Goal: Task Accomplishment & Management: Use online tool/utility

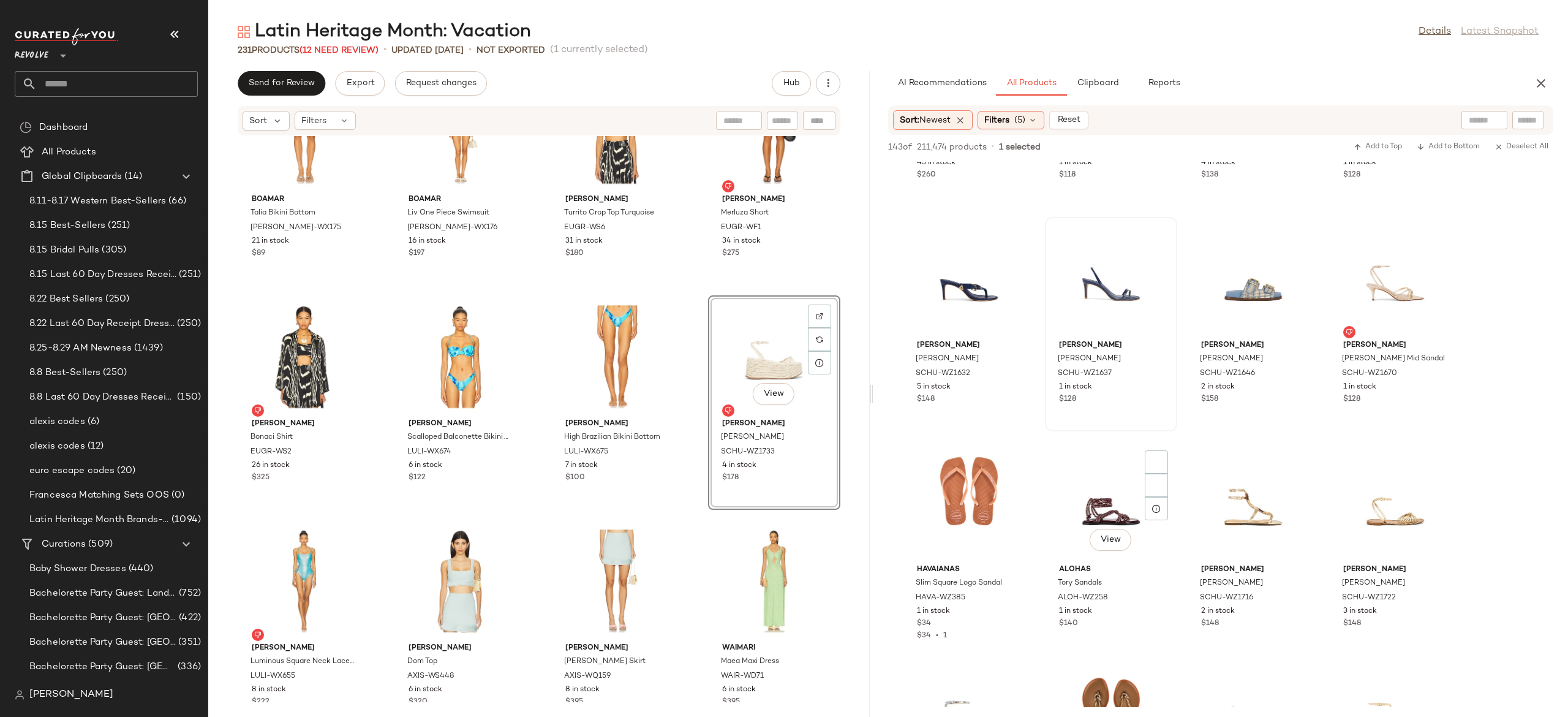
scroll to position [171, 0]
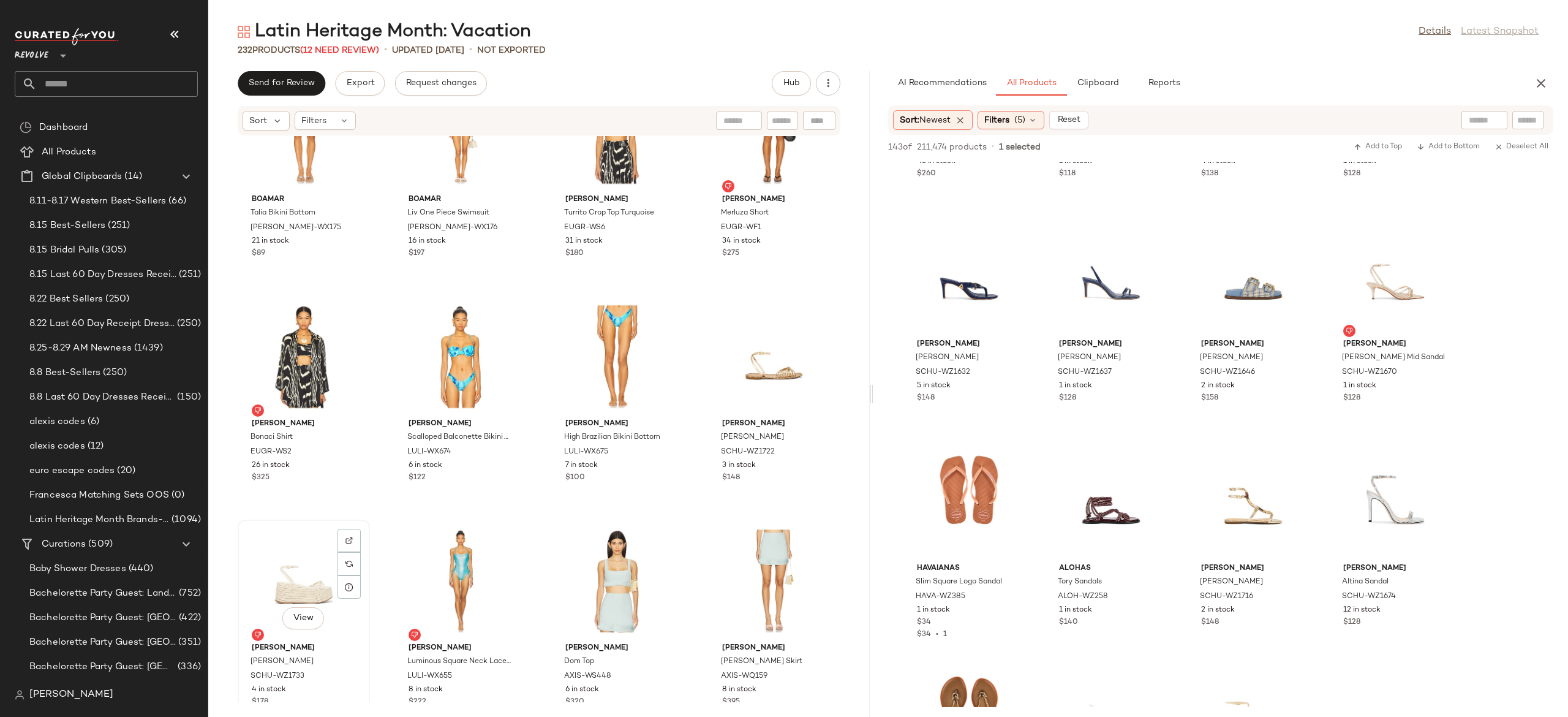
click at [313, 561] on div "View" at bounding box center [303, 581] width 124 height 114
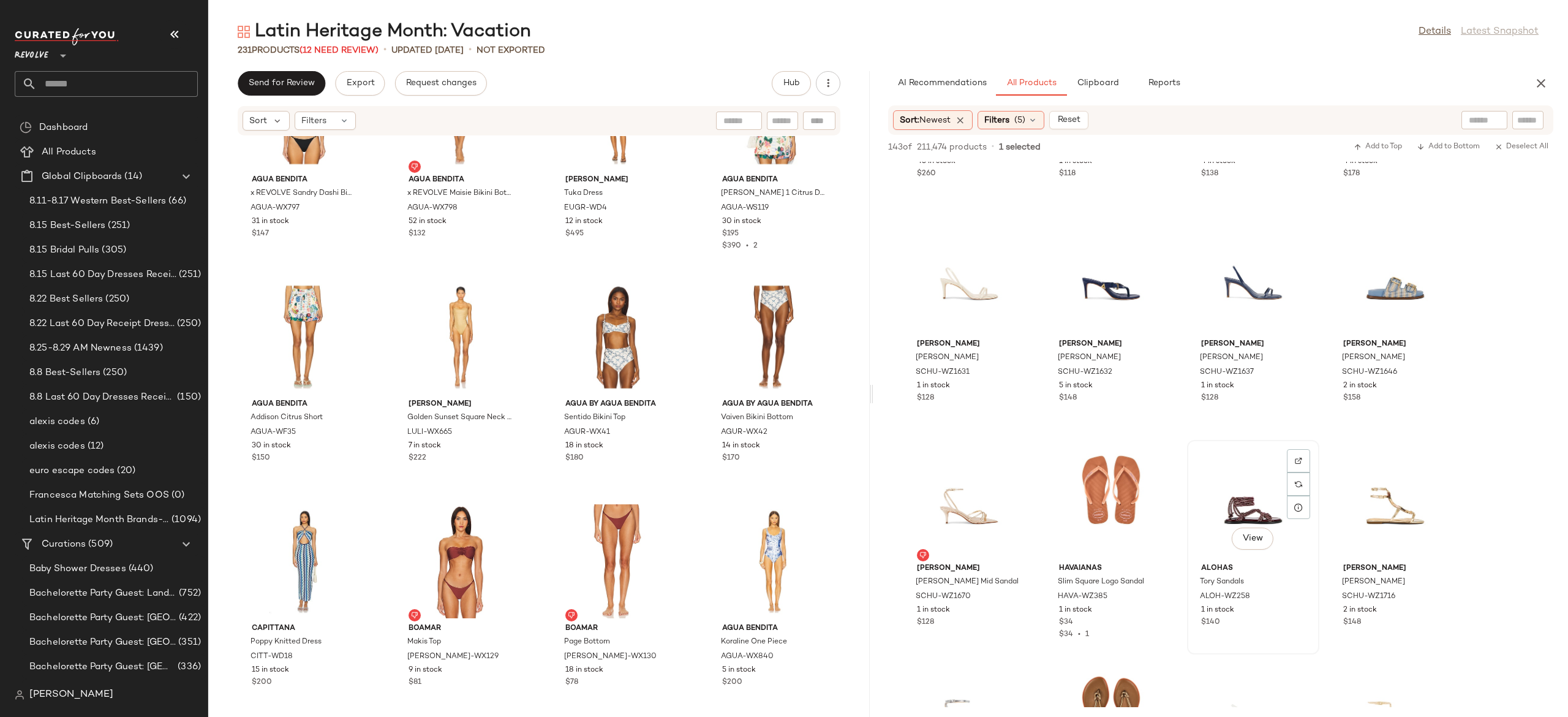
scroll to position [379, 0]
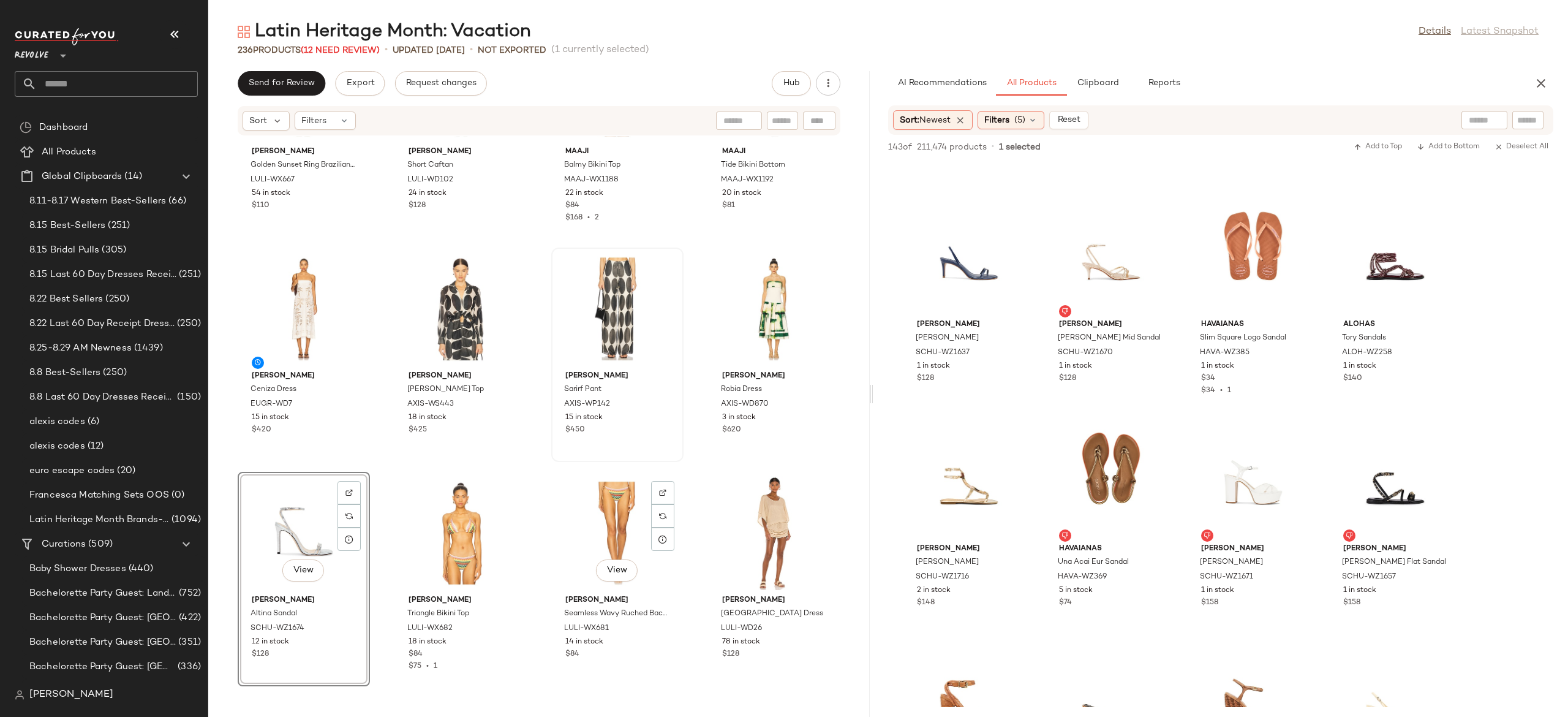
scroll to position [7302, 0]
click at [309, 531] on div "View" at bounding box center [303, 532] width 124 height 114
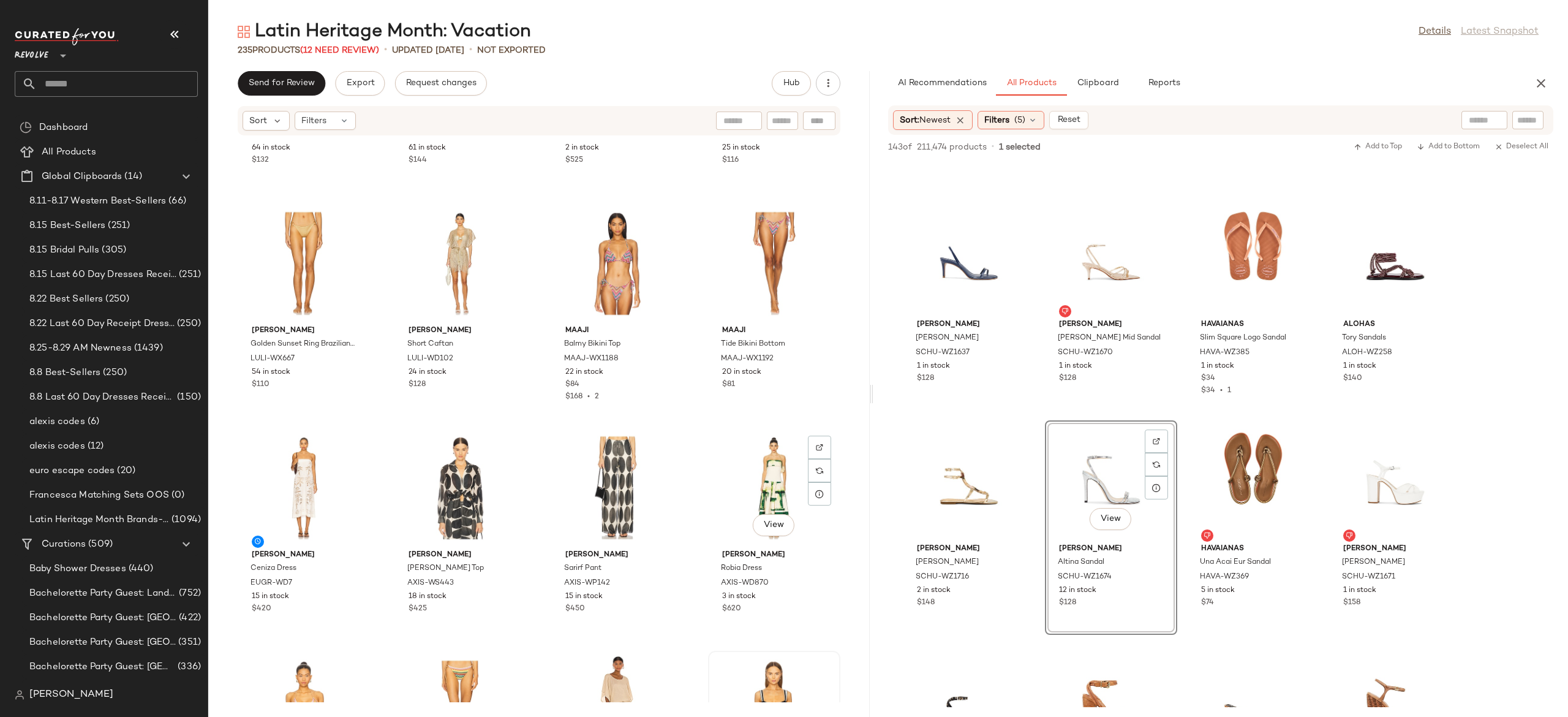
scroll to position [7119, 0]
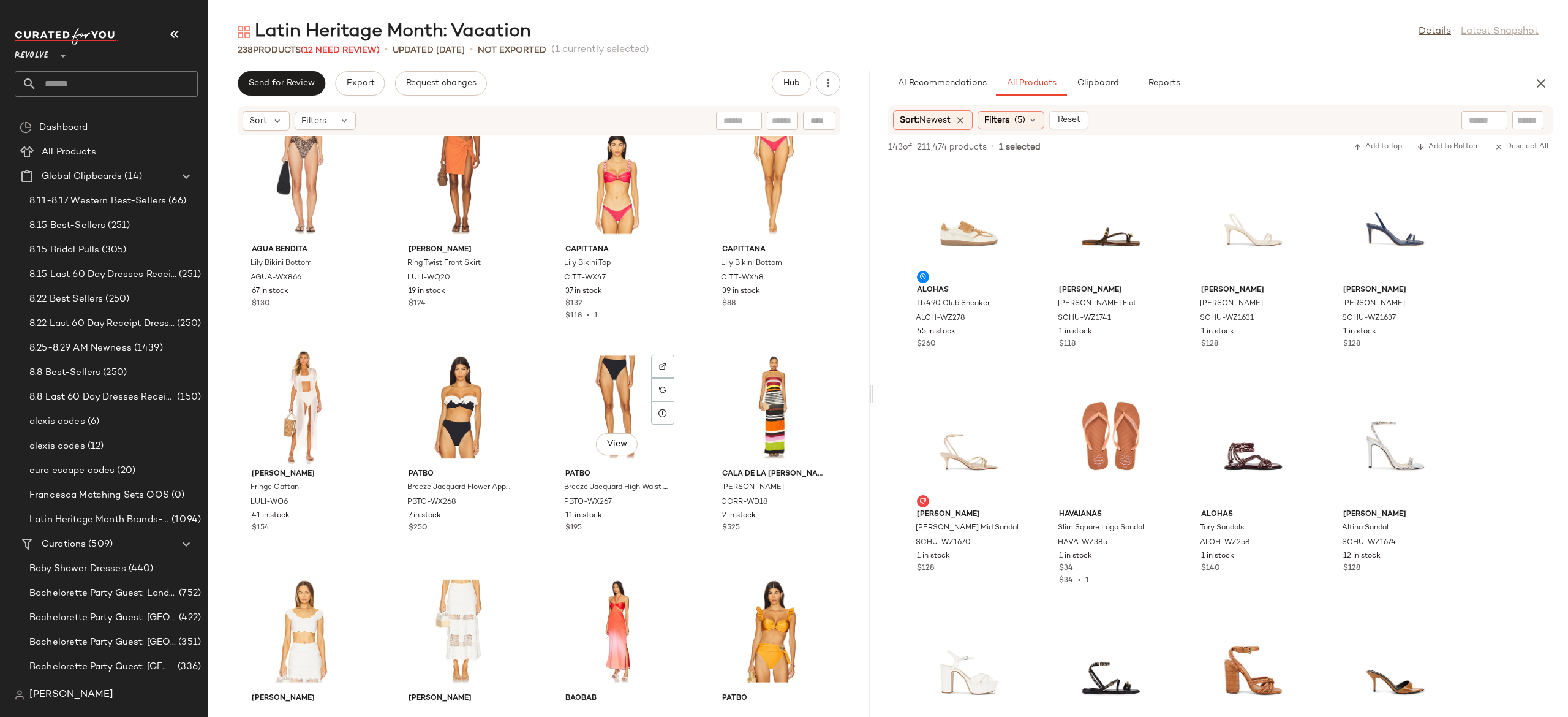
scroll to position [9221, 0]
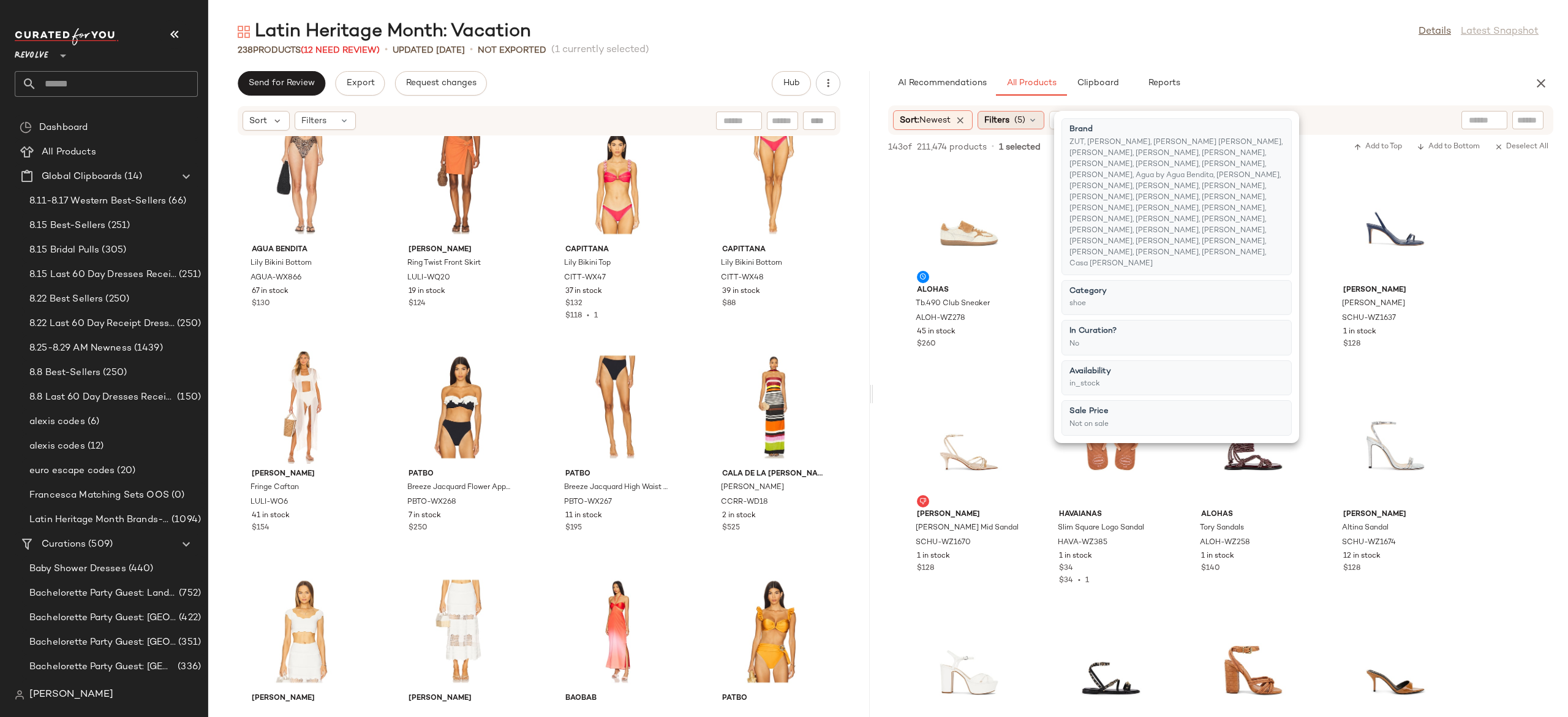
click at [1026, 122] on span "(5)" at bounding box center [1019, 120] width 11 height 13
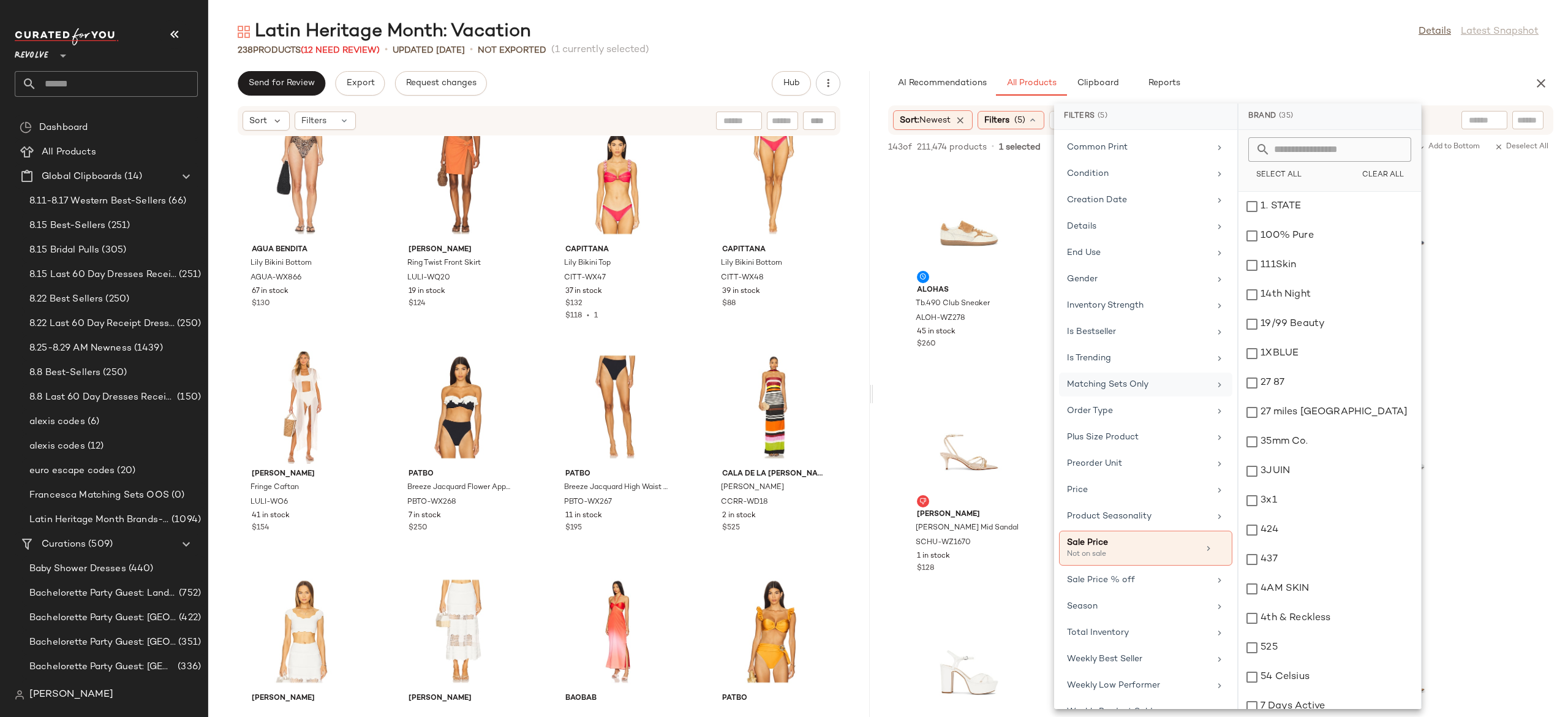
scroll to position [334, 0]
click at [1218, 552] on icon at bounding box center [1220, 546] width 8 height 8
click at [1439, 121] on div "Sort: Newest Filters (4) Reset" at bounding box center [1221, 120] width 665 height 29
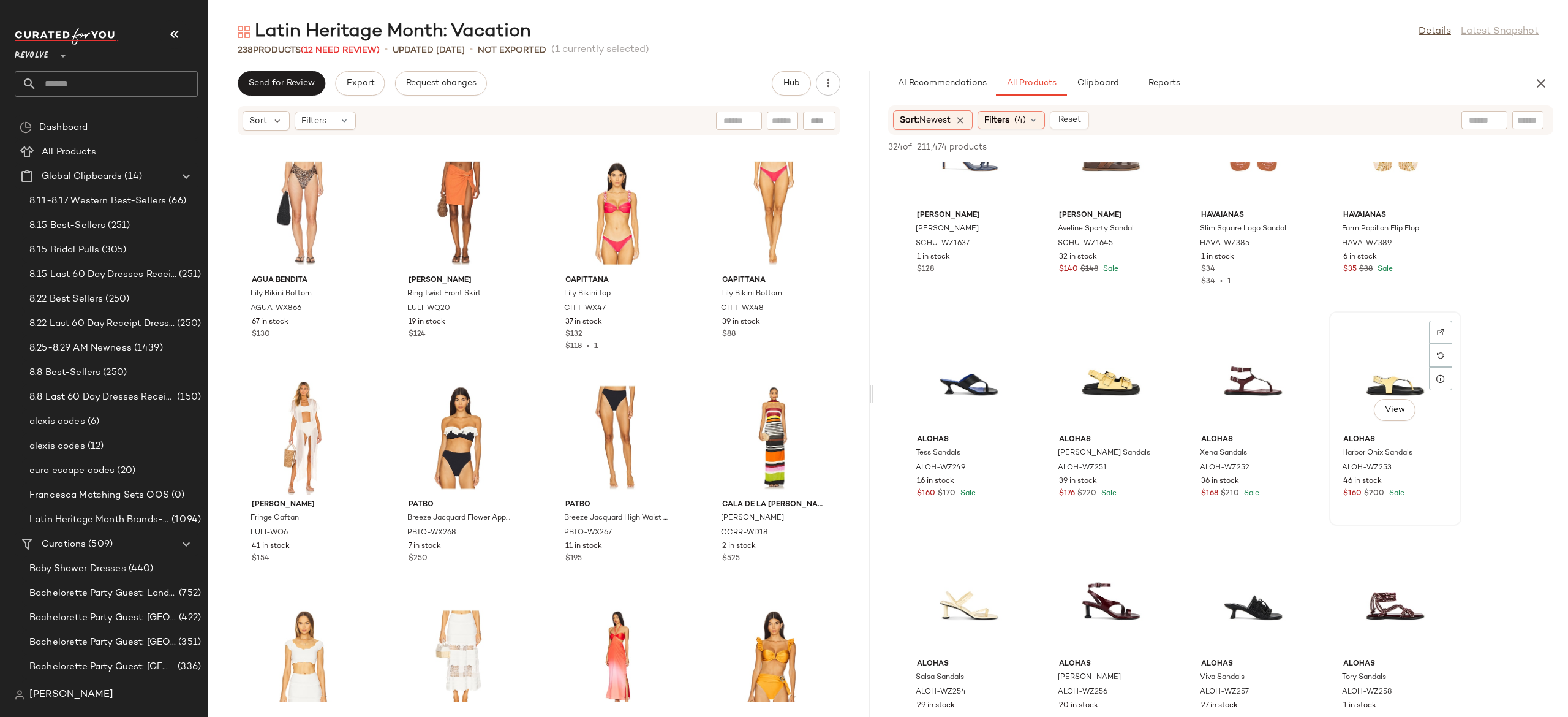
scroll to position [536, 0]
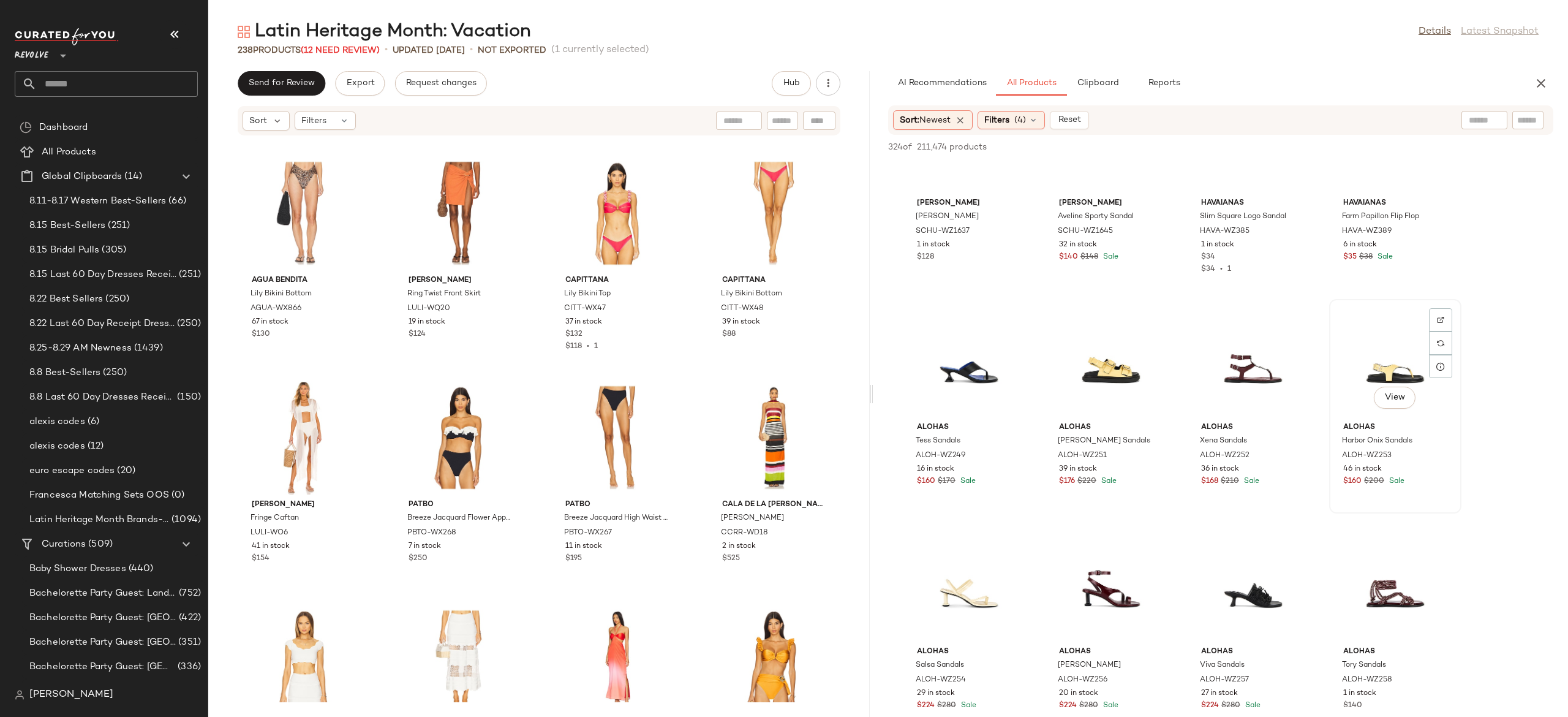
click at [1391, 367] on div "View" at bounding box center [1395, 360] width 124 height 114
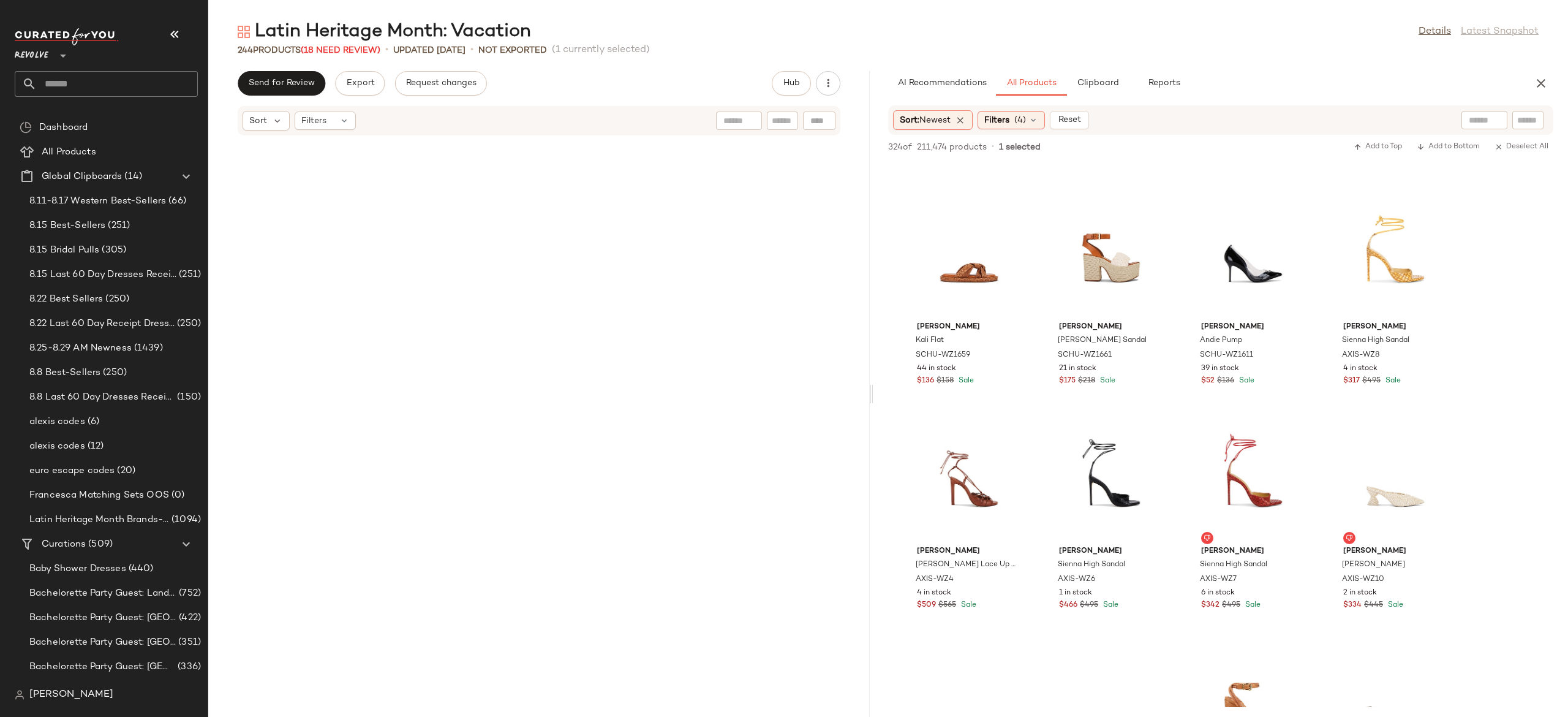
scroll to position [0, 0]
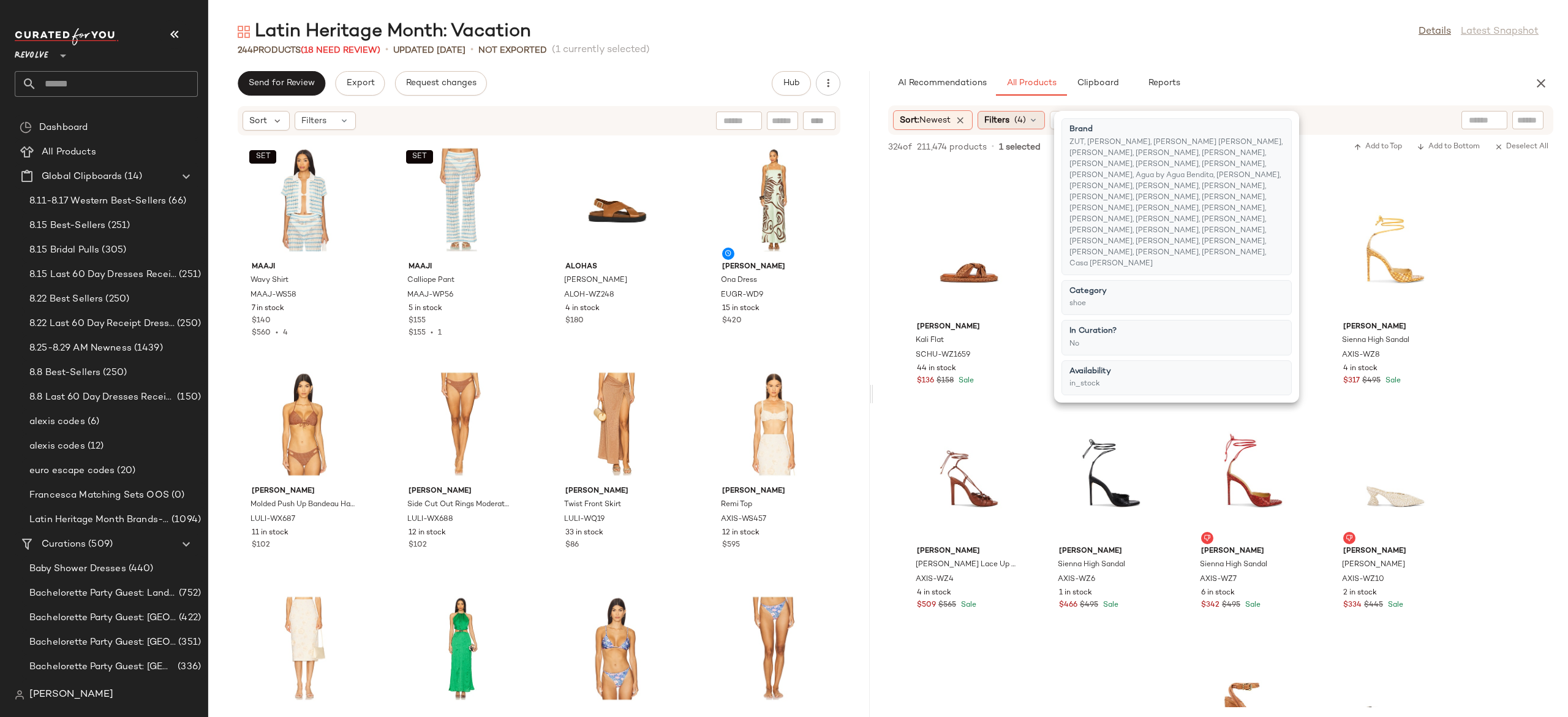
click at [1036, 117] on icon at bounding box center [1033, 120] width 10 height 10
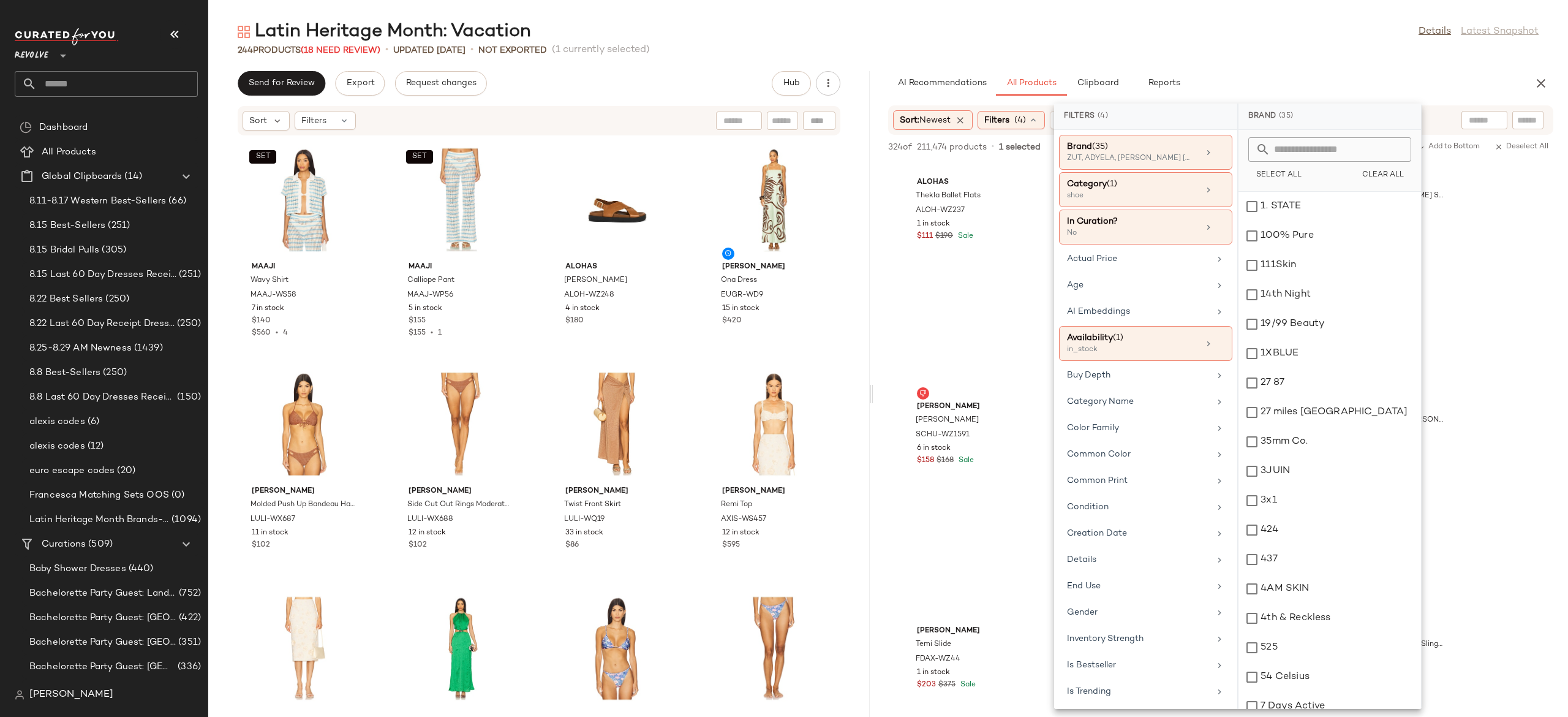
scroll to position [383, 0]
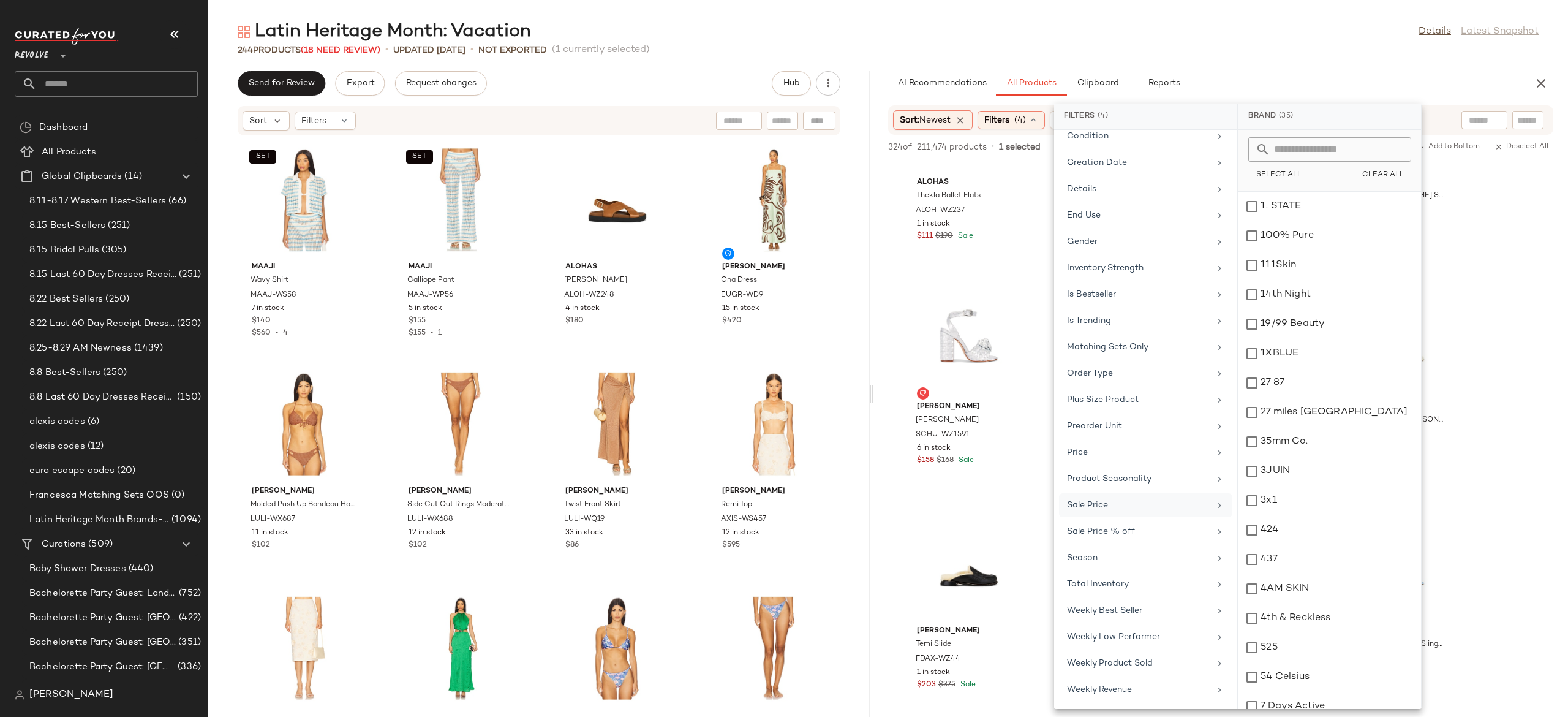
click at [1127, 503] on div "Sale Price" at bounding box center [1139, 505] width 143 height 13
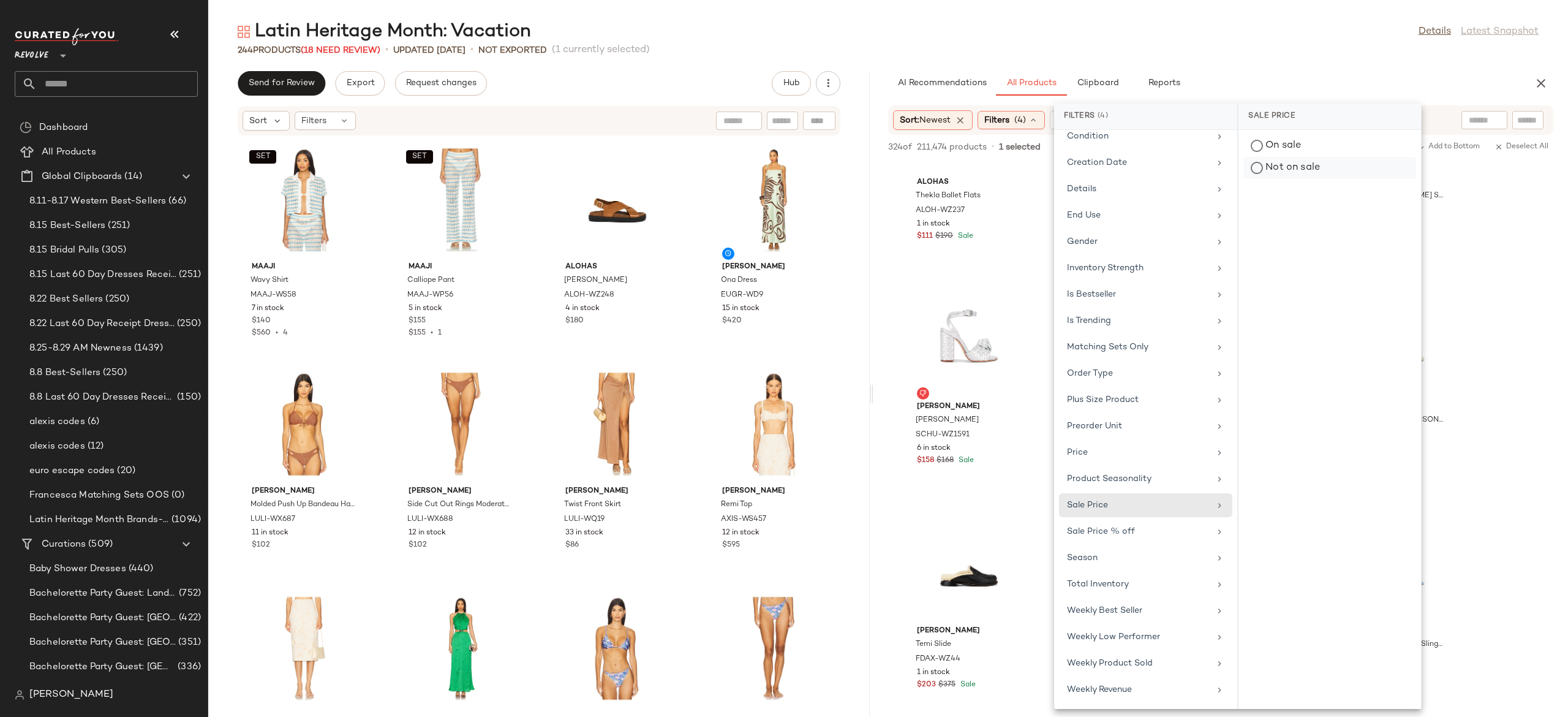
click at [1307, 171] on div "Not on sale" at bounding box center [1329, 168] width 173 height 22
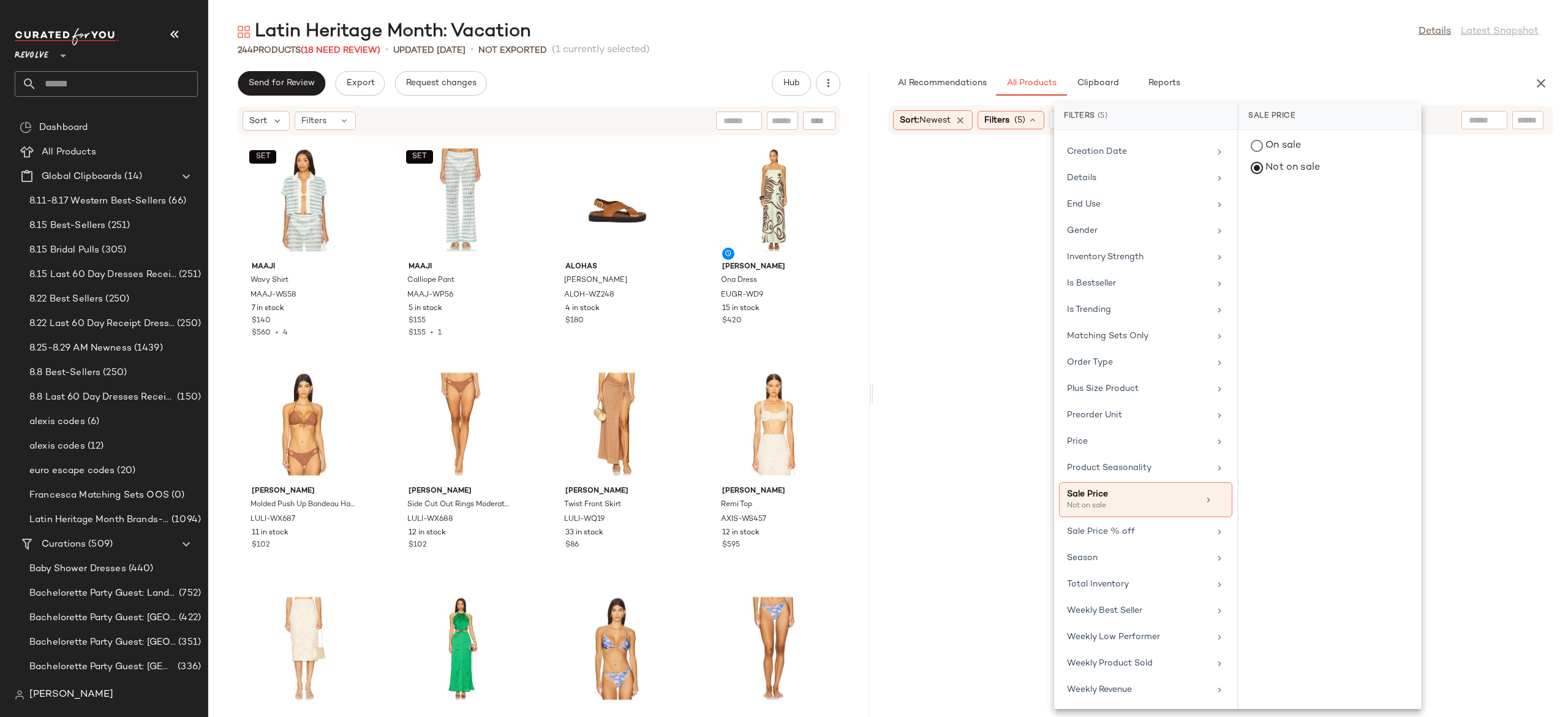
click at [1336, 68] on div "Latin Heritage Month: Vacation Details Latest Snapshot 244 Products (18 Need Re…" at bounding box center [888, 368] width 1360 height 697
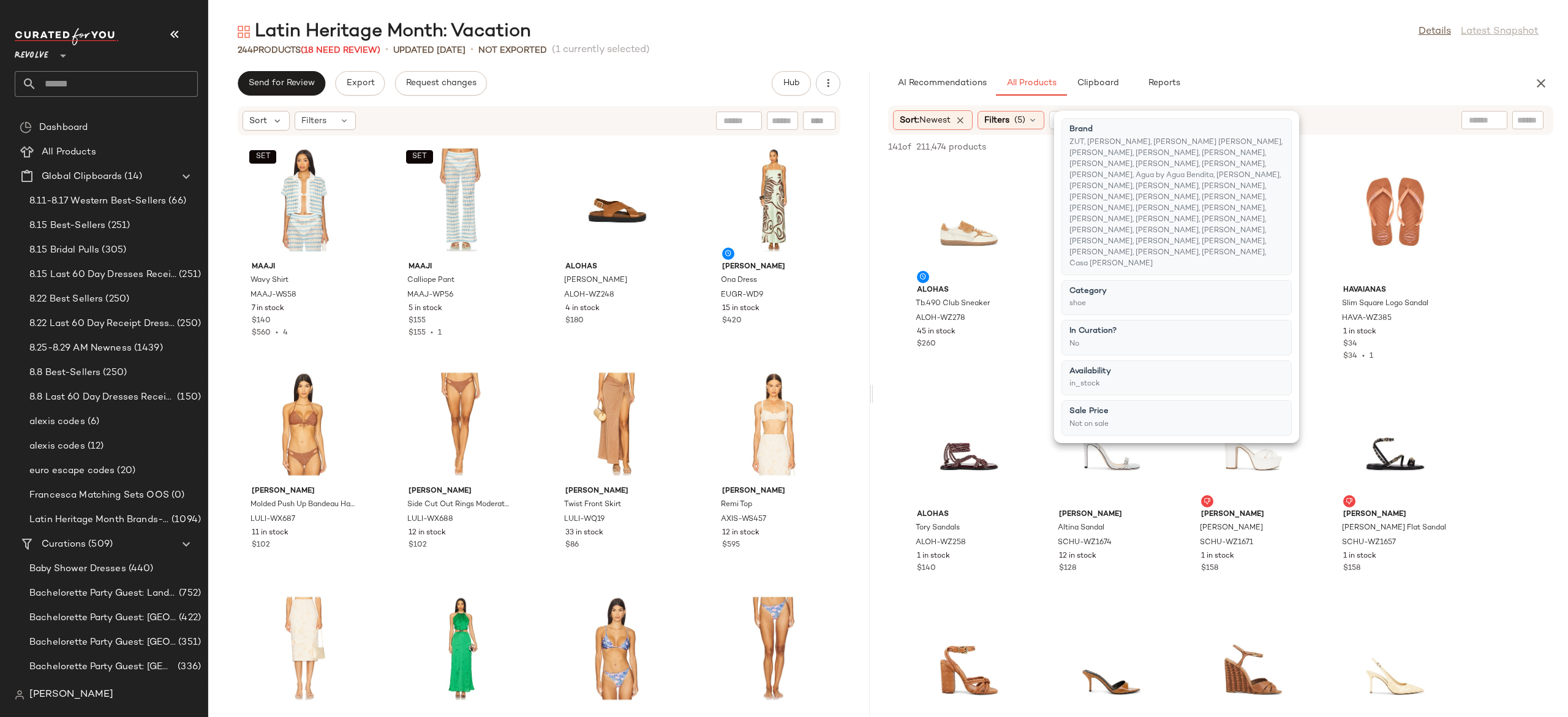
click at [1401, 88] on div "AI Recommendations All Products Clipboard Reports" at bounding box center [1201, 83] width 626 height 25
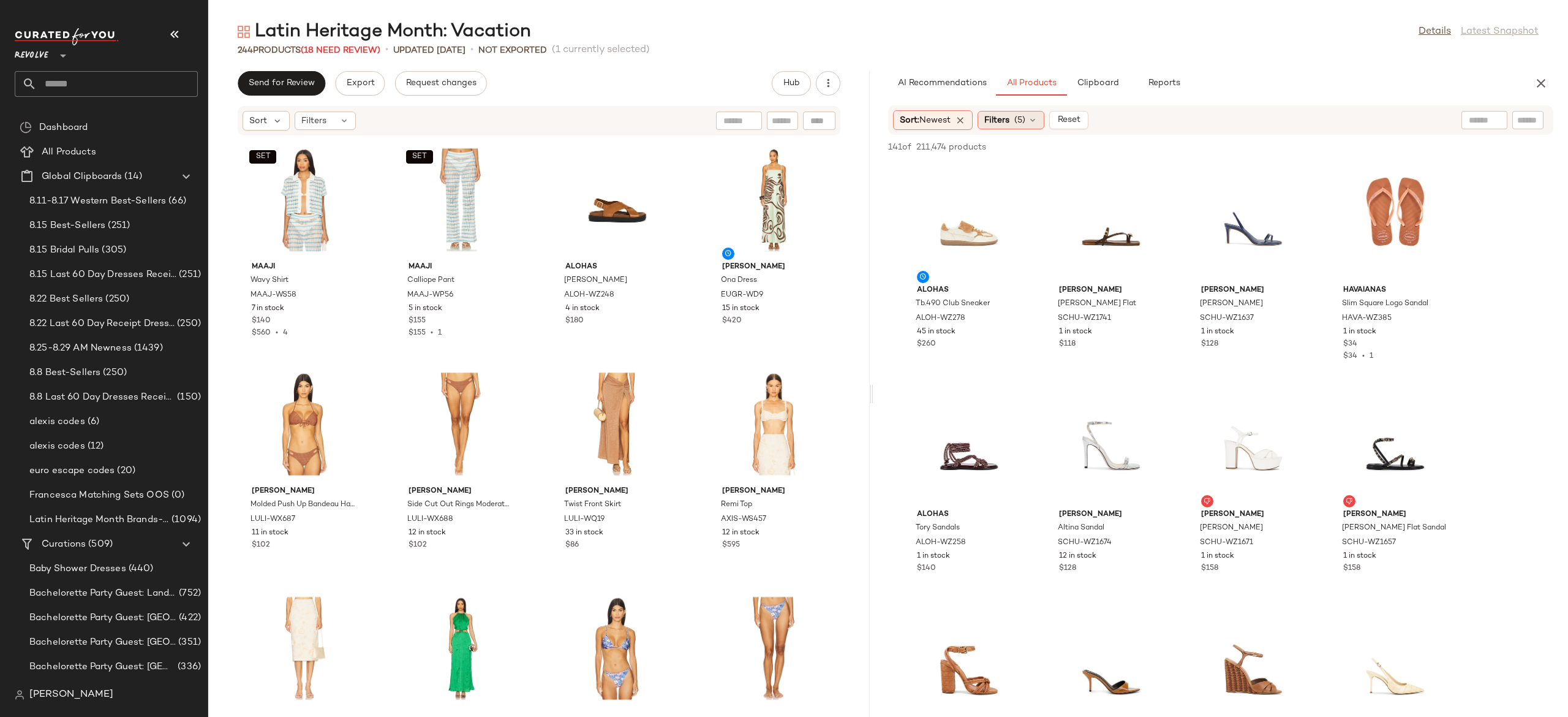
click at [1038, 117] on icon at bounding box center [1033, 120] width 10 height 10
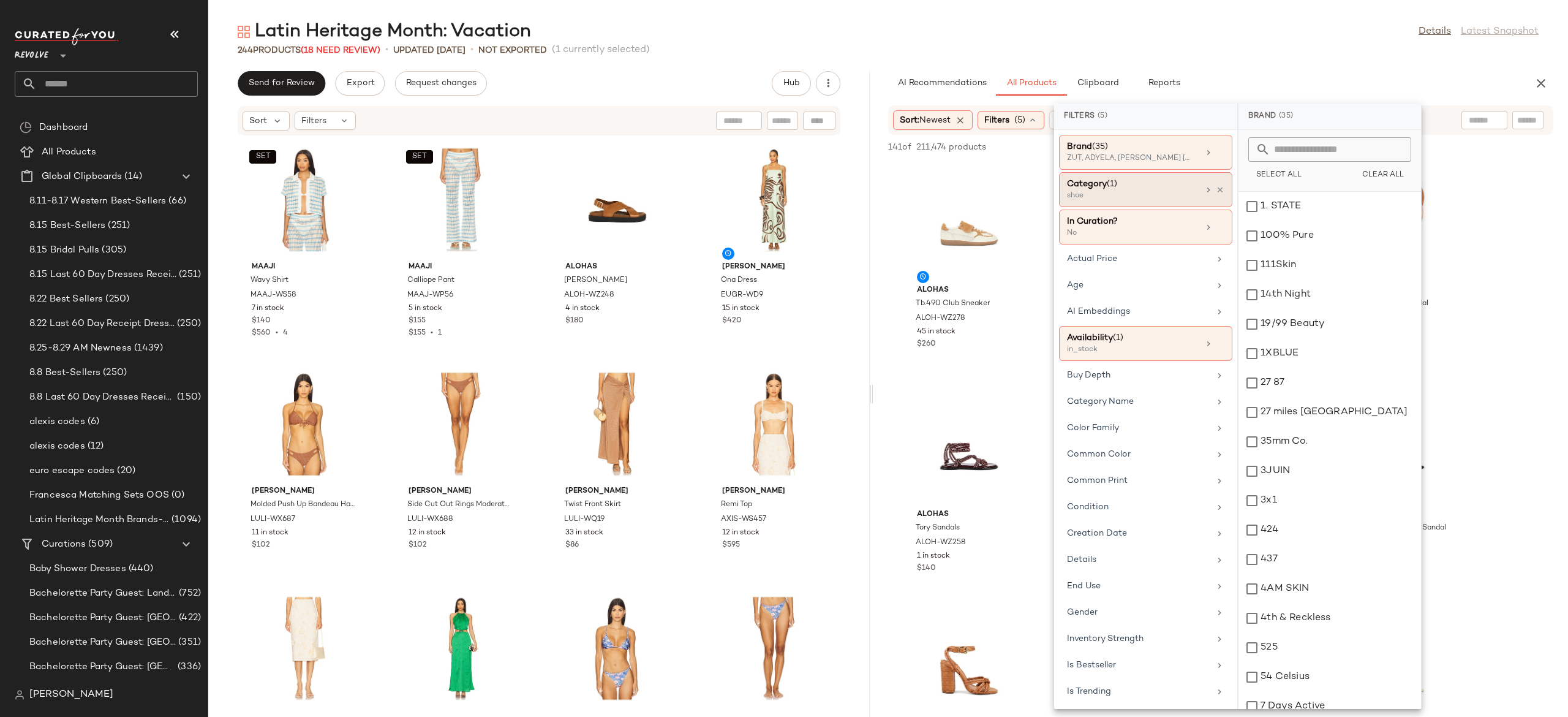
click at [1174, 189] on div "Category (1)" at bounding box center [1132, 184] width 131 height 13
click at [1253, 529] on div "shoe" at bounding box center [1330, 530] width 183 height 29
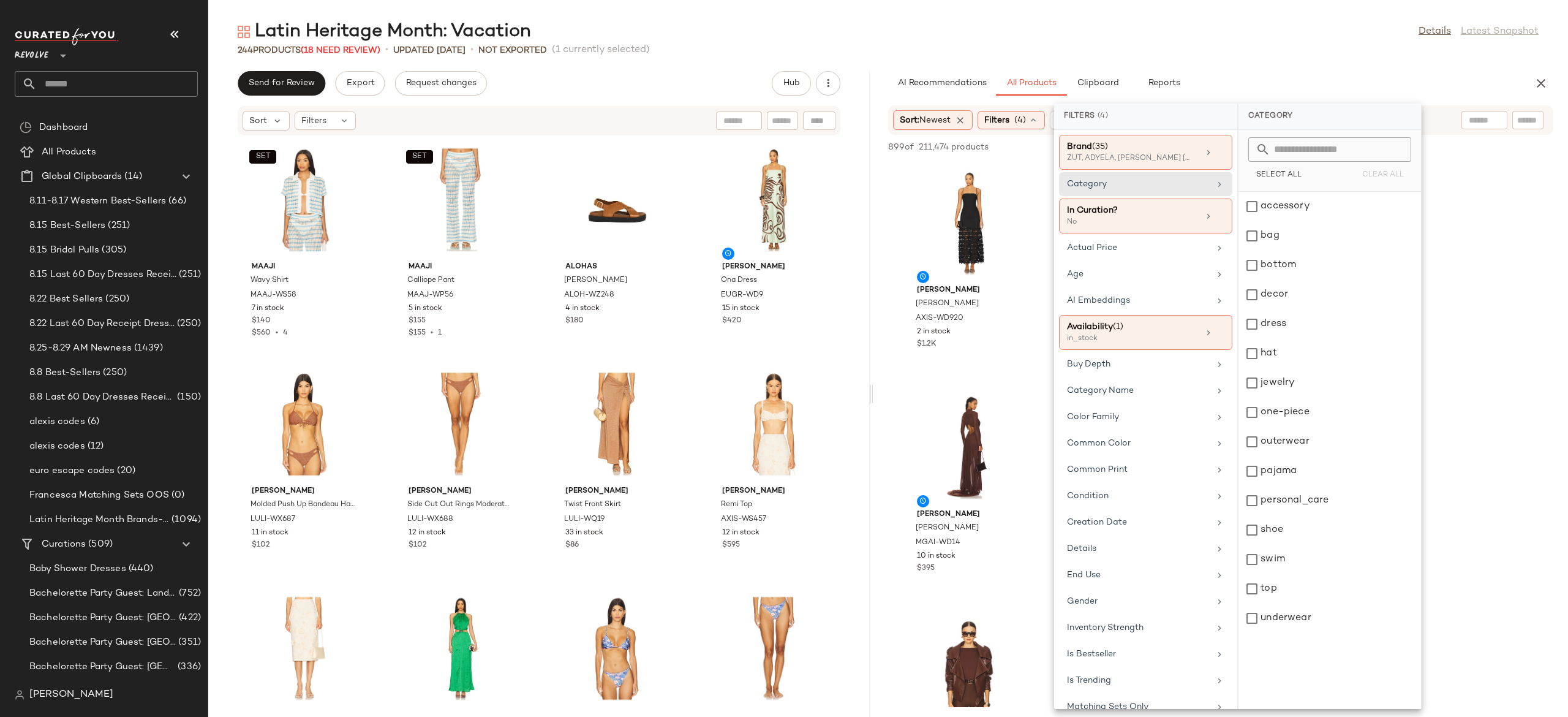
click at [1308, 78] on div "AI Recommendations All Products Clipboard Reports" at bounding box center [1201, 83] width 626 height 25
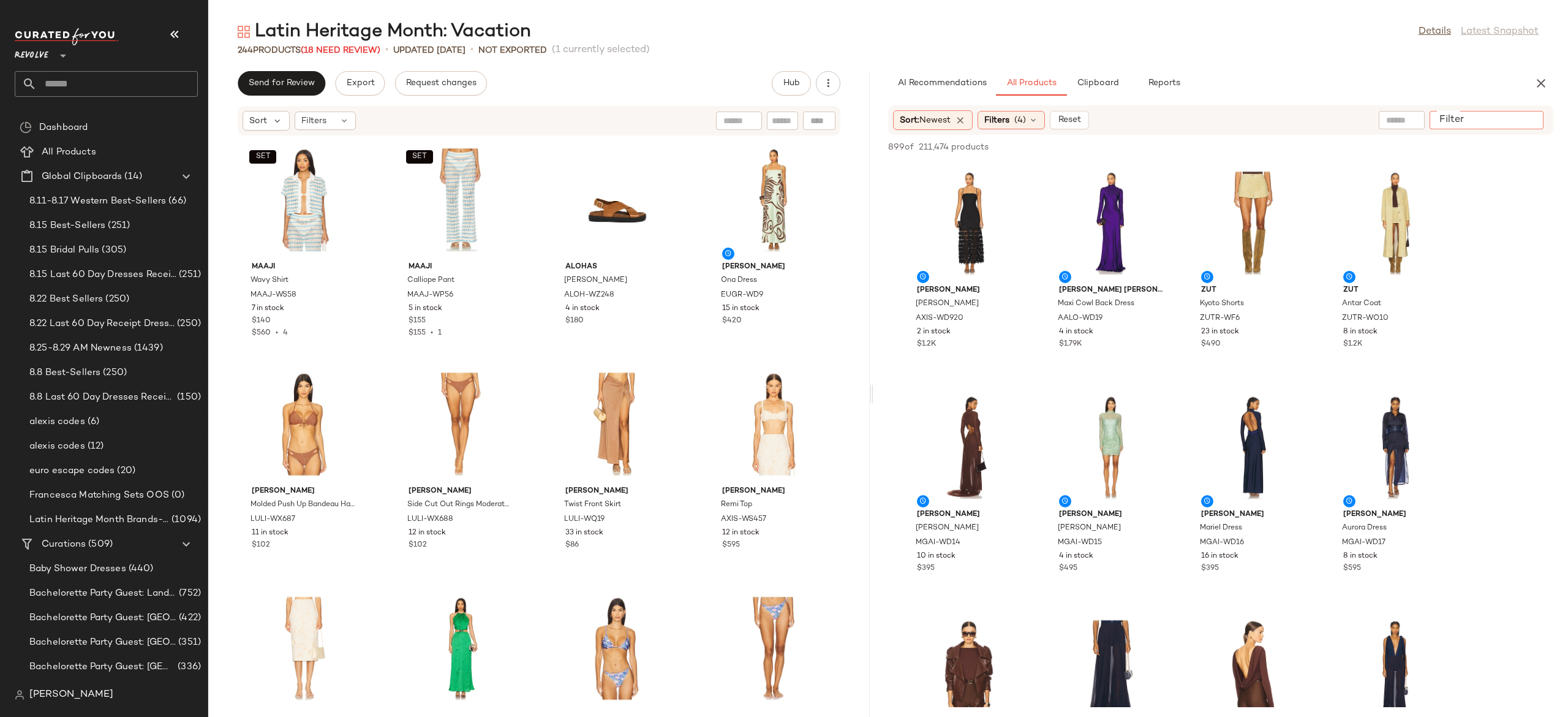
click at [1520, 124] on input "Filter" at bounding box center [1487, 120] width 104 height 13
type input "*******"
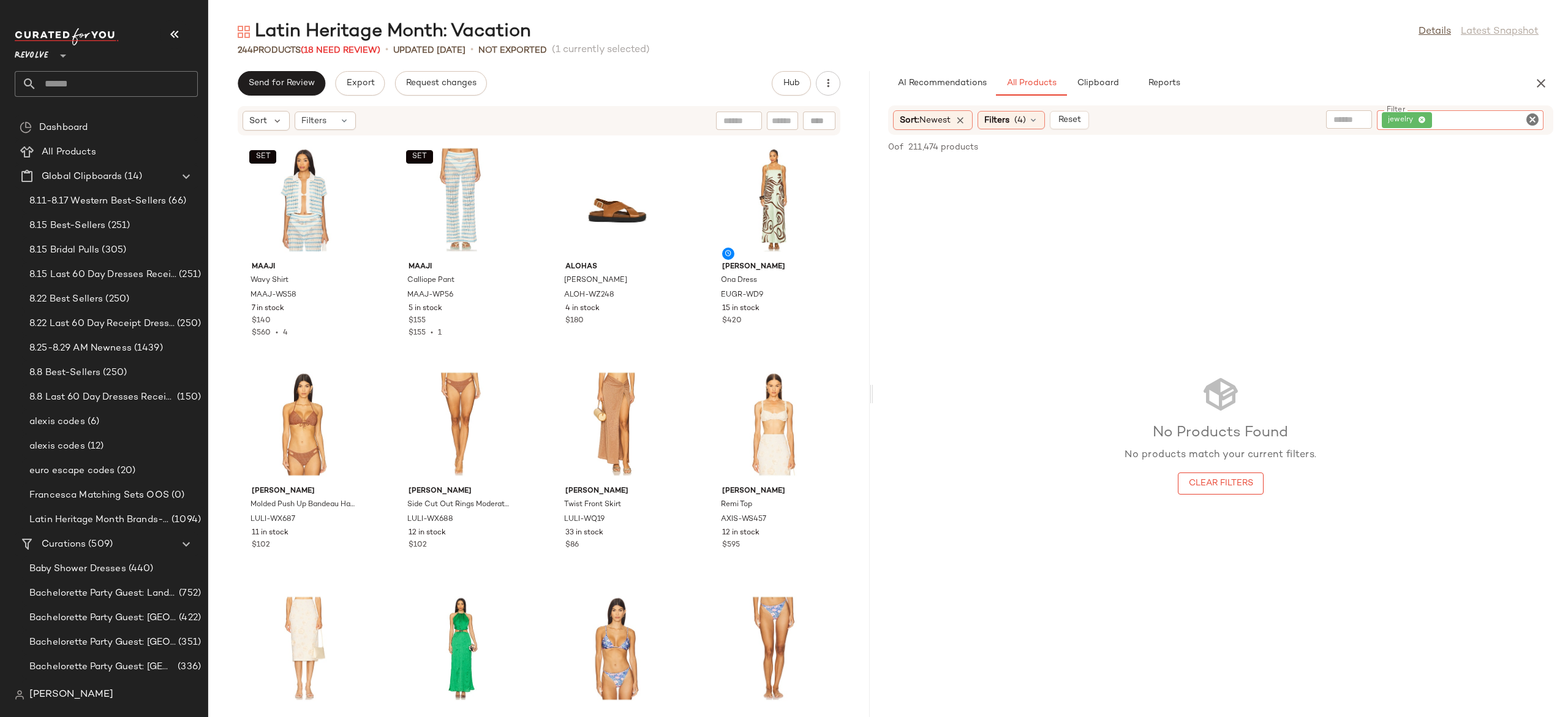
click at [1530, 114] on icon "Clear Filter" at bounding box center [1532, 119] width 15 height 15
click at [1402, 120] on input "text" at bounding box center [1430, 120] width 107 height 13
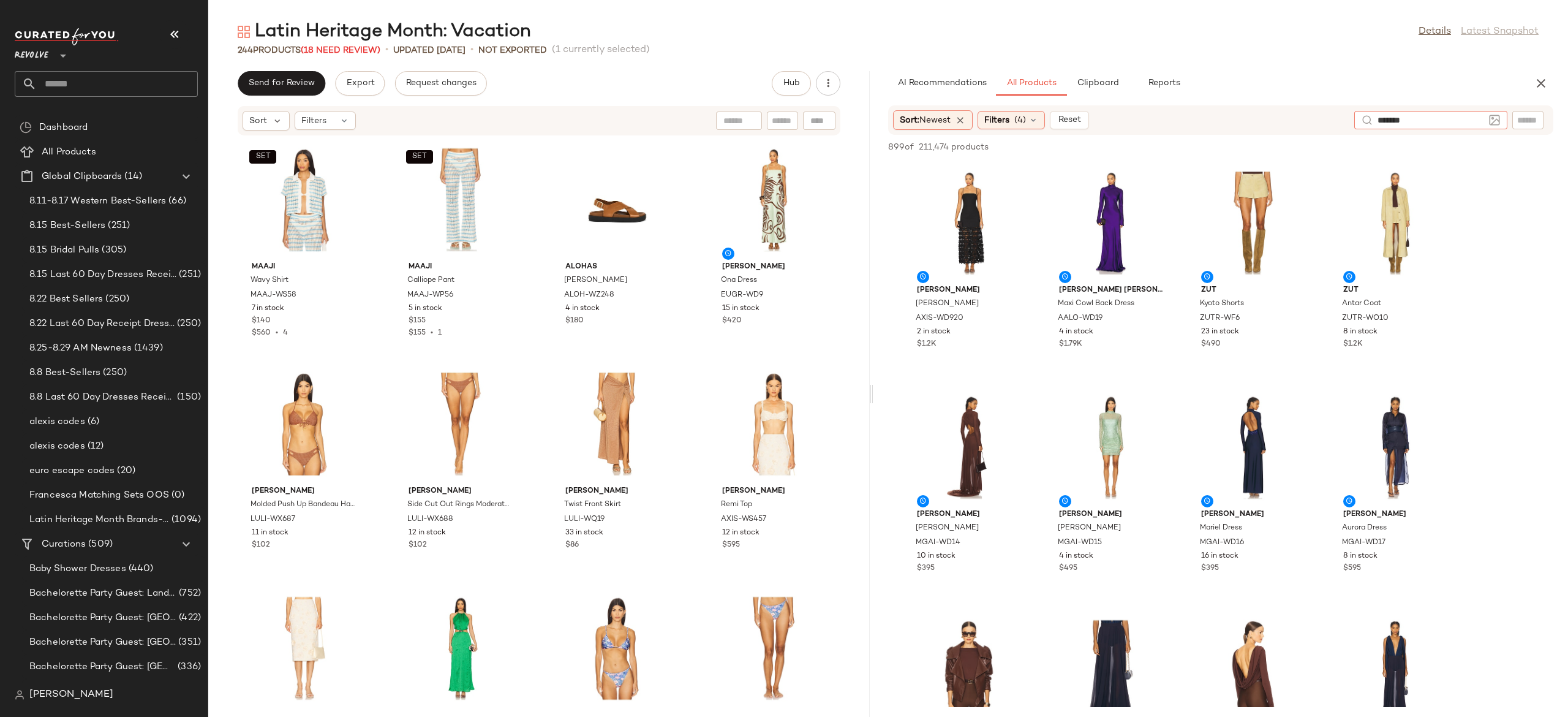
type input "*******"
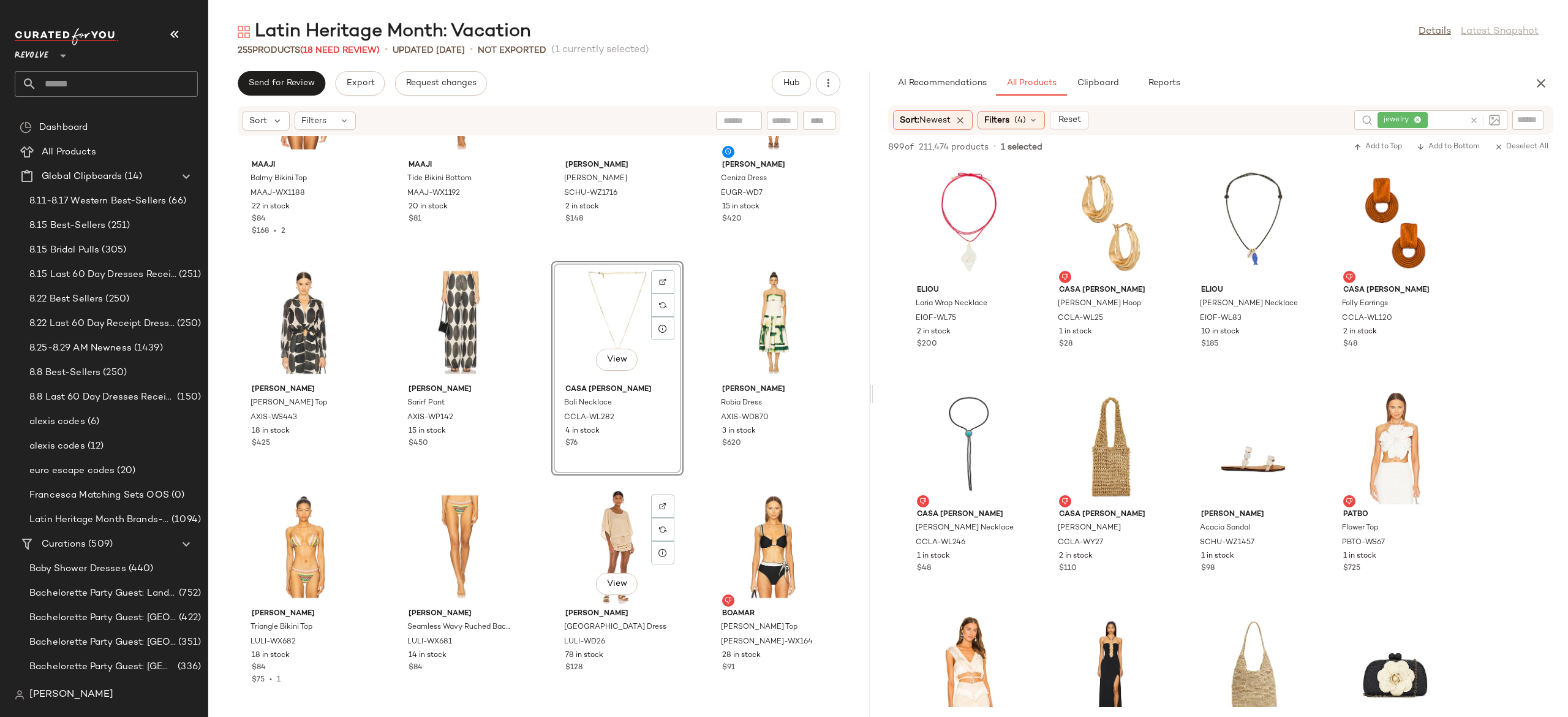
scroll to position [7956, 0]
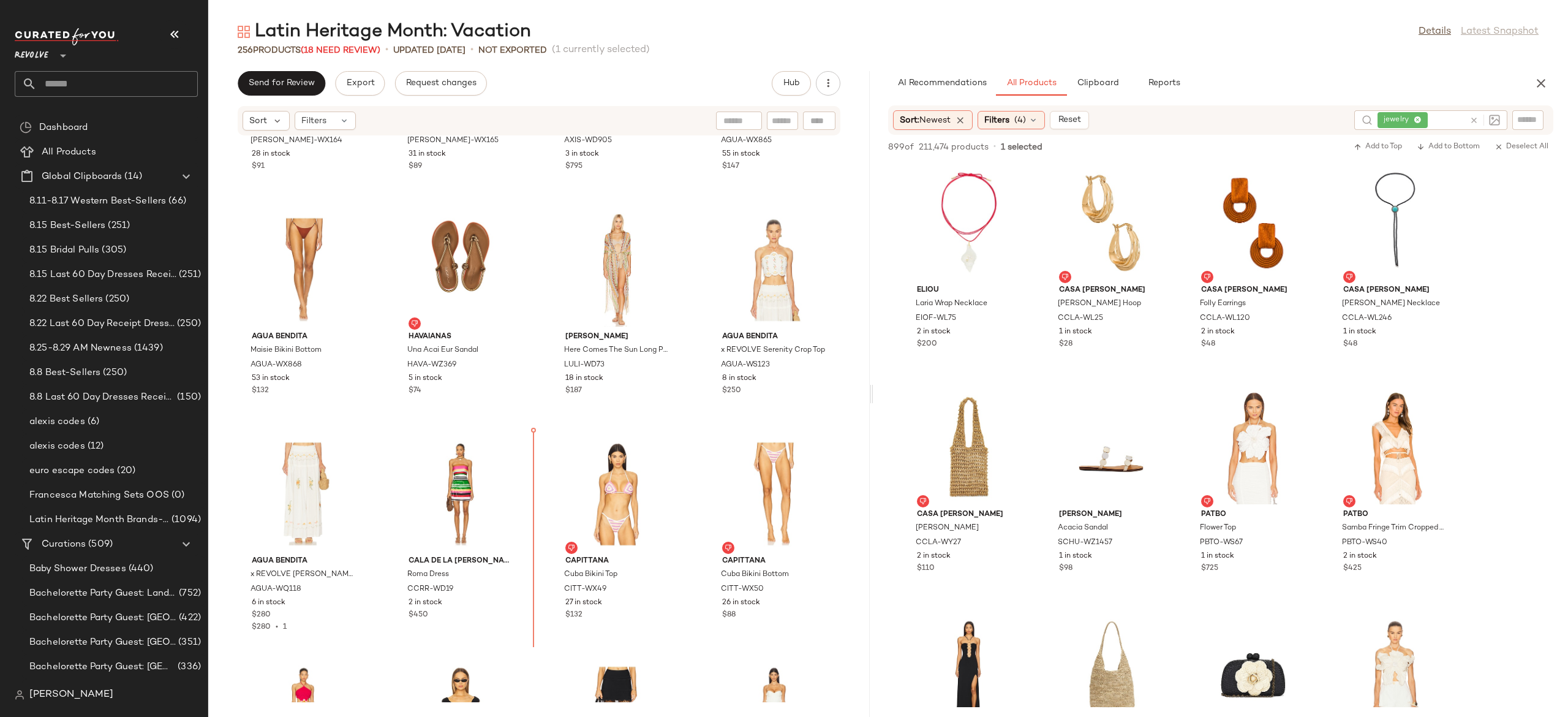
scroll to position [8689, 0]
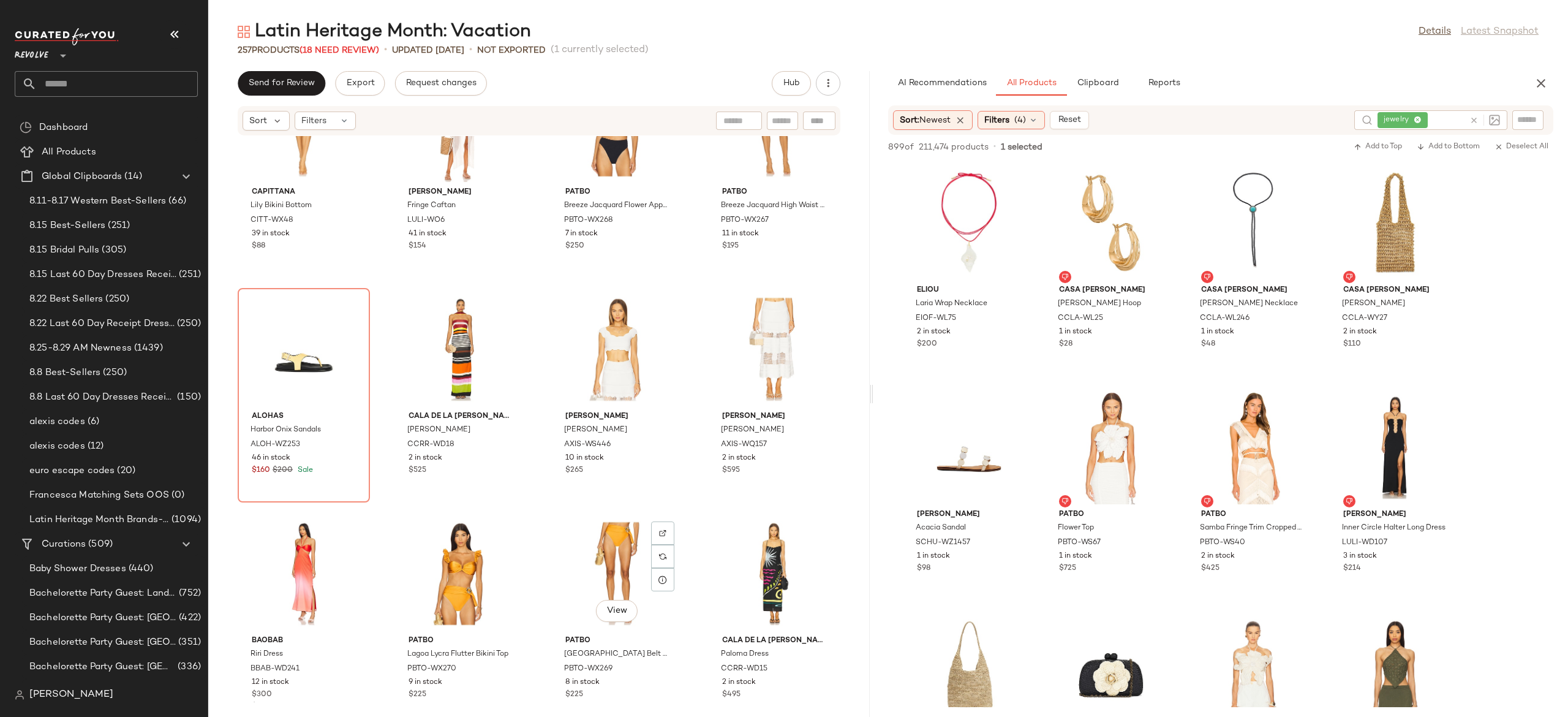
scroll to position [10176, 0]
click at [1037, 119] on icon at bounding box center [1033, 120] width 10 height 10
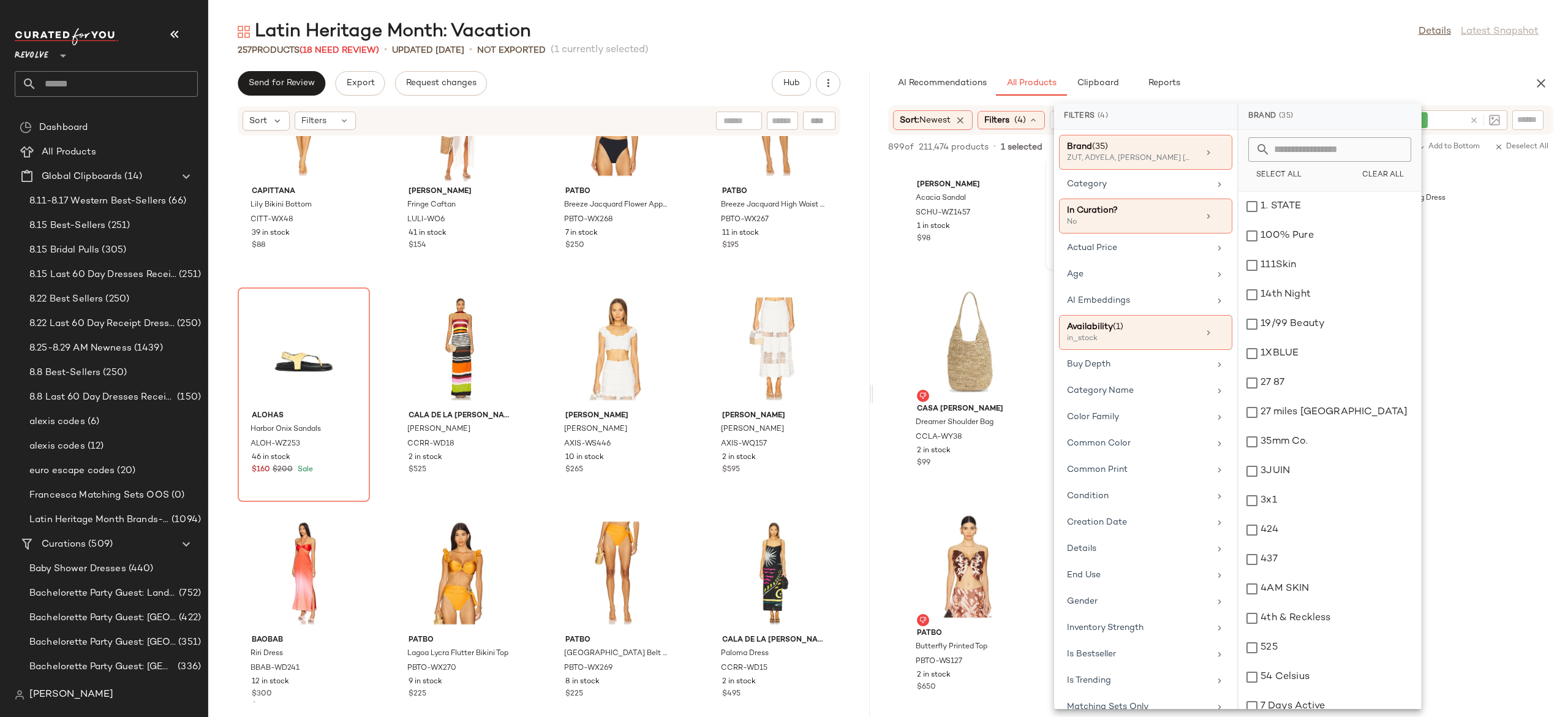
scroll to position [383, 0]
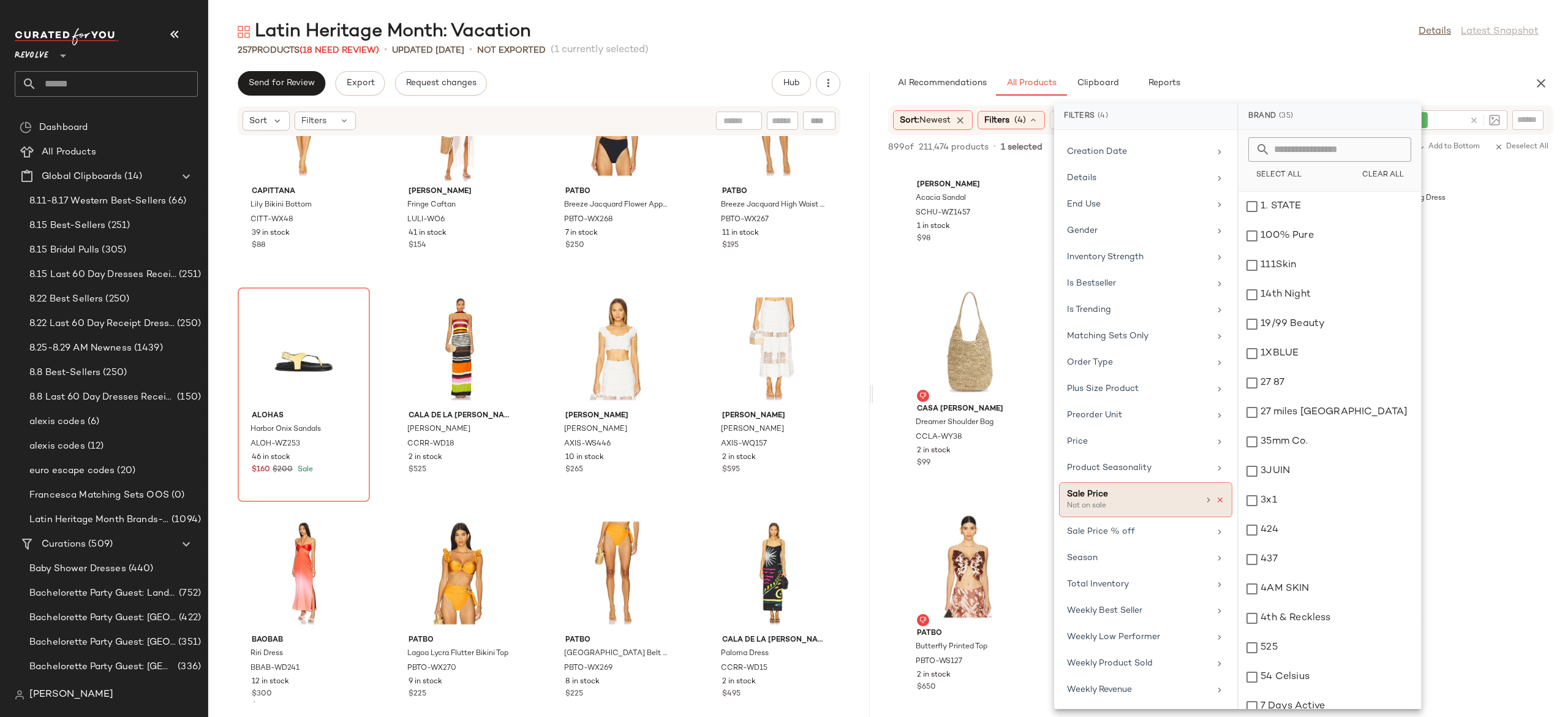
click at [1218, 497] on icon at bounding box center [1220, 500] width 8 height 8
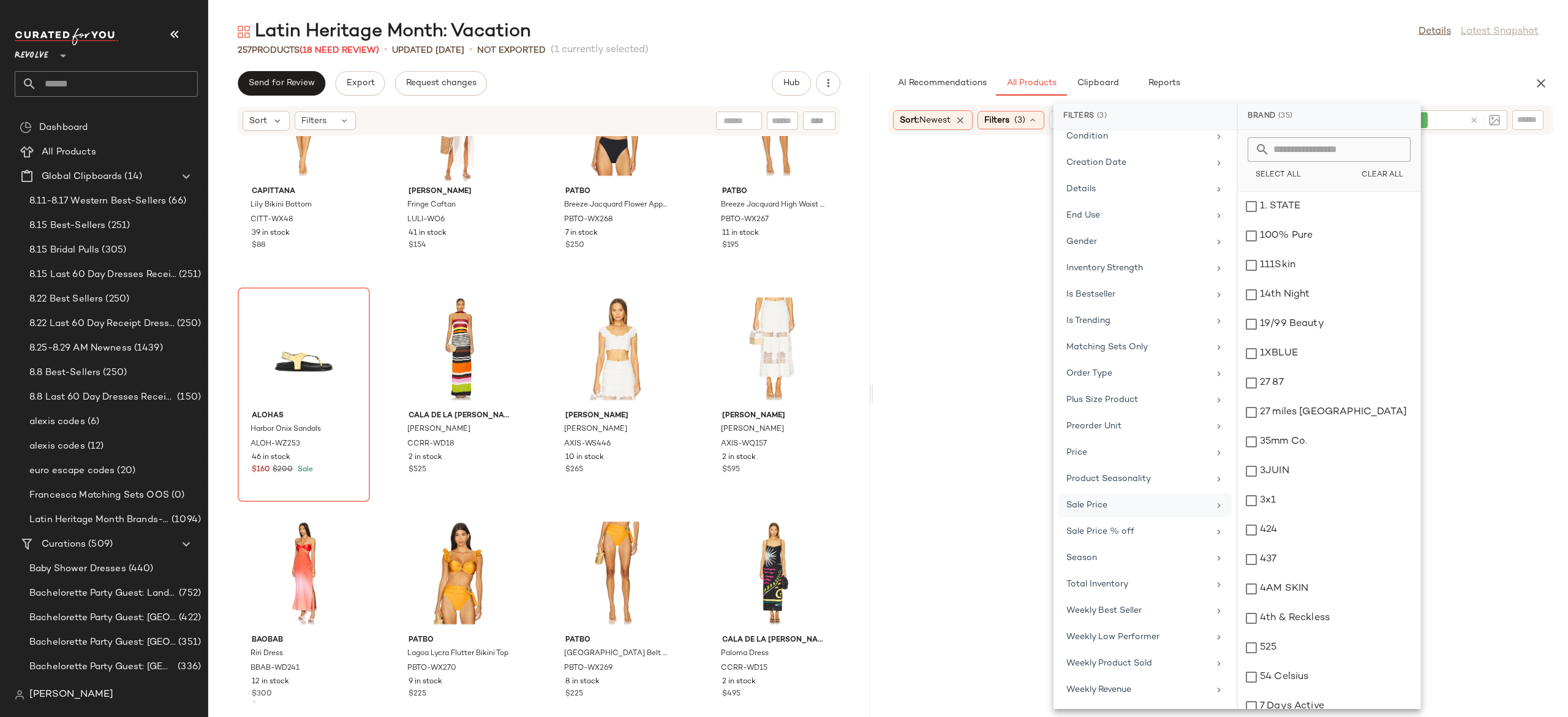
scroll to position [373, 0]
click at [1361, 61] on div "Latin Heritage Month: Vacation Details Latest Snapshot 257 Products (18 Need Re…" at bounding box center [888, 368] width 1360 height 697
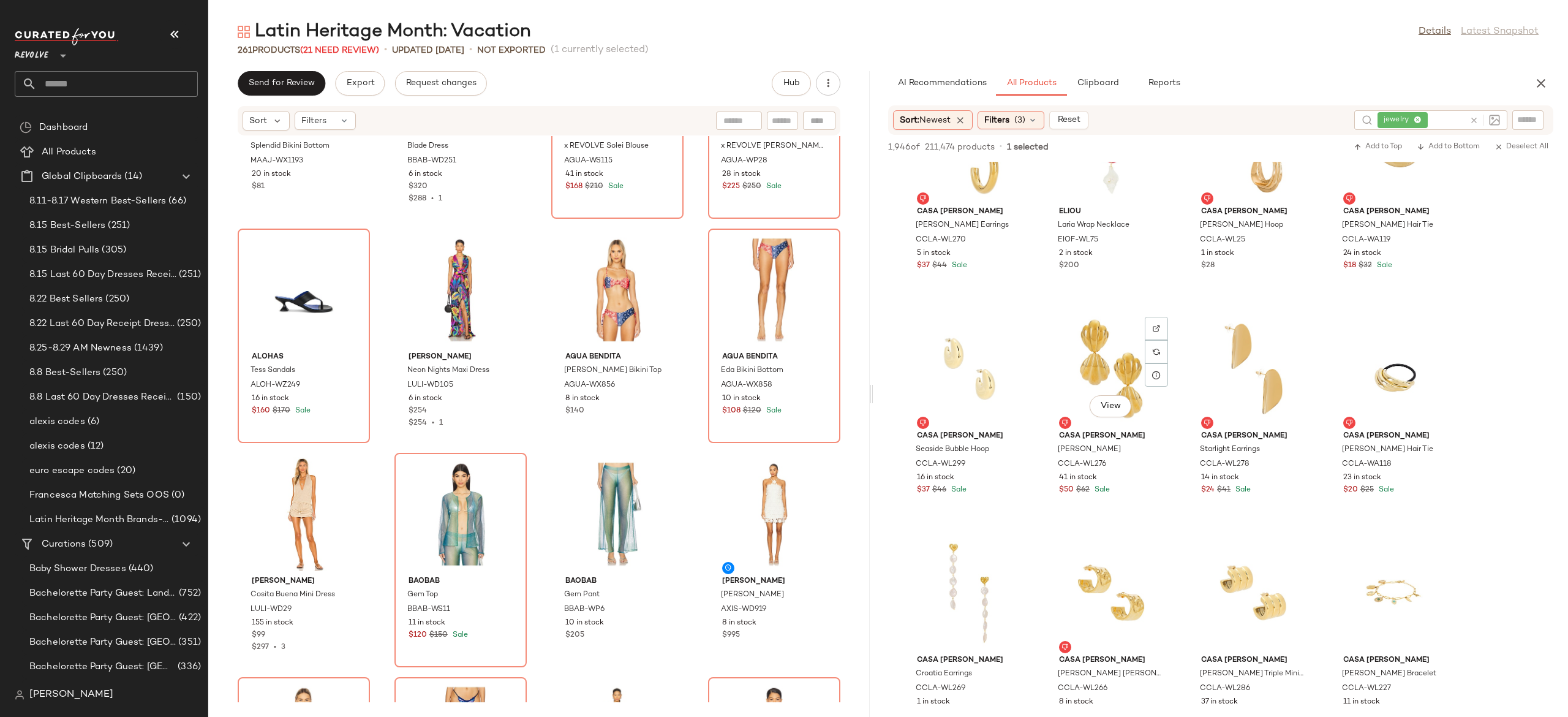
scroll to position [0, 0]
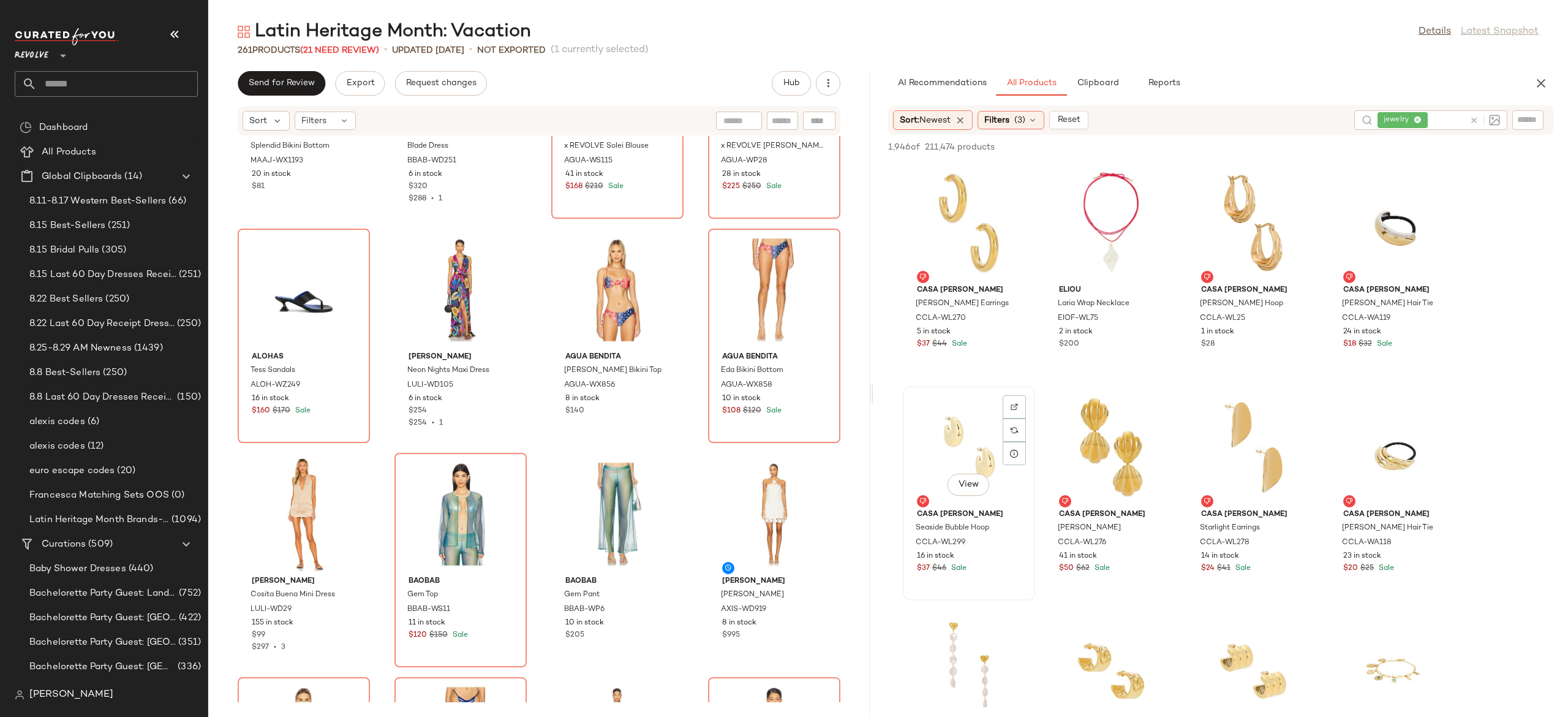
click at [973, 430] on div "View" at bounding box center [969, 447] width 124 height 114
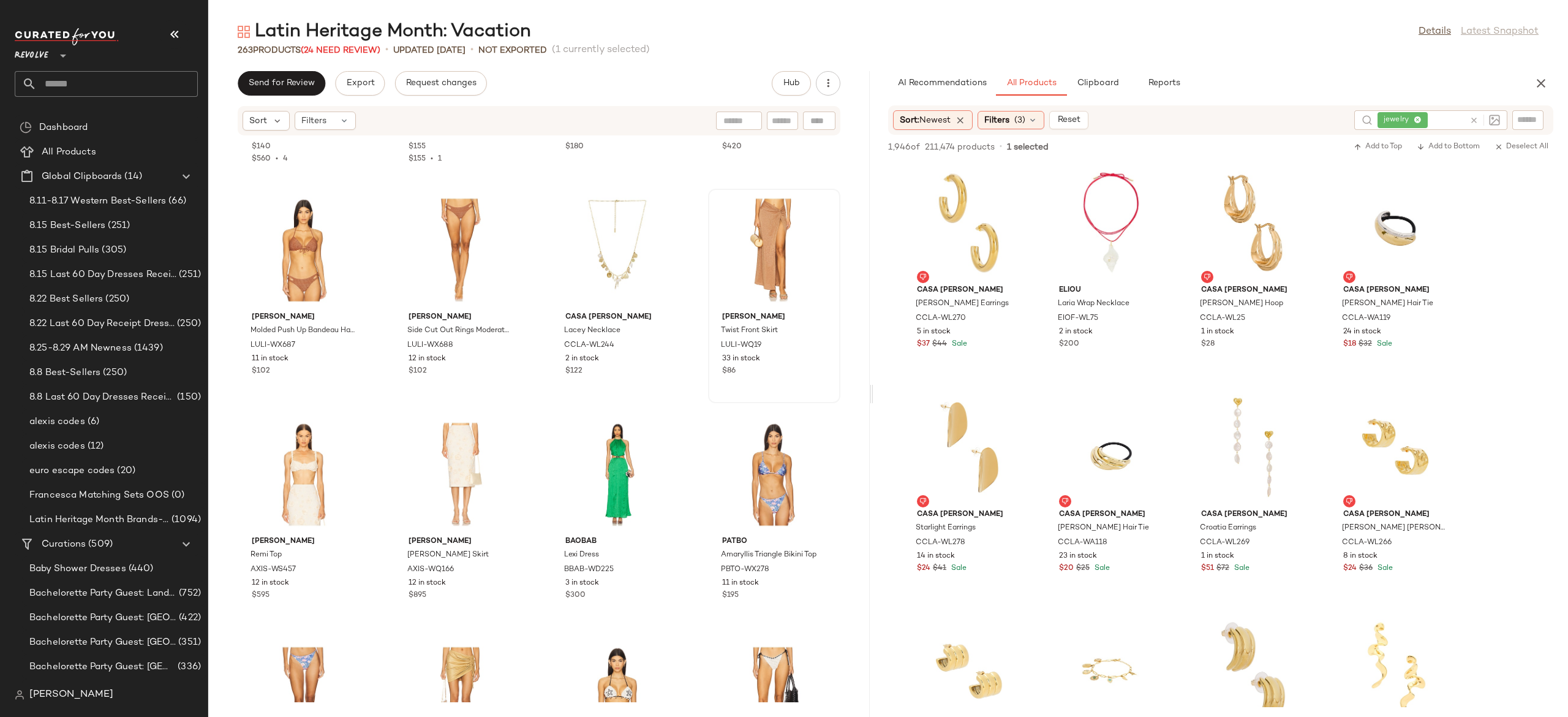
scroll to position [175, 0]
click at [1473, 116] on icon at bounding box center [1474, 121] width 9 height 9
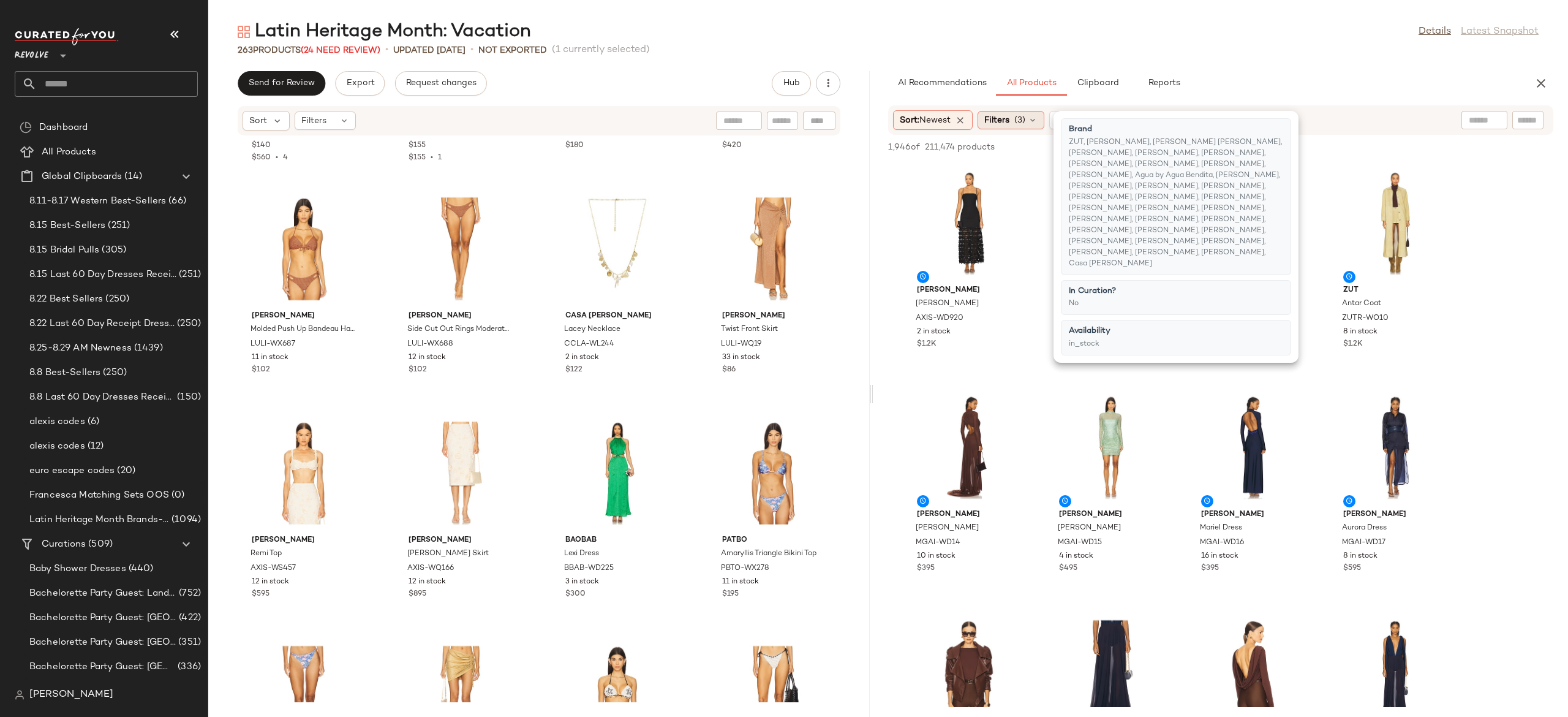
click at [1038, 119] on icon at bounding box center [1033, 120] width 10 height 10
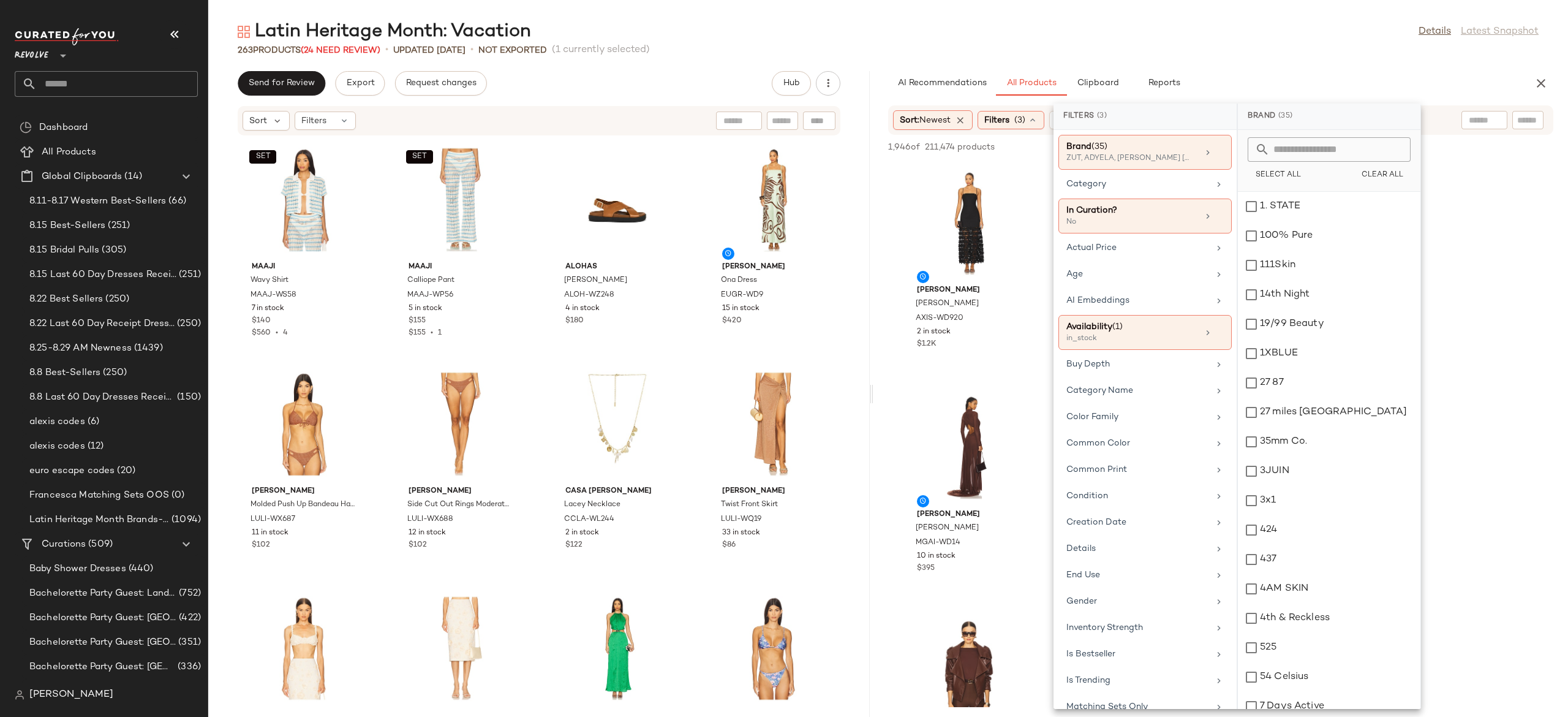
scroll to position [373, 0]
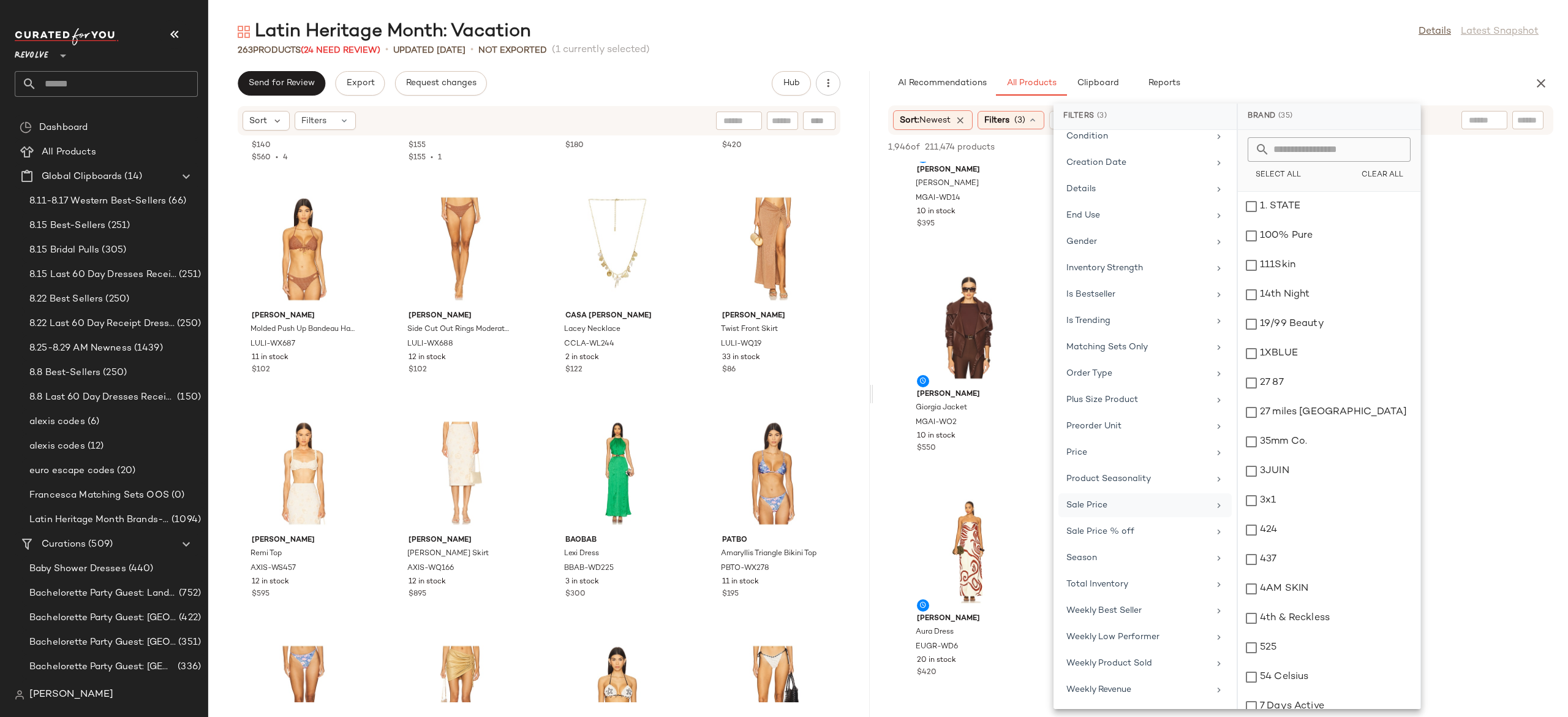
click at [1152, 504] on div "Sale Price" at bounding box center [1138, 505] width 143 height 13
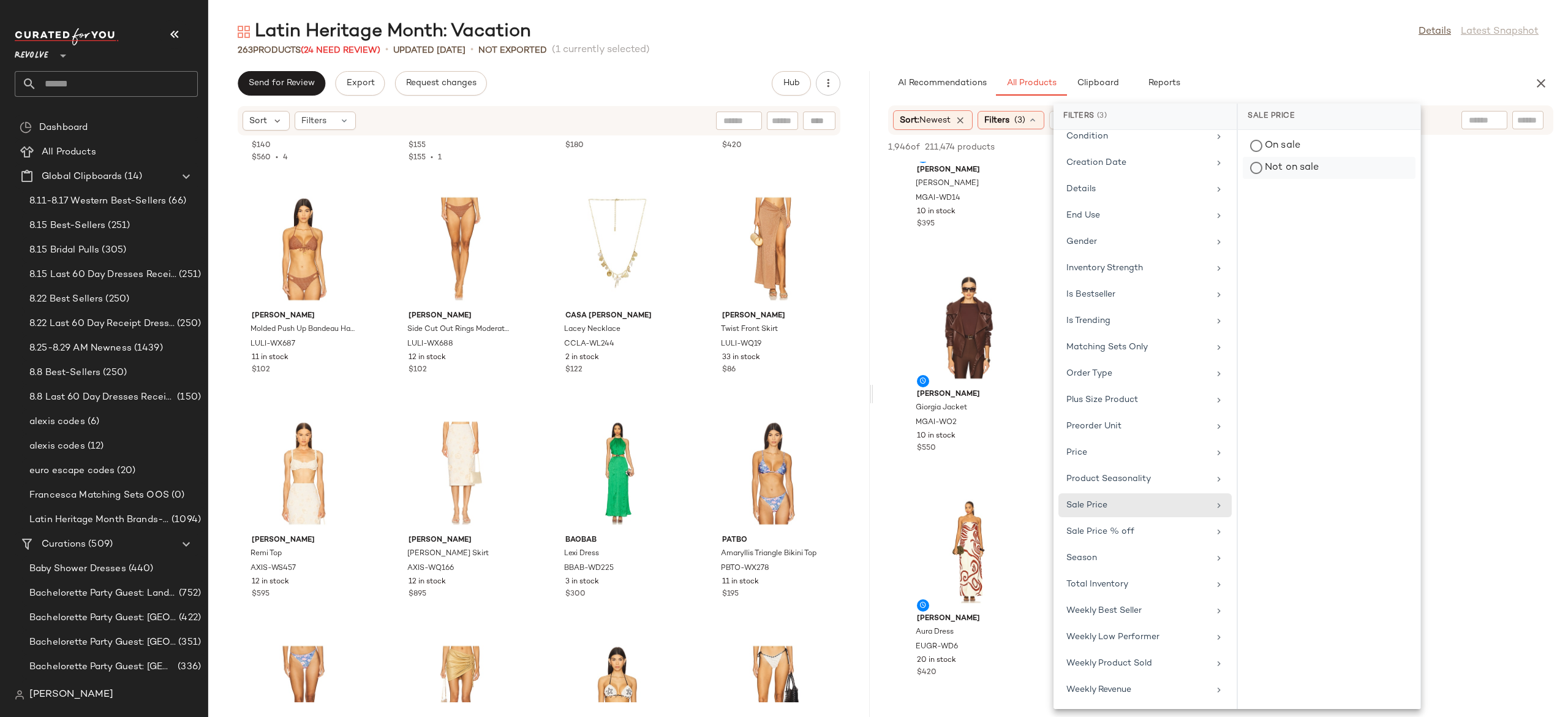
click at [1301, 169] on div "Not on sale" at bounding box center [1329, 168] width 173 height 22
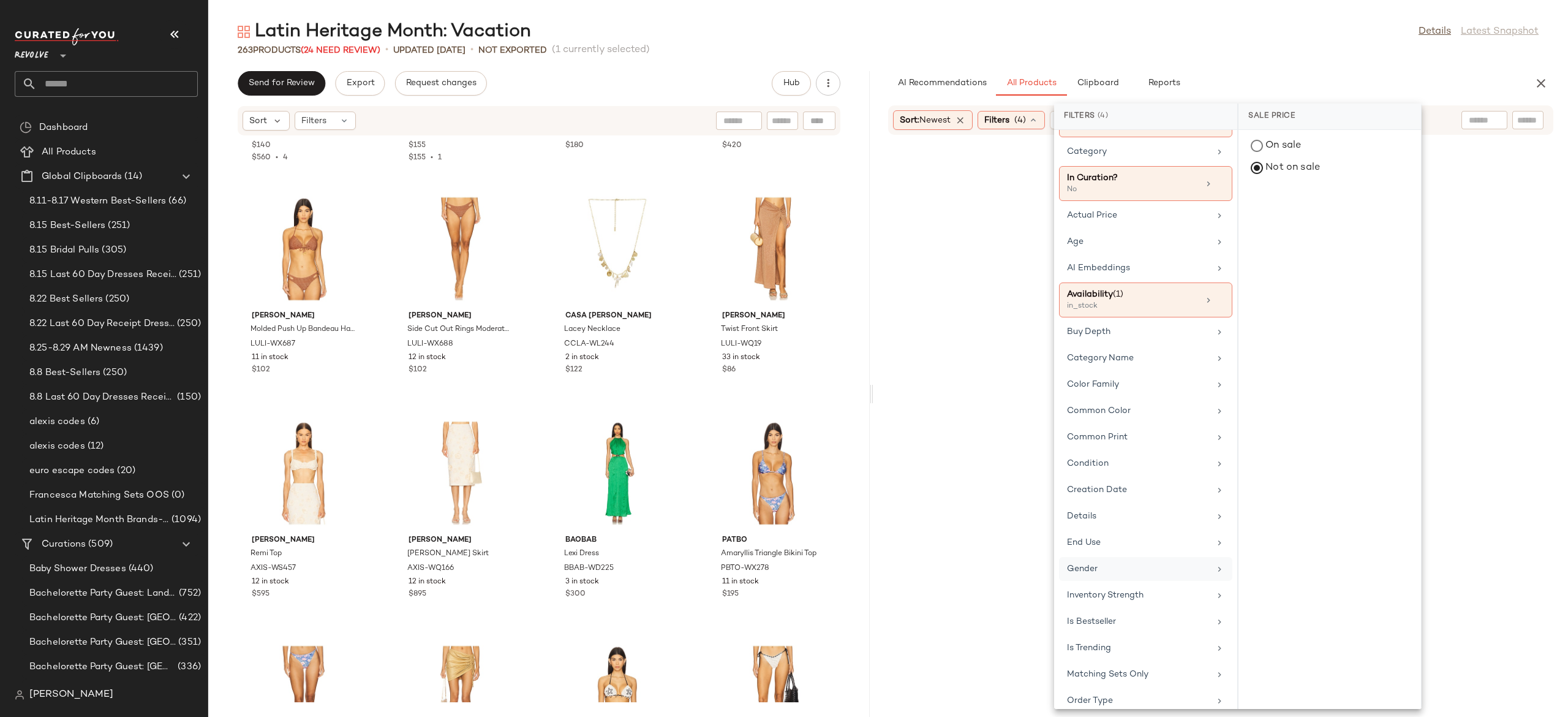
scroll to position [0, 0]
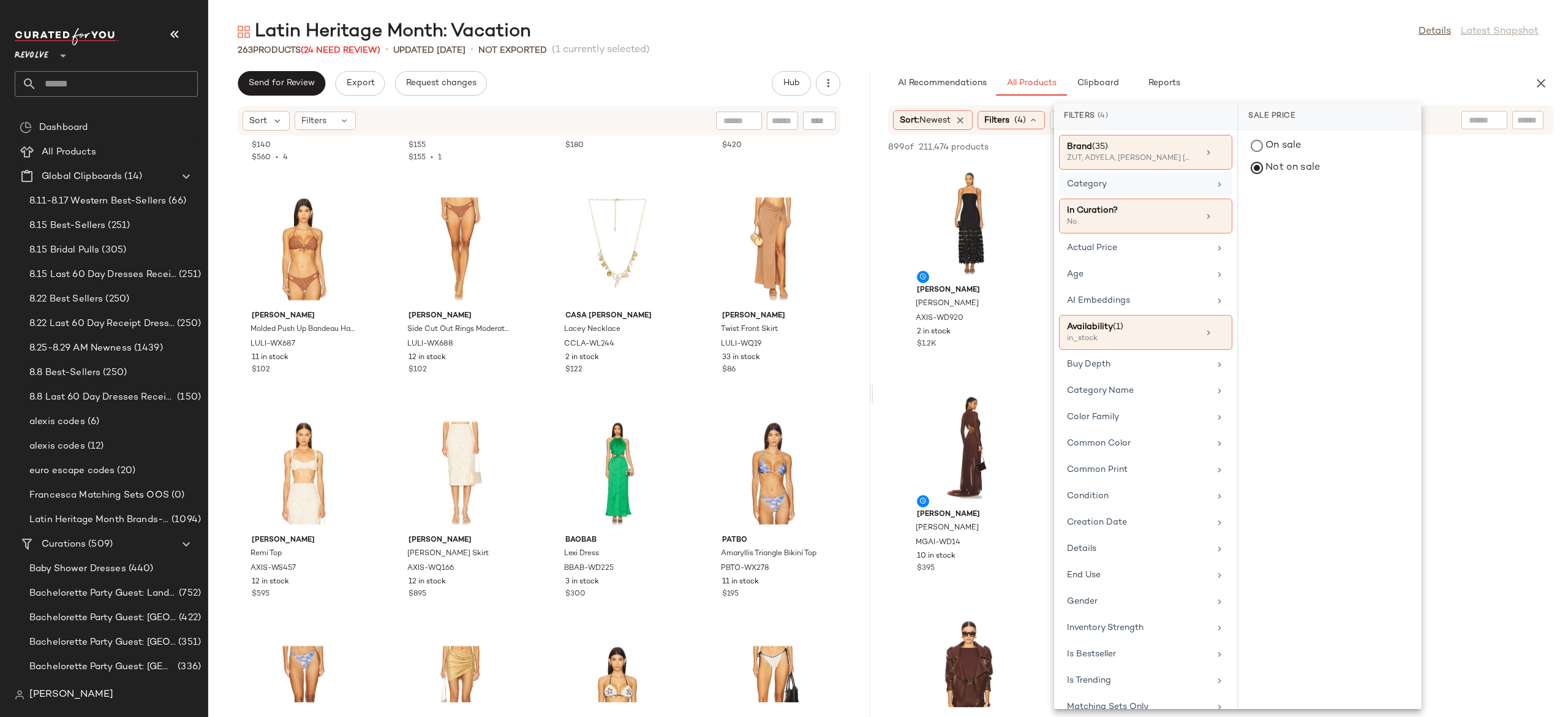
click at [1156, 191] on div "Category" at bounding box center [1146, 184] width 174 height 24
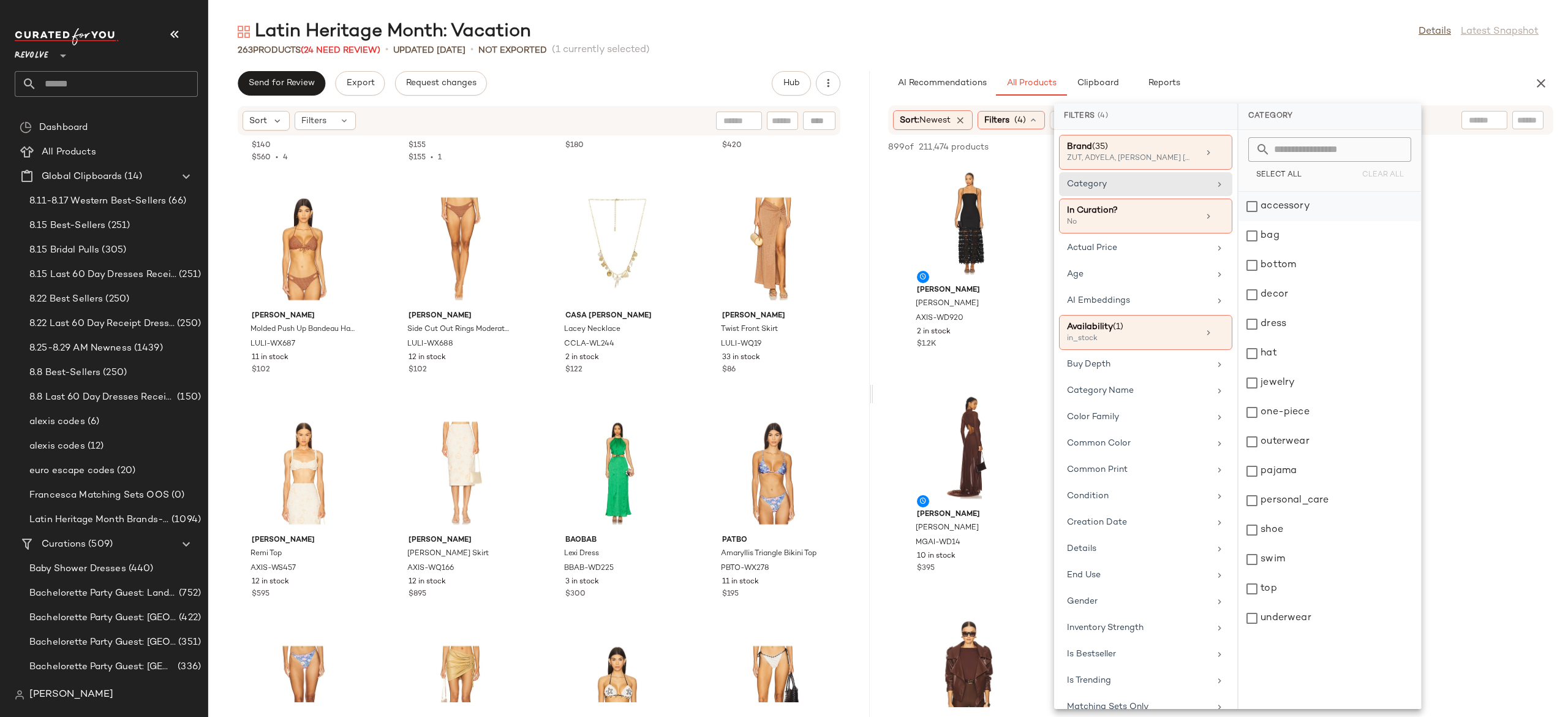
click at [1247, 210] on div "accessory" at bounding box center [1330, 207] width 183 height 29
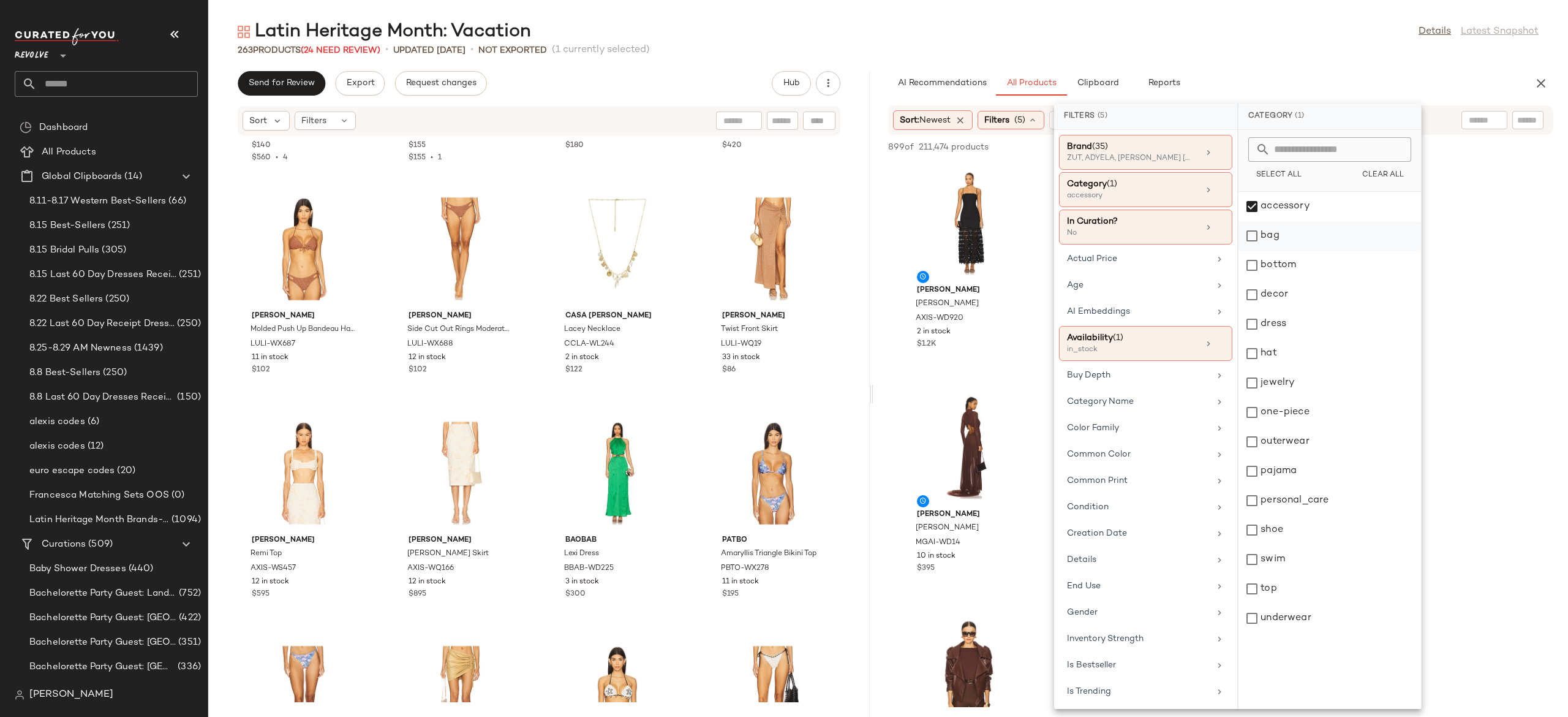
click at [1252, 234] on div "bag" at bounding box center [1330, 236] width 183 height 29
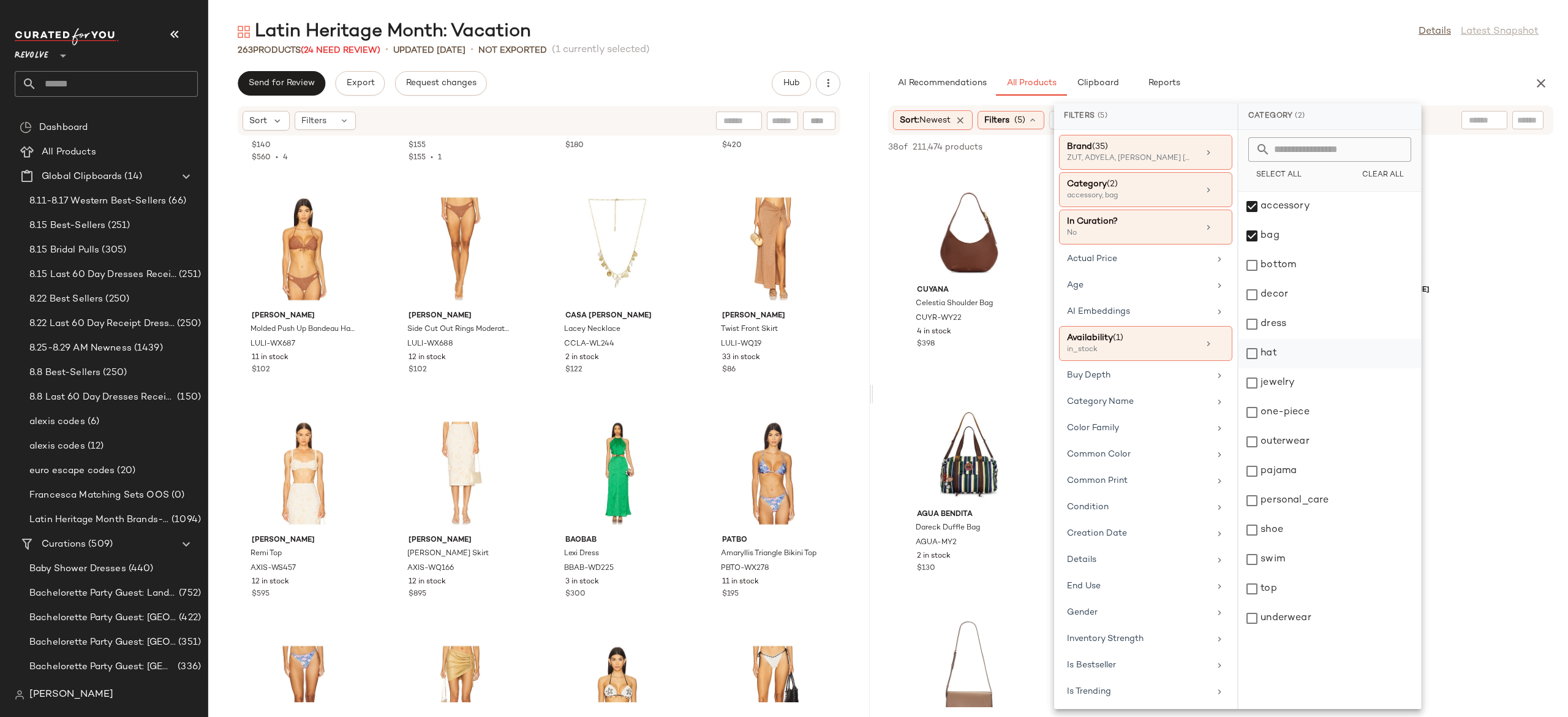
click at [1252, 350] on div "hat" at bounding box center [1330, 354] width 183 height 29
click at [1255, 503] on div "personal_care" at bounding box center [1330, 500] width 183 height 29
click at [1304, 73] on div "AI Recommendations All Products Clipboard Reports" at bounding box center [1201, 83] width 626 height 25
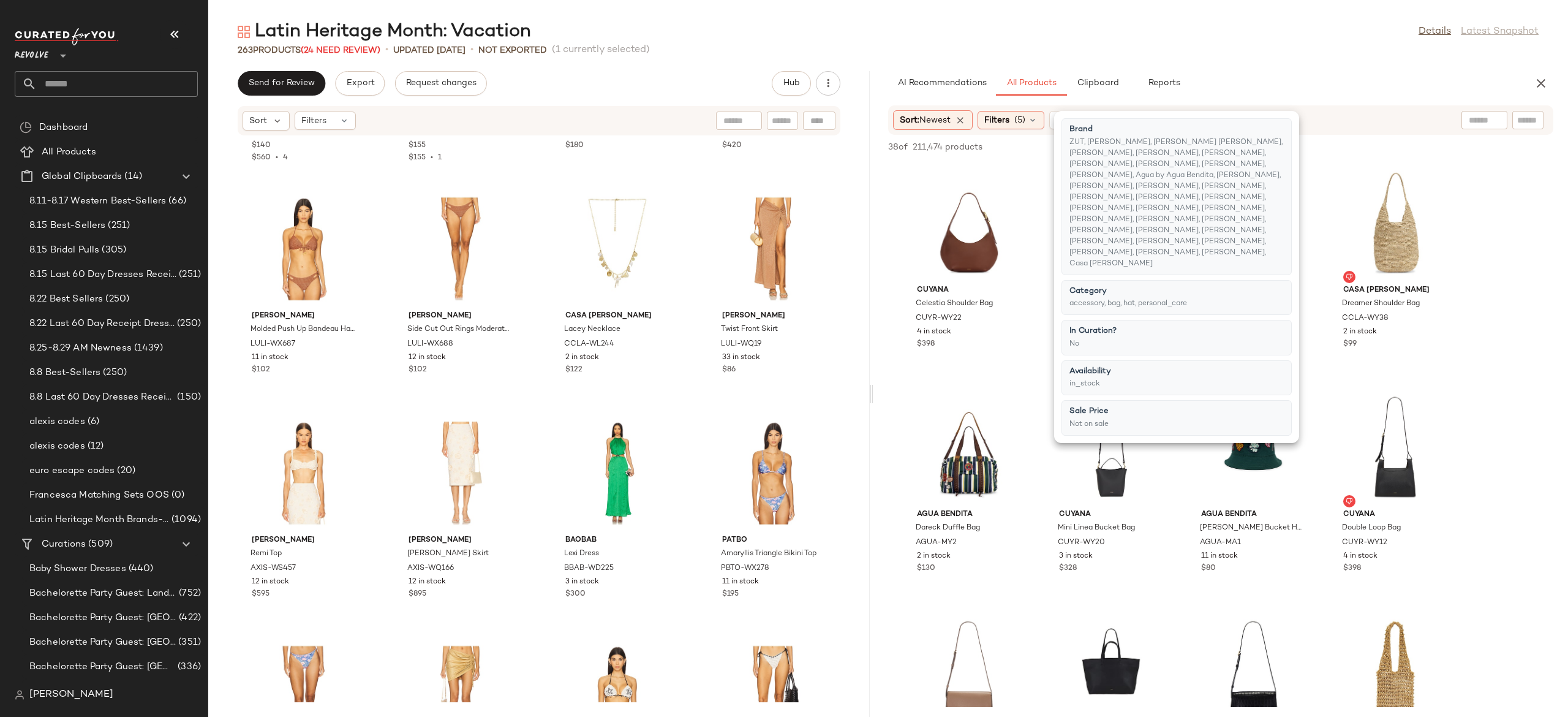
click at [1344, 112] on div "Sort: Newest Filters (5) Reset" at bounding box center [1141, 121] width 496 height 20
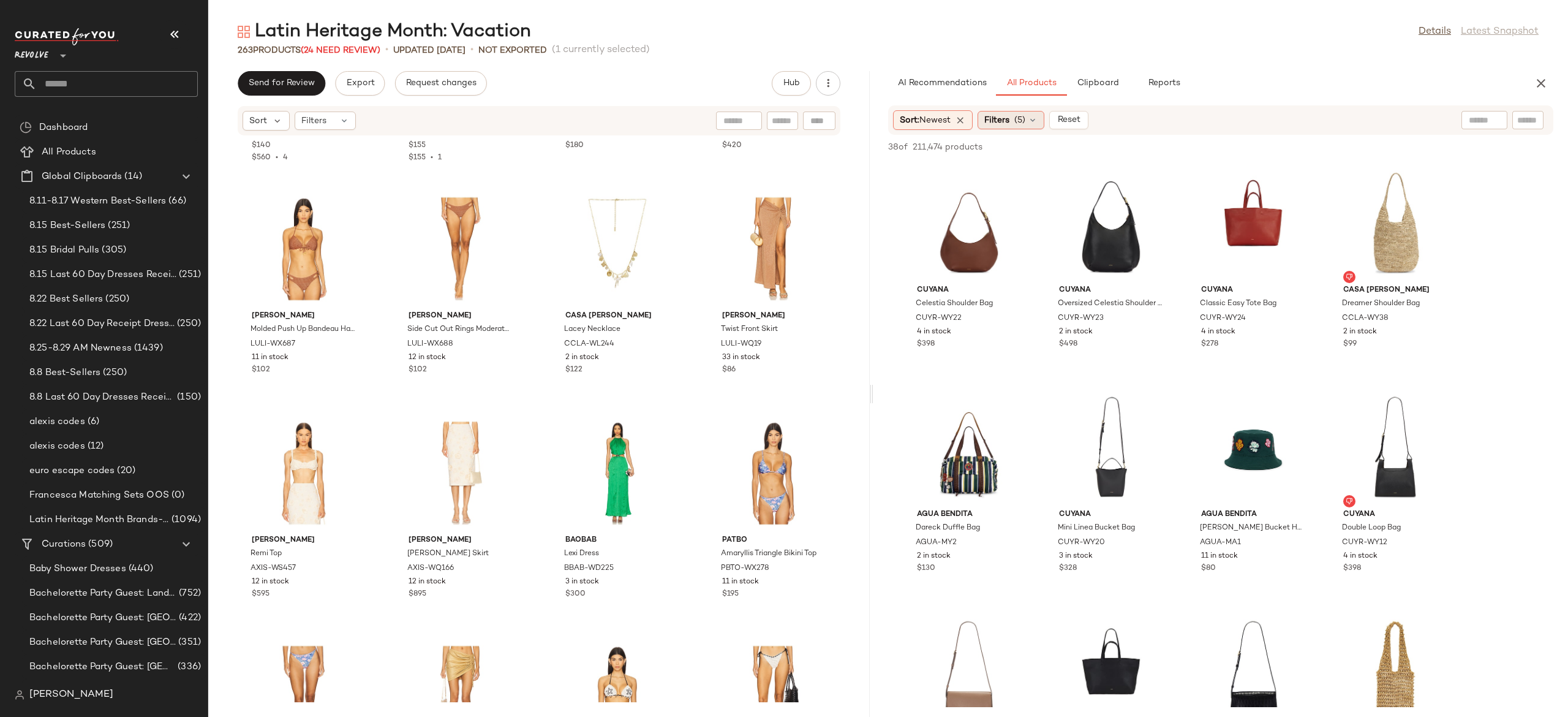
click at [1038, 119] on icon at bounding box center [1033, 120] width 10 height 10
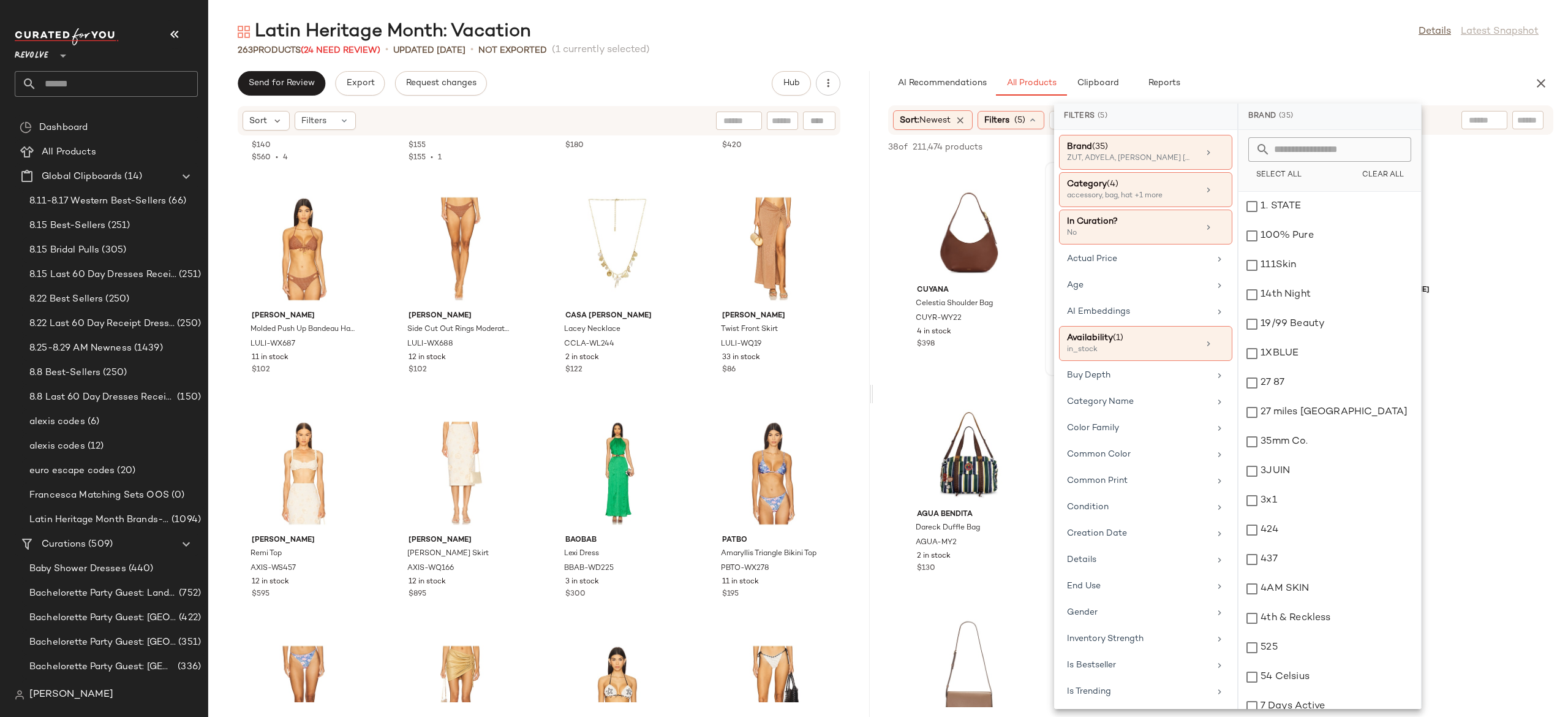
scroll to position [175, 0]
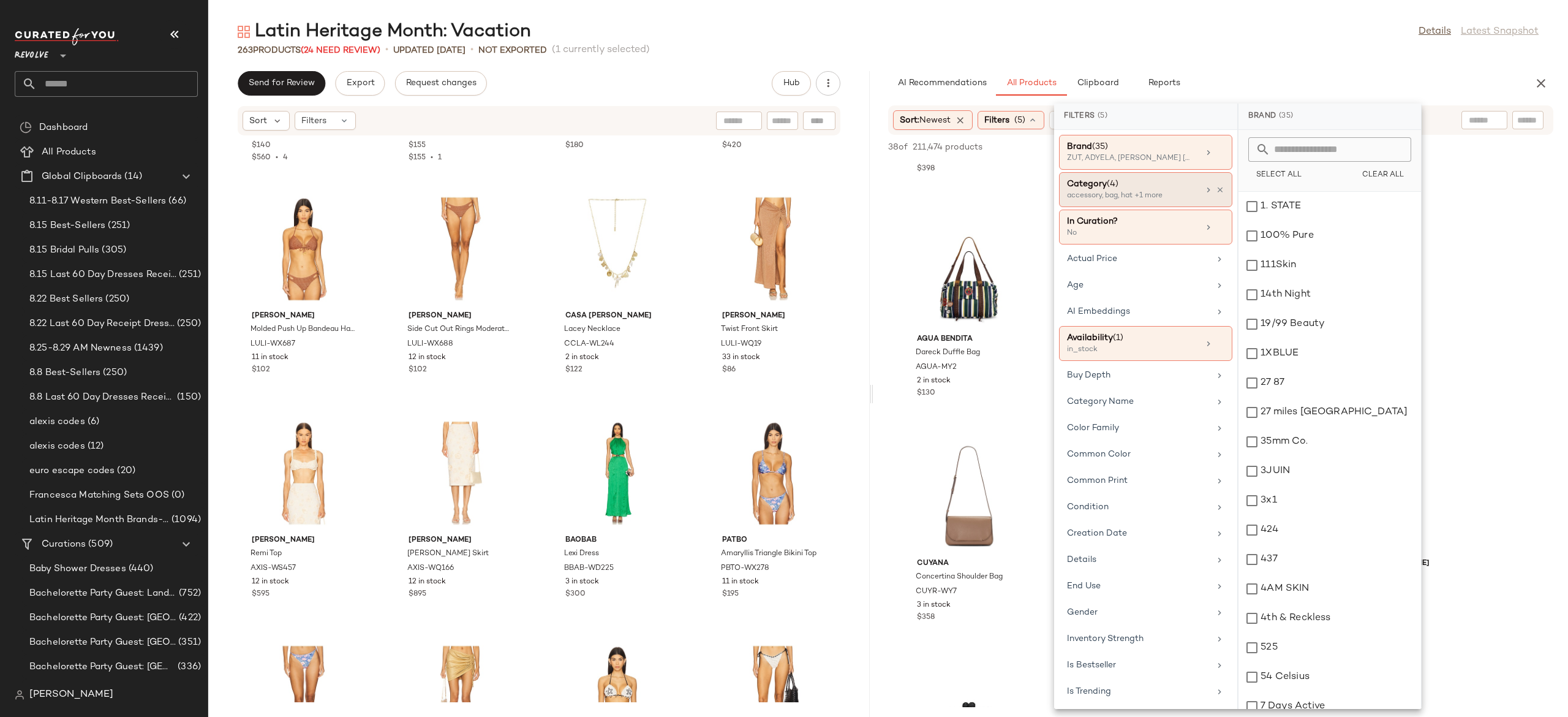
click at [1125, 190] on div "Category (4)" at bounding box center [1132, 184] width 131 height 13
click at [1257, 293] on div "decor" at bounding box center [1330, 294] width 183 height 29
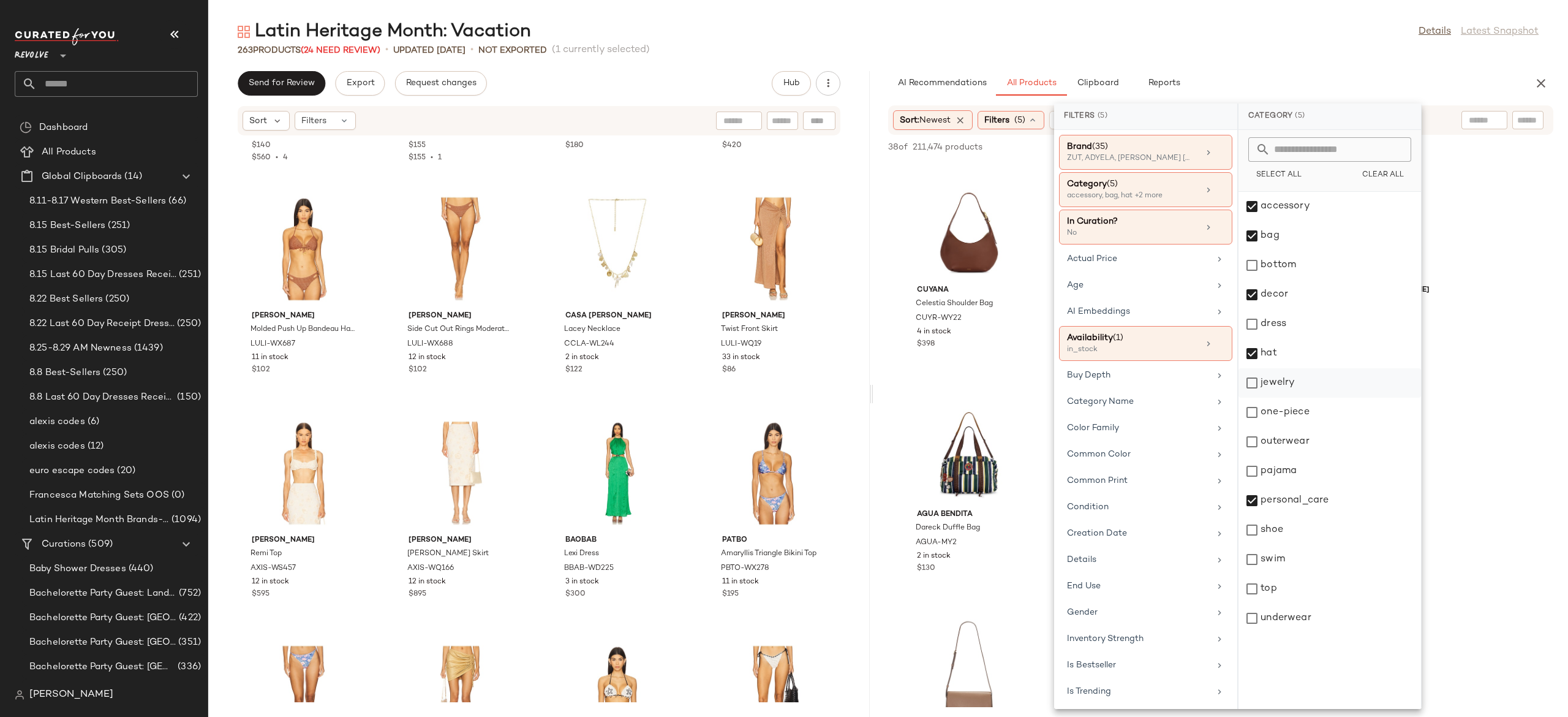
click at [1296, 380] on div "jewelry" at bounding box center [1330, 383] width 183 height 29
click at [1324, 61] on div "Latin Heritage Month: Vacation Details Latest Snapshot 263 Products (24 Need Re…" at bounding box center [888, 368] width 1360 height 697
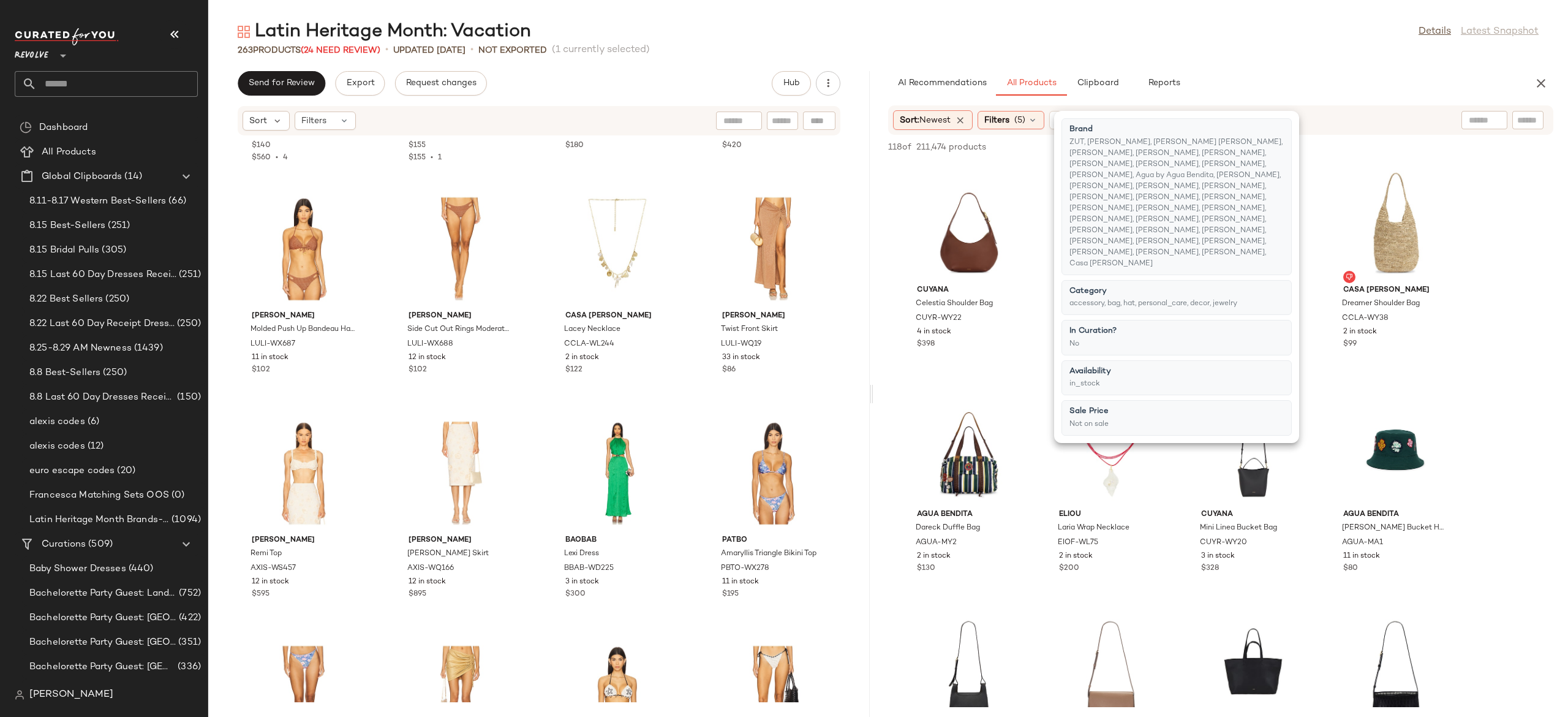
click at [1325, 340] on div "Cuyana Celestia Shoulder Bag CUYR-WY22 4 in stock $398 Cuyana Oversized Celesti…" at bounding box center [1221, 605] width 694 height 887
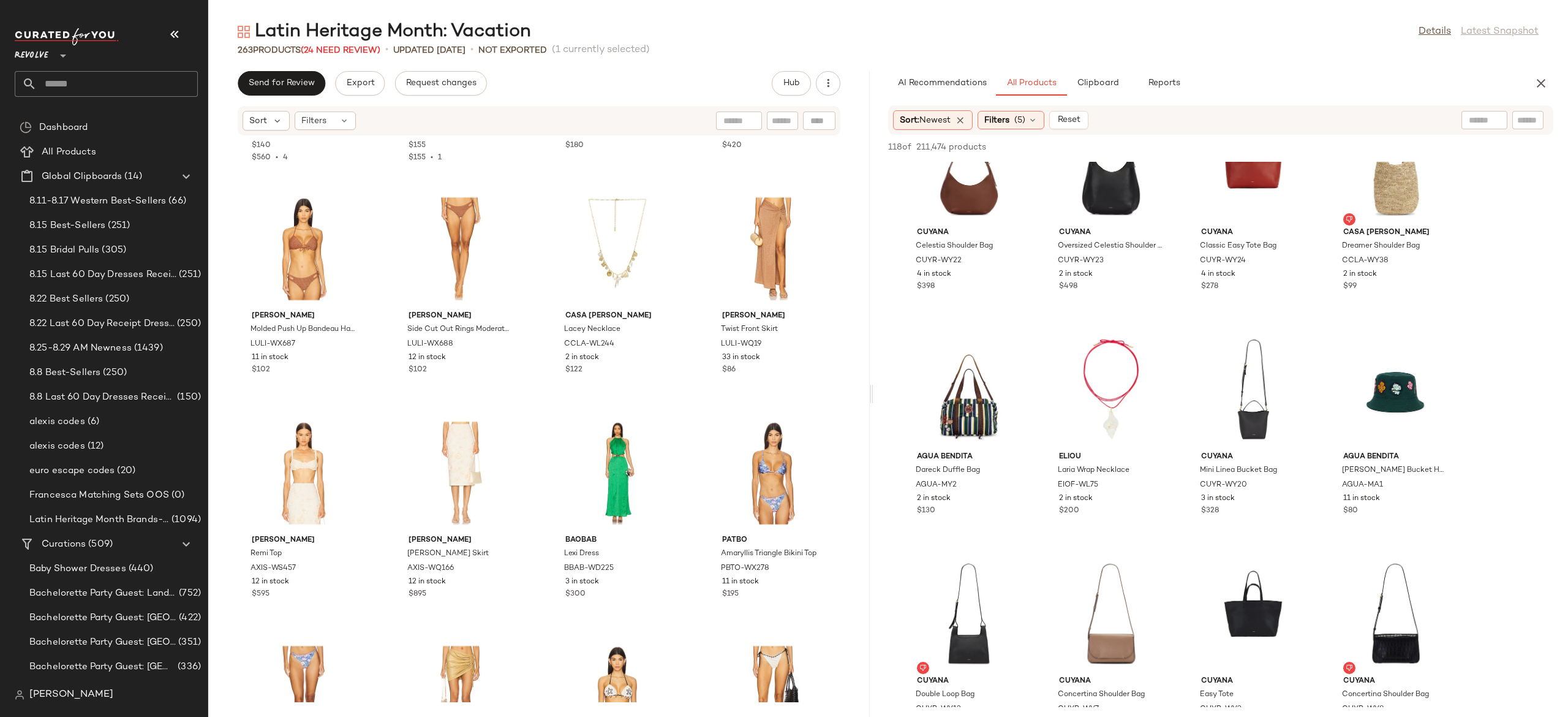
scroll to position [0, 0]
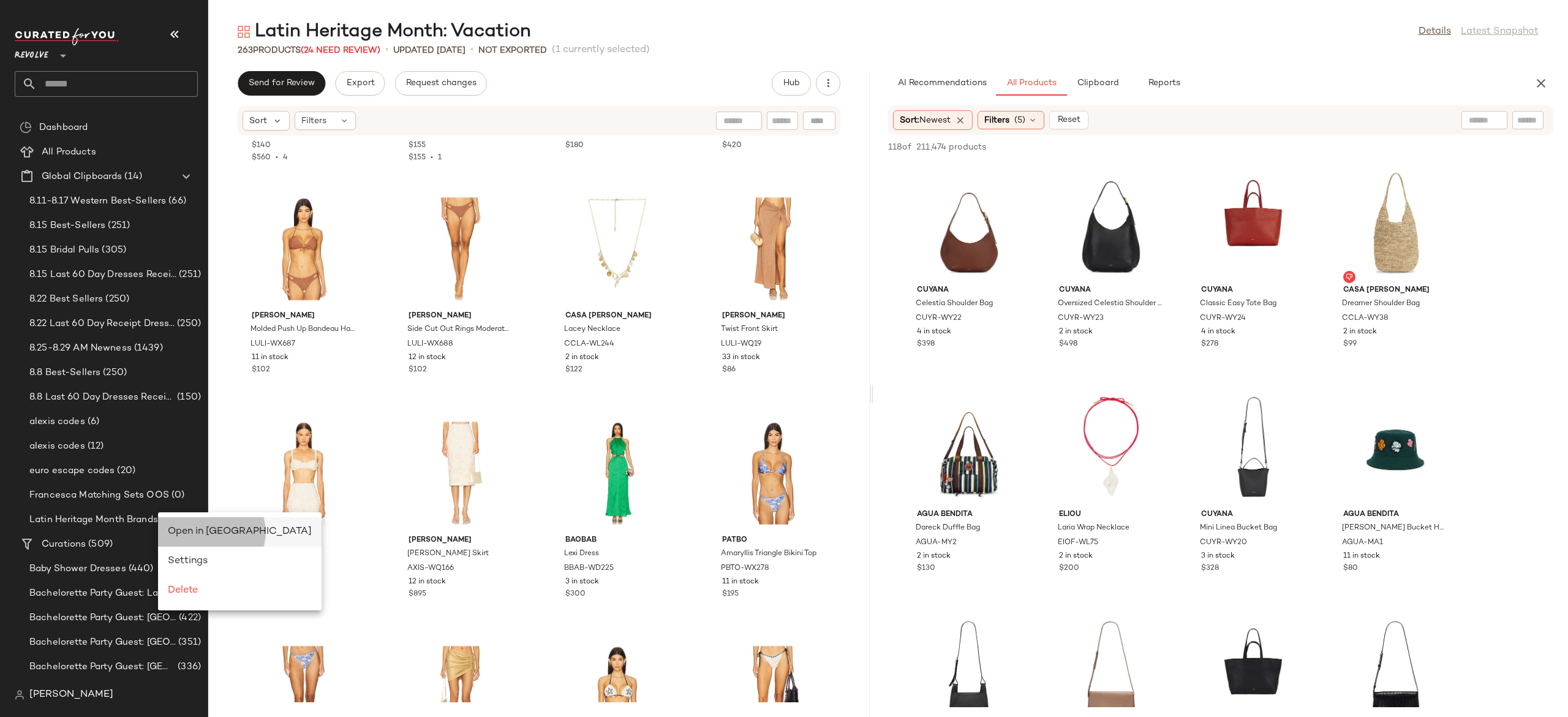
click at [197, 531] on span "Open in Split View" at bounding box center [239, 532] width 144 height 11
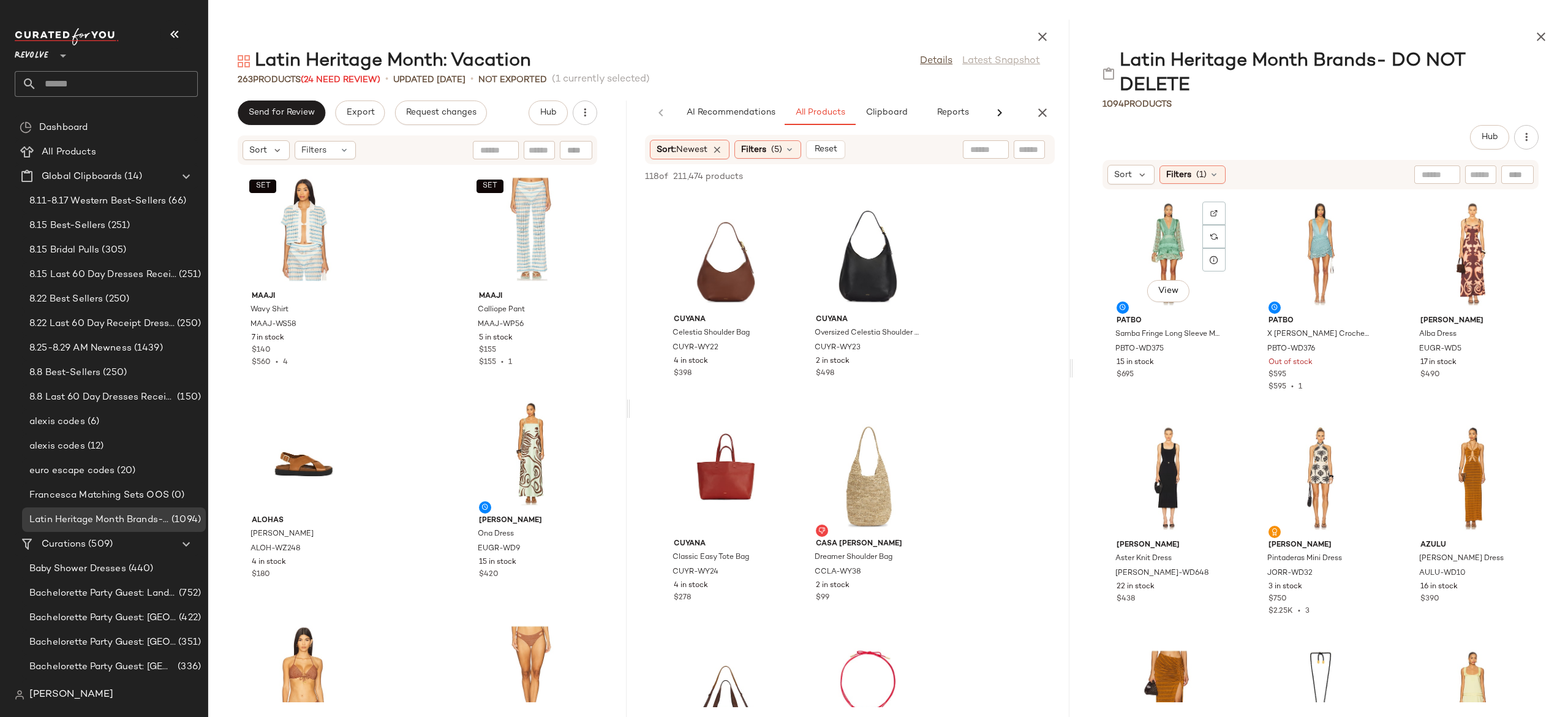
drag, startPoint x: 885, startPoint y: 373, endPoint x: 1071, endPoint y: 377, distance: 186.0
click at [1071, 377] on div at bounding box center [1071, 368] width 5 height 697
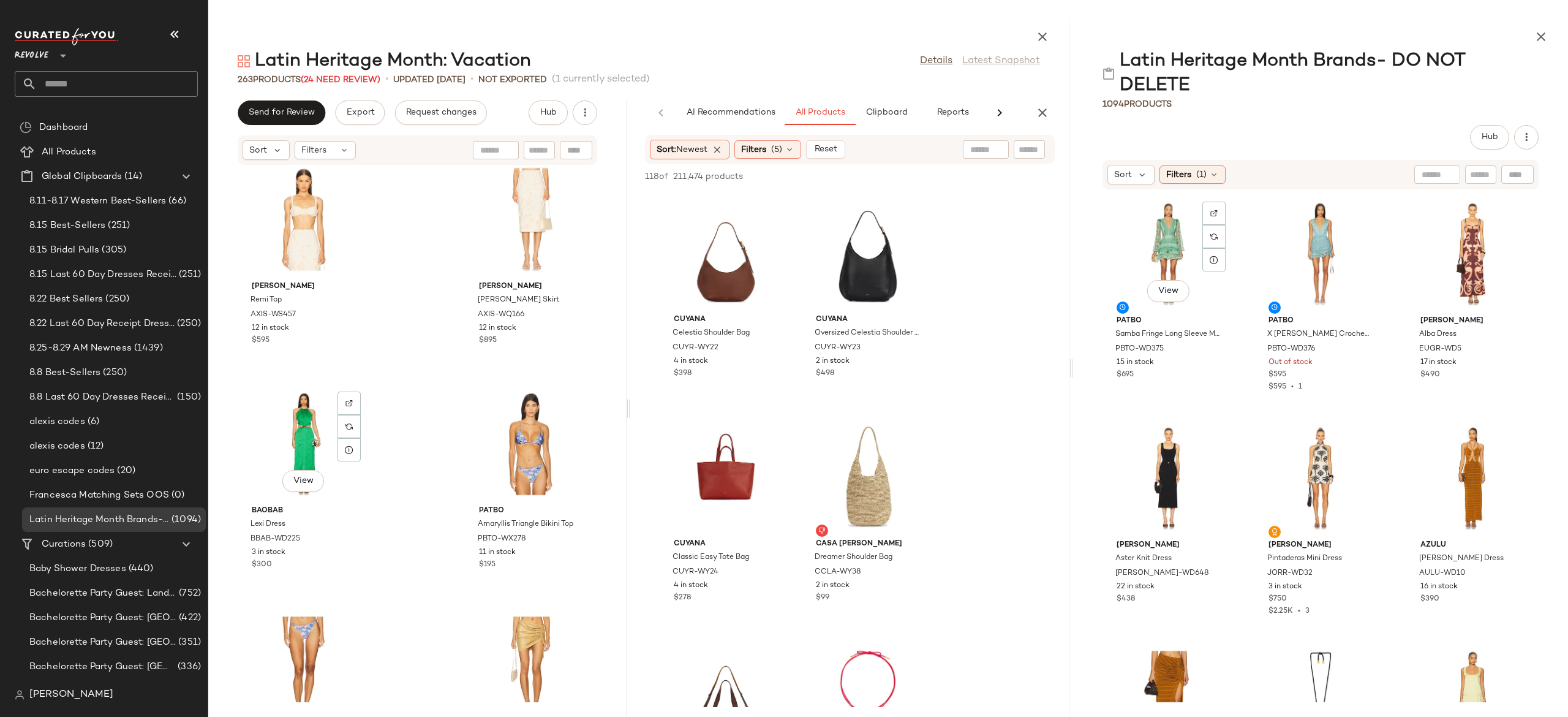
scroll to position [920, 0]
click at [1213, 171] on icon at bounding box center [1214, 174] width 10 height 10
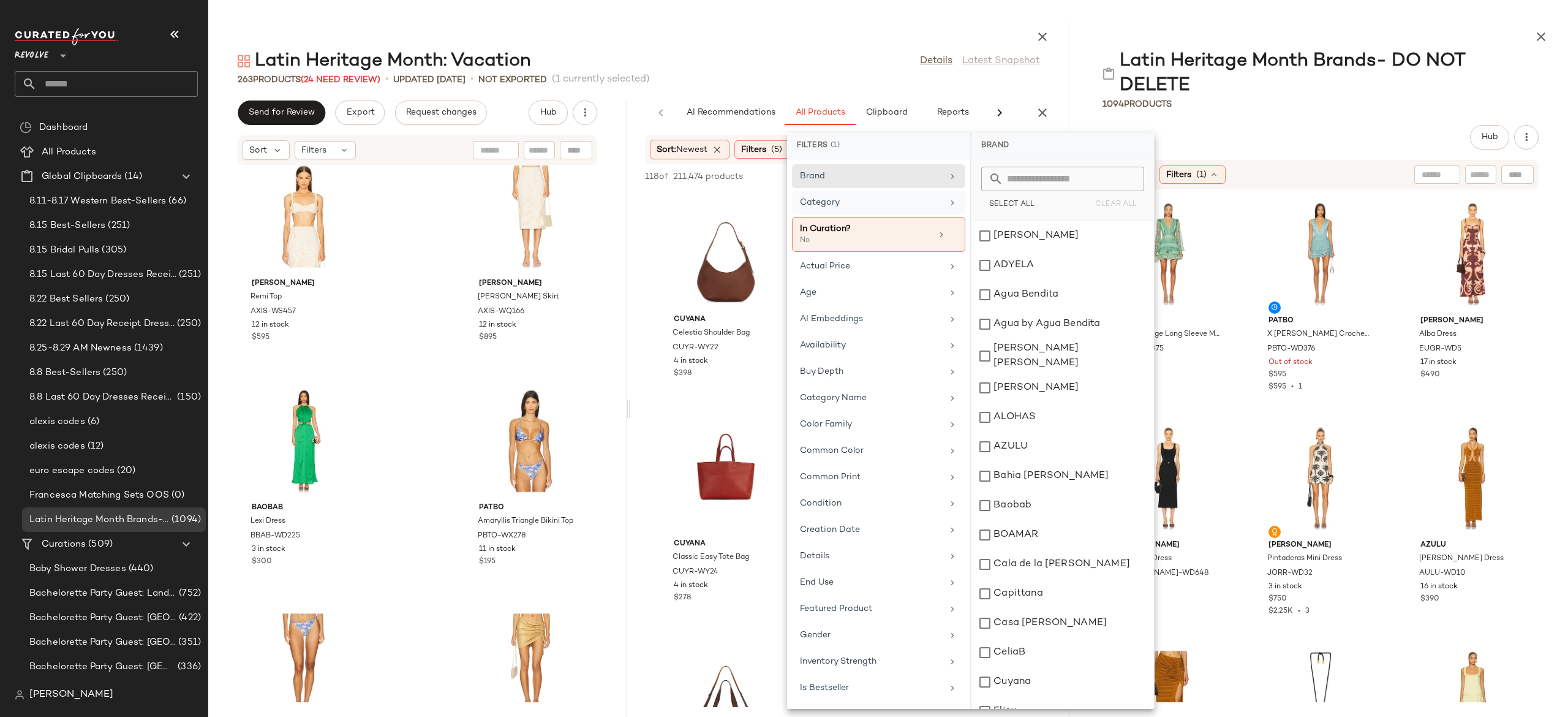
click at [880, 204] on div "Category" at bounding box center [871, 202] width 143 height 13
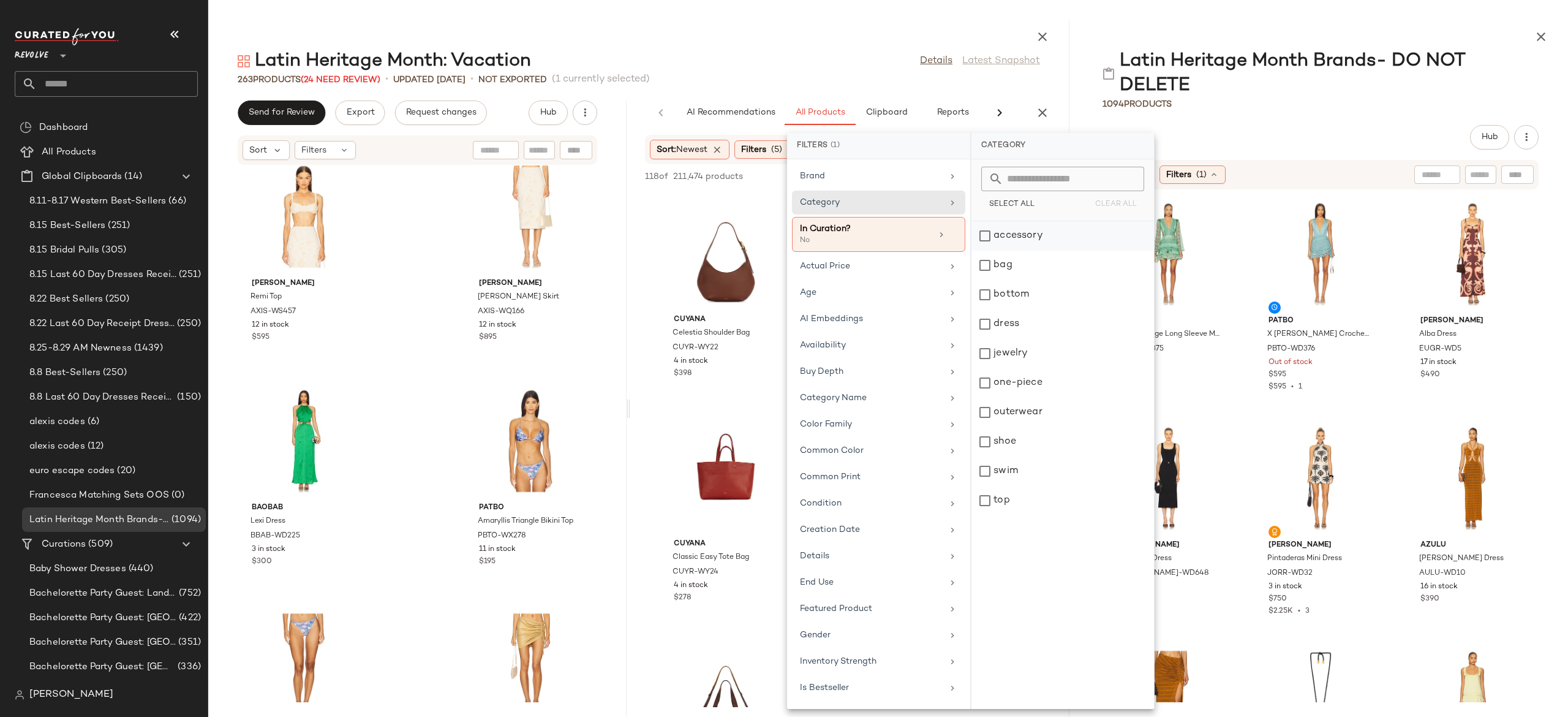
click at [983, 239] on div "accessory" at bounding box center [1062, 236] width 183 height 29
click at [986, 261] on div "bag" at bounding box center [1062, 265] width 183 height 29
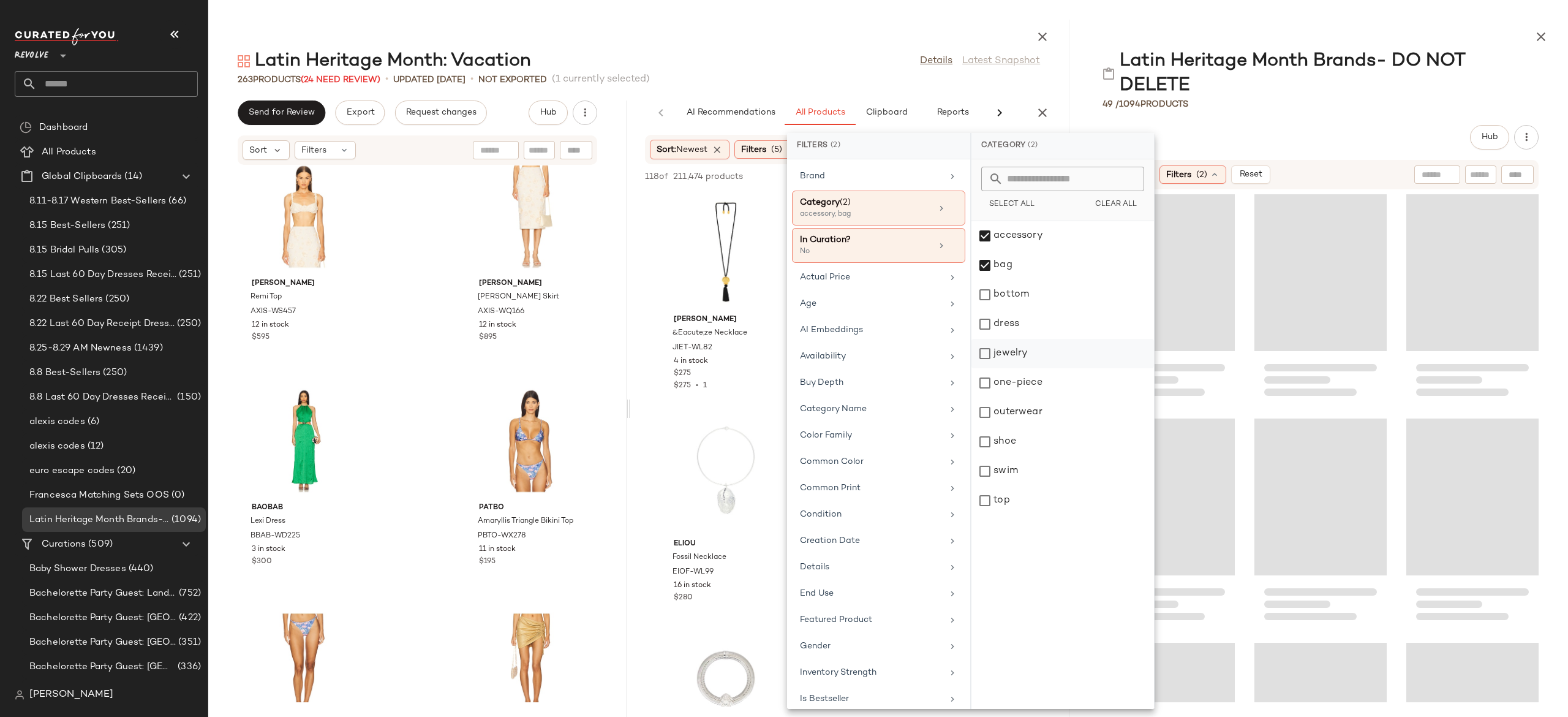
click at [989, 352] on div "jewelry" at bounding box center [1062, 354] width 183 height 29
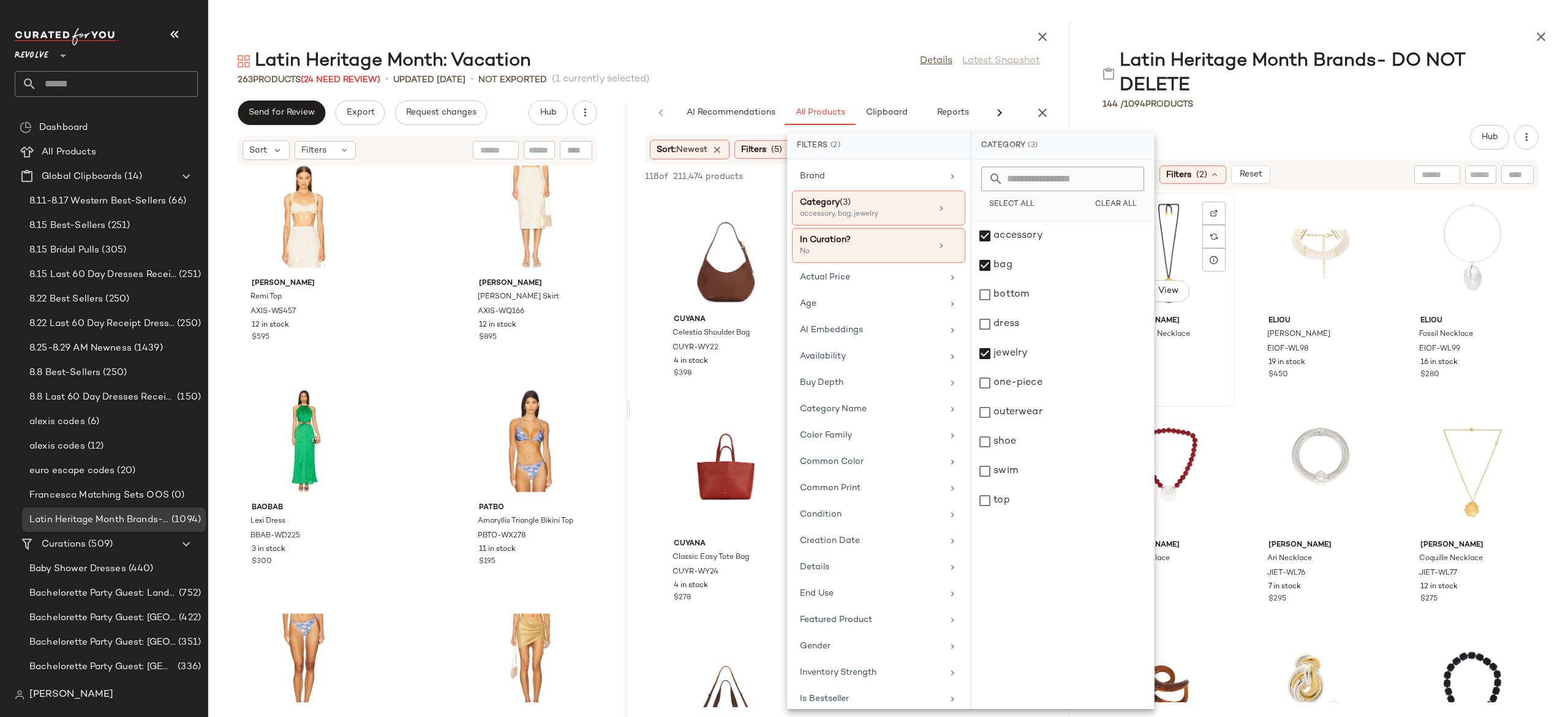
click at [1219, 403] on div "View Julietta &Eacute;ze Necklace JIET-WL82 4 in stock $275 $275 • 1" at bounding box center [1169, 300] width 130 height 212
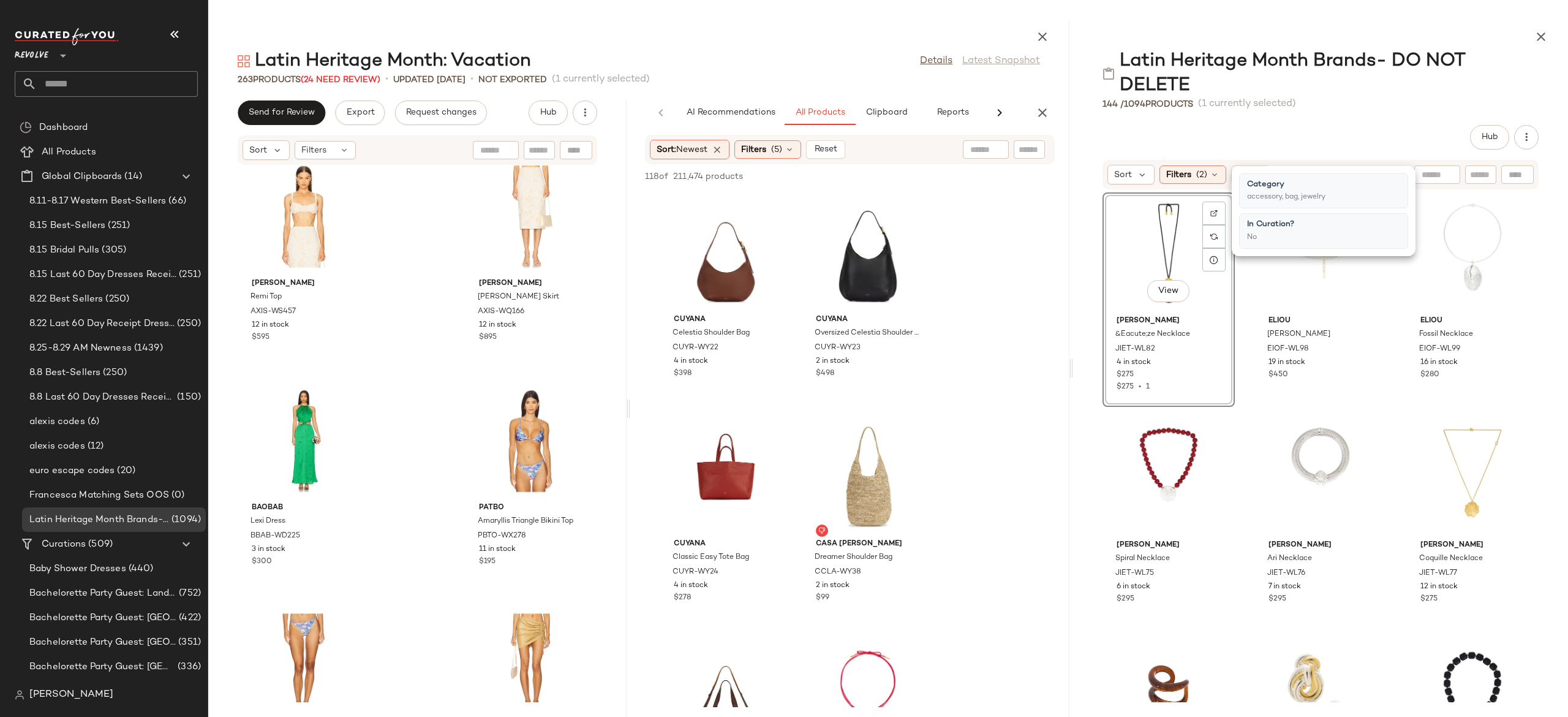
click at [1243, 476] on div "View Julietta &Eacute;ze Necklace JIET-WL82 4 in stock $275 $275 • 1 Eliou Cami…" at bounding box center [1321, 446] width 495 height 513
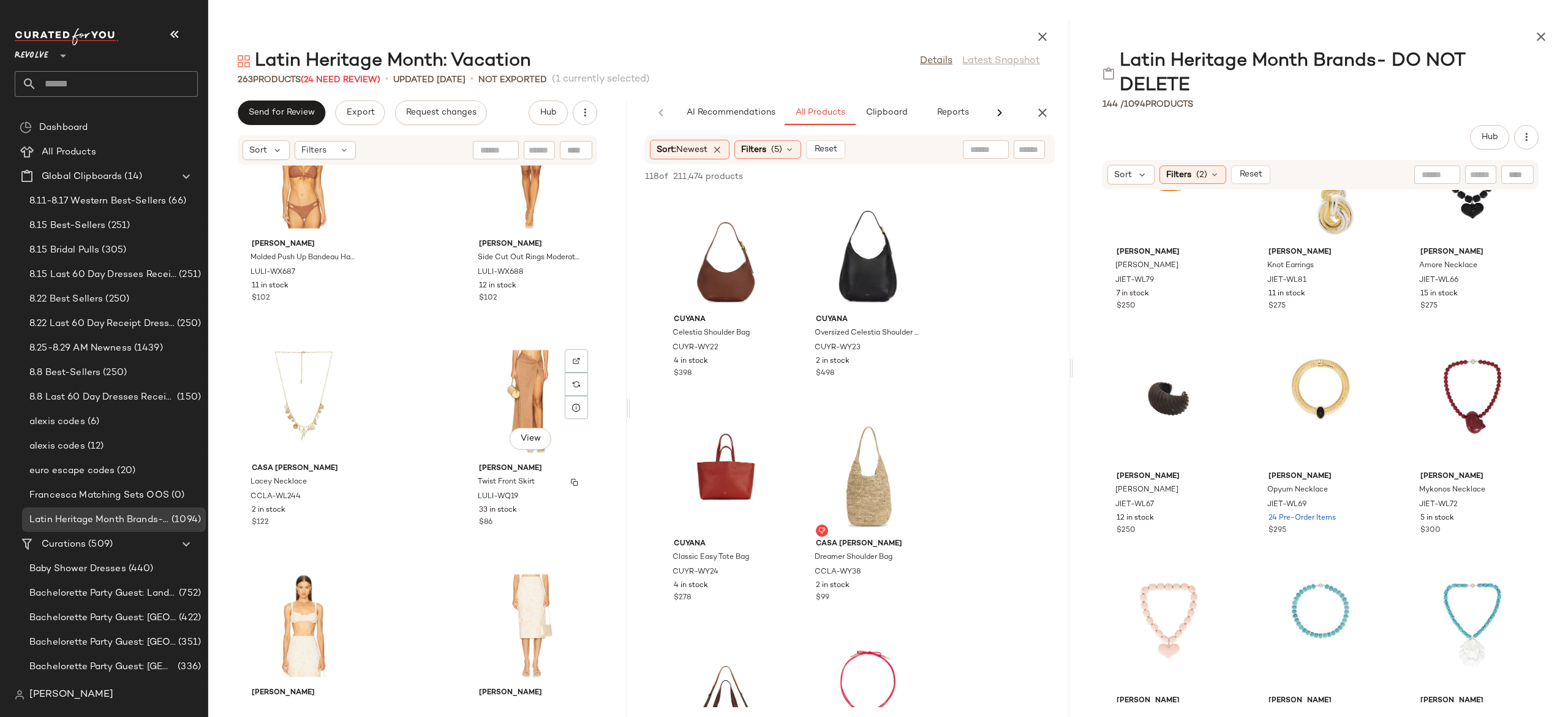
scroll to position [506, 0]
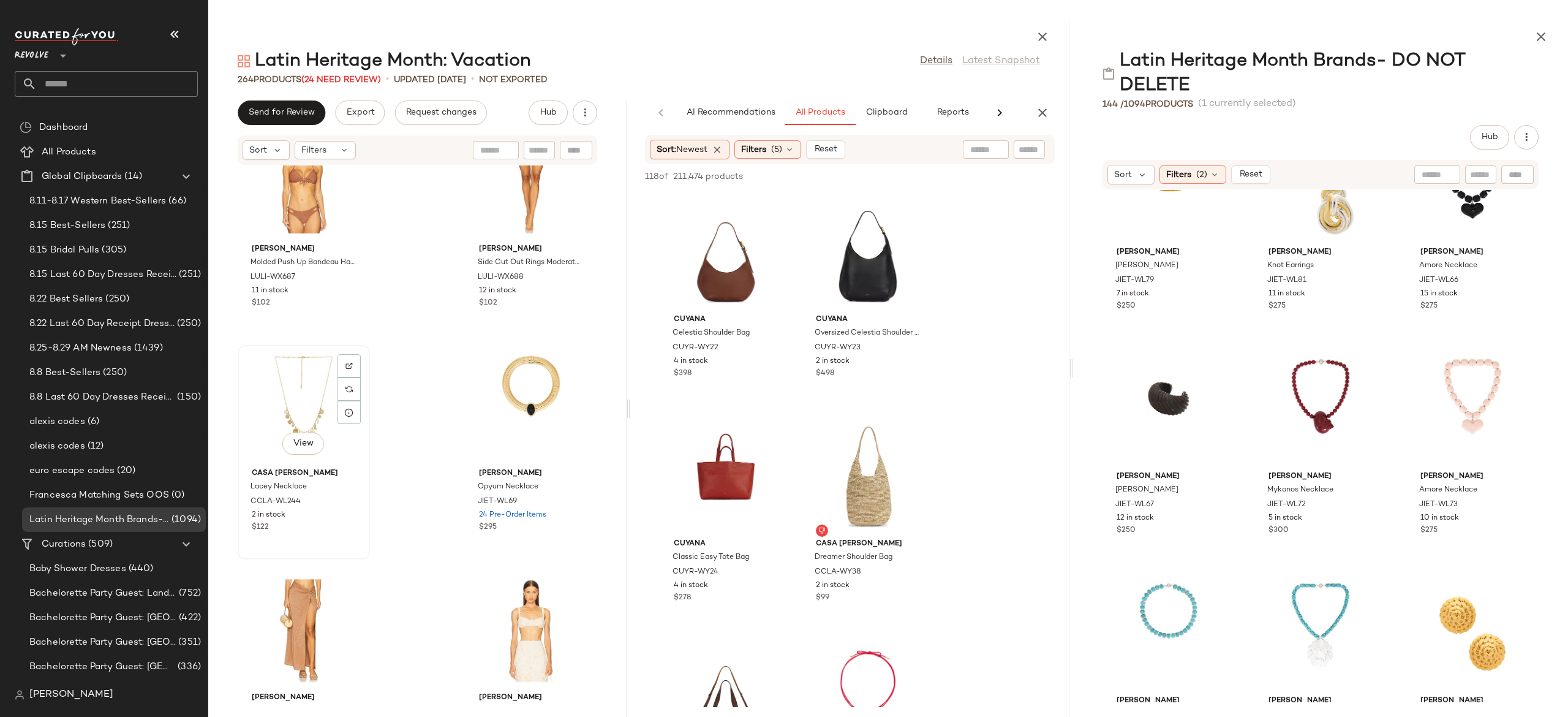
click at [301, 398] on div "View" at bounding box center [303, 406] width 124 height 114
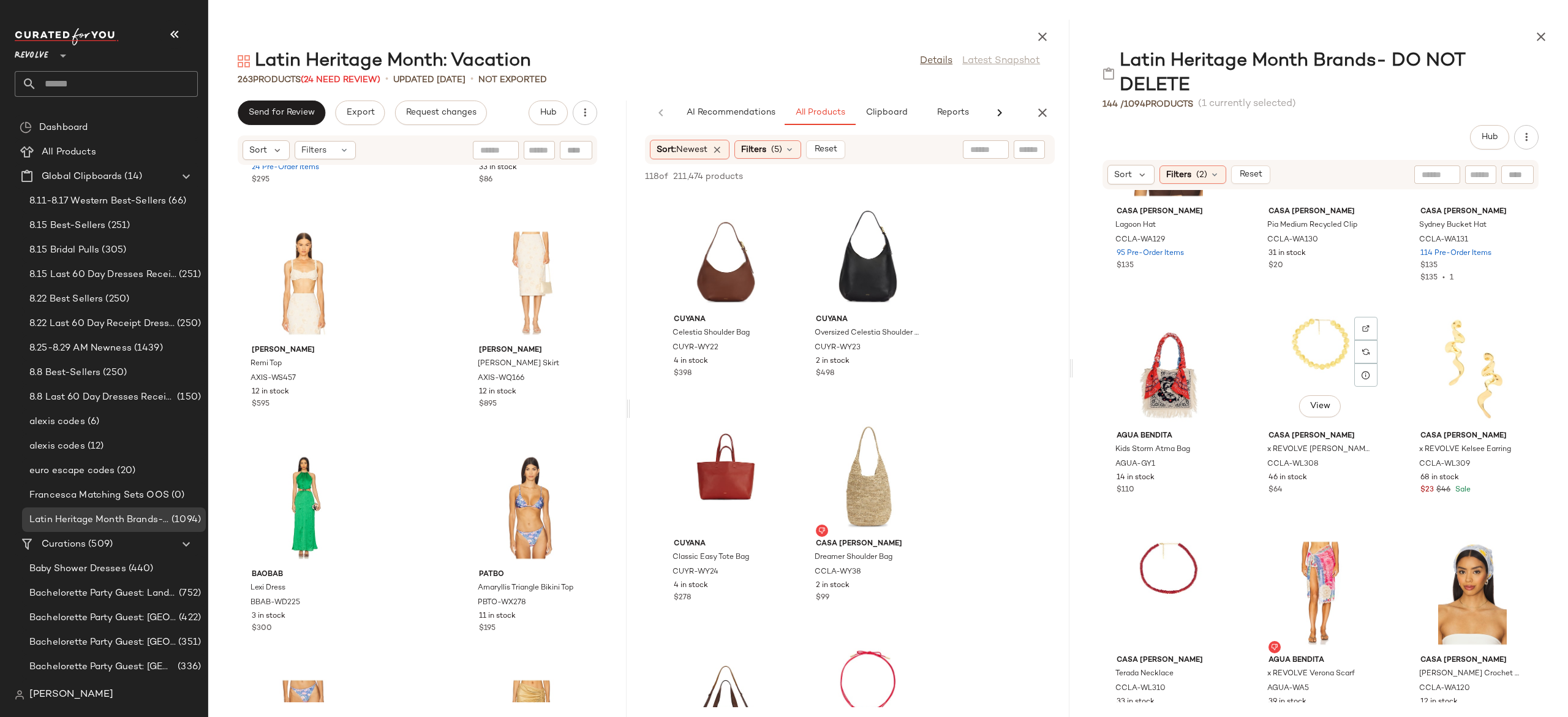
scroll to position [3089, 0]
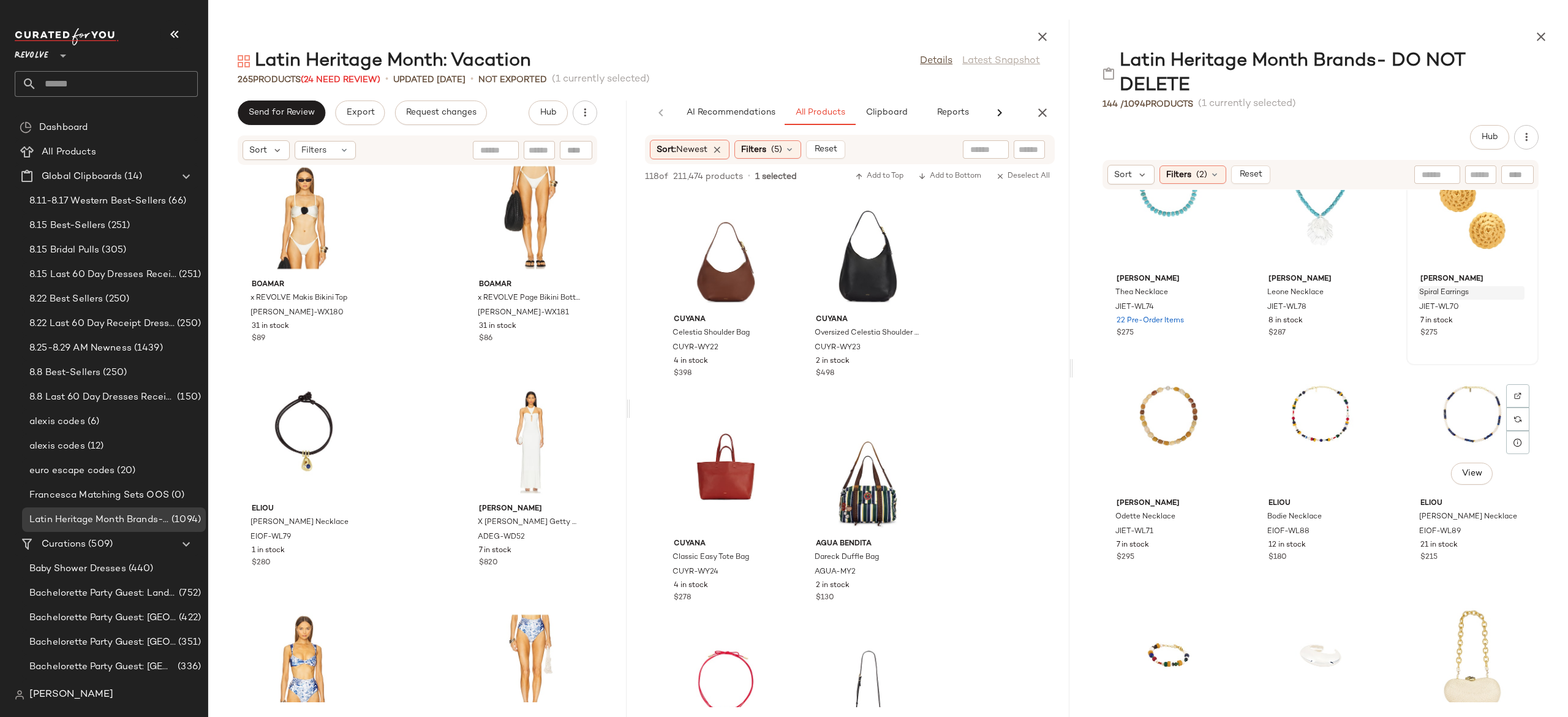
scroll to position [951, 0]
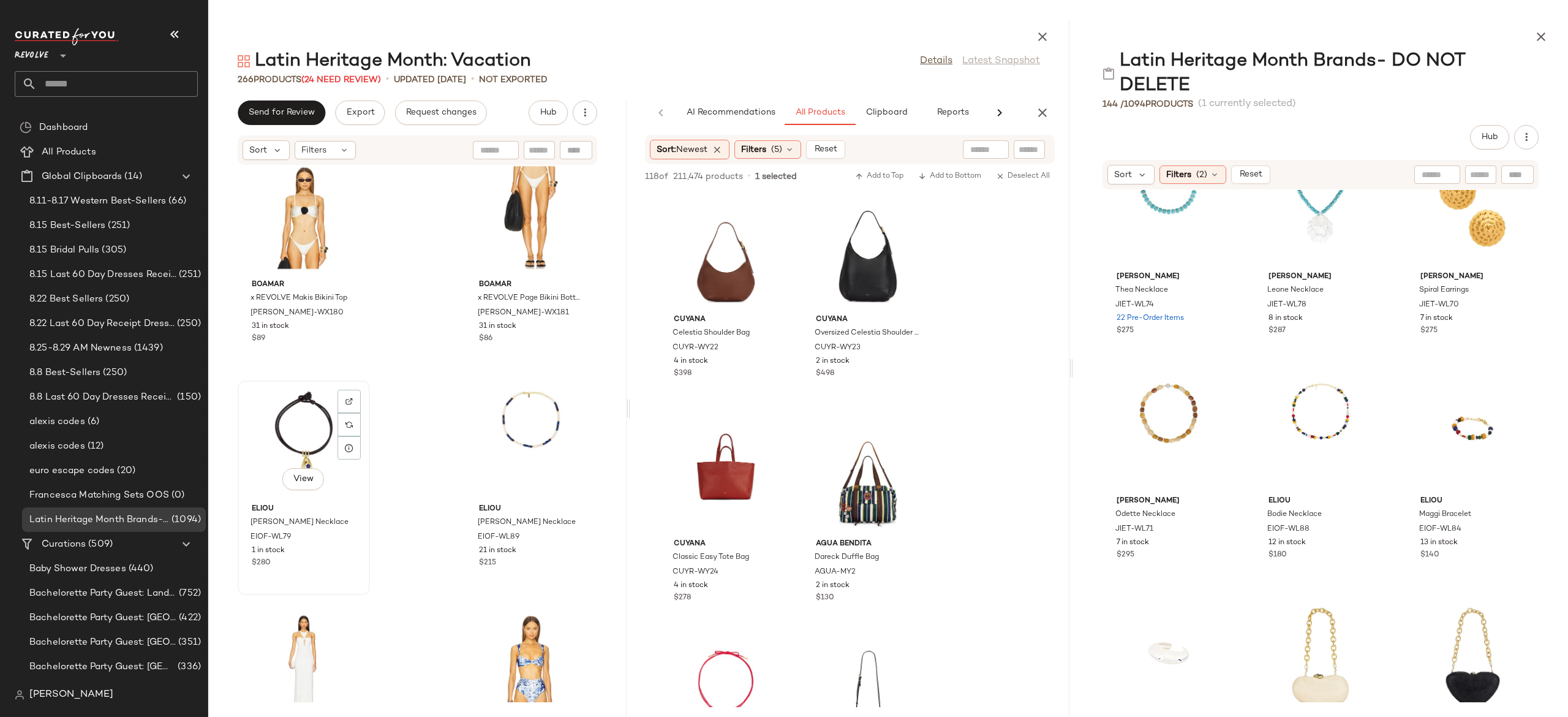
click at [310, 423] on div "View" at bounding box center [303, 442] width 124 height 114
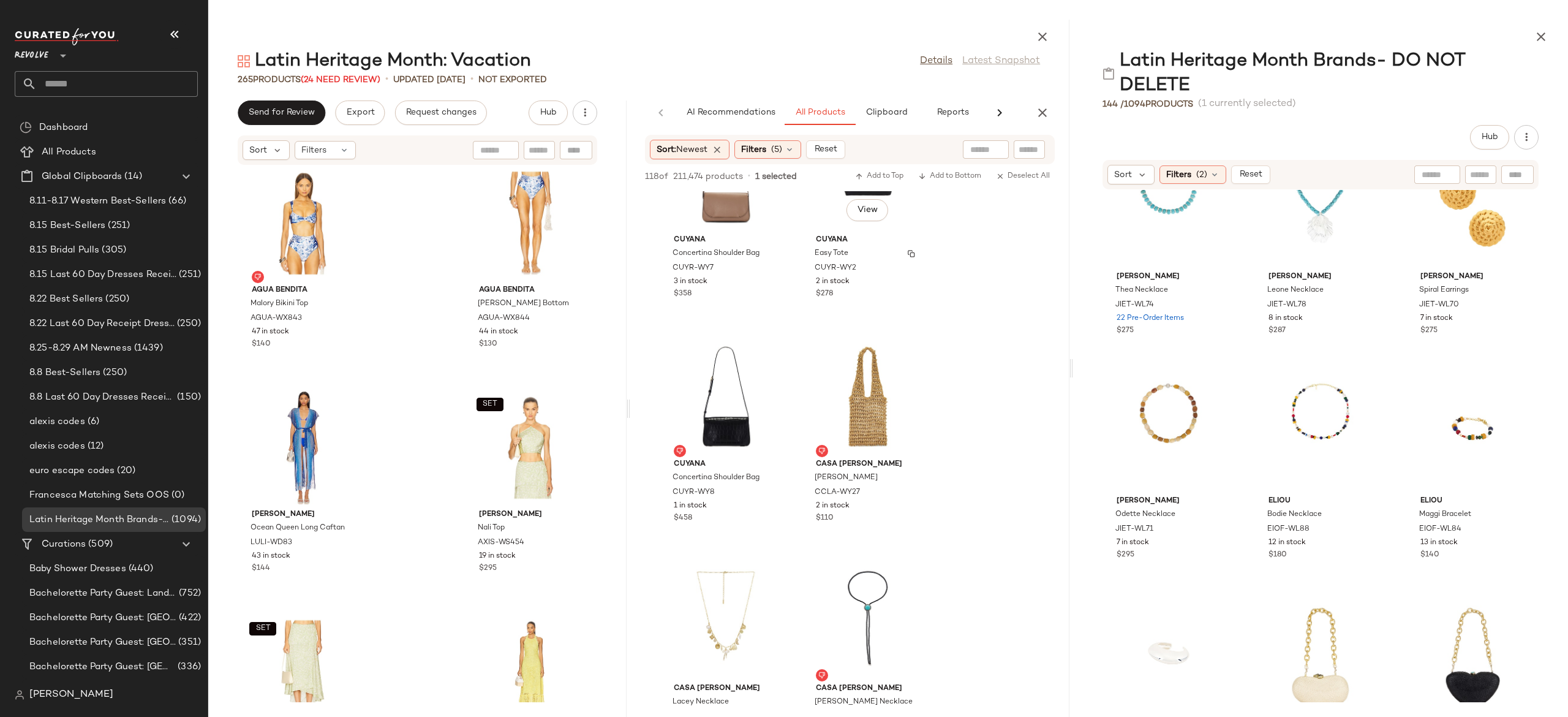
scroll to position [978, 0]
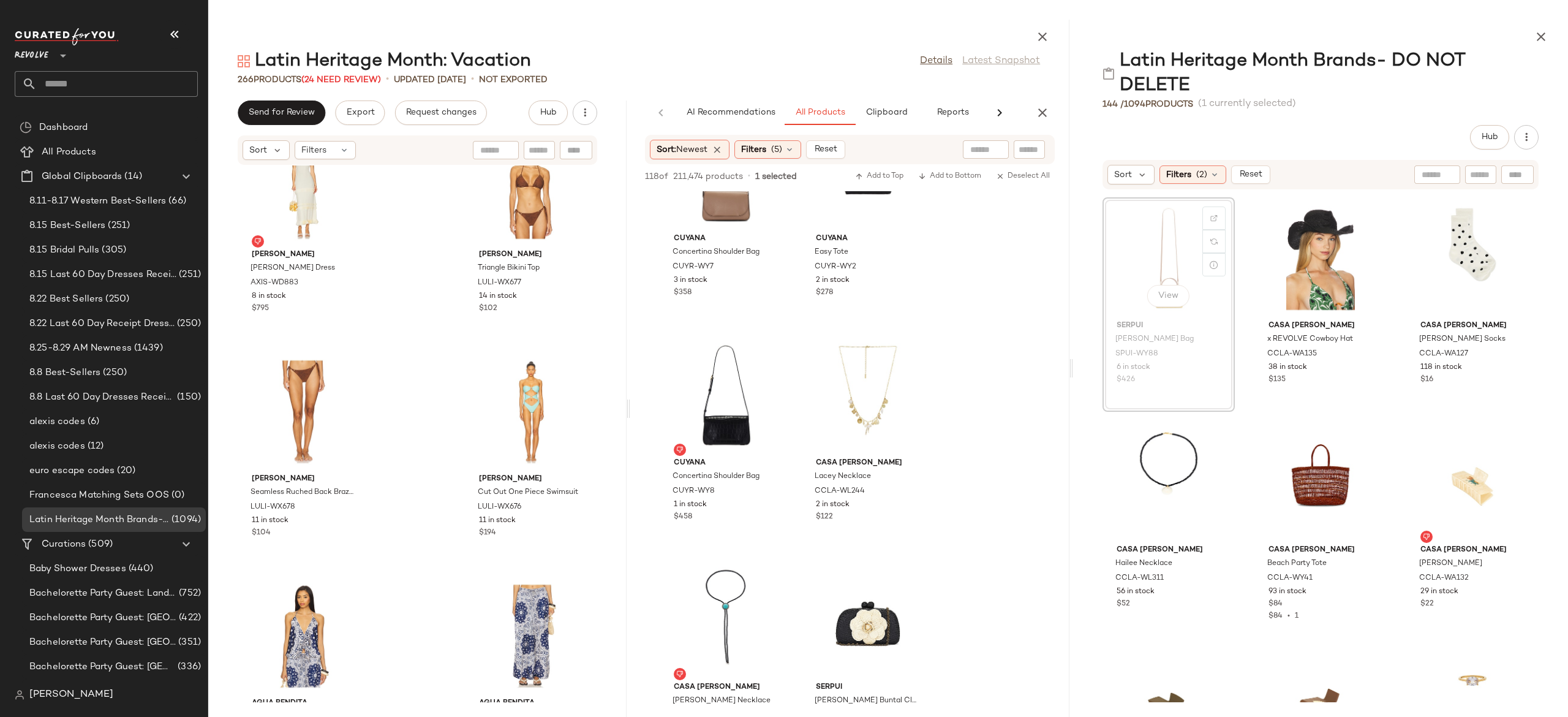
scroll to position [1574, 0]
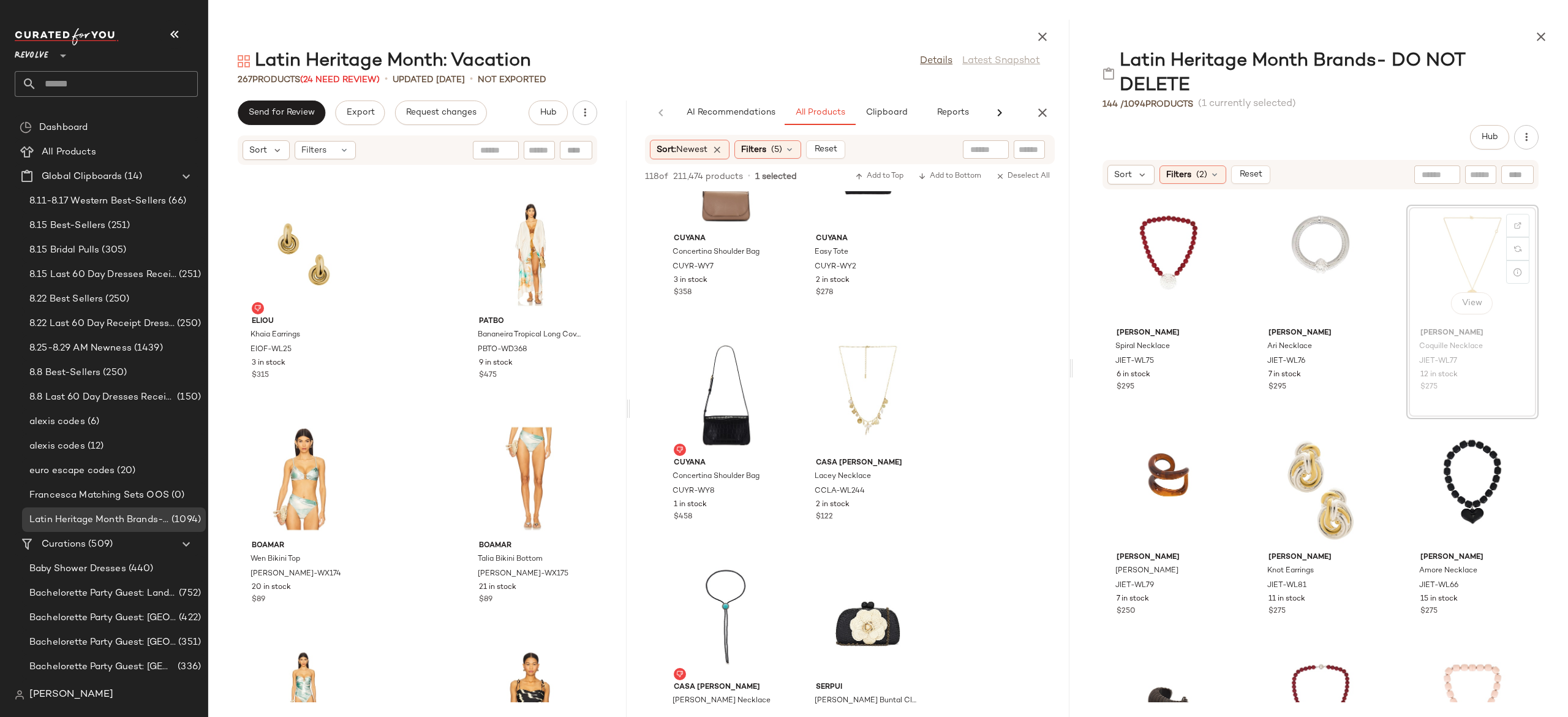
scroll to position [219, 0]
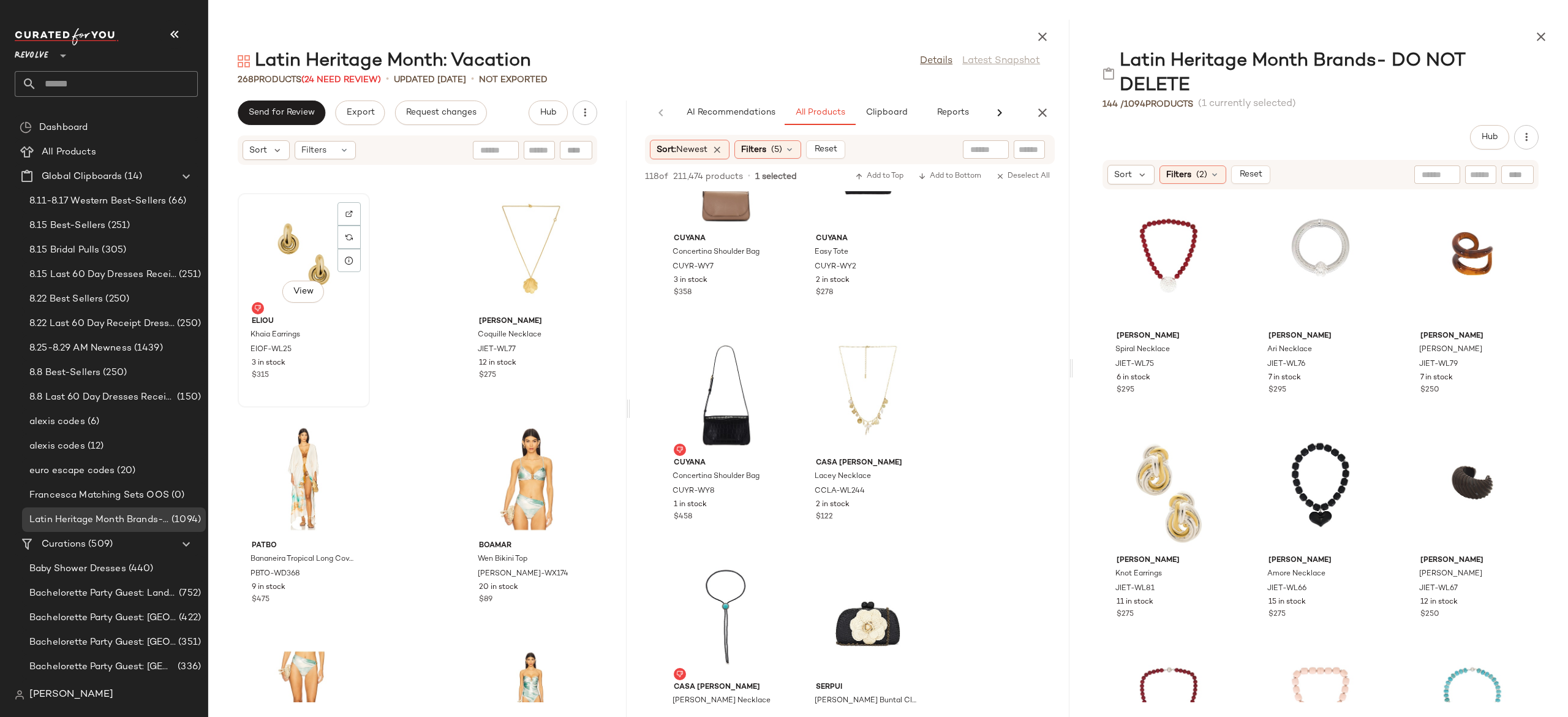
click at [303, 267] on div "View" at bounding box center [303, 254] width 124 height 114
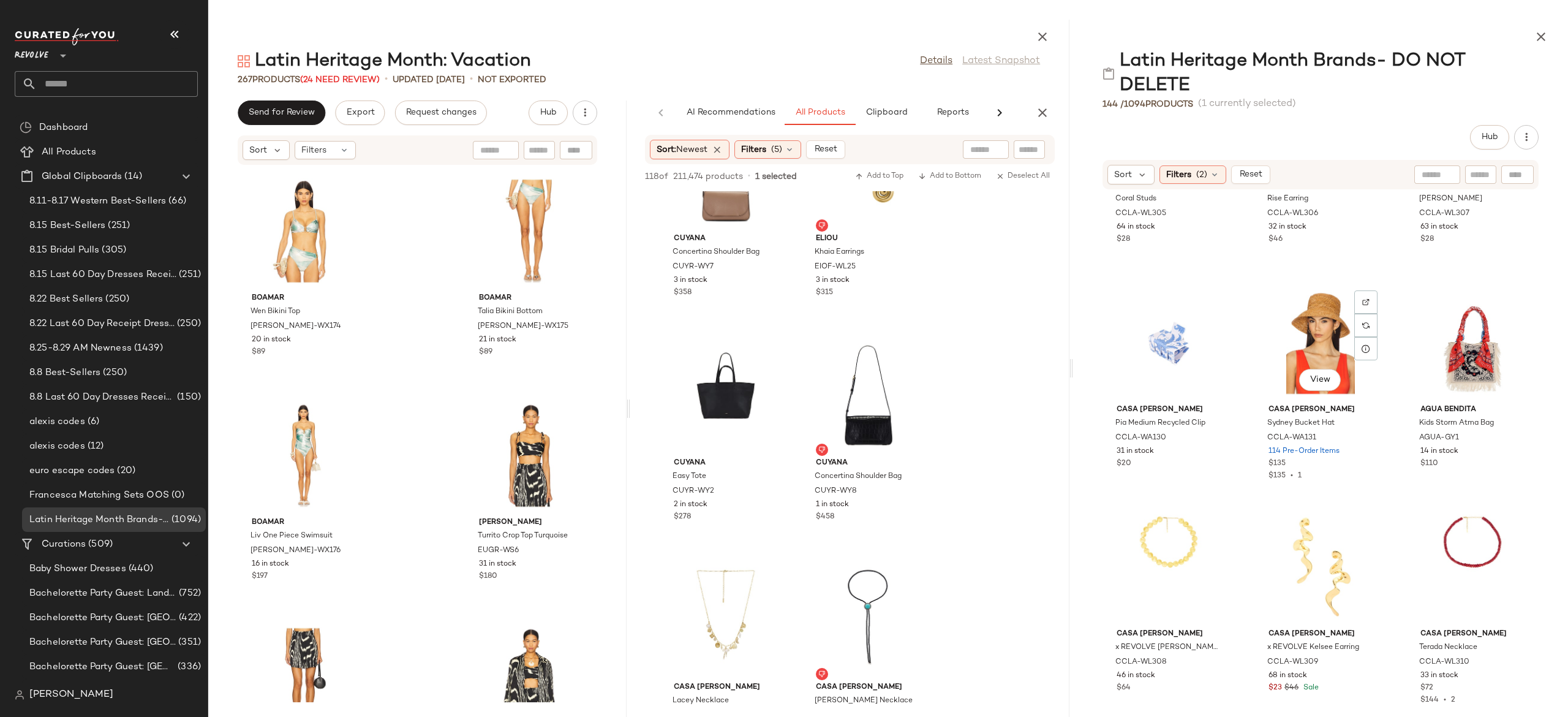
scroll to position [2839, 0]
click at [1323, 343] on div "View" at bounding box center [1320, 340] width 124 height 114
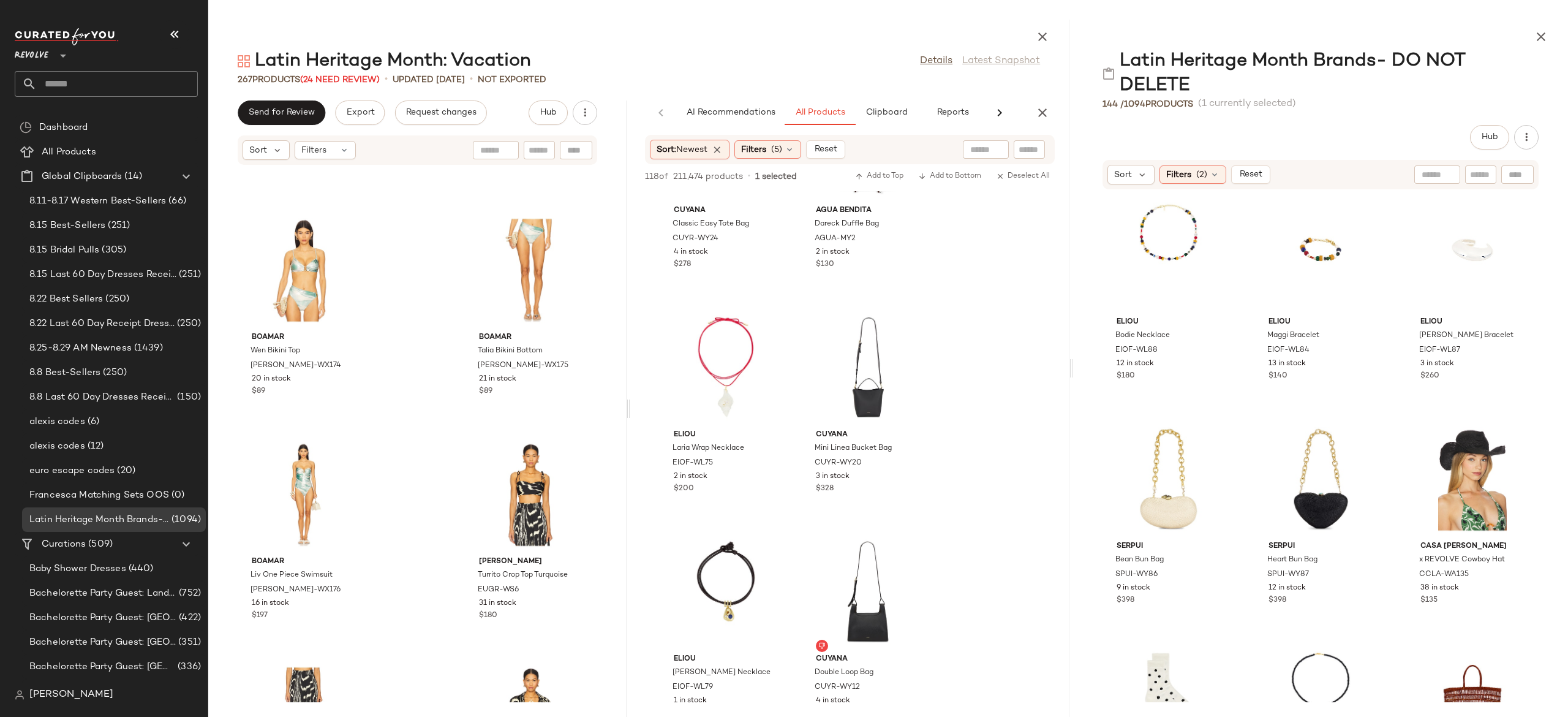
scroll to position [350, 0]
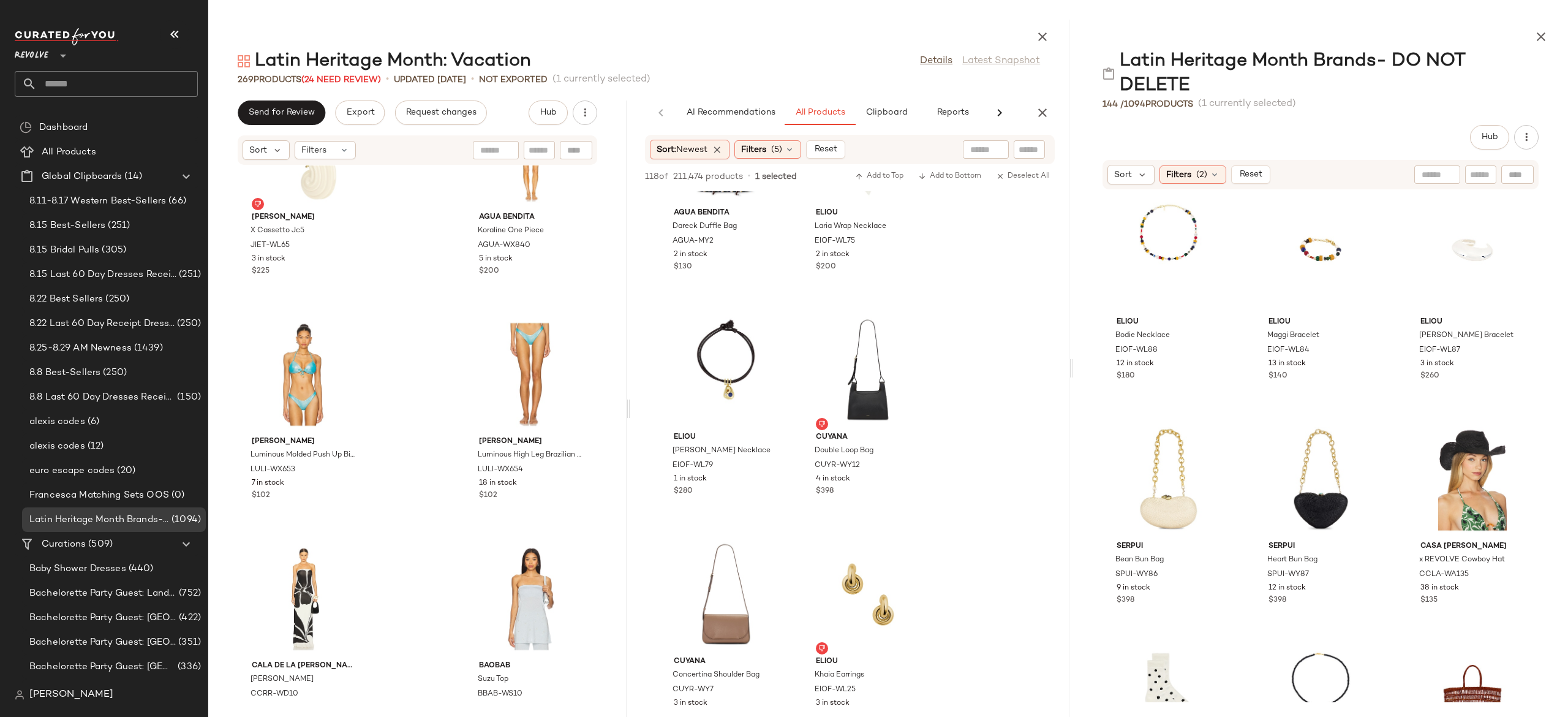
scroll to position [334, 0]
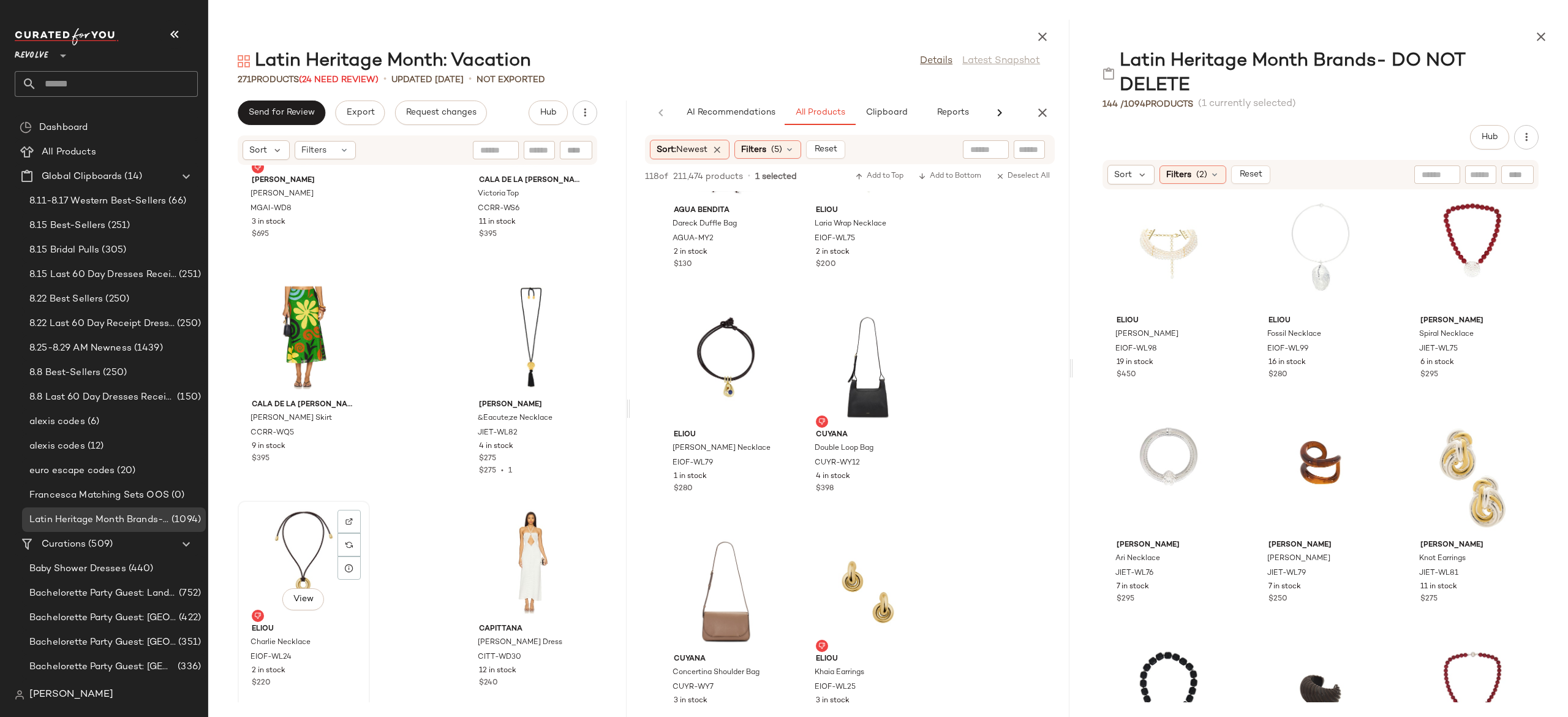
click at [310, 531] on div "View" at bounding box center [303, 562] width 124 height 114
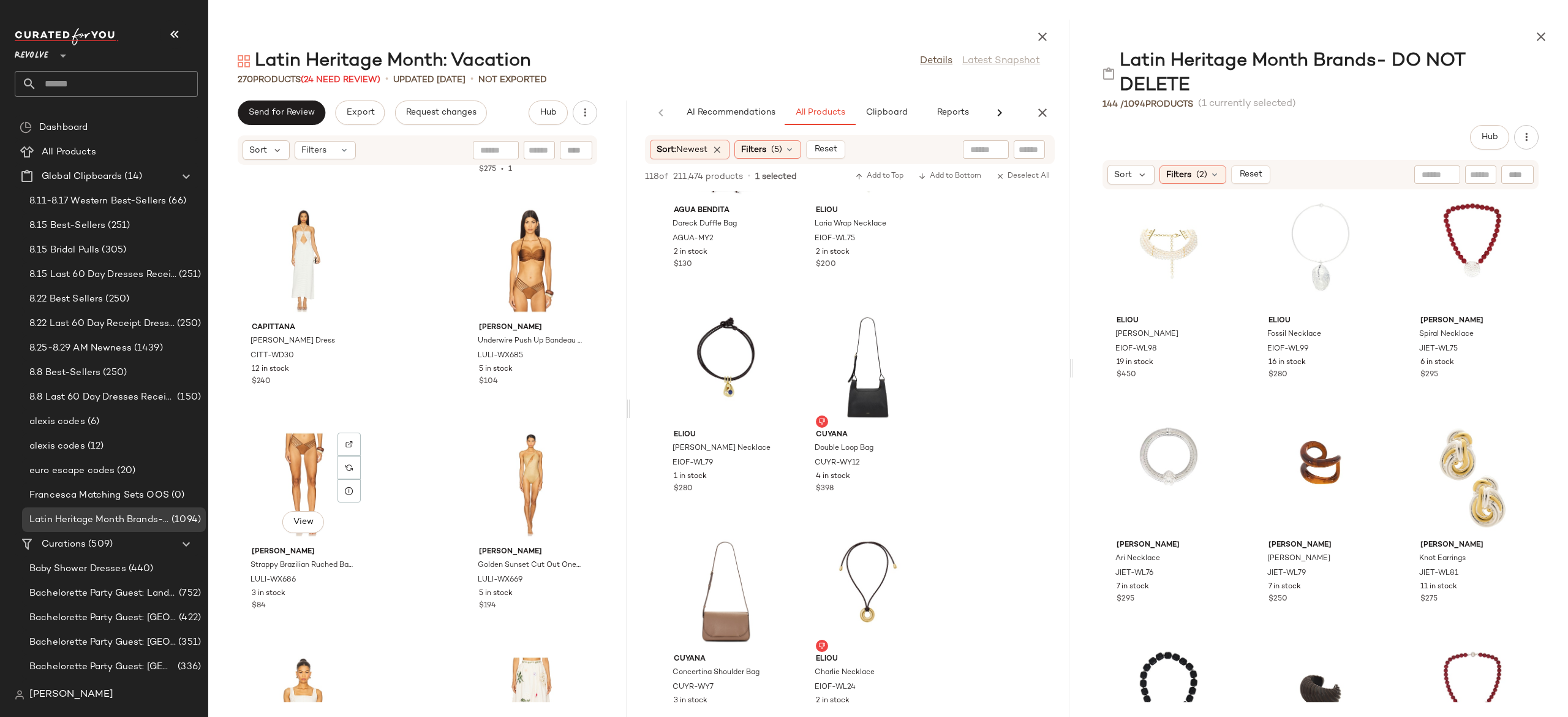
scroll to position [12541, 0]
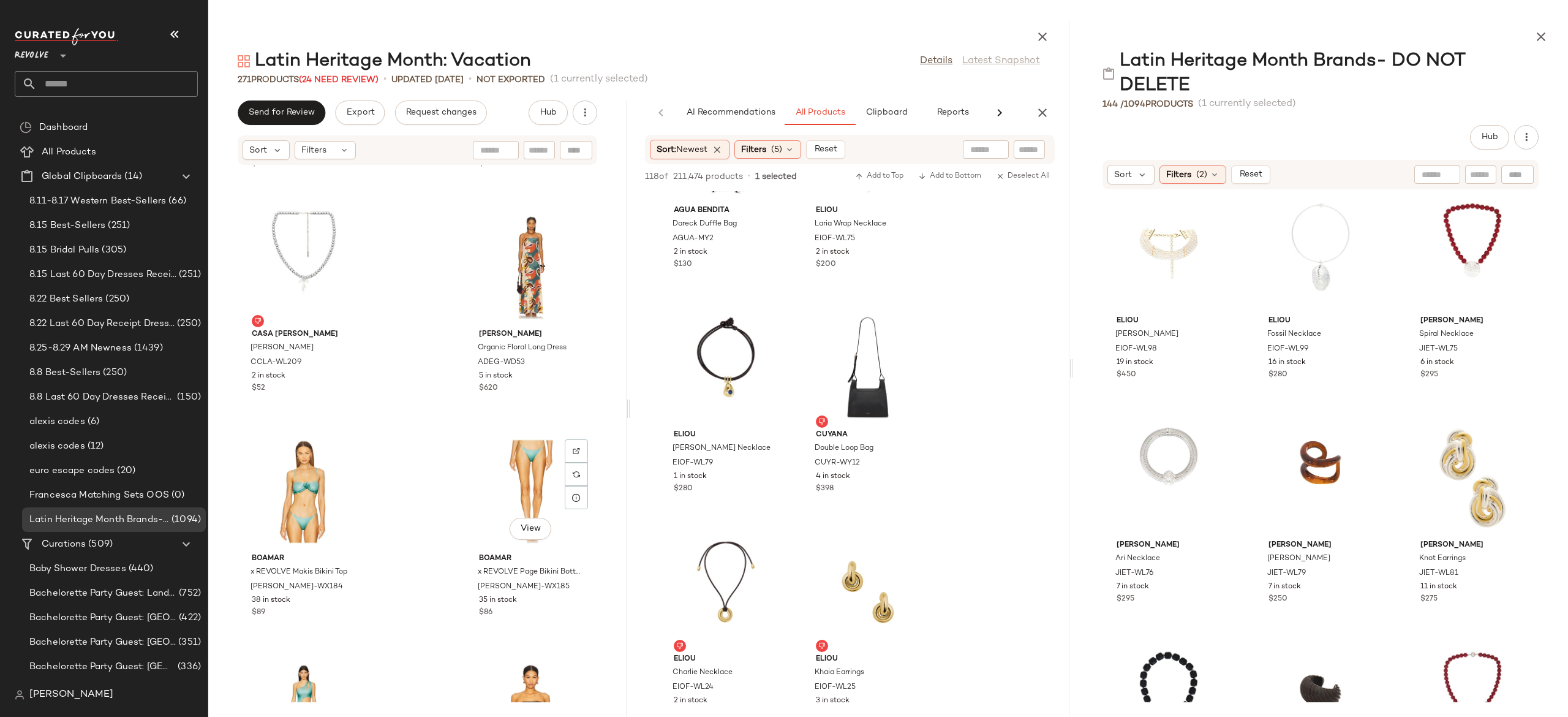
scroll to position [14021, 0]
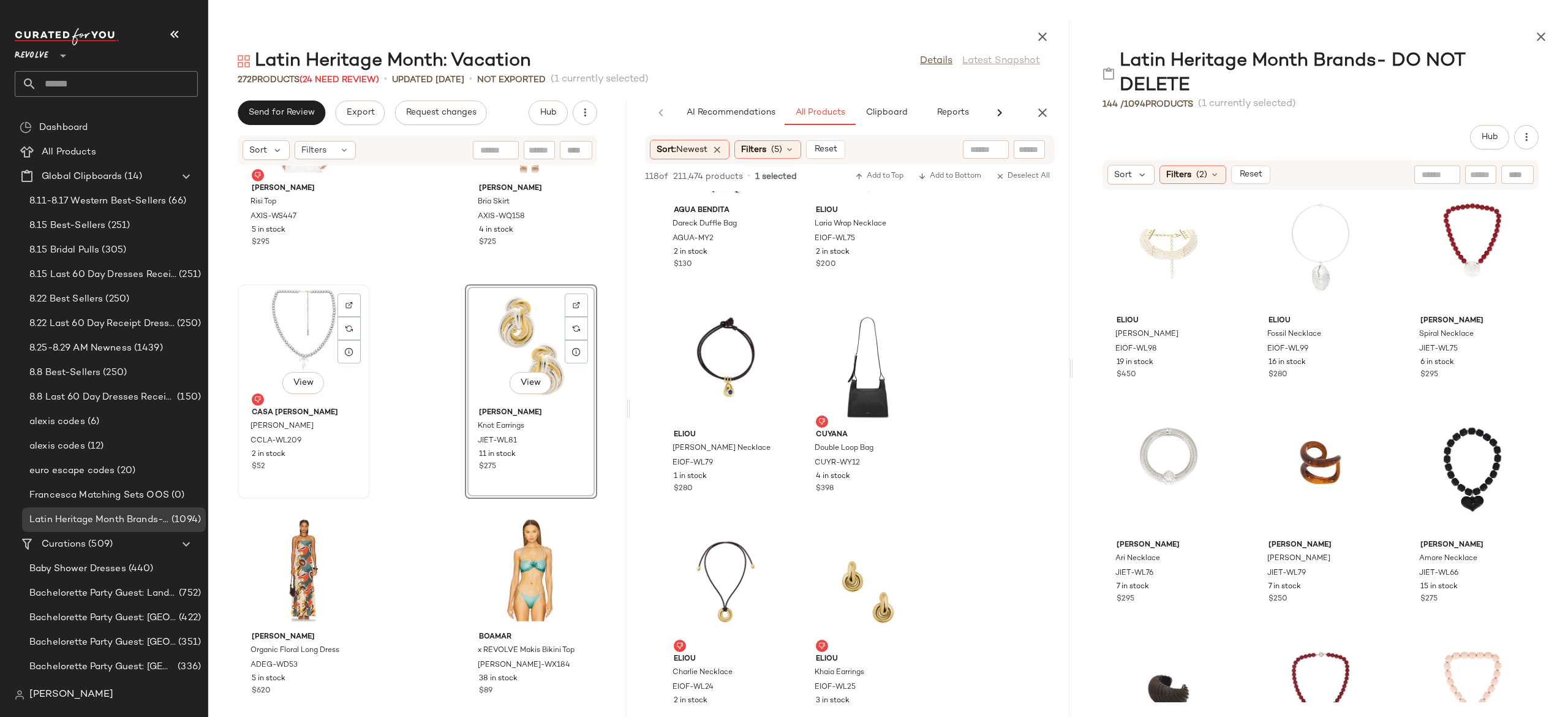
click at [309, 334] on div "View" at bounding box center [303, 346] width 124 height 114
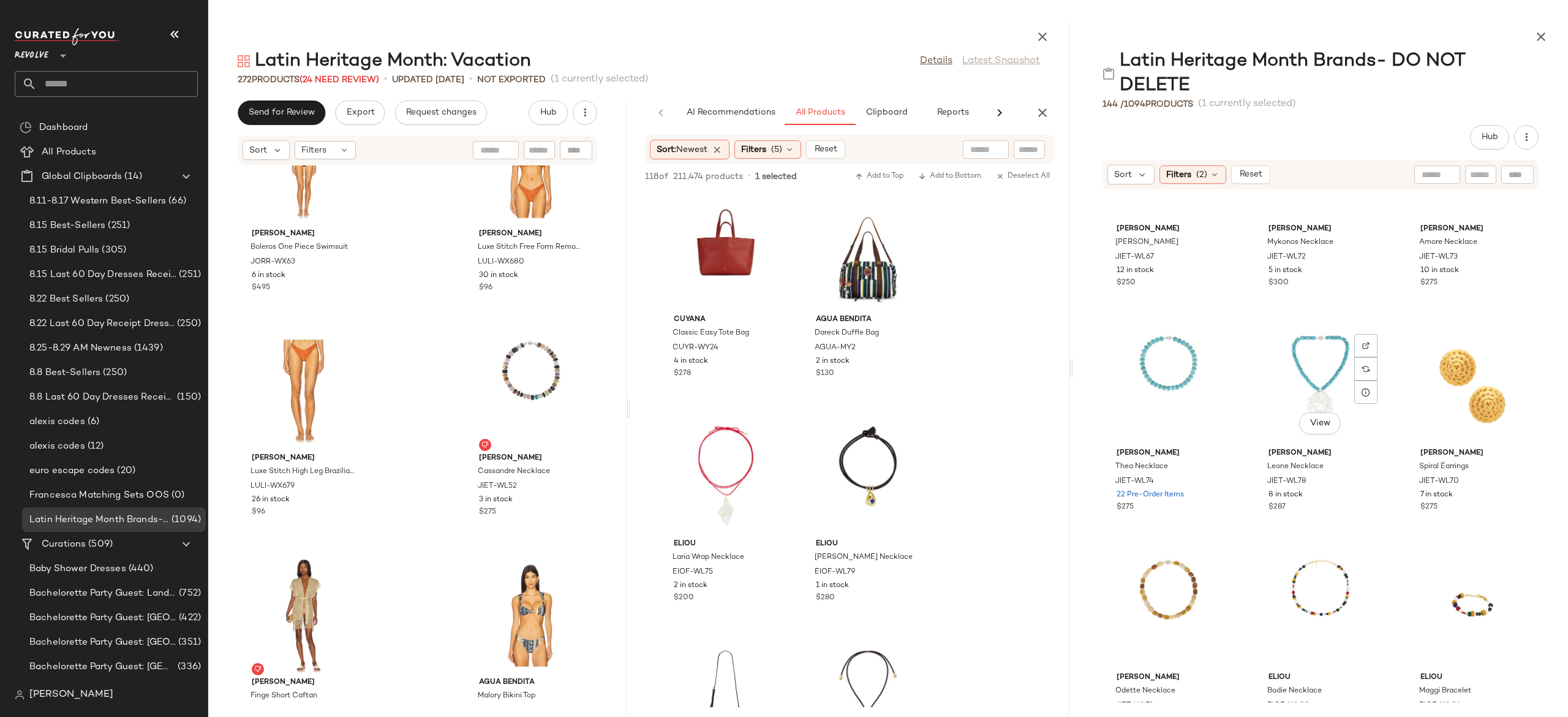
scroll to position [552, 0]
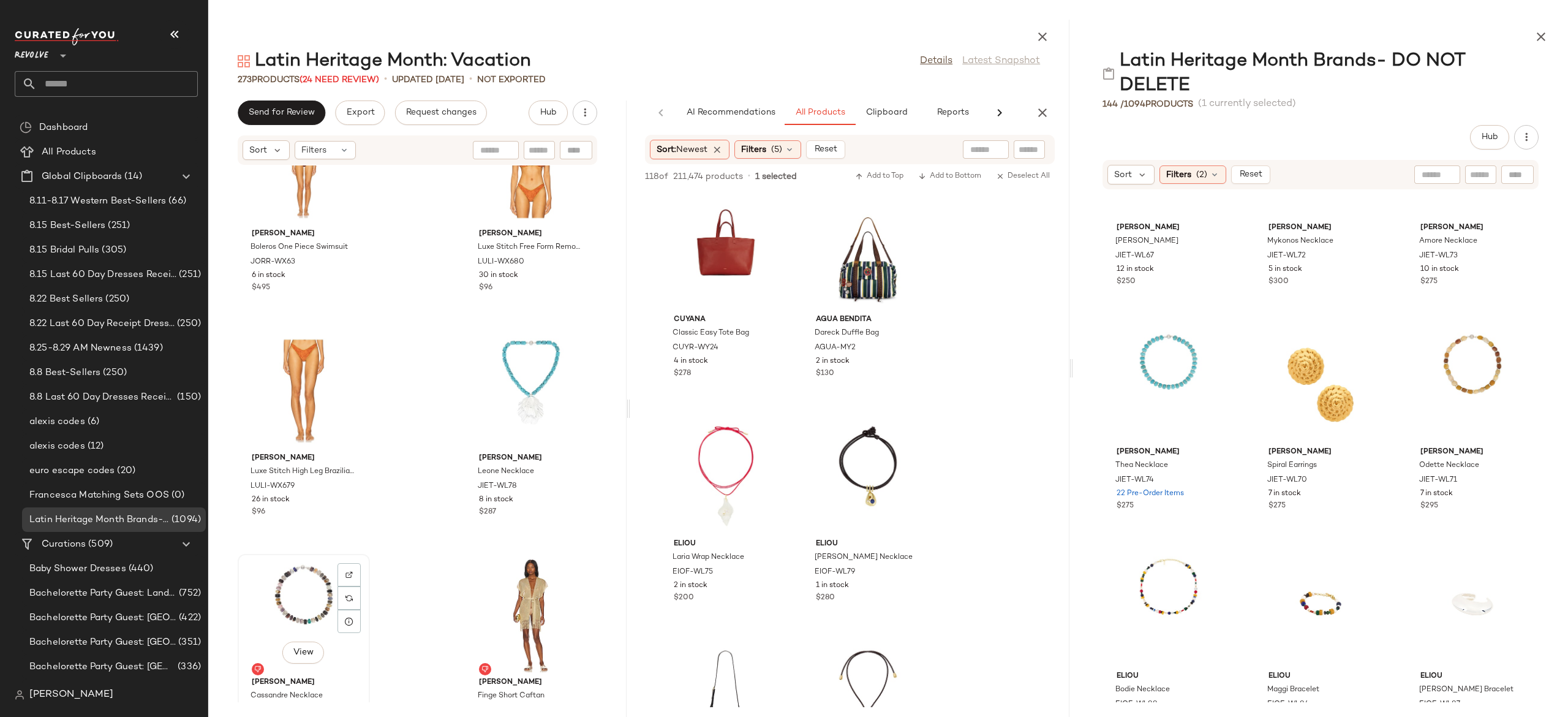
click at [304, 578] on div "View" at bounding box center [303, 615] width 124 height 114
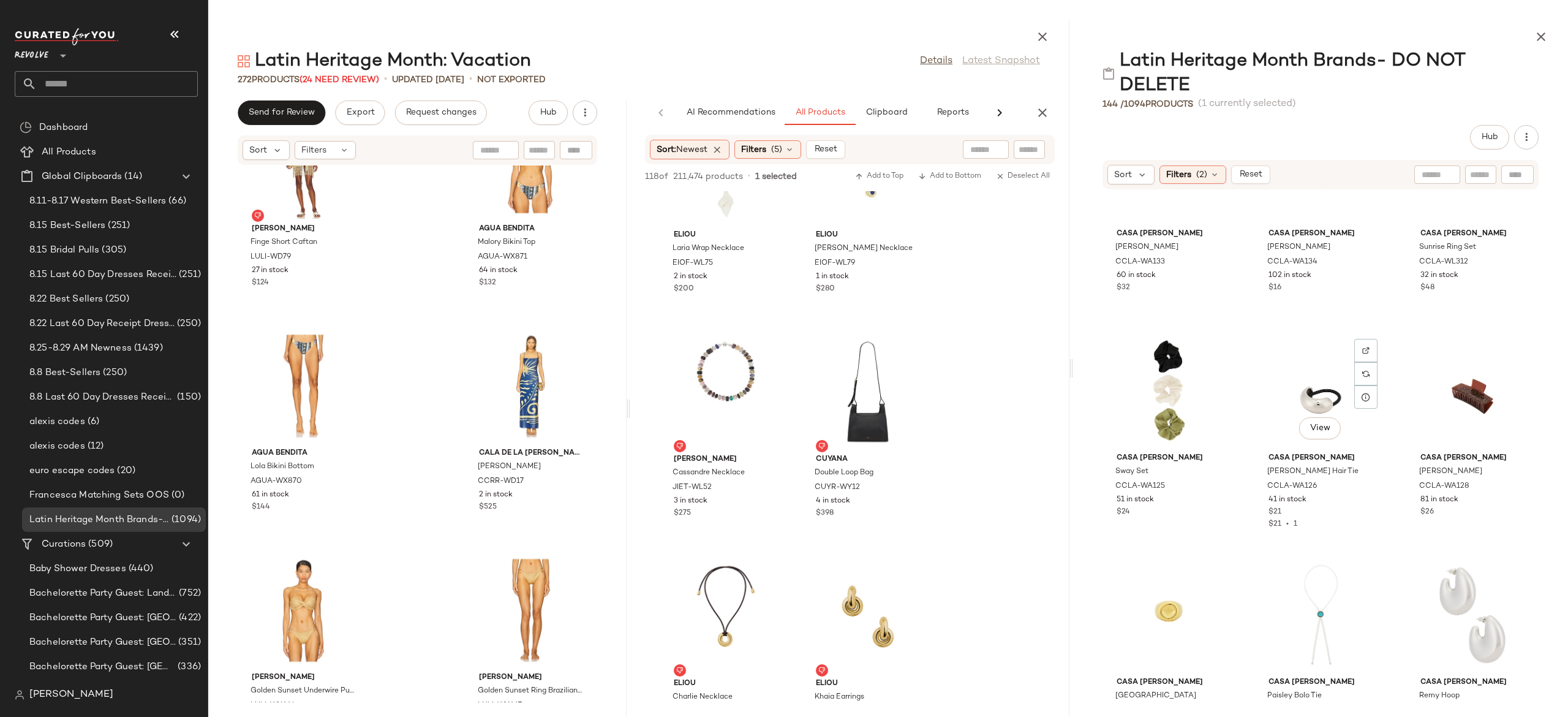
scroll to position [1673, 0]
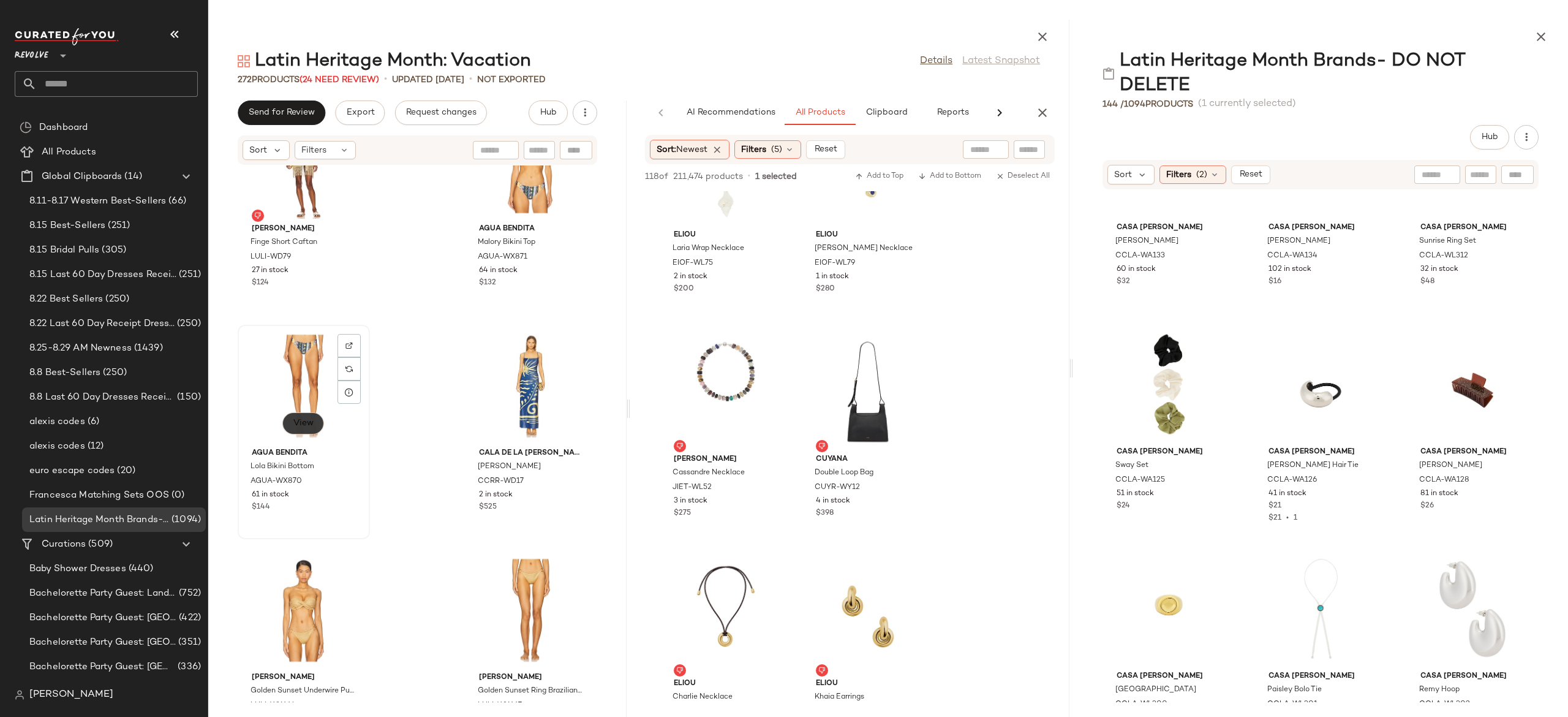
click at [307, 419] on span "View" at bounding box center [303, 423] width 21 height 10
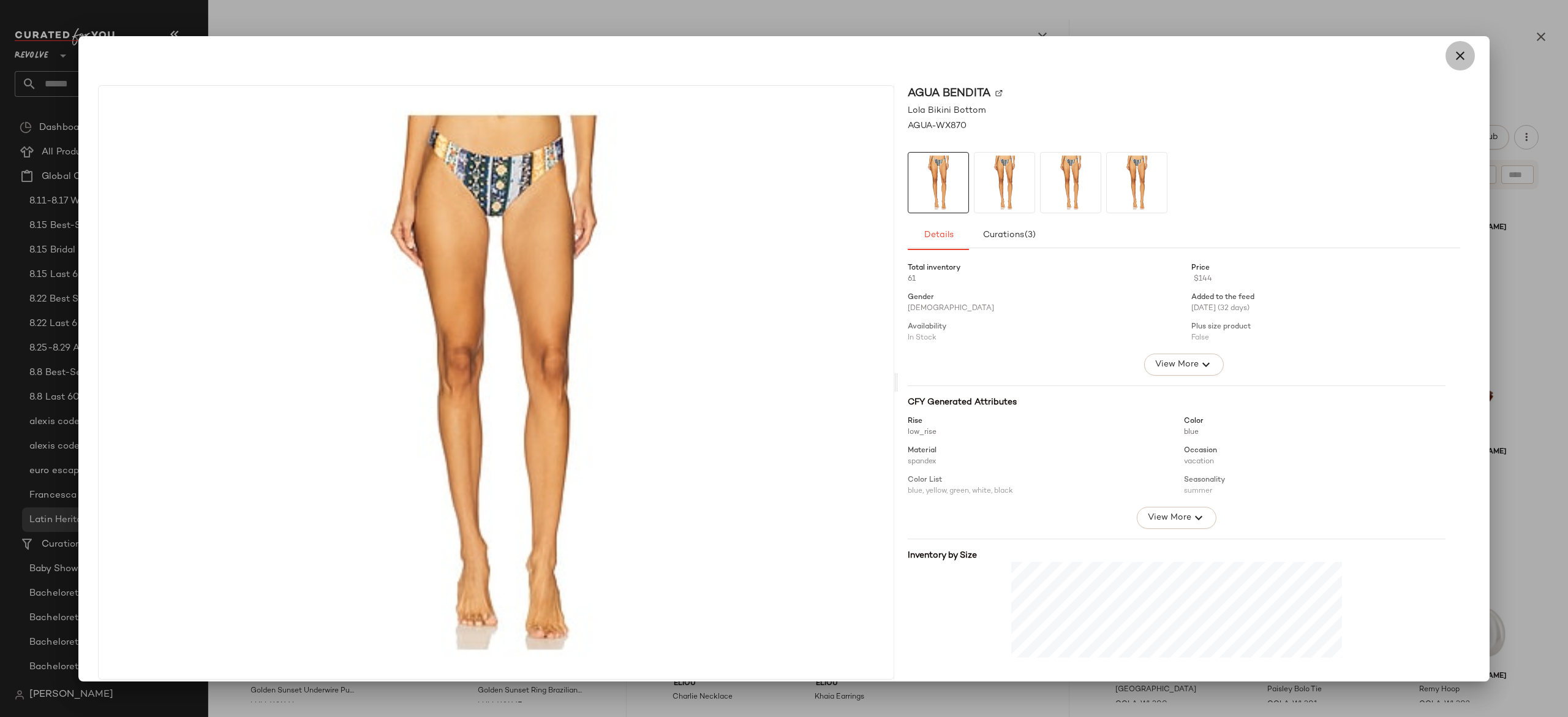
click at [1453, 56] on icon "button" at bounding box center [1460, 55] width 15 height 15
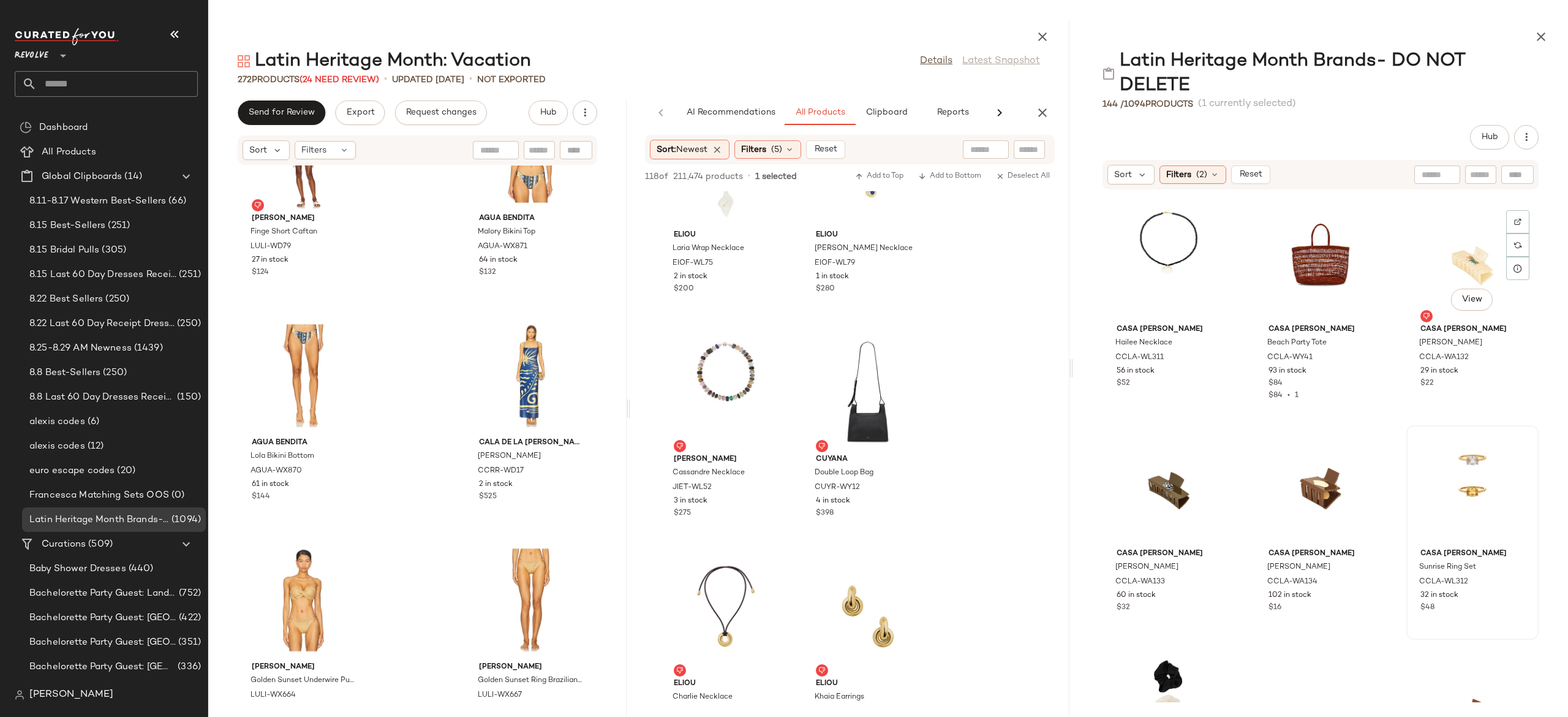
scroll to position [1334, 0]
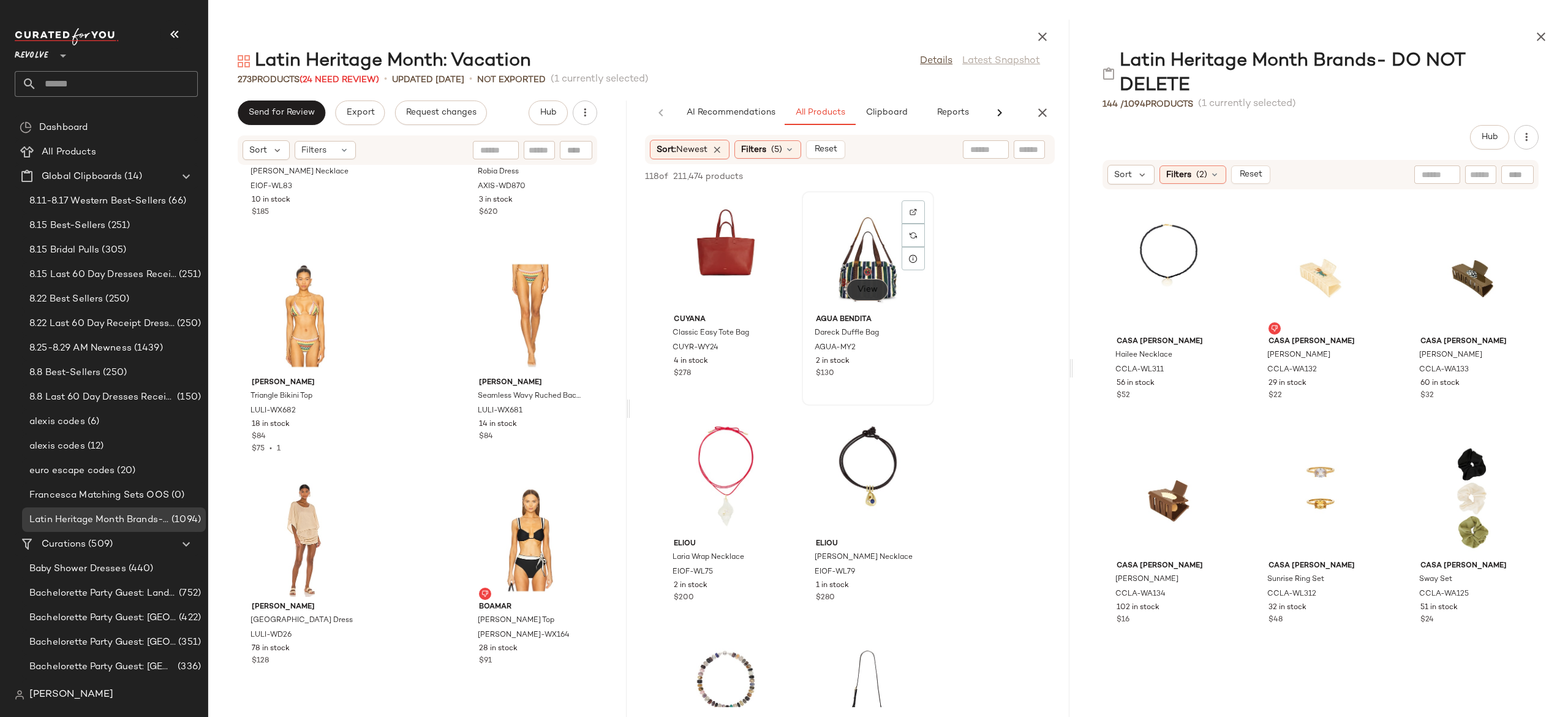
click at [875, 280] on button "View" at bounding box center [867, 290] width 41 height 22
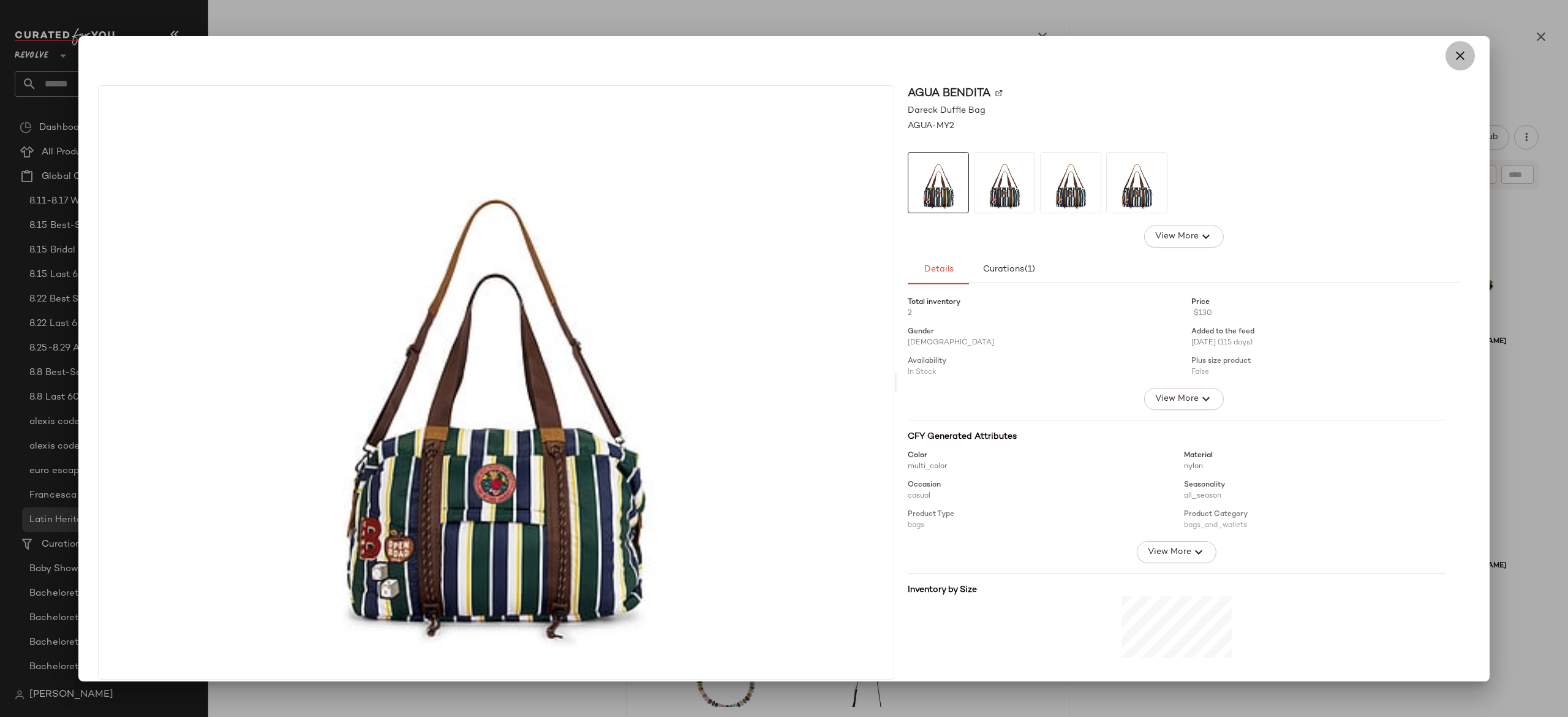
click at [1455, 60] on icon "button" at bounding box center [1460, 55] width 15 height 15
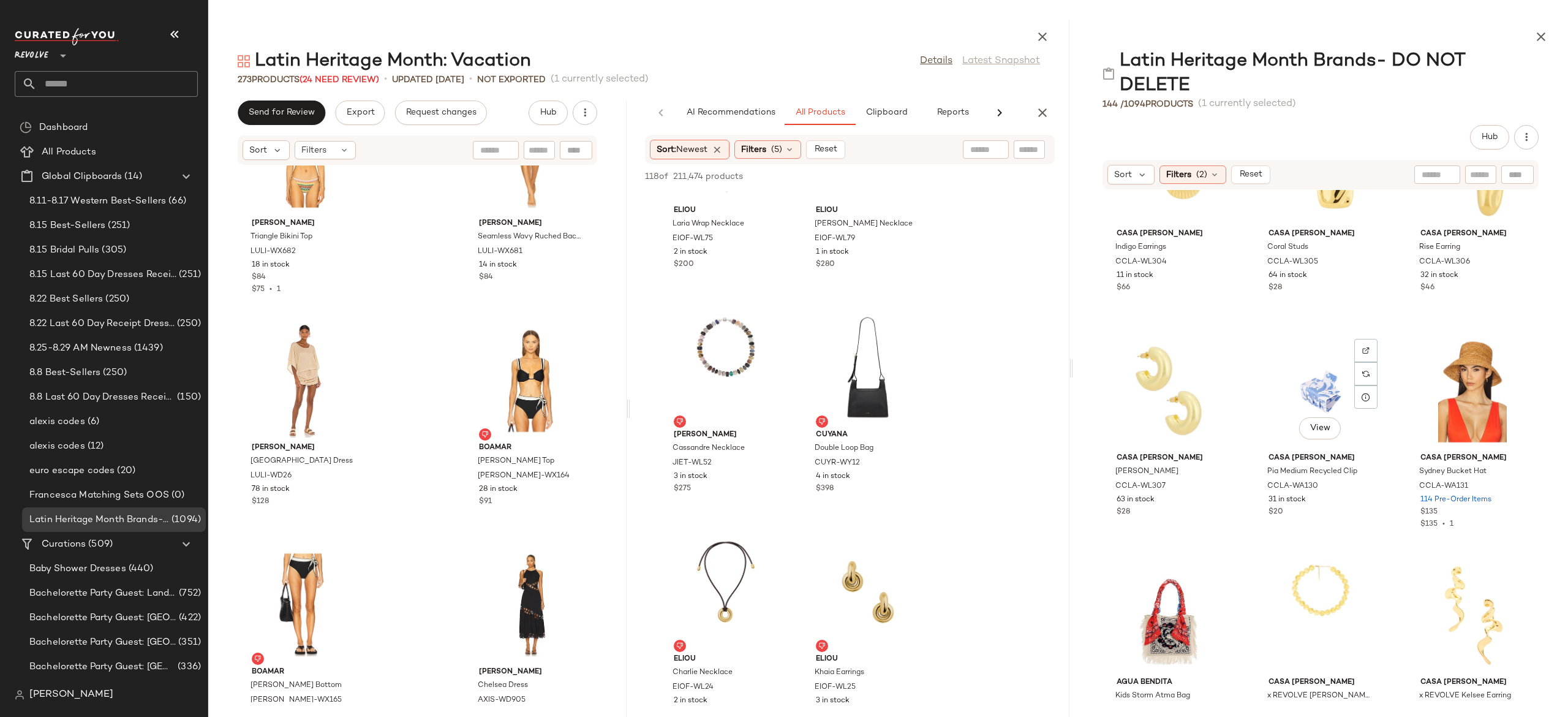
scroll to position [2424, 0]
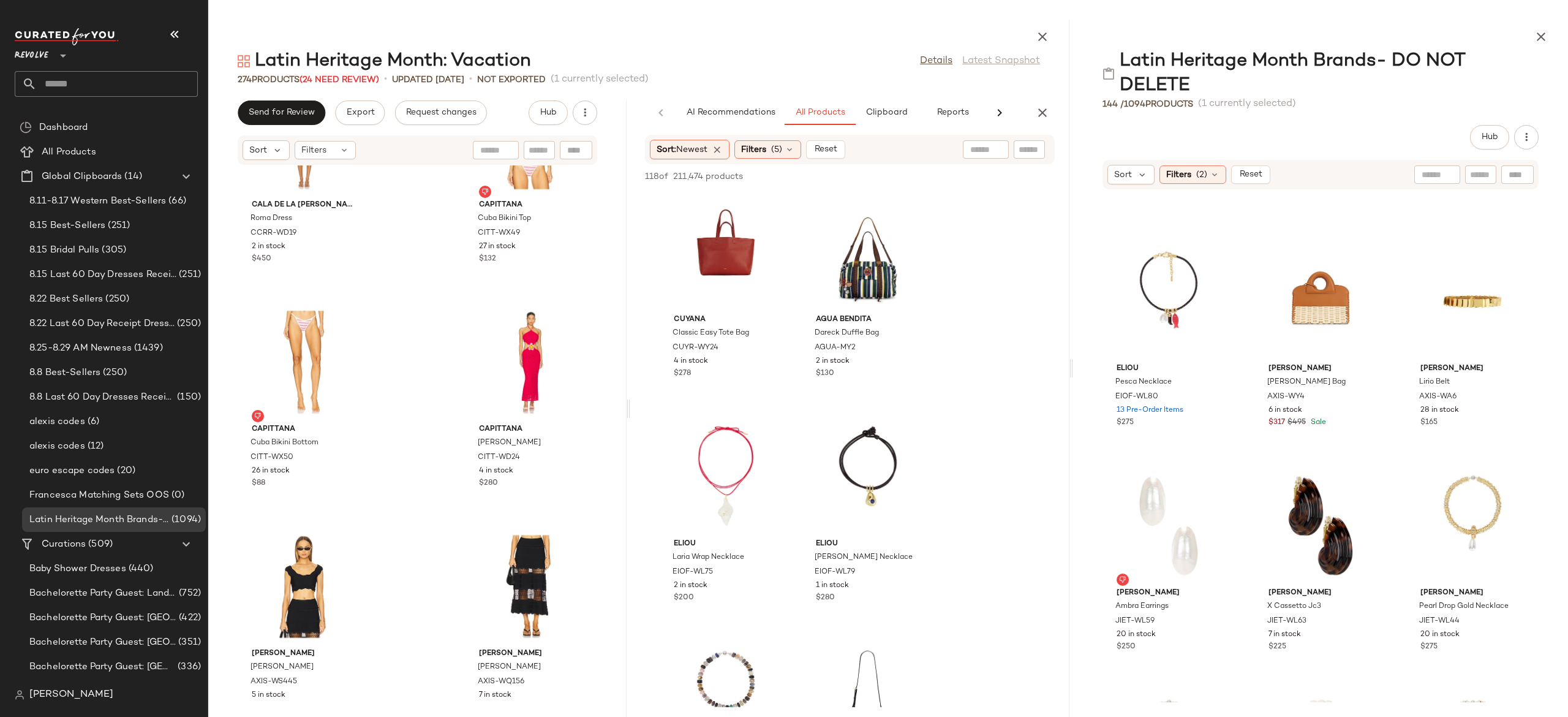
scroll to position [4650, 0]
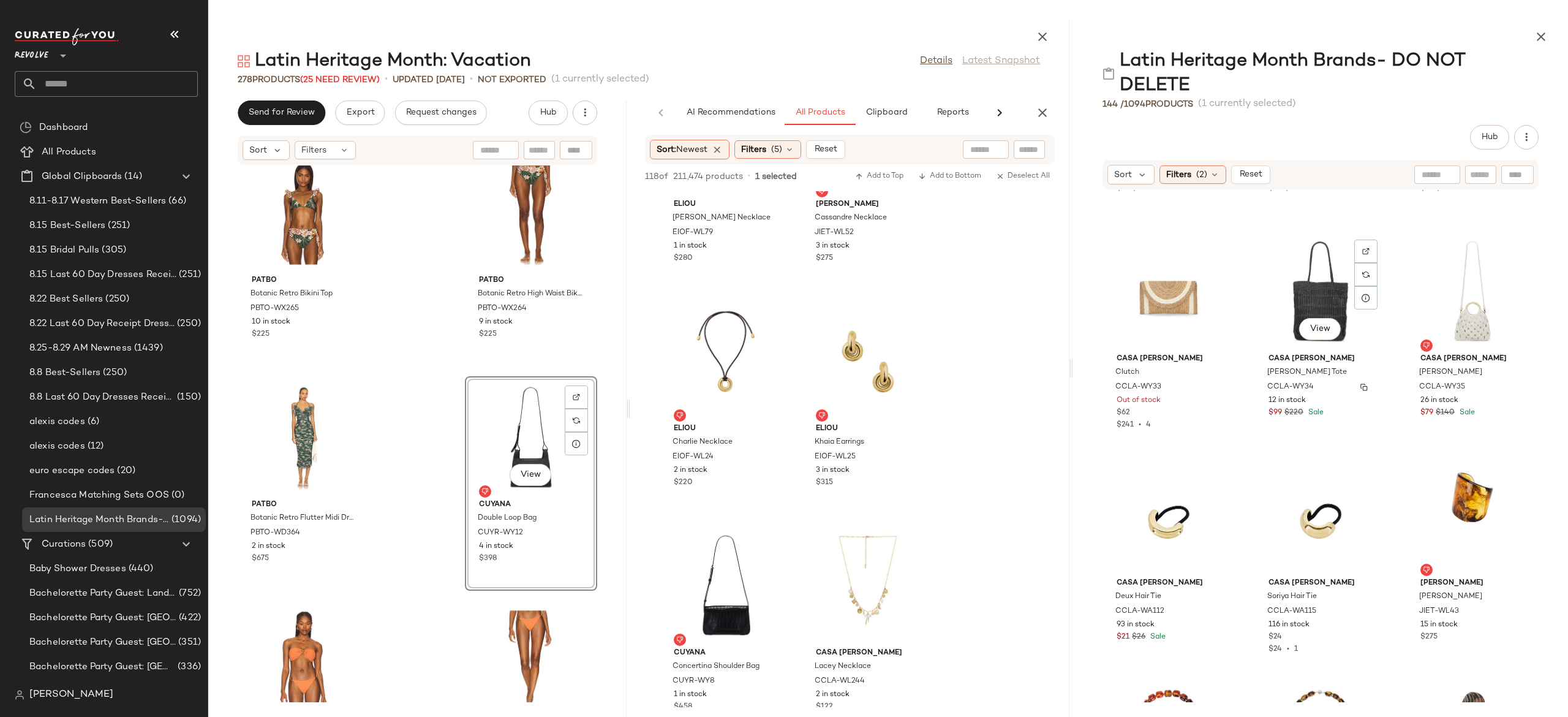
scroll to position [6252, 0]
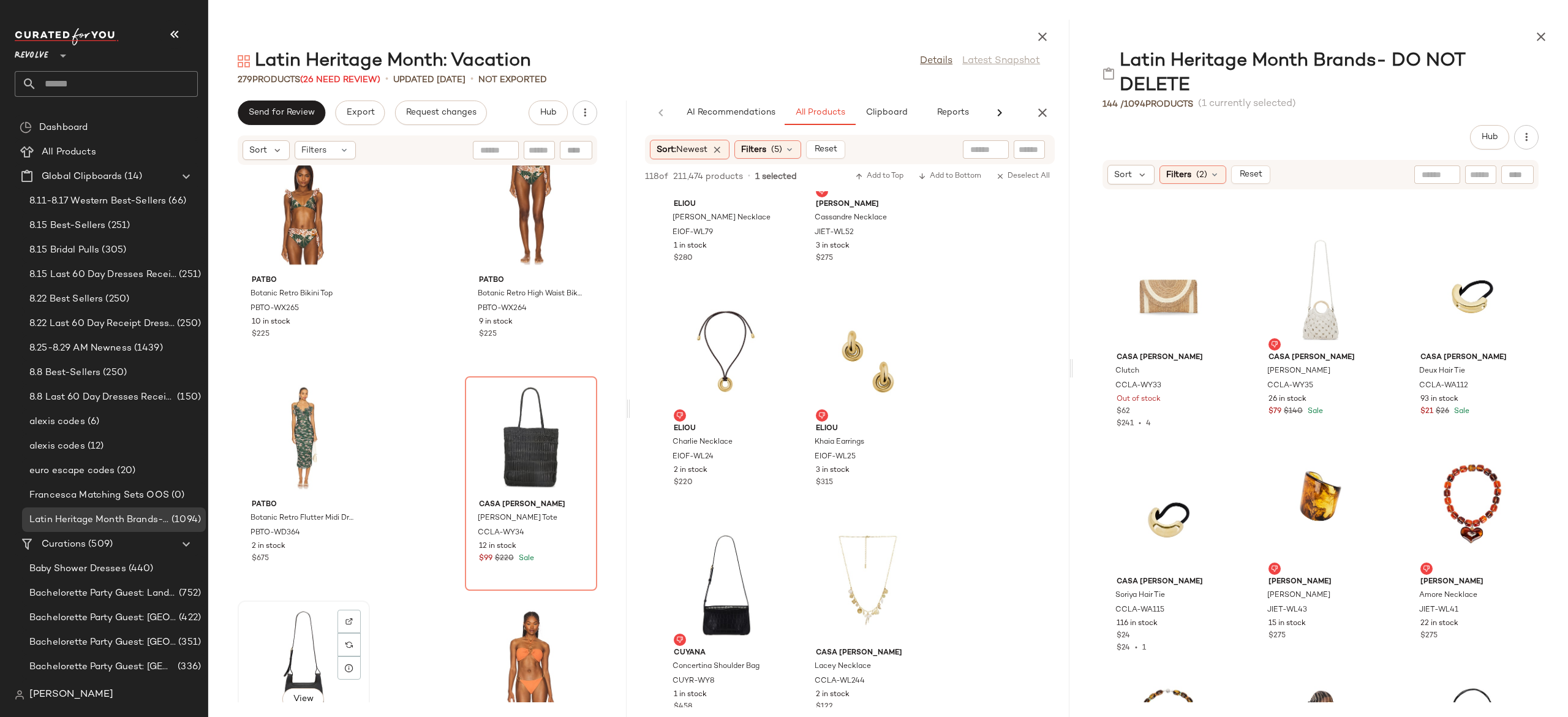
click at [307, 625] on div "View" at bounding box center [303, 662] width 124 height 114
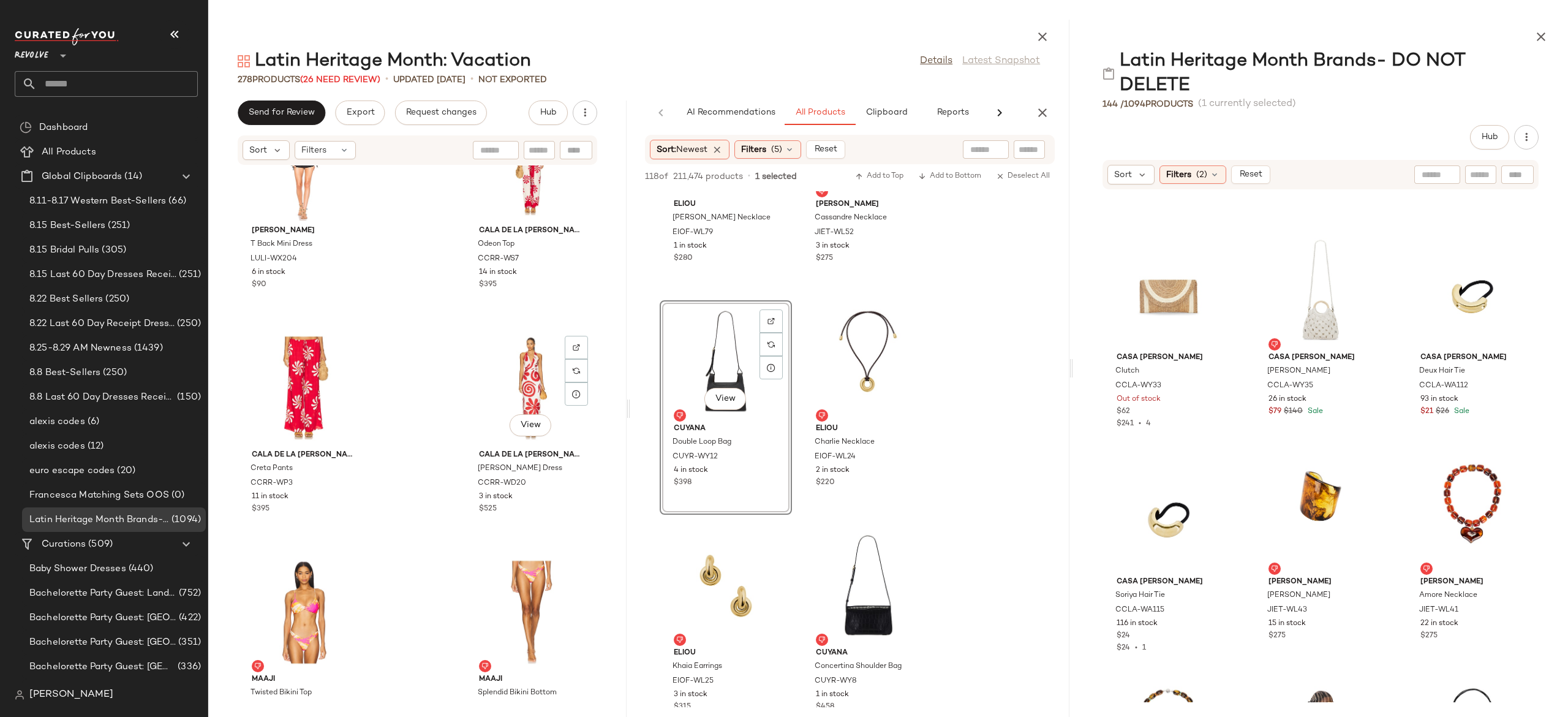
scroll to position [27660, 0]
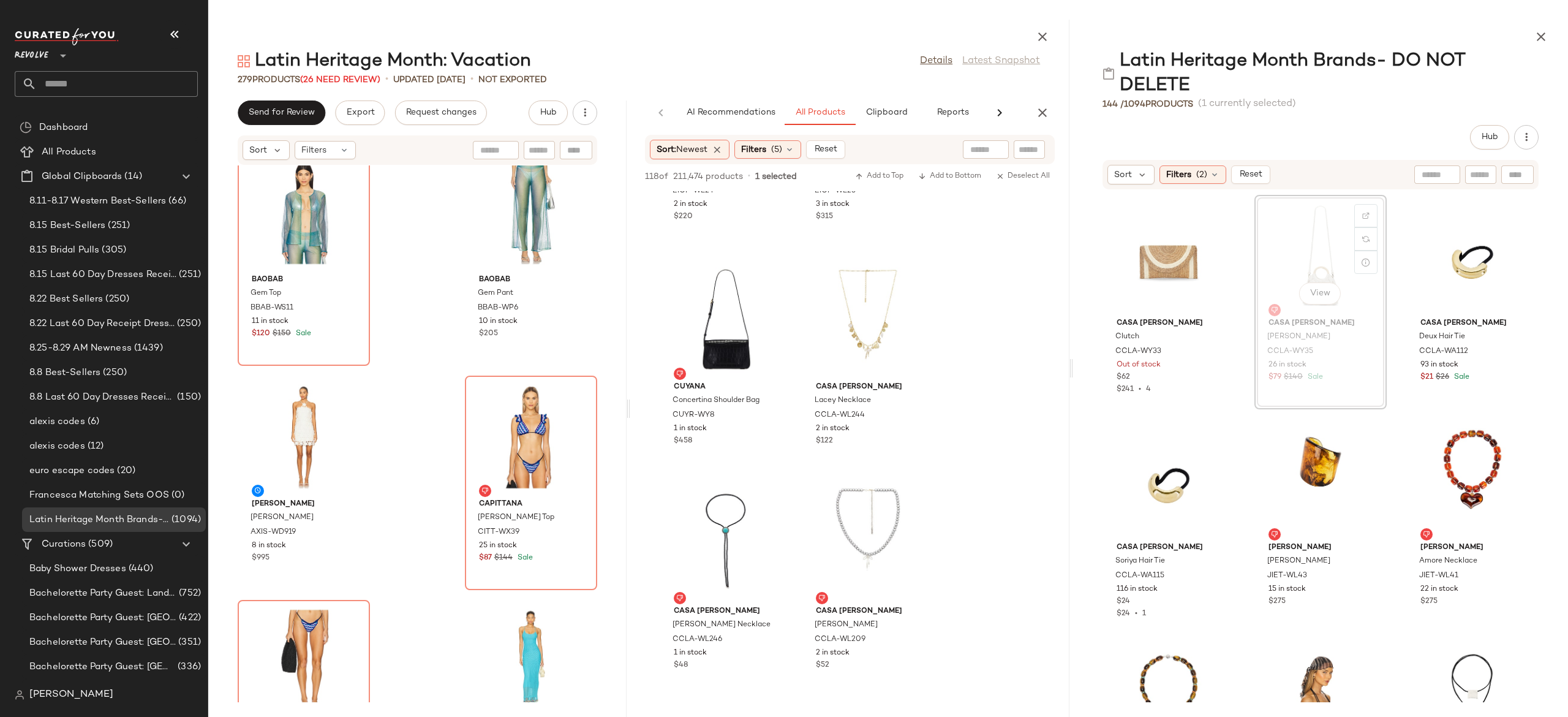
scroll to position [6282, 0]
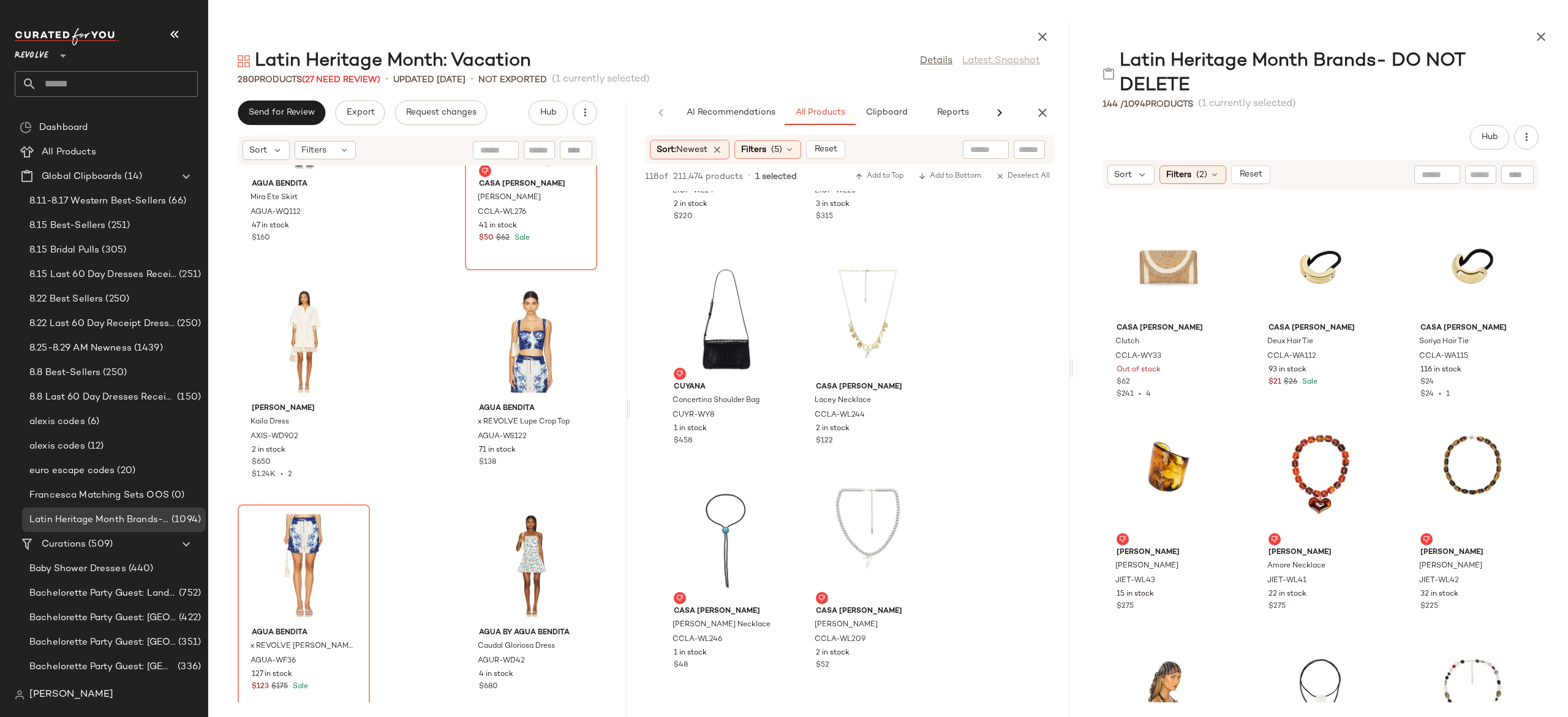
scroll to position [30859, 0]
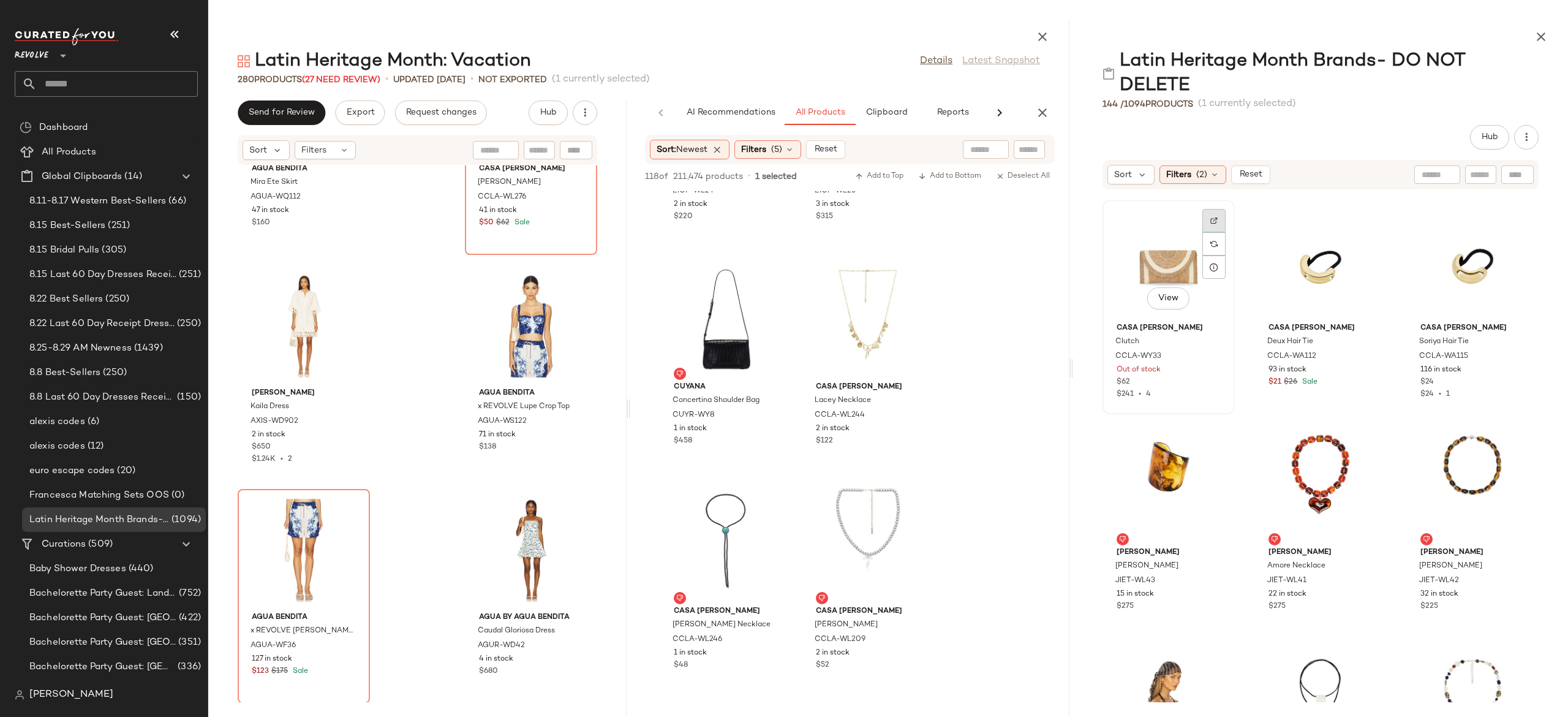
click at [1214, 224] on div at bounding box center [1214, 221] width 23 height 23
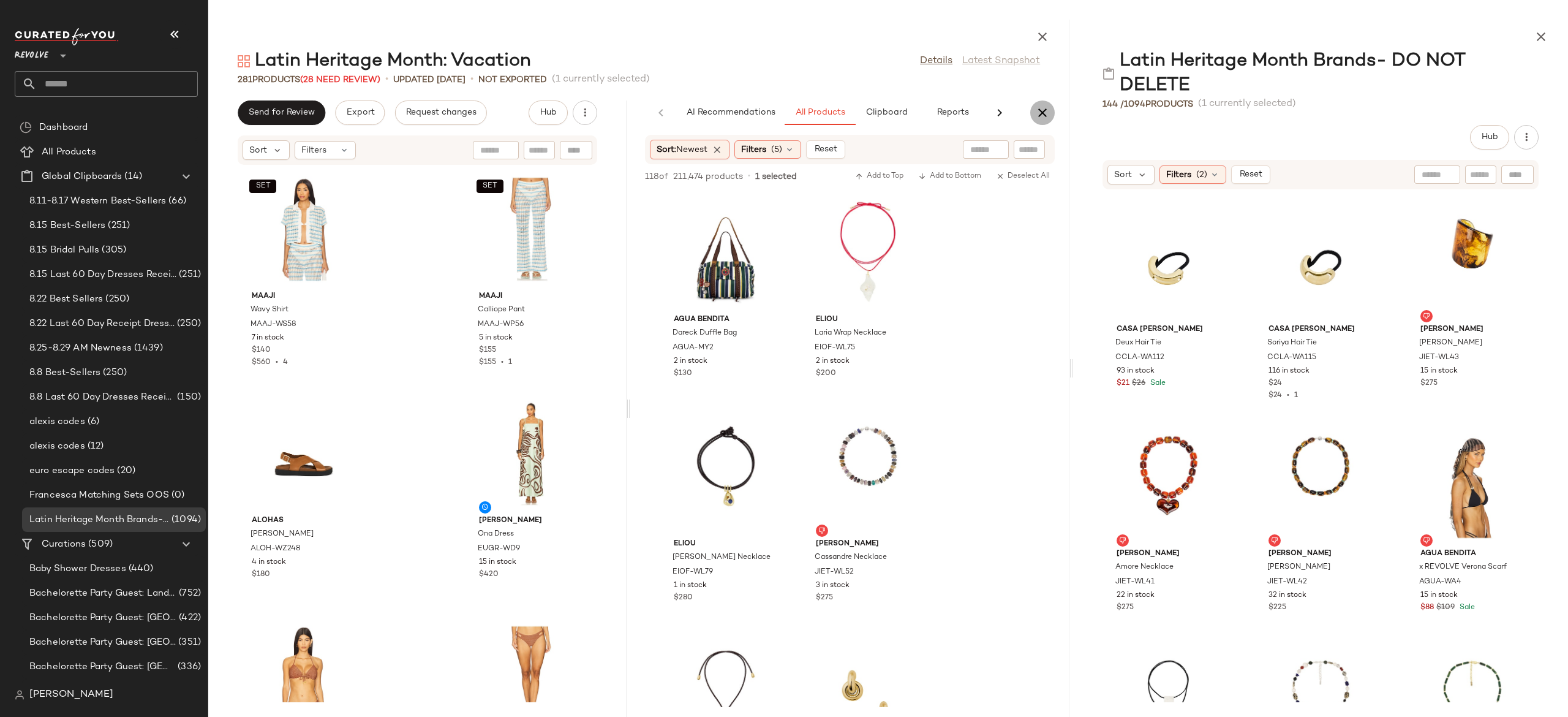
click at [1039, 114] on icon "button" at bounding box center [1042, 112] width 15 height 15
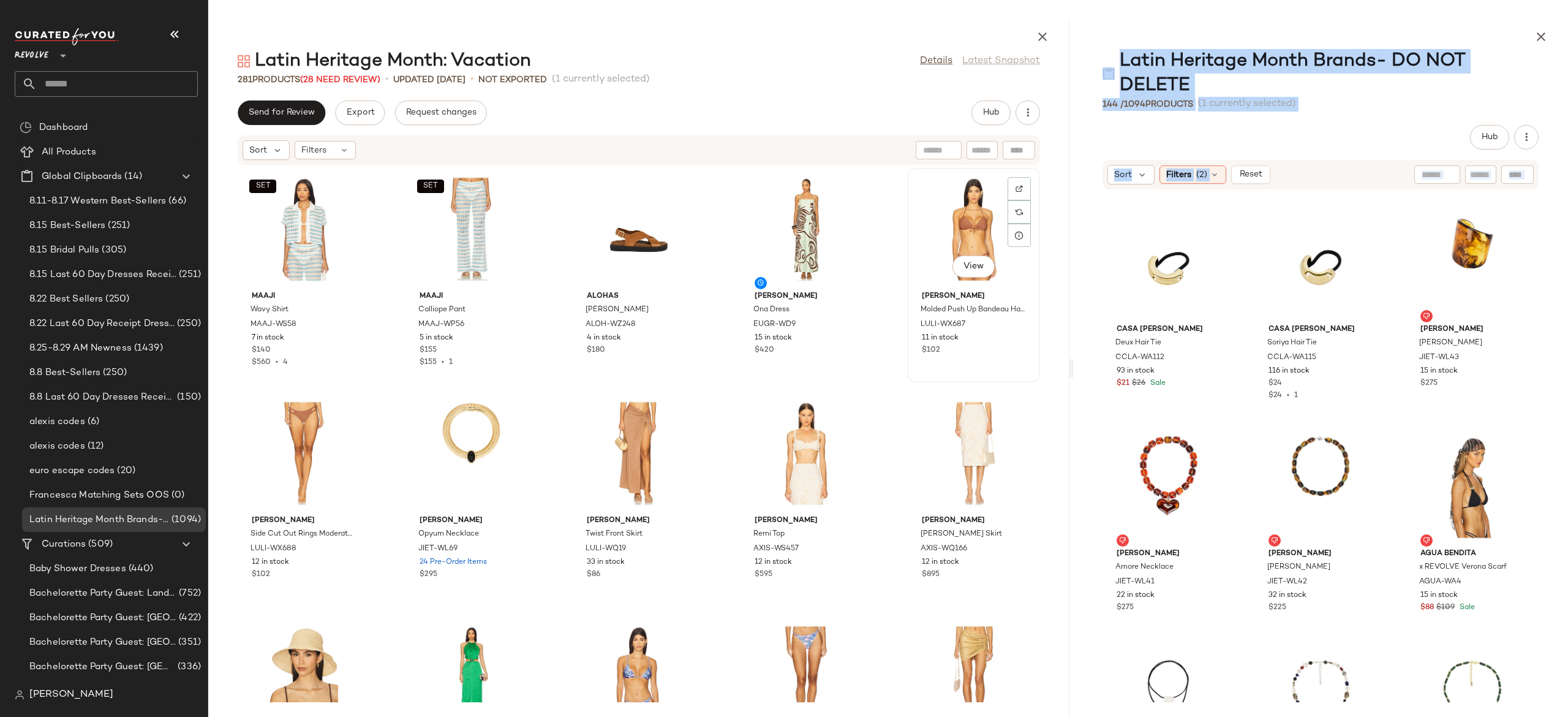
drag, startPoint x: 1074, startPoint y: 370, endPoint x: 1019, endPoint y: 381, distance: 56.1
click at [1019, 381] on div "Latin Heritage Month: Vacation Details Latest Snapshot 281 Products (28 Need Re…" at bounding box center [888, 368] width 1360 height 697
click at [1078, 369] on div "Casa Clara Deux Hair Tie CCLA-WA112 93 in stock $21 $26 Sale Casa Clara Soriya …" at bounding box center [1321, 446] width 495 height 513
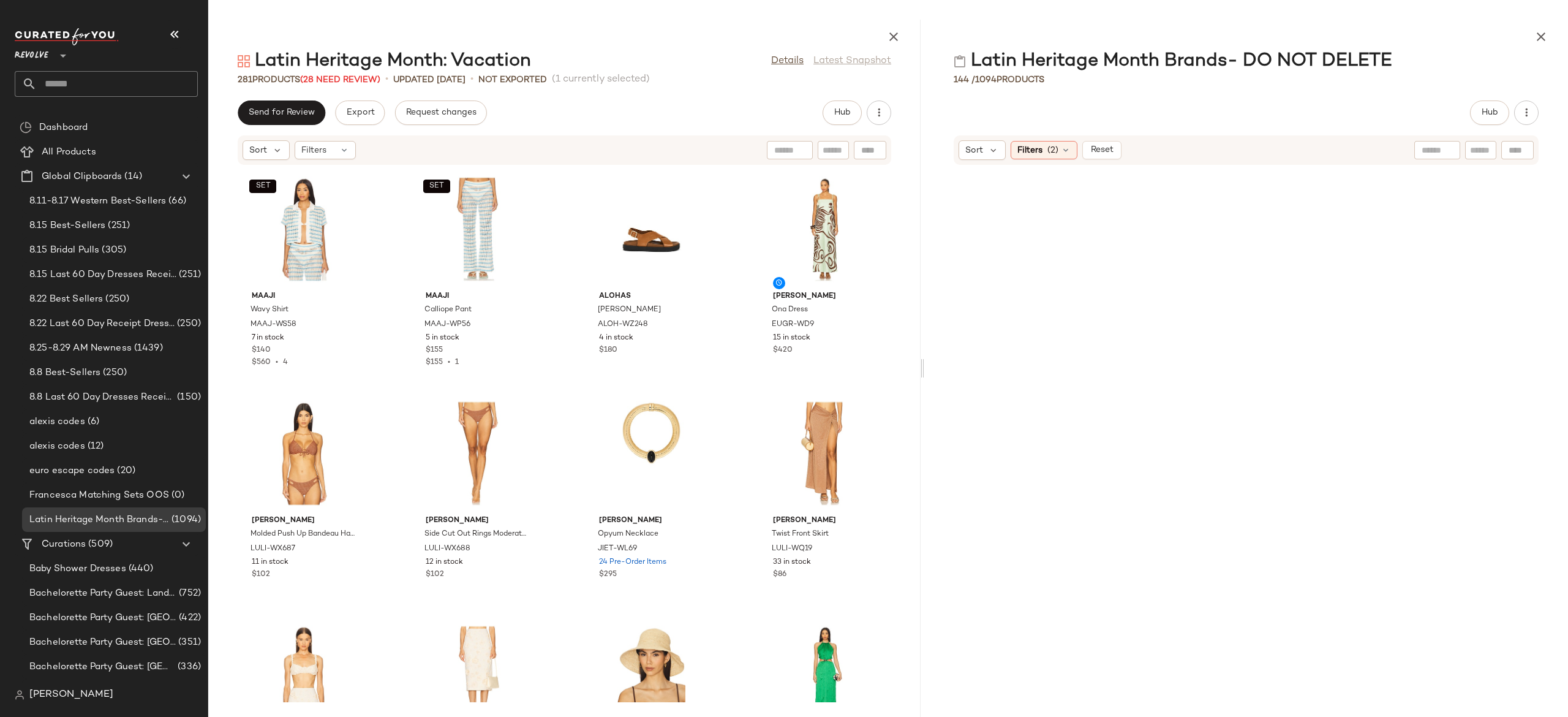
drag, startPoint x: 1071, startPoint y: 369, endPoint x: 924, endPoint y: 407, distance: 151.8
click at [924, 407] on div "Latin Heritage Month: Vacation Details Latest Snapshot 281 Products (28 Need Re…" at bounding box center [888, 368] width 1360 height 697
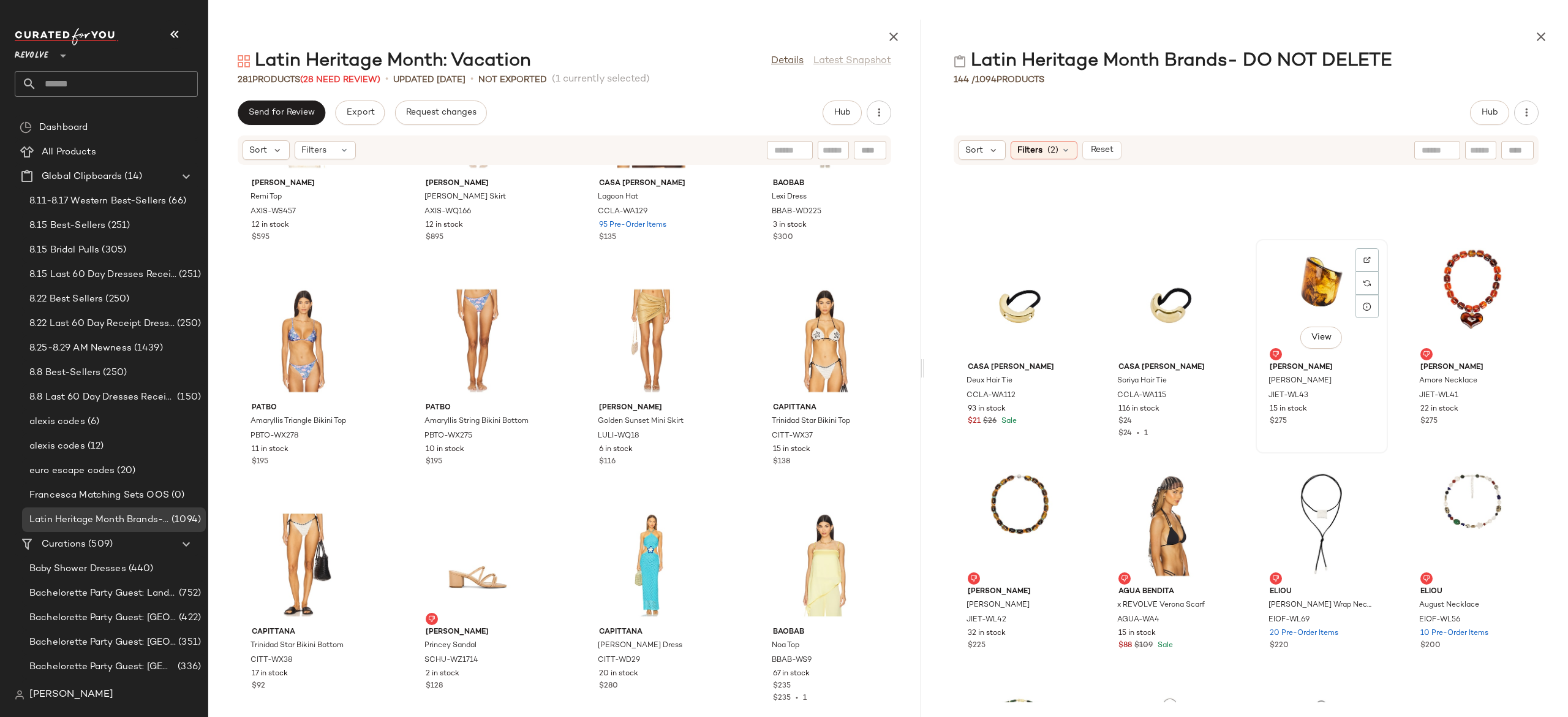
scroll to position [4647, 0]
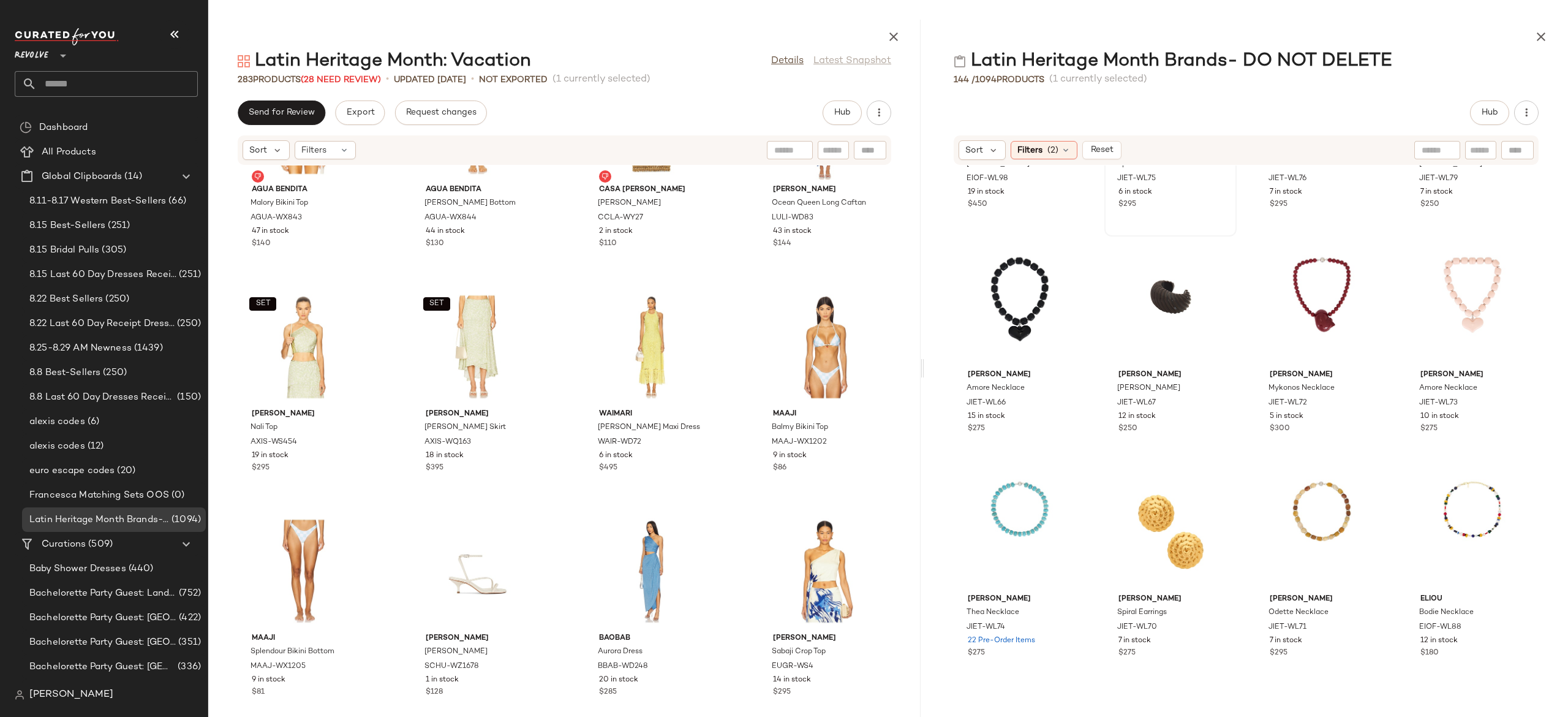
scroll to position [147, 0]
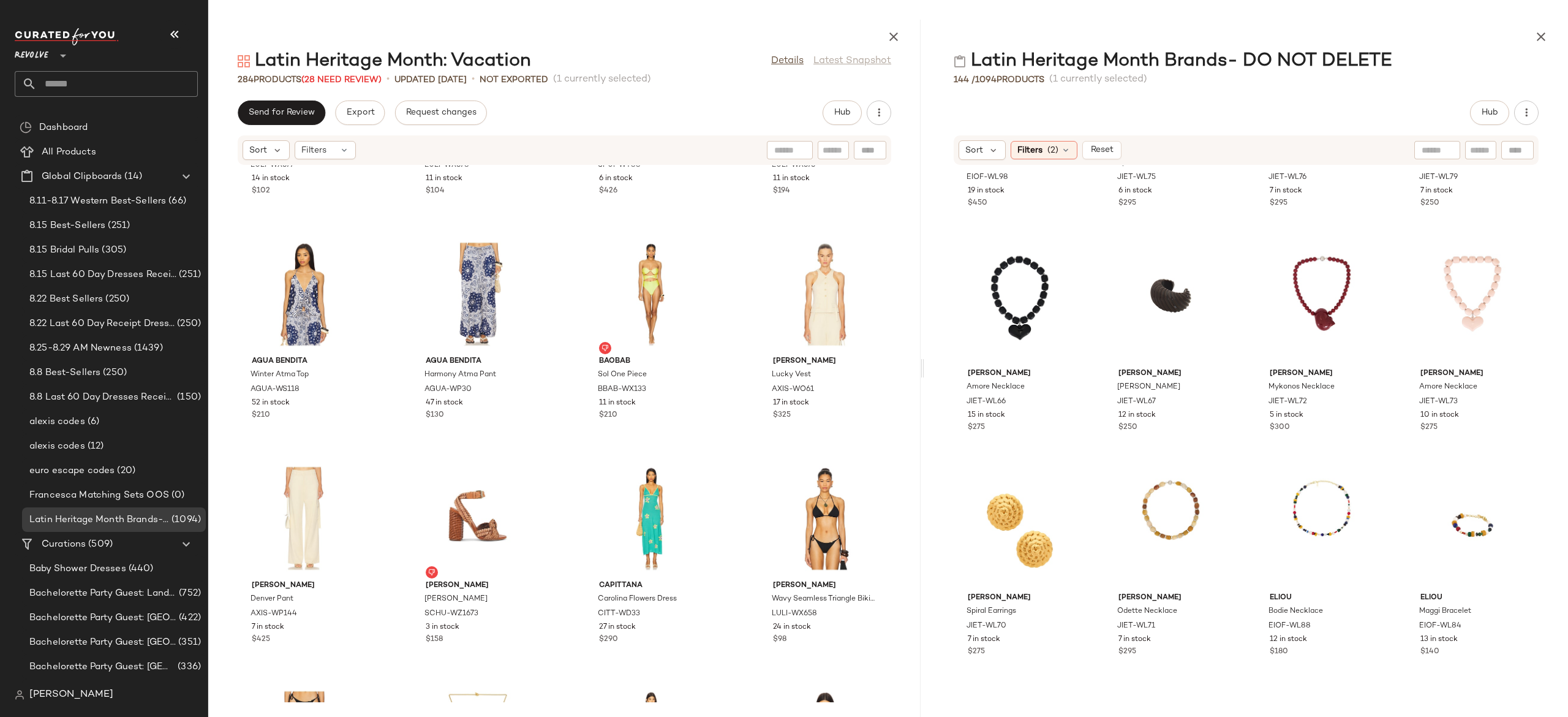
scroll to position [3311, 0]
click at [1025, 516] on div "View" at bounding box center [1019, 530] width 124 height 114
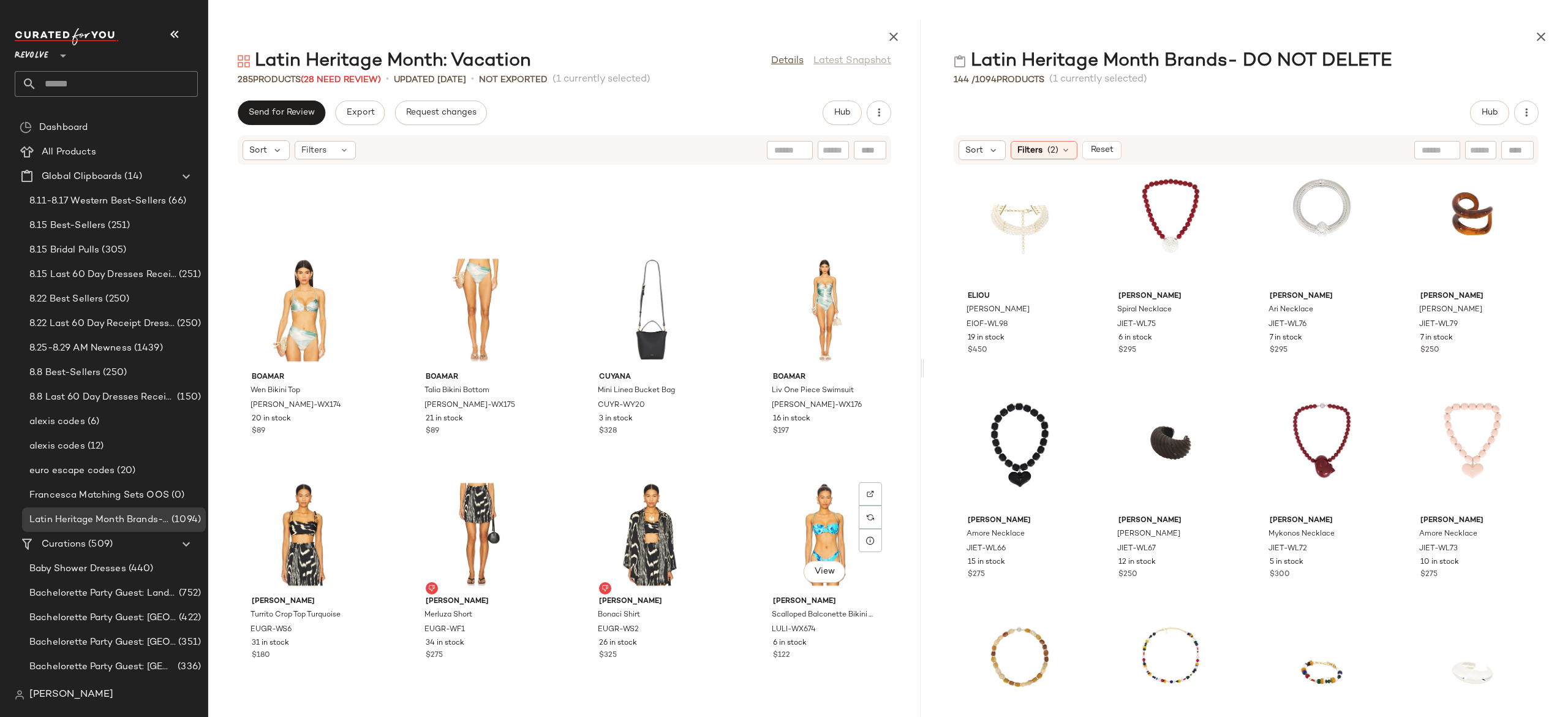
scroll to position [4130, 0]
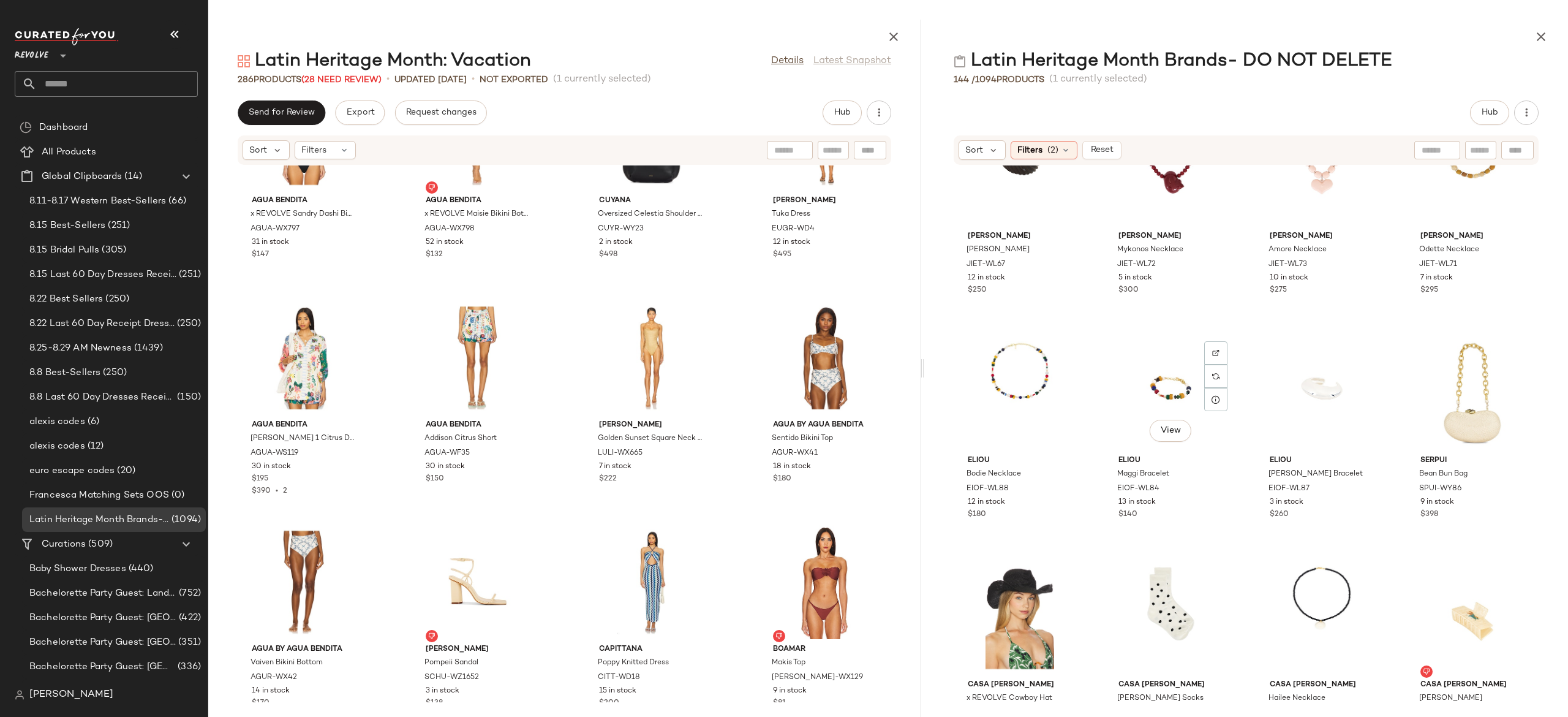
scroll to position [301, 0]
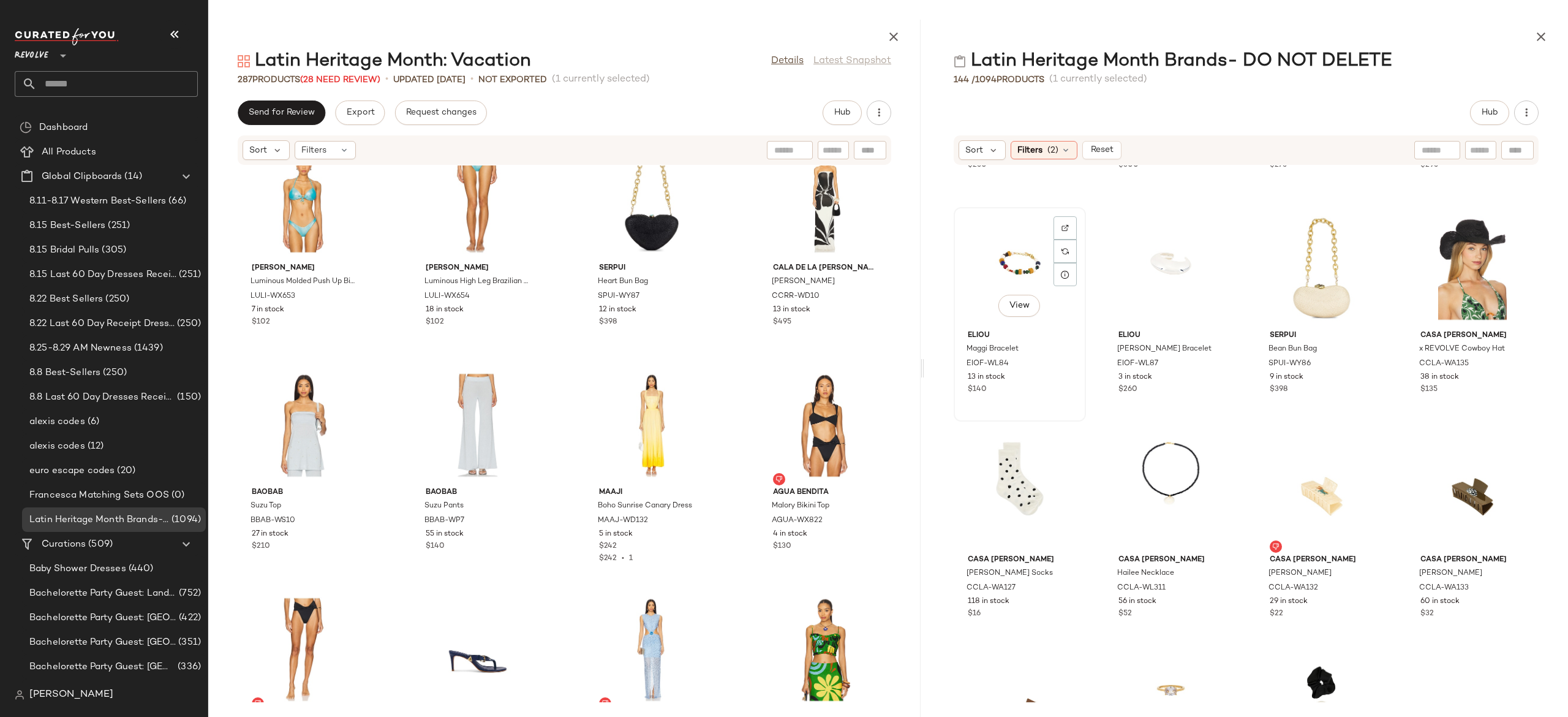
scroll to position [423, 0]
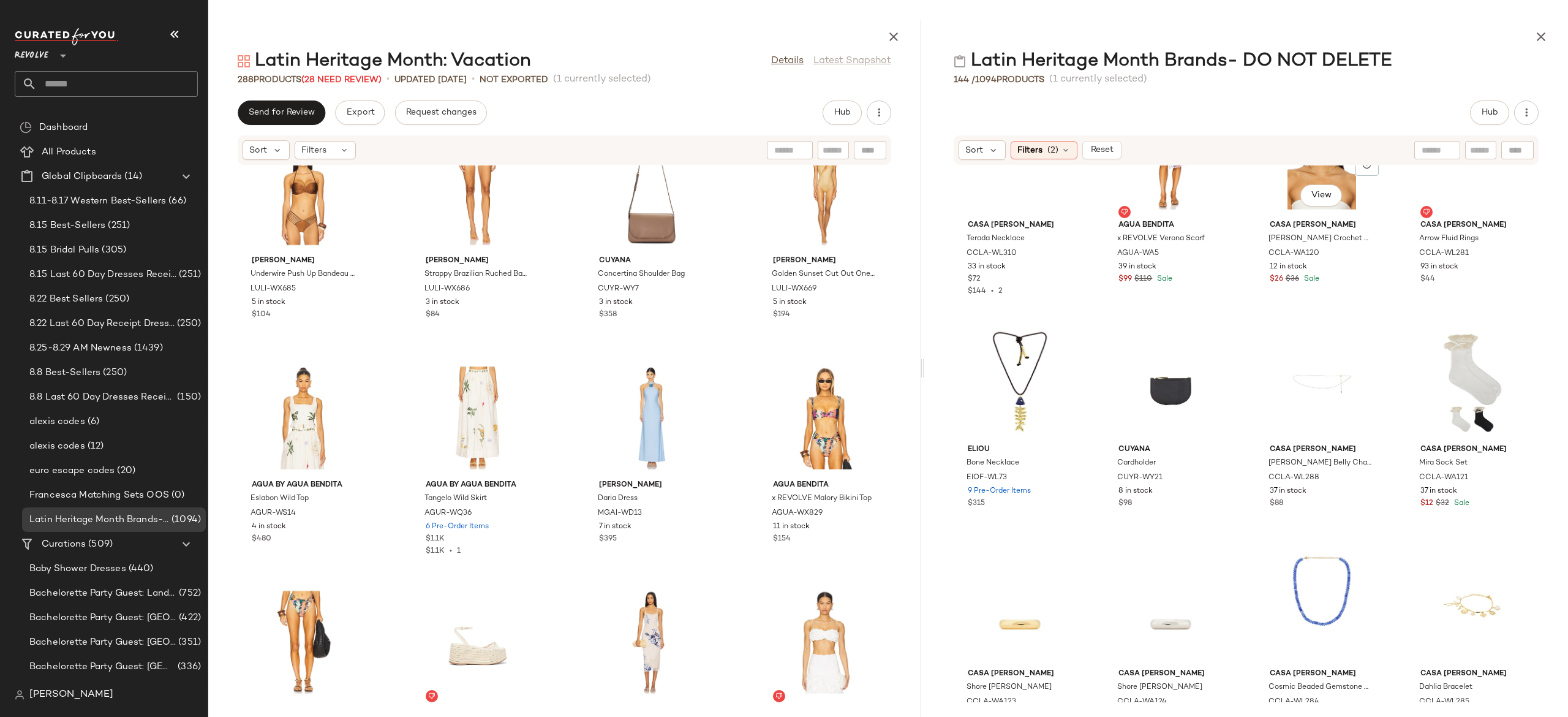
scroll to position [1876, 0]
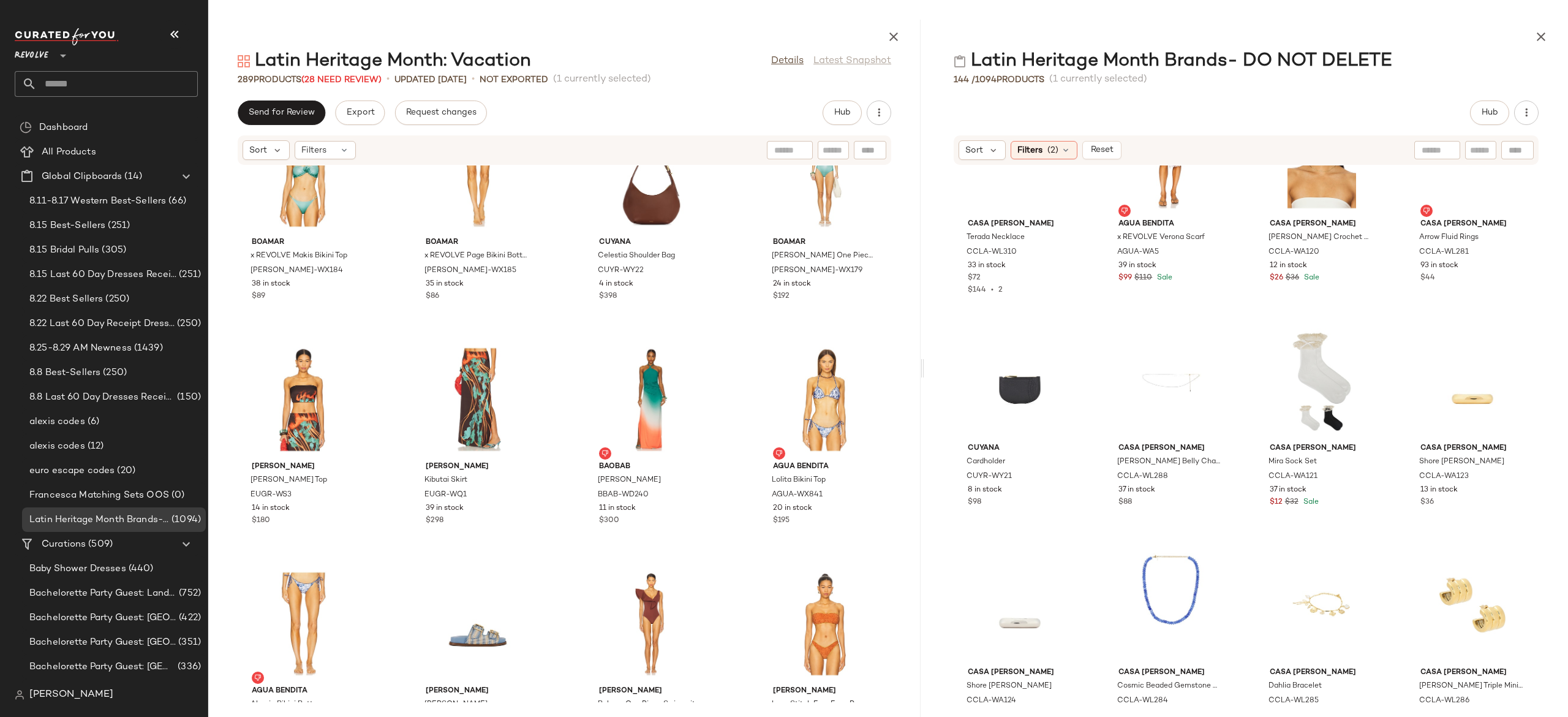
scroll to position [7689, 0]
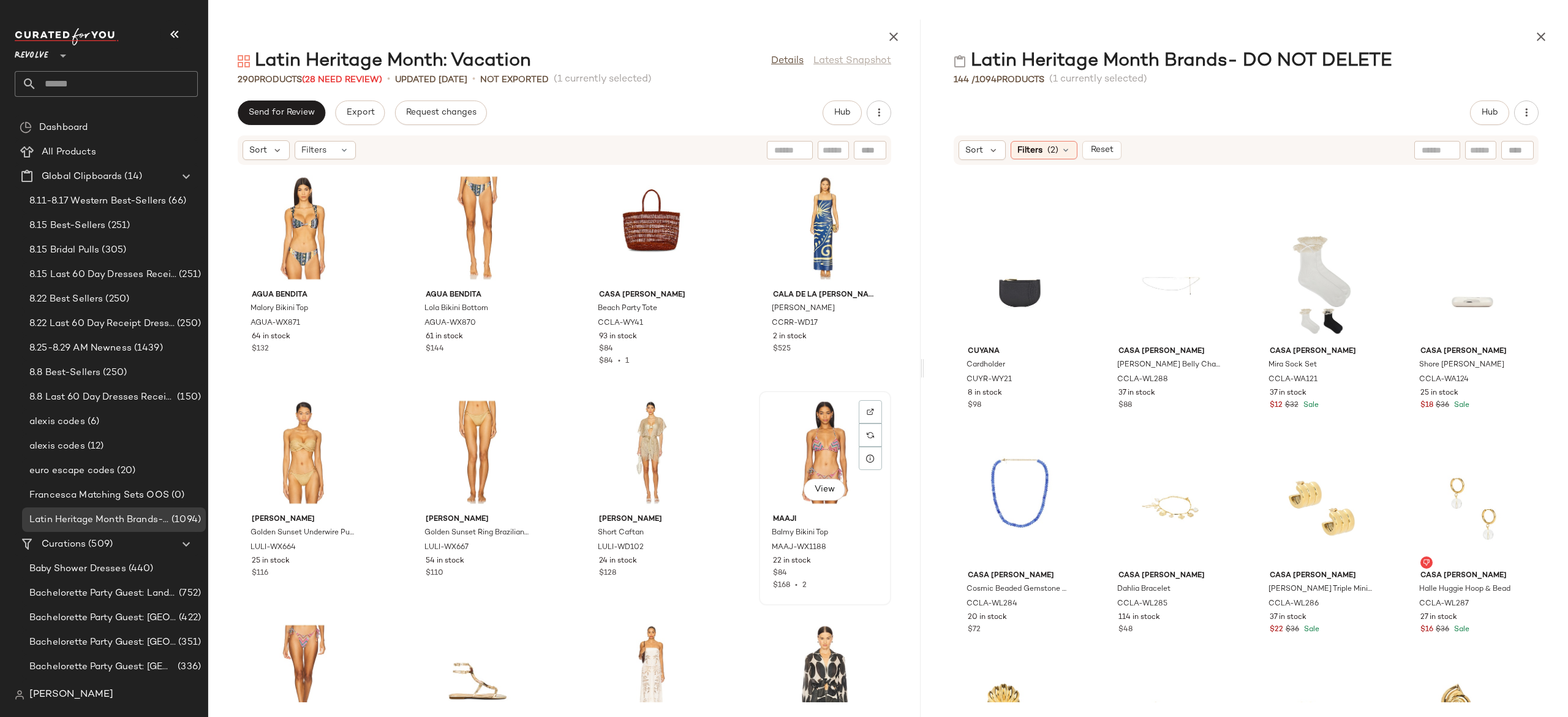
scroll to position [8563, 0]
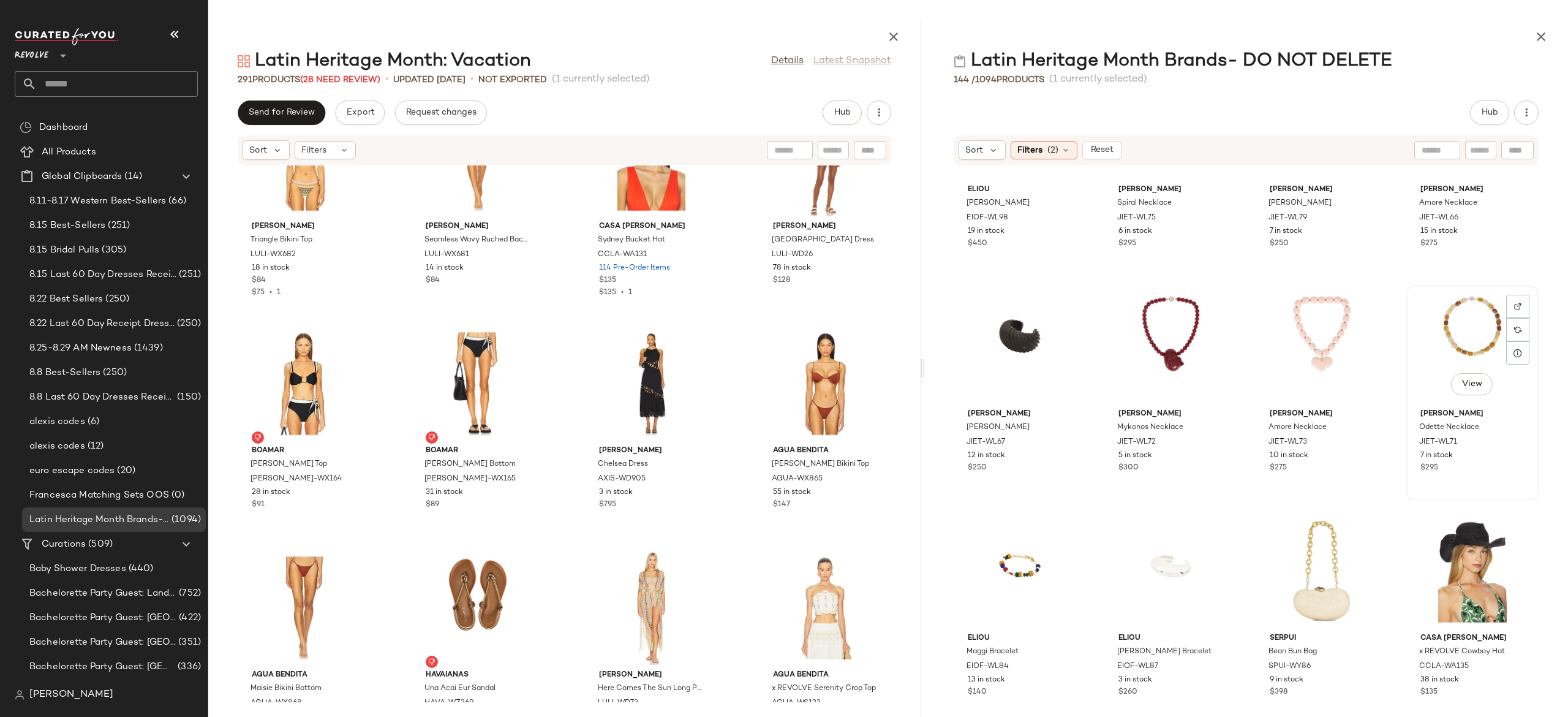
scroll to position [111, 0]
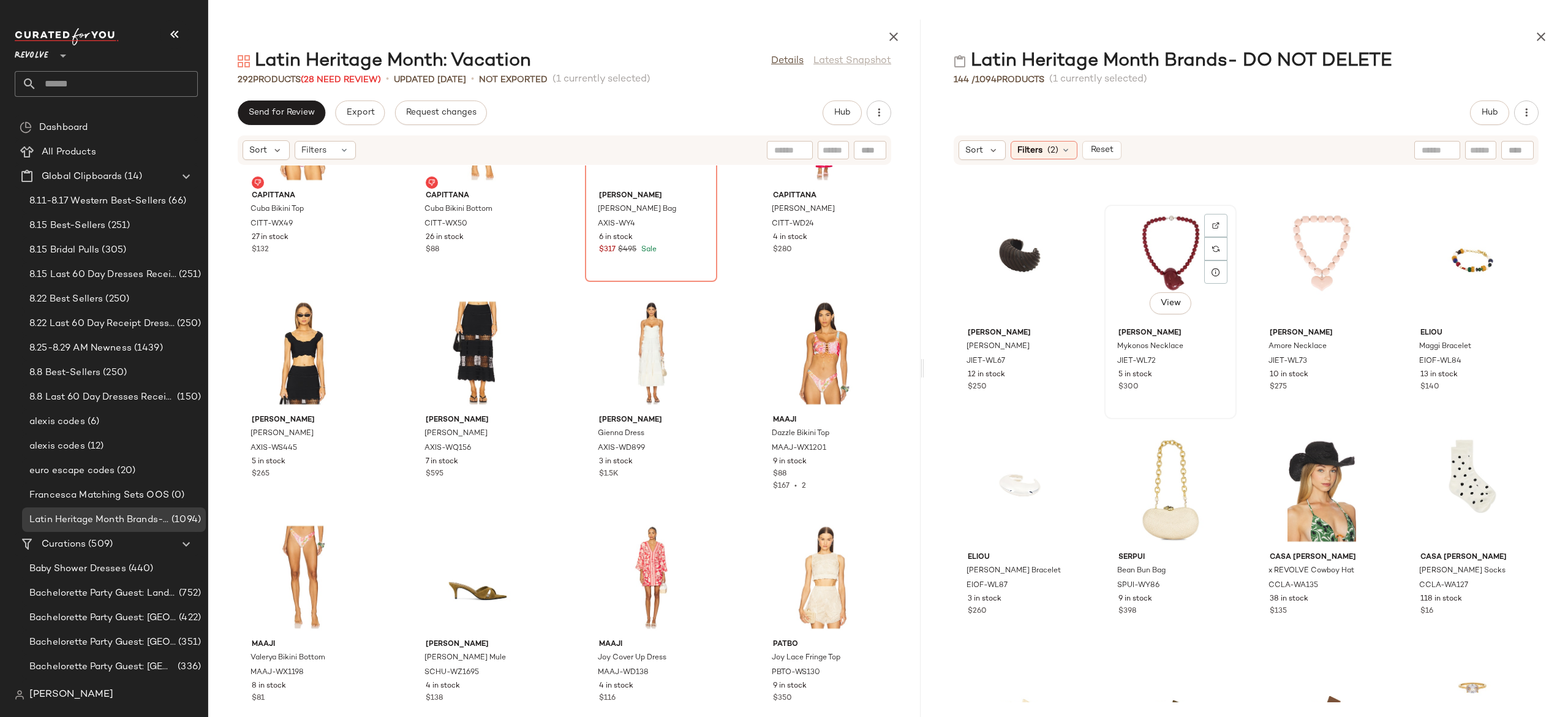
scroll to position [189, 0]
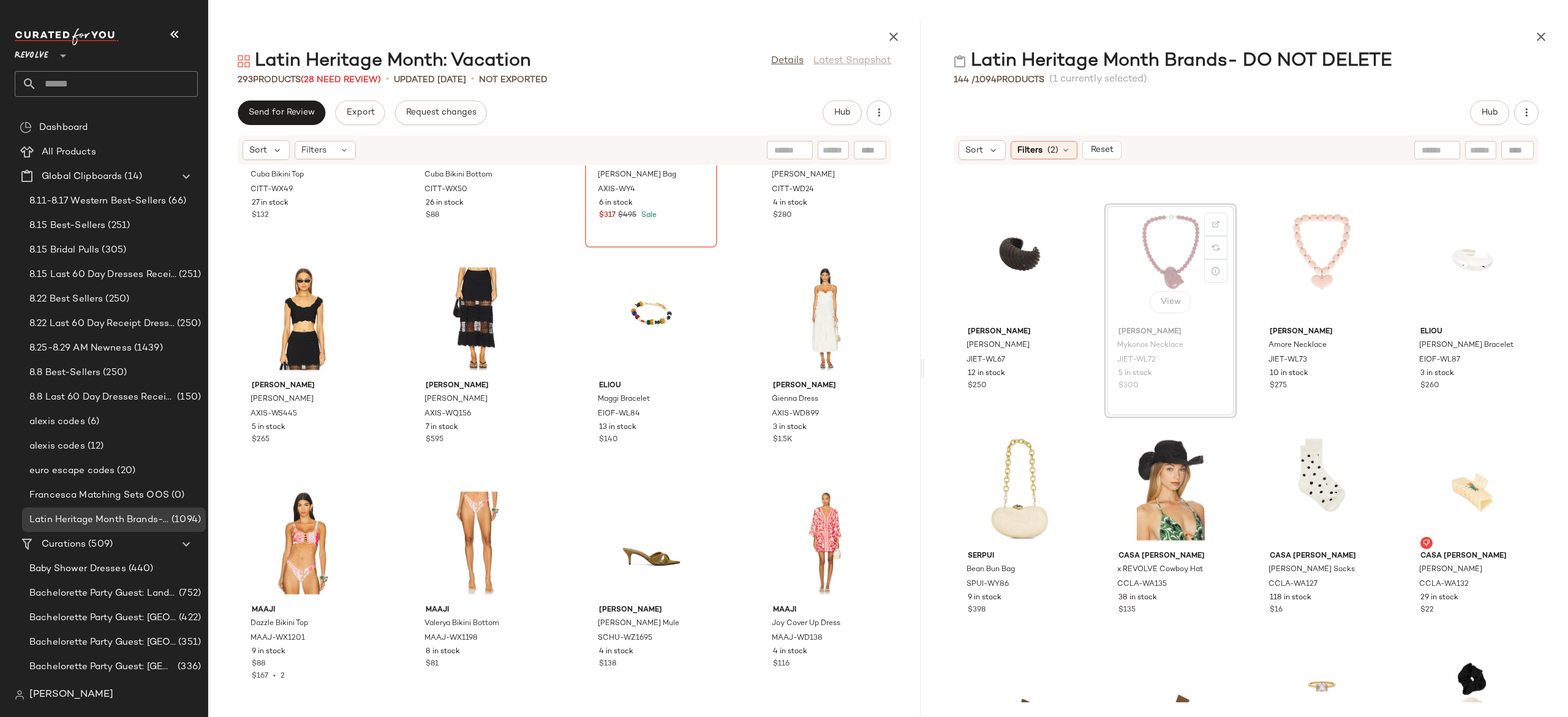
scroll to position [188, 0]
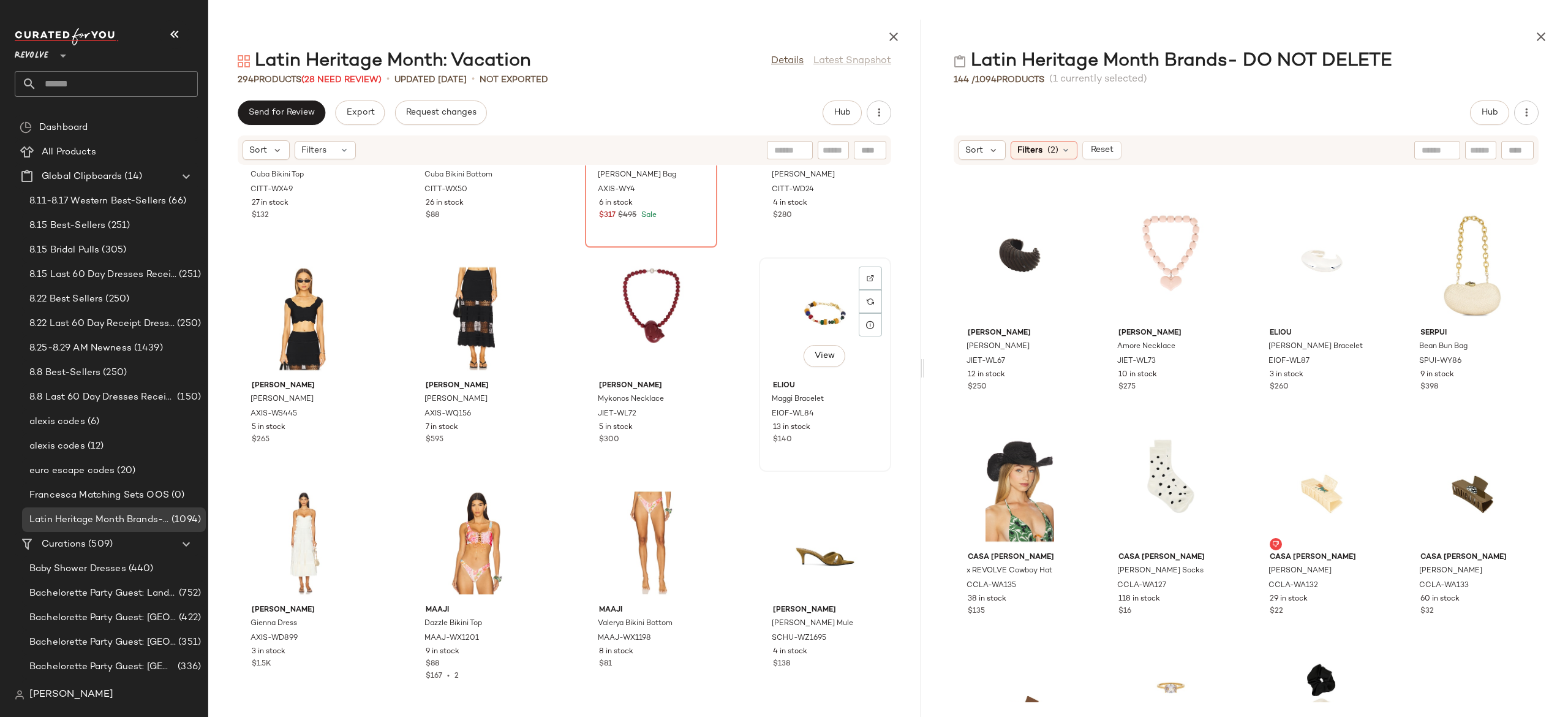
click at [797, 320] on div "View" at bounding box center [824, 318] width 124 height 114
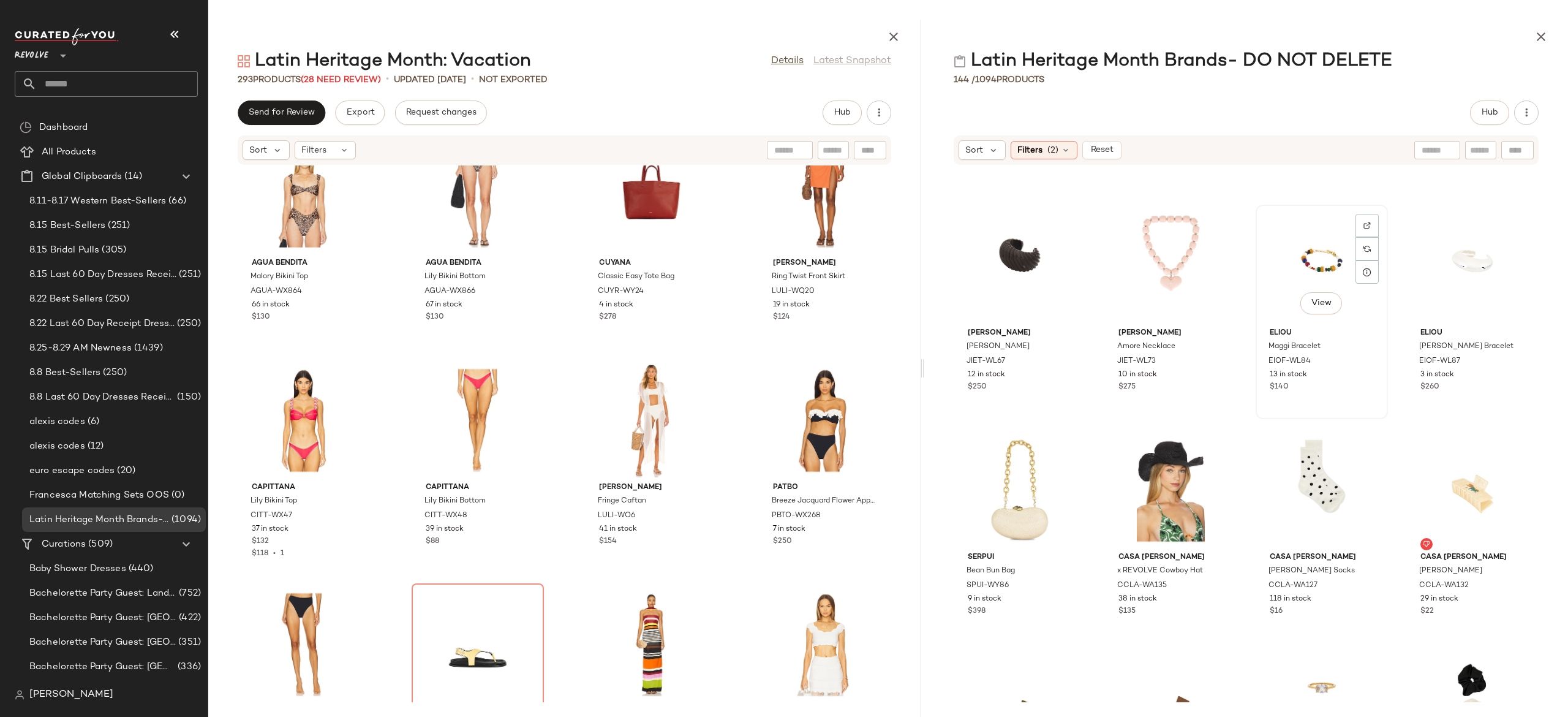
scroll to position [187, 0]
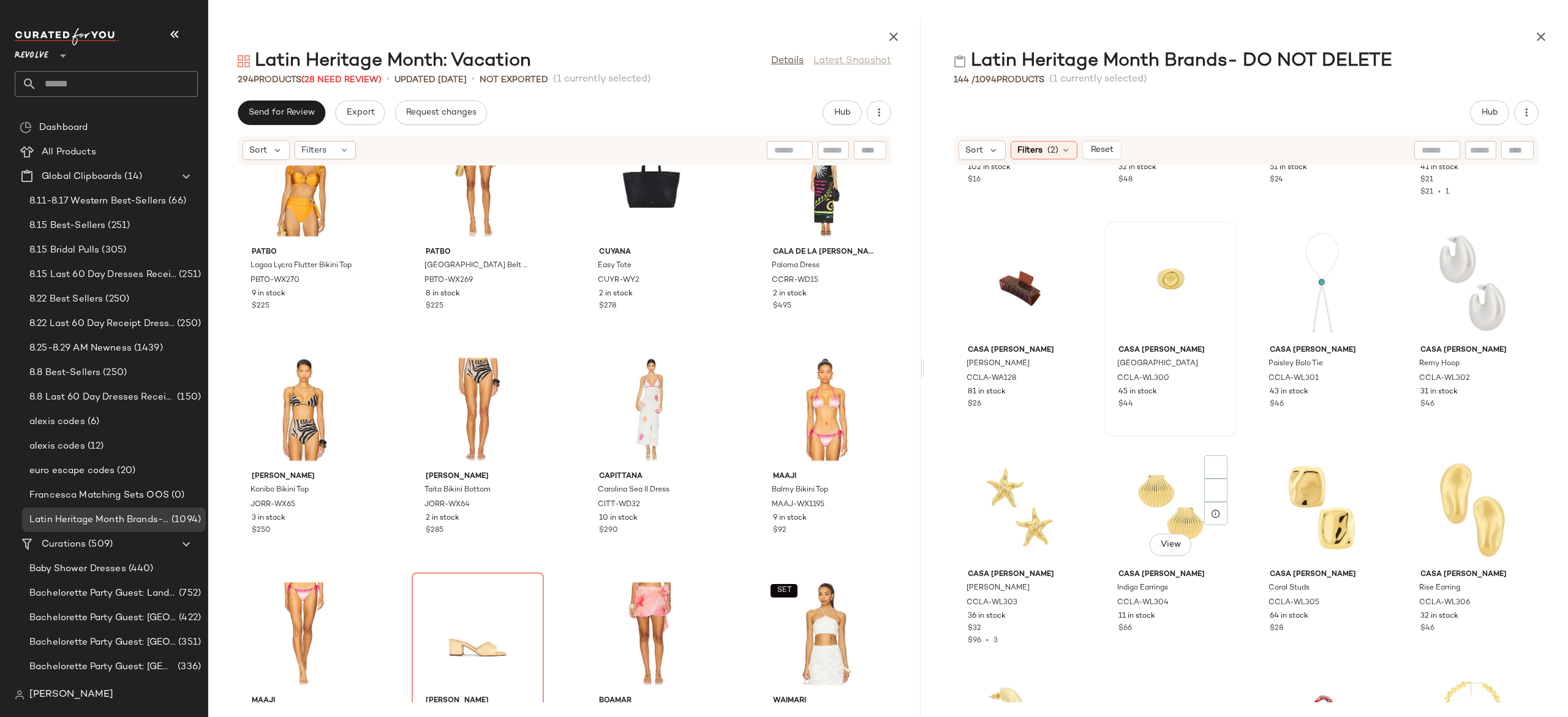
scroll to position [854, 0]
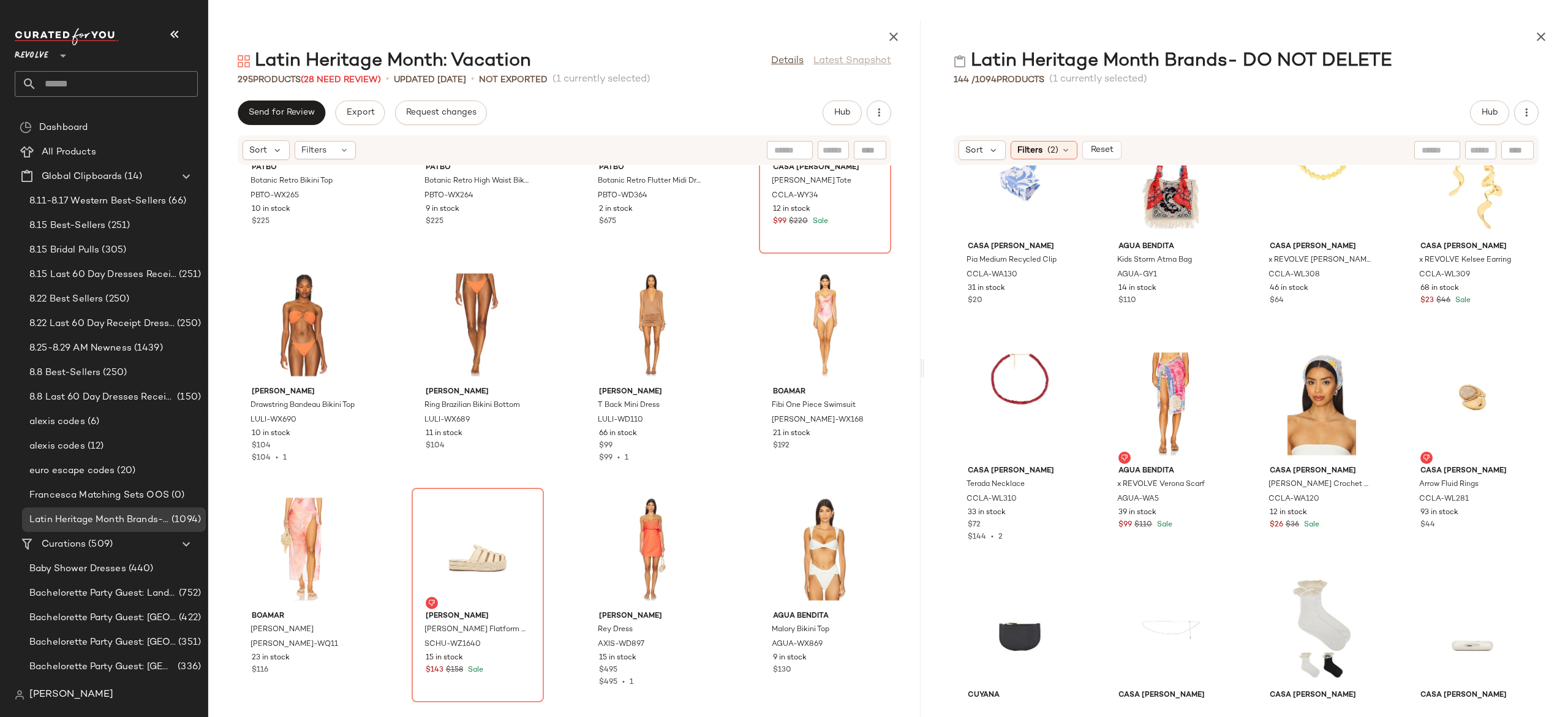
scroll to position [1407, 0]
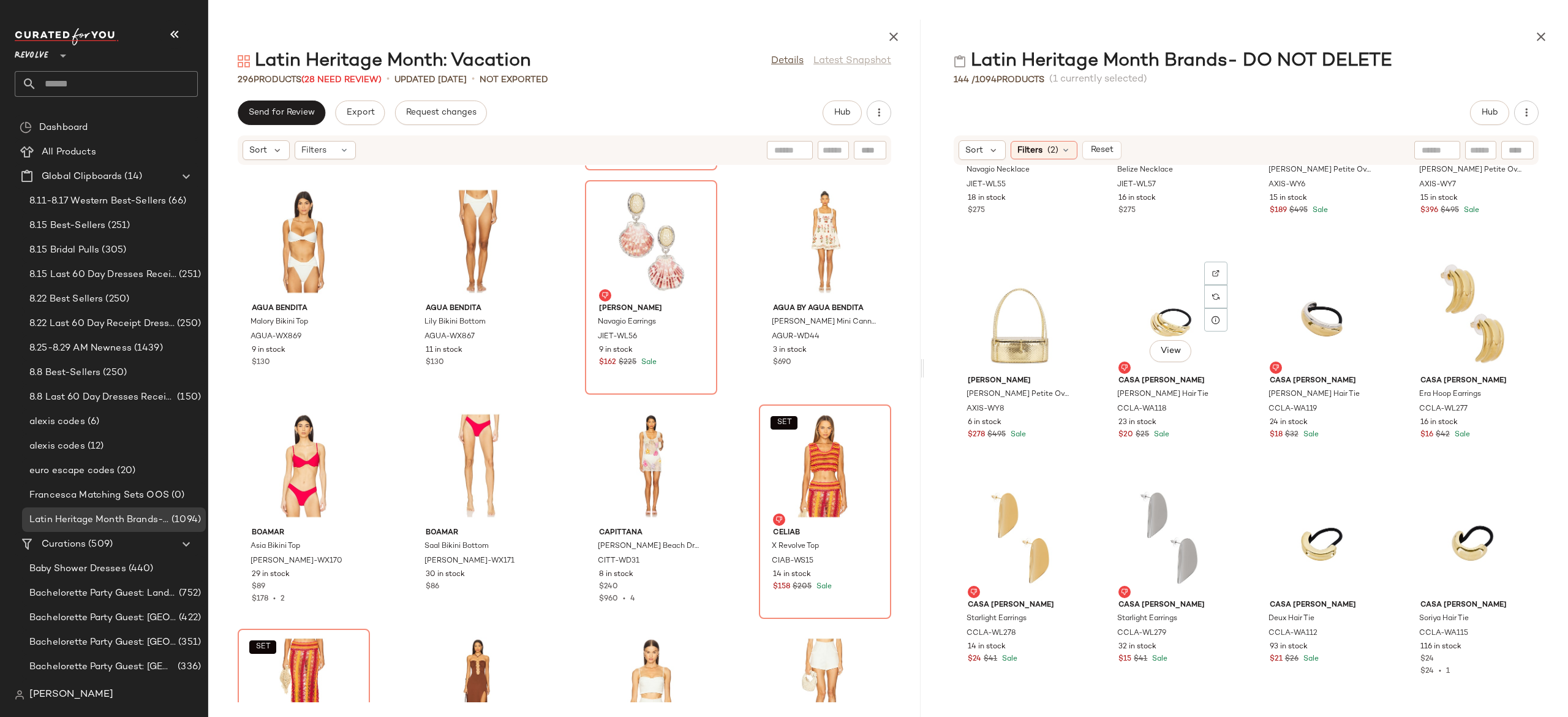
scroll to position [3510, 0]
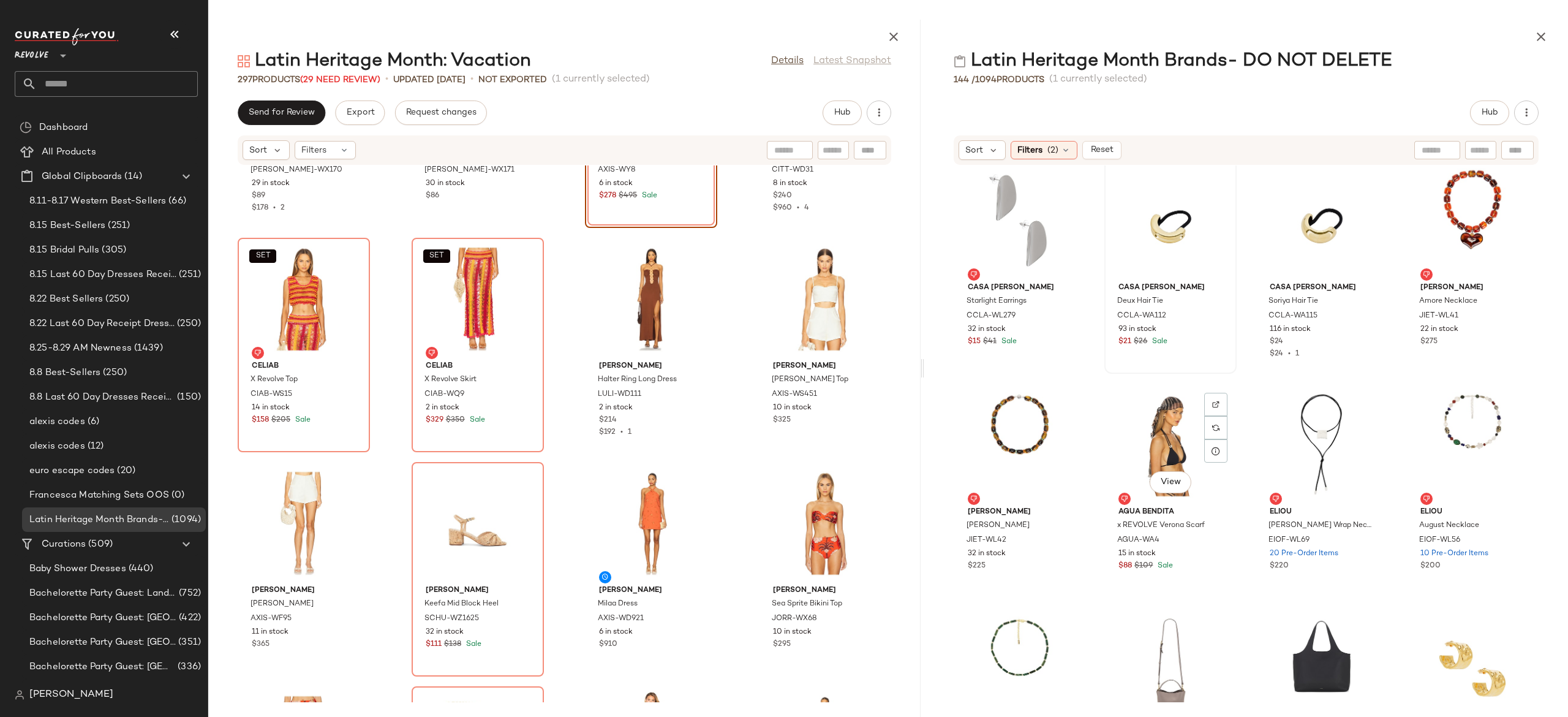
scroll to position [3839, 0]
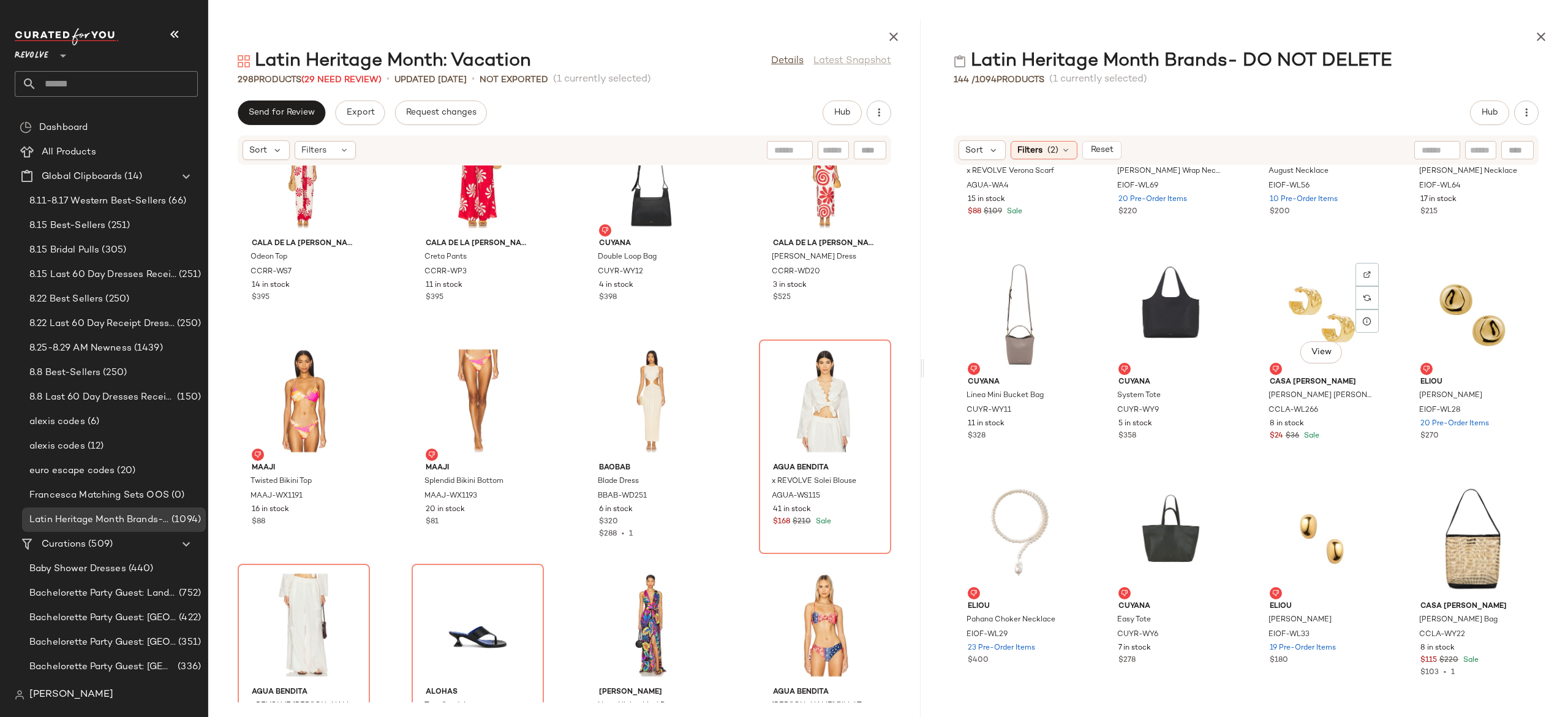
scroll to position [4196, 0]
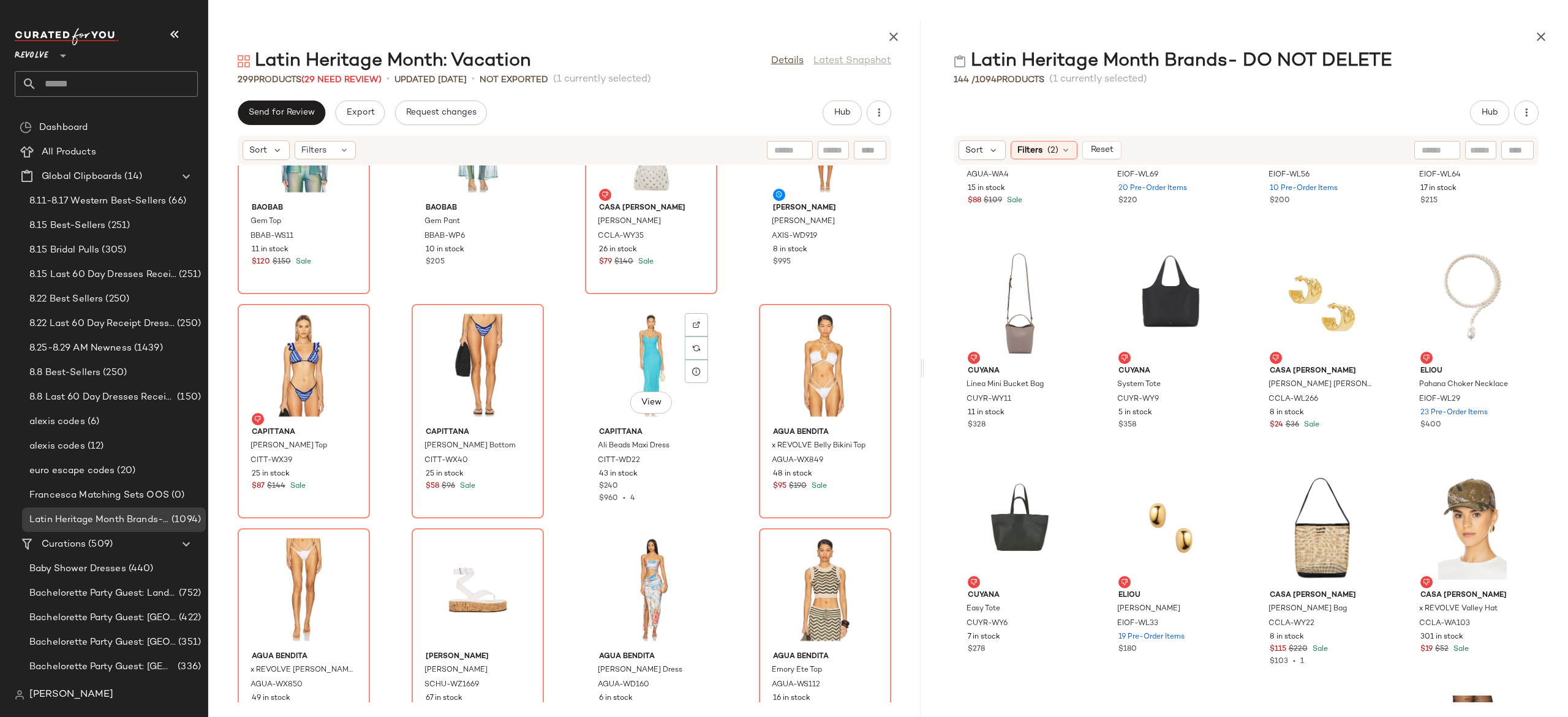
scroll to position [15798, 0]
click at [1338, 396] on div "CCLA-WL266" at bounding box center [1321, 400] width 107 height 14
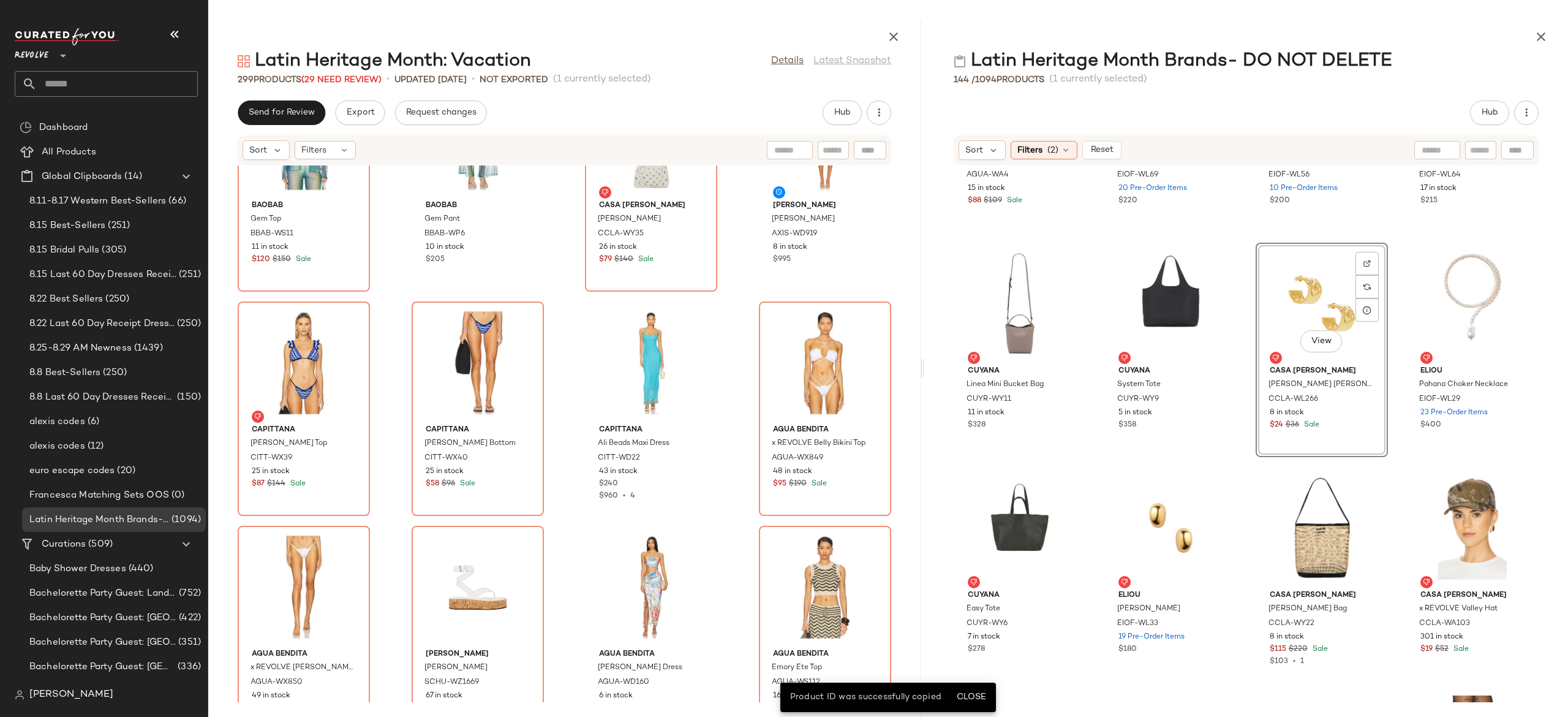
click at [1238, 397] on div "Agua Bendita x REVOLVE Verona Scarf AGUA-WA4 15 in stock $88 $109 Sale Eliou Ta…" at bounding box center [1246, 433] width 644 height 536
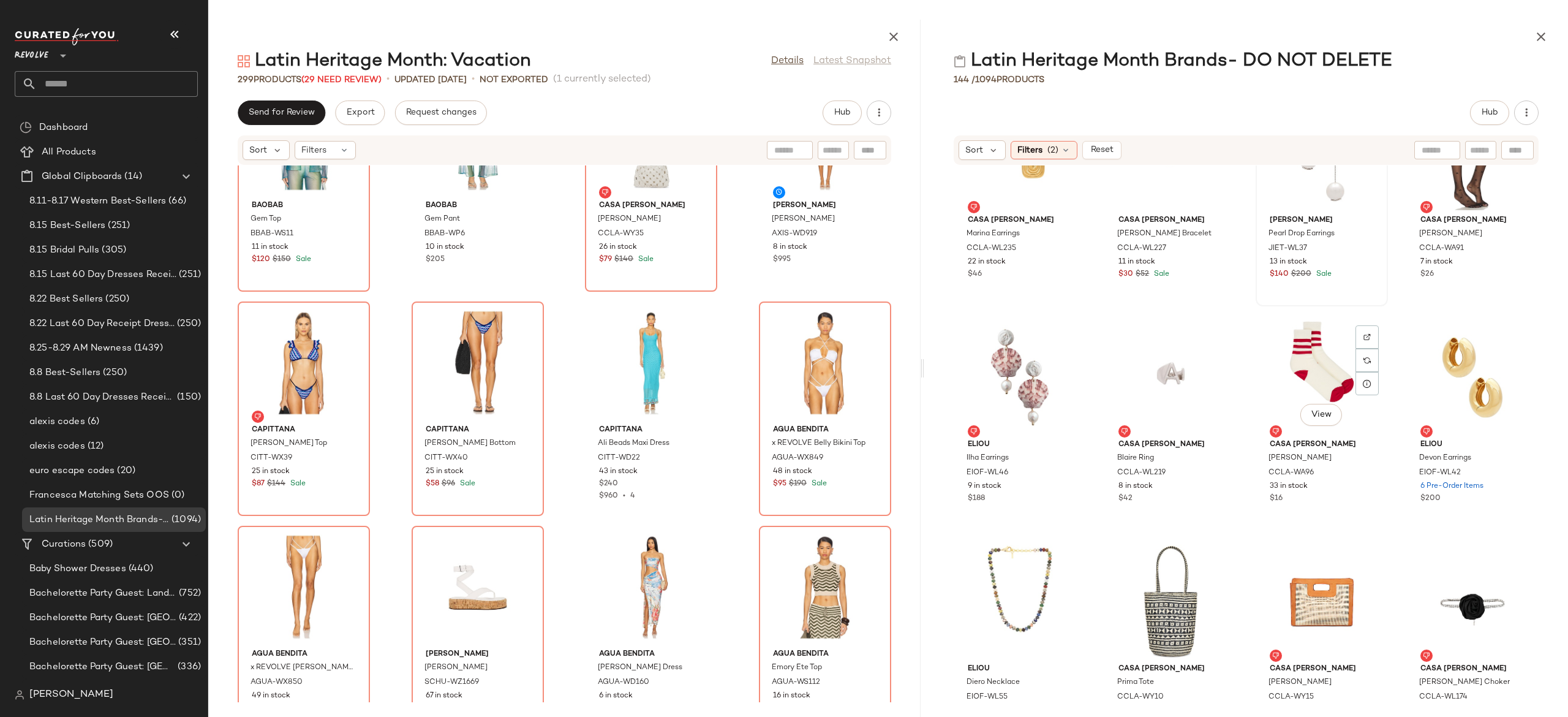
scroll to position [4798, 0]
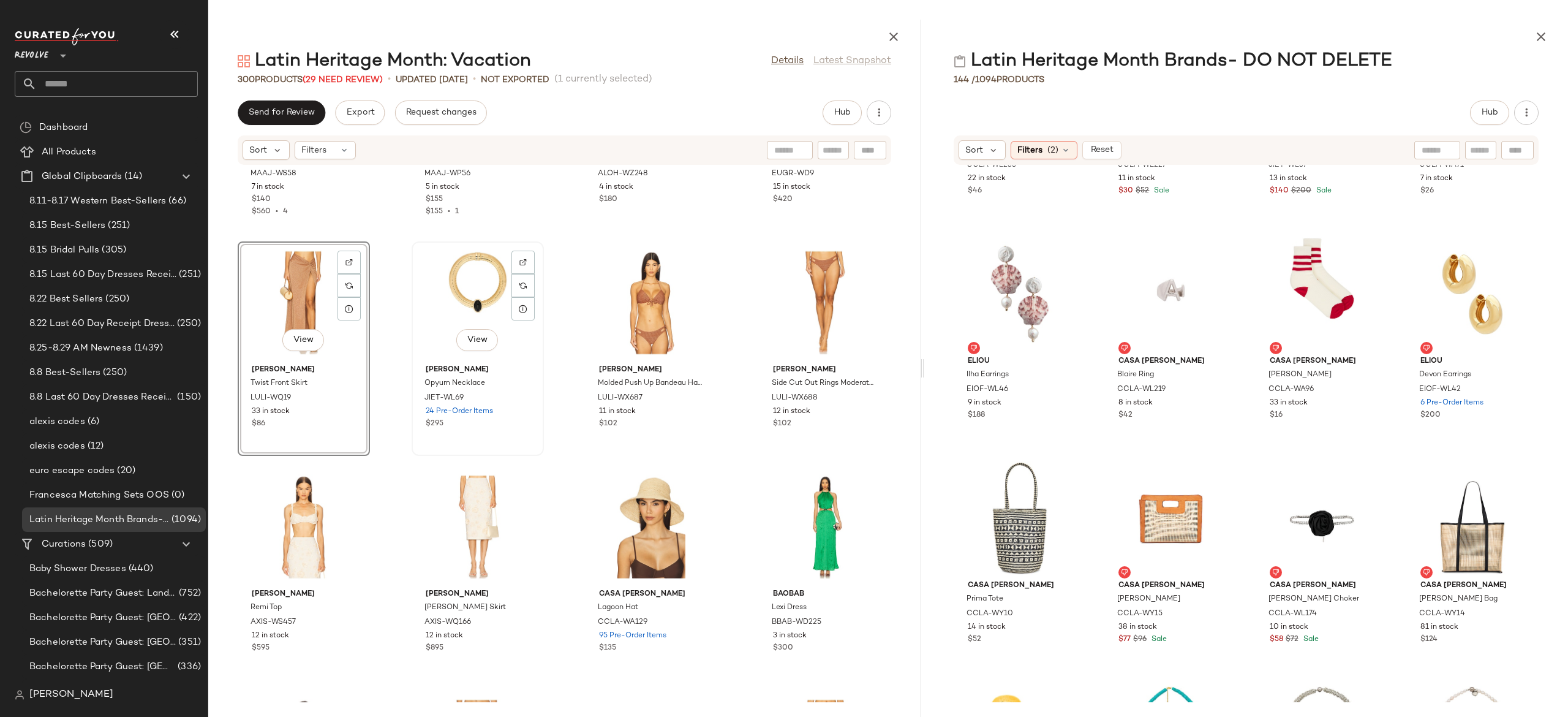
scroll to position [154, 0]
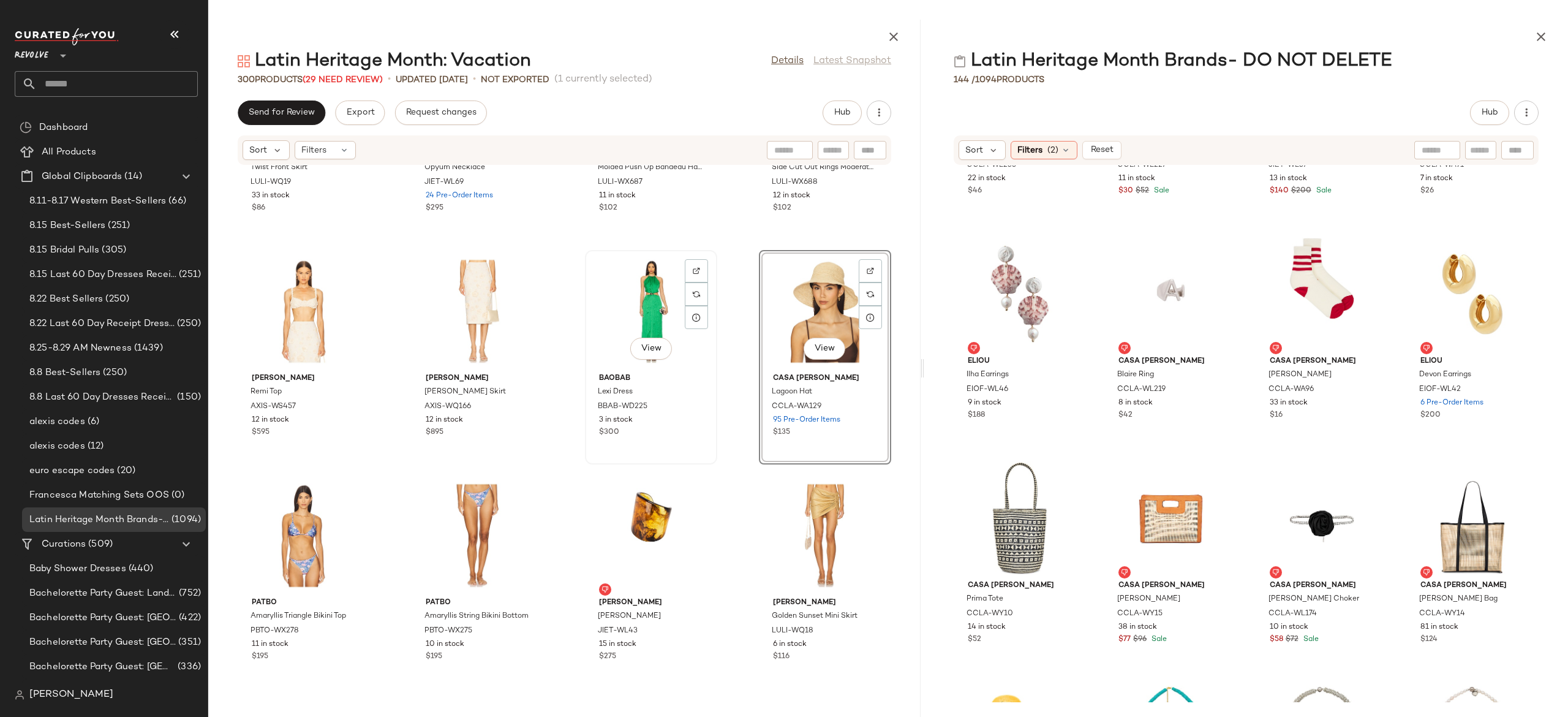
scroll to position [377, 0]
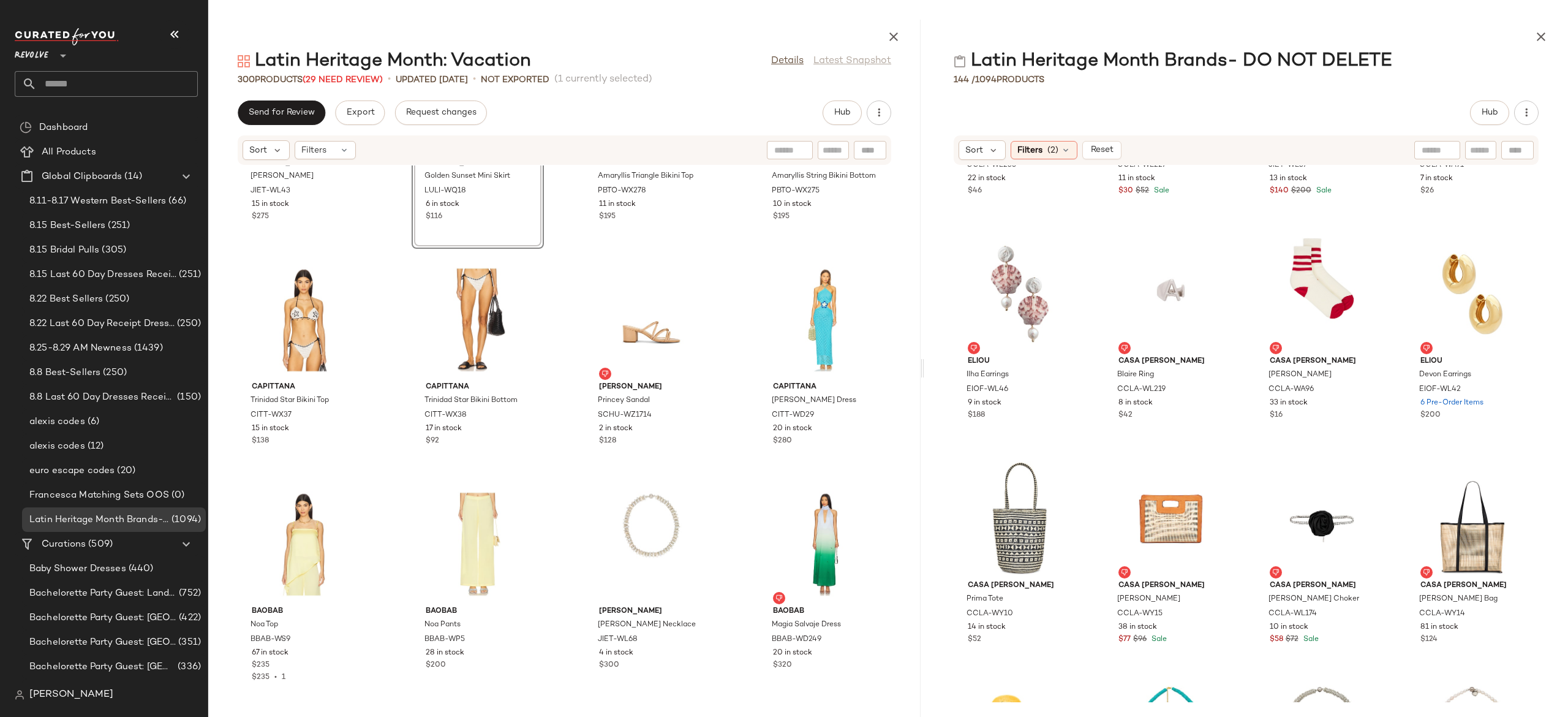
scroll to position [818, 0]
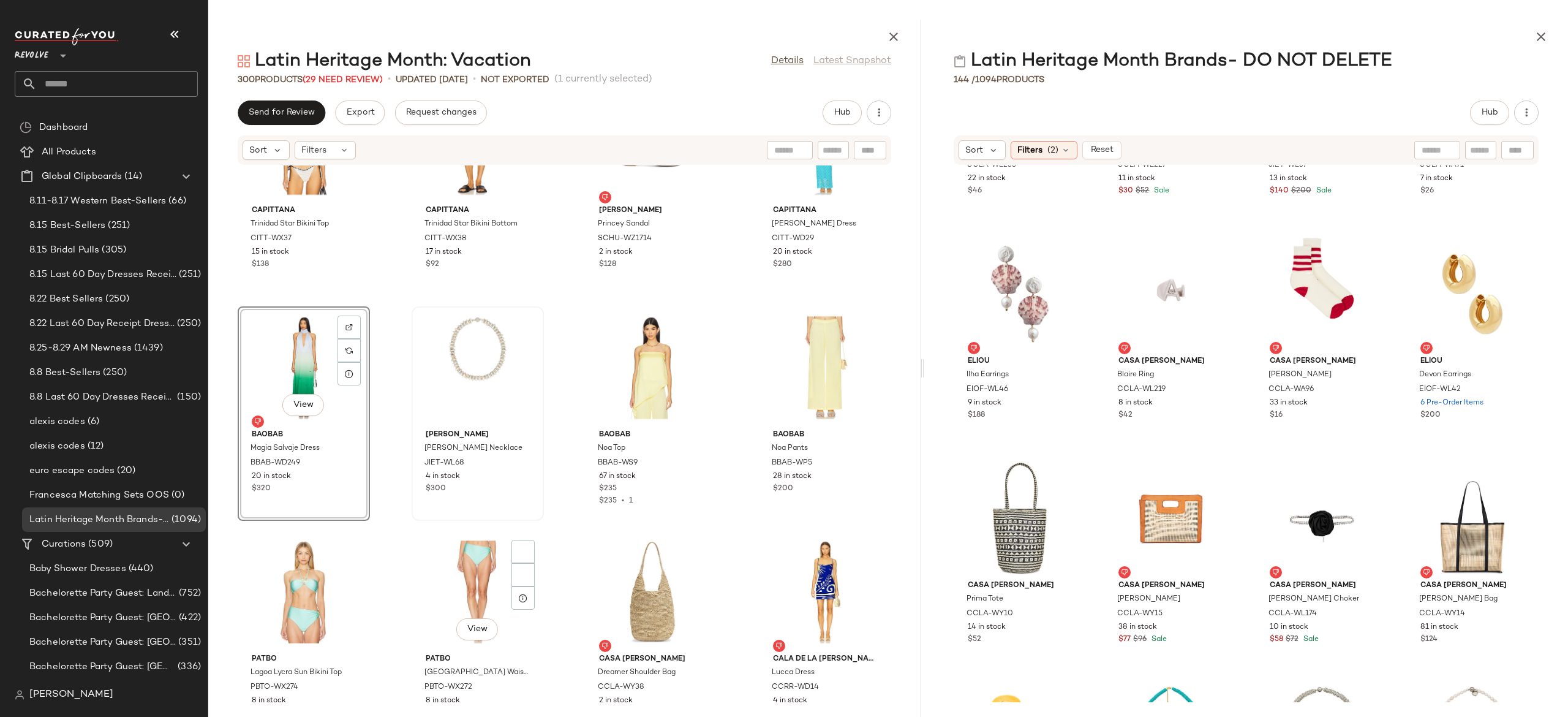
scroll to position [1111, 0]
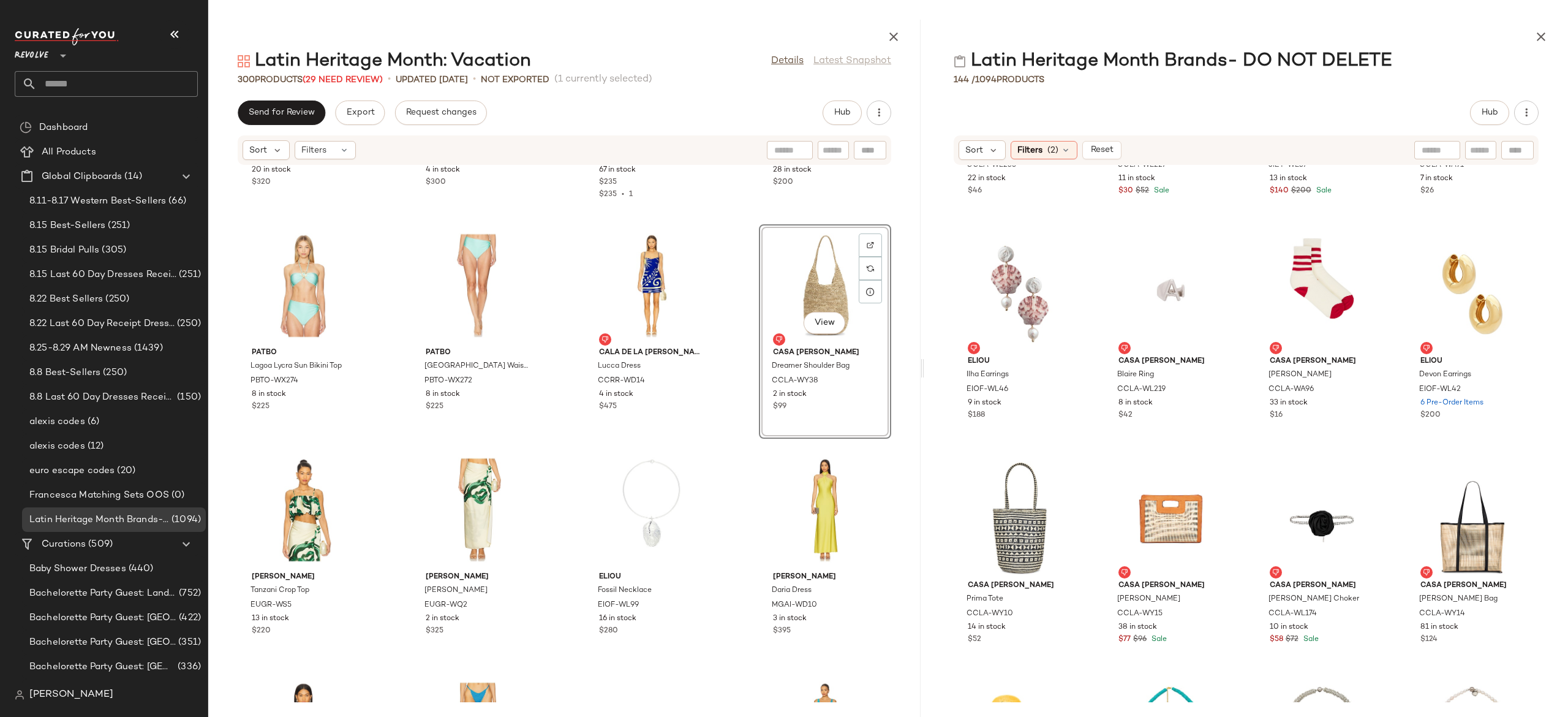
scroll to position [1300, 0]
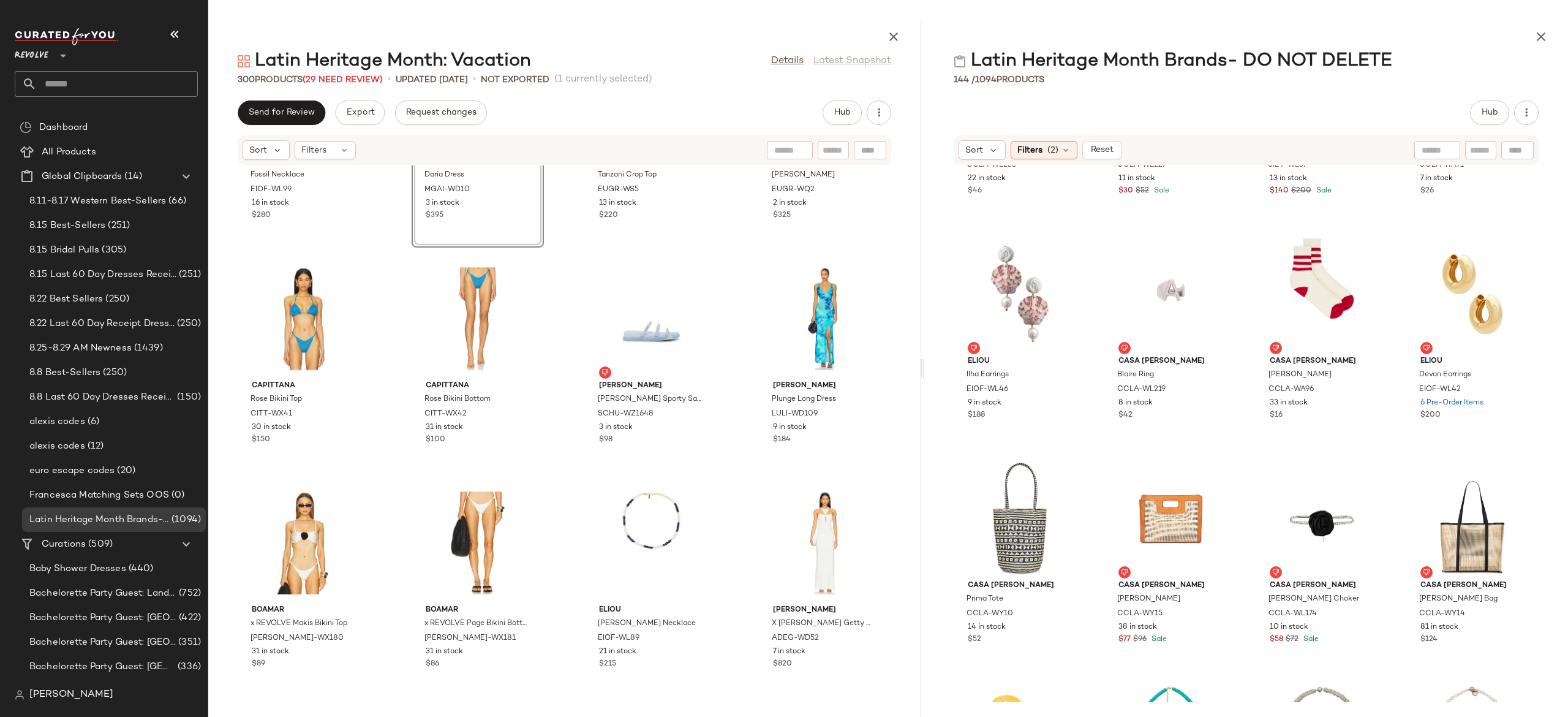
scroll to position [1715, 0]
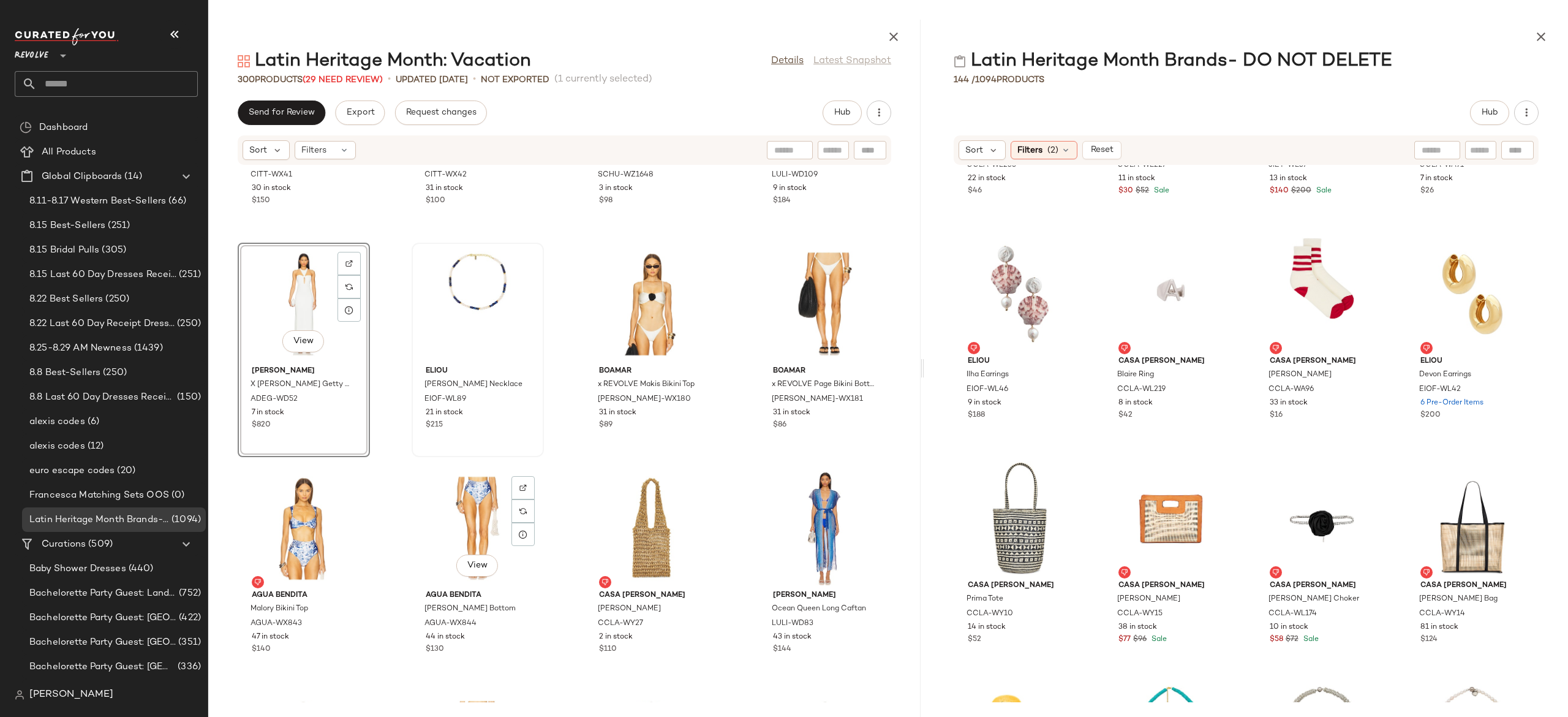
scroll to position [2027, 0]
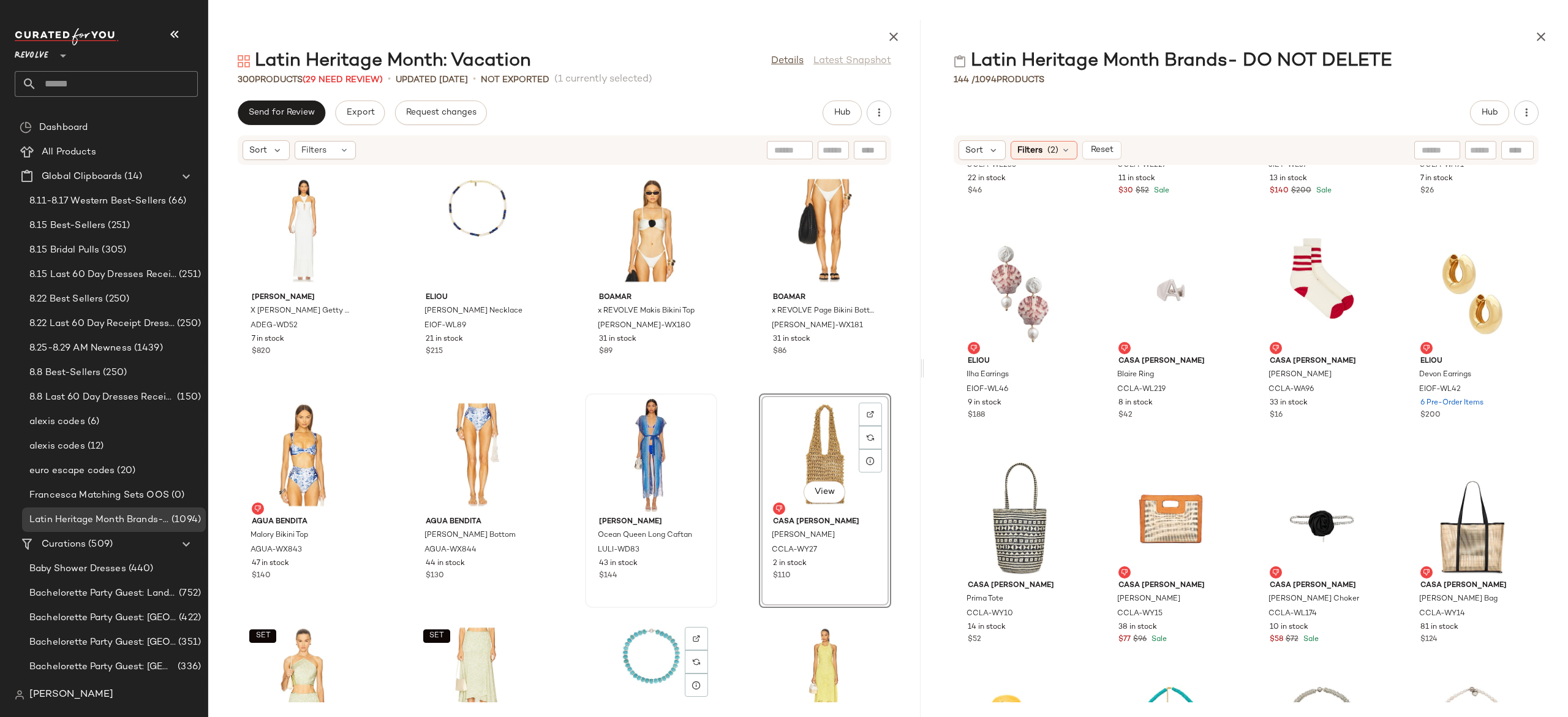
scroll to position [2271, 0]
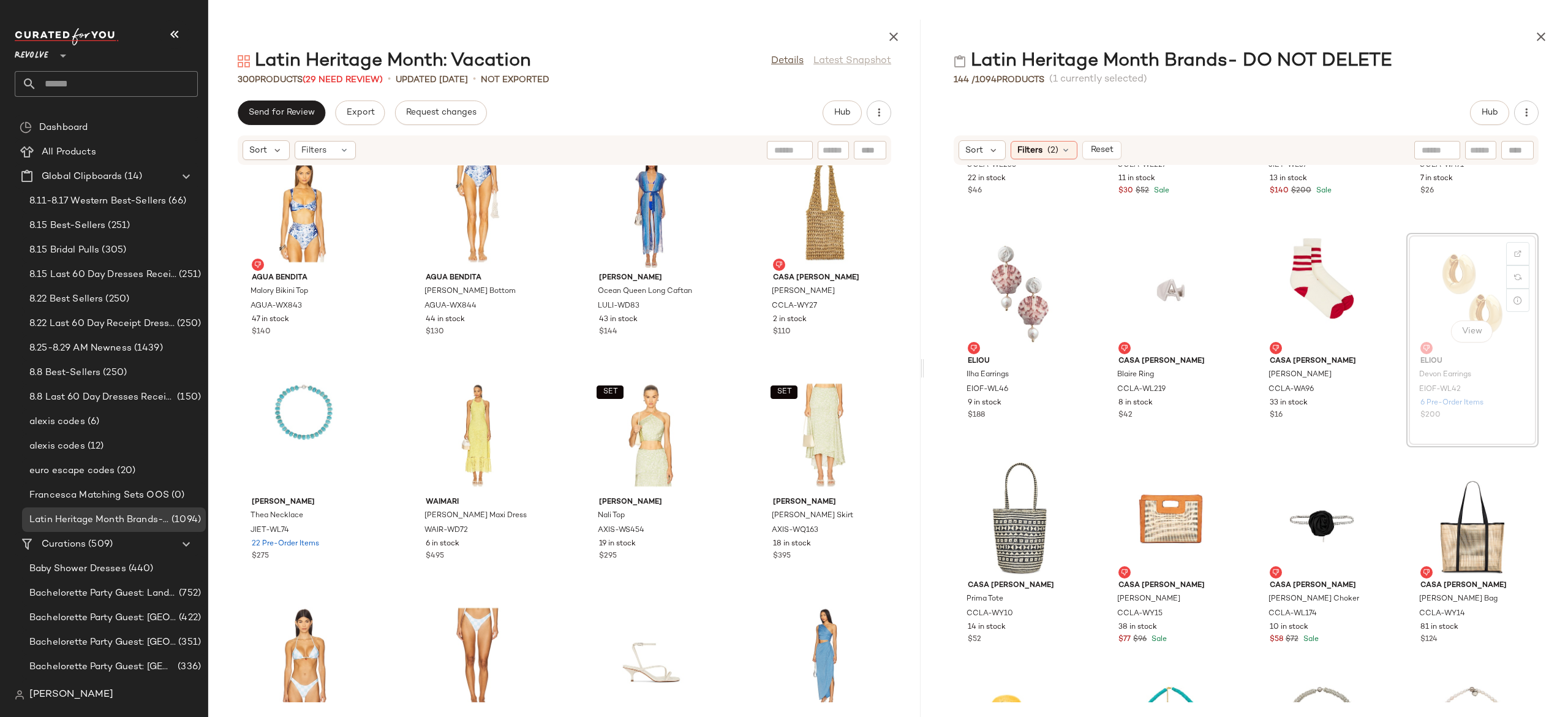
scroll to position [4878, 0]
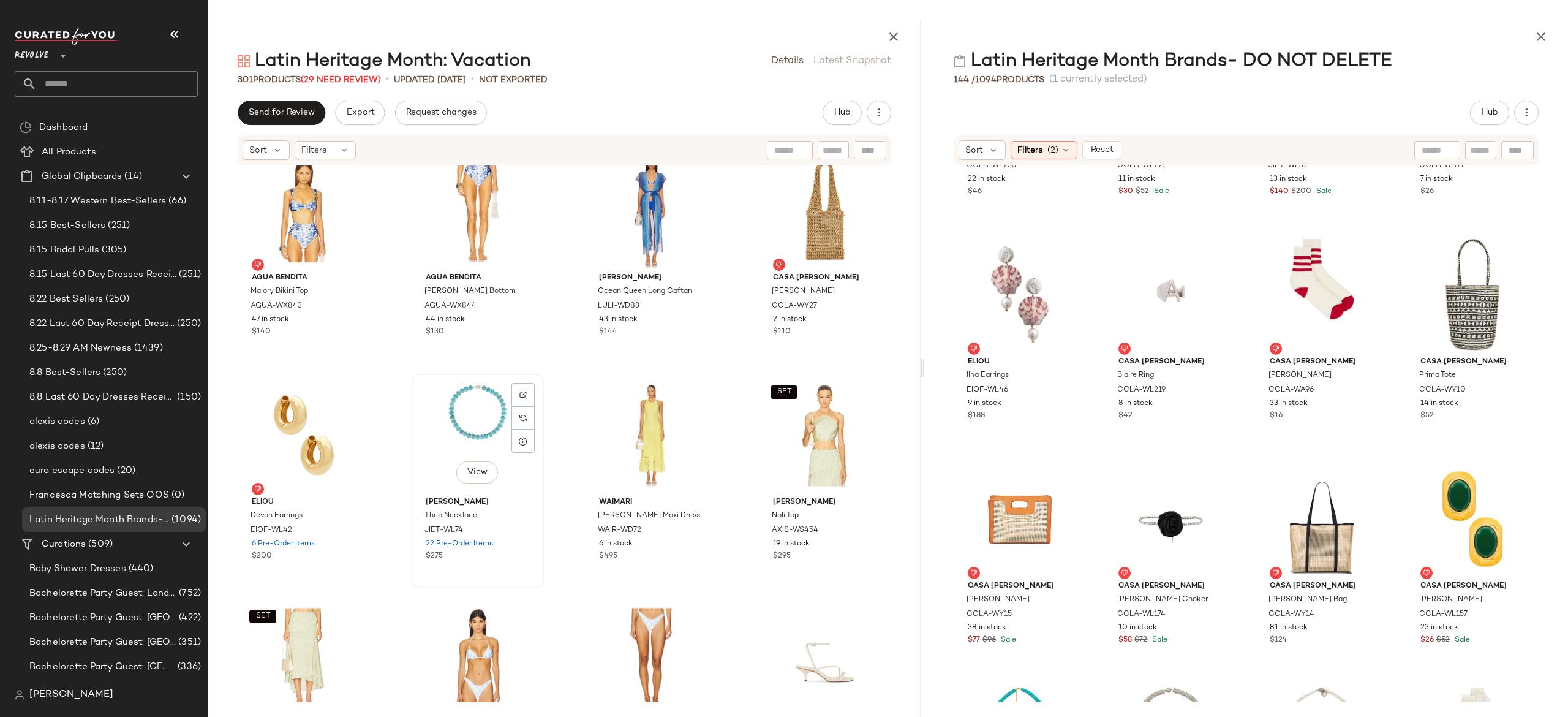
click at [488, 412] on div "View" at bounding box center [477, 435] width 124 height 114
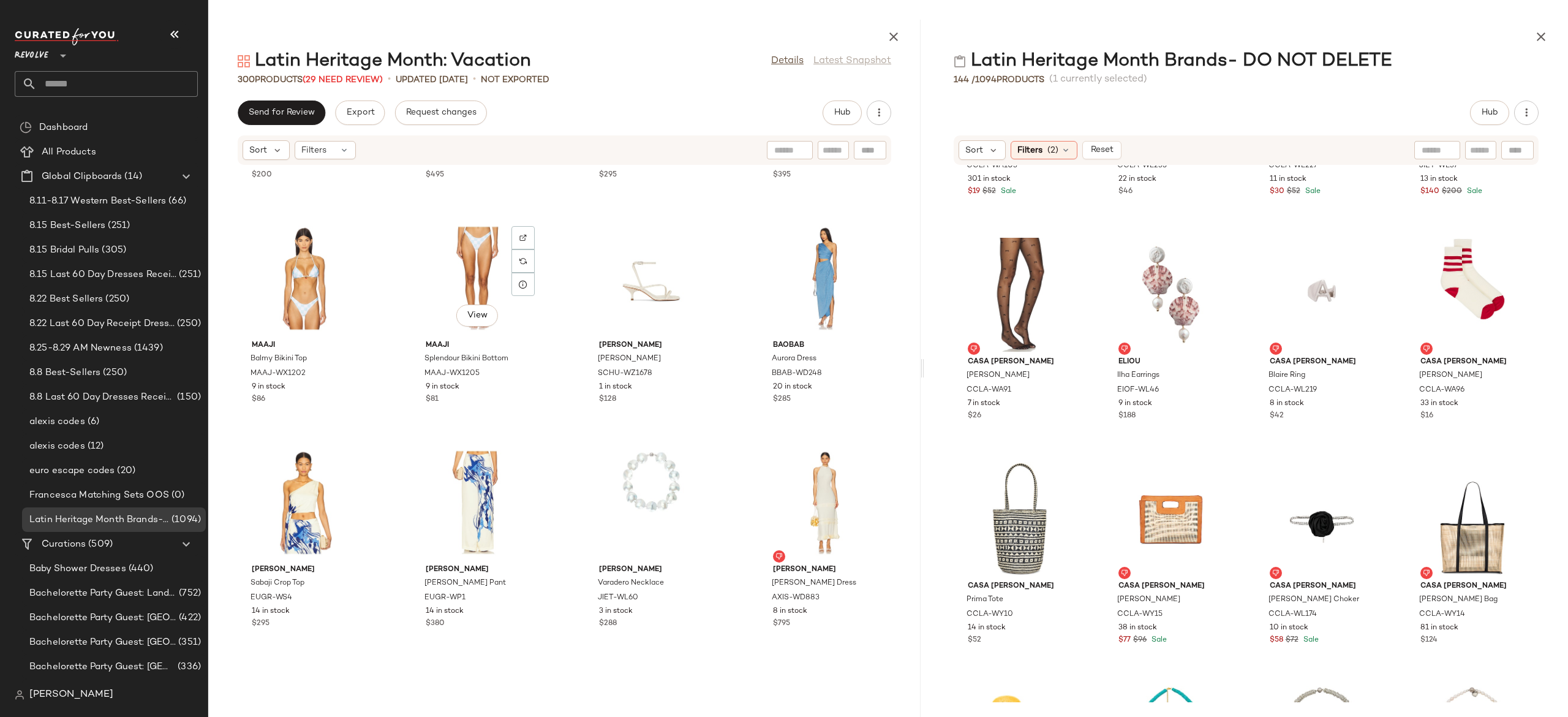
scroll to position [2653, 0]
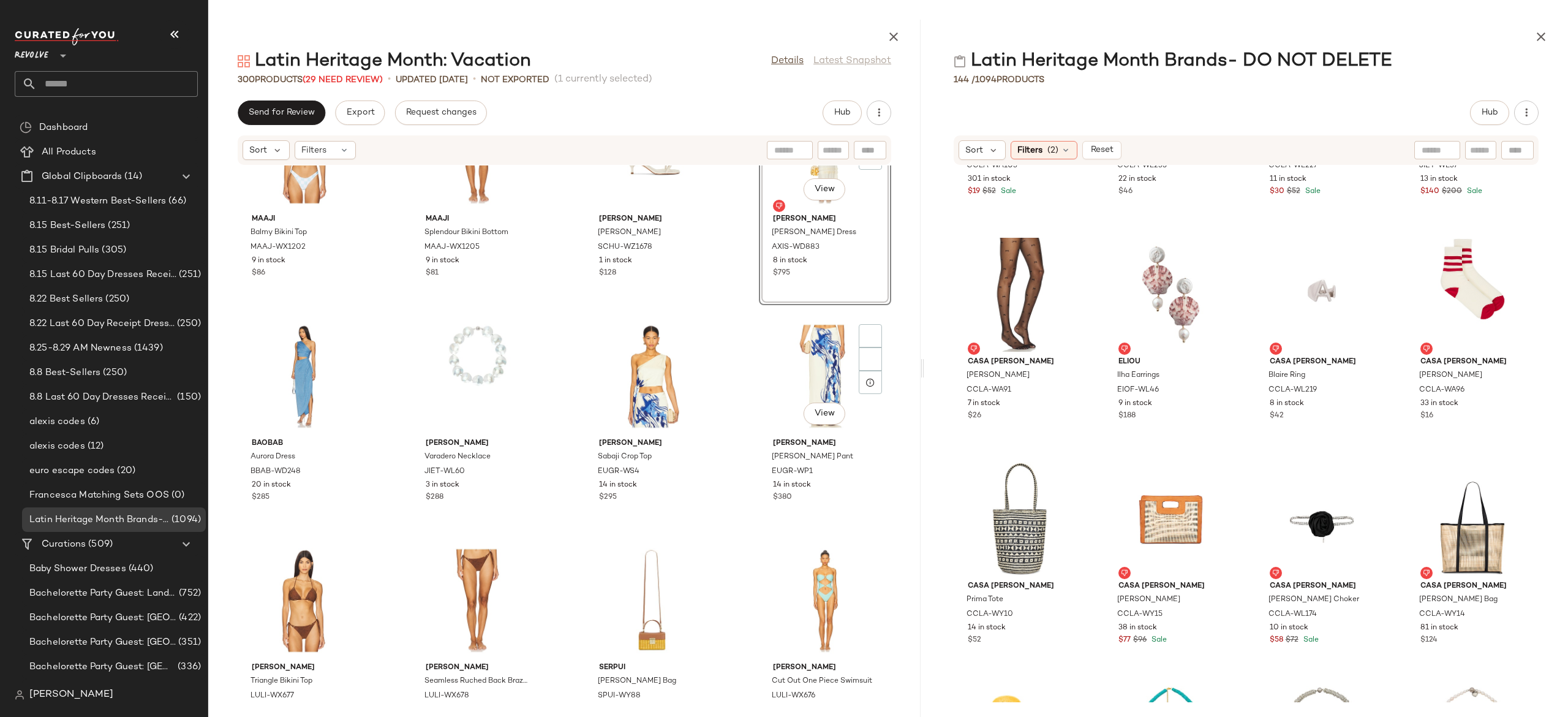
scroll to position [2873, 0]
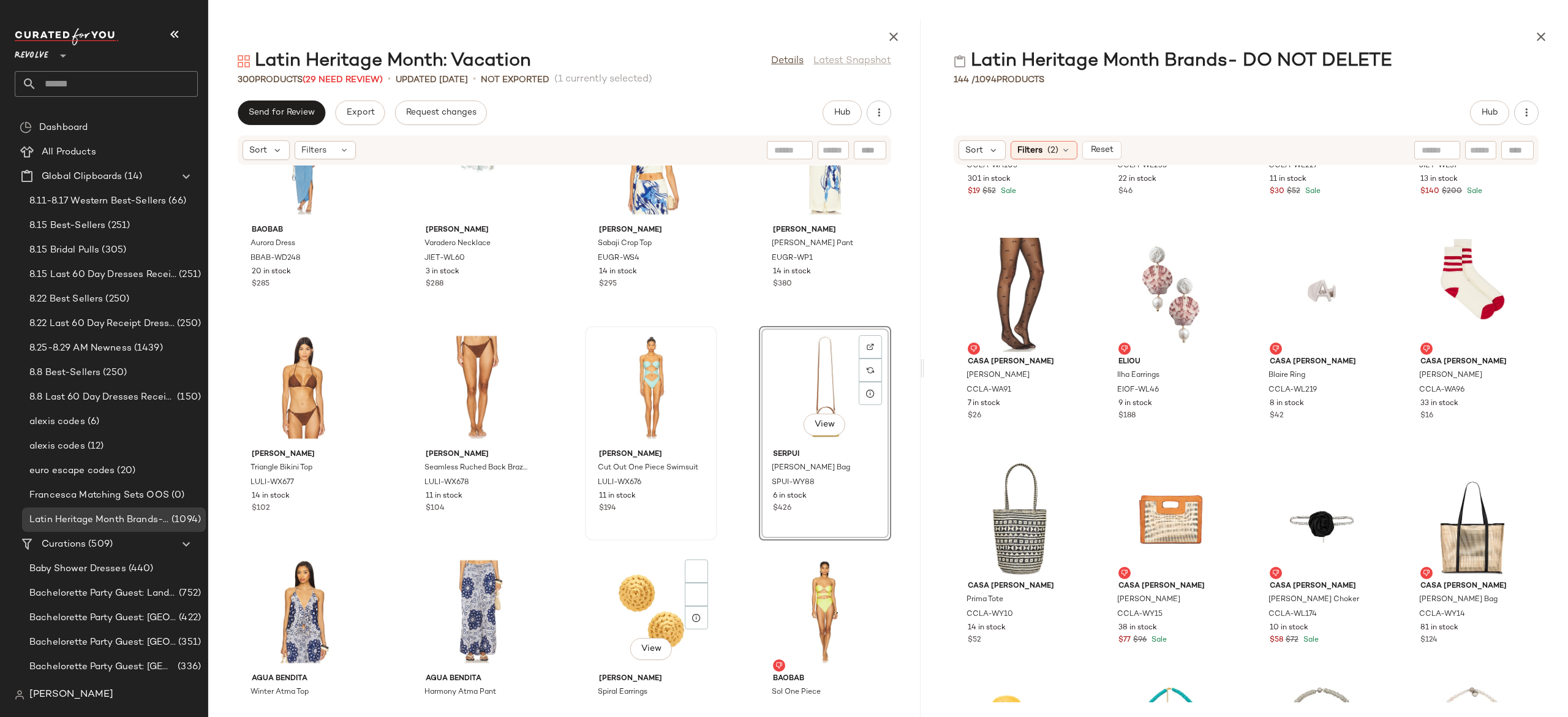
scroll to position [3093, 0]
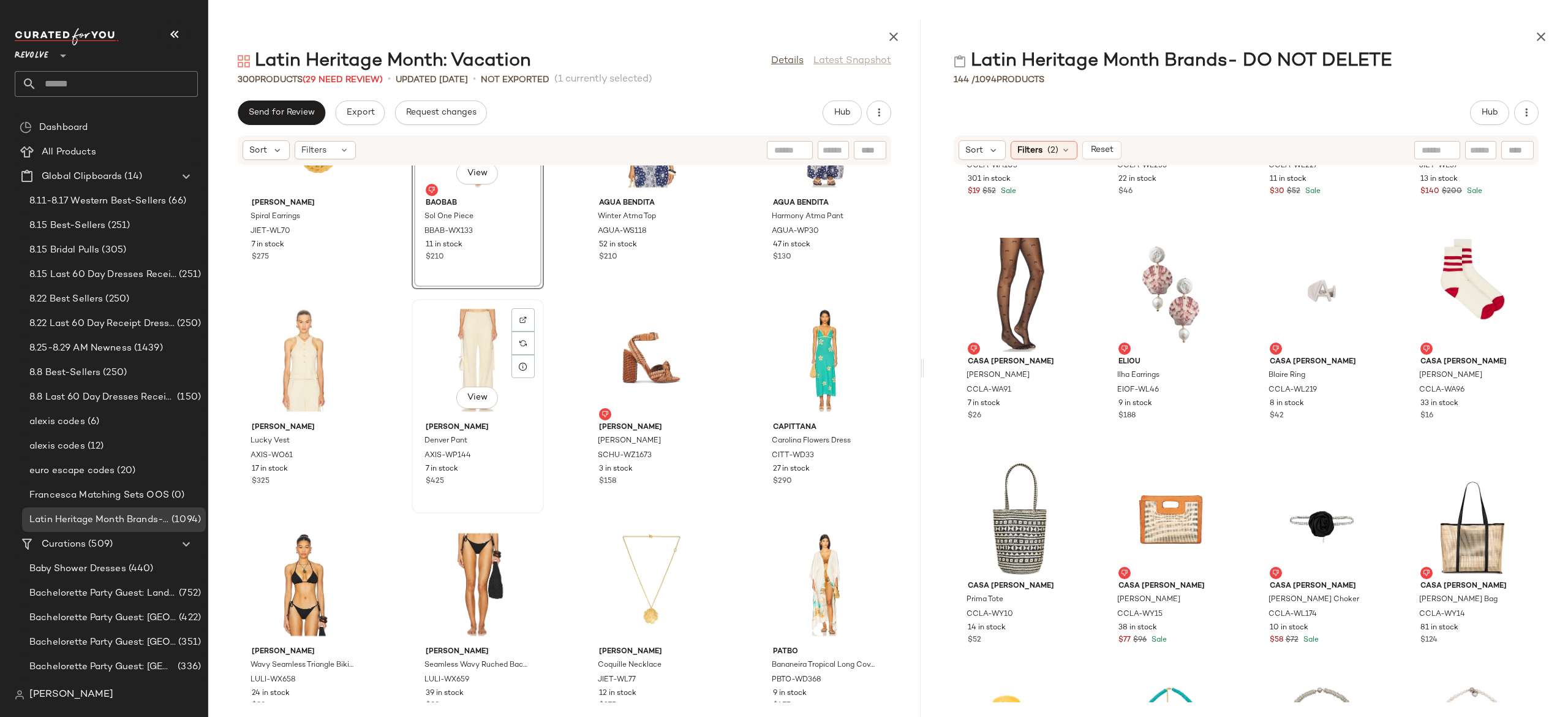
scroll to position [3467, 0]
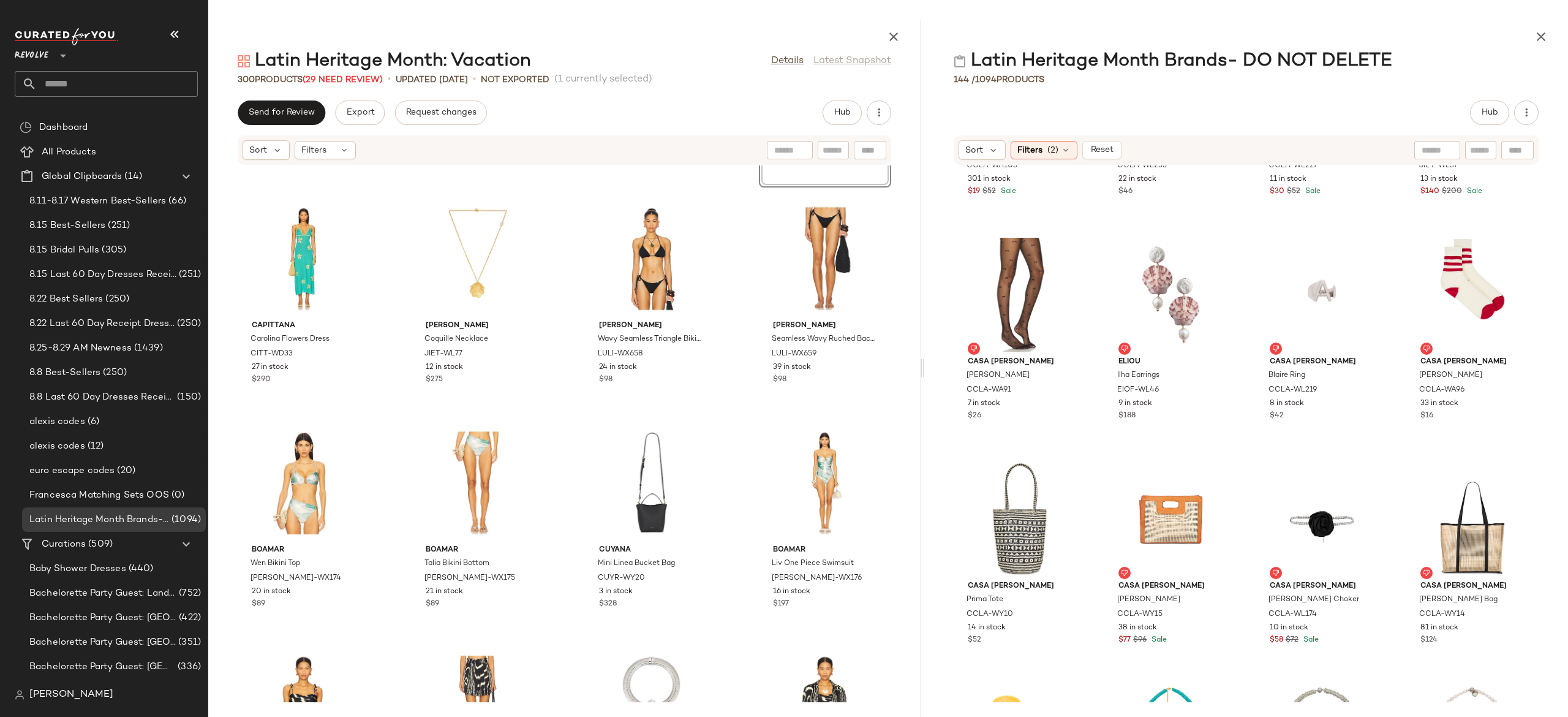
scroll to position [3794, 0]
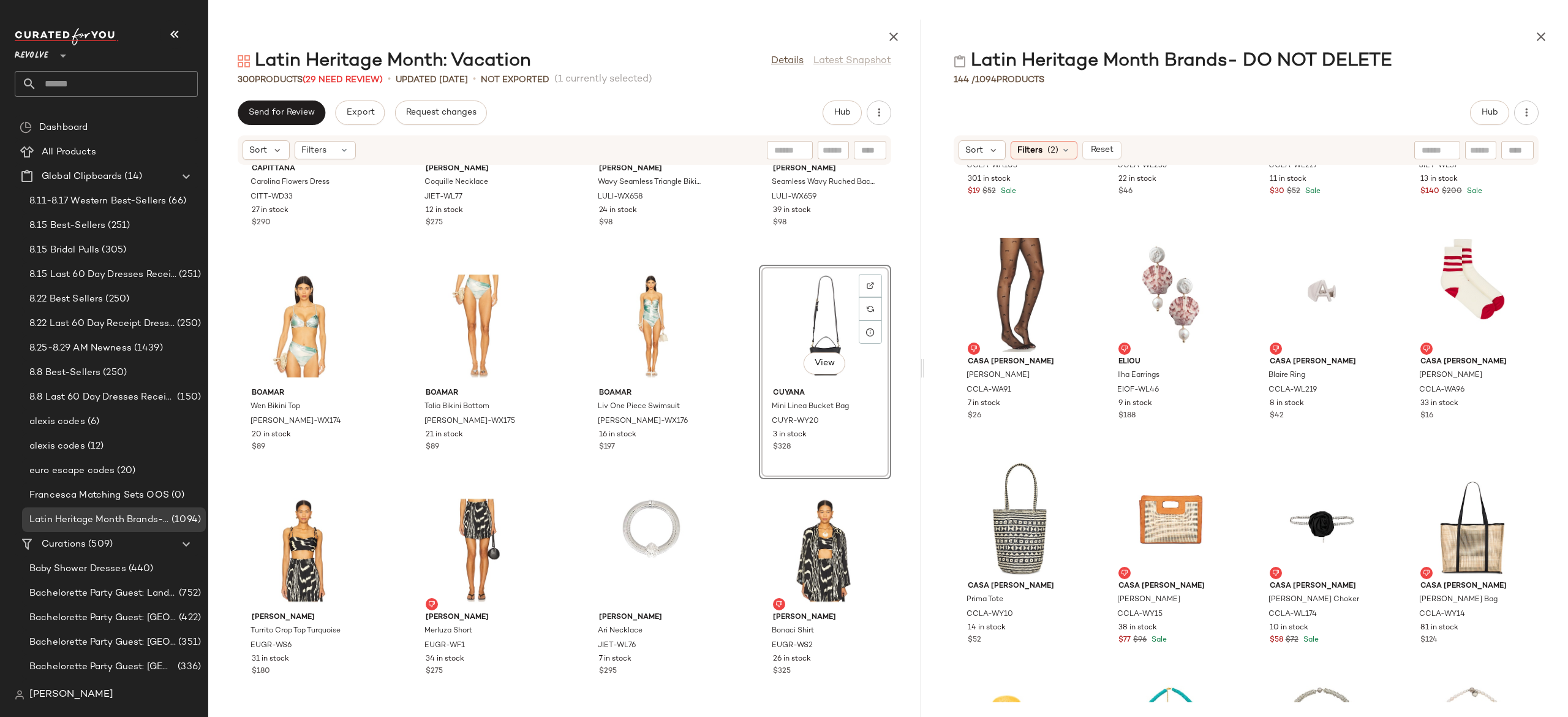
scroll to position [4002, 0]
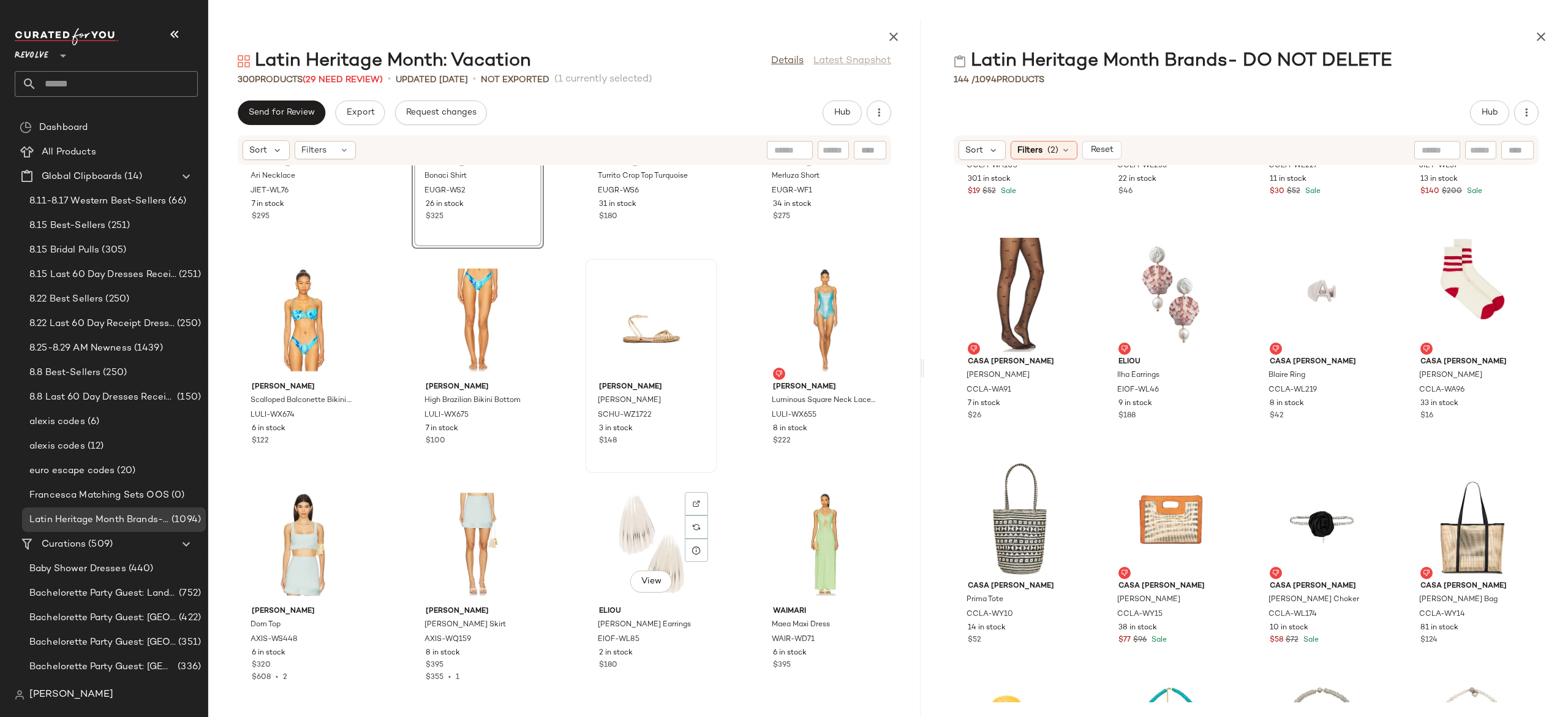
scroll to position [4406, 0]
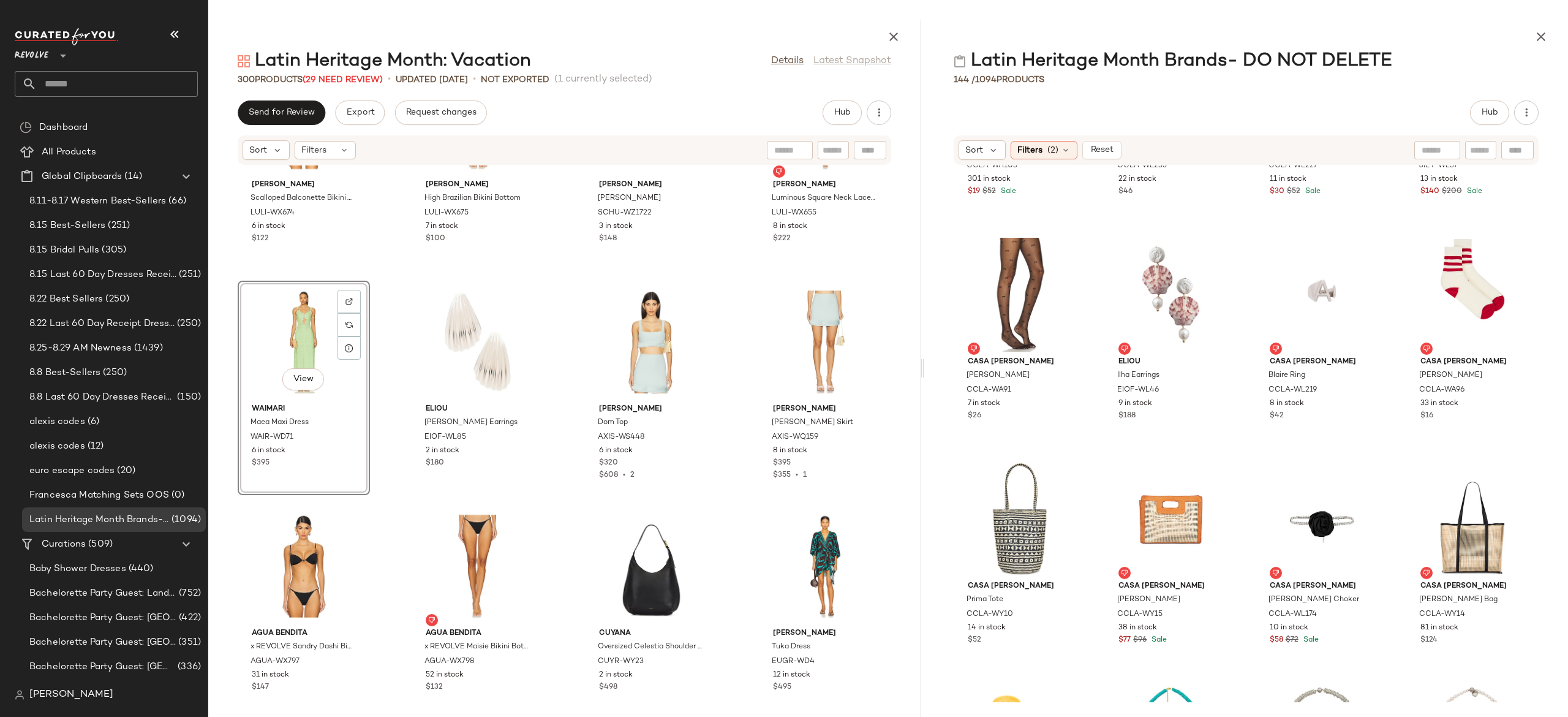
scroll to position [4623, 0]
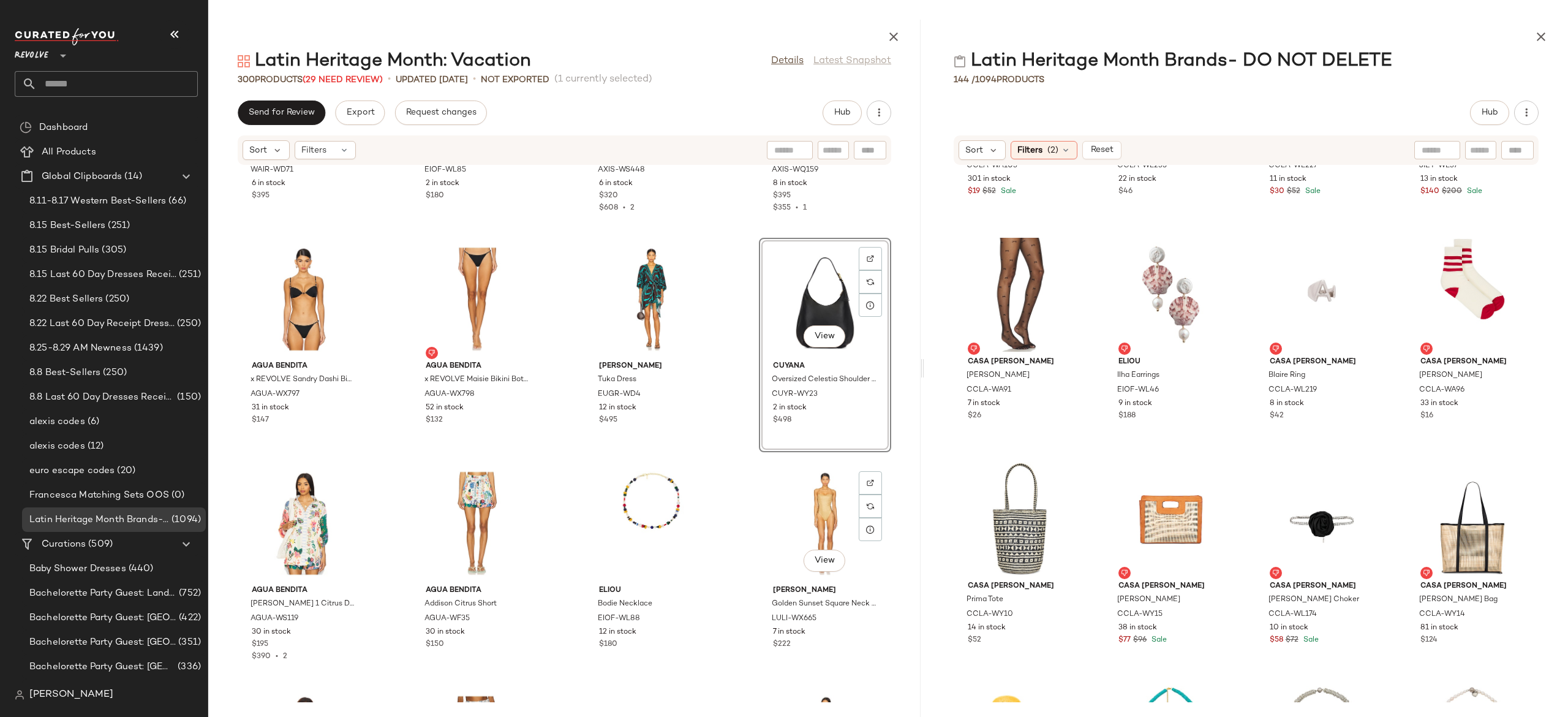
scroll to position [4882, 0]
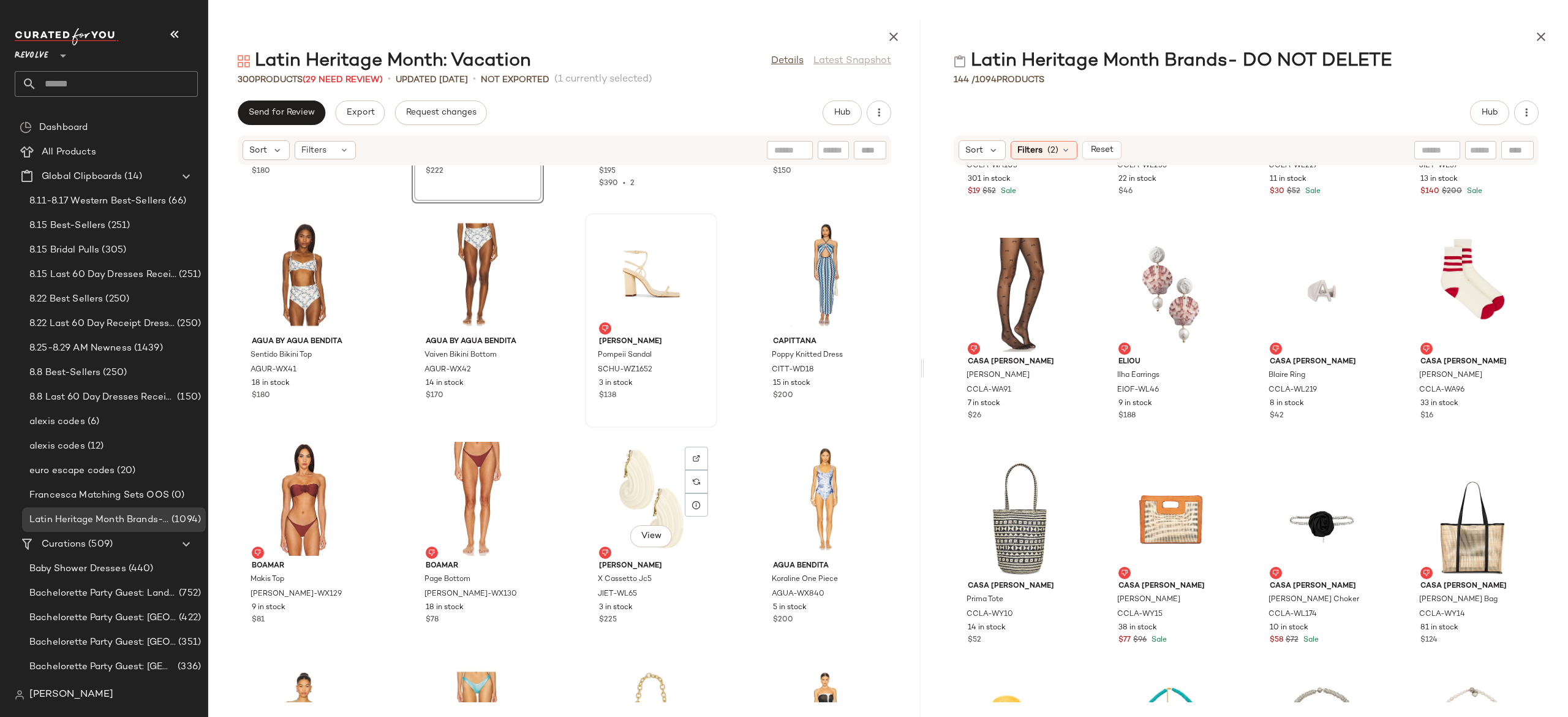
scroll to position [5348, 0]
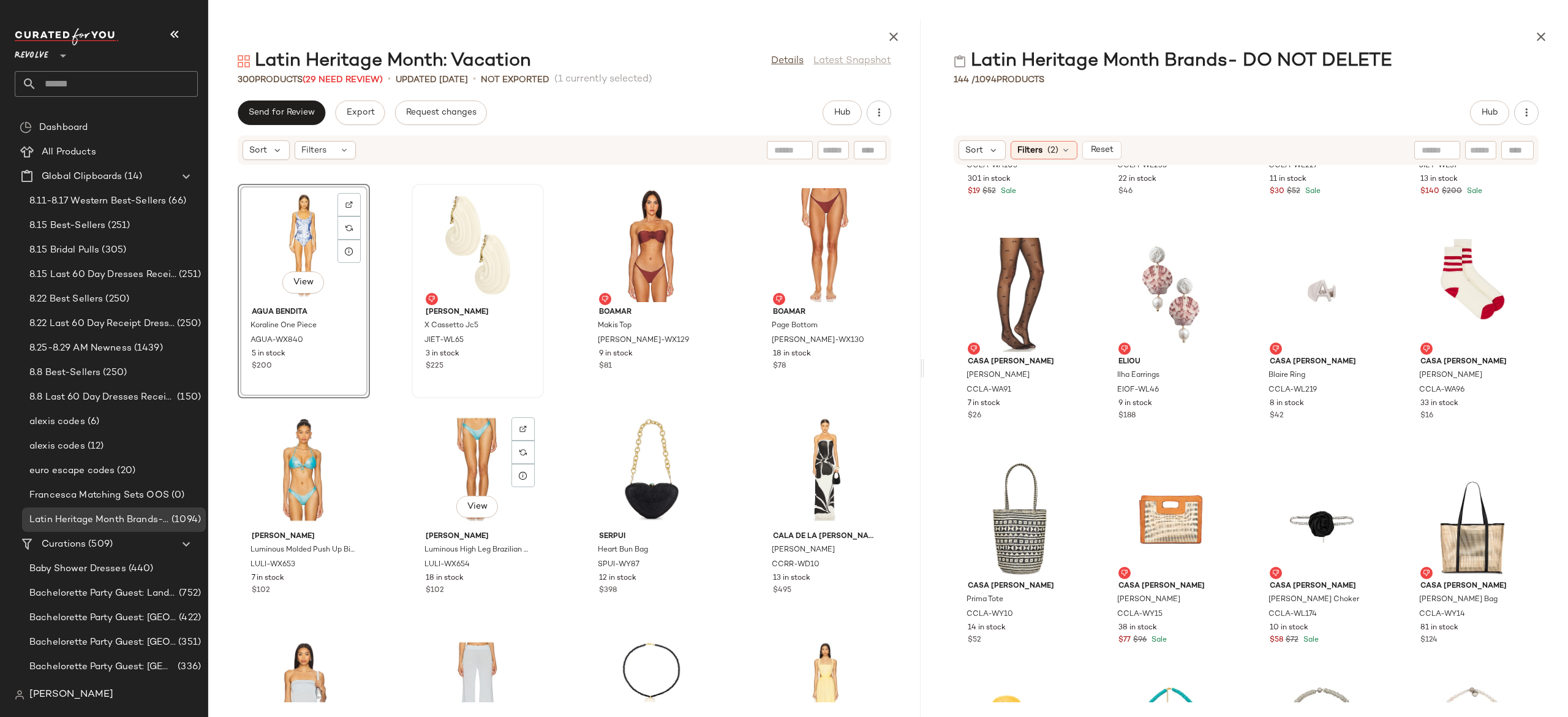
scroll to position [5608, 0]
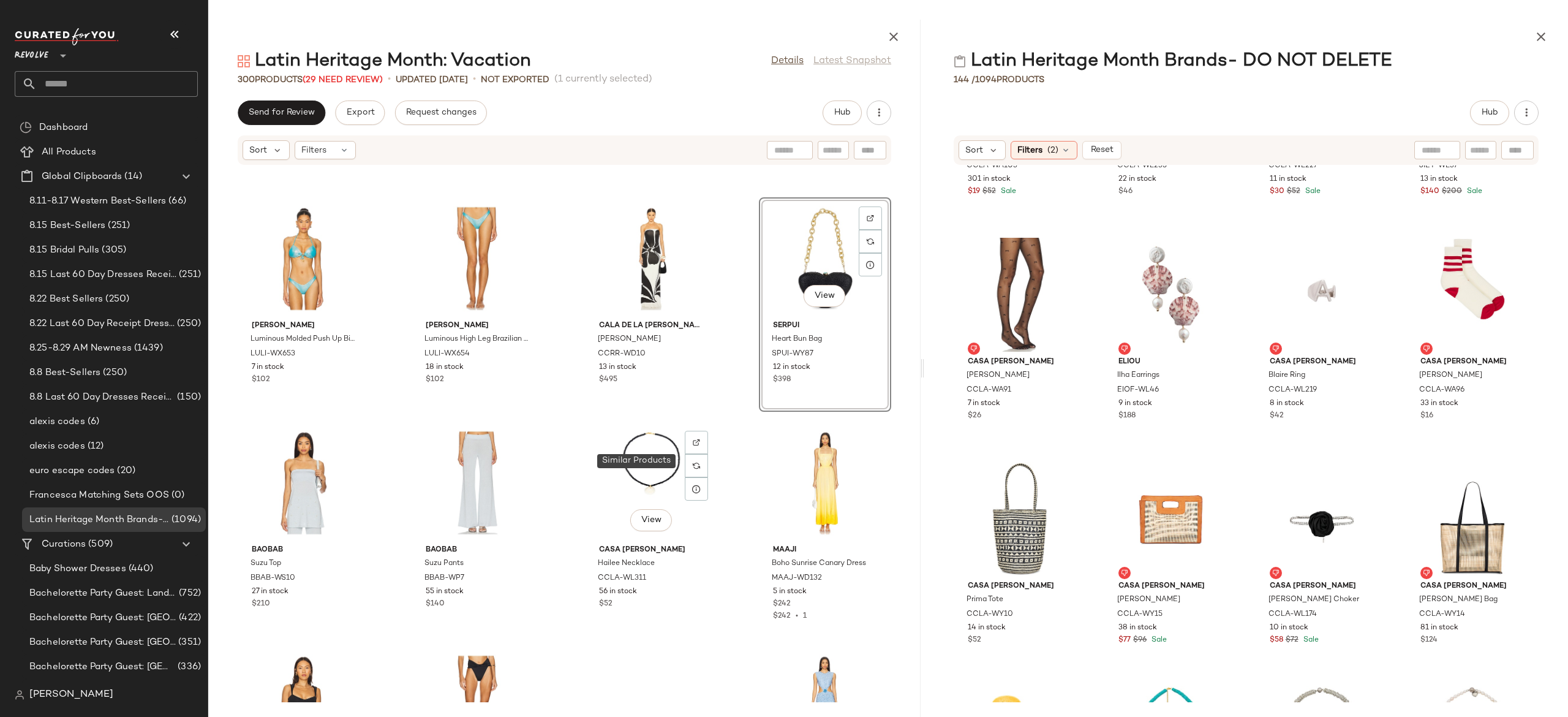
scroll to position [5818, 0]
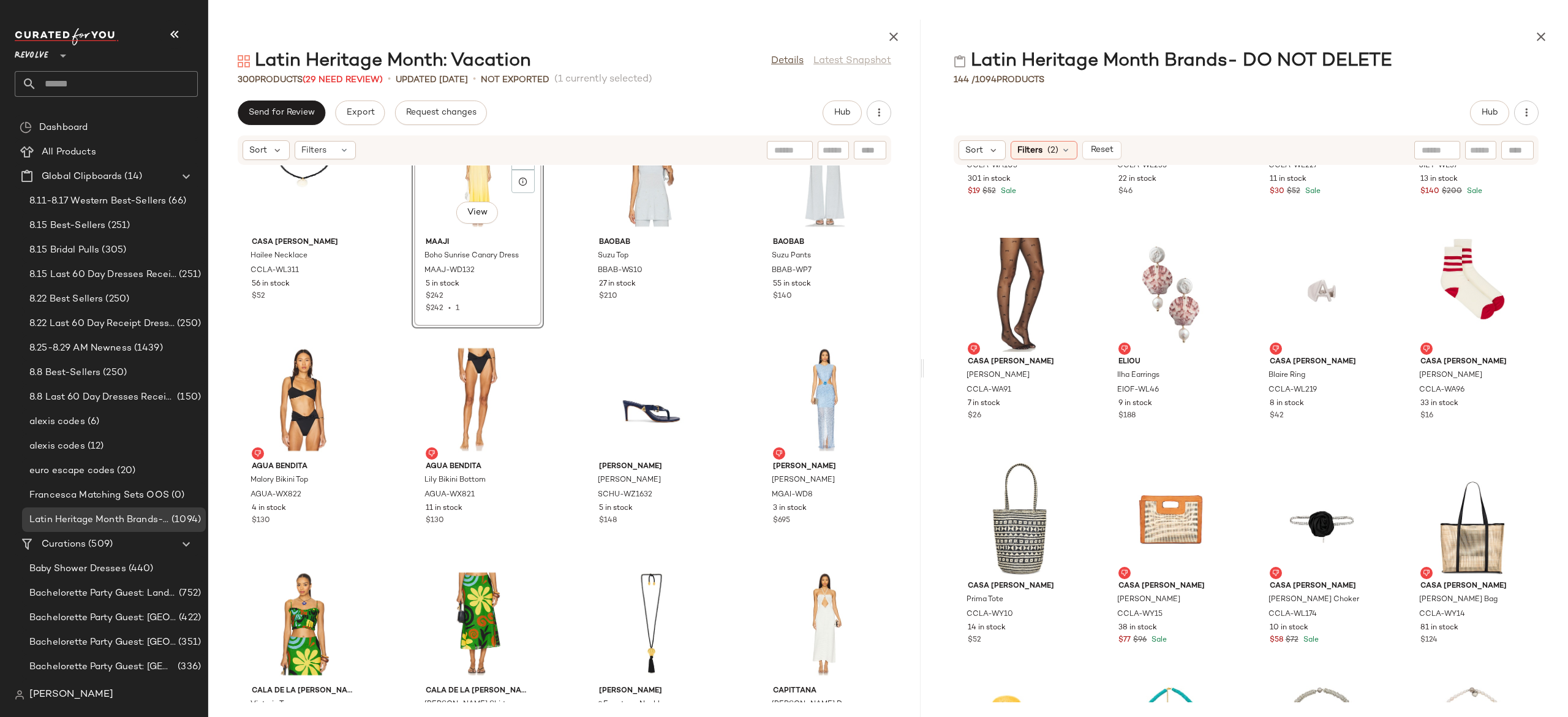
scroll to position [6123, 0]
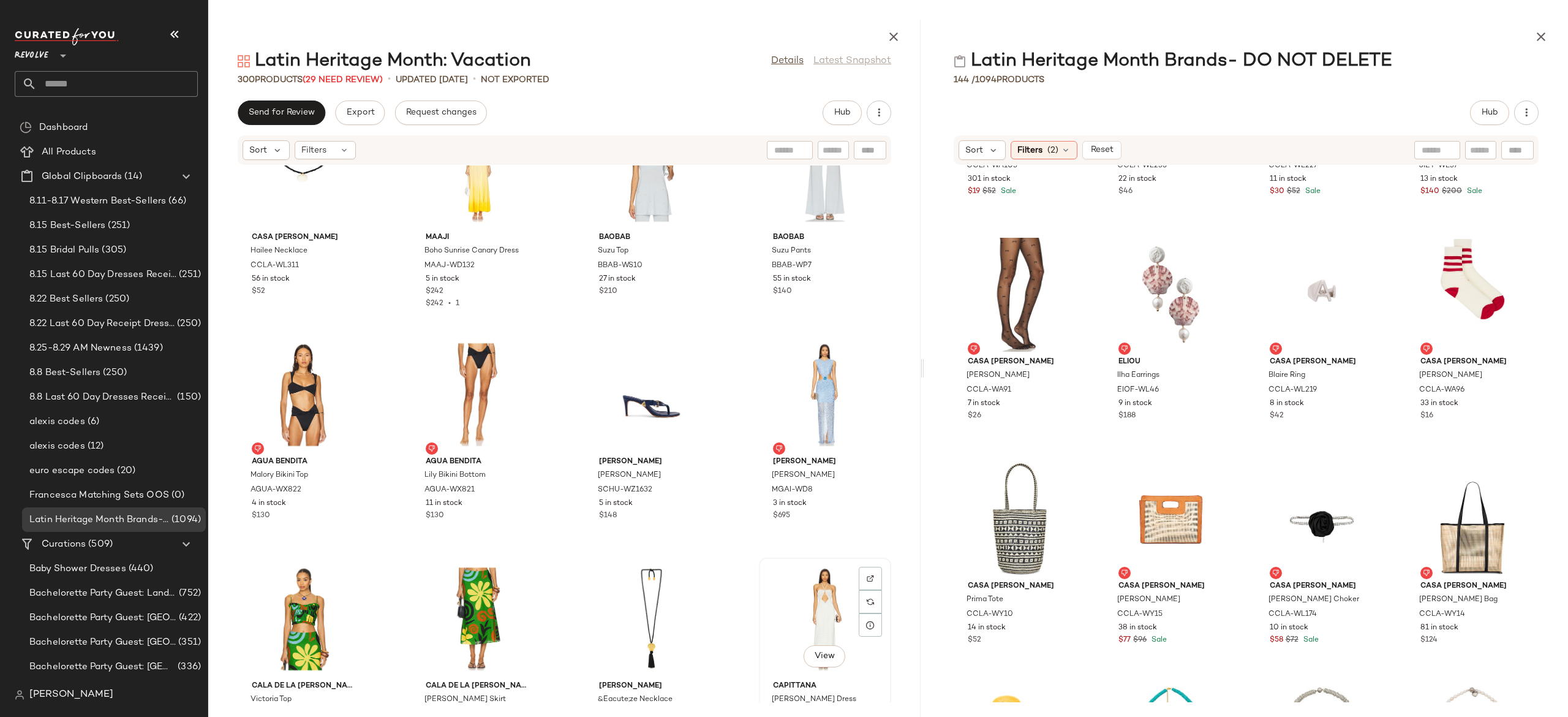
scroll to position [6125, 0]
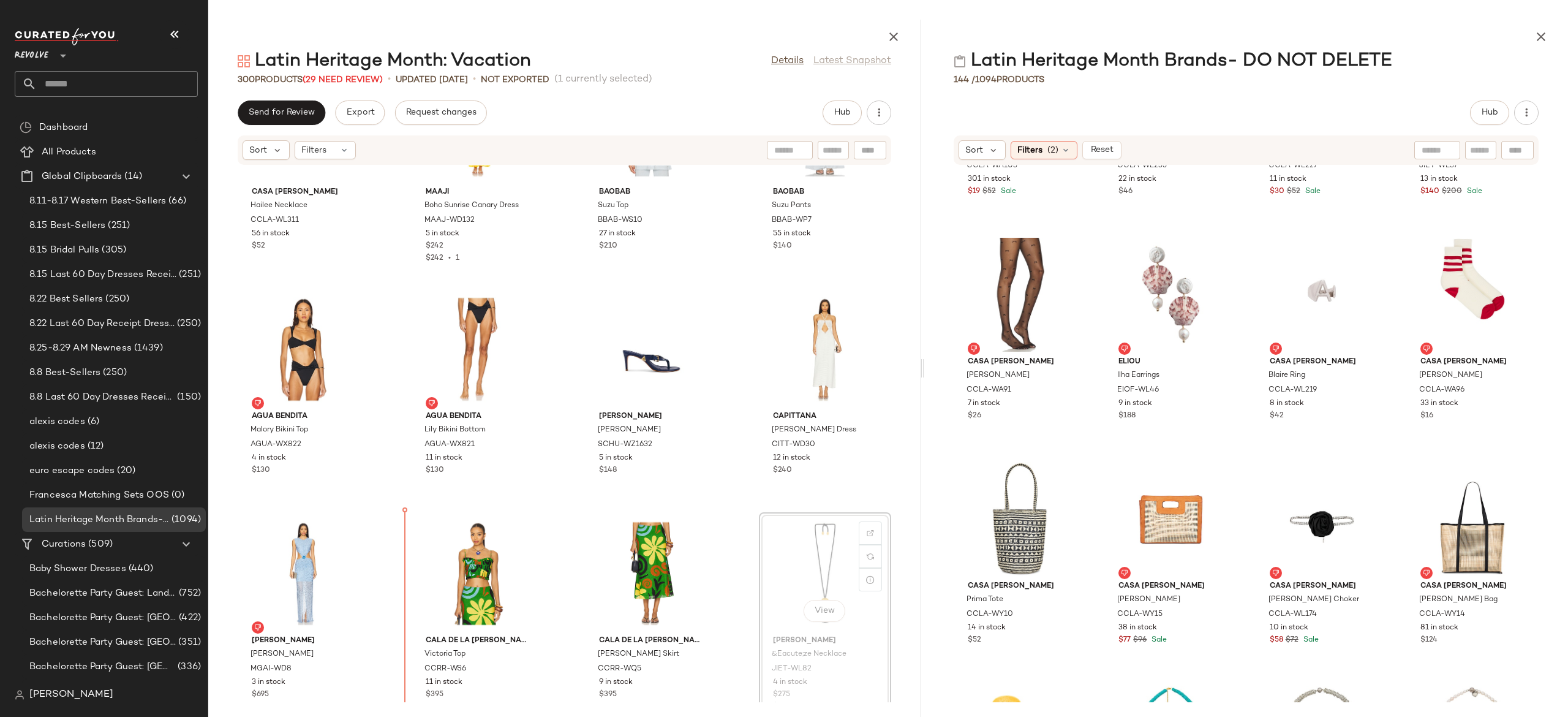
scroll to position [6181, 0]
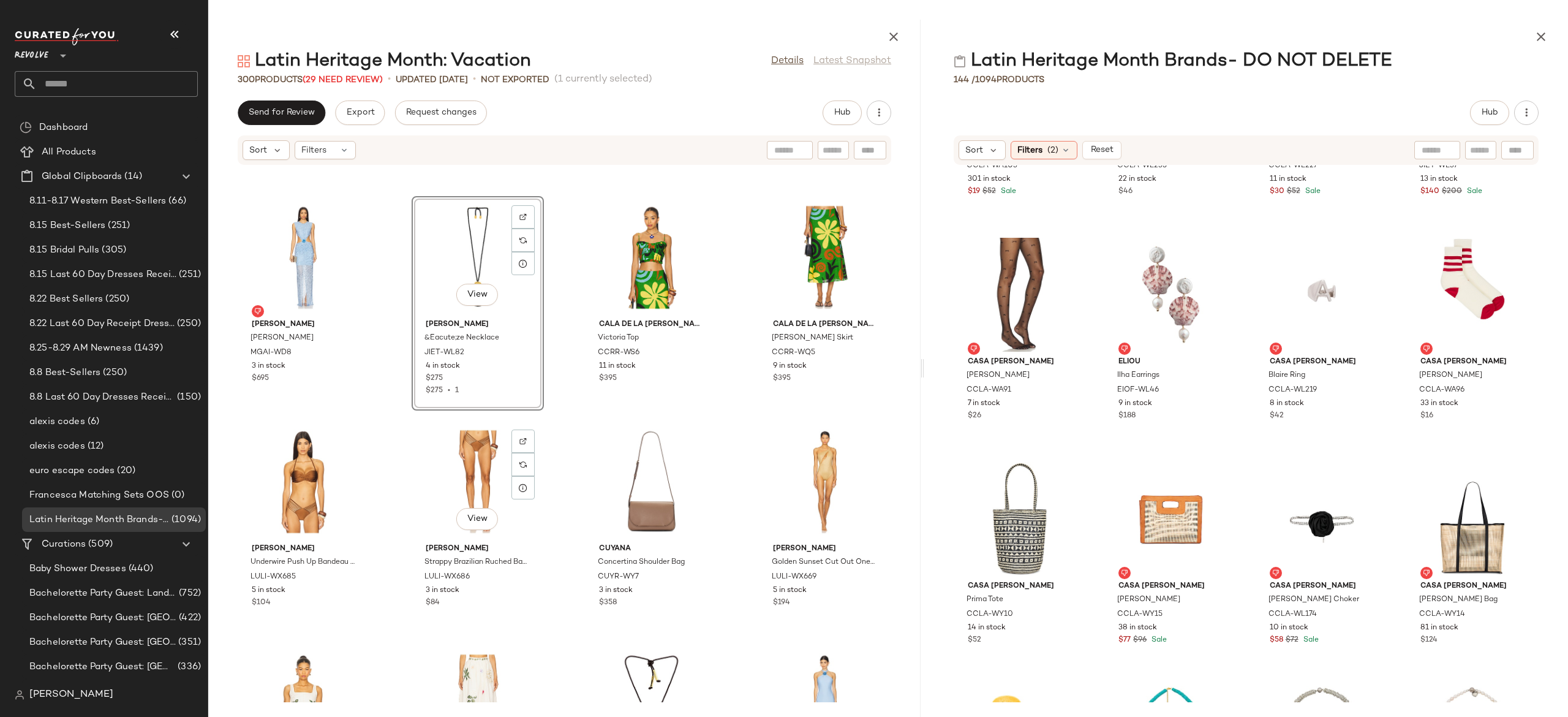
scroll to position [6492, 0]
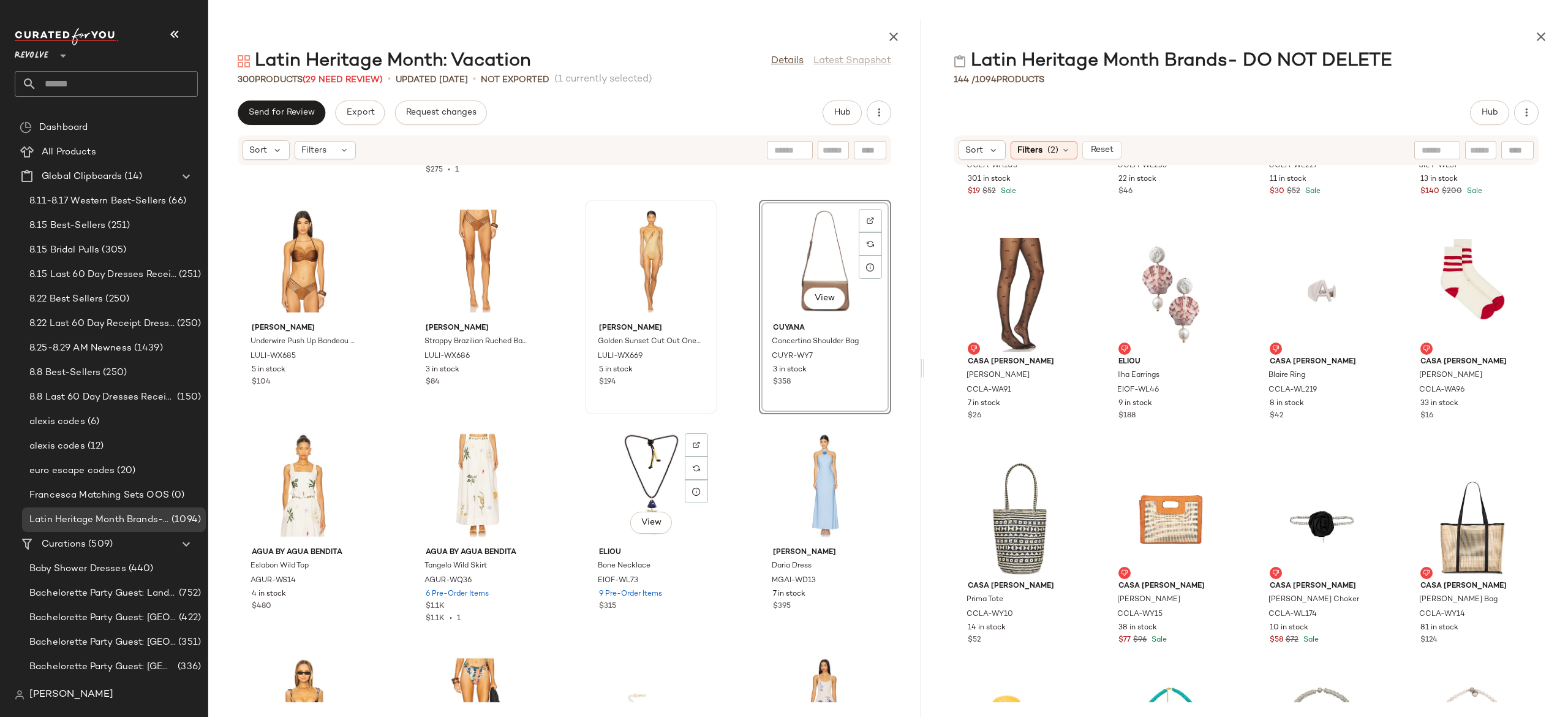
scroll to position [6708, 0]
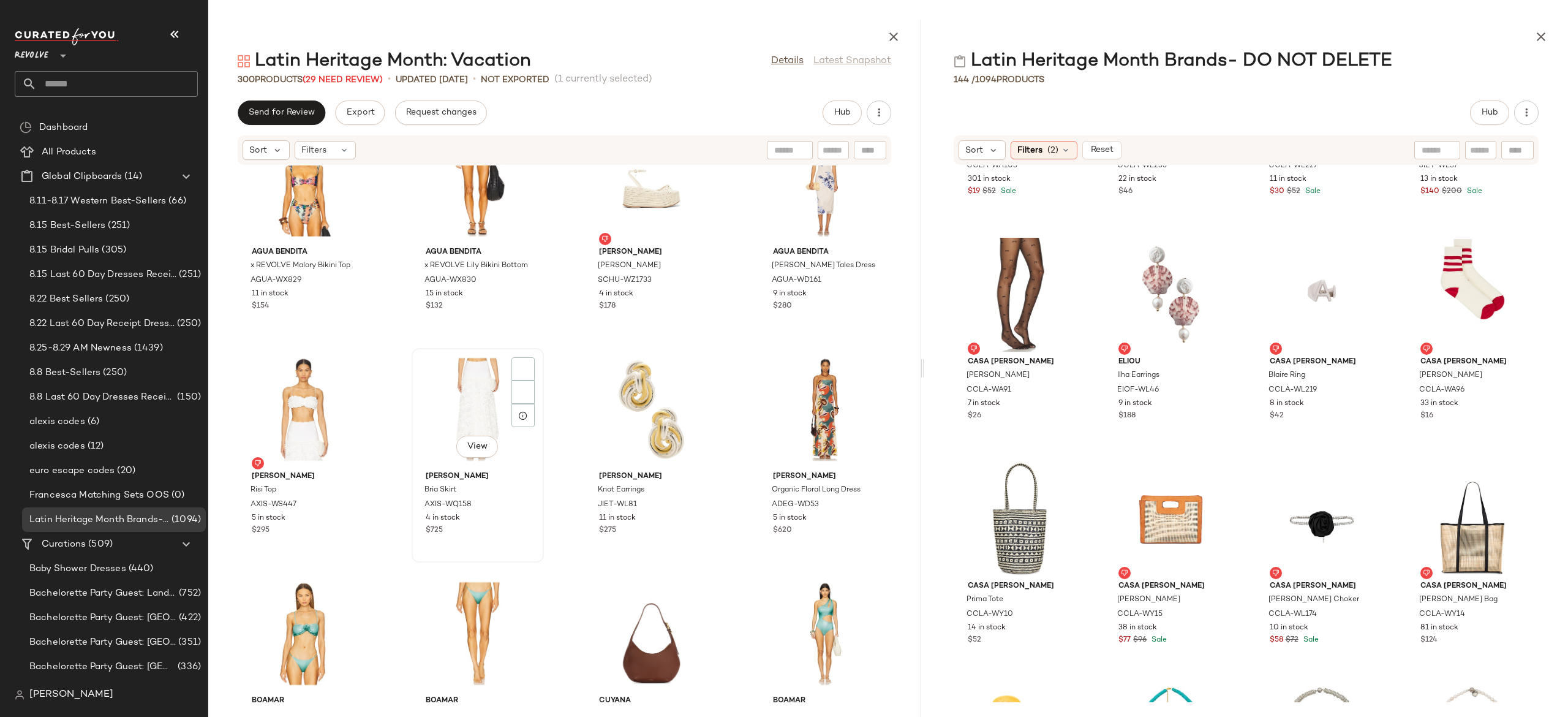
scroll to position [7231, 0]
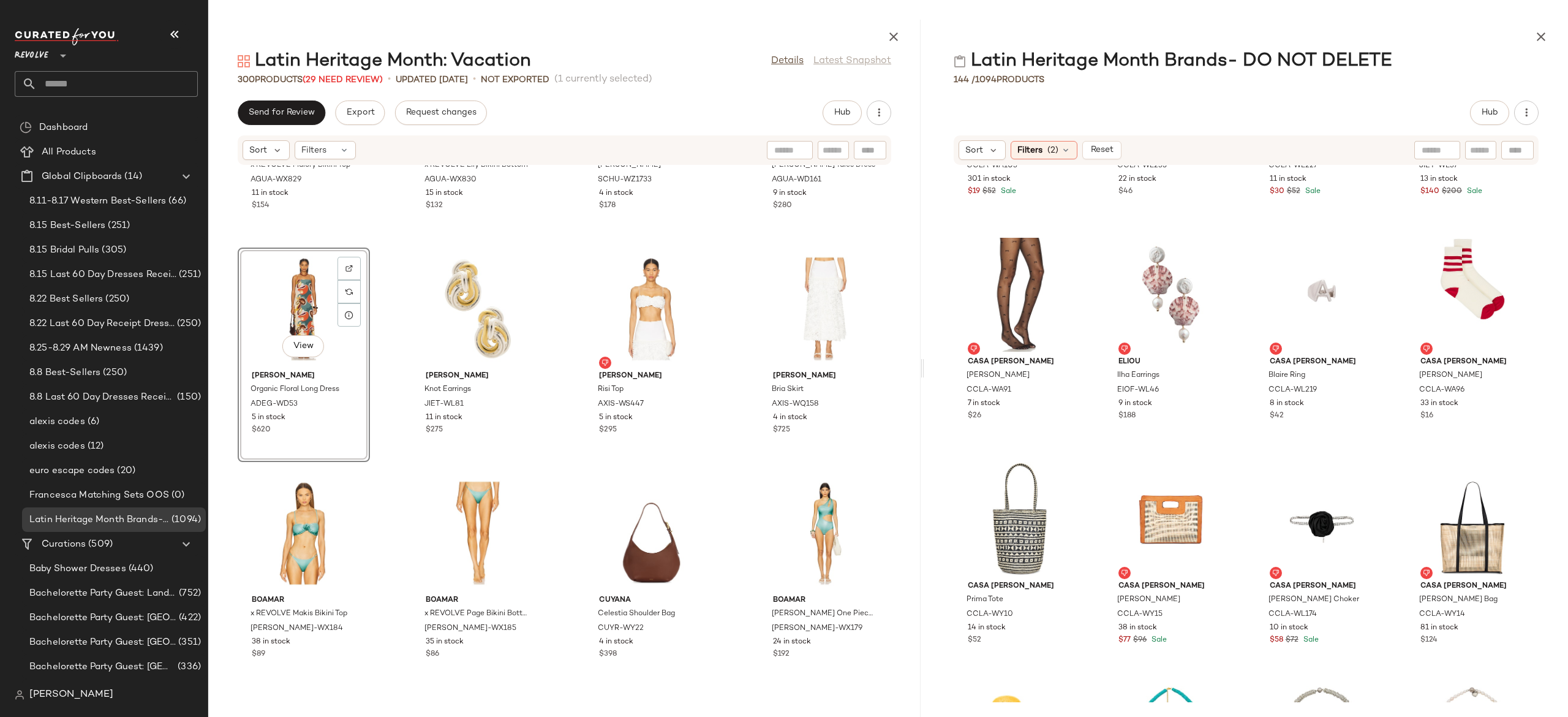
scroll to position [7335, 0]
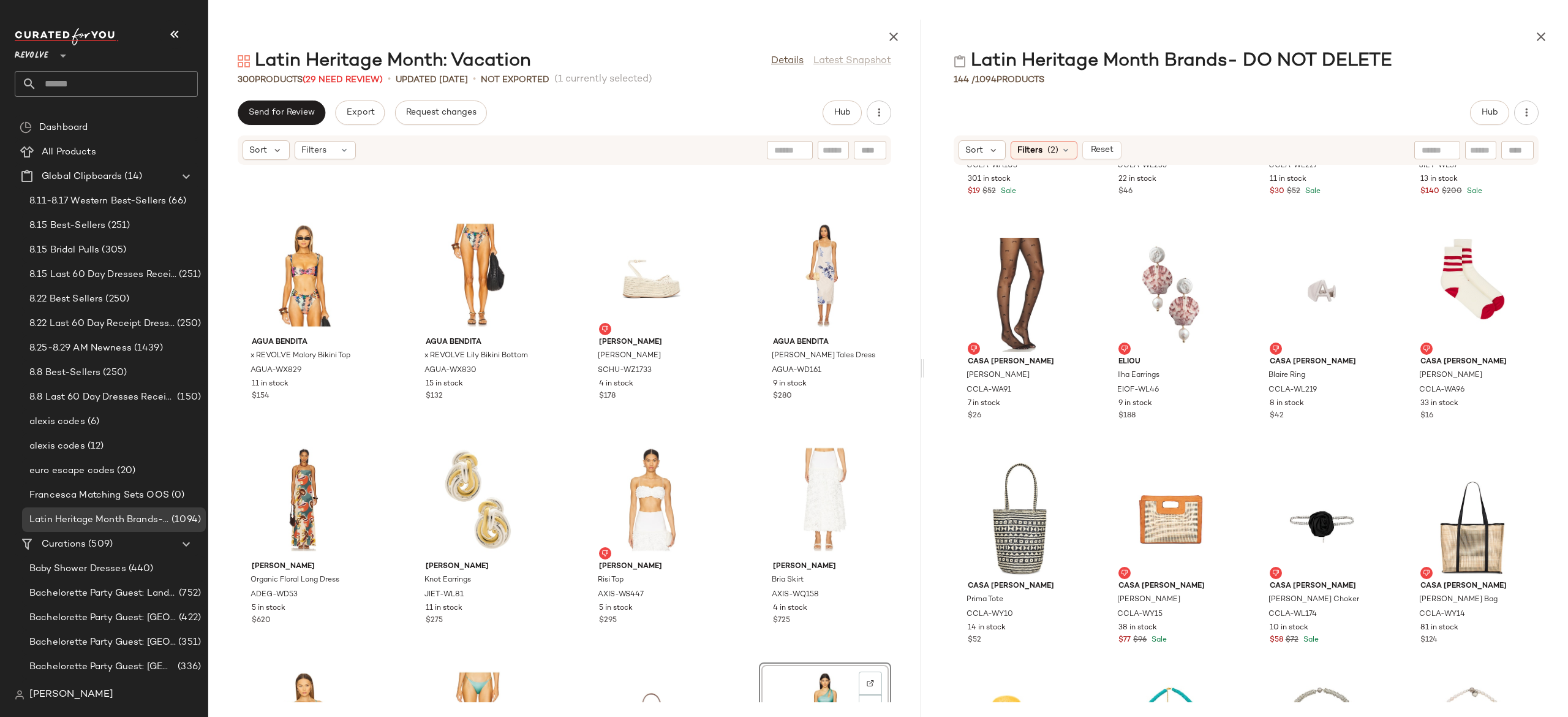
scroll to position [7139, 0]
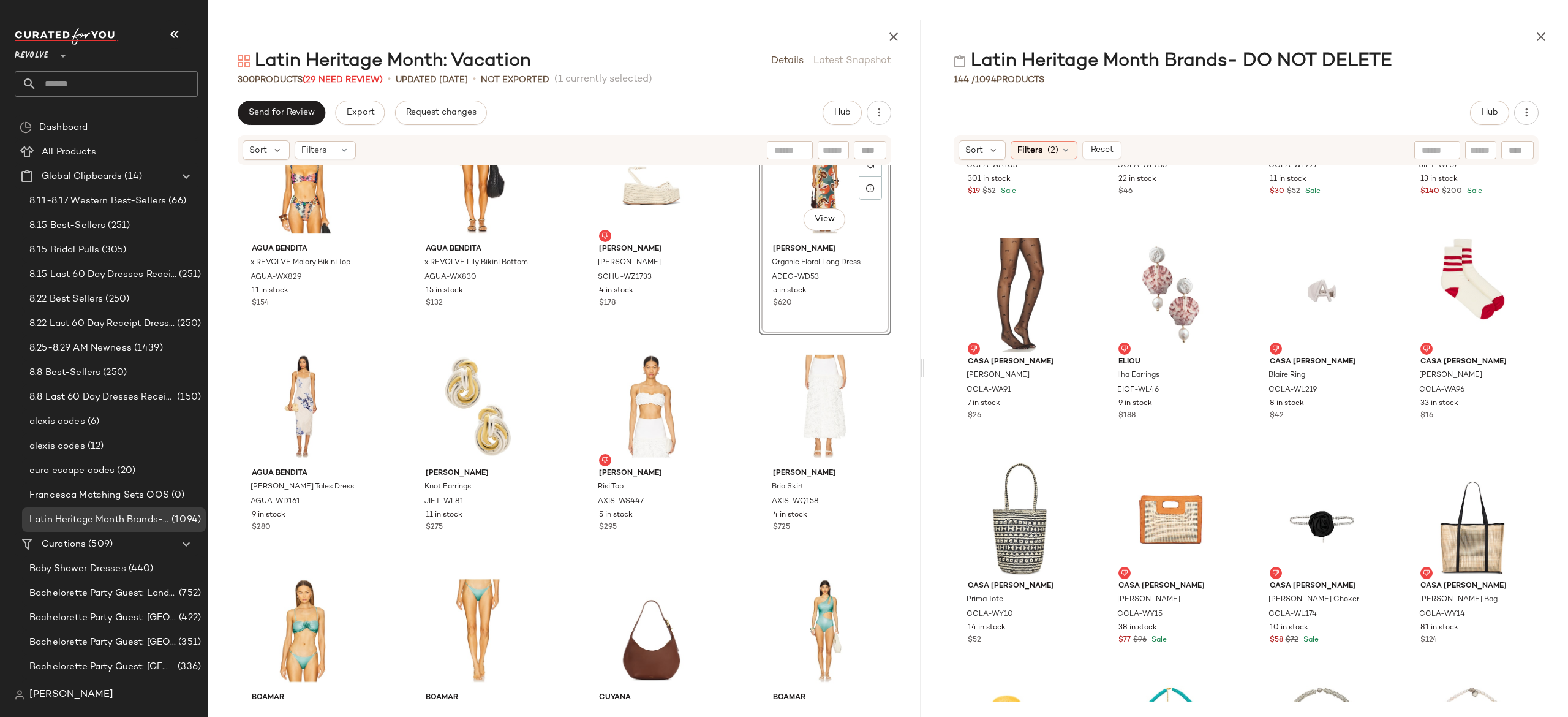
scroll to position [7242, 0]
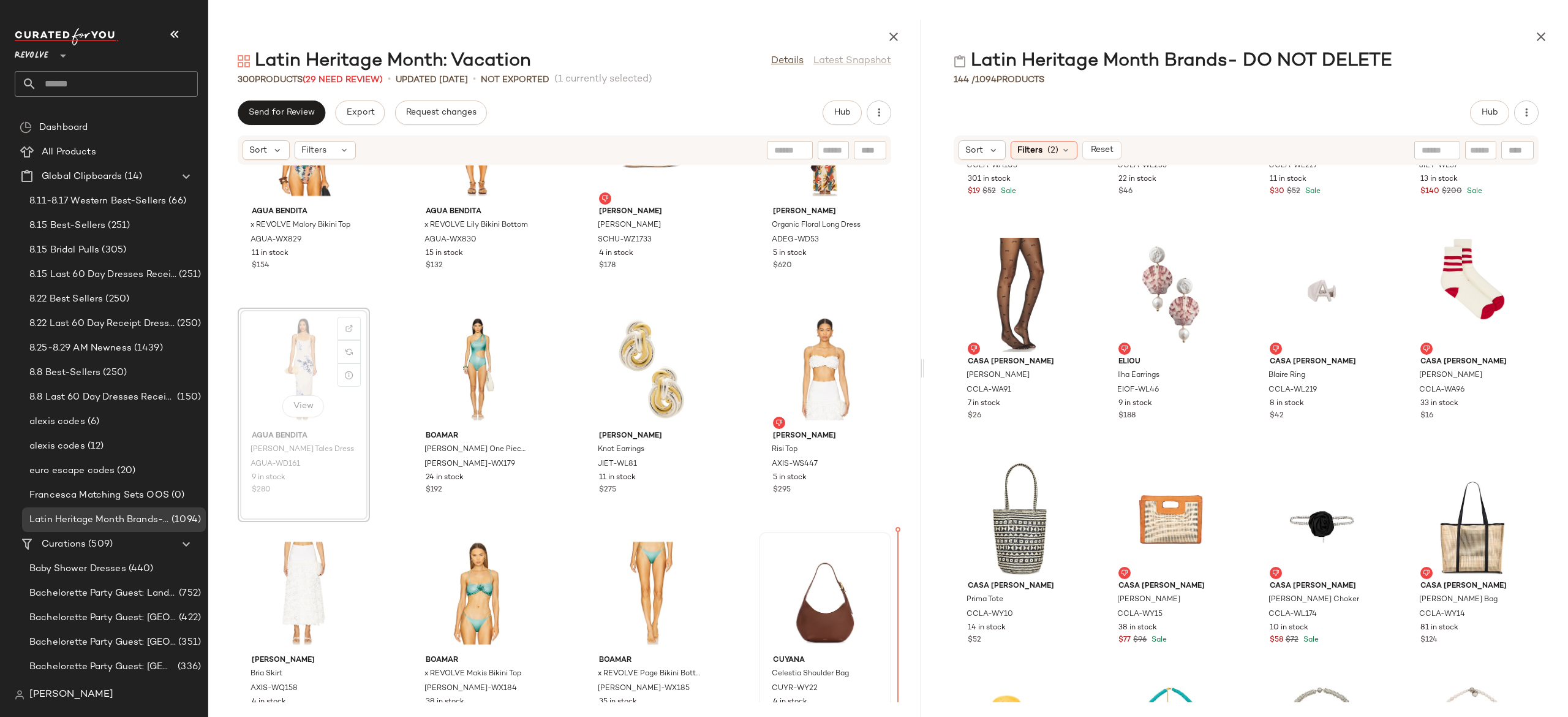
scroll to position [7272, 0]
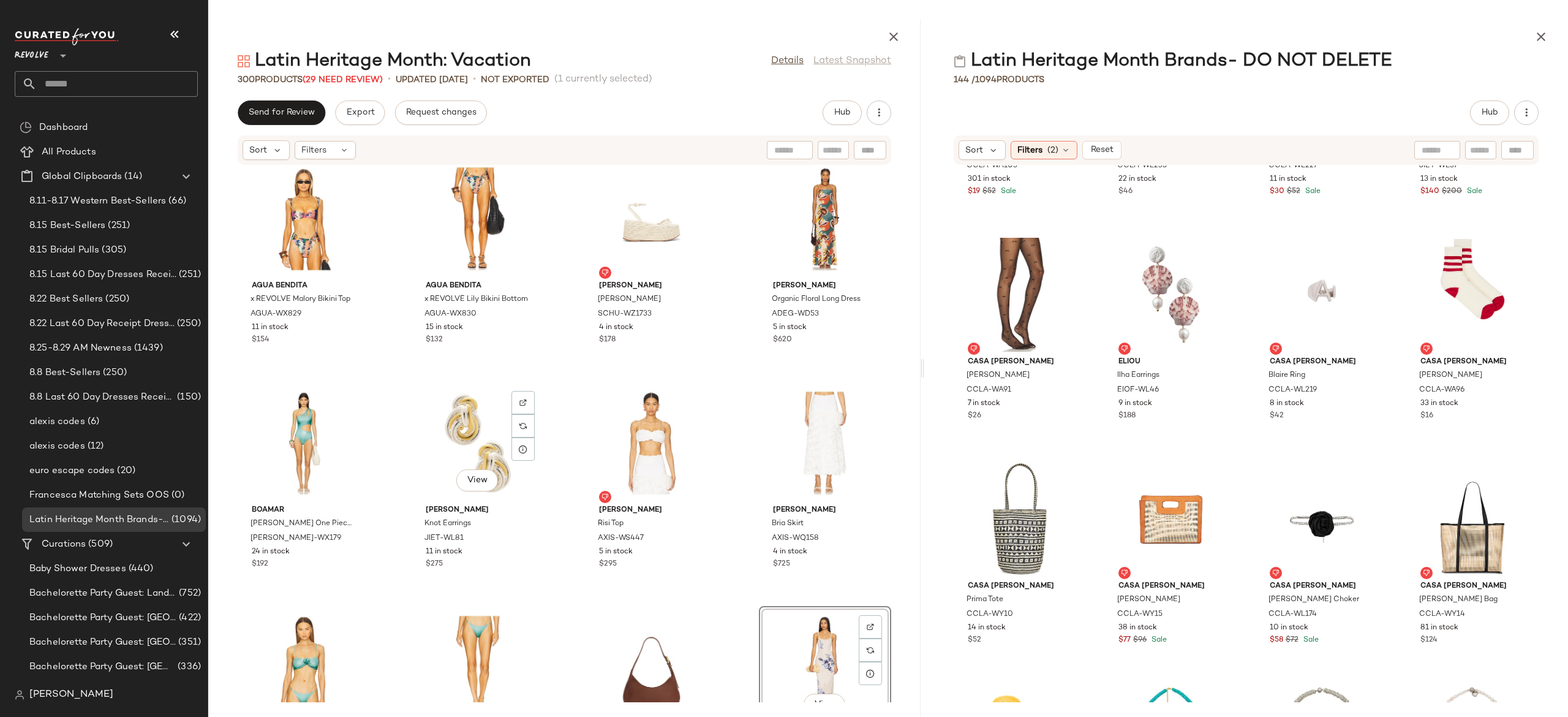
scroll to position [7187, 0]
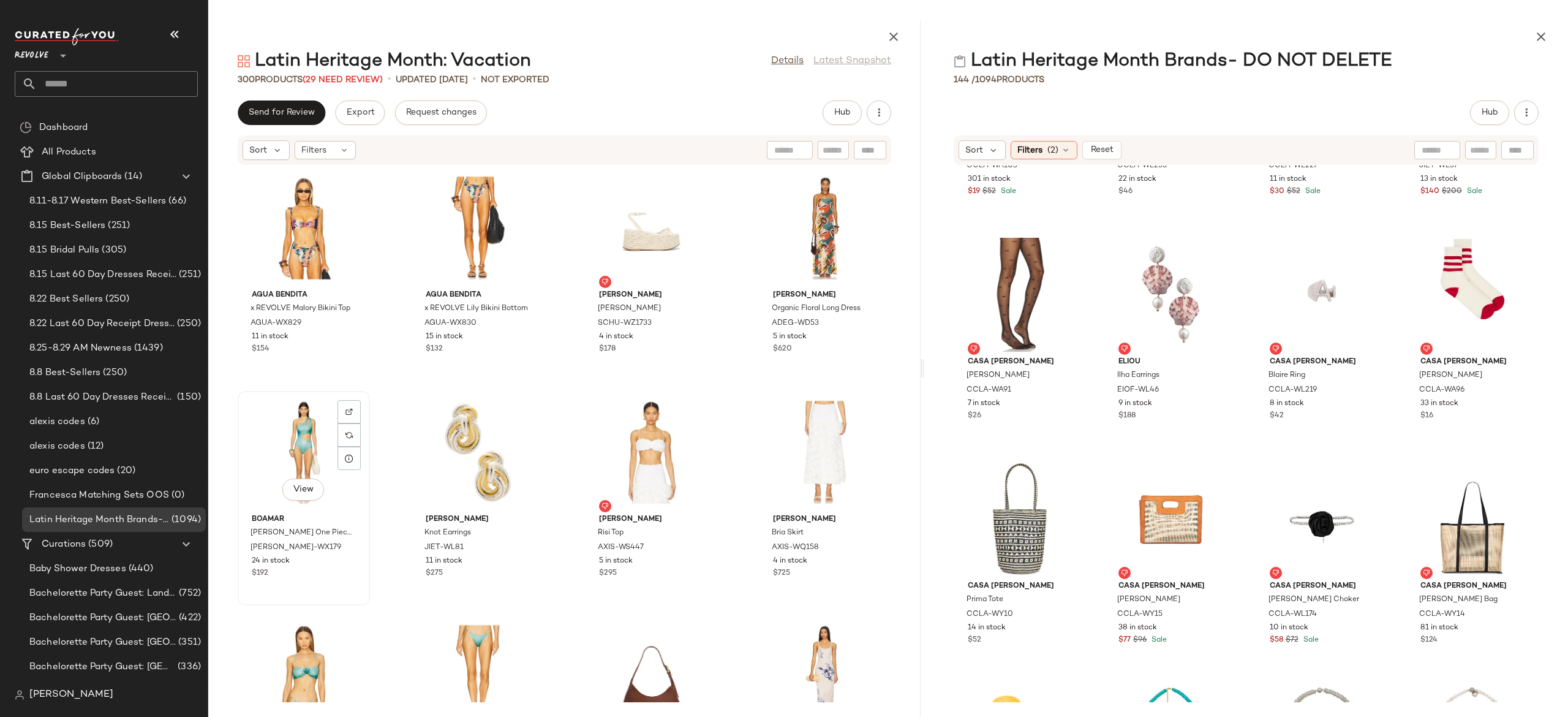
click at [300, 435] on div "View" at bounding box center [303, 452] width 124 height 114
click at [817, 422] on div "View" at bounding box center [824, 452] width 124 height 114
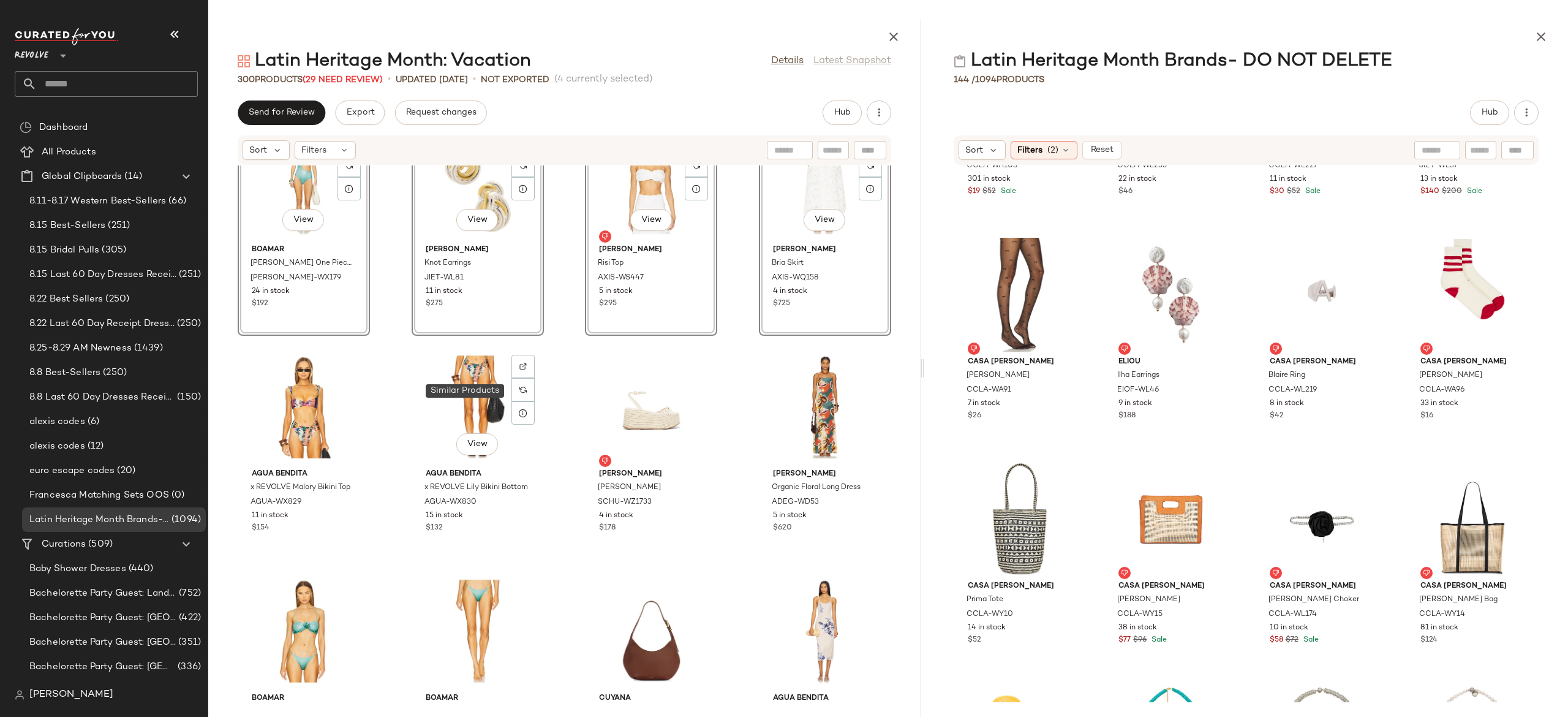
scroll to position [7230, 0]
click at [564, 400] on div "SET View BOAMAR Etro One Piece Swimsuit BOAM-WX179 24 in stock $192 SET View Ju…" at bounding box center [564, 433] width 712 height 536
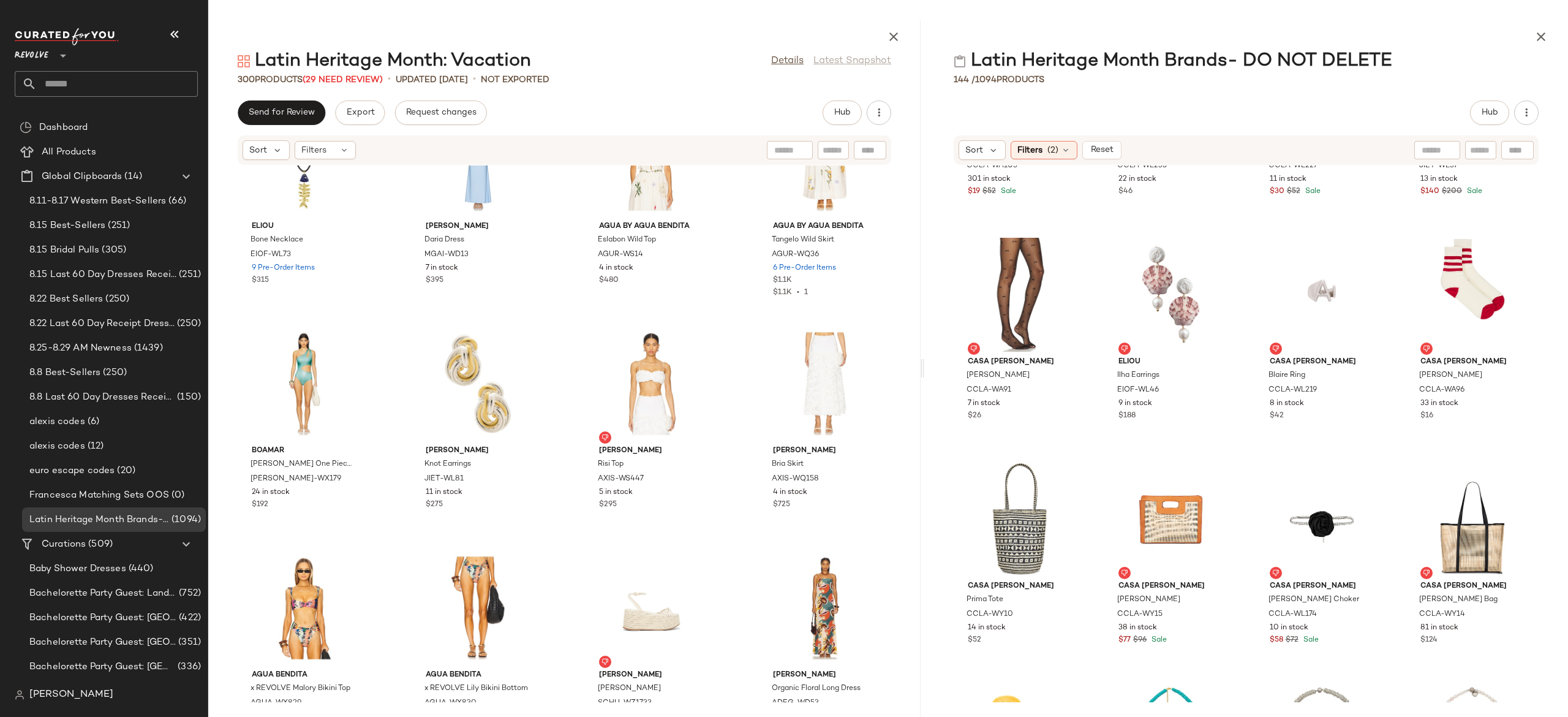
scroll to position [7024, 0]
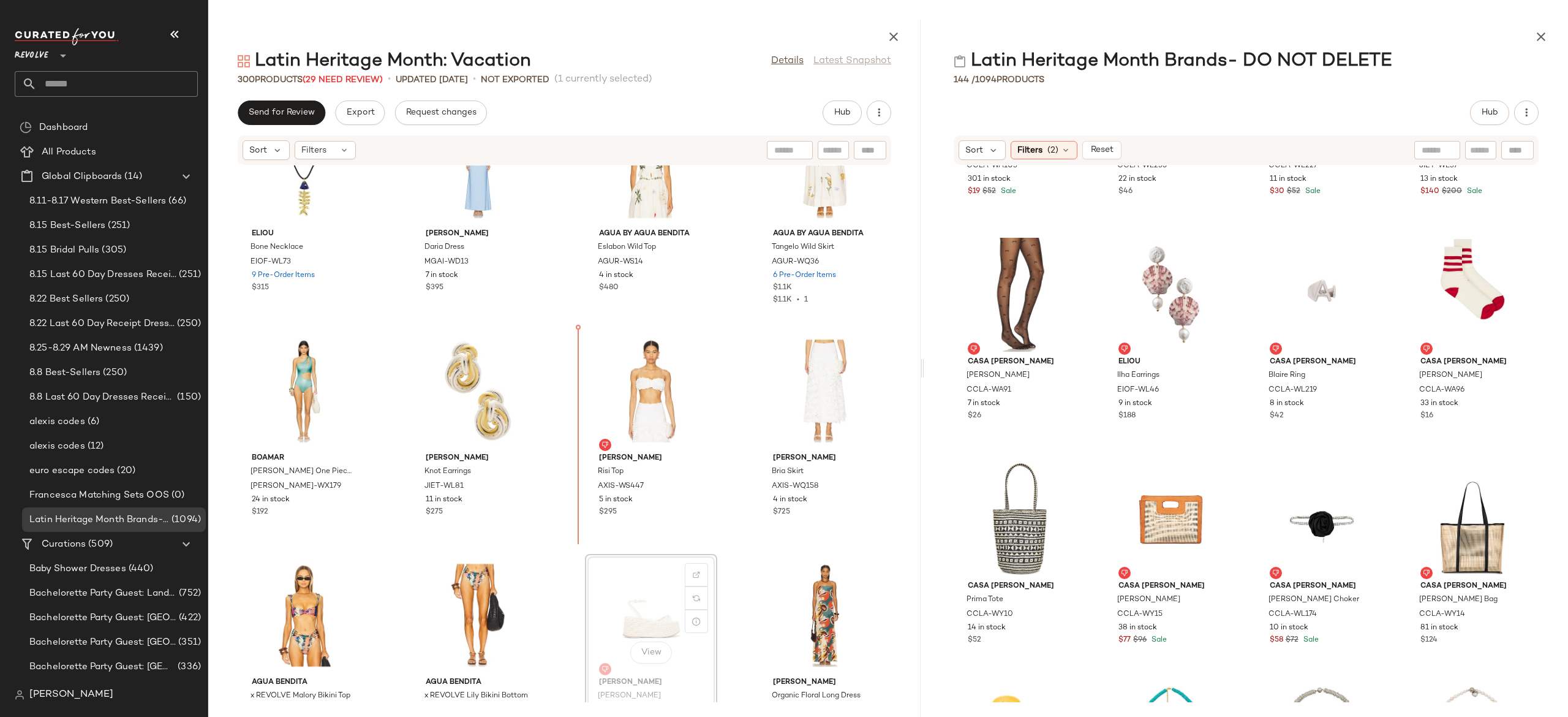
scroll to position [7025, 0]
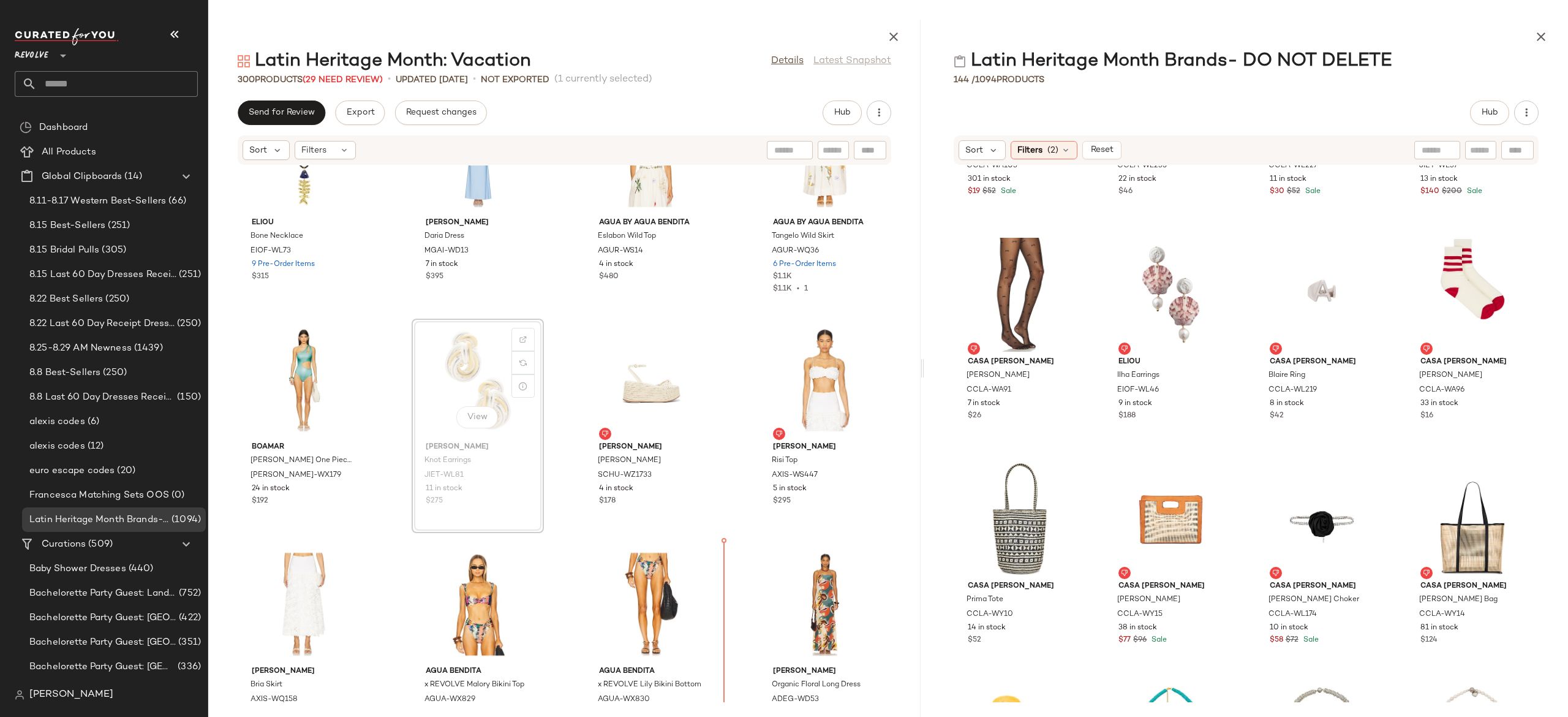
scroll to position [7038, 0]
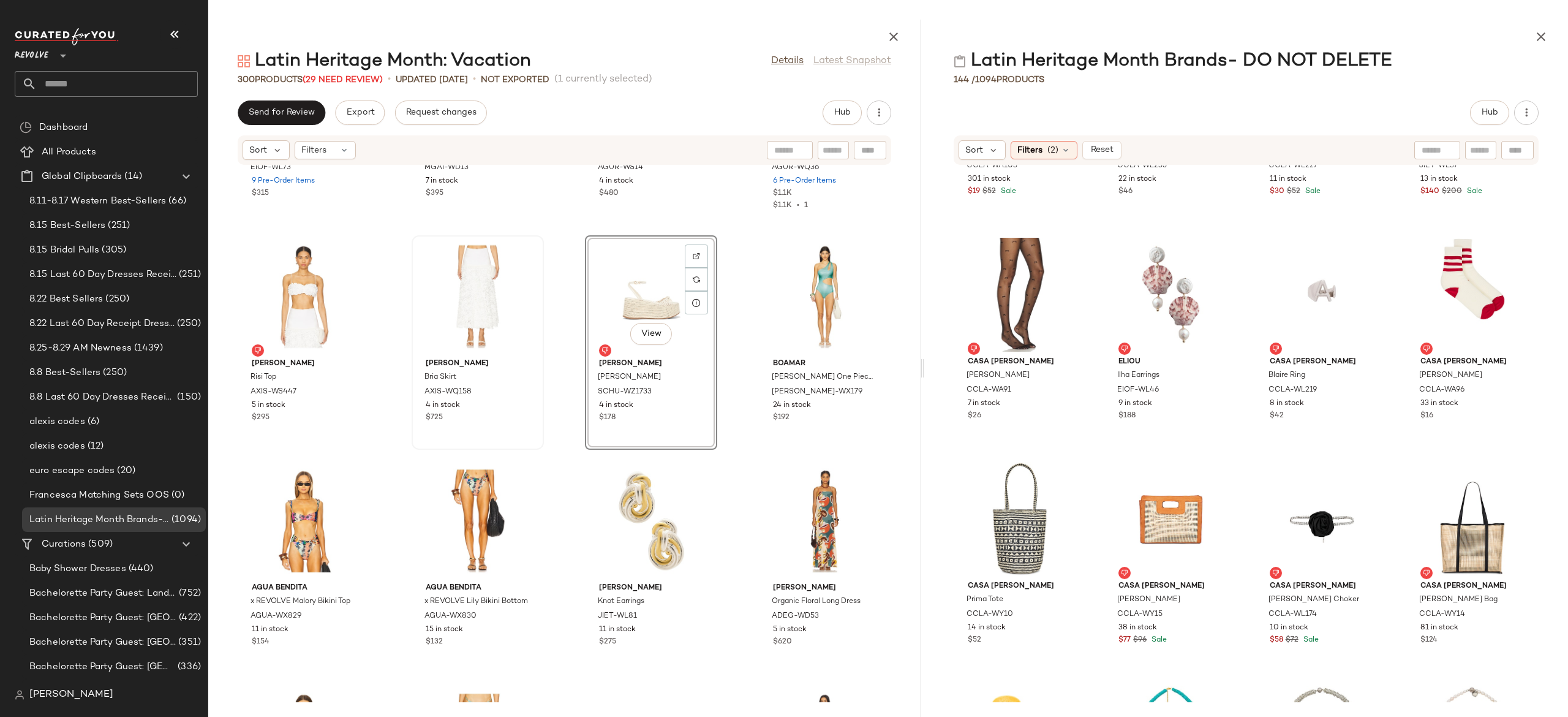
scroll to position [7119, 0]
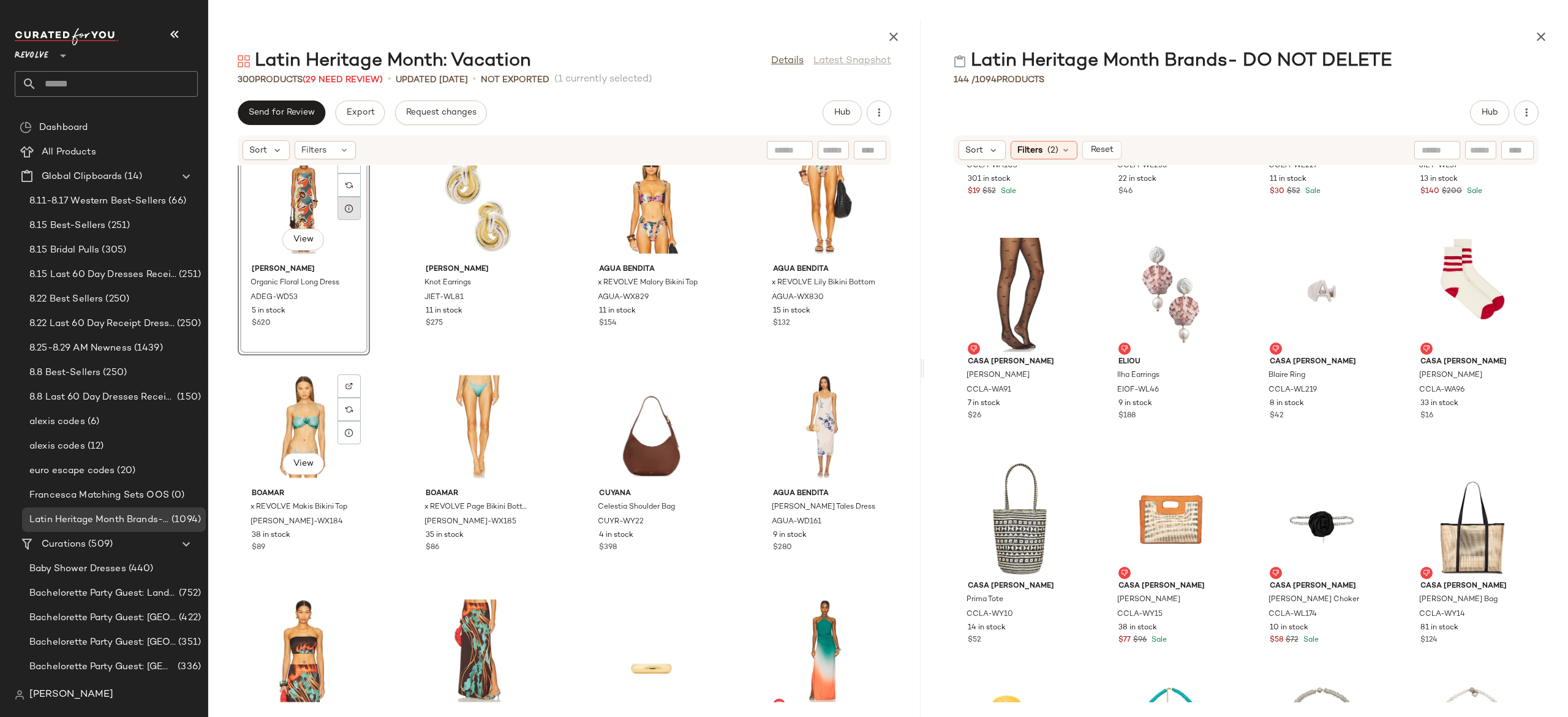
scroll to position [7438, 0]
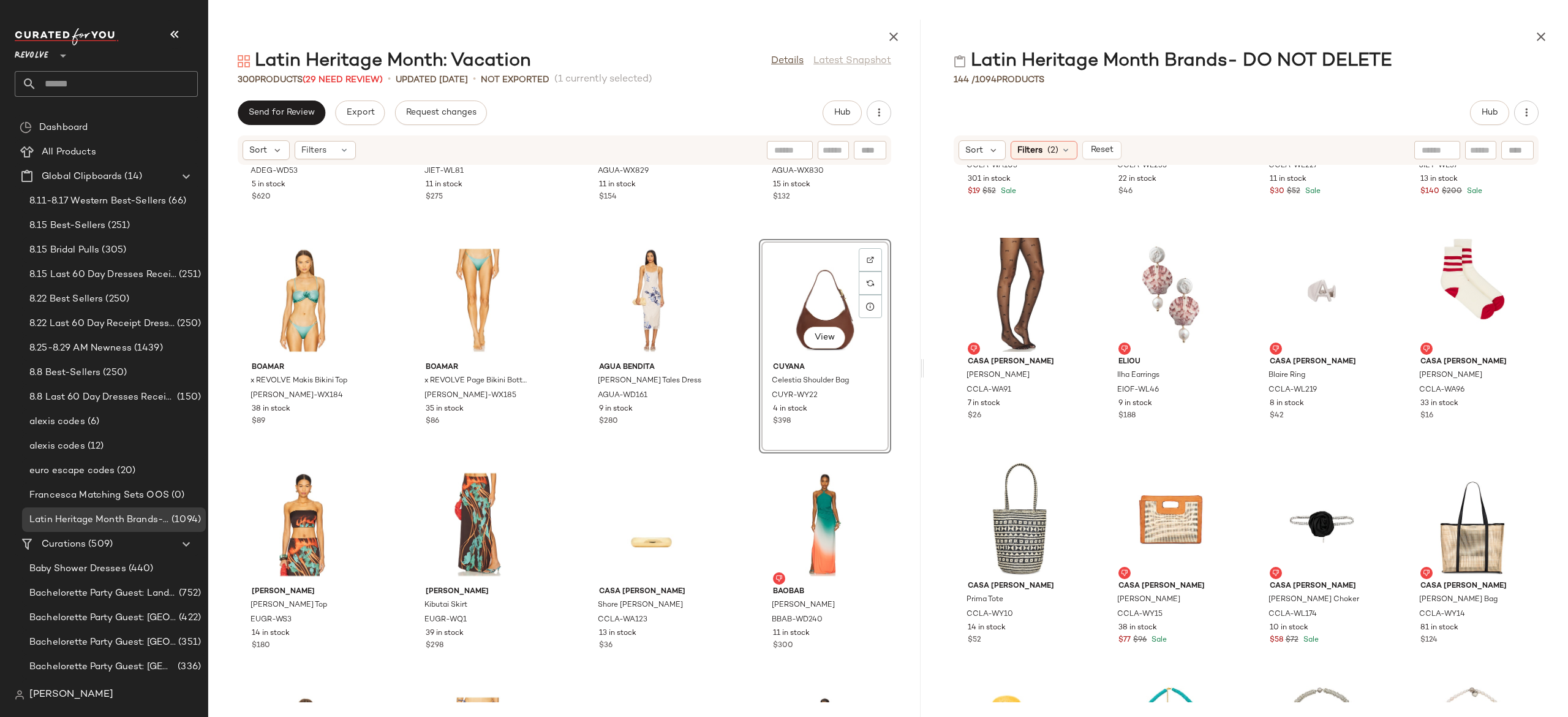
scroll to position [7605, 0]
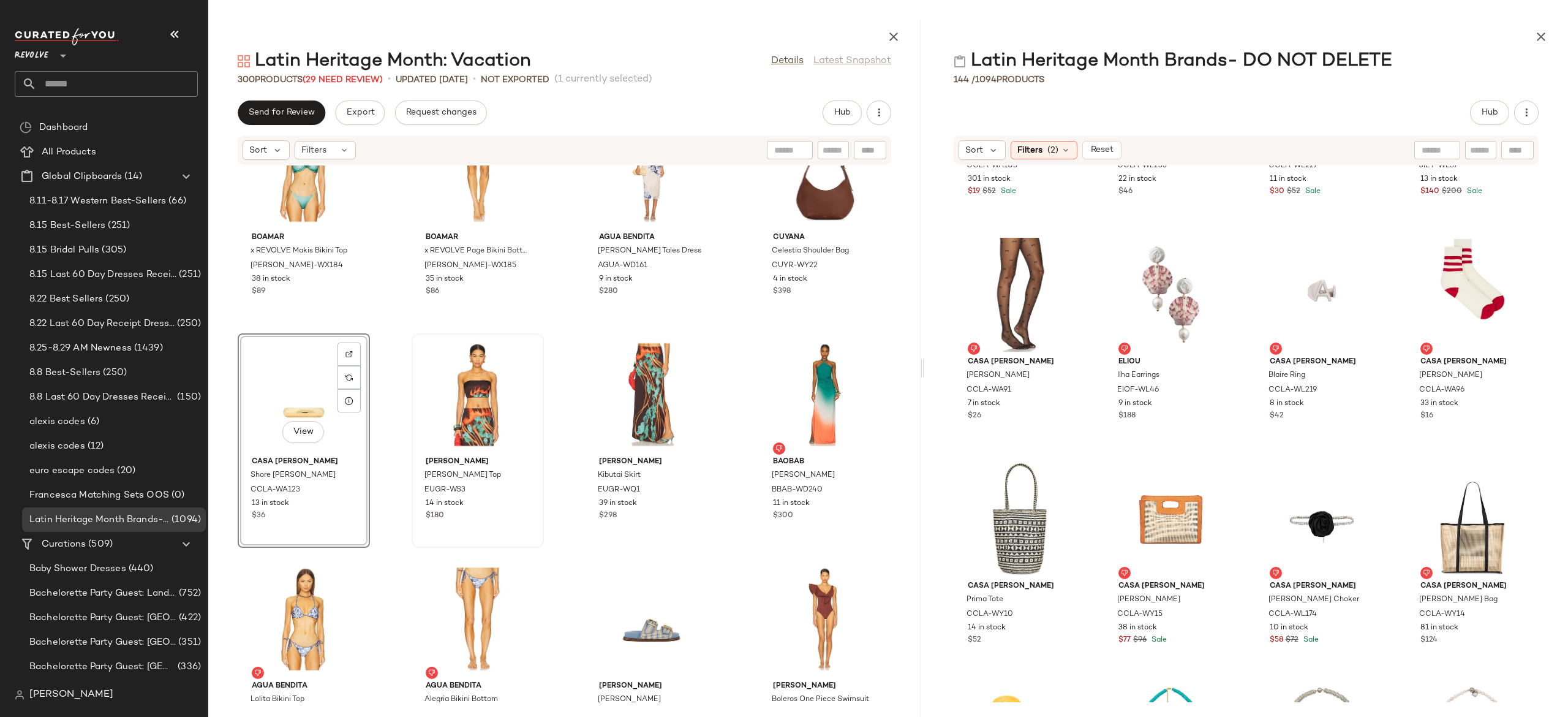
scroll to position [7698, 0]
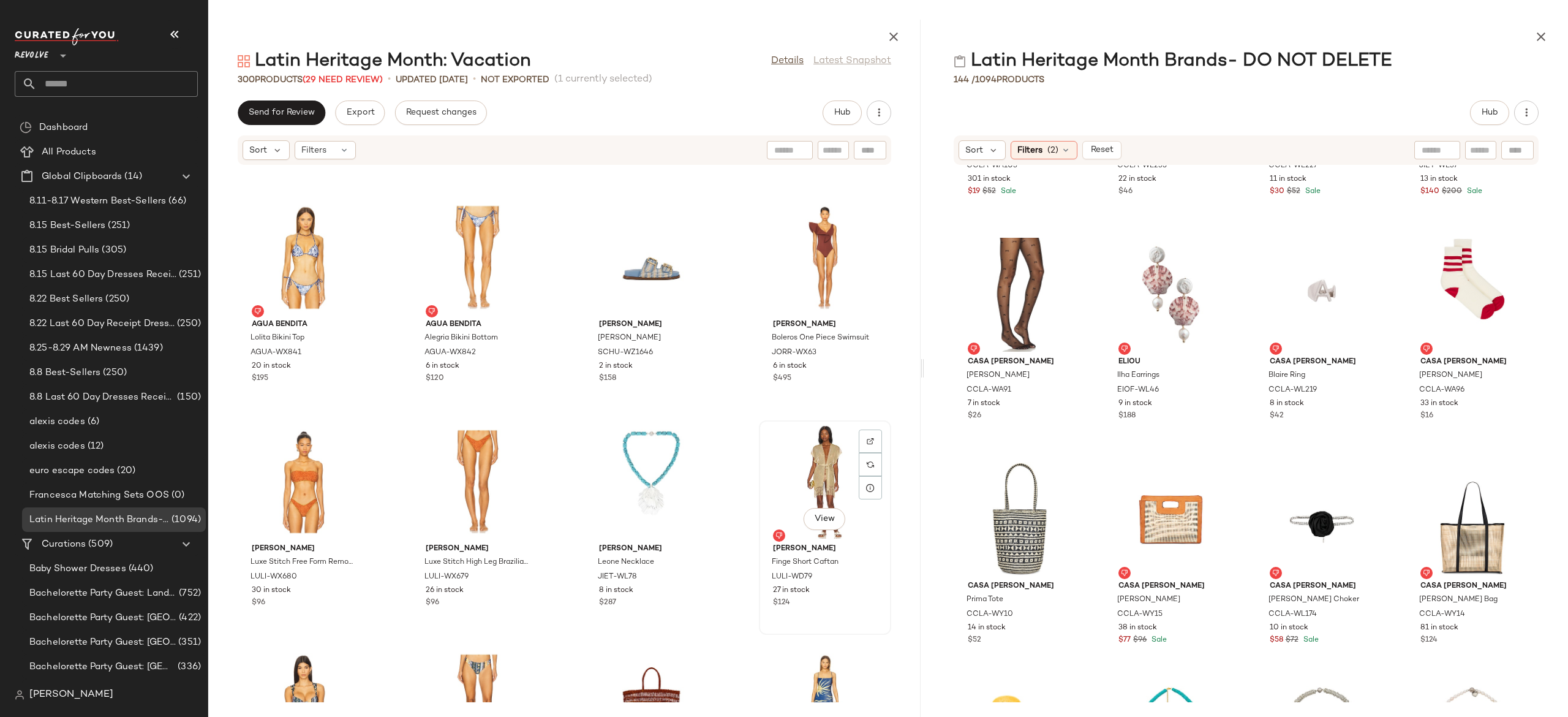
scroll to position [8040, 0]
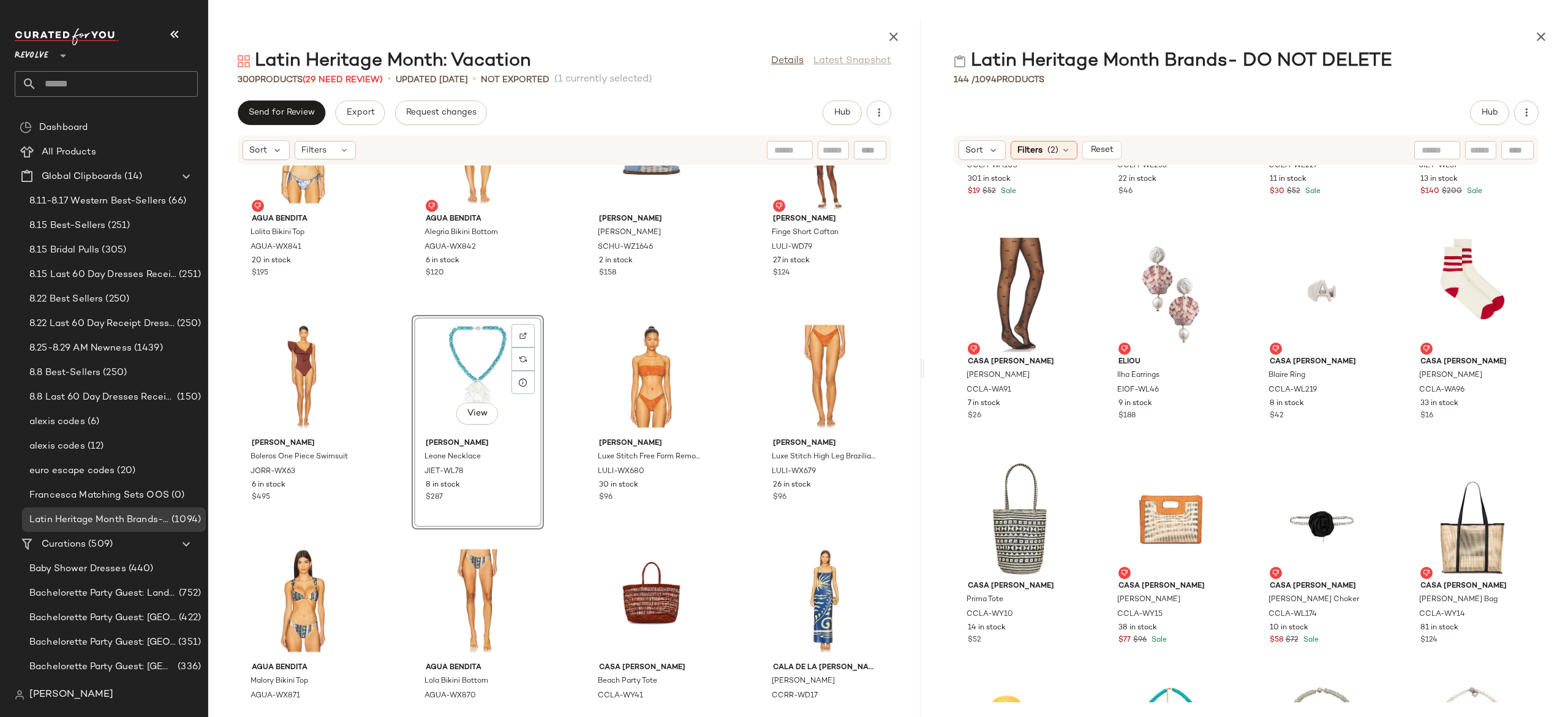
scroll to position [8254, 0]
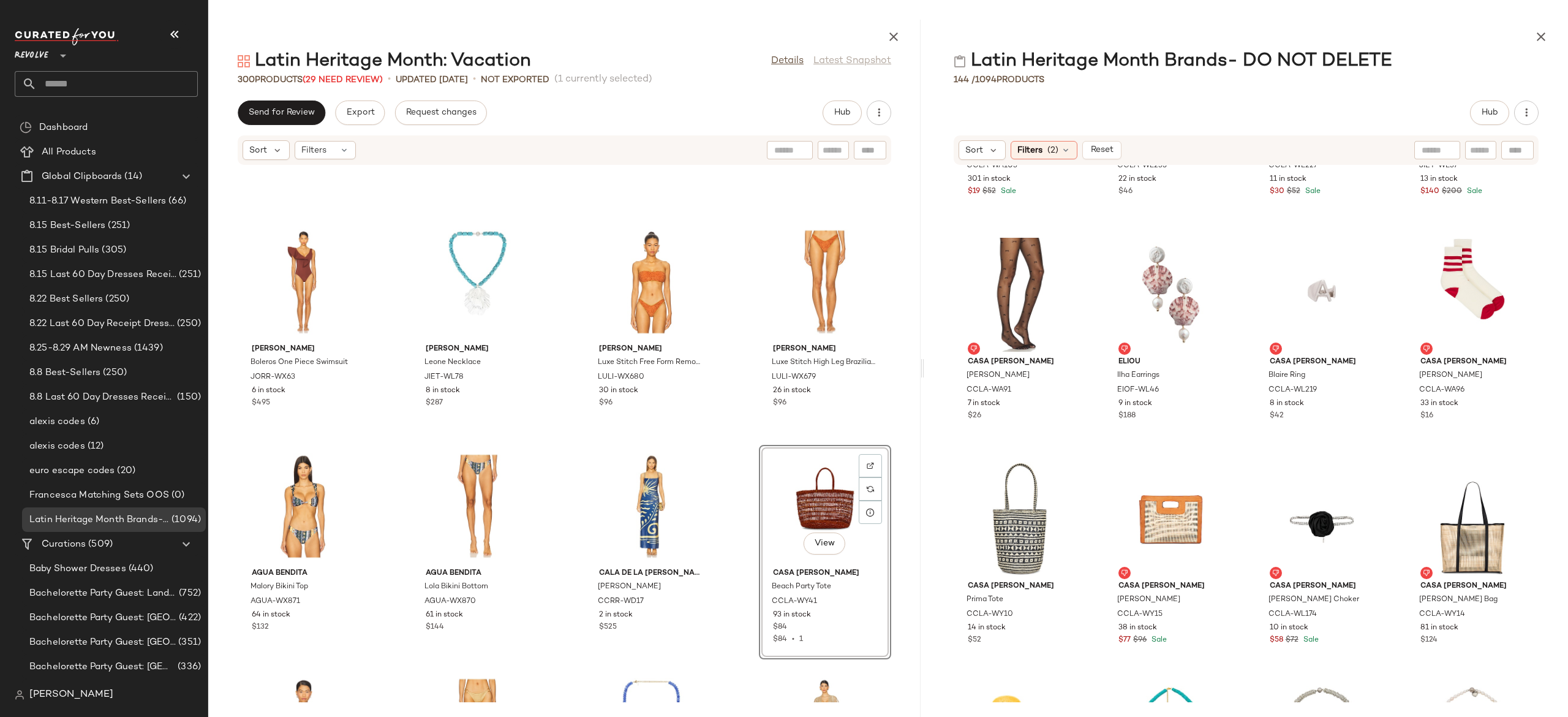
scroll to position [8458, 0]
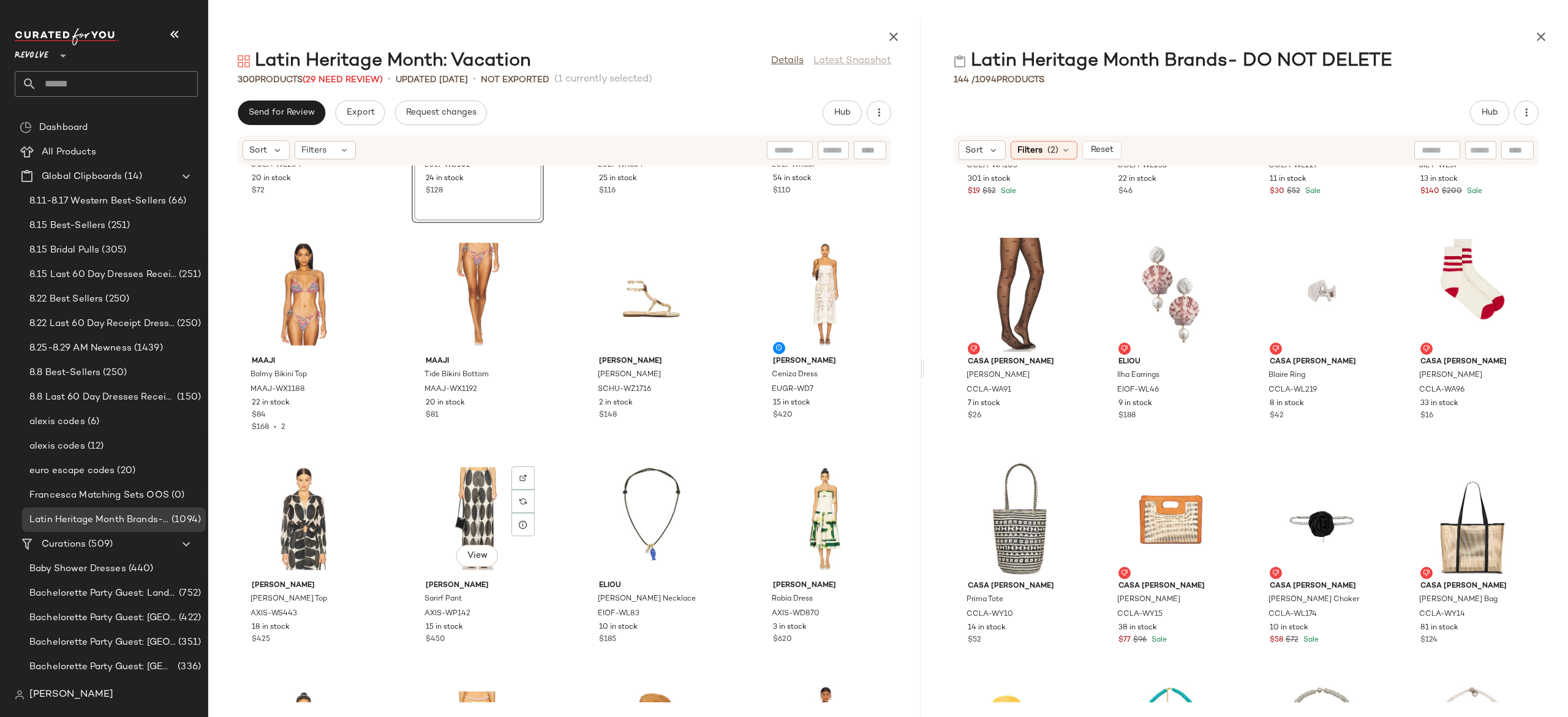
scroll to position [8918, 0]
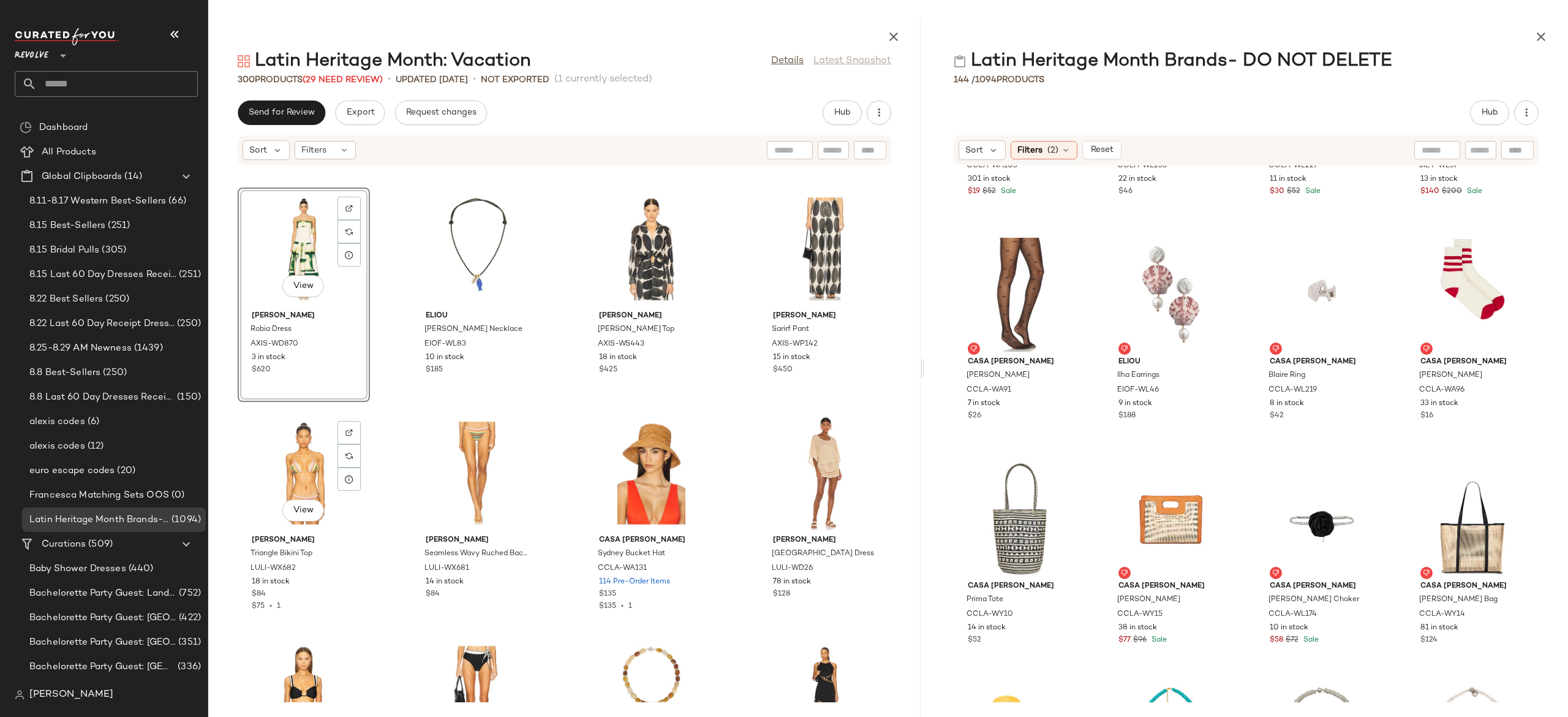
scroll to position [9188, 0]
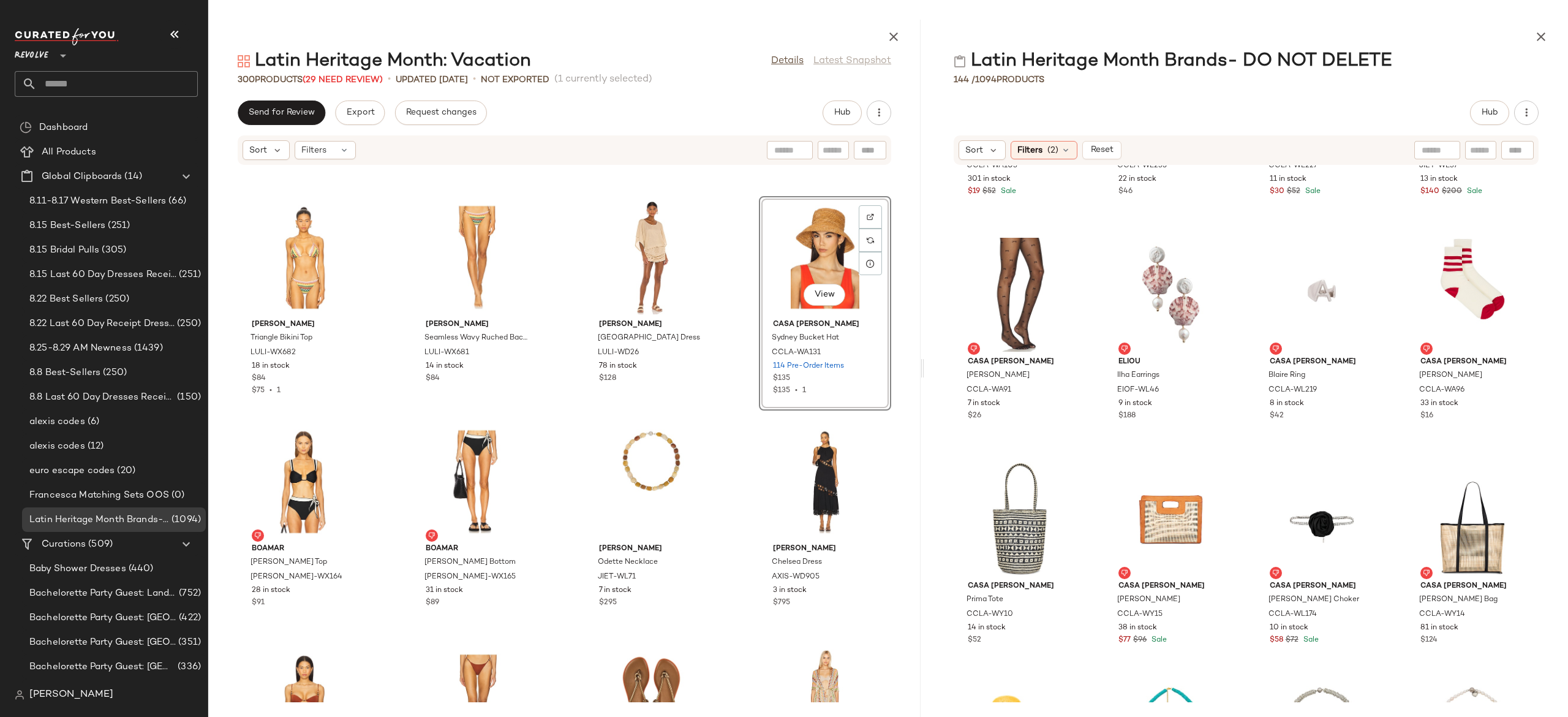
scroll to position [9408, 0]
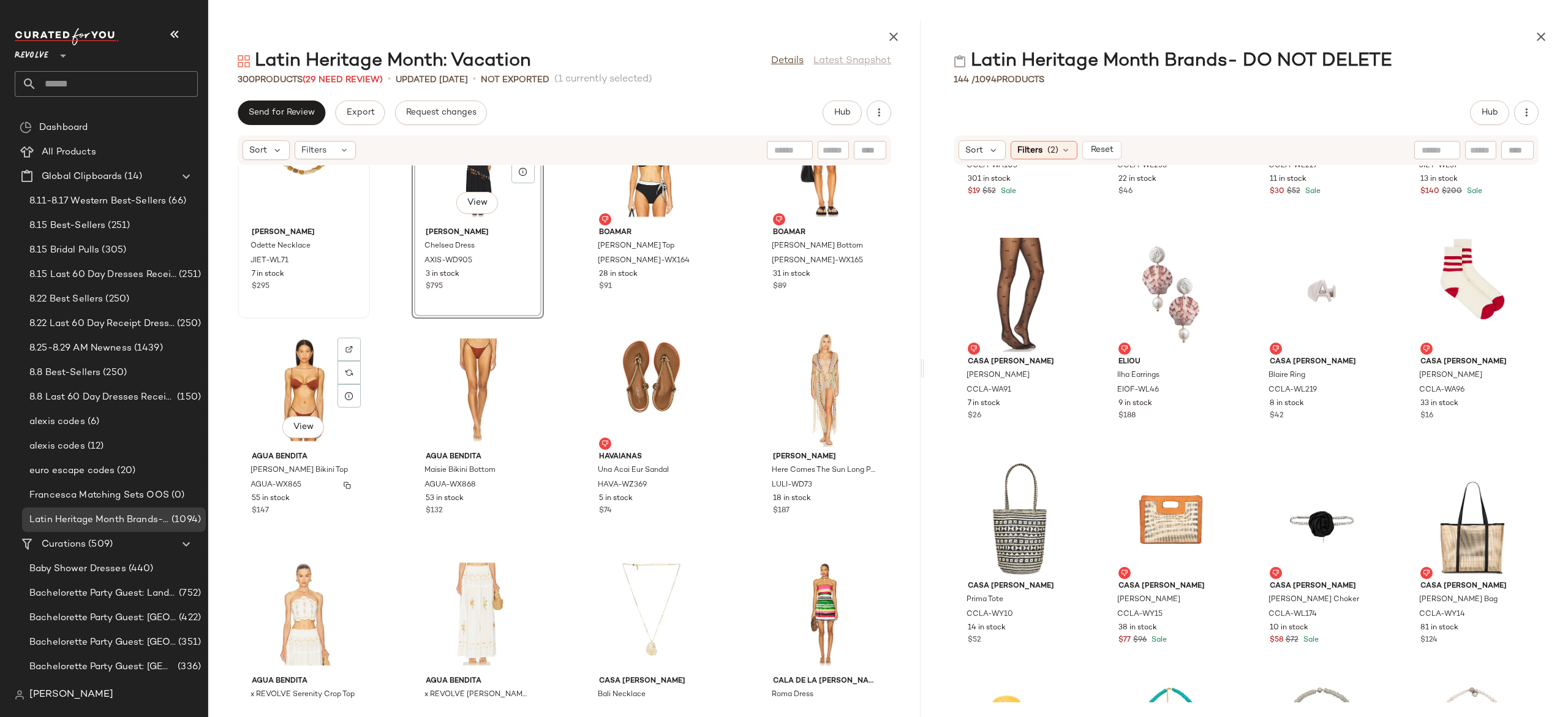
scroll to position [9823, 0]
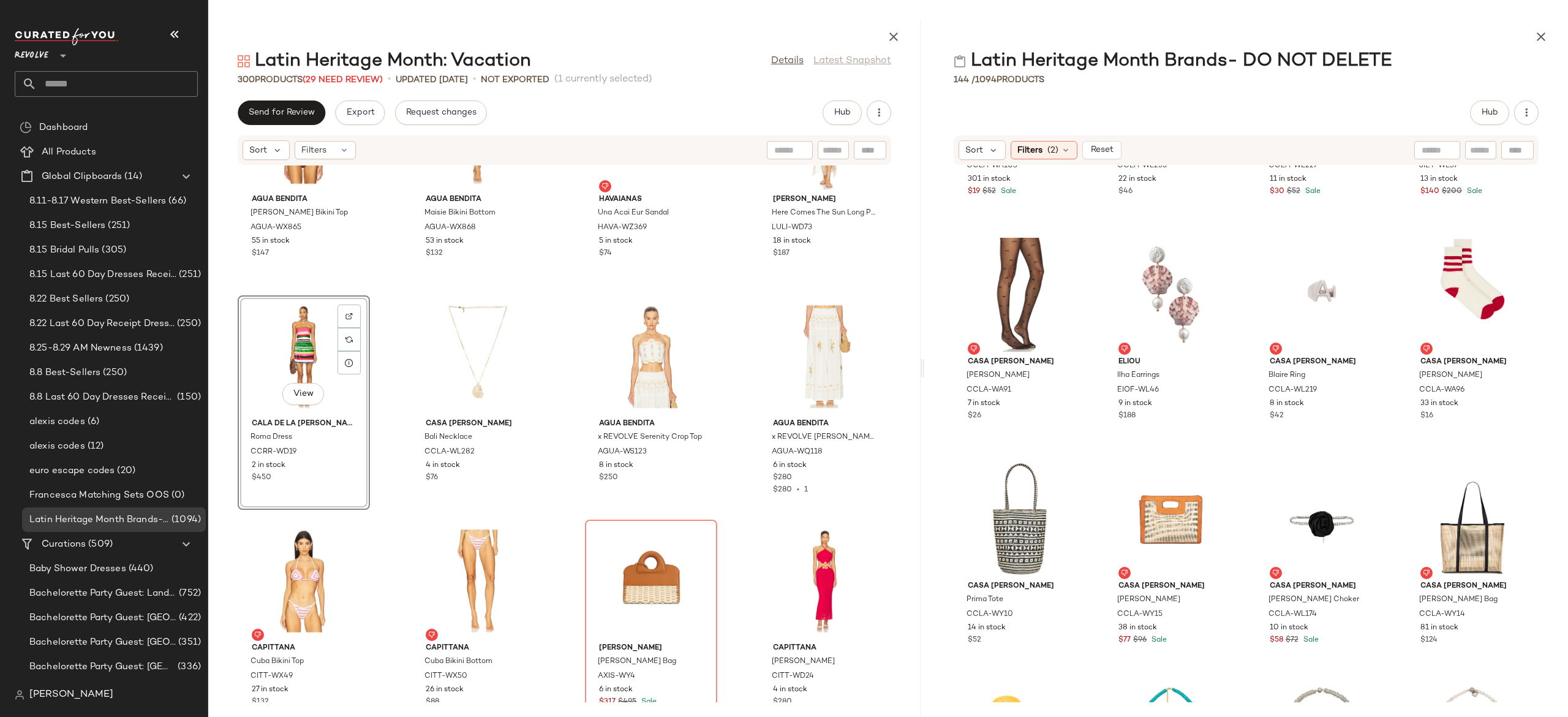
scroll to position [9975, 0]
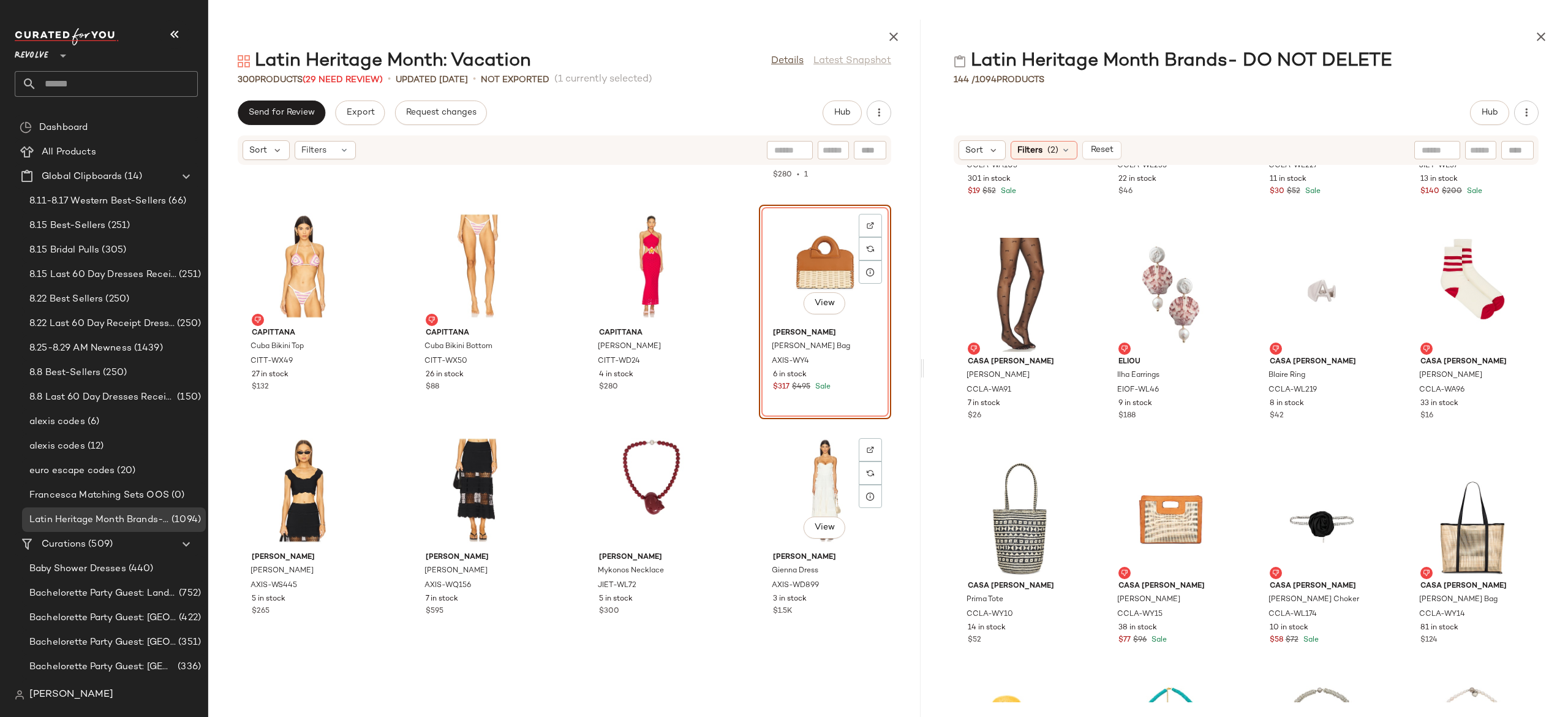
scroll to position [10290, 0]
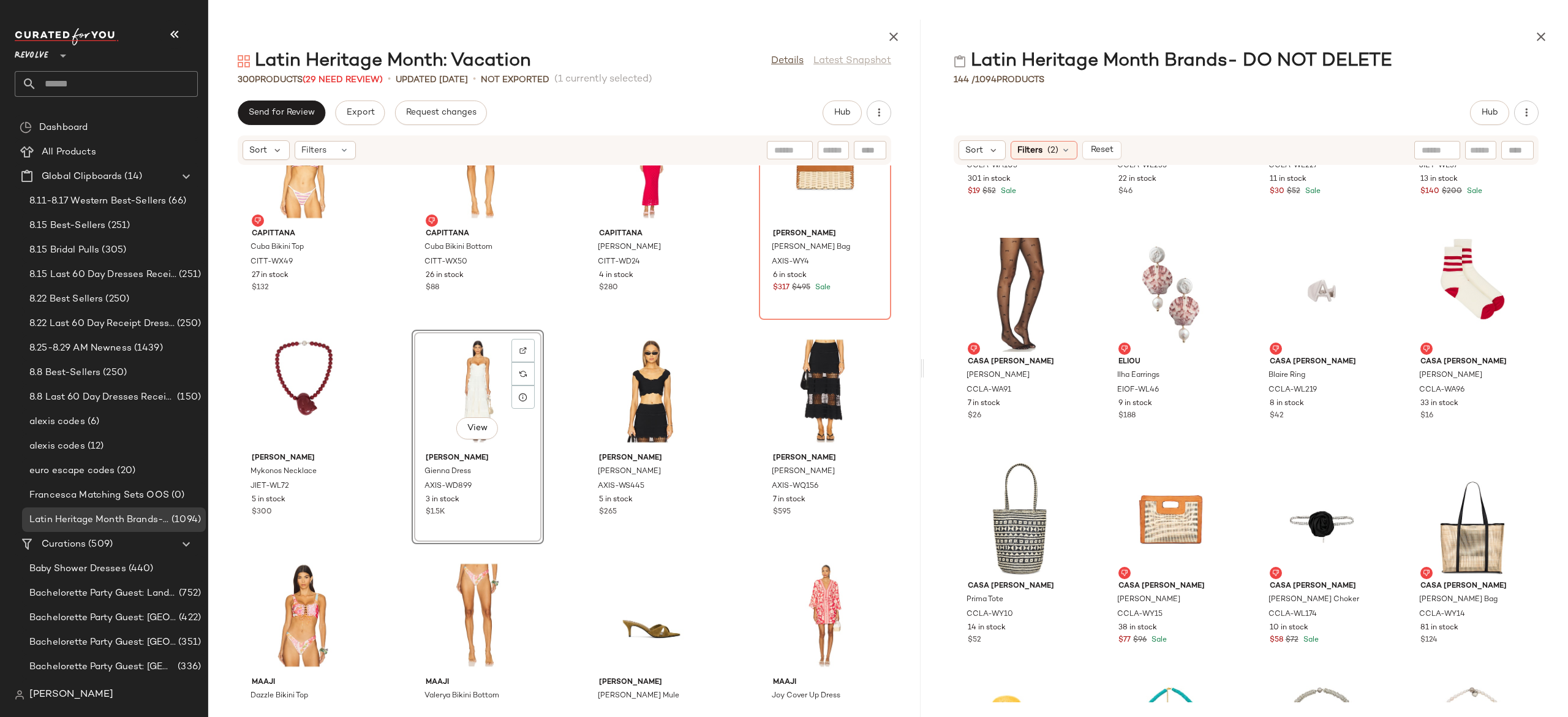
scroll to position [10388, 0]
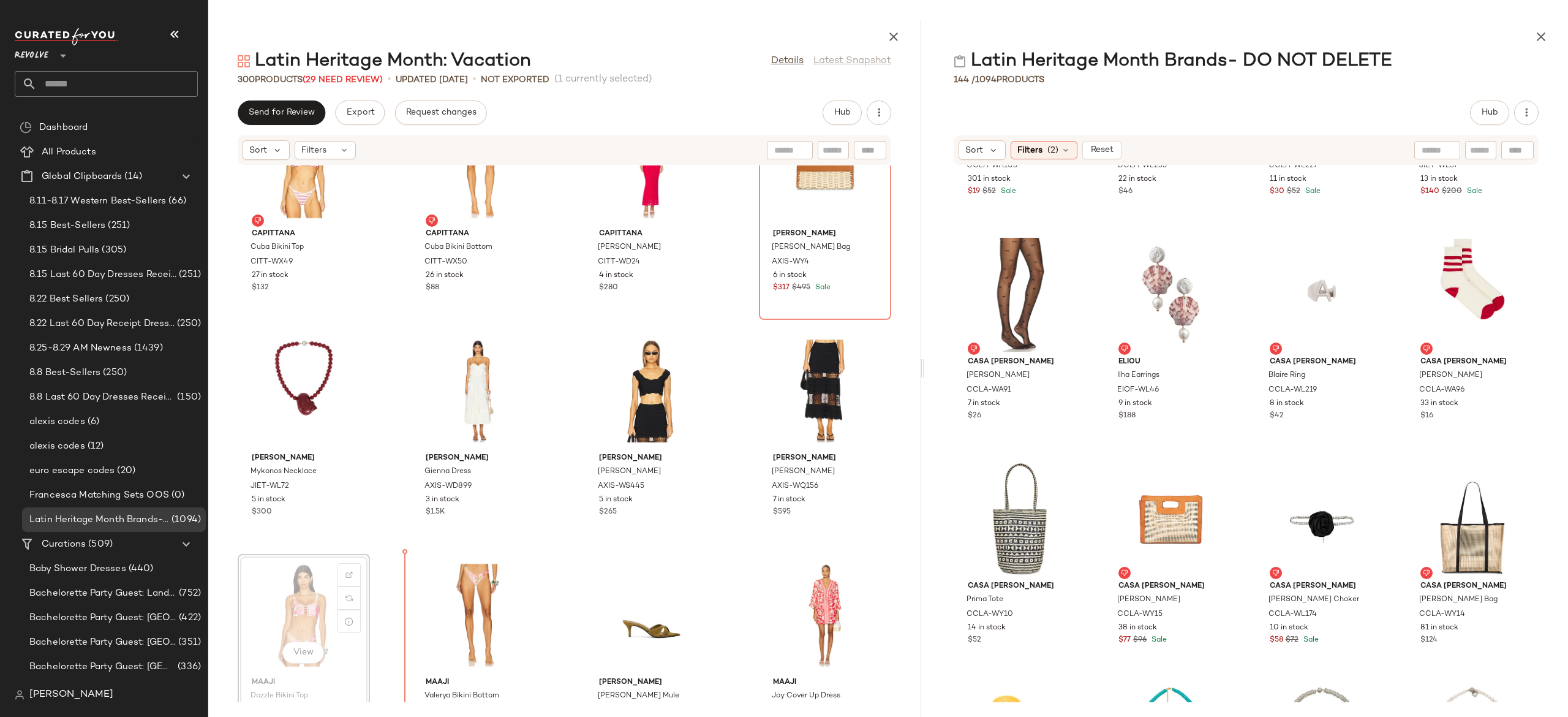
scroll to position [10390, 0]
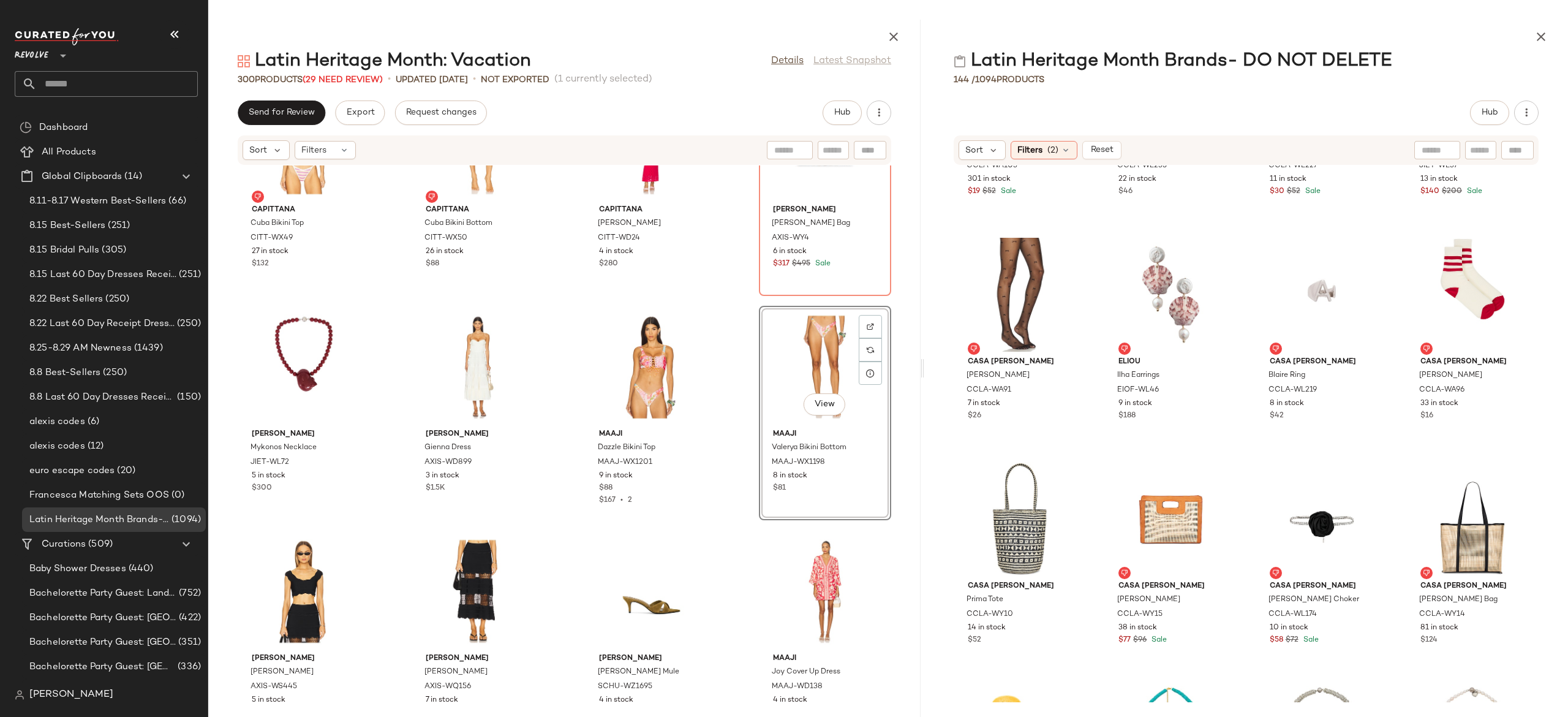
scroll to position [10412, 0]
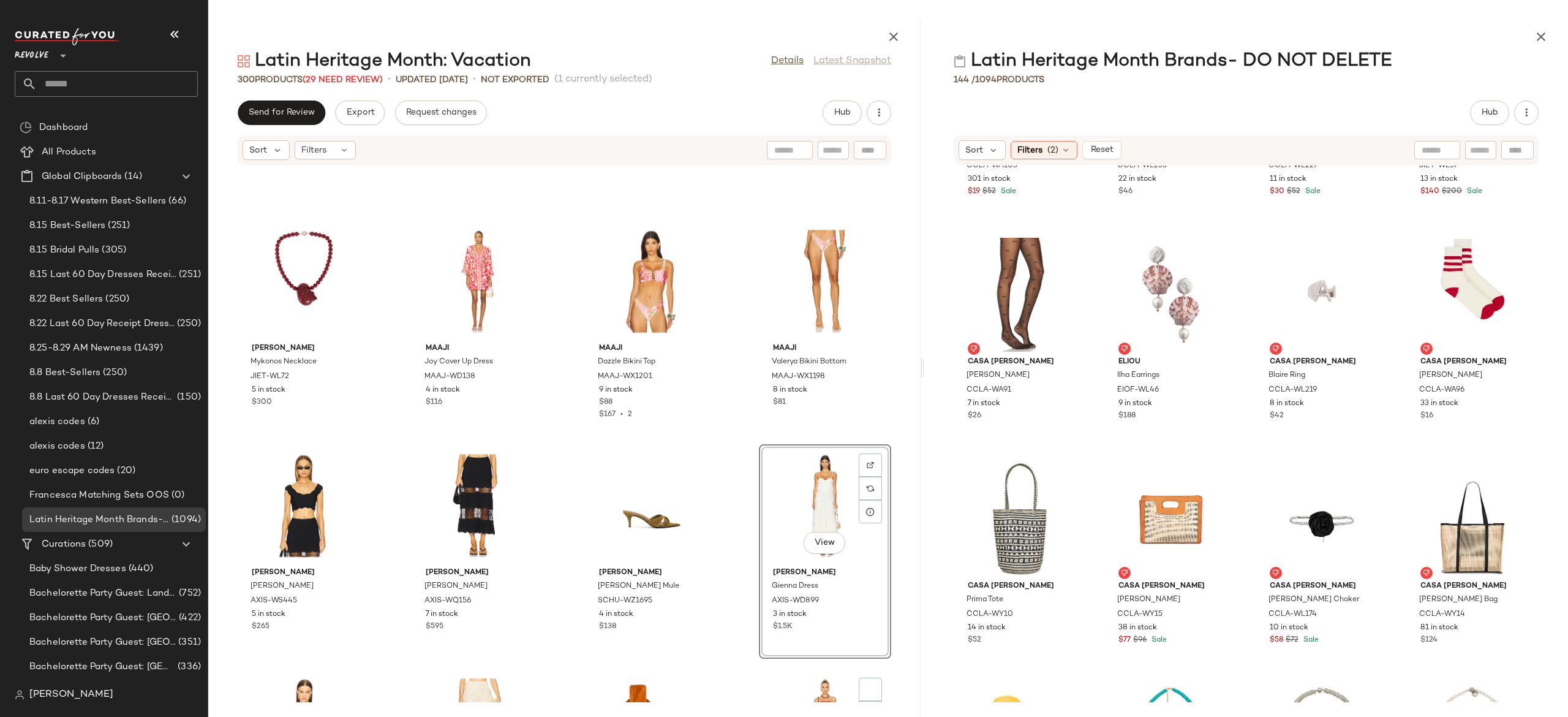
scroll to position [10645, 0]
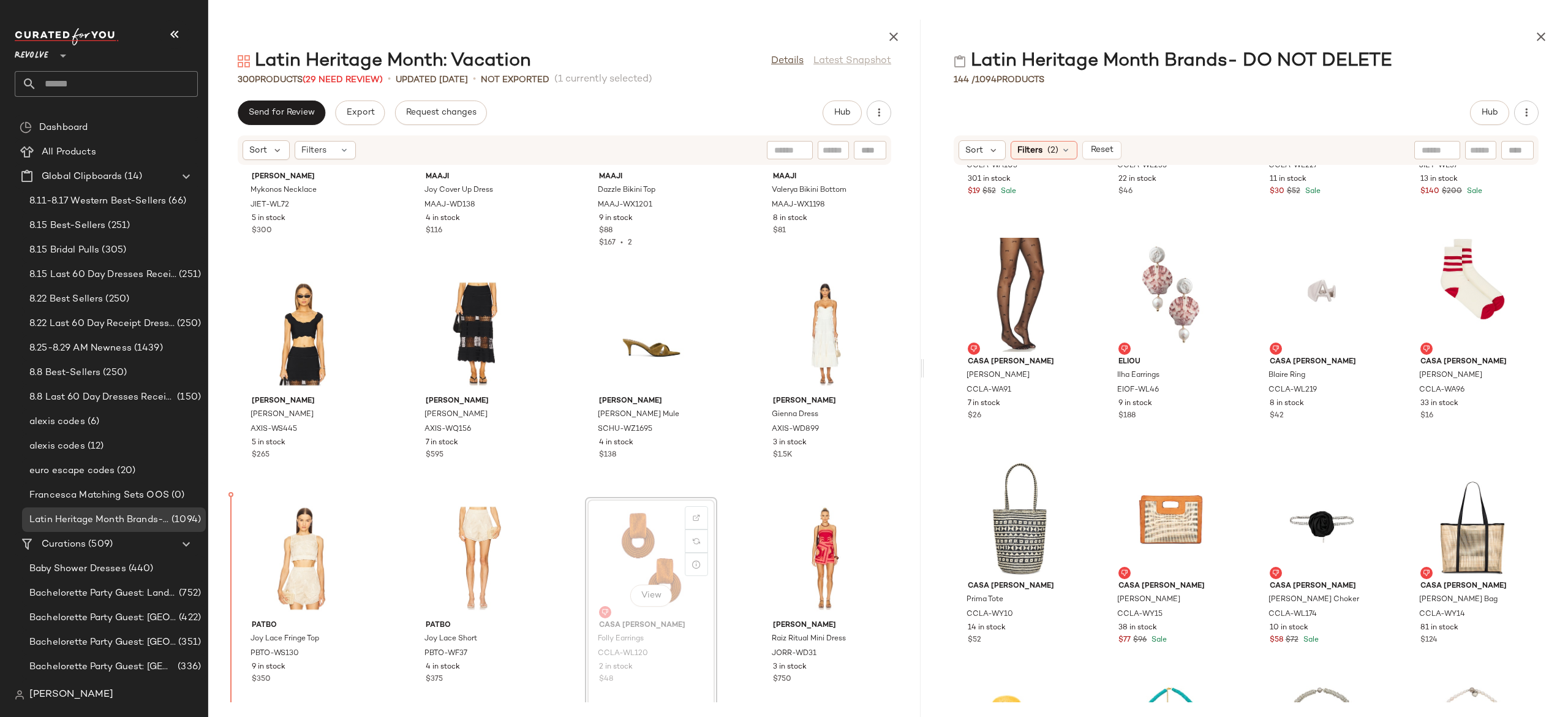
scroll to position [10682, 0]
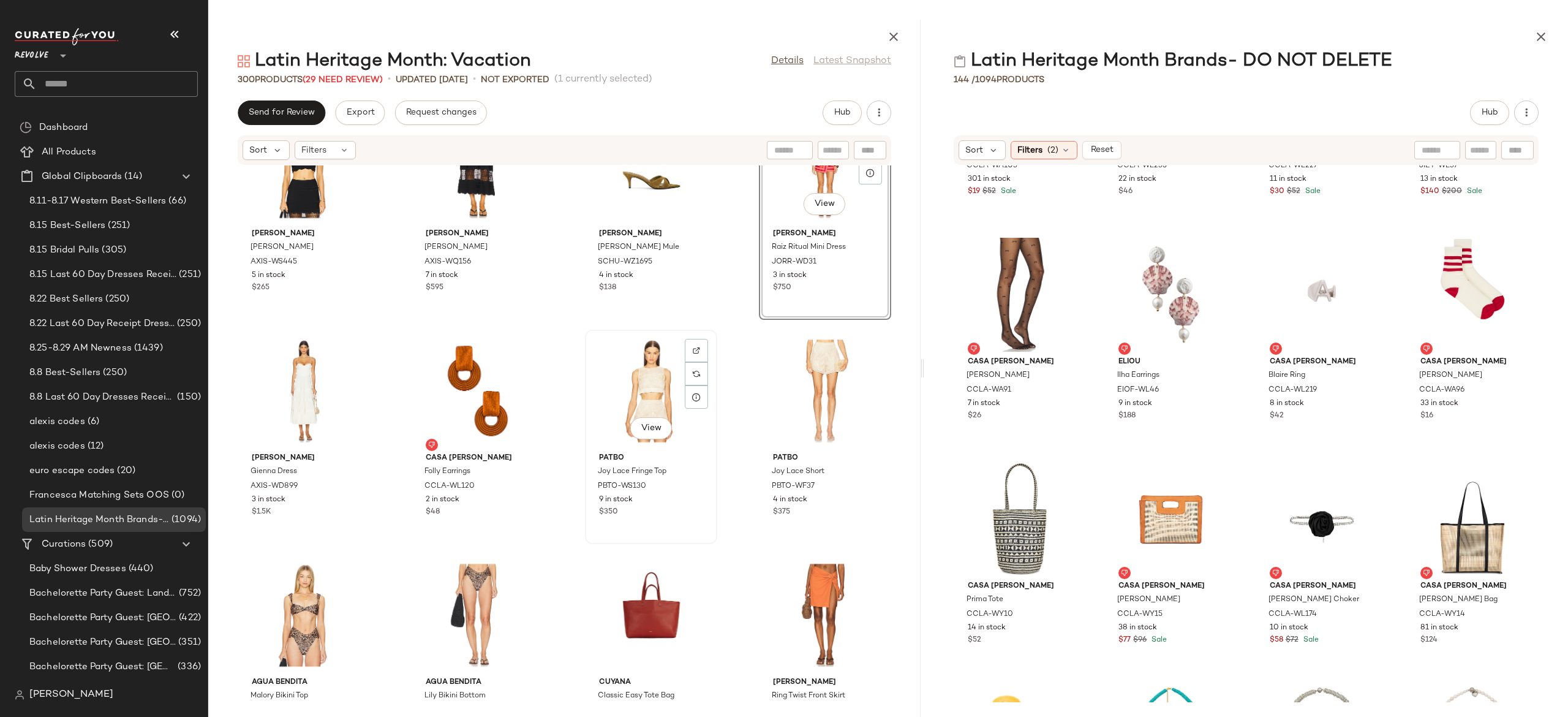
scroll to position [10861, 0]
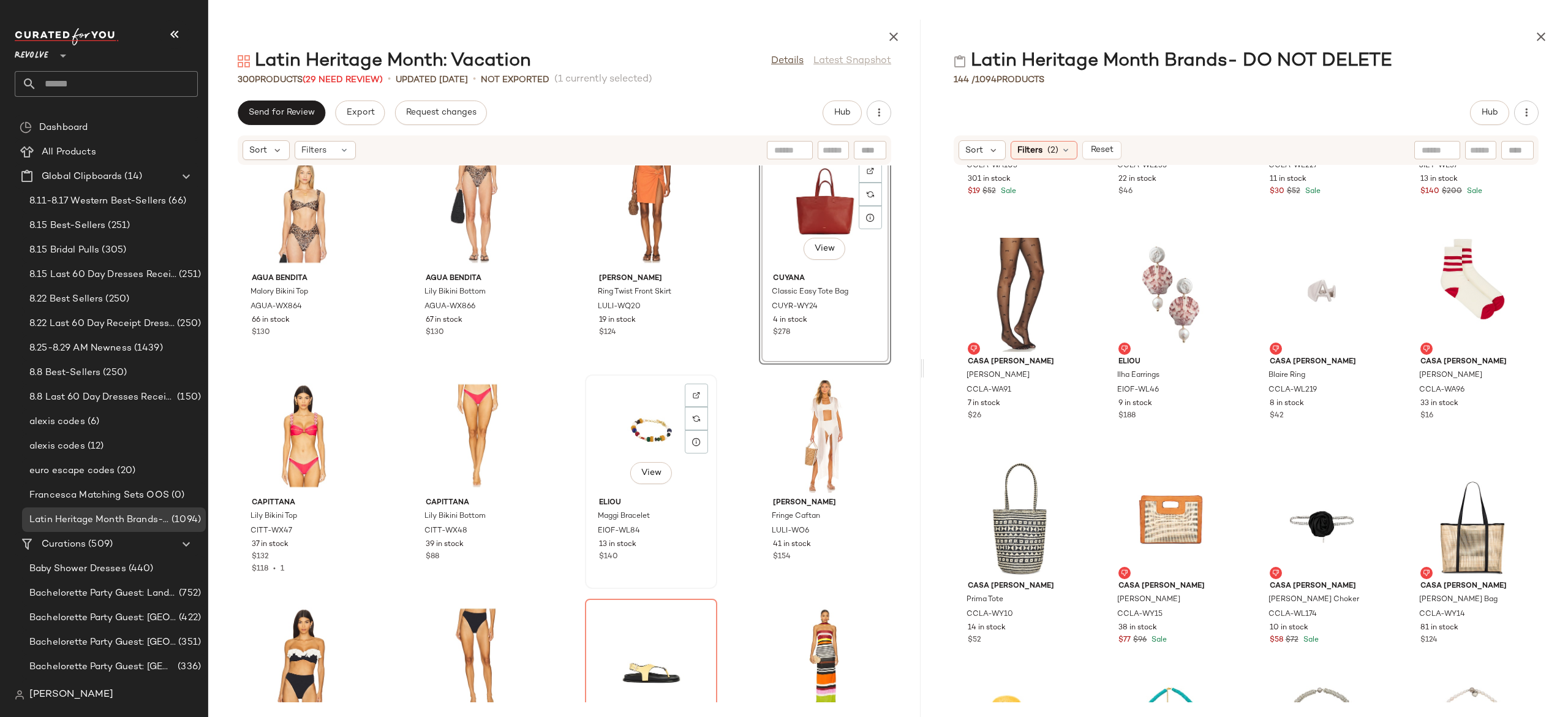
scroll to position [11243, 0]
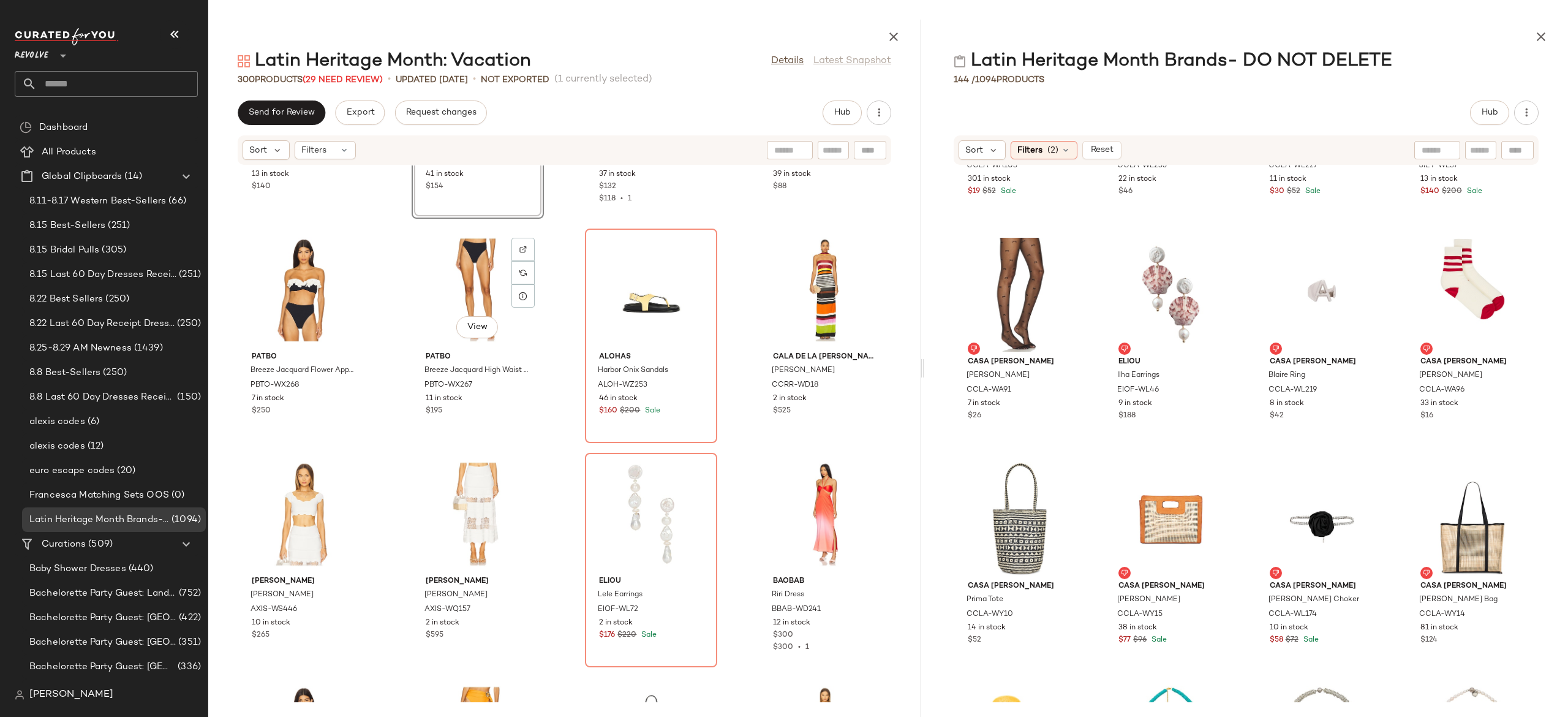
scroll to position [11615, 0]
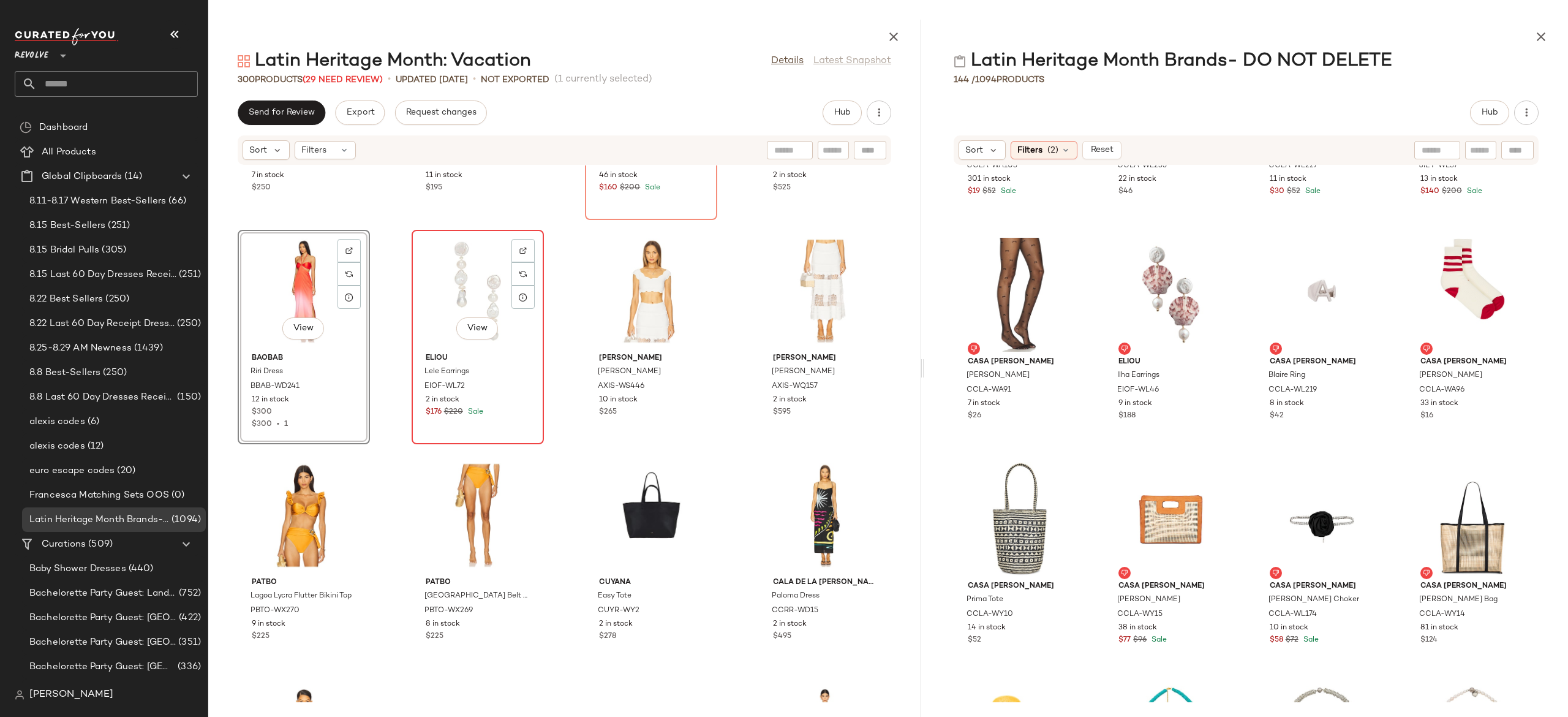
scroll to position [11834, 0]
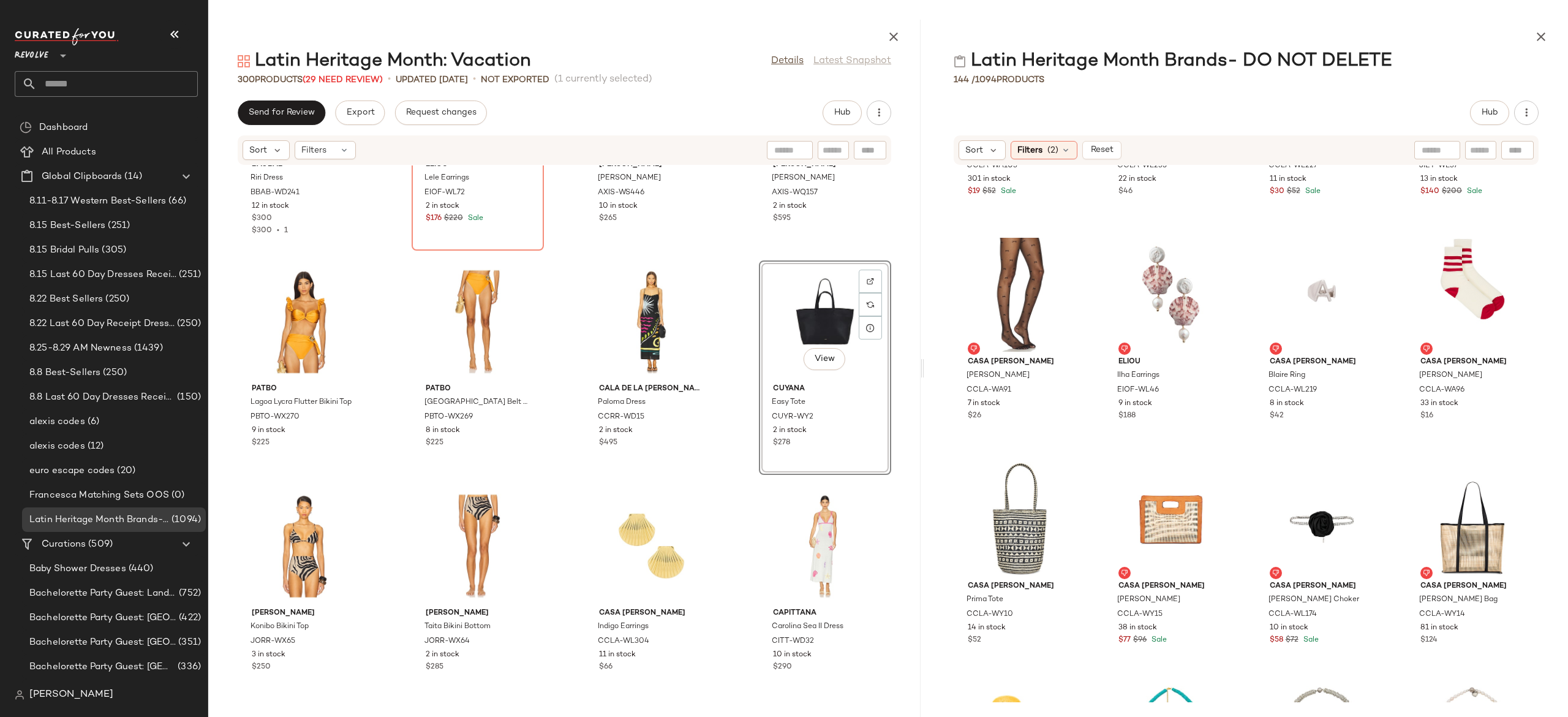
scroll to position [12079, 0]
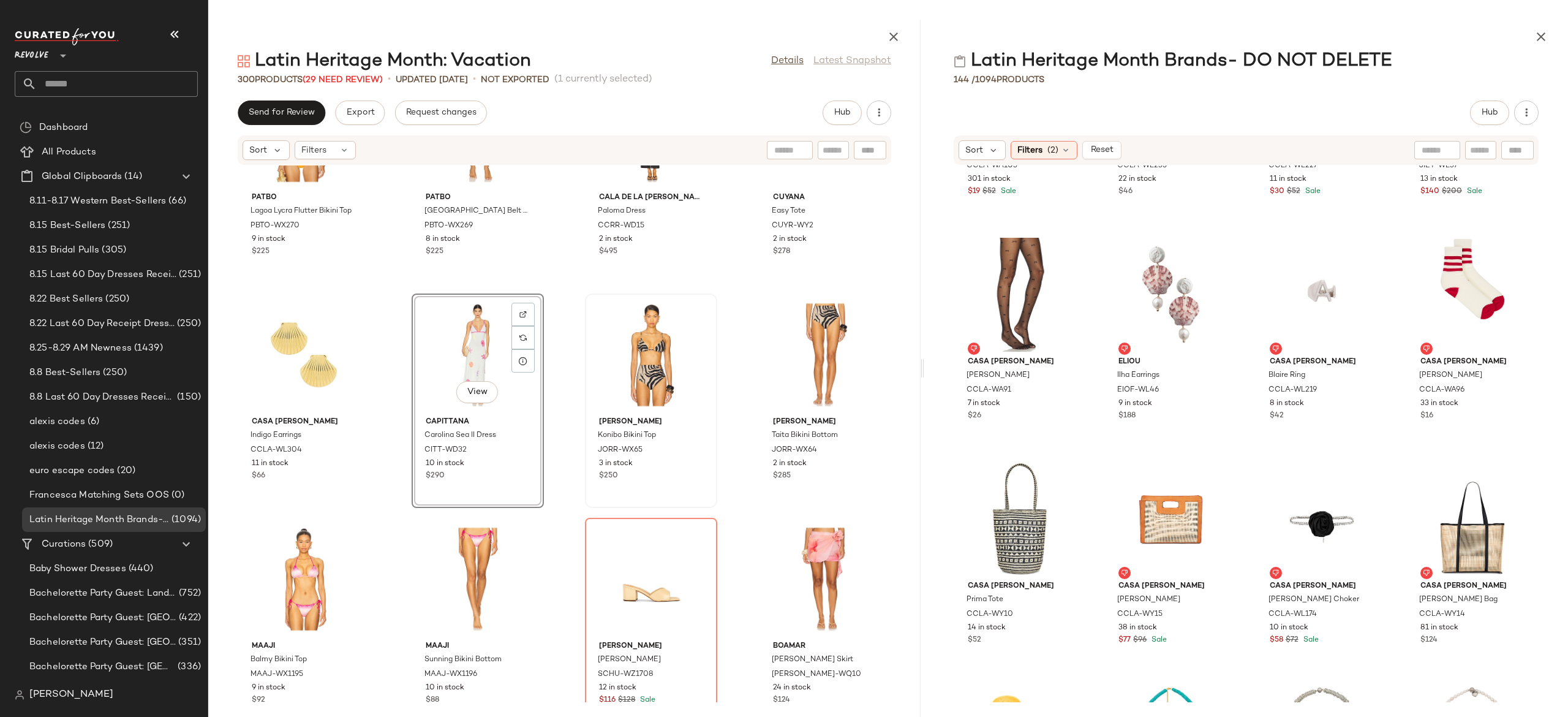
scroll to position [12216, 0]
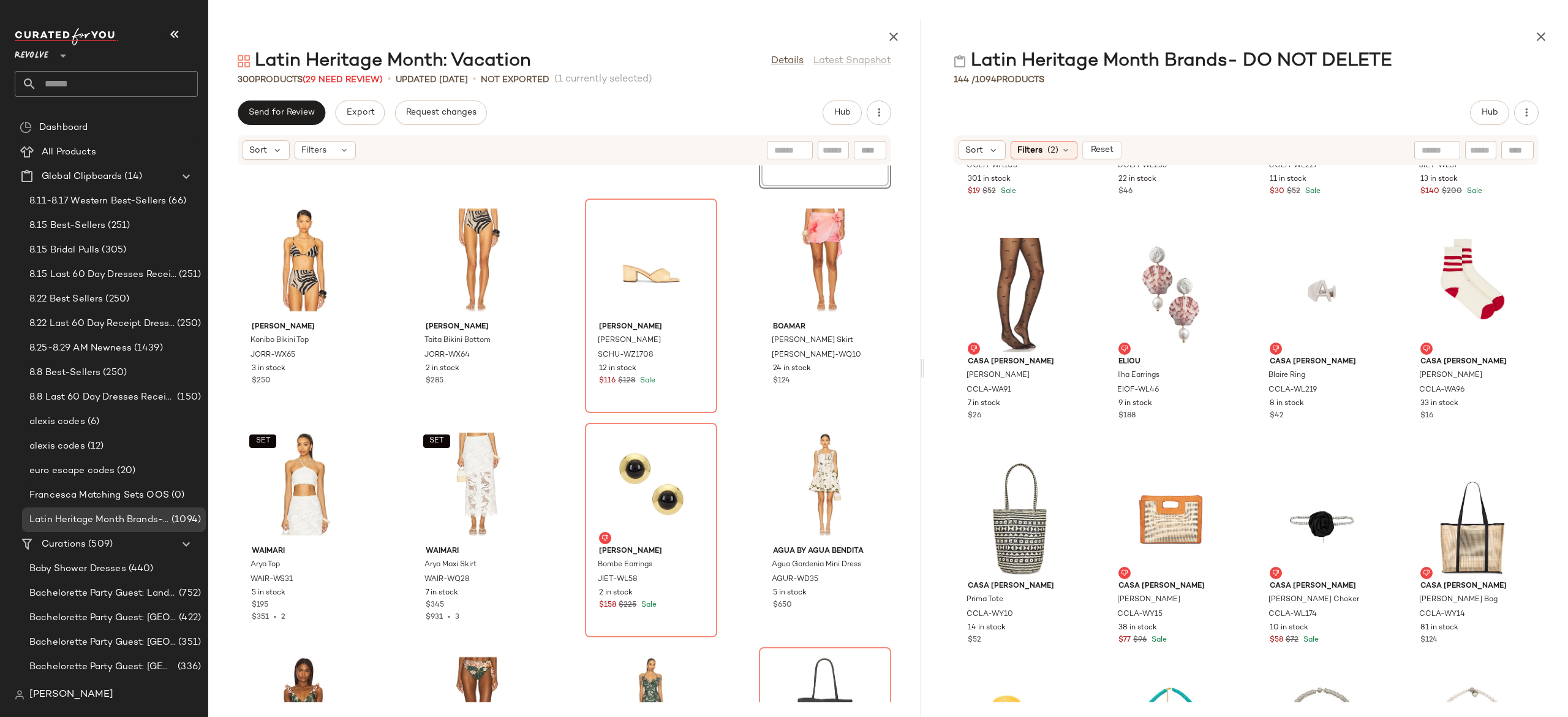
scroll to position [12539, 0]
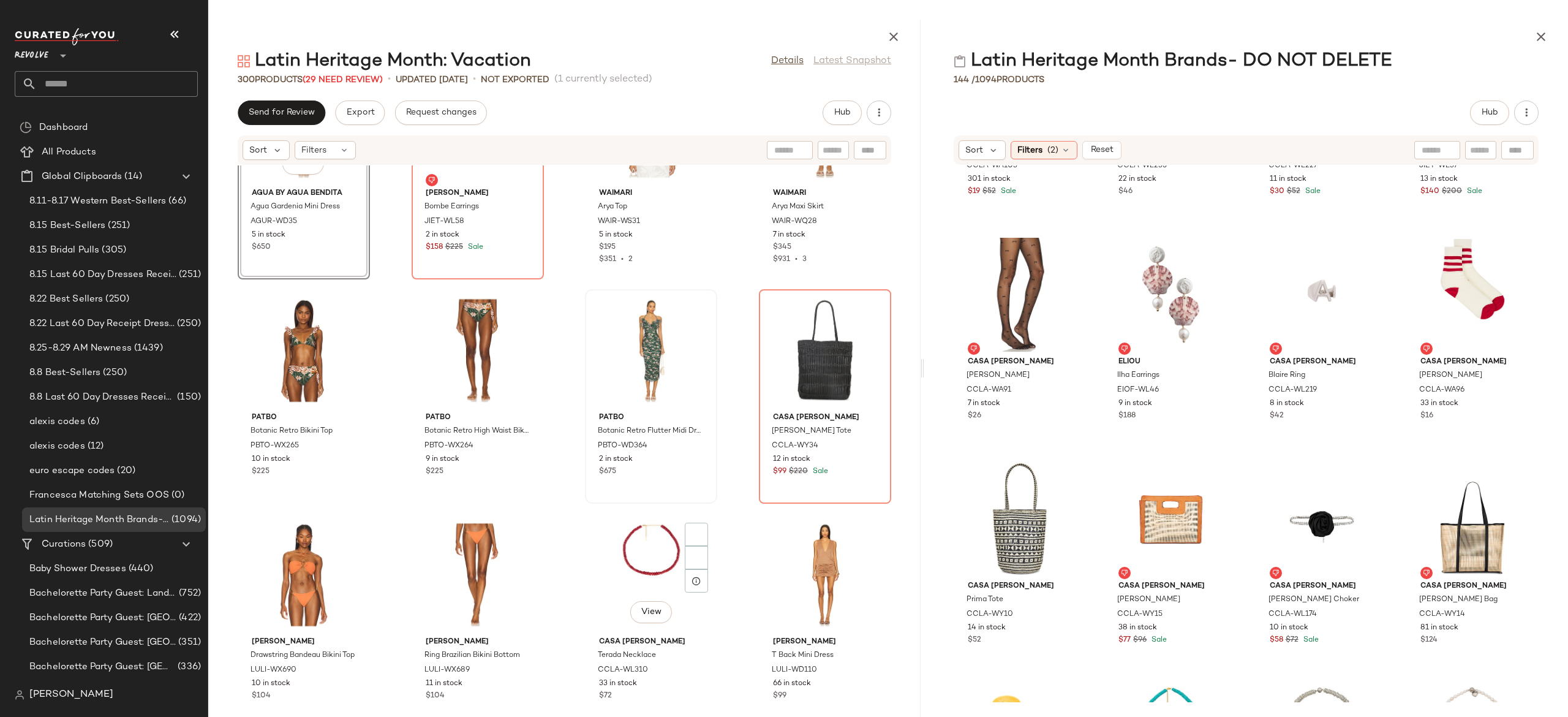
scroll to position [12971, 0]
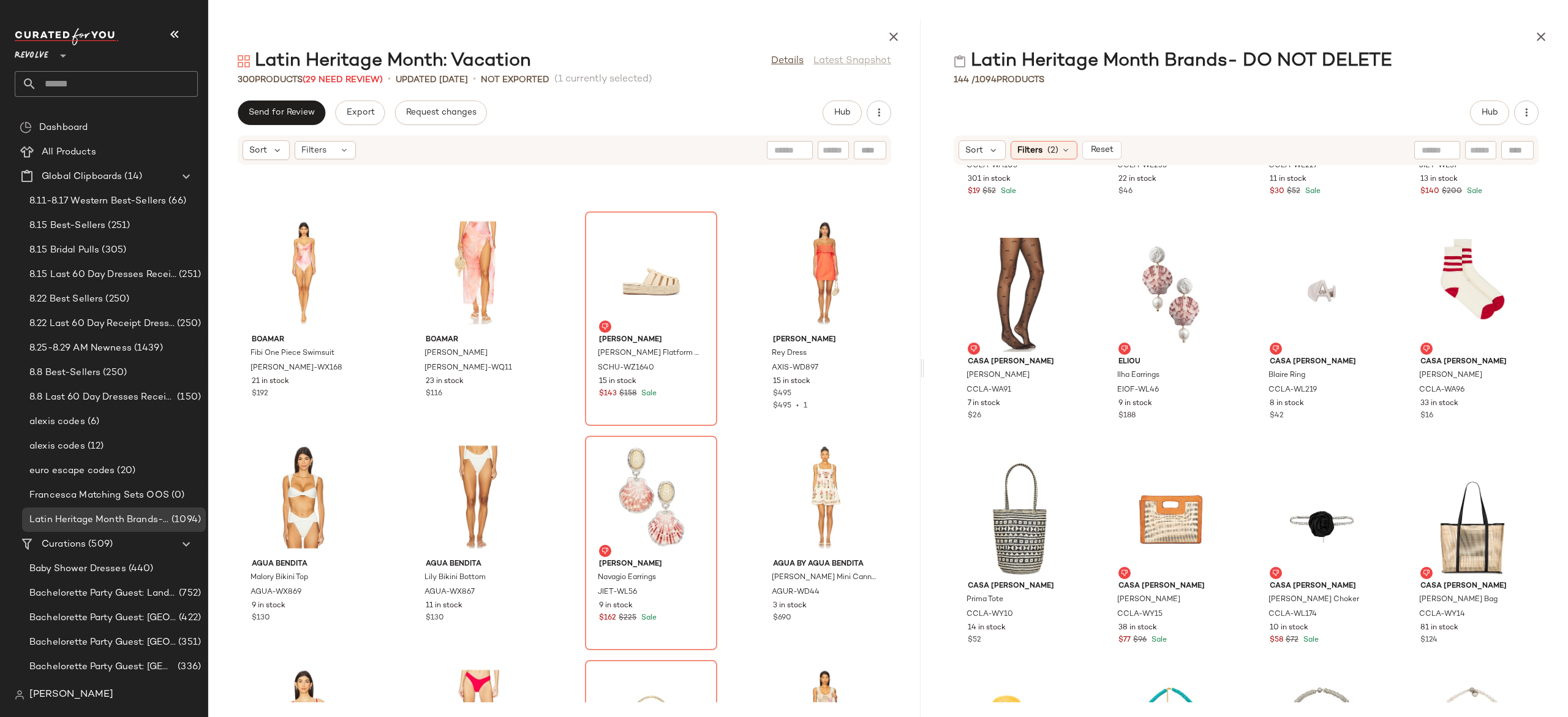
scroll to position [13497, 0]
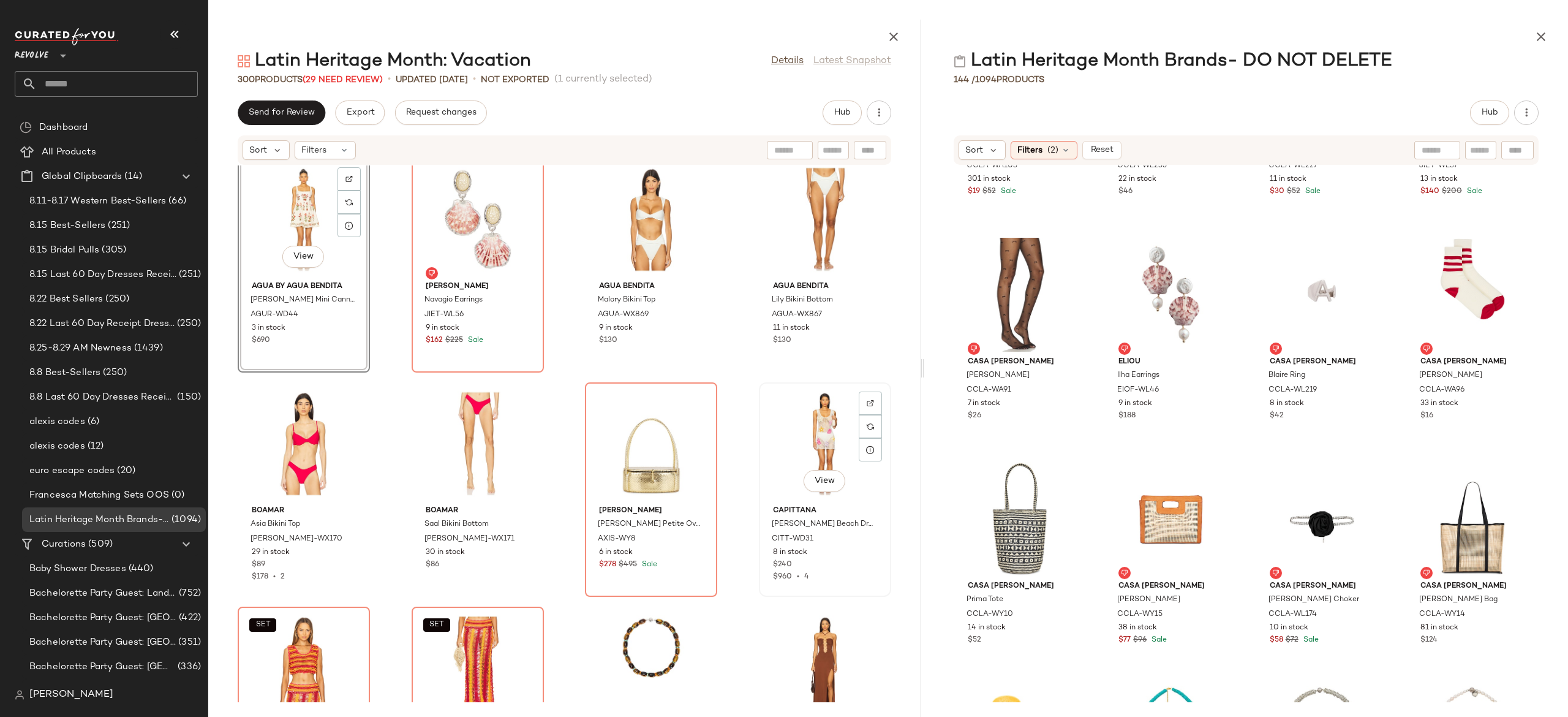
scroll to position [13694, 0]
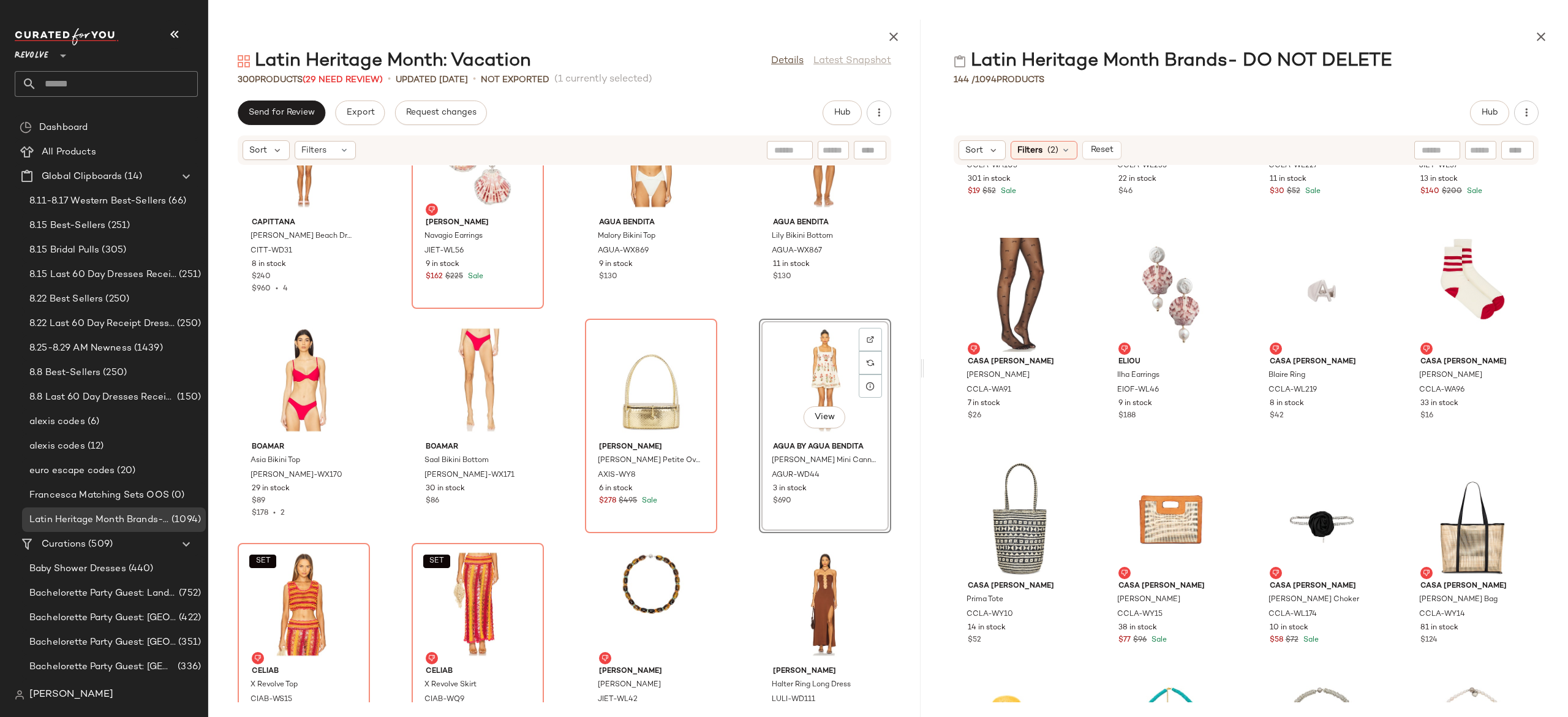
scroll to position [13764, 0]
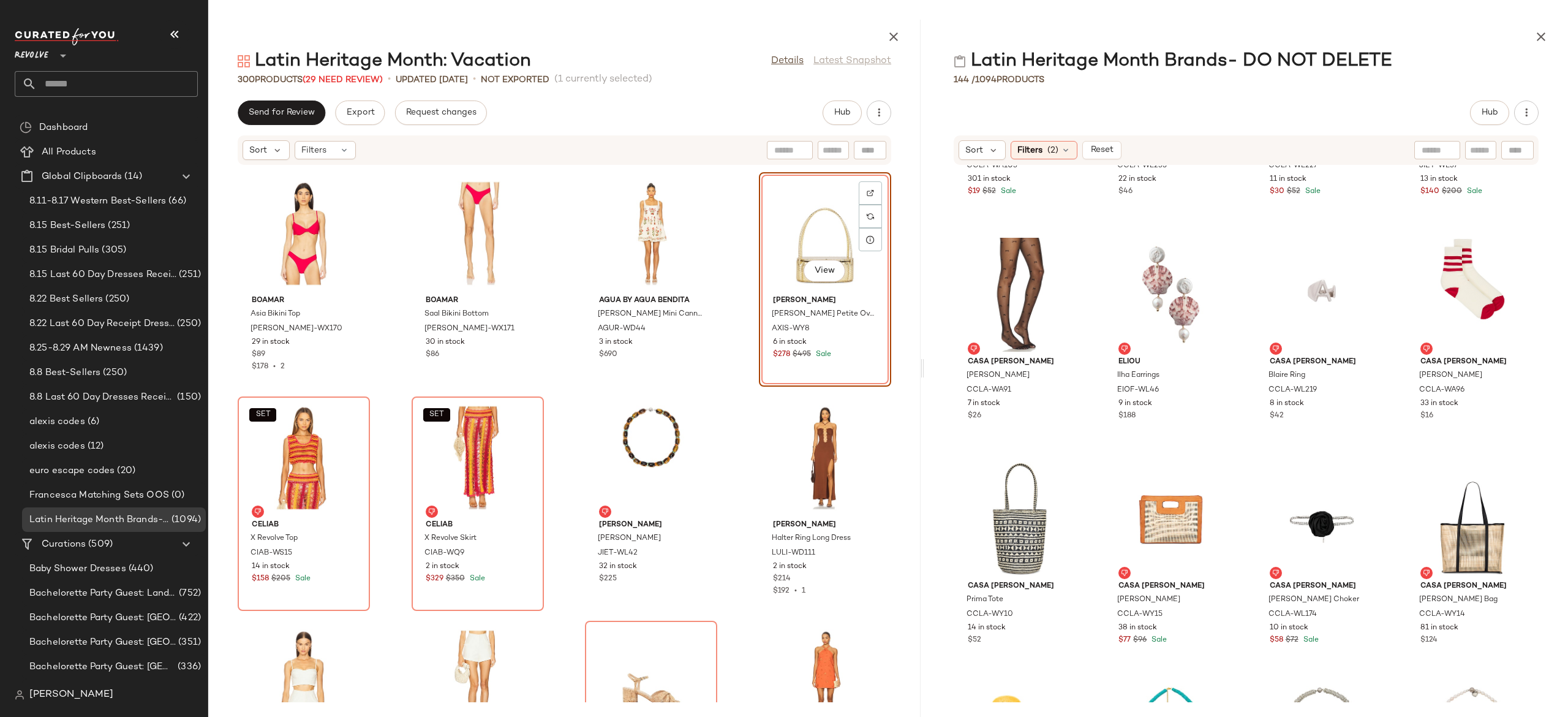
scroll to position [13911, 0]
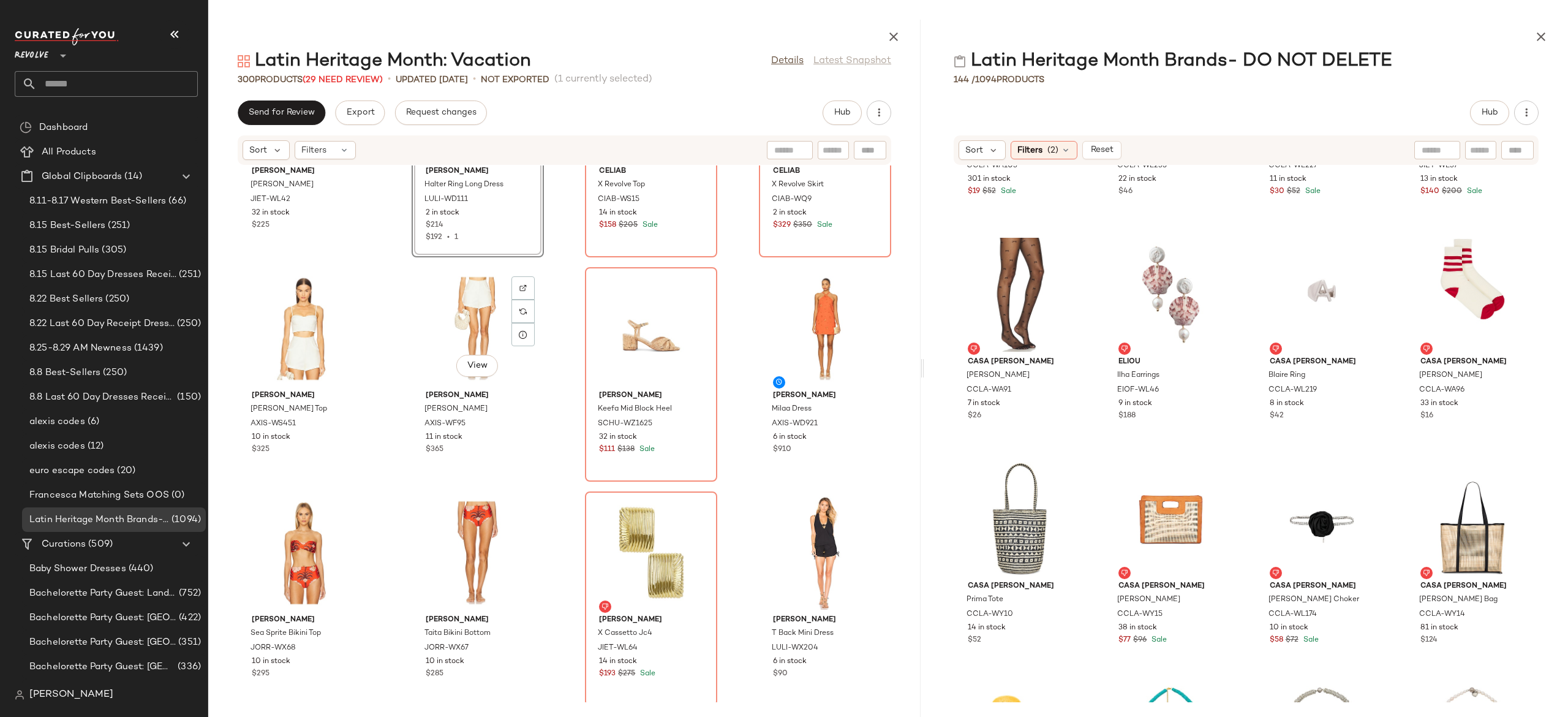
scroll to position [14267, 0]
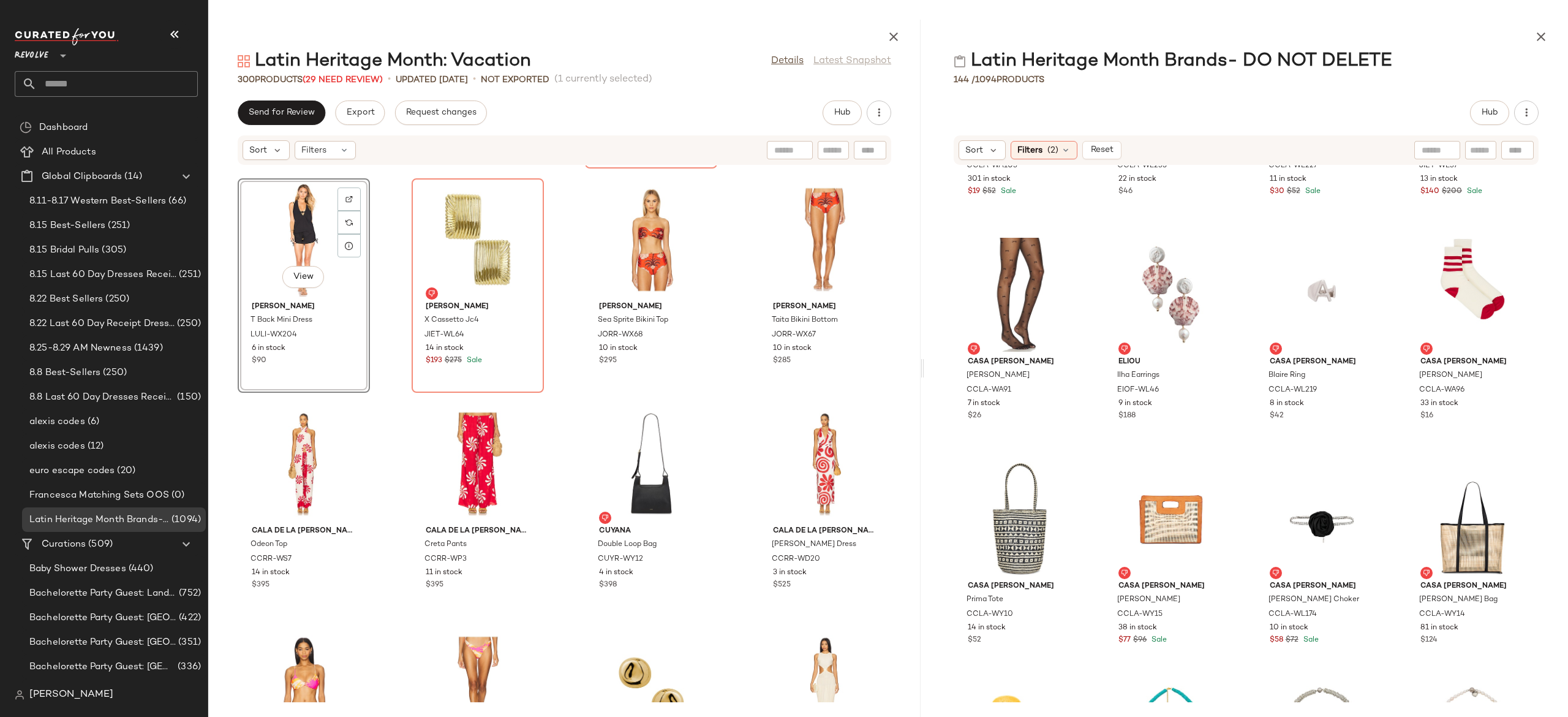
scroll to position [14581, 0]
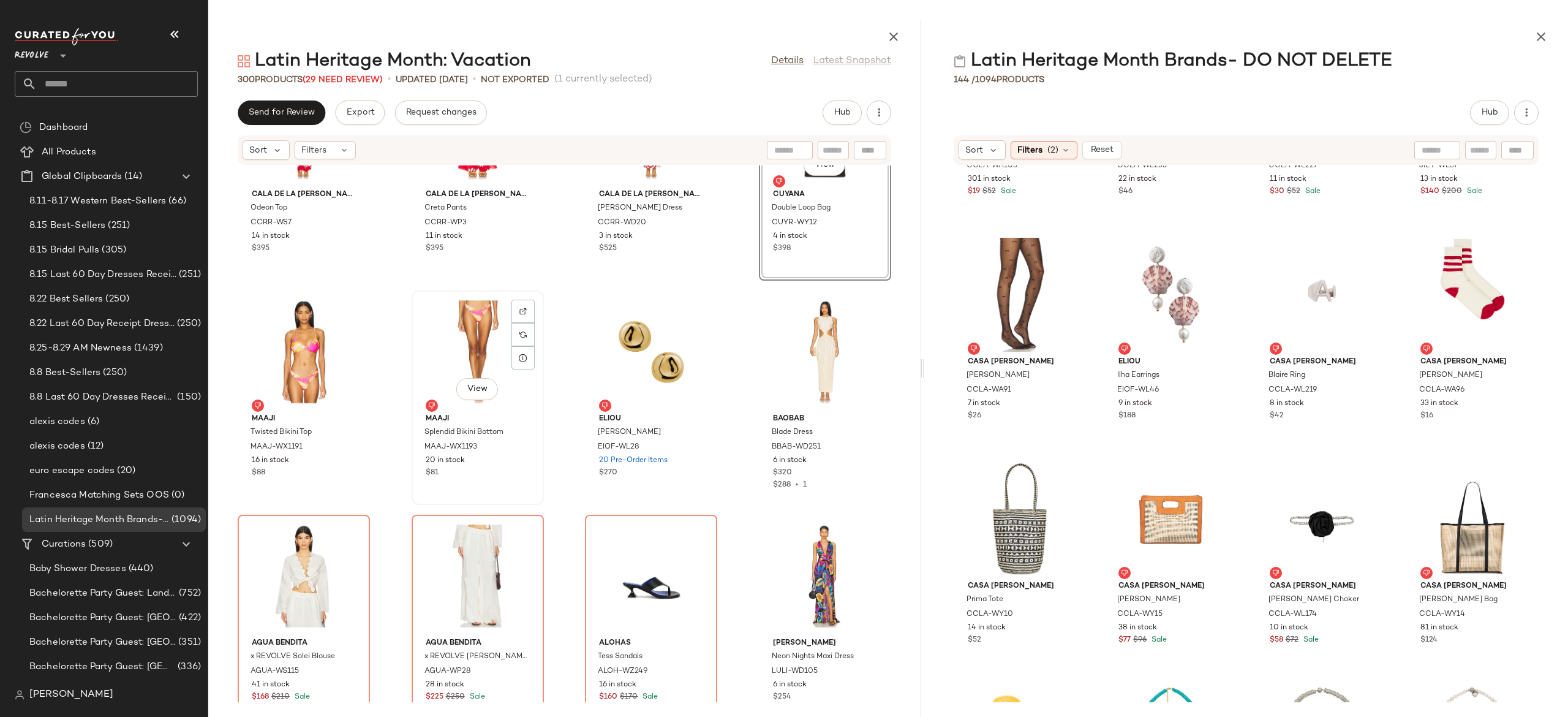
scroll to position [14917, 0]
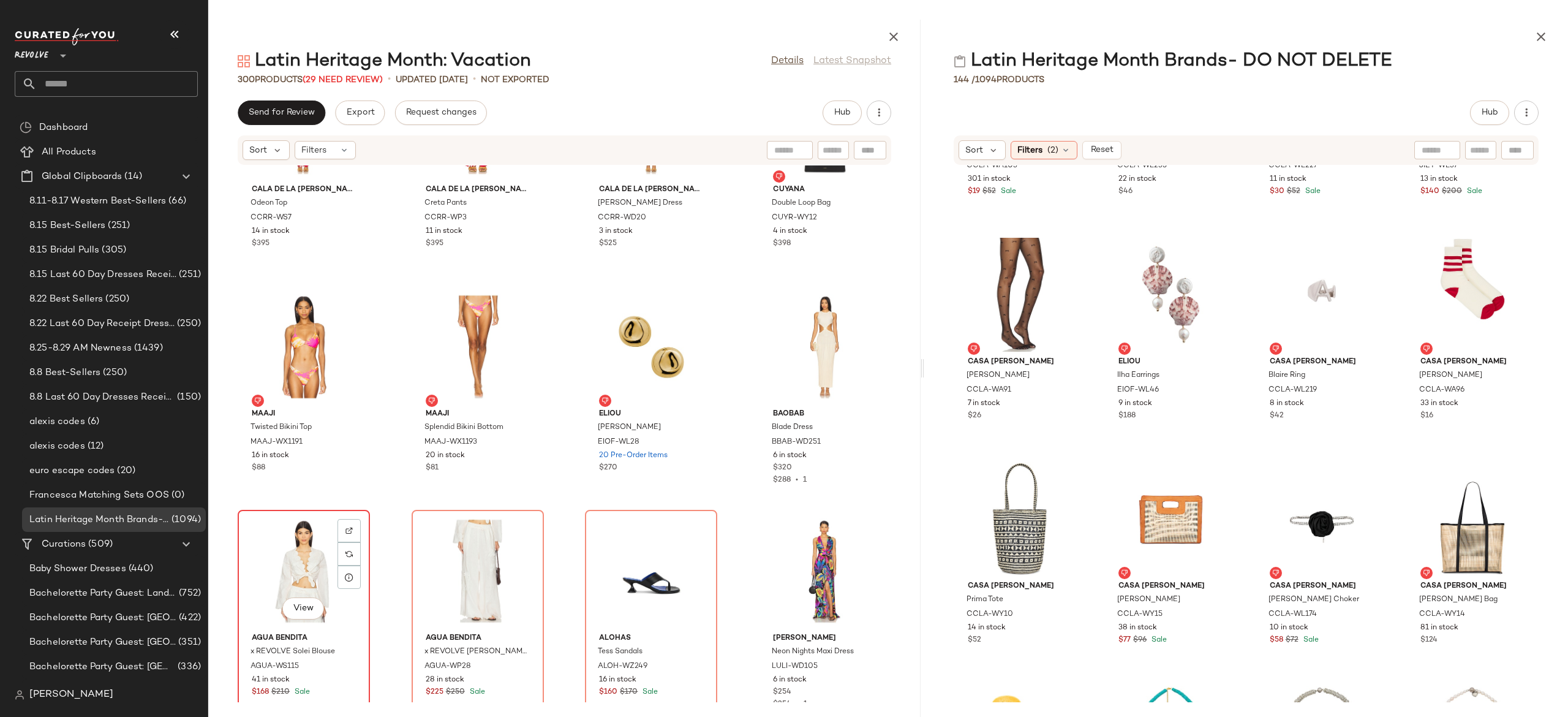
click at [305, 569] on div "View" at bounding box center [303, 571] width 124 height 114
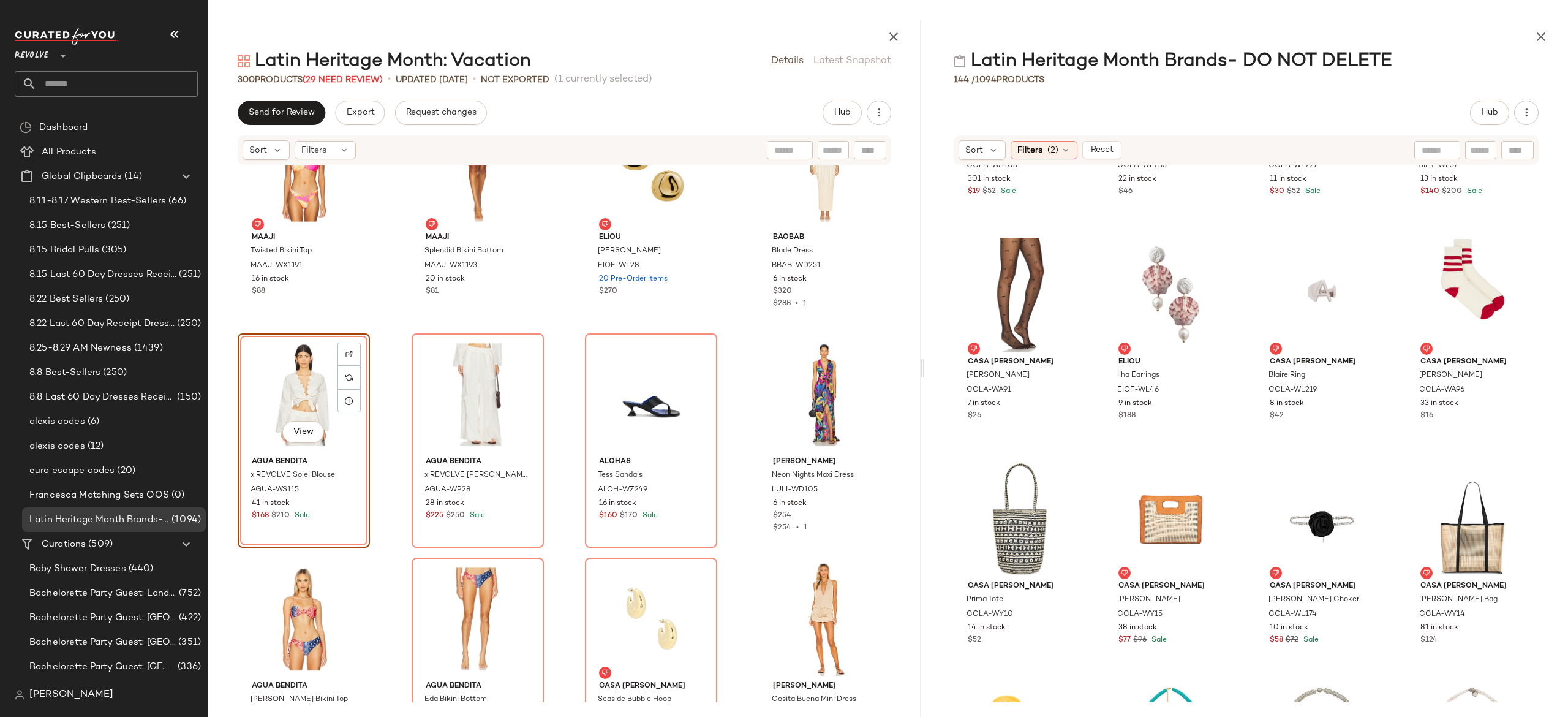
scroll to position [15075, 0]
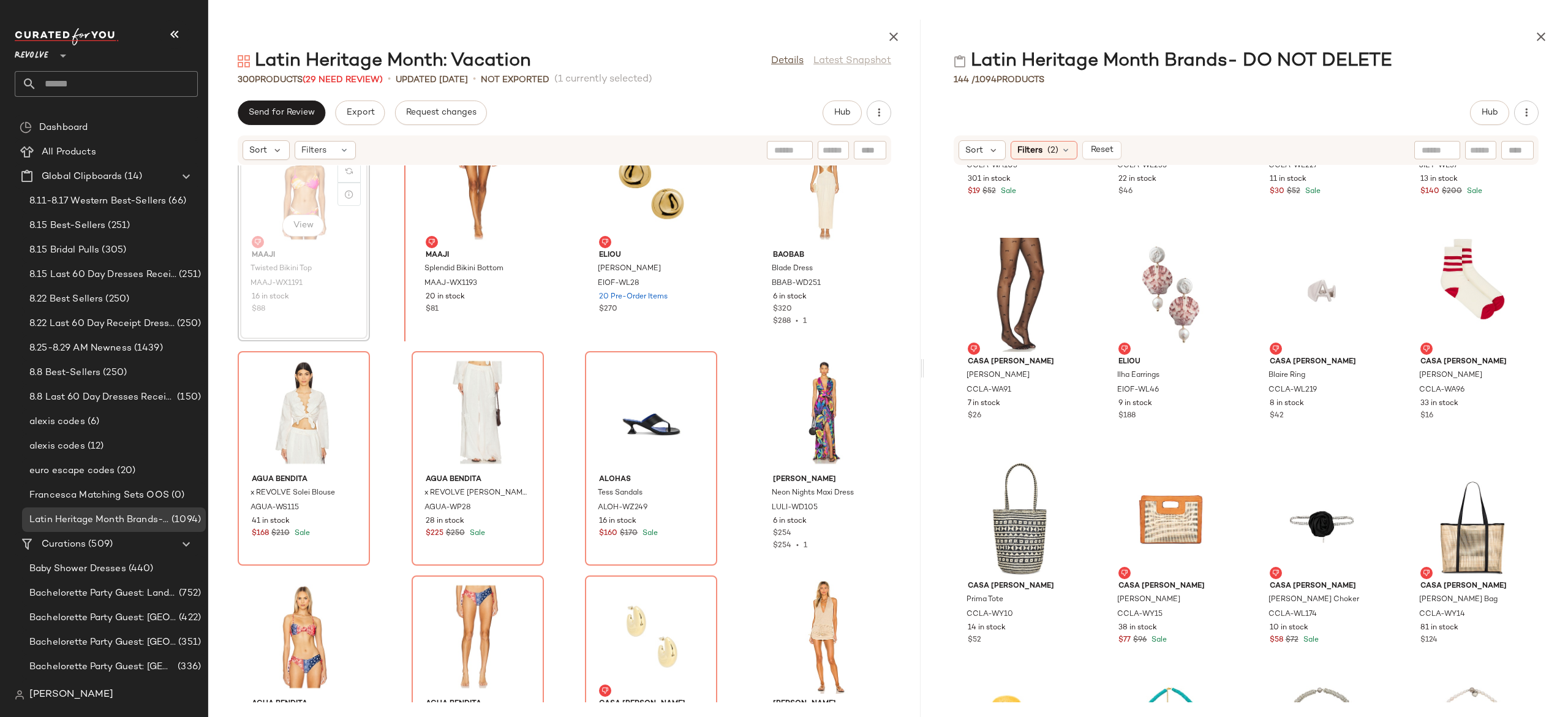
scroll to position [15073, 0]
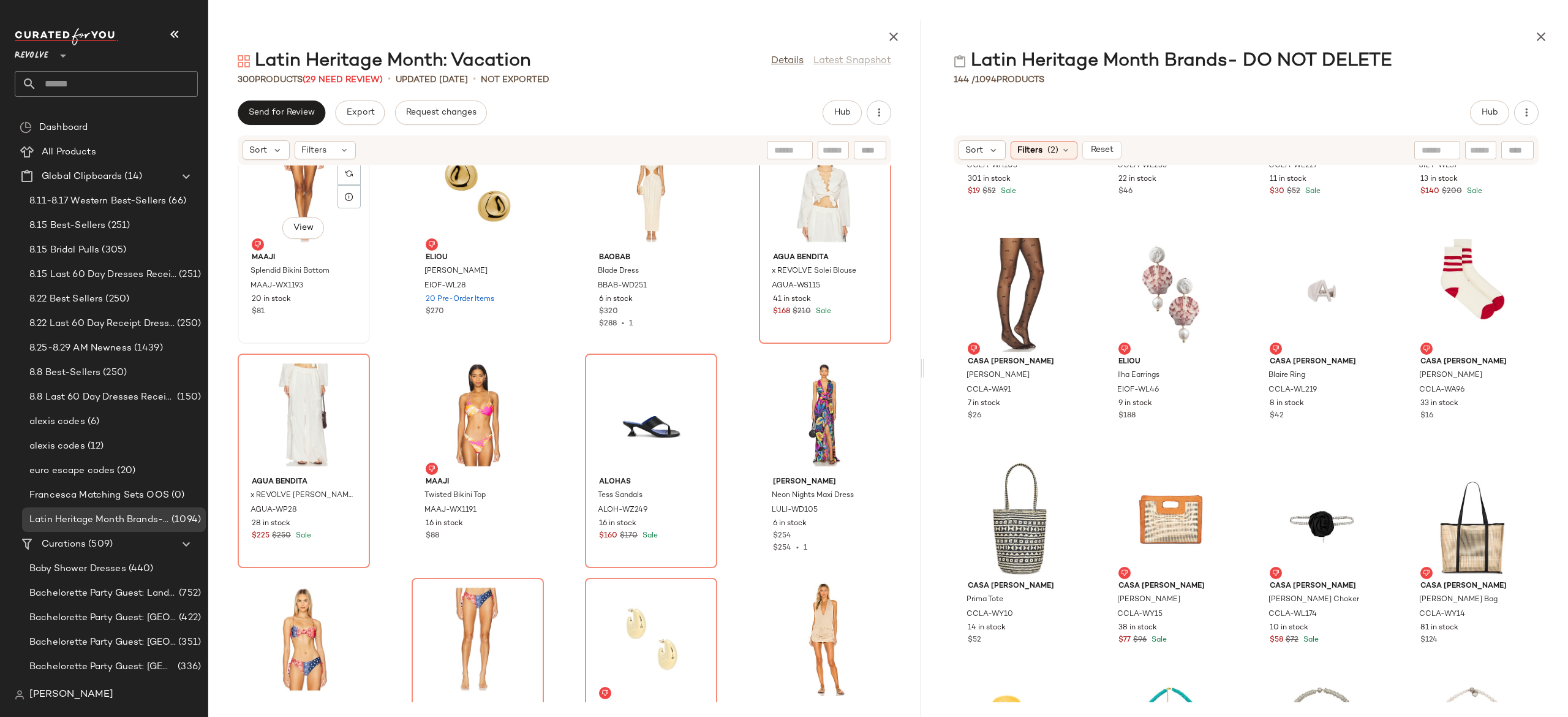
scroll to position [15071, 0]
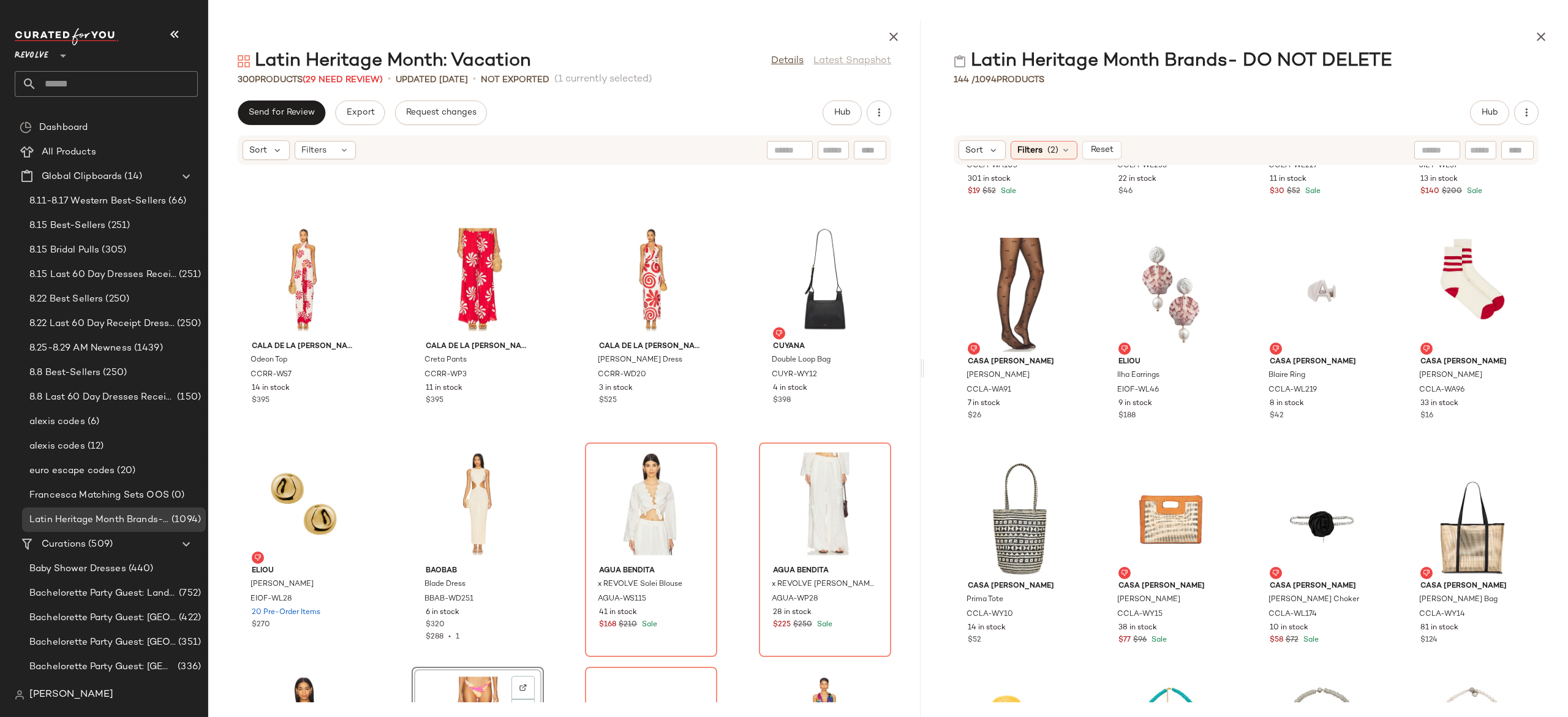
scroll to position [14701, 0]
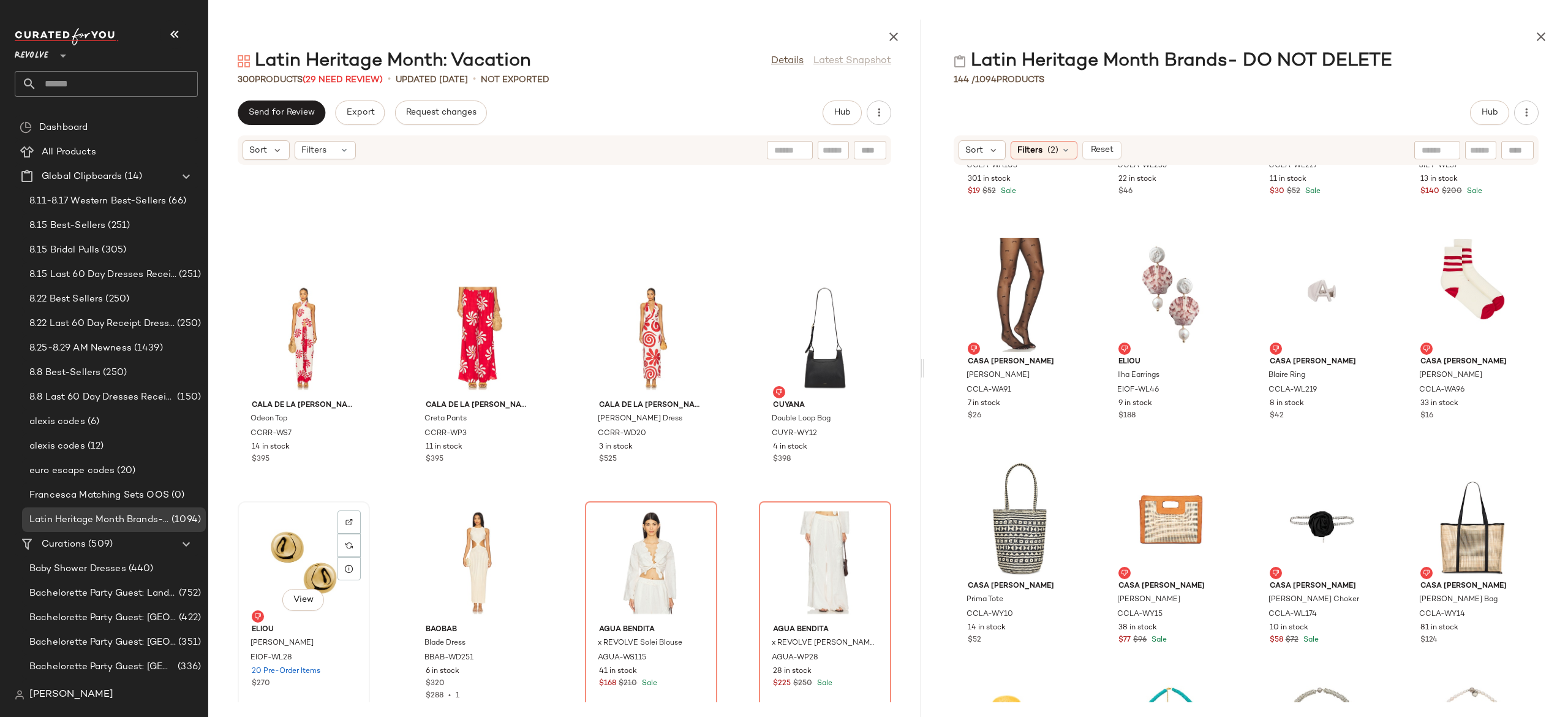
click at [290, 546] on div "View" at bounding box center [303, 563] width 124 height 114
click at [795, 530] on div "View" at bounding box center [824, 563] width 124 height 114
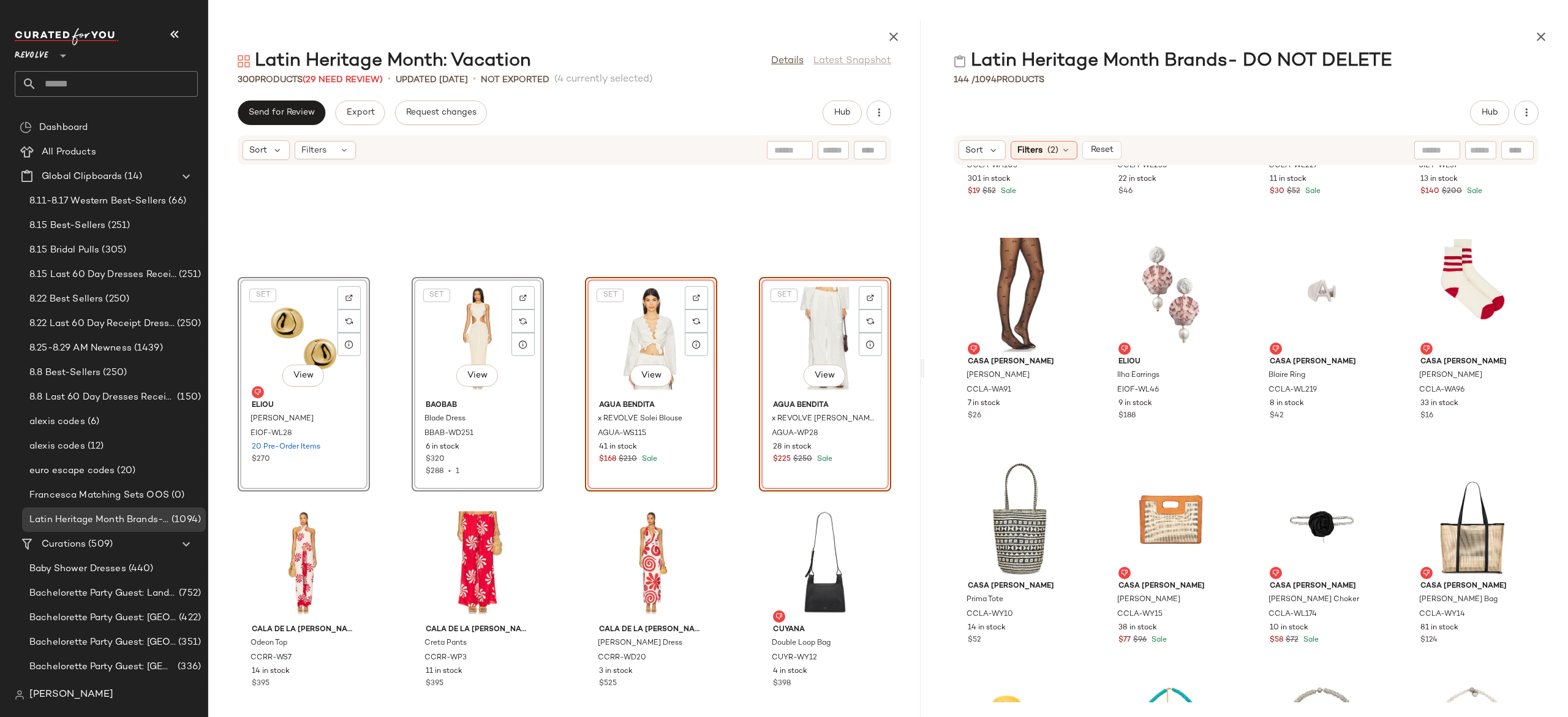
click at [378, 407] on div "SET View Eliou Lija Earrings EIOF-WL28 20 Pre-Order Items $270 SET View Baobab …" at bounding box center [564, 433] width 712 height 536
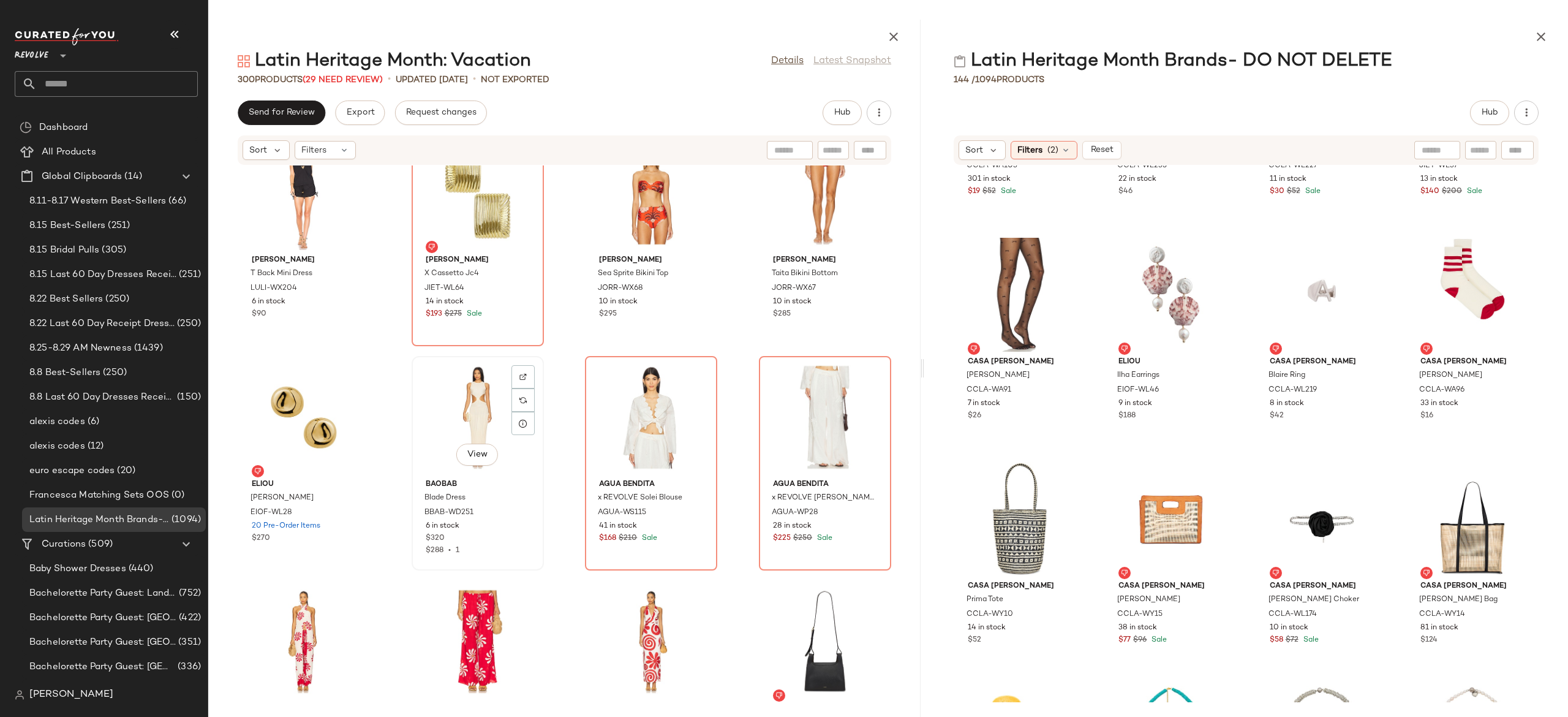
scroll to position [14645, 0]
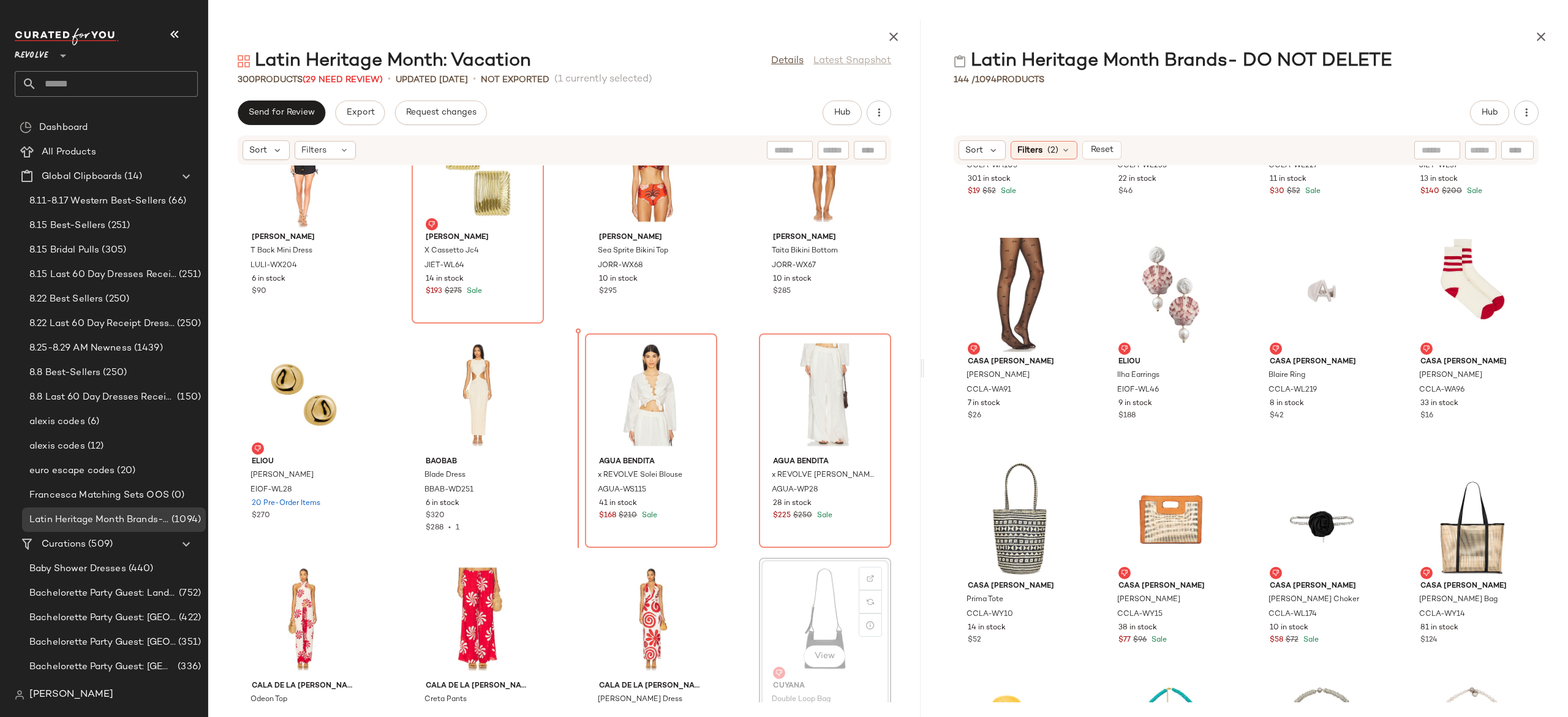
scroll to position [14647, 0]
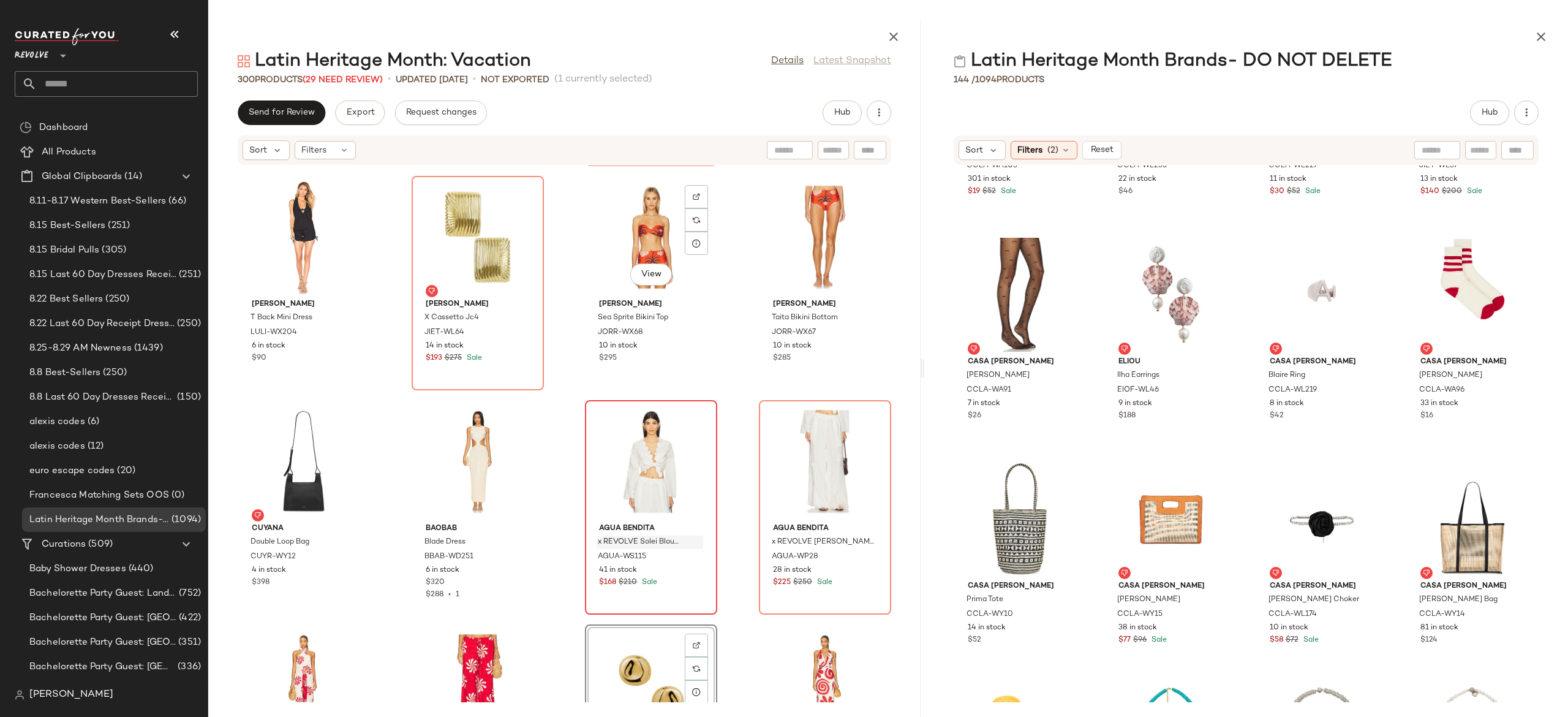
scroll to position [14581, 0]
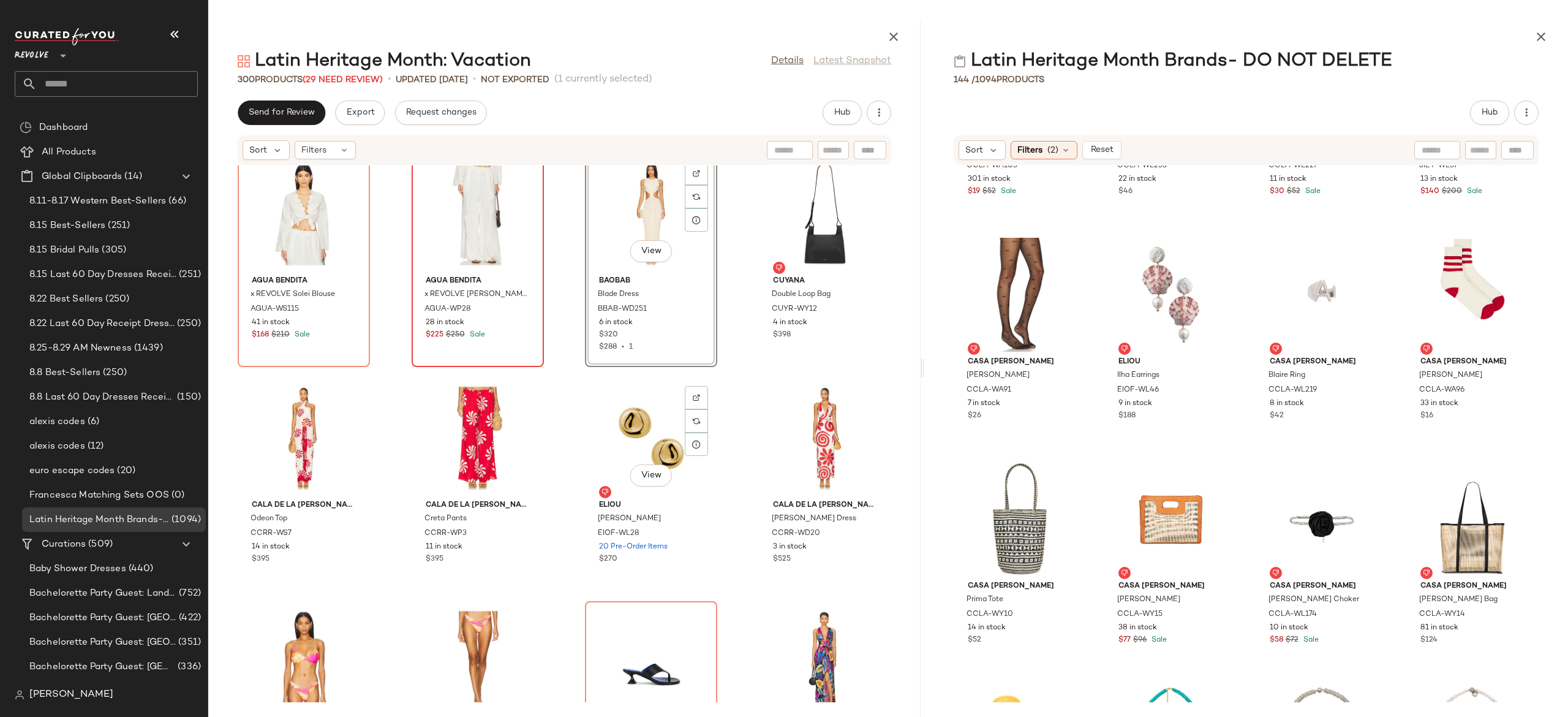
scroll to position [14823, 0]
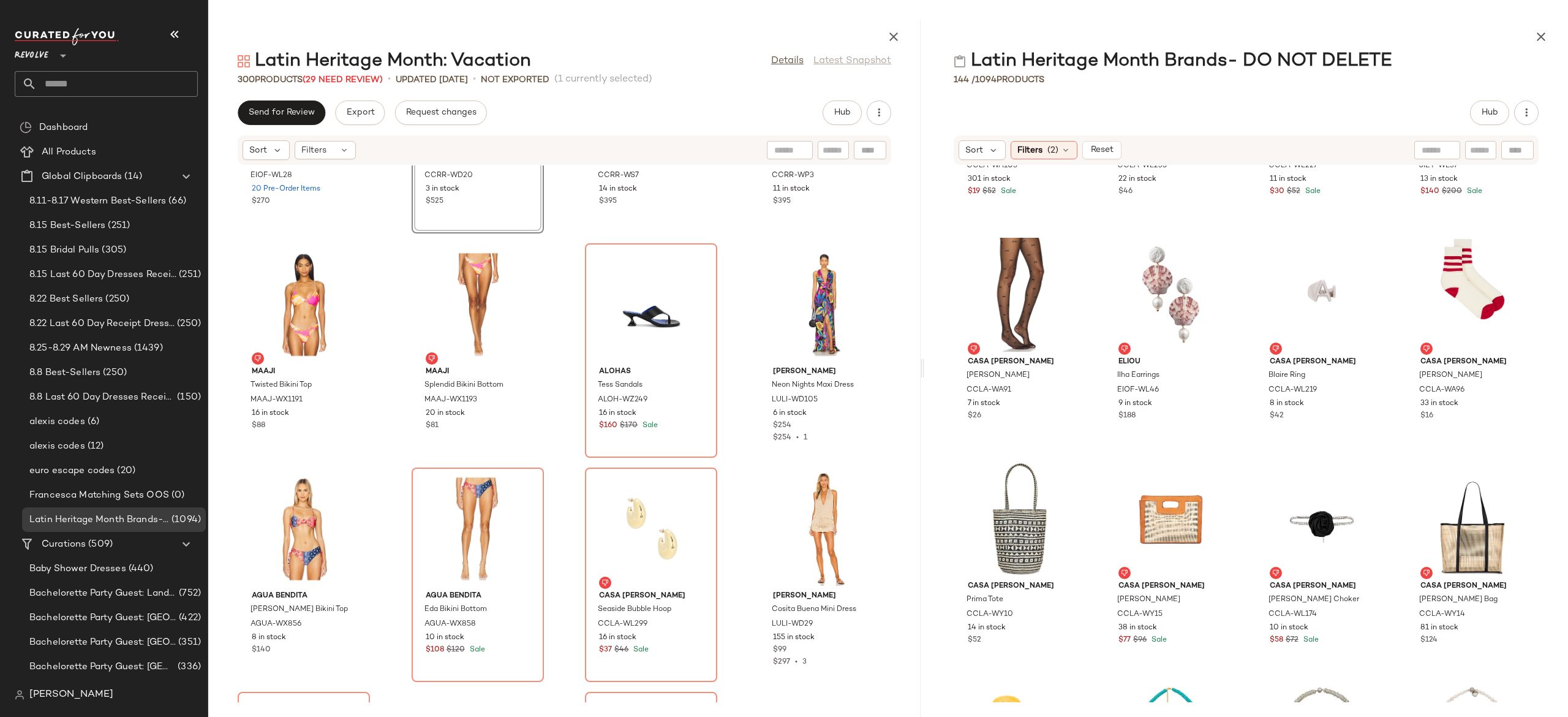
scroll to position [15185, 0]
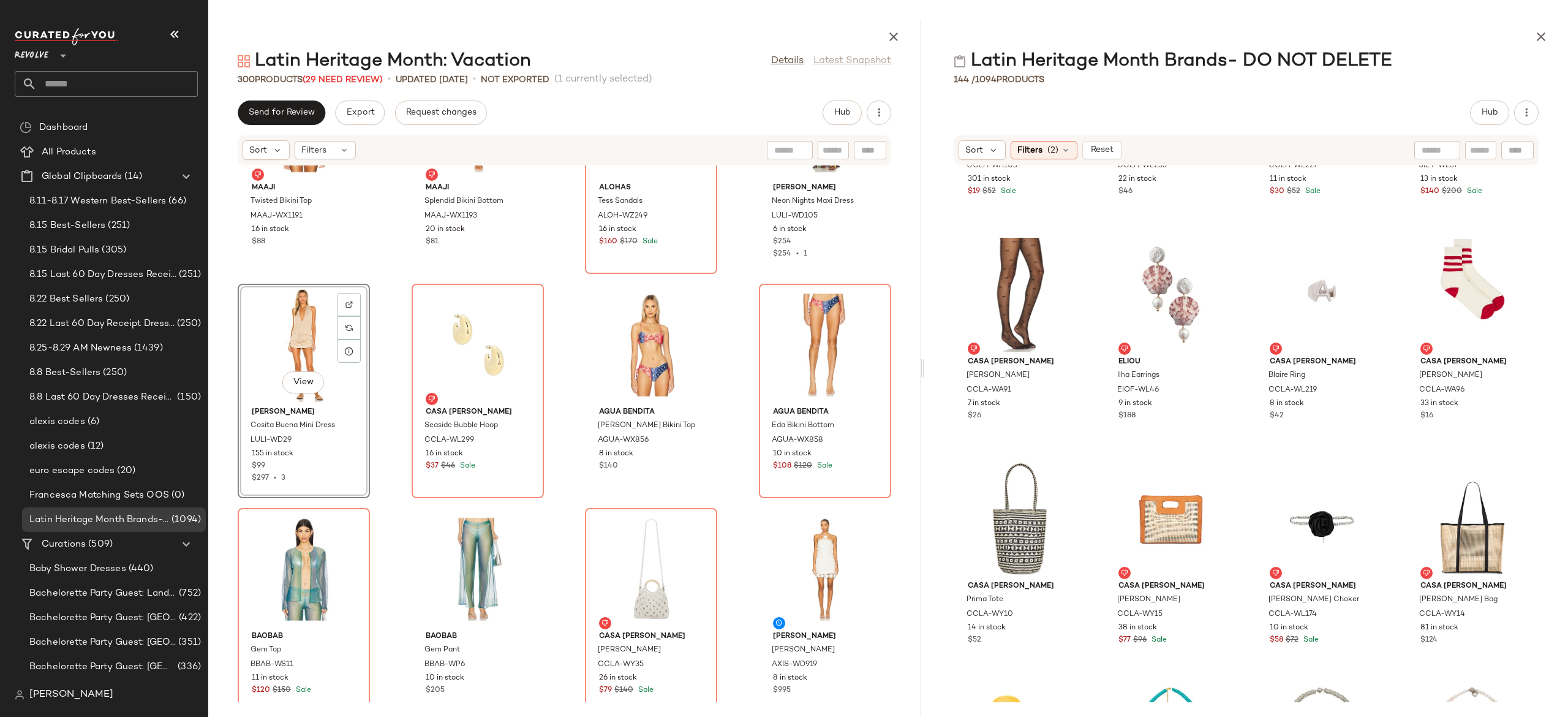
scroll to position [15387, 0]
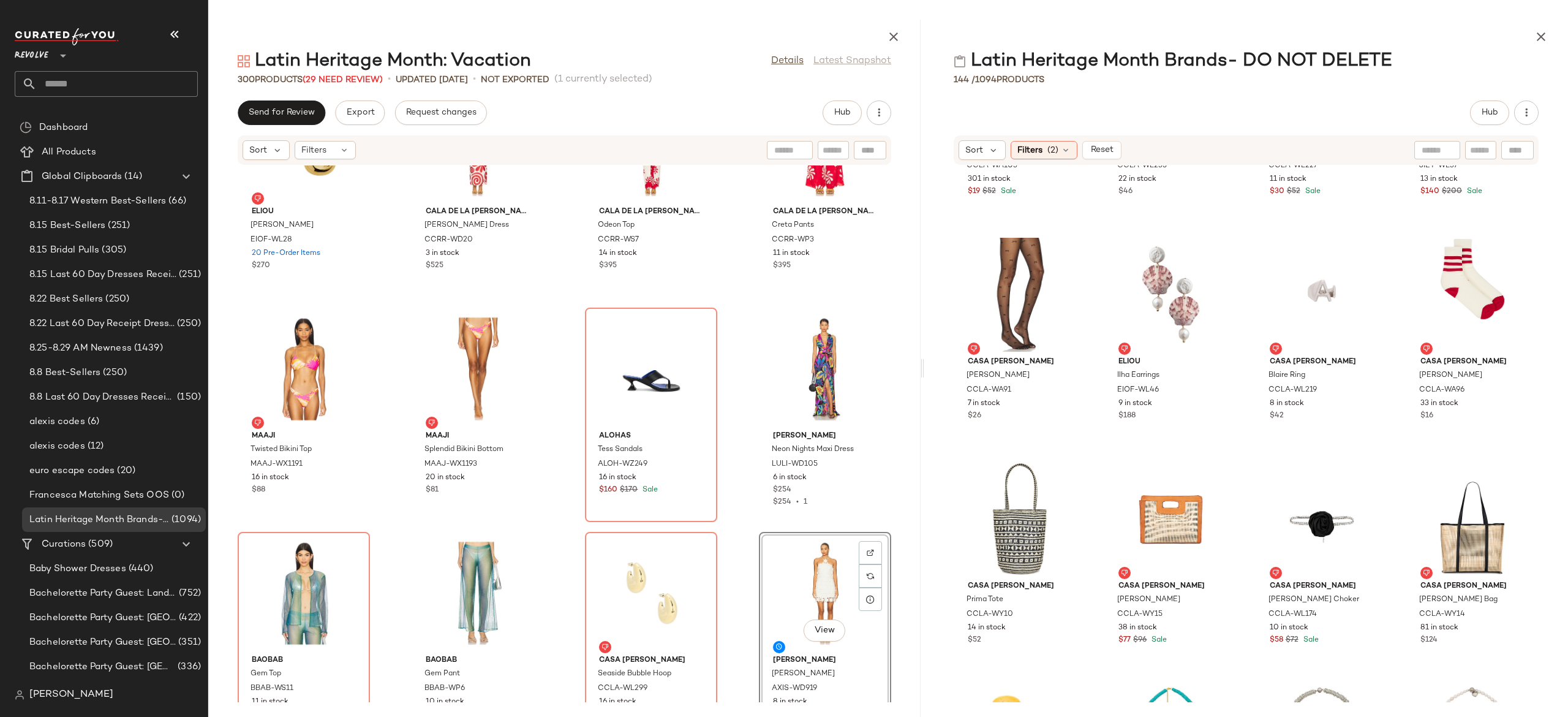
scroll to position [15134, 0]
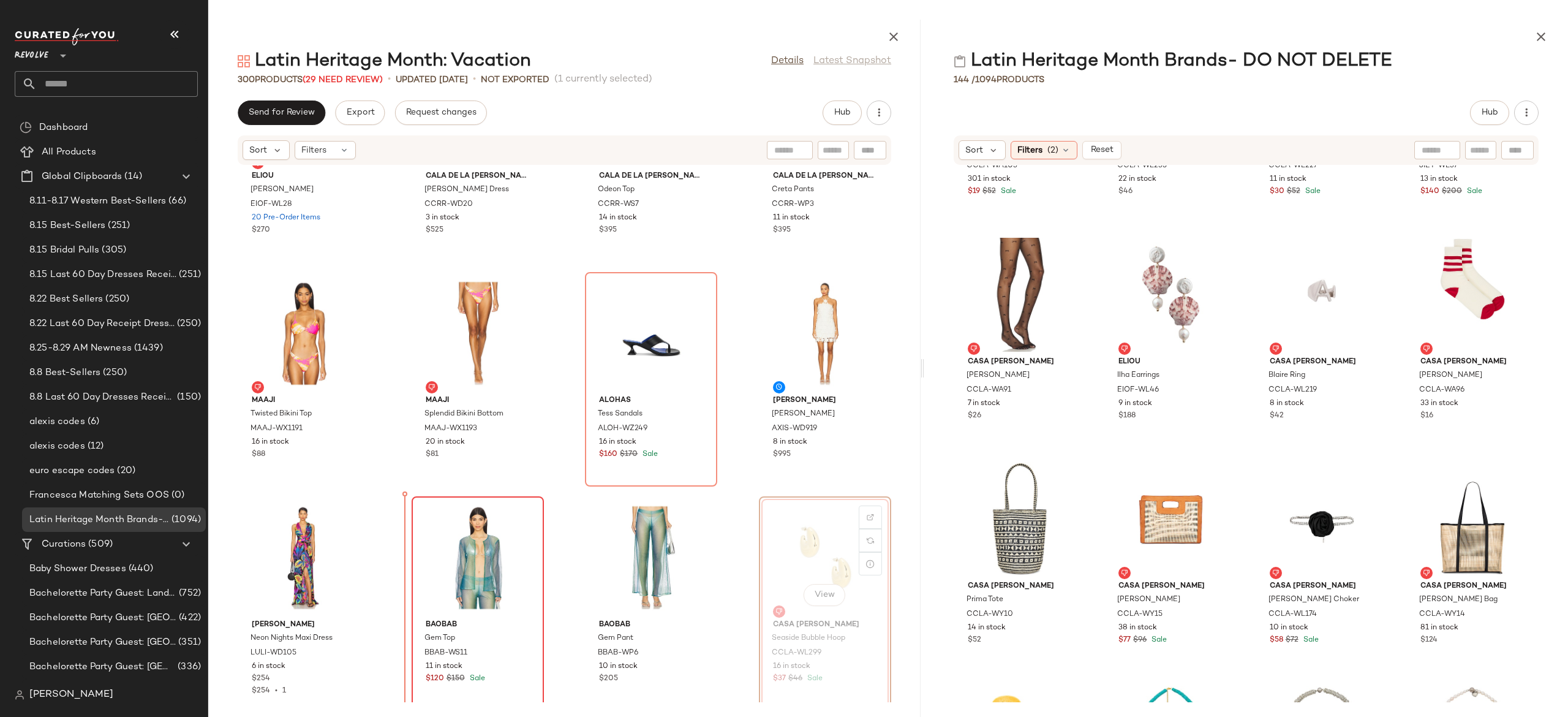
scroll to position [15157, 0]
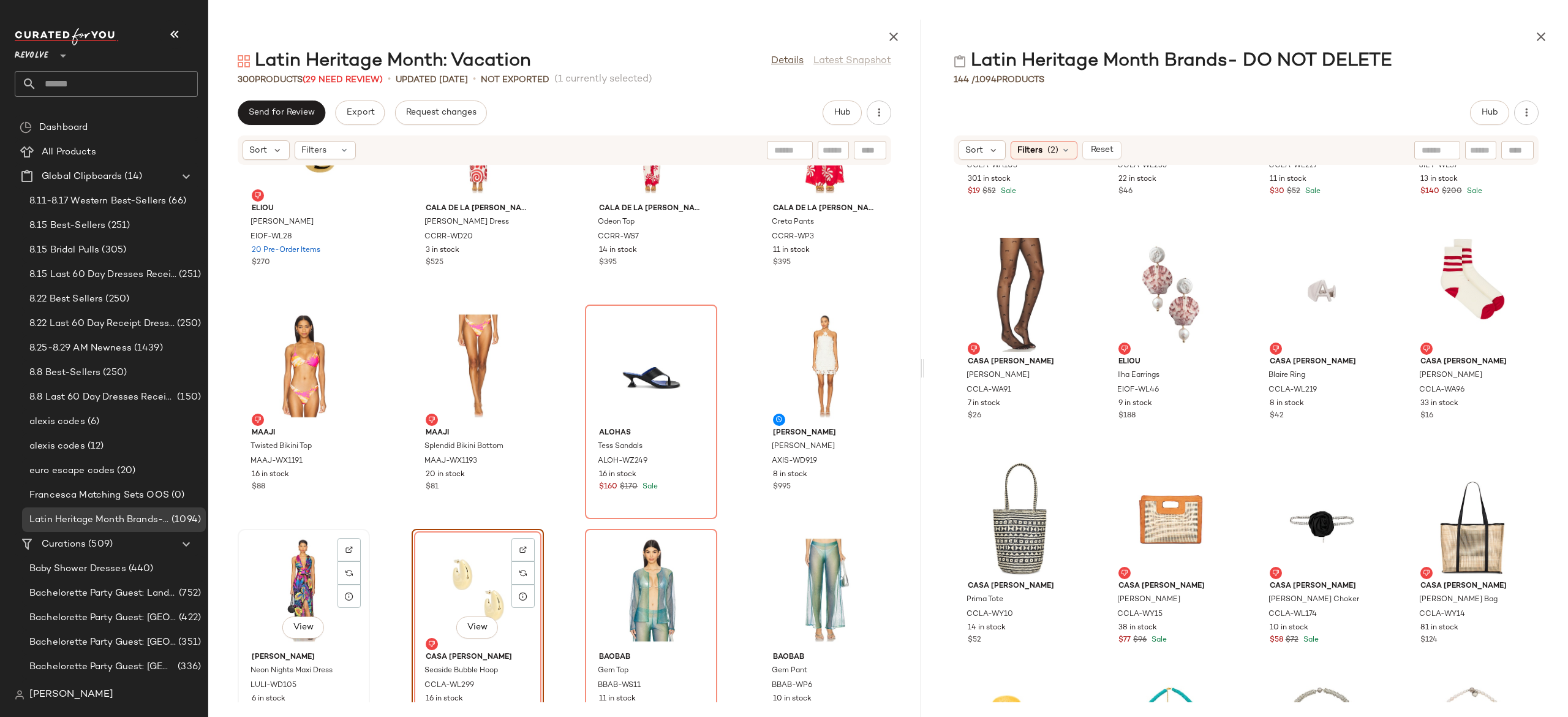
scroll to position [15365, 0]
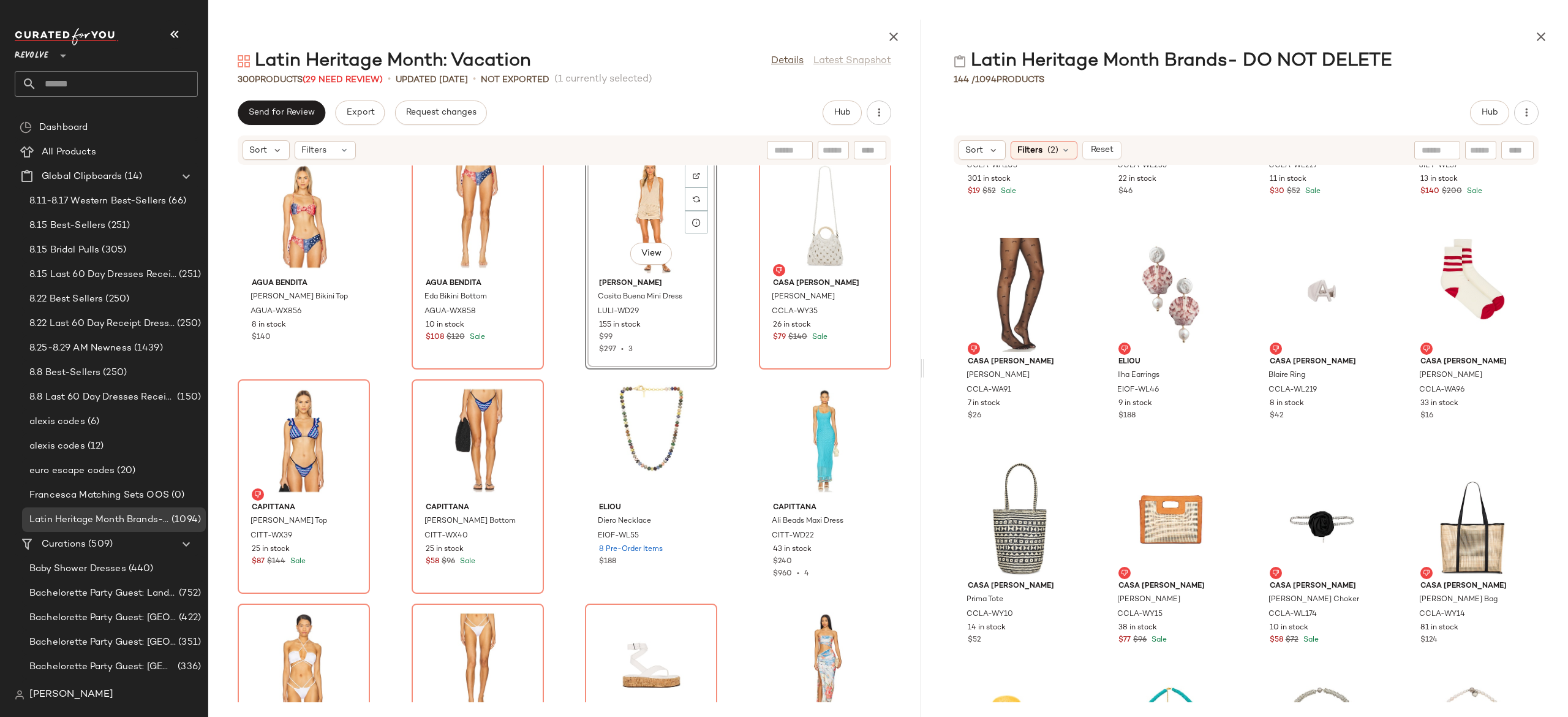
scroll to position [15721, 0]
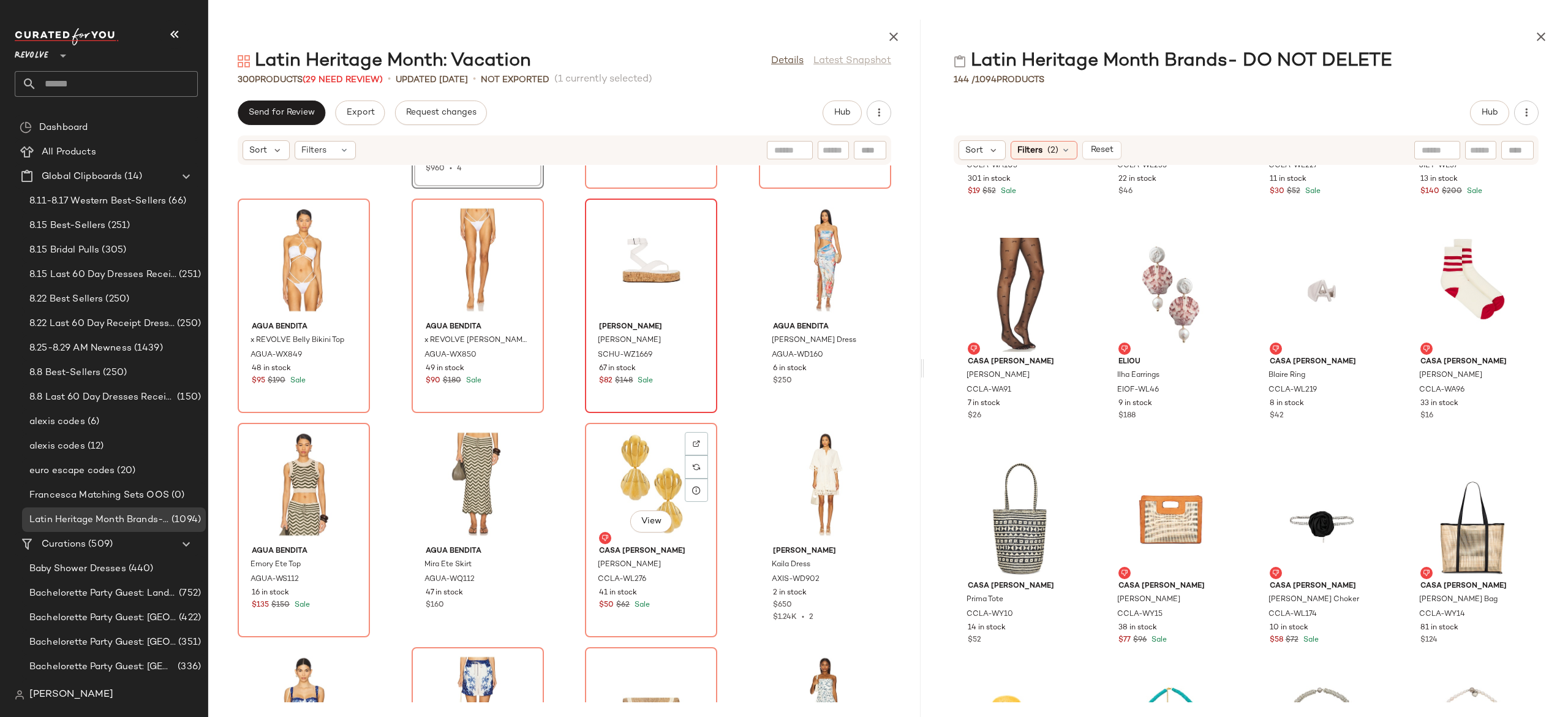
scroll to position [16127, 0]
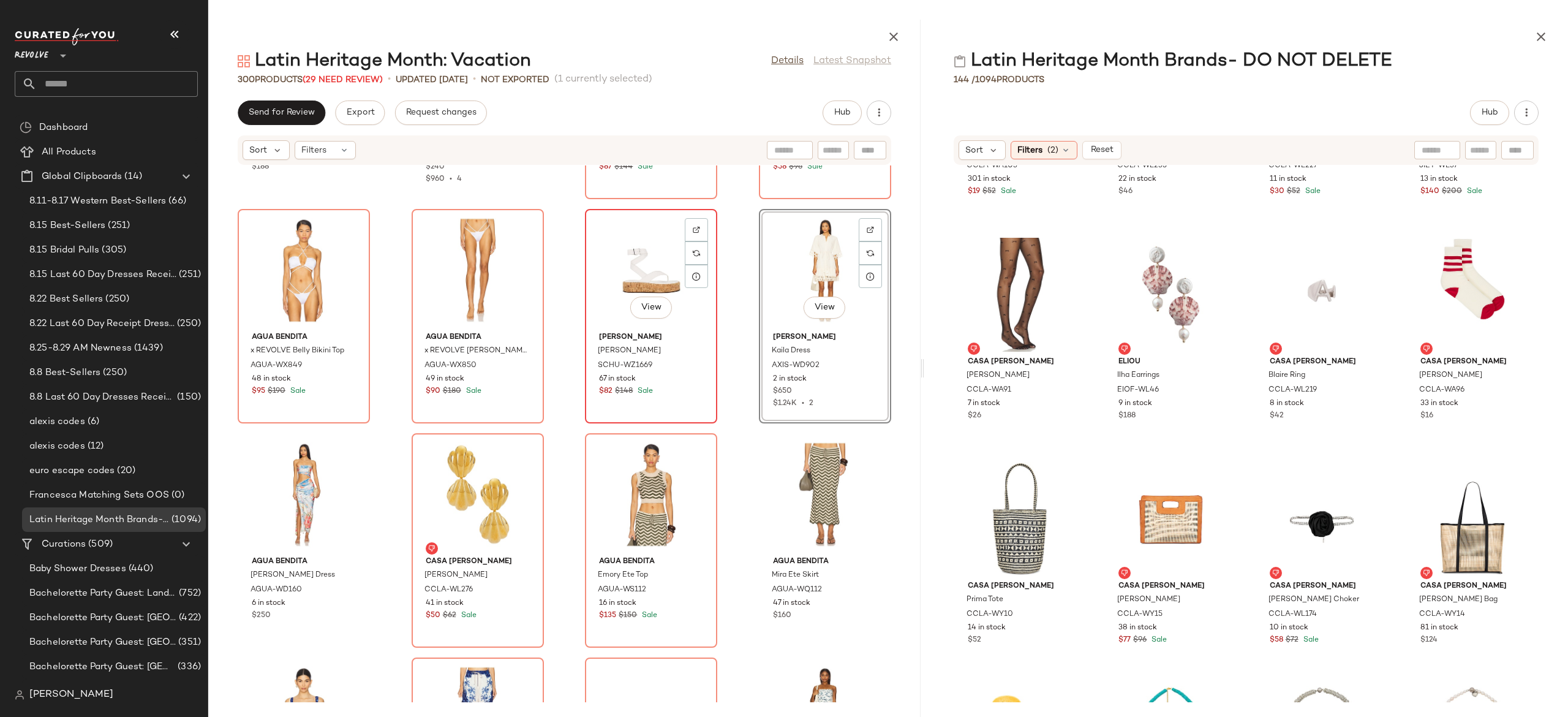
scroll to position [16284, 0]
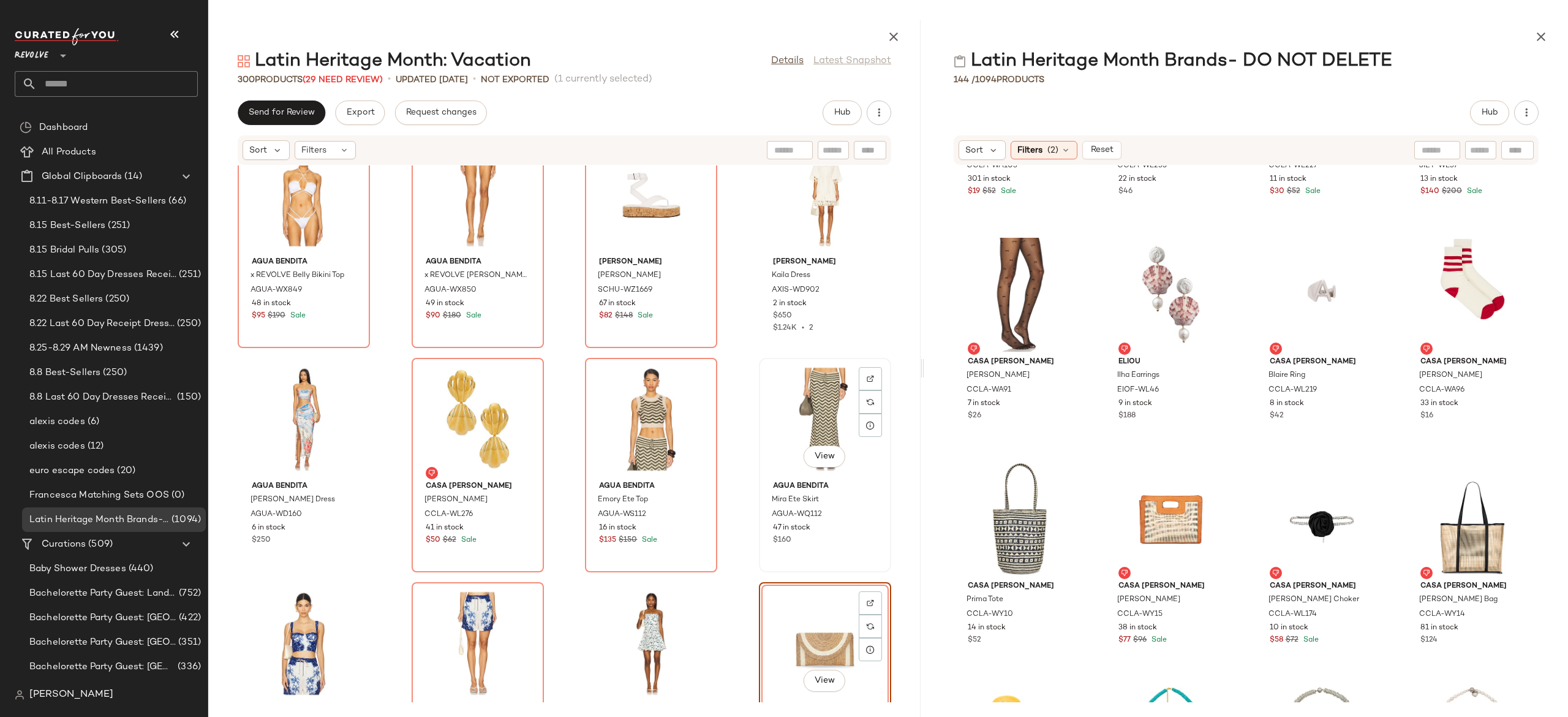
scroll to position [16184, 0]
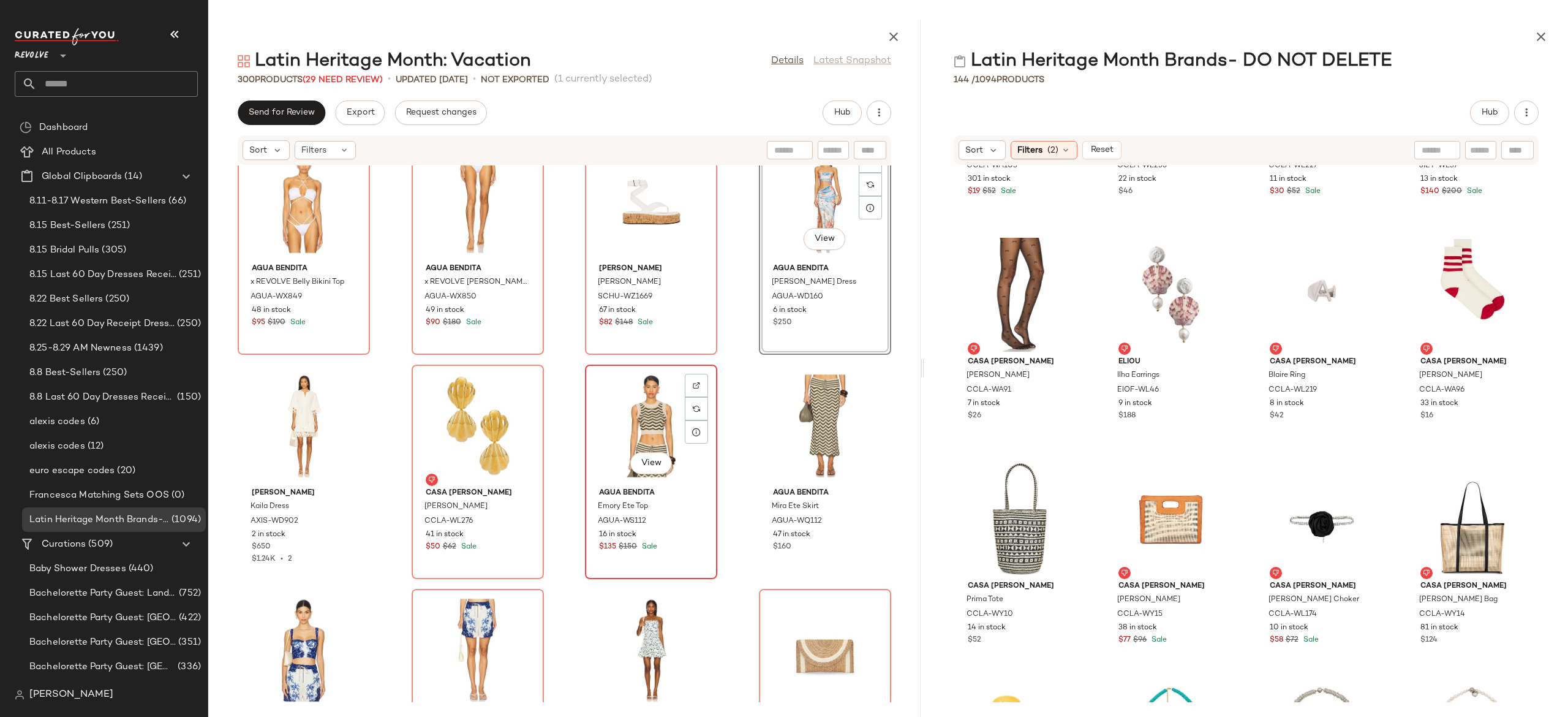
scroll to position [16284, 0]
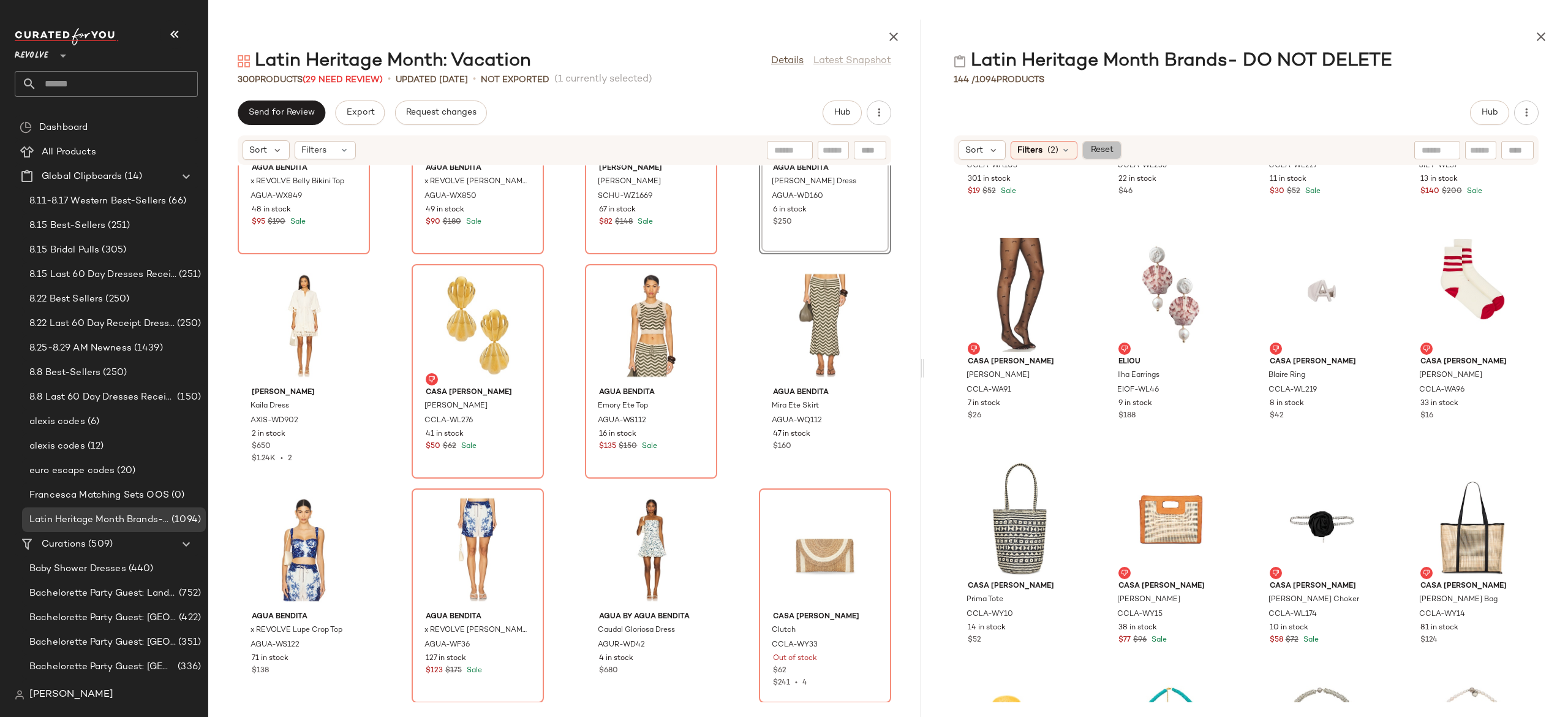
click at [1099, 147] on span "Reset" at bounding box center [1101, 150] width 23 height 10
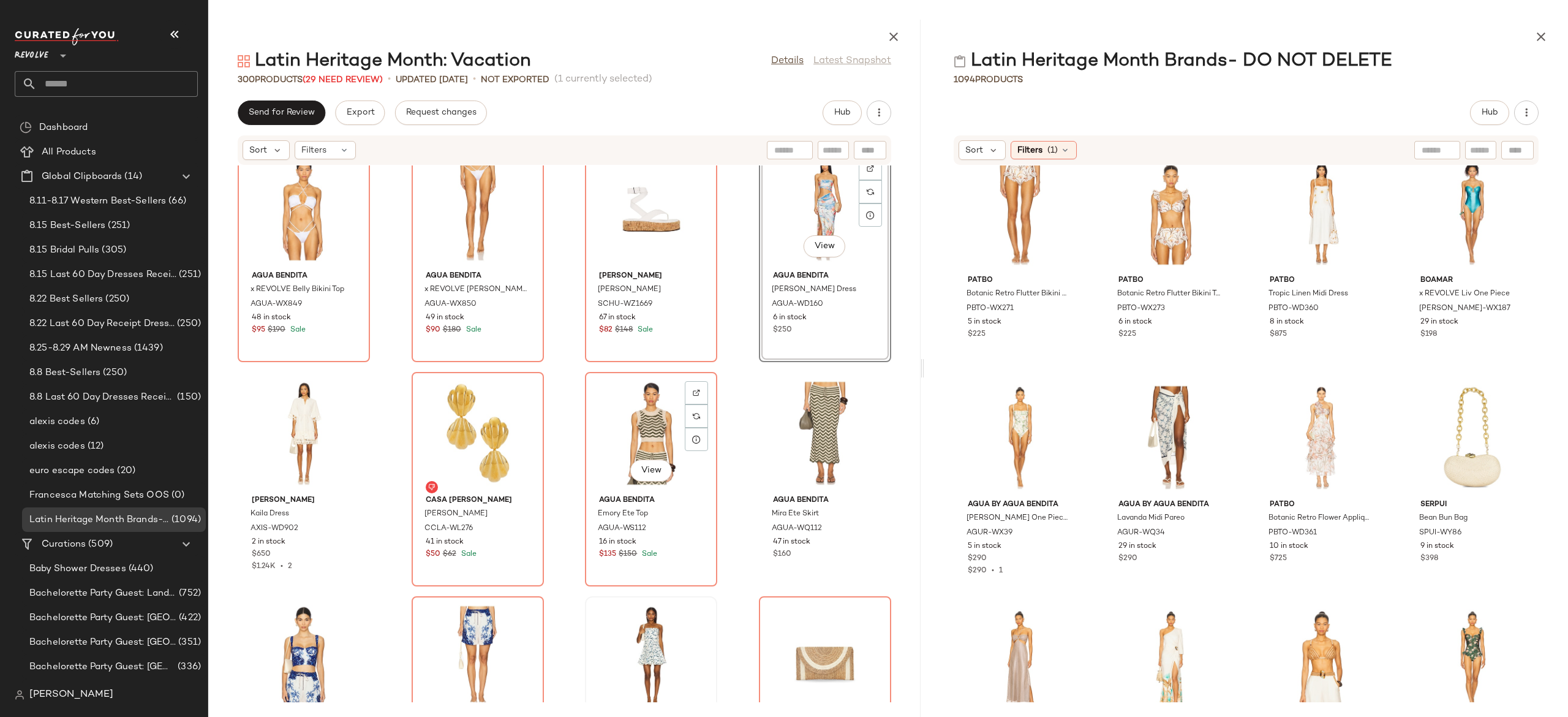
scroll to position [16173, 0]
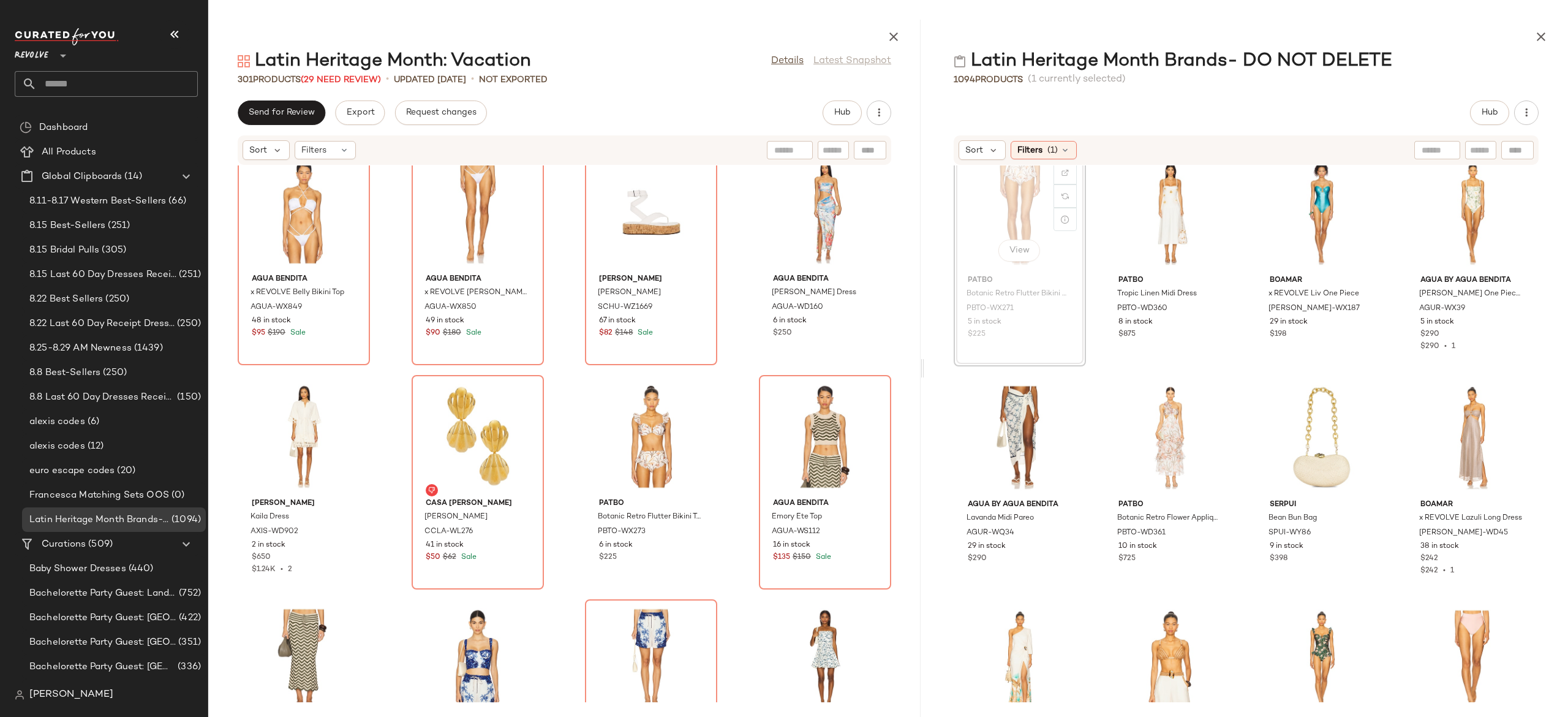
scroll to position [3386, 0]
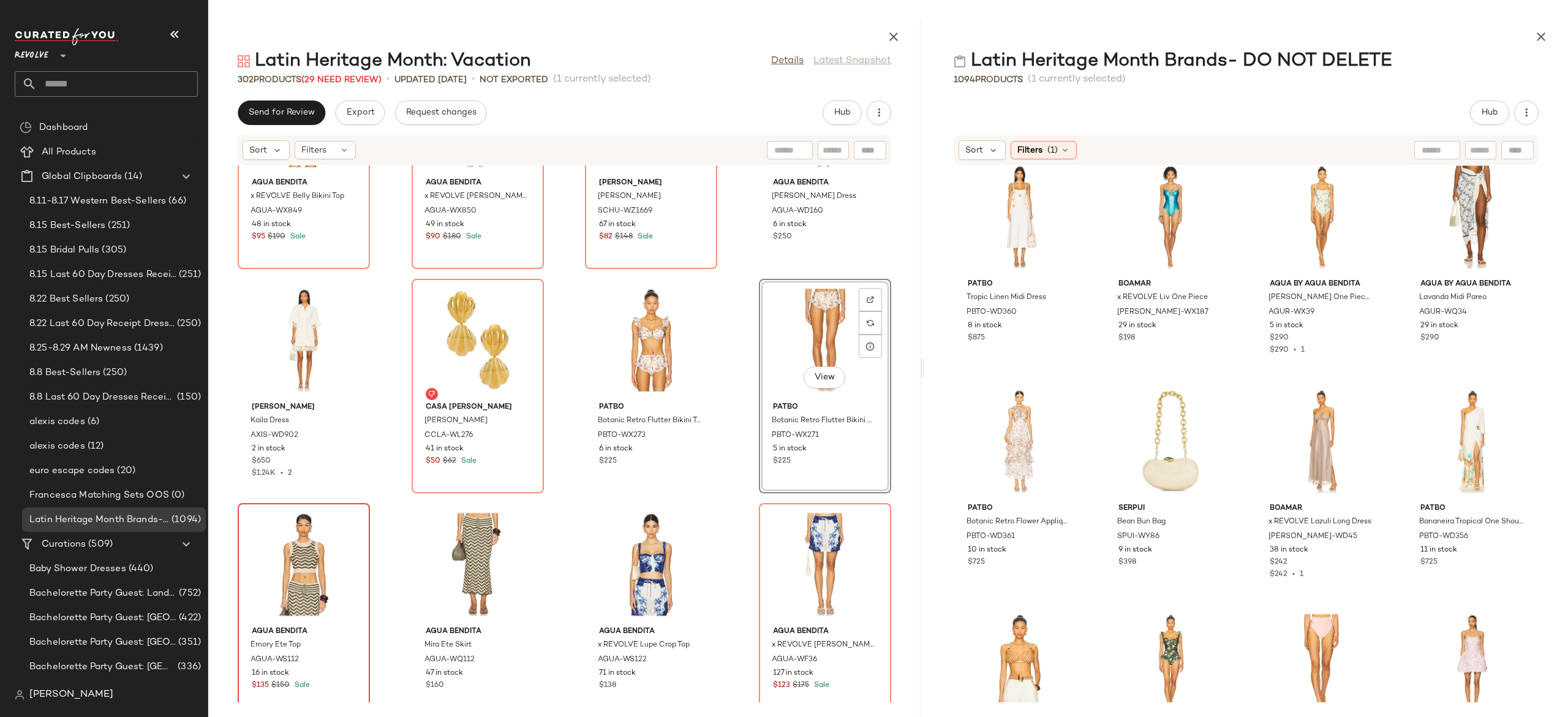
scroll to position [16272, 0]
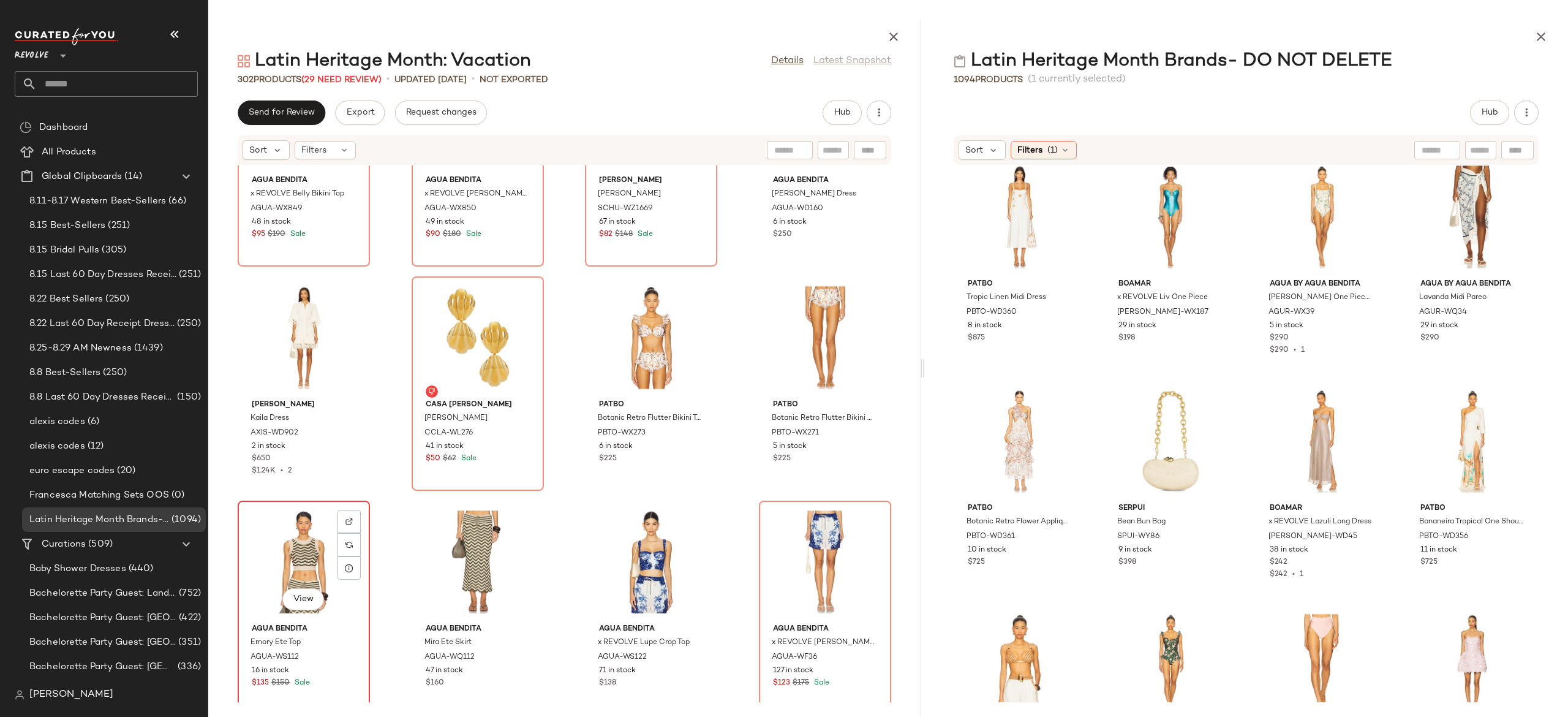
click at [305, 554] on div "View" at bounding box center [303, 562] width 124 height 114
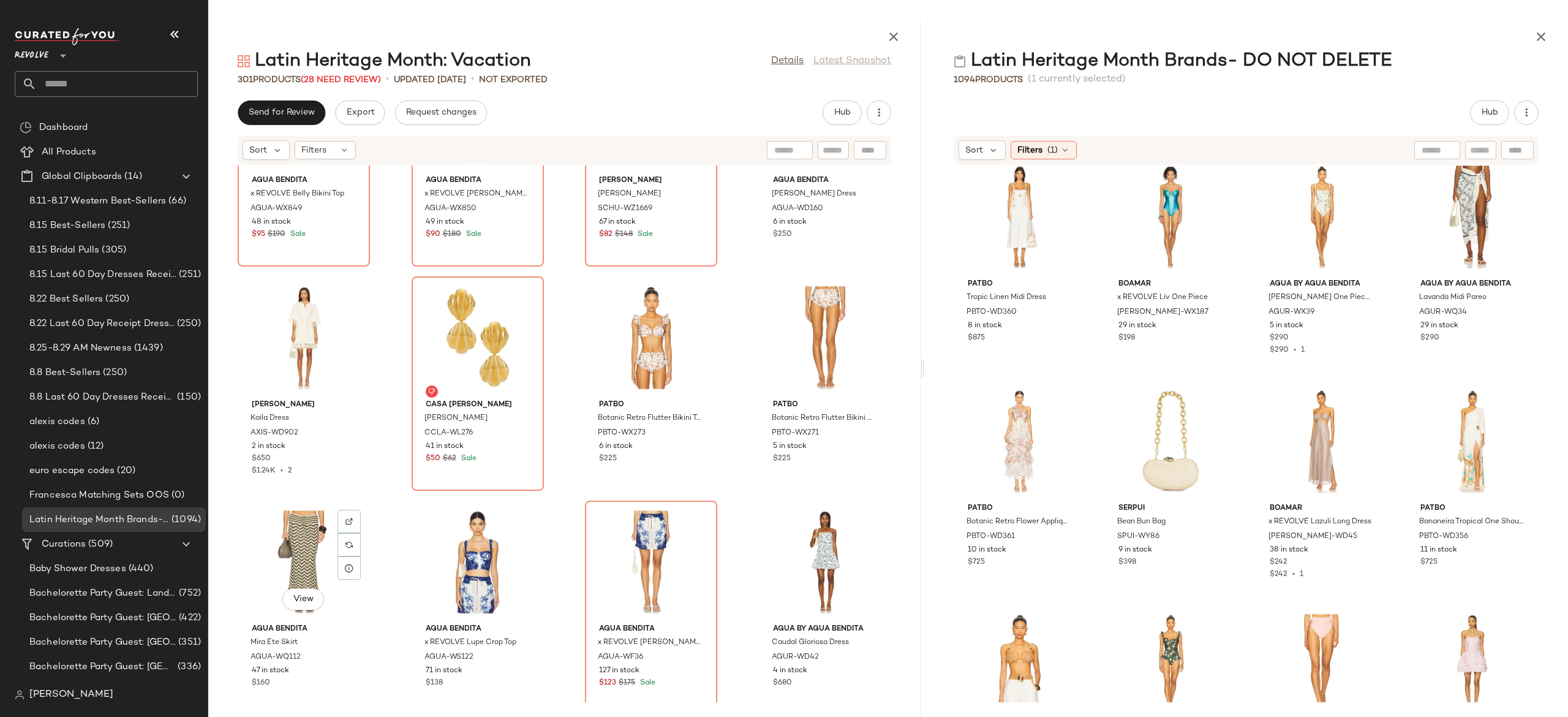
click at [305, 554] on div "View" at bounding box center [303, 562] width 124 height 114
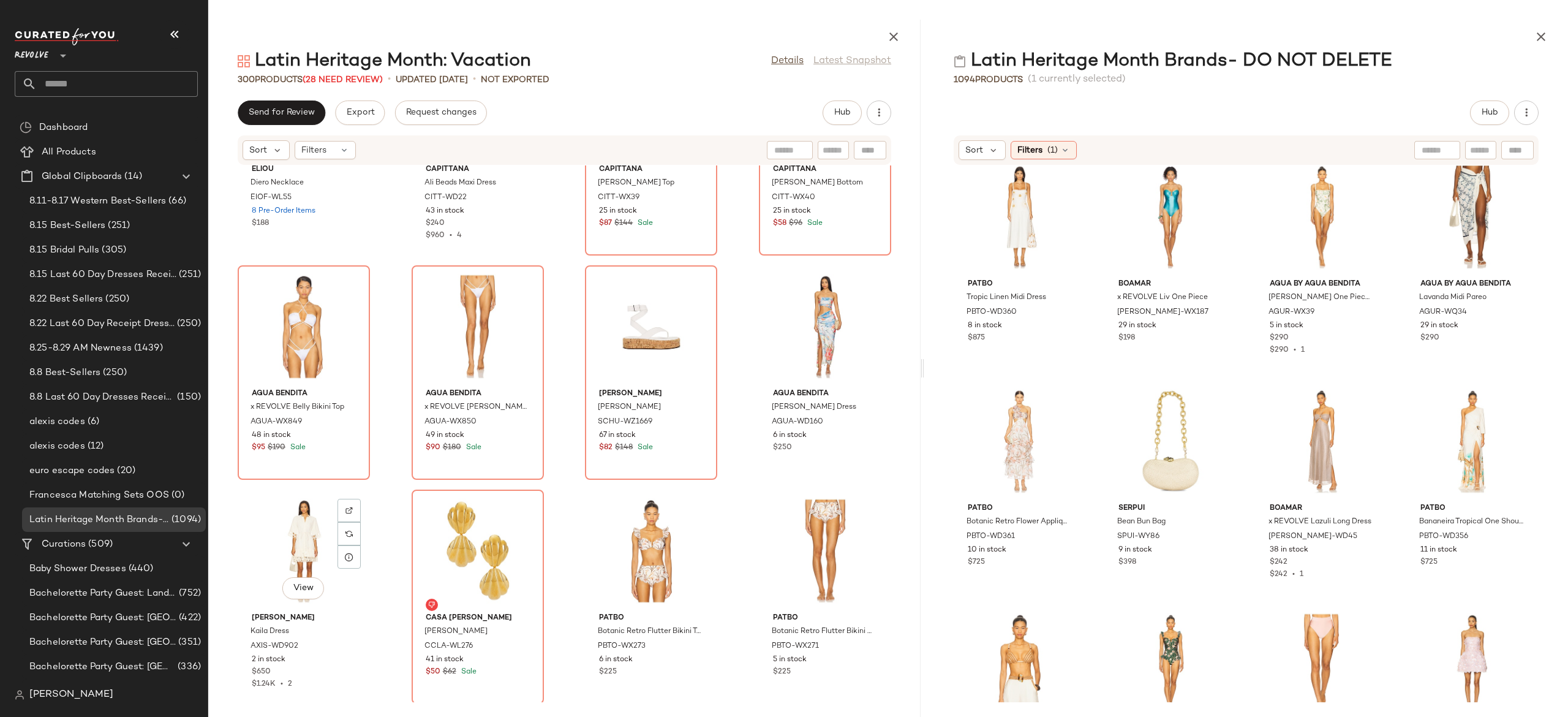
scroll to position [16098, 0]
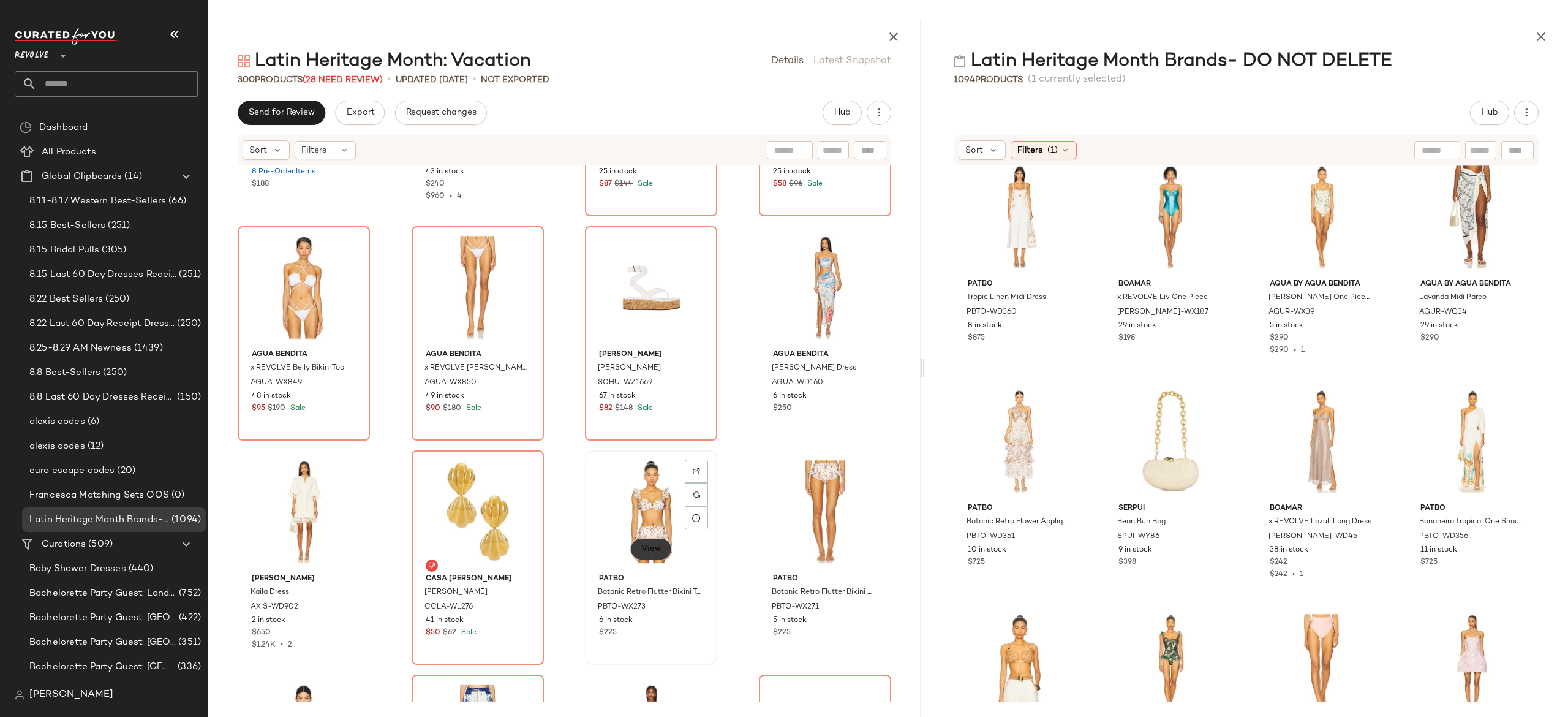
click at [640, 550] on span "View" at bounding box center [650, 549] width 21 height 10
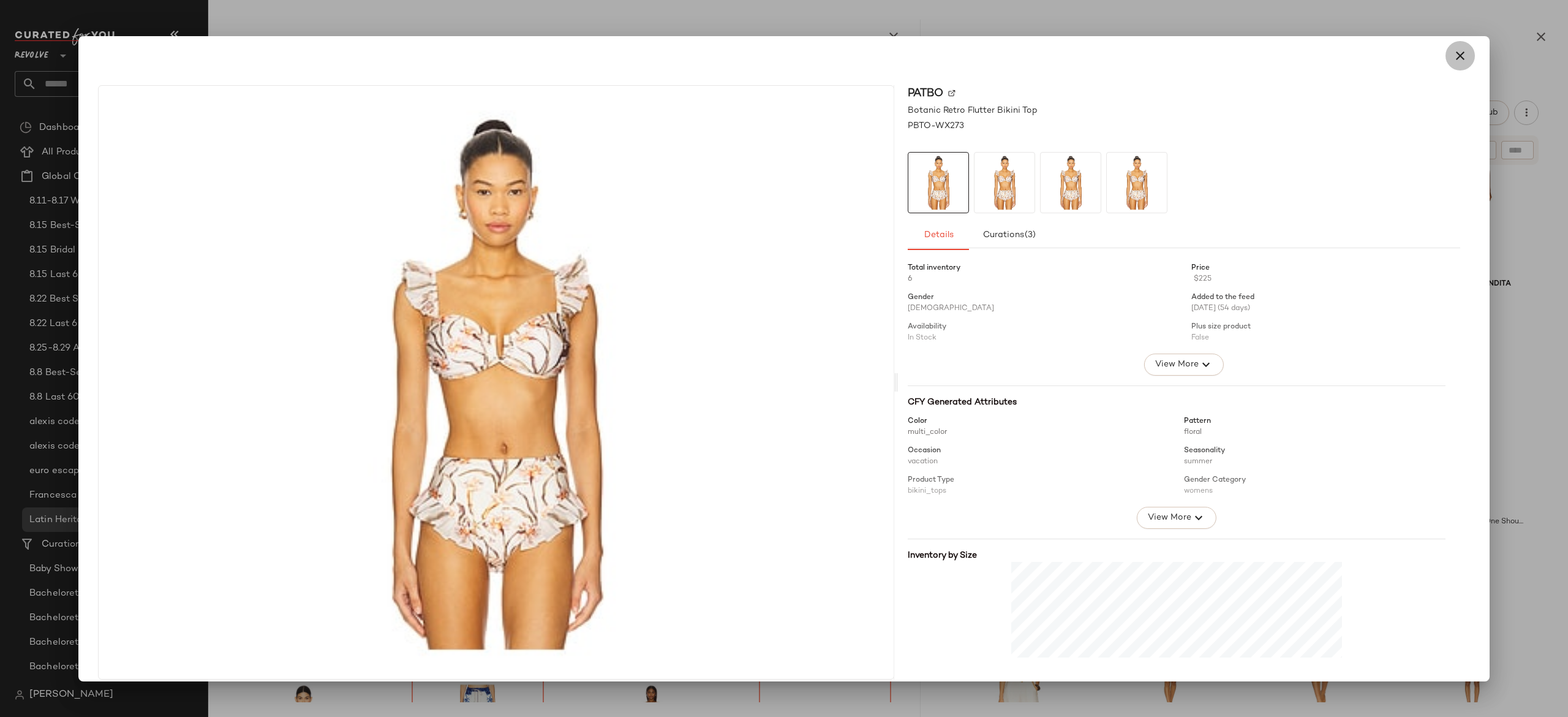
click at [1461, 56] on button "button" at bounding box center [1460, 55] width 29 height 29
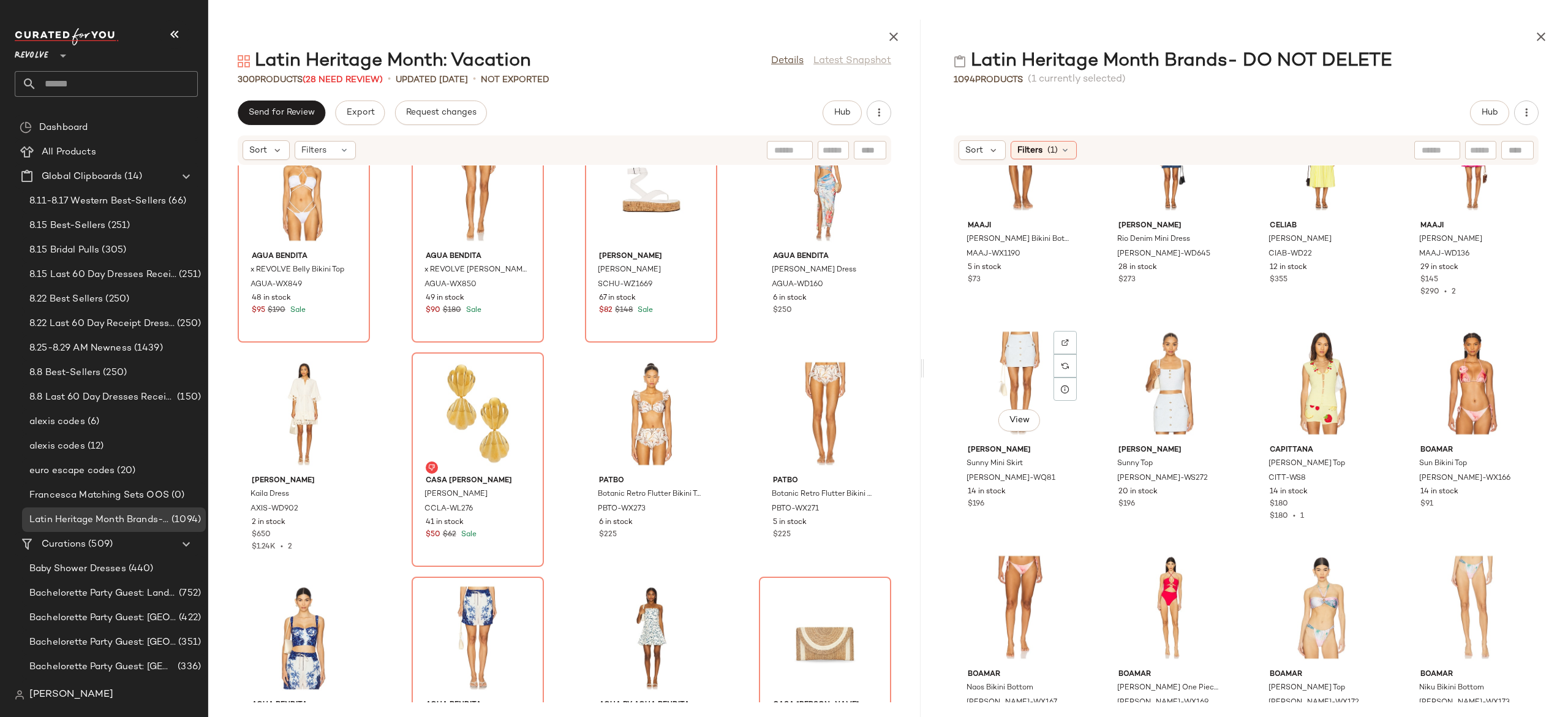
scroll to position [5239, 0]
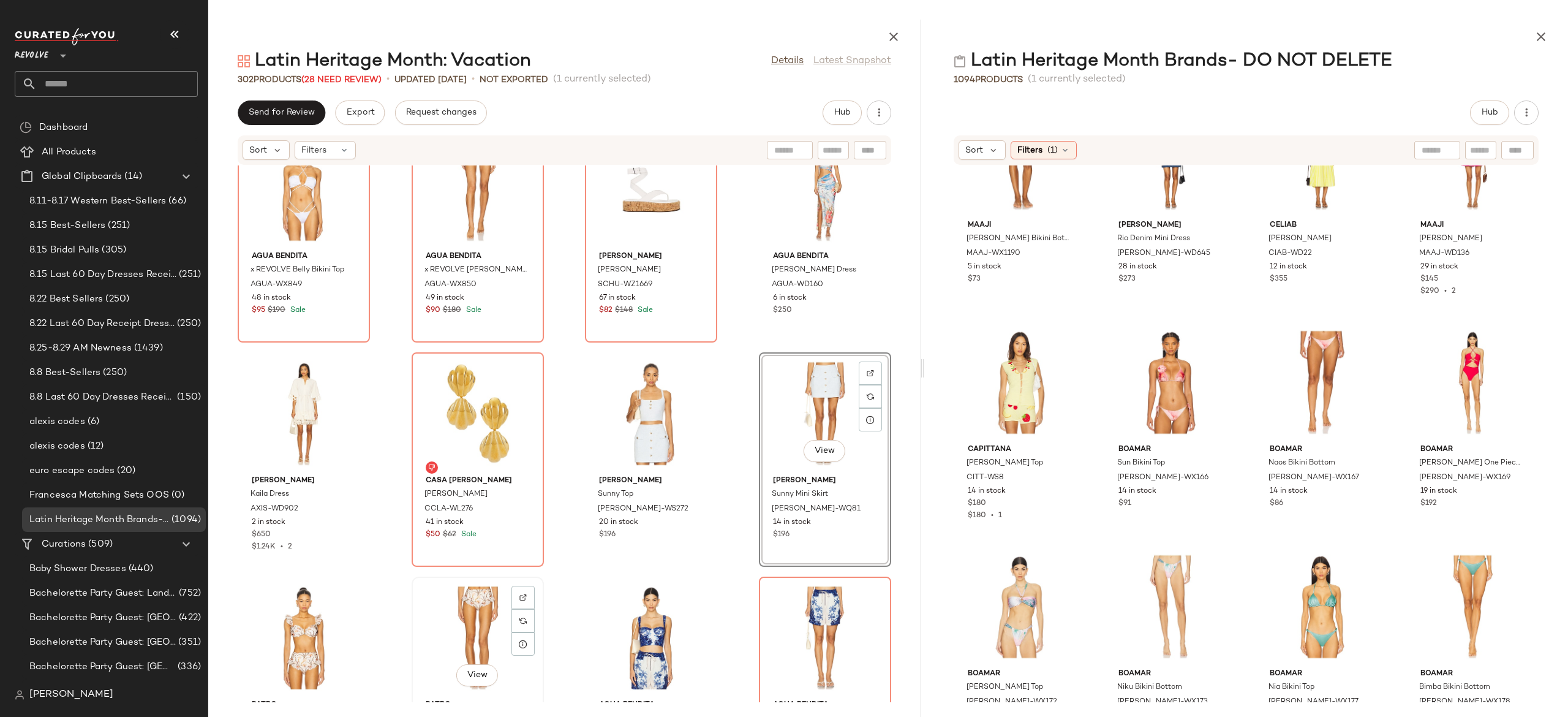
scroll to position [16317, 0]
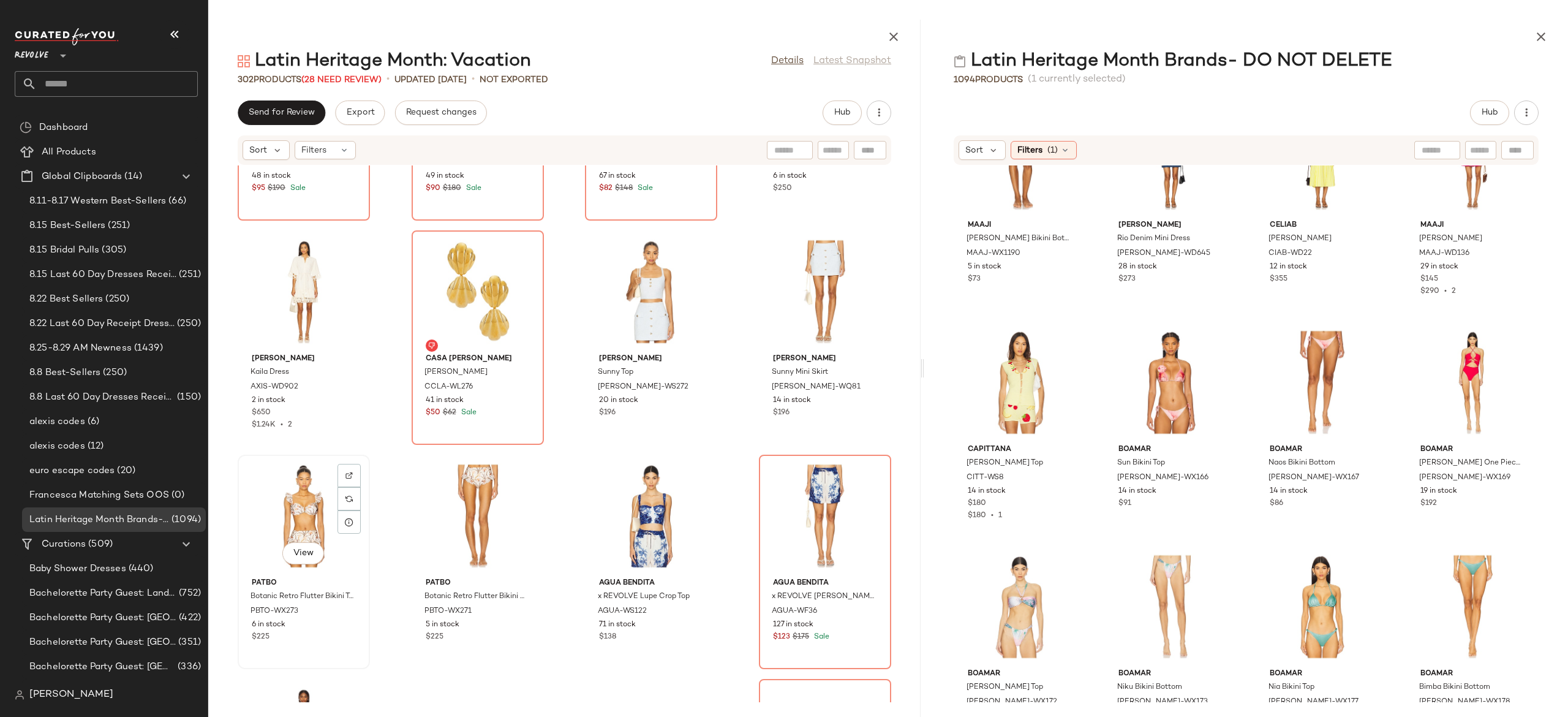
click at [309, 519] on div "View" at bounding box center [303, 516] width 124 height 114
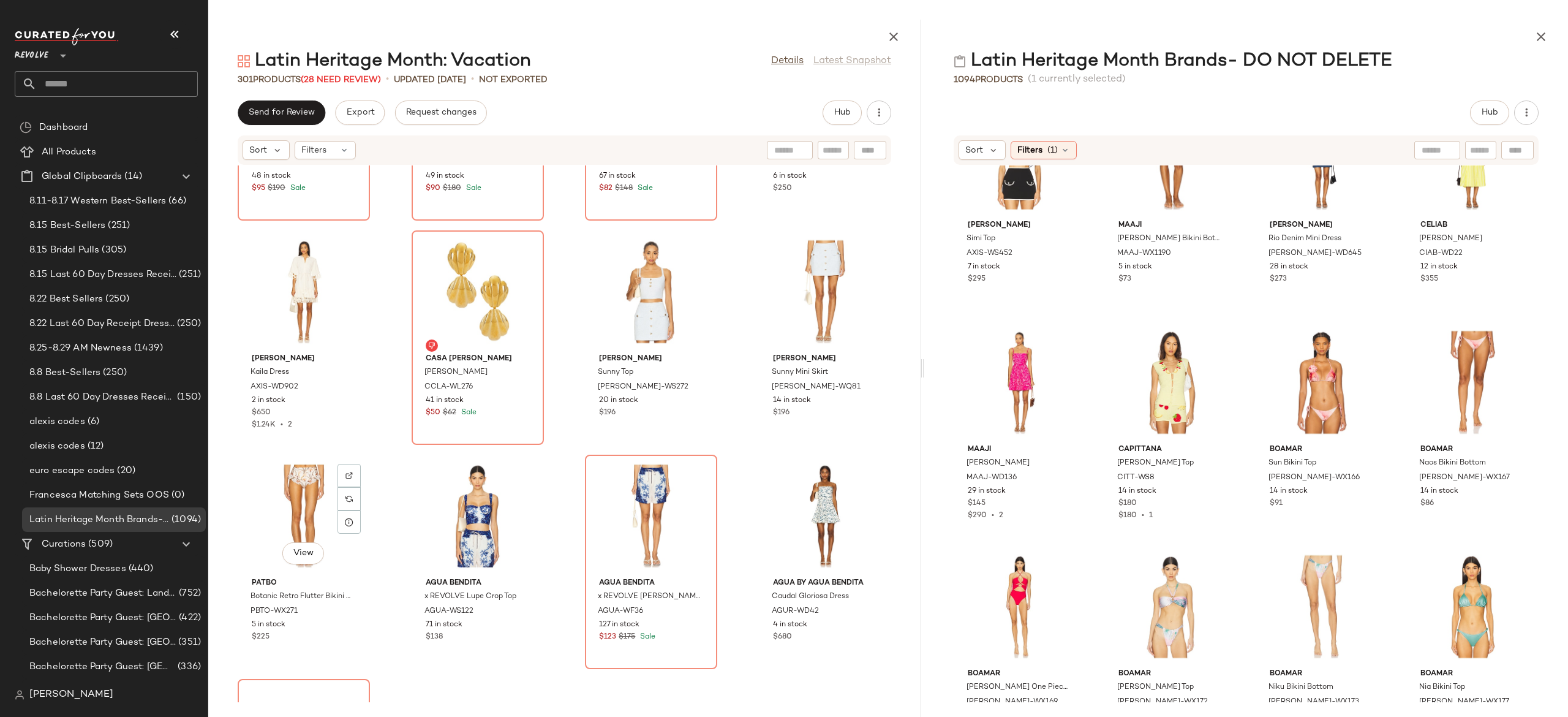
click at [309, 519] on div "View" at bounding box center [303, 516] width 124 height 114
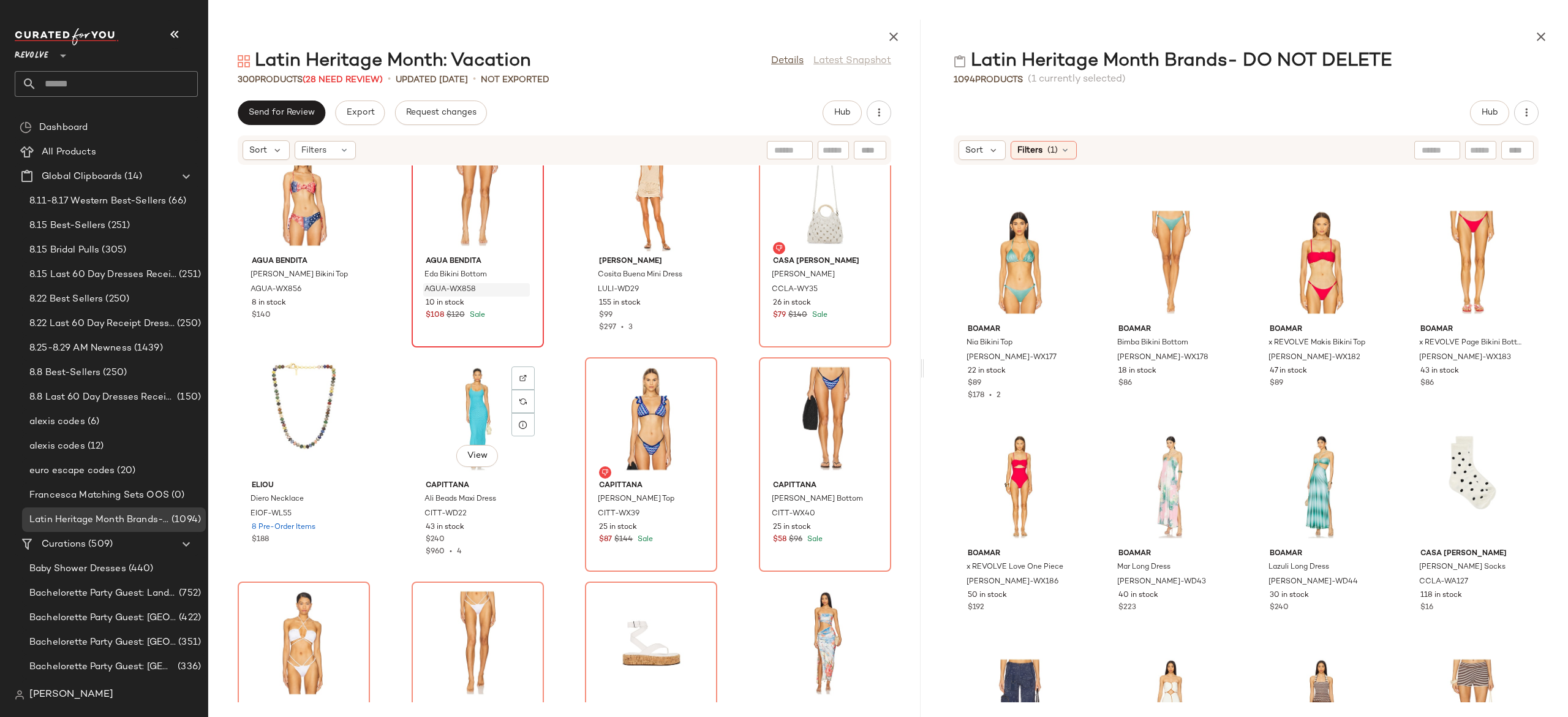
scroll to position [15731, 0]
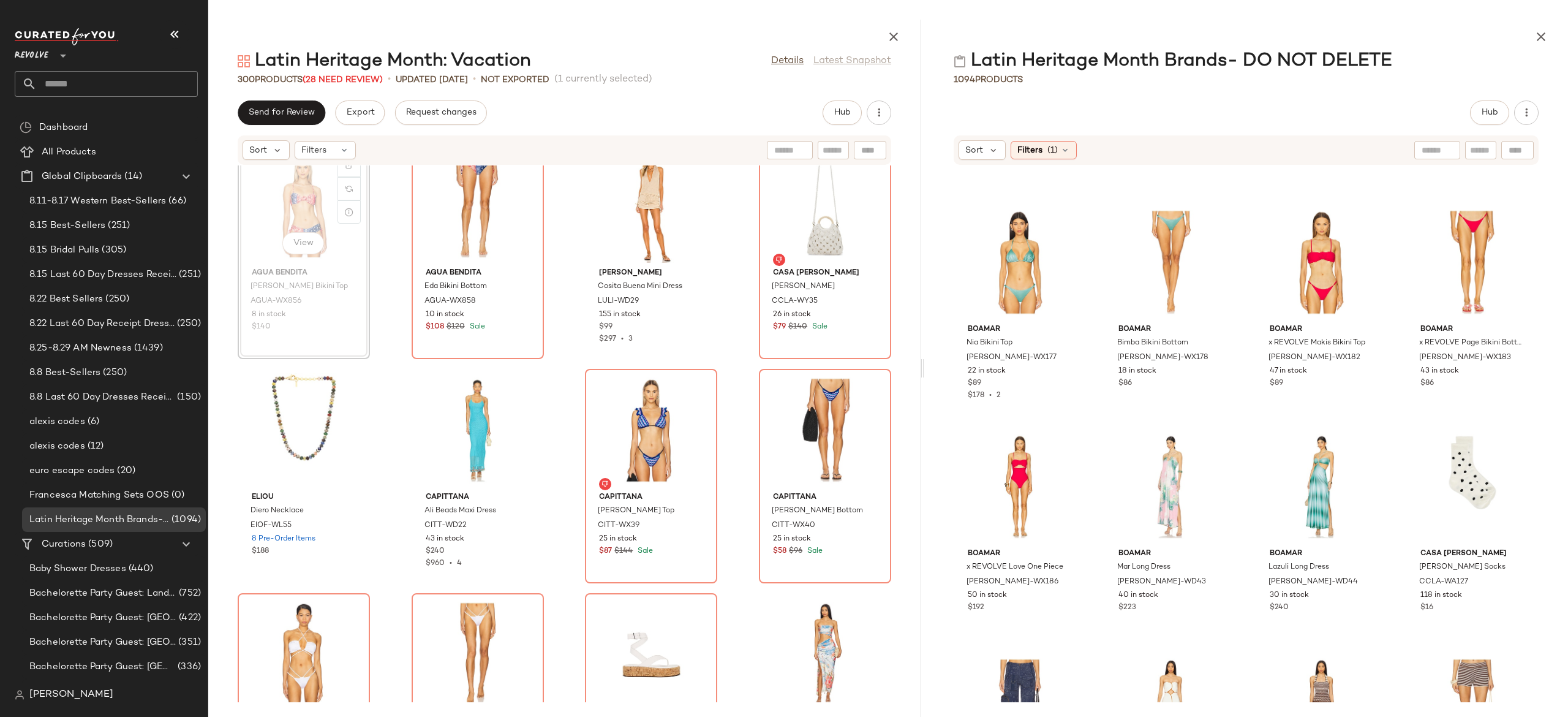
scroll to position [15728, 0]
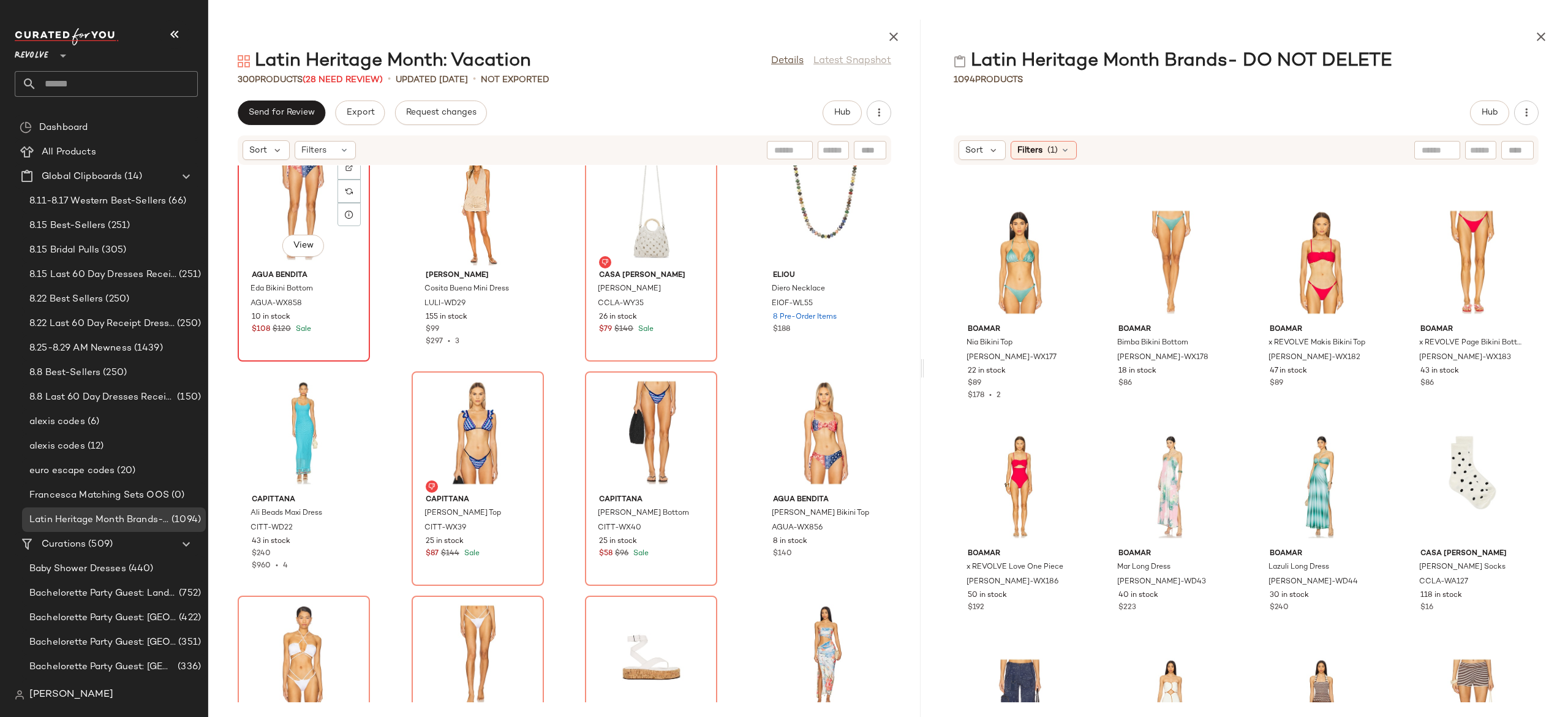
scroll to position [15726, 0]
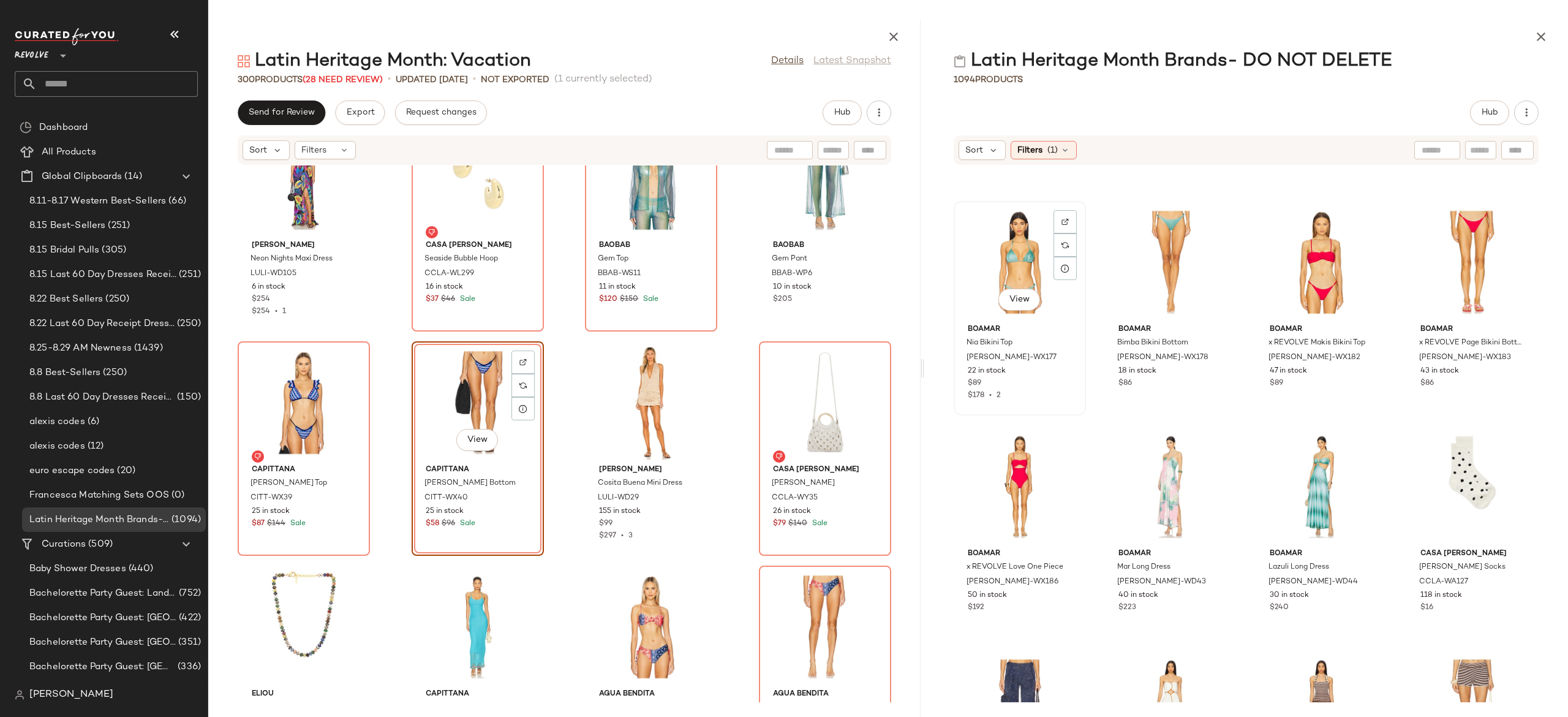
scroll to position [5806, 0]
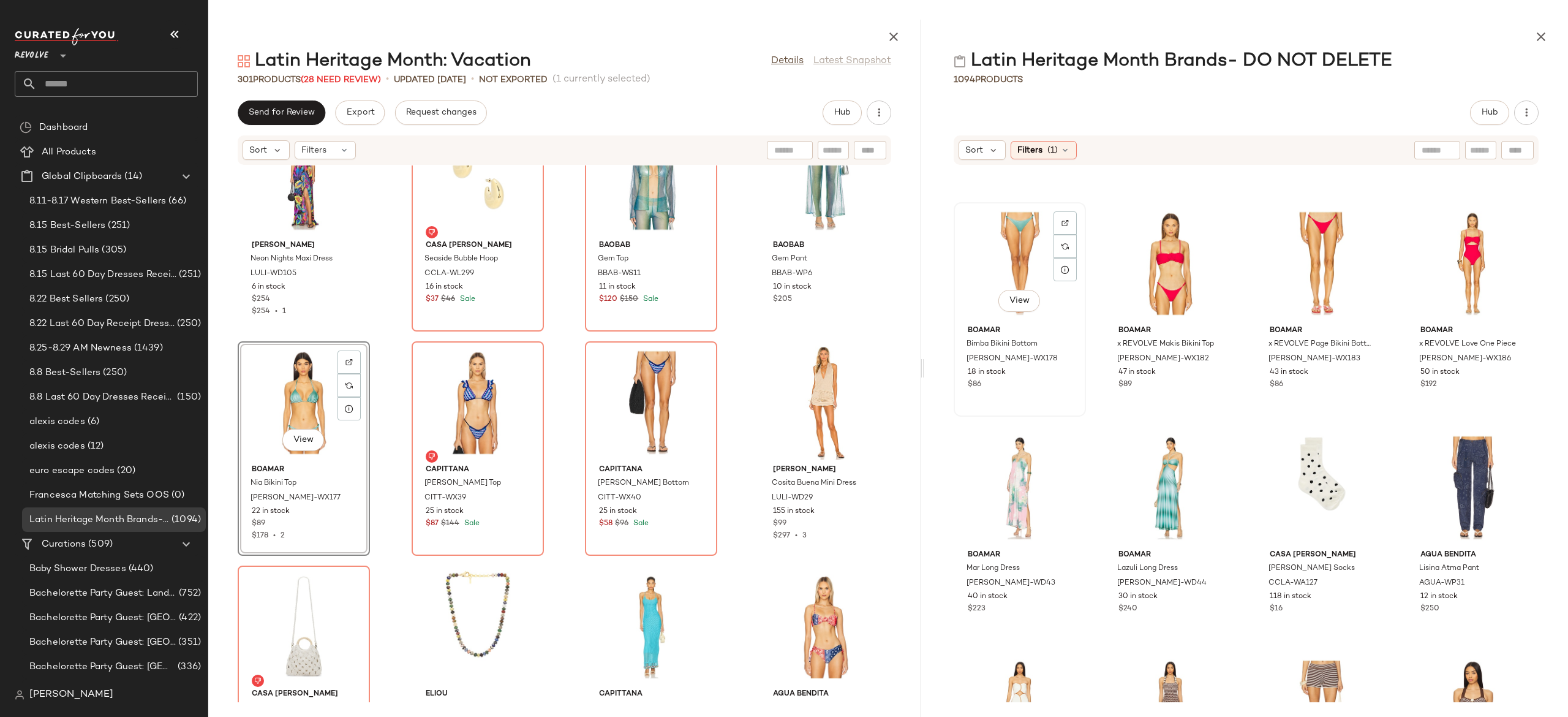
scroll to position [5805, 0]
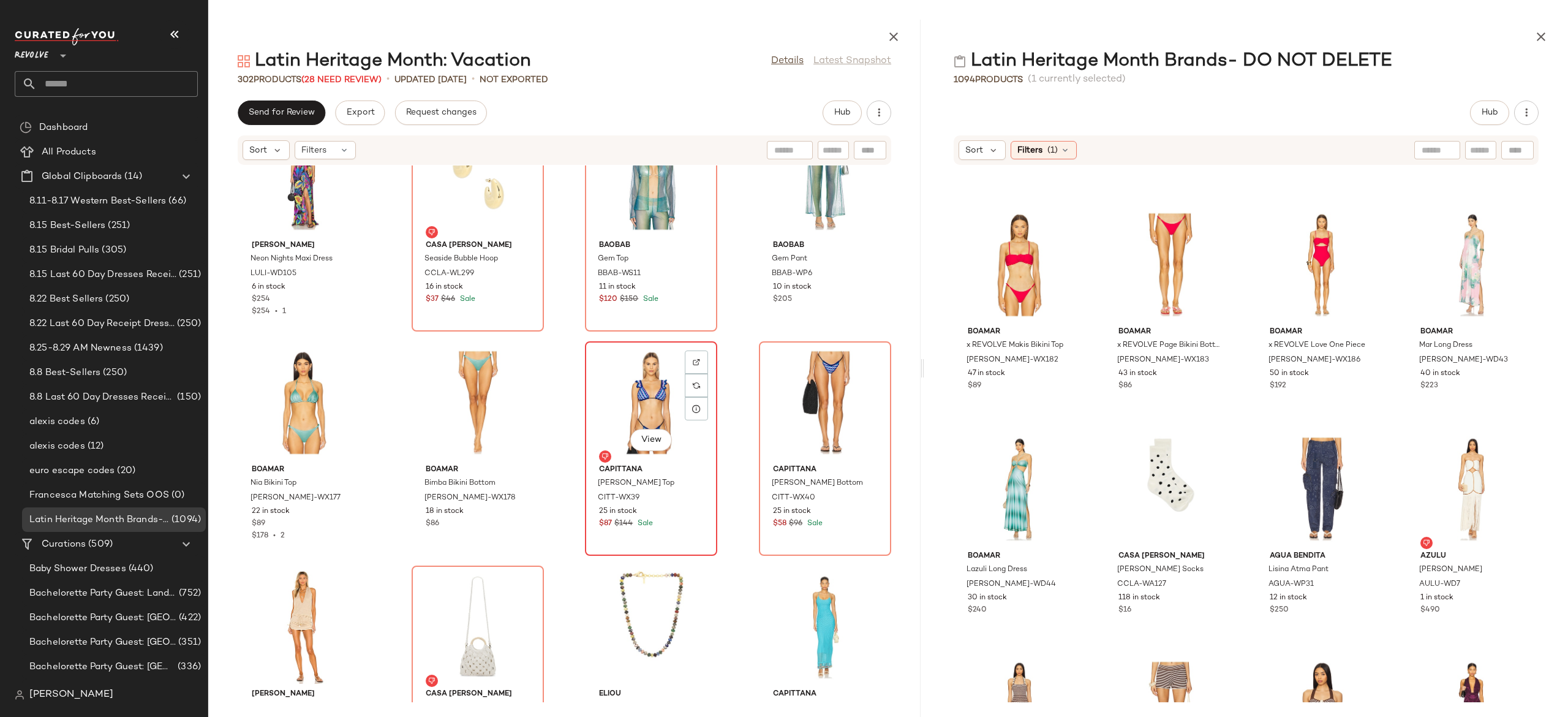
click at [625, 386] on div "View" at bounding box center [651, 403] width 124 height 114
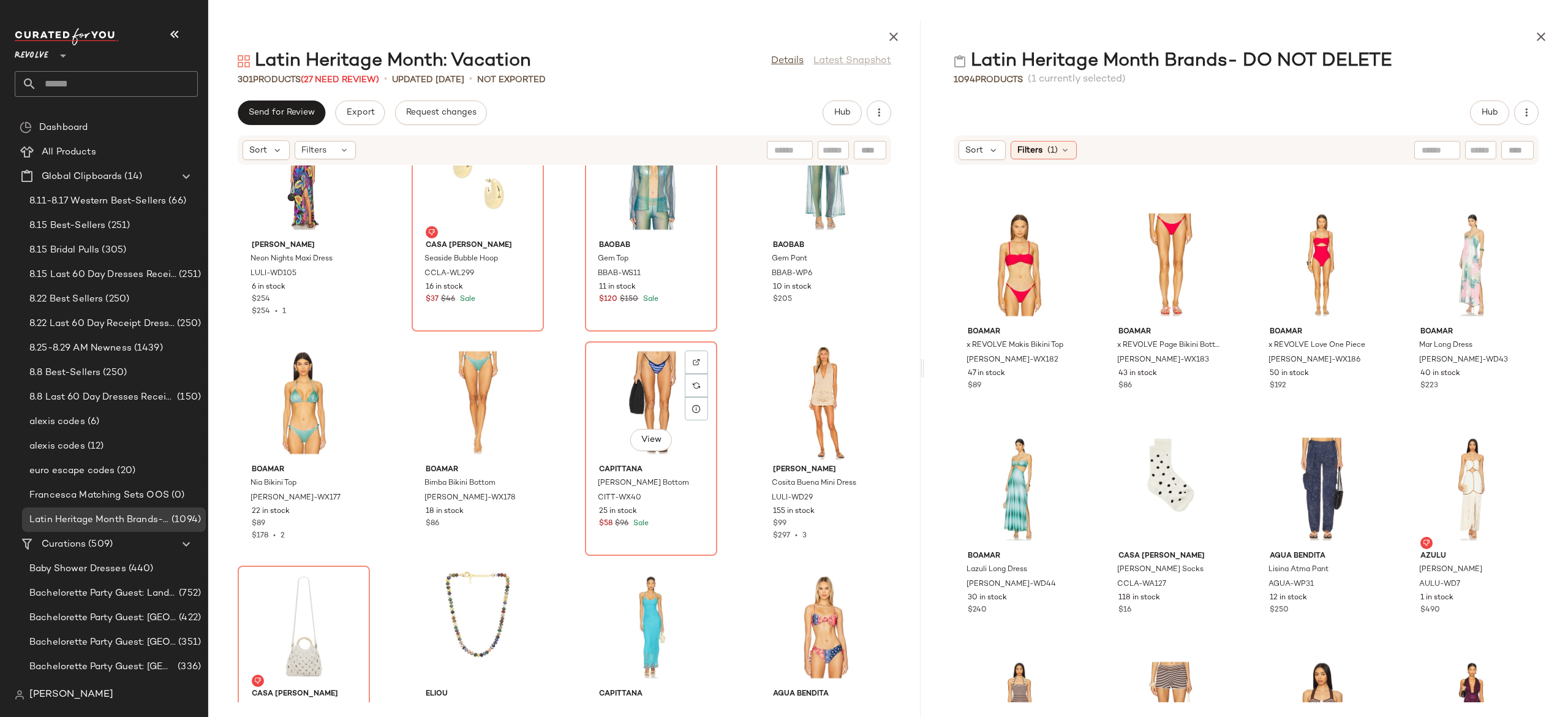
click at [625, 386] on div "View" at bounding box center [651, 403] width 124 height 114
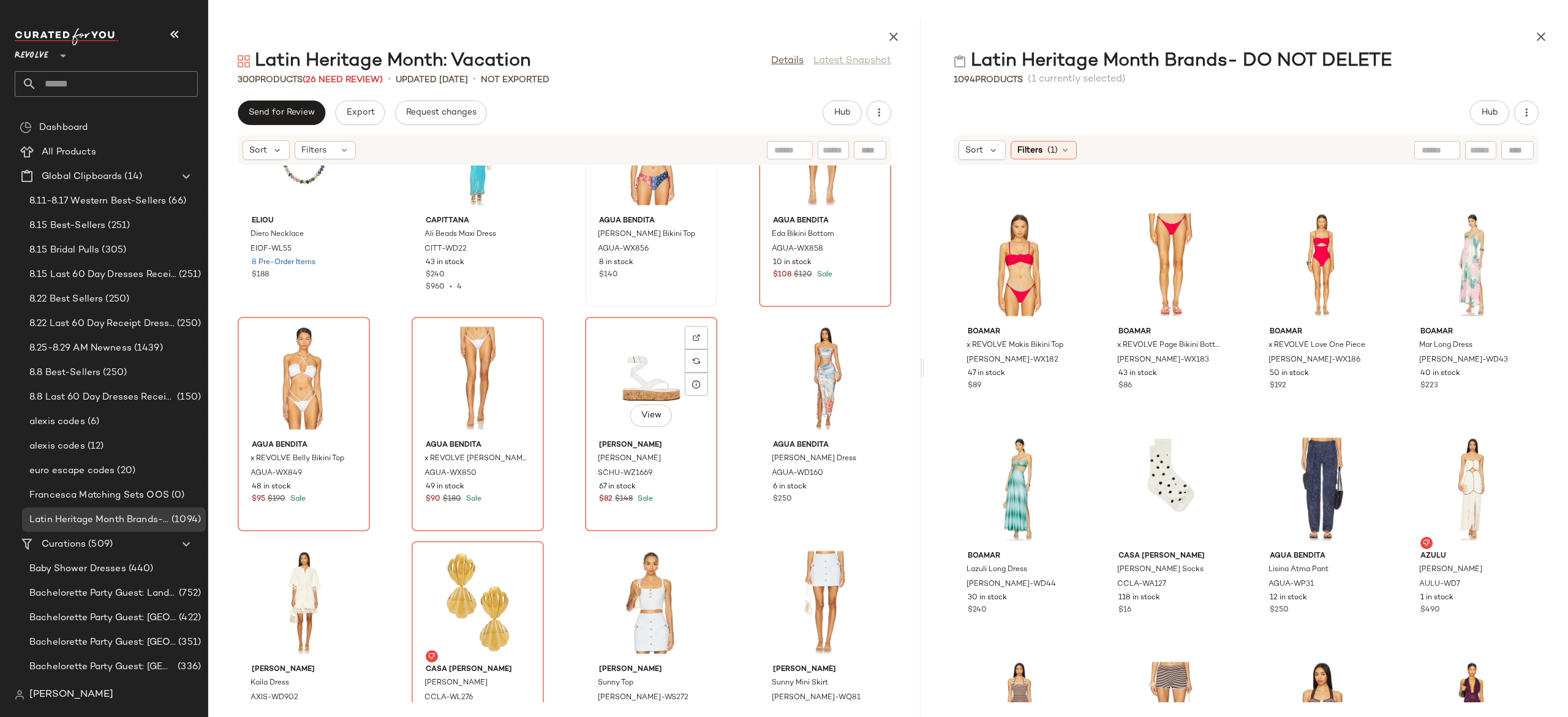
scroll to position [16008, 0]
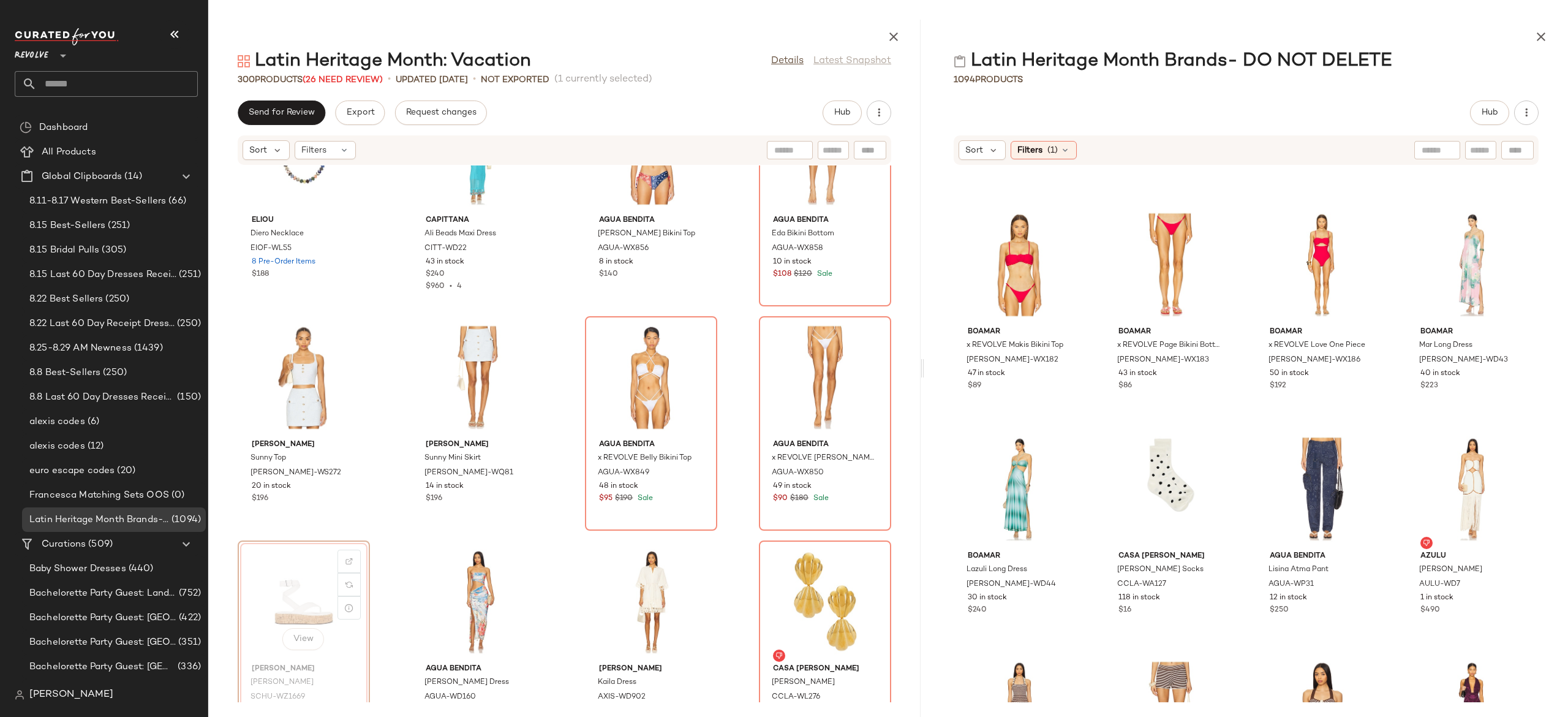
scroll to position [16009, 0]
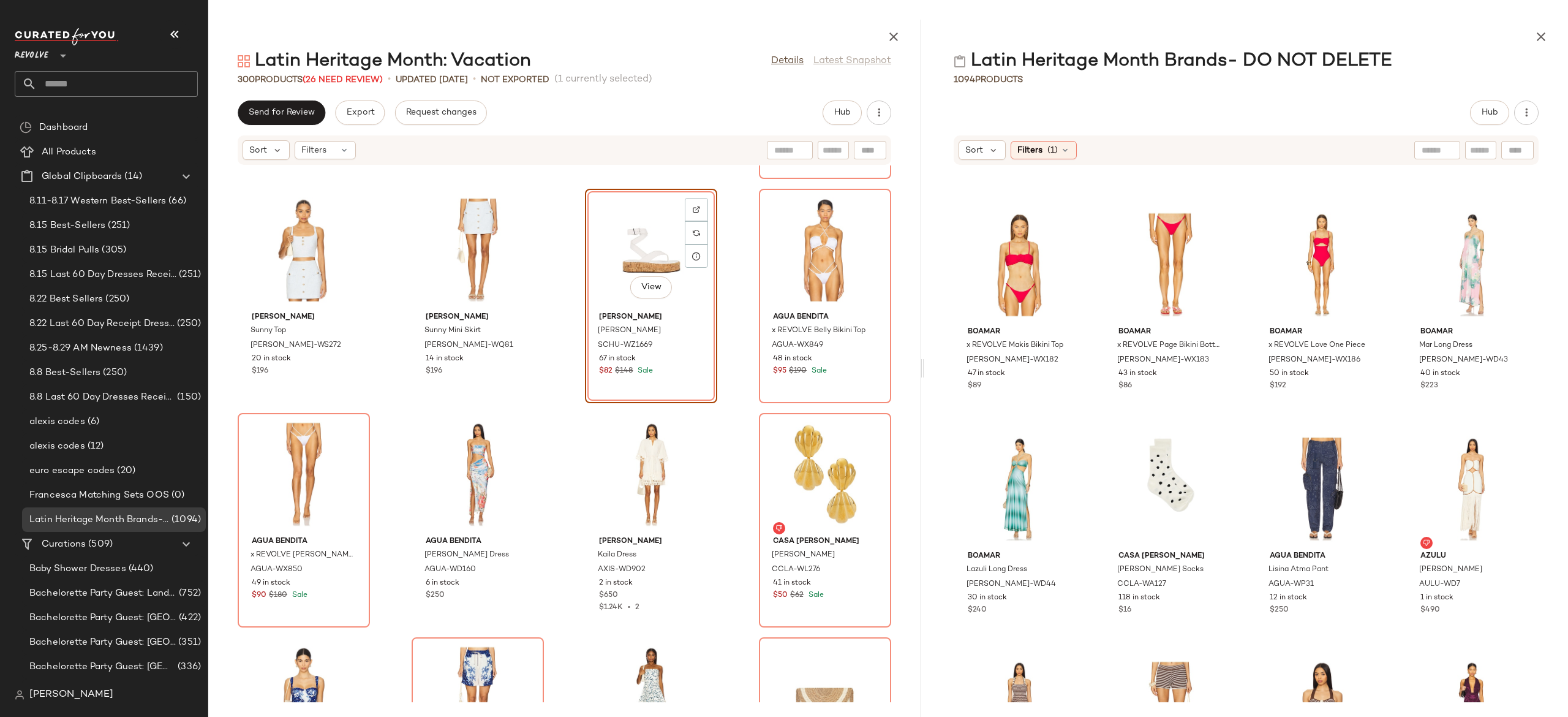
scroll to position [16150, 0]
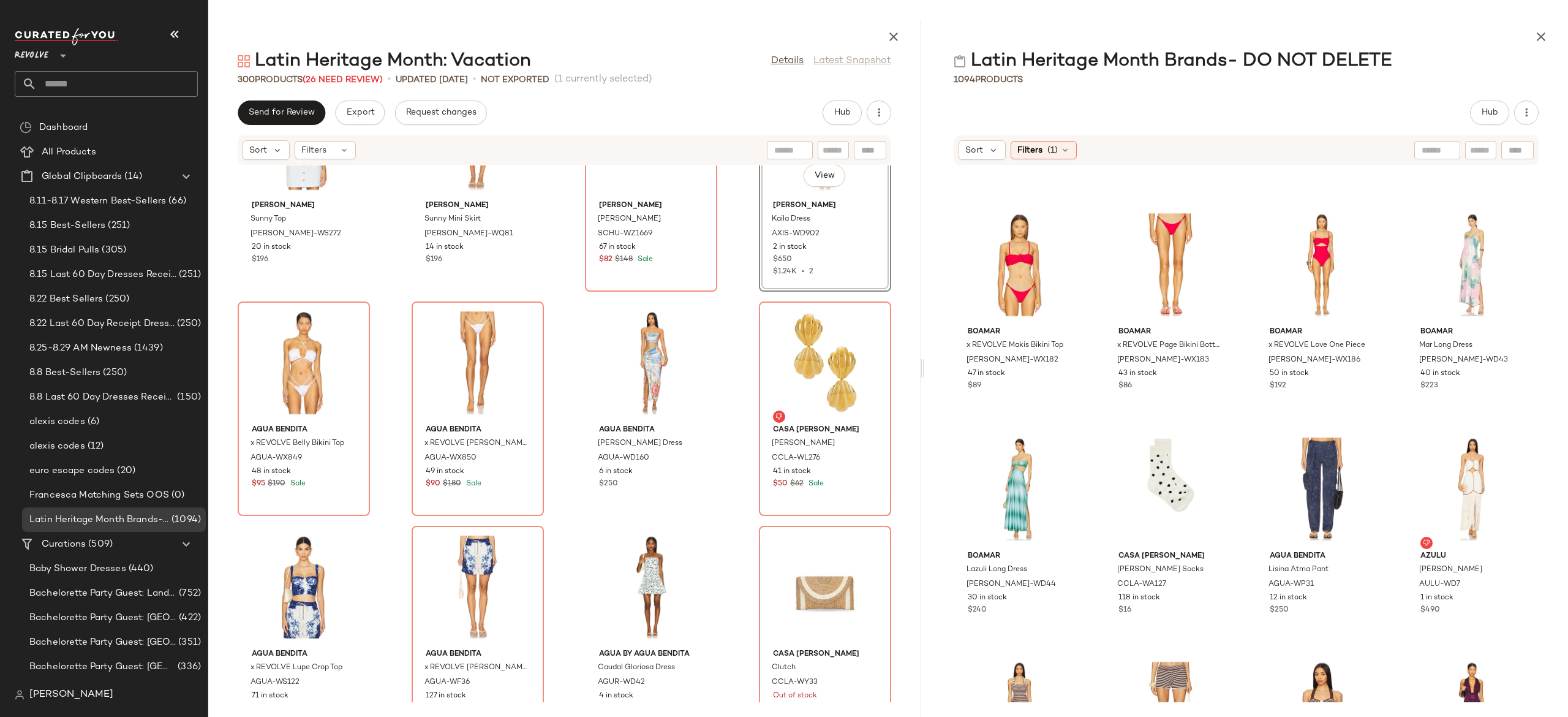
scroll to position [16250, 0]
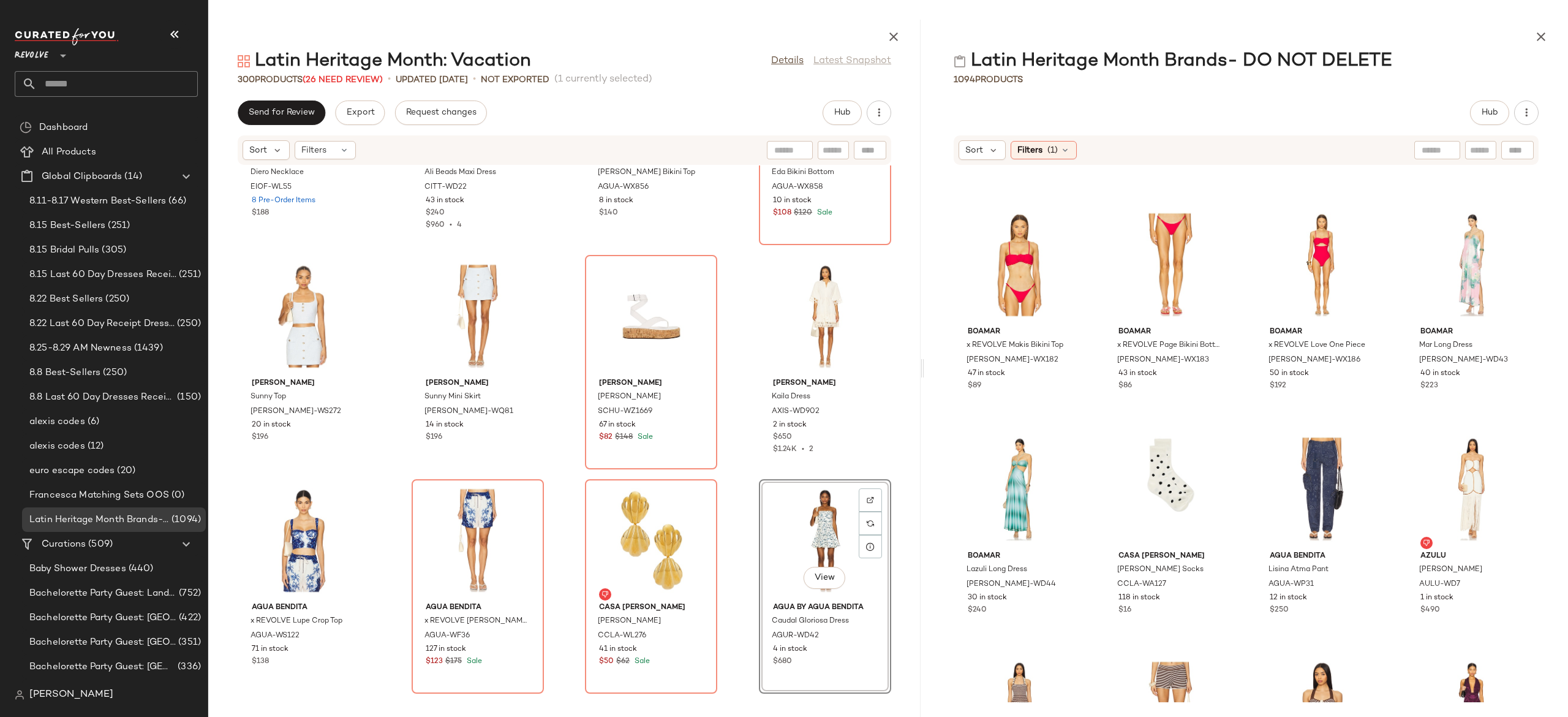
scroll to position [16072, 0]
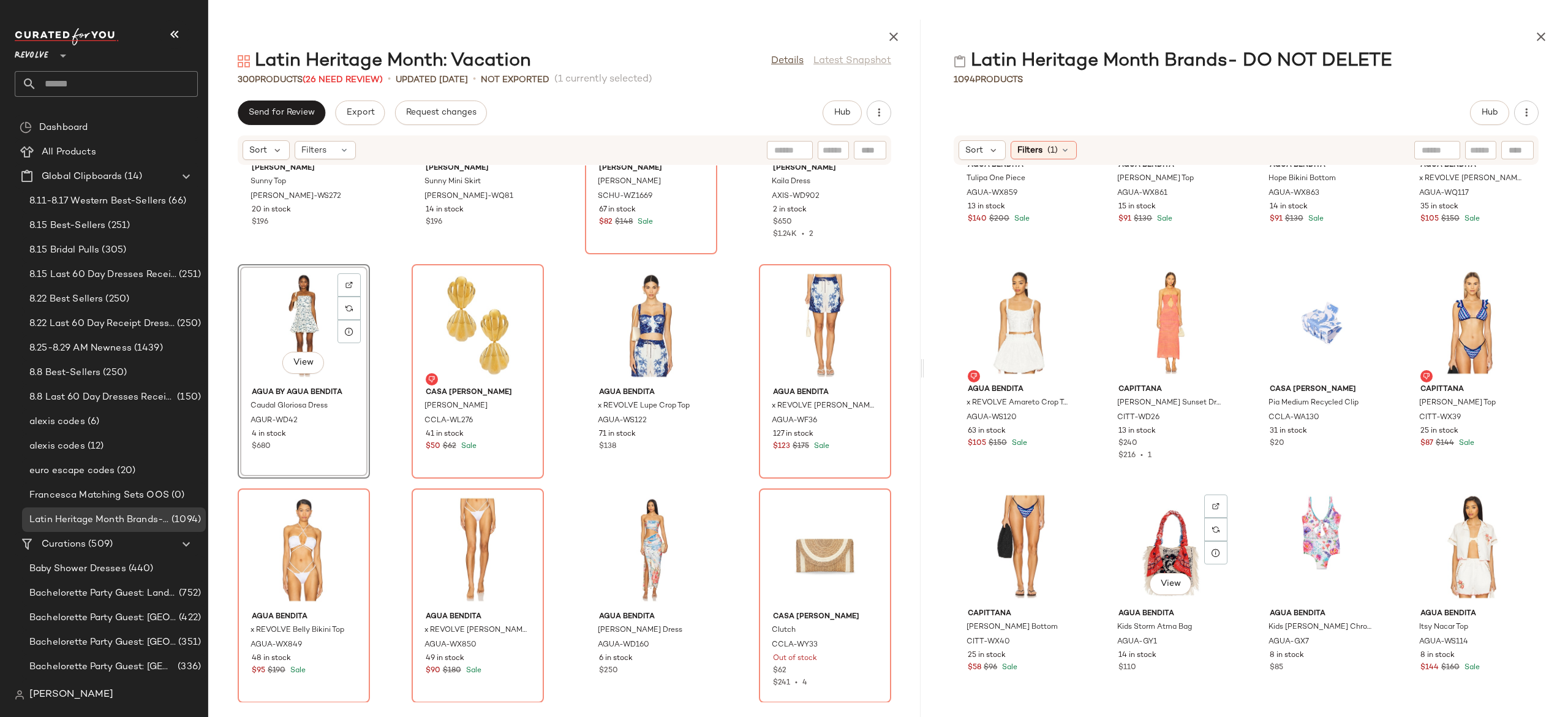
scroll to position [9562, 0]
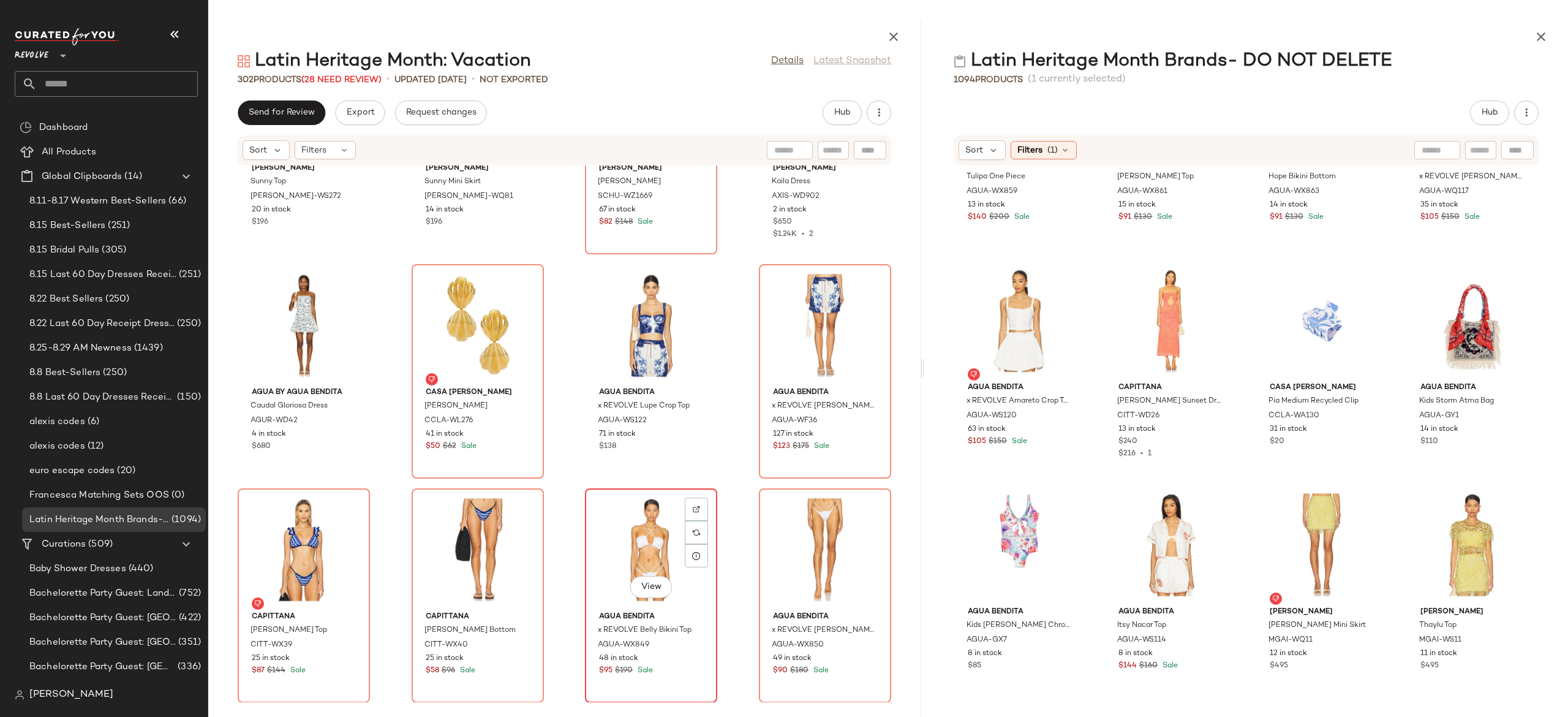
click at [633, 536] on div "View" at bounding box center [651, 549] width 124 height 114
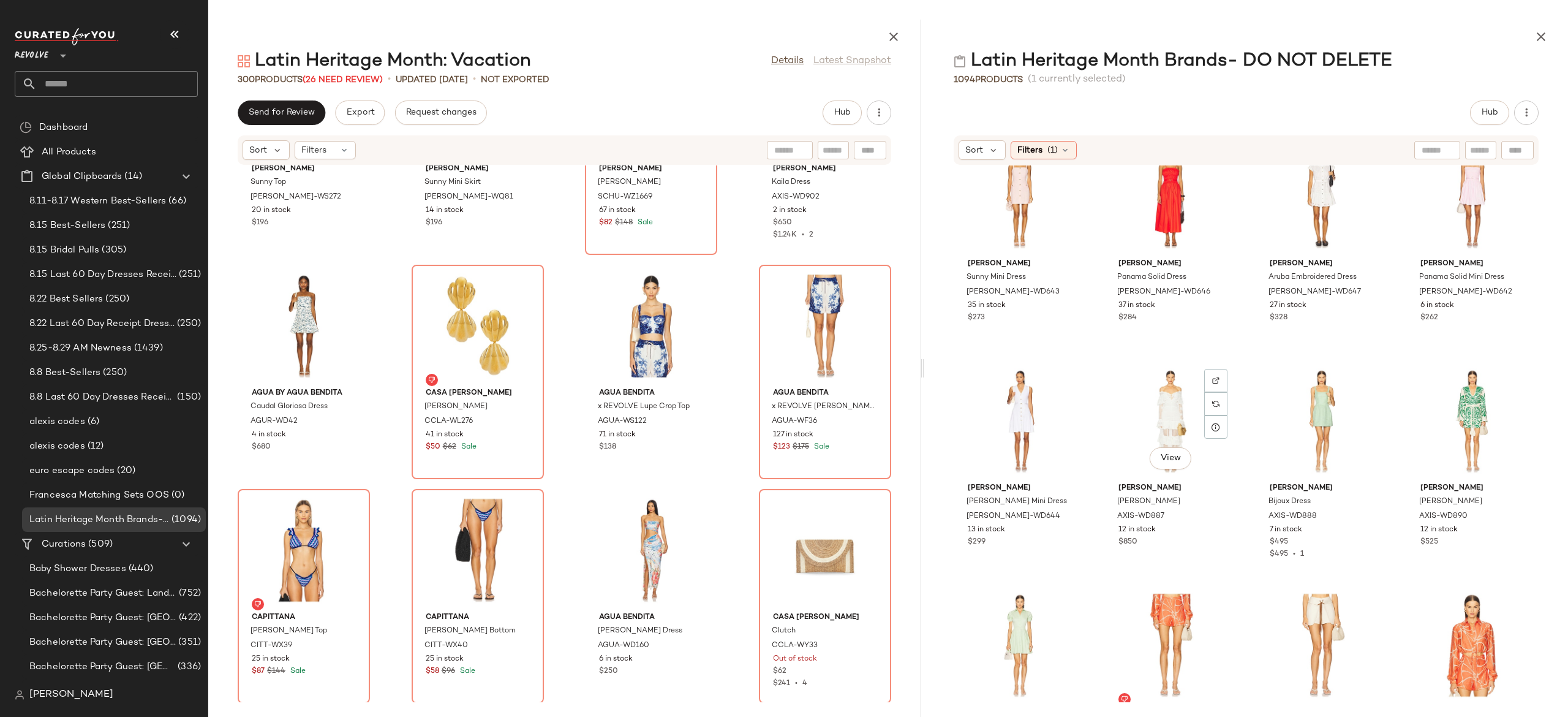
scroll to position [4523, 0]
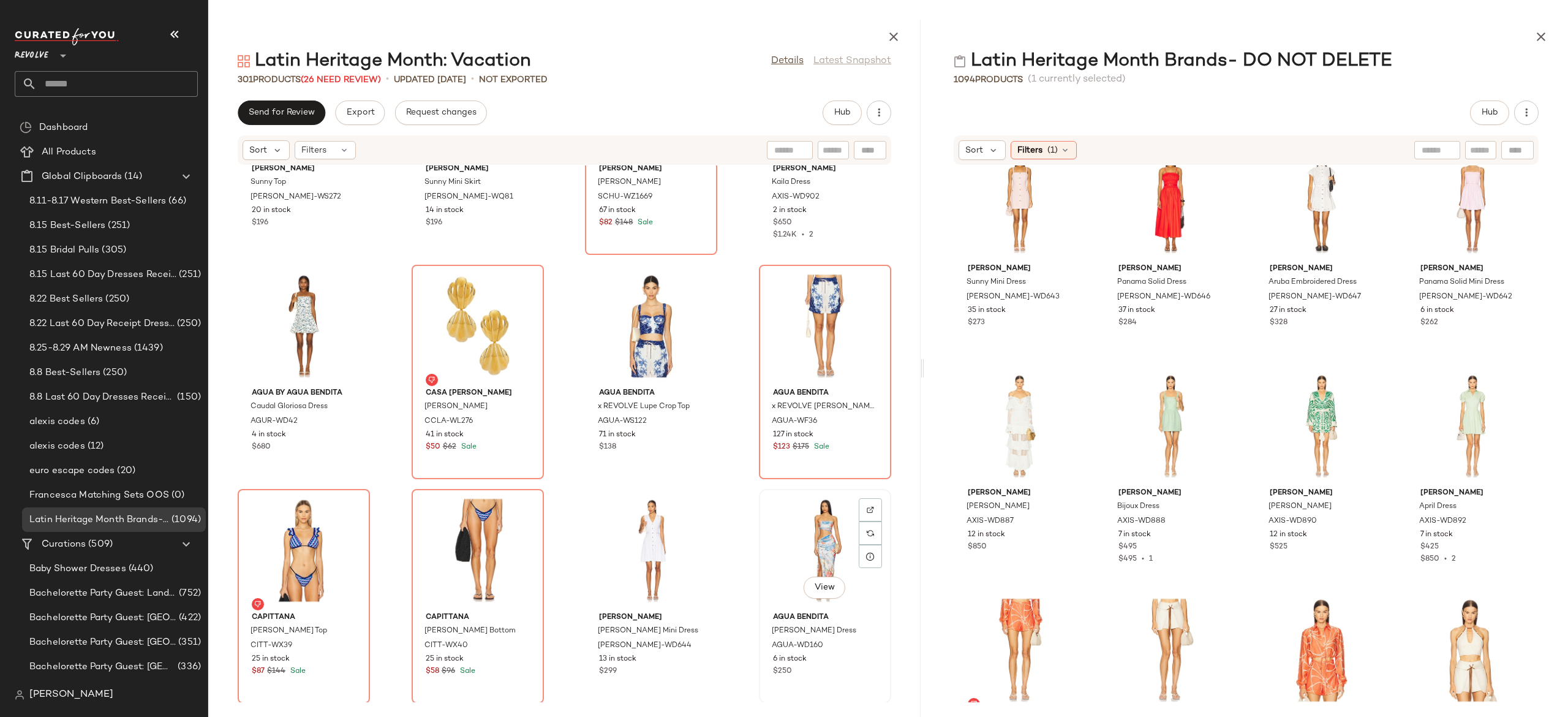
click at [797, 553] on div "View" at bounding box center [824, 550] width 124 height 114
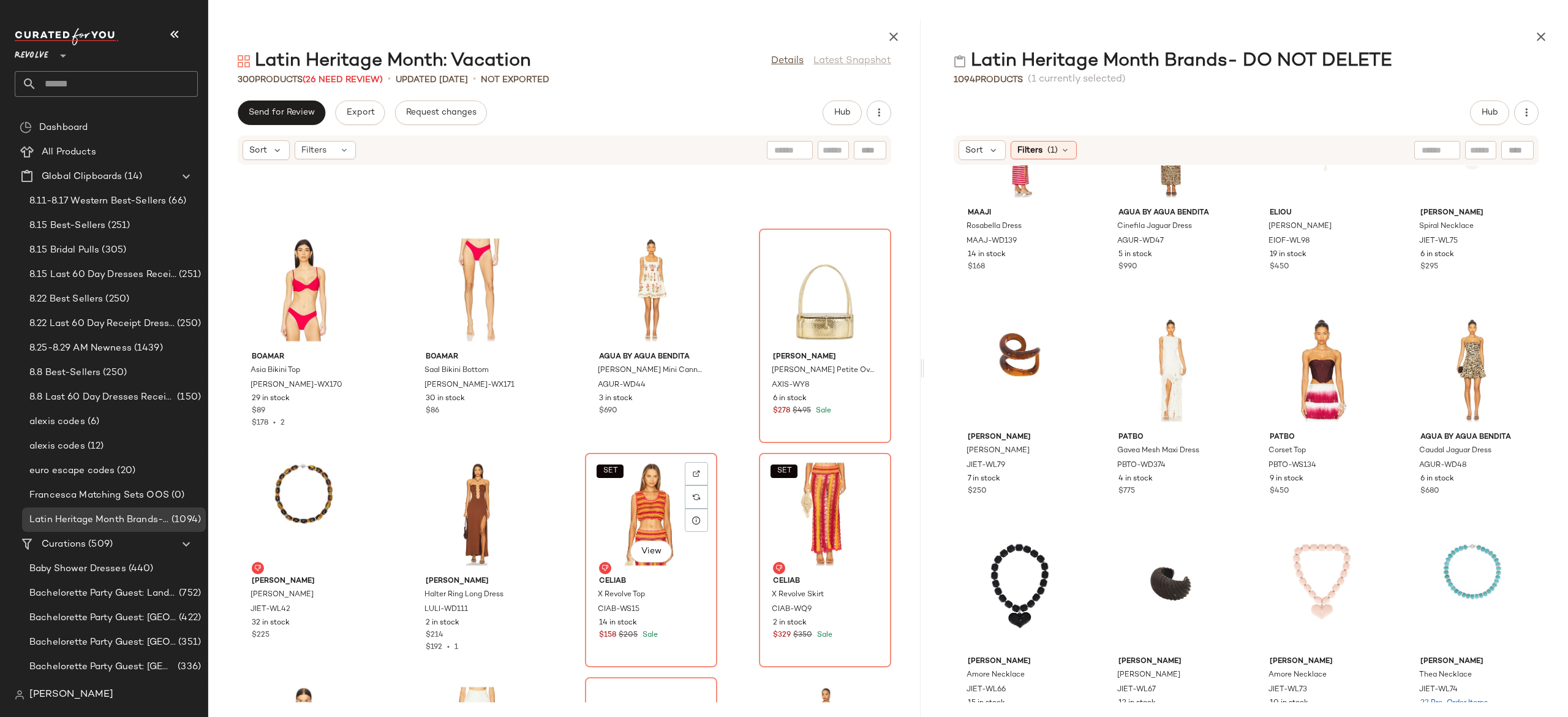
scroll to position [13852, 0]
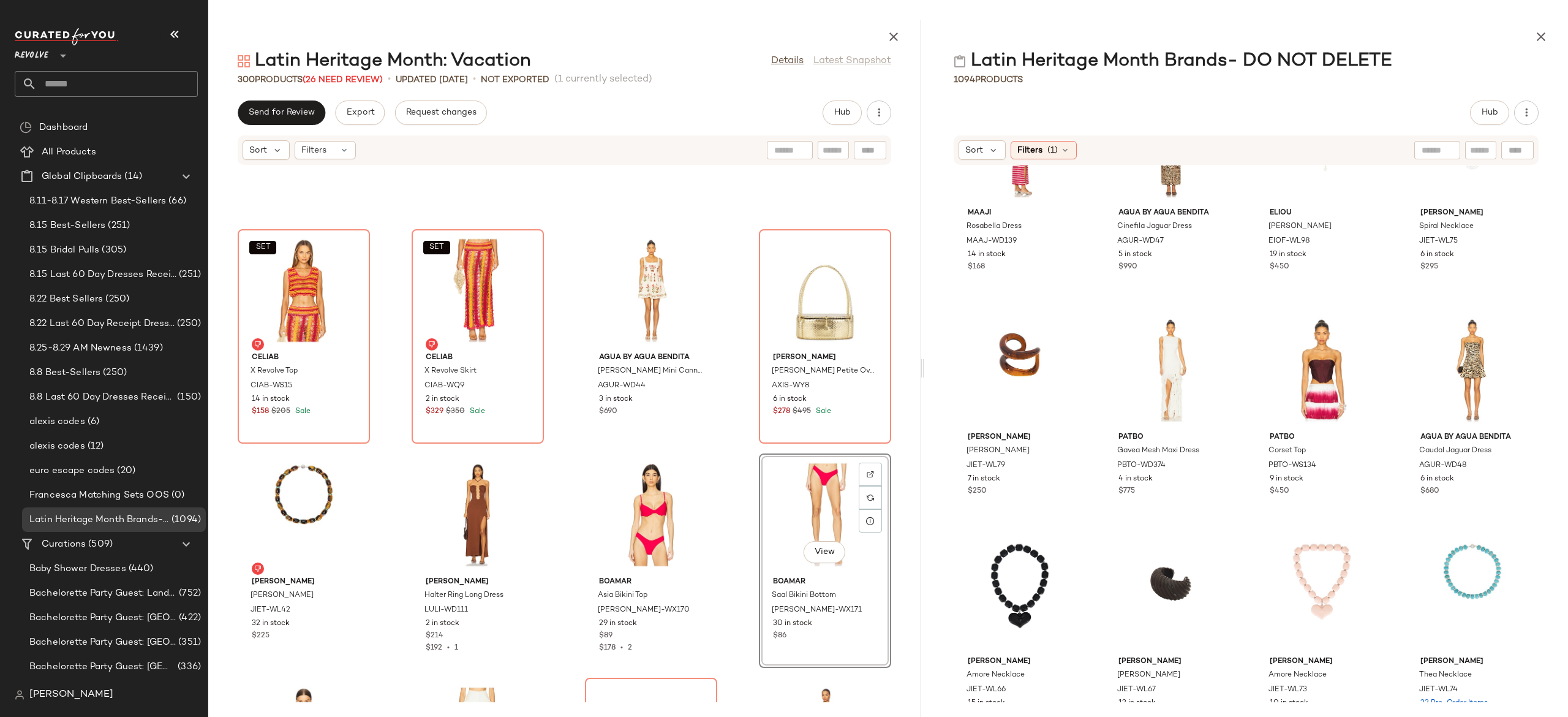
click at [728, 526] on div "SET CeliaB X Revolve Top CIAB-WS15 14 in stock $158 $205 Sale SET CeliaB X Revo…" at bounding box center [564, 433] width 712 height 536
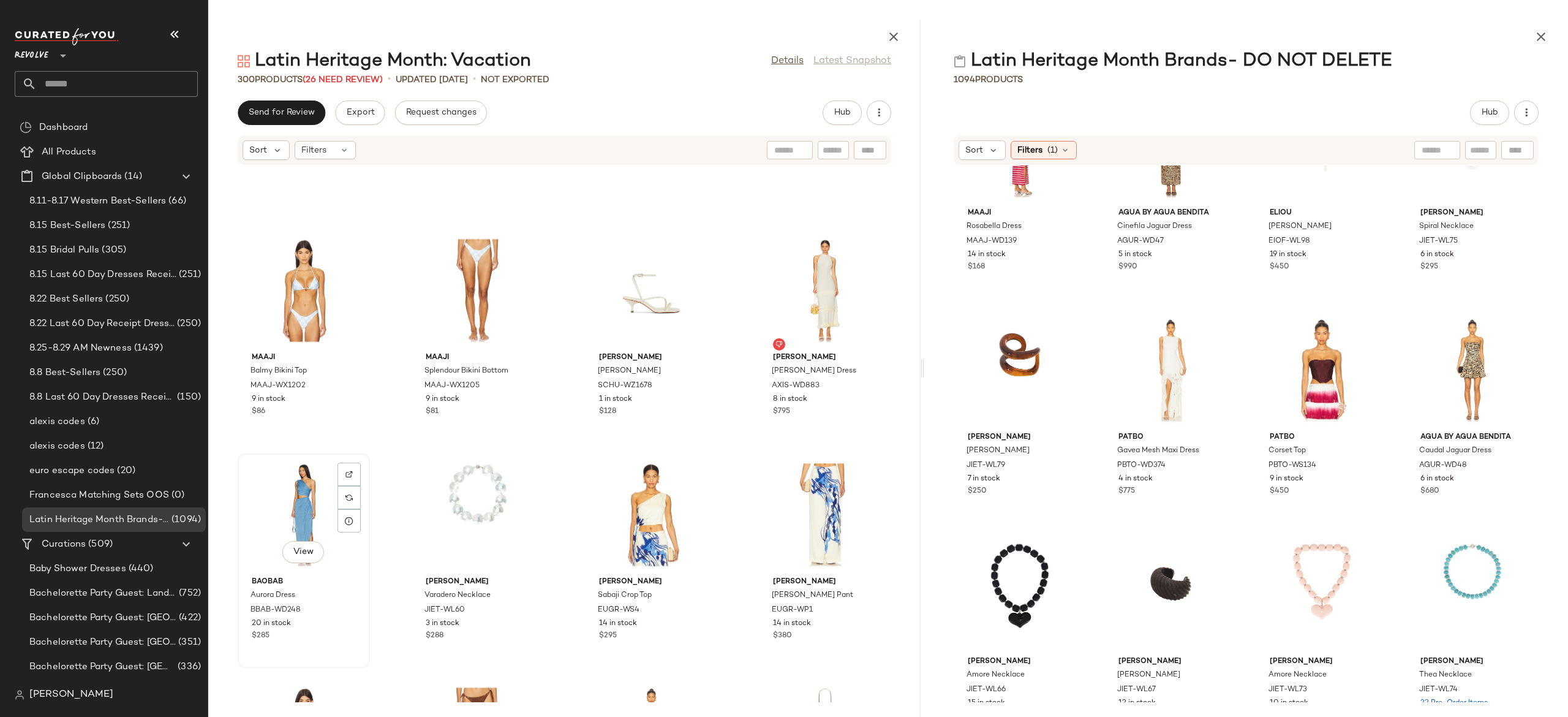
scroll to position [2628, 0]
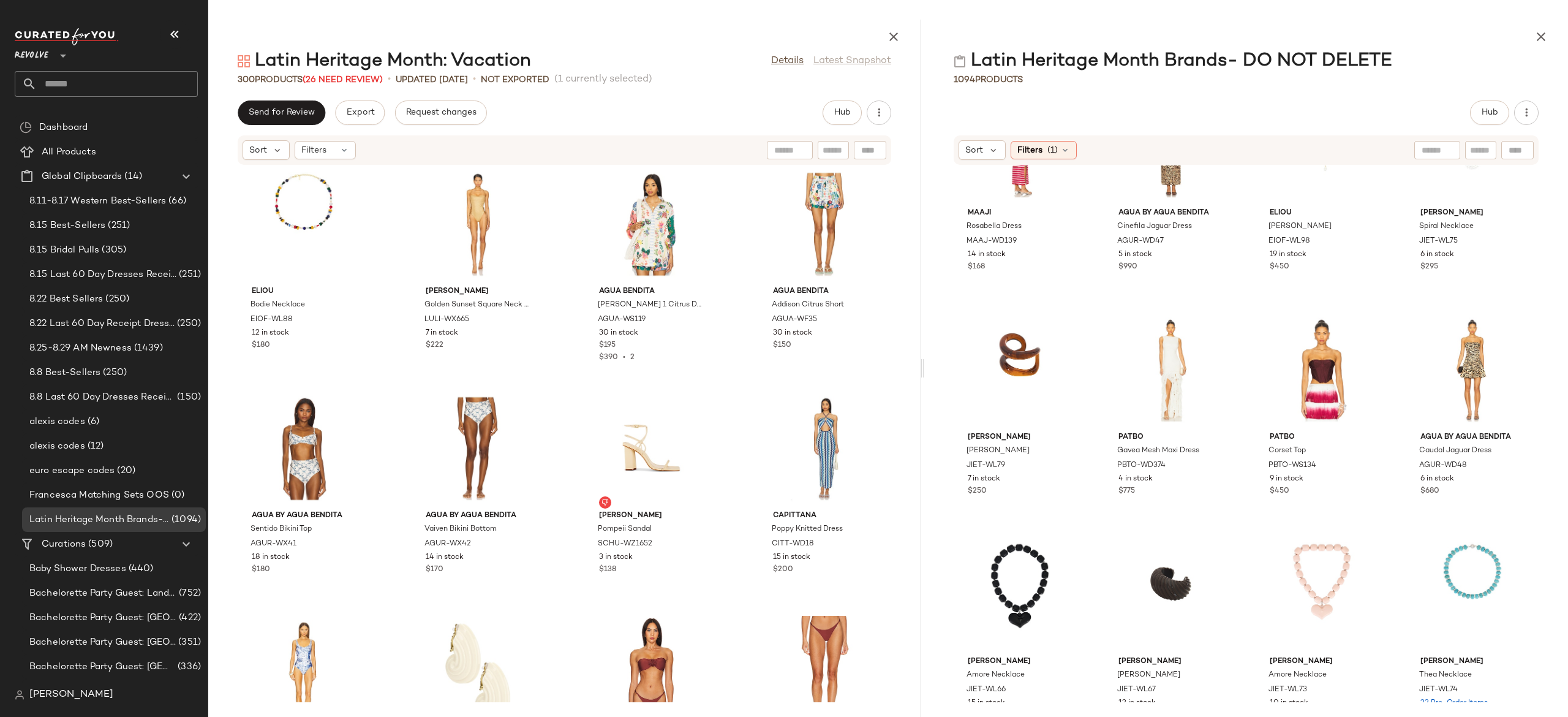
scroll to position [5171, 0]
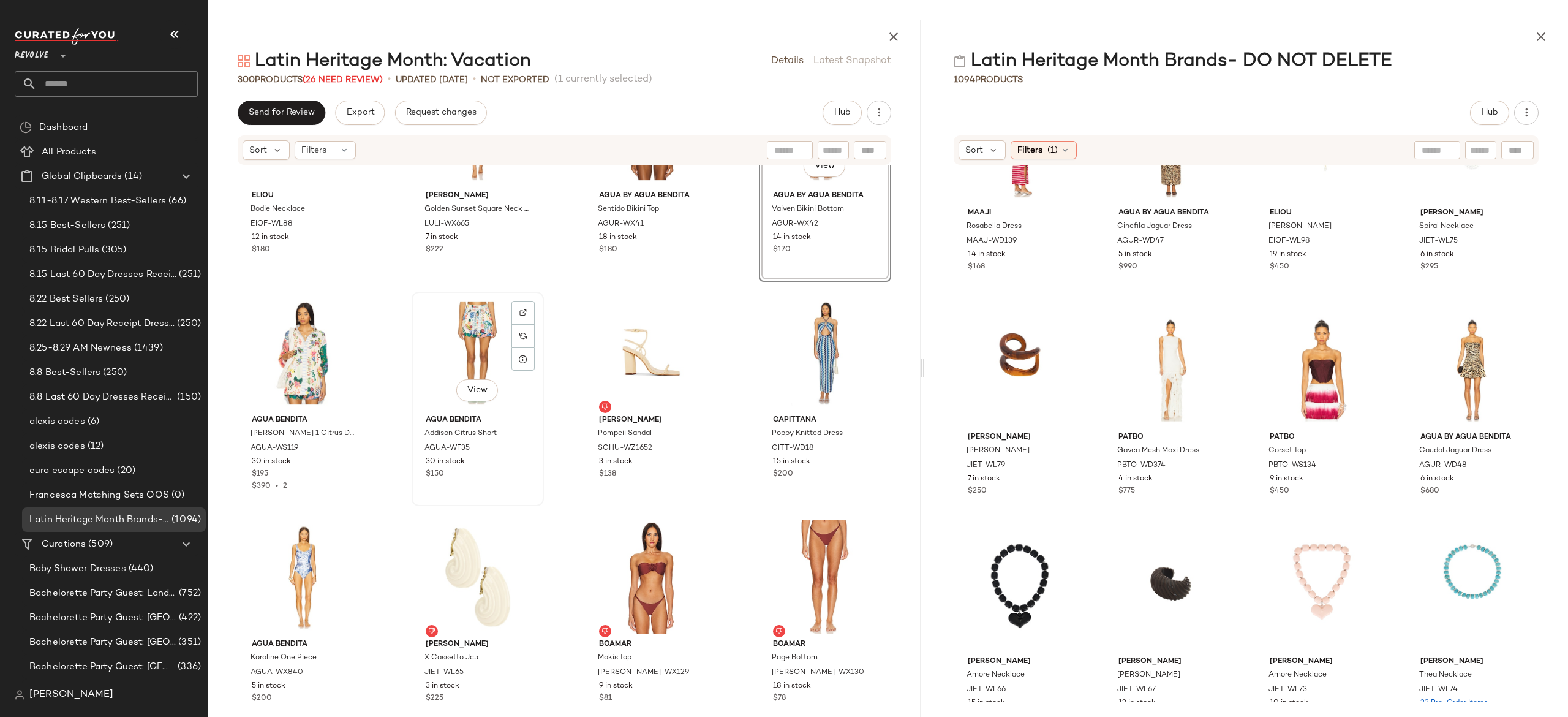
scroll to position [5268, 0]
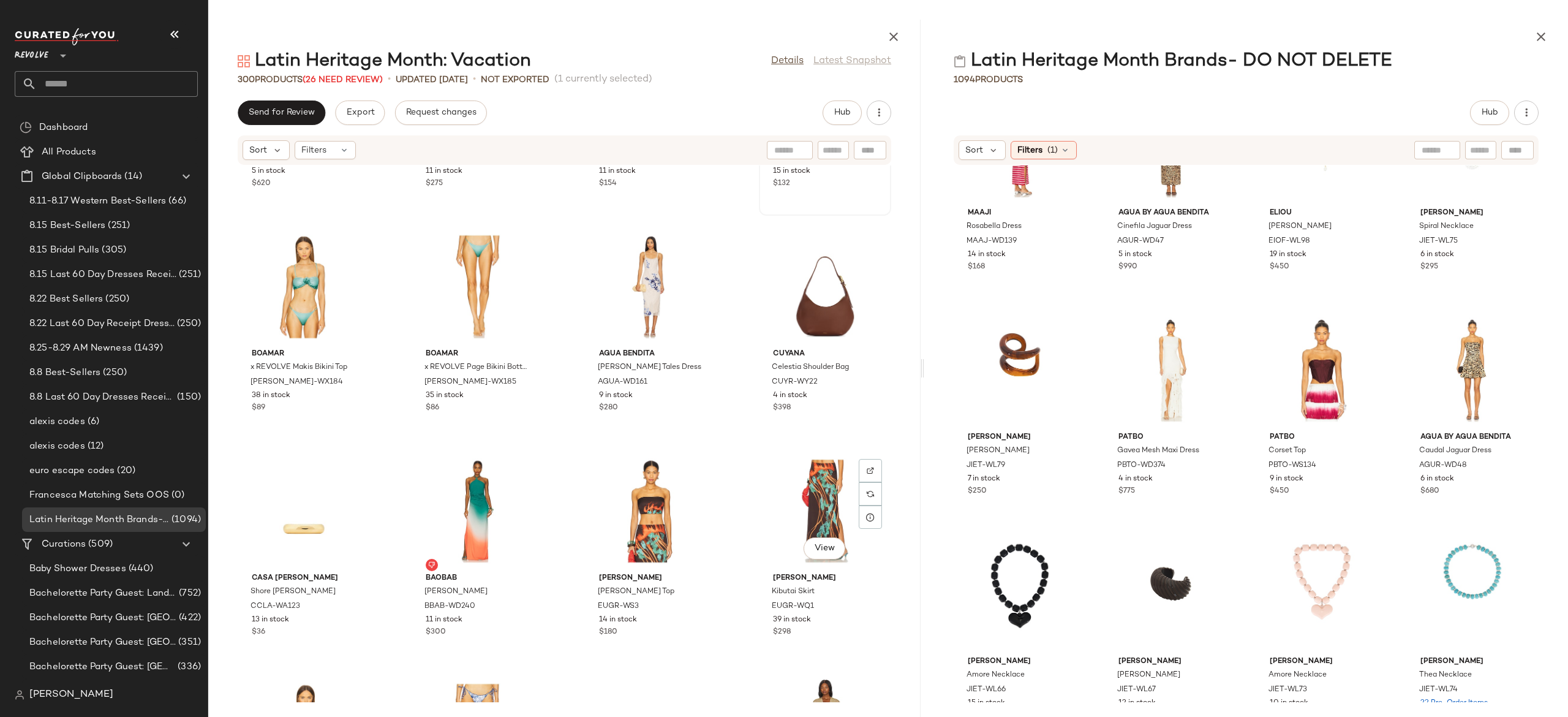
scroll to position [7578, 0]
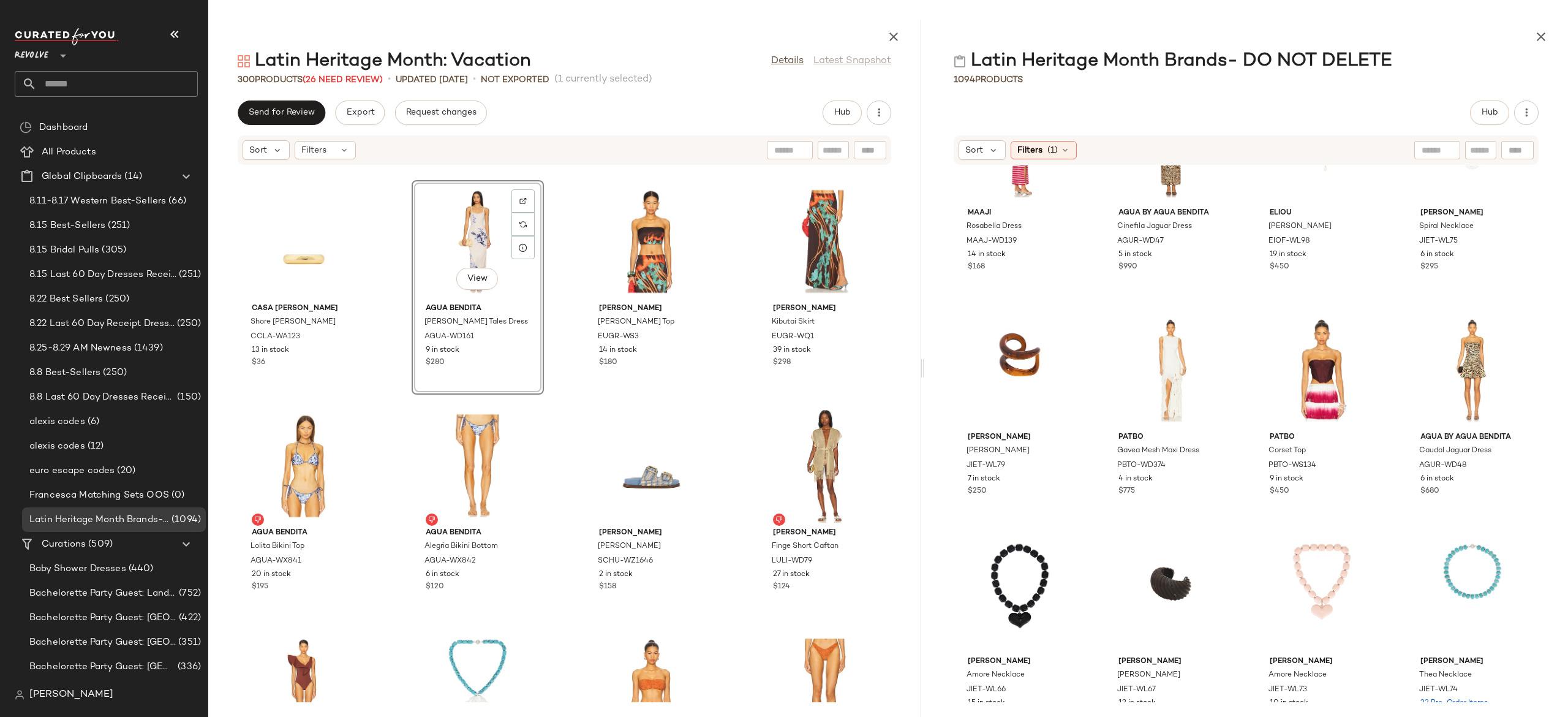
scroll to position [7829, 0]
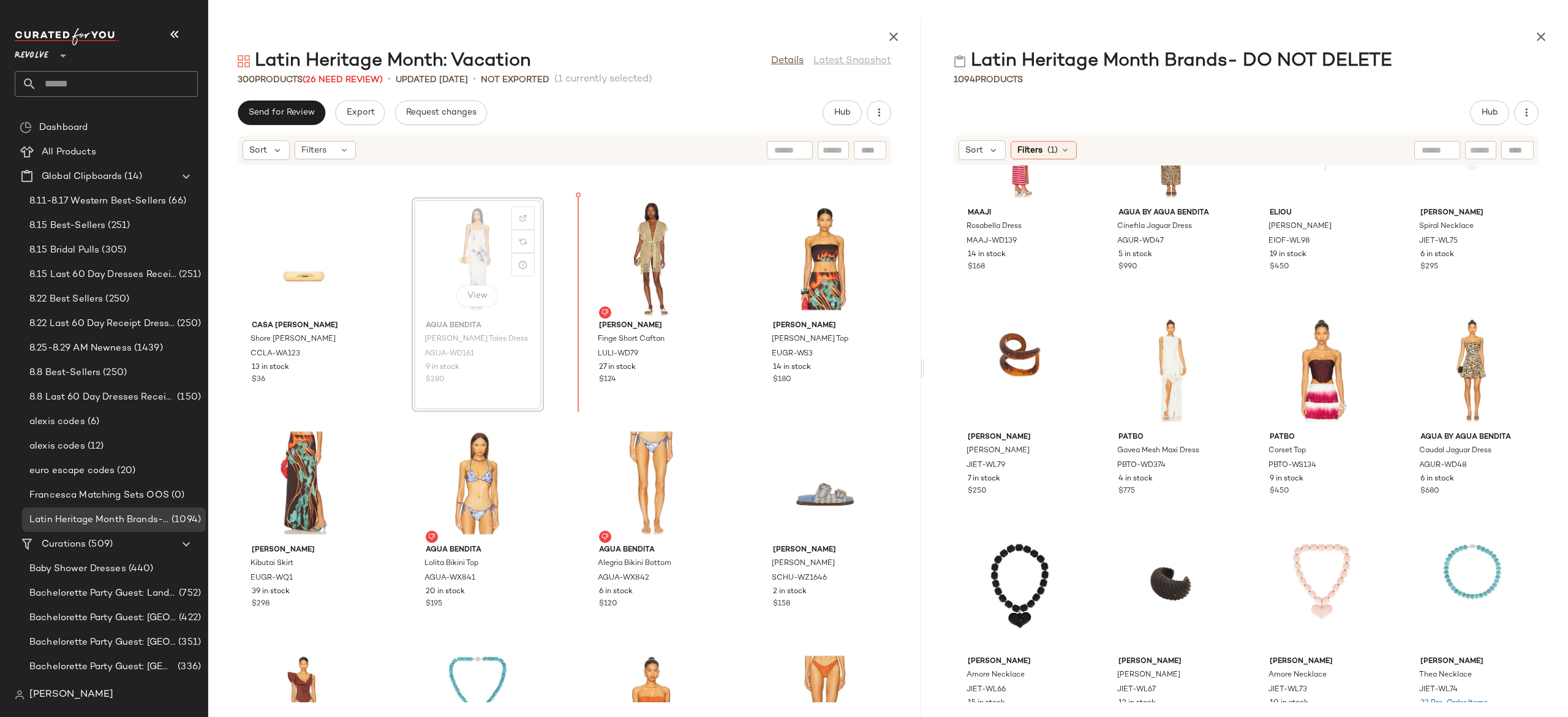
scroll to position [7829, 0]
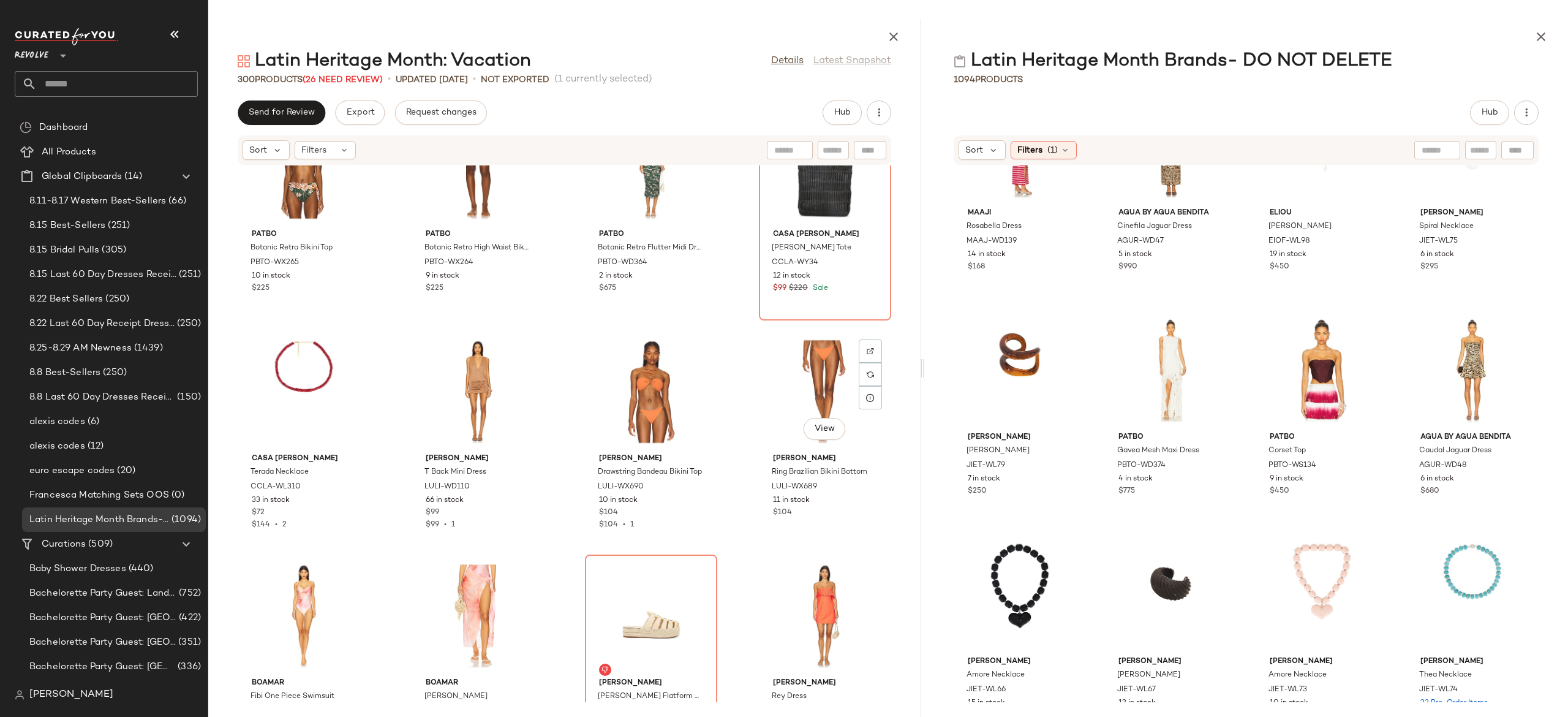
scroll to position [13079, 0]
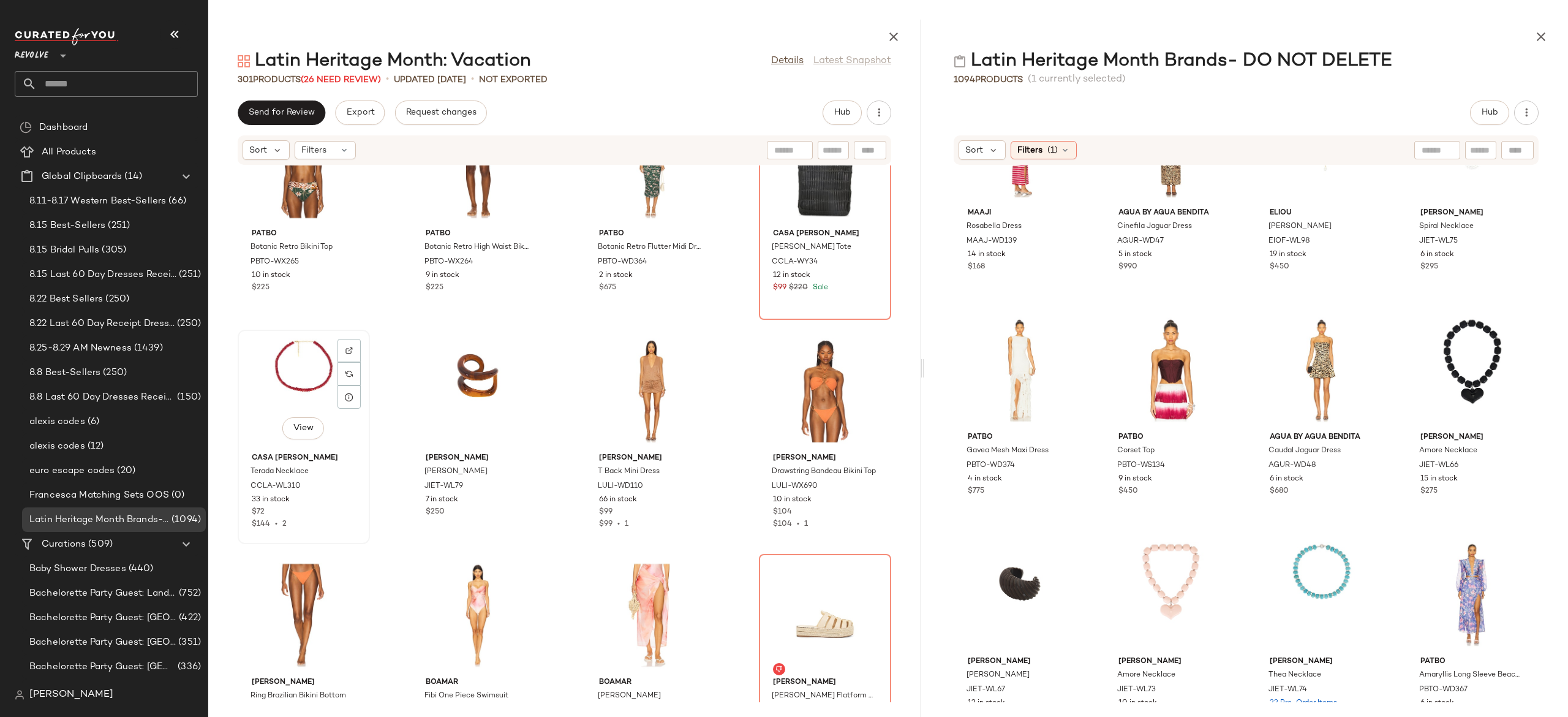
click at [307, 379] on div "View" at bounding box center [303, 391] width 124 height 114
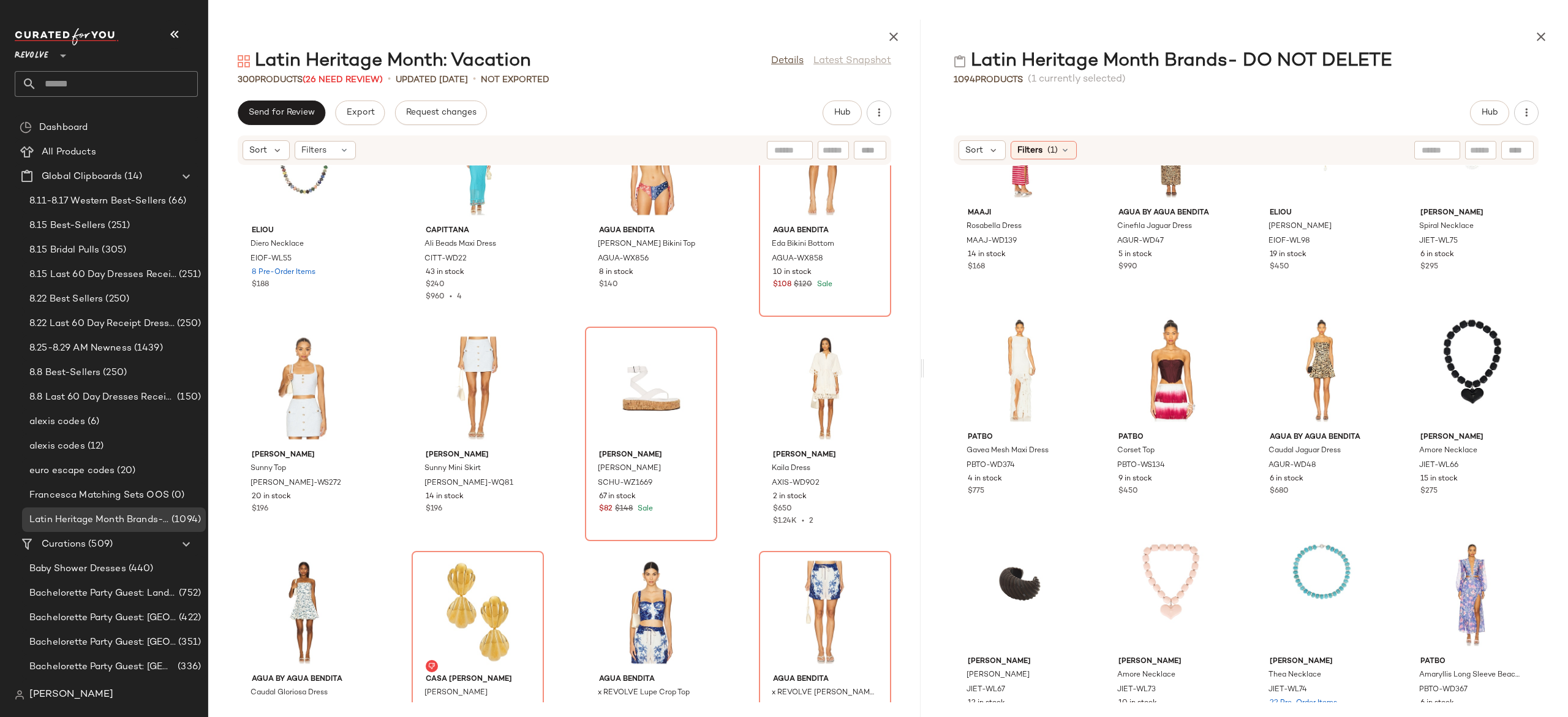
scroll to position [15994, 0]
click at [307, 111] on span "Send for Review" at bounding box center [281, 112] width 67 height 10
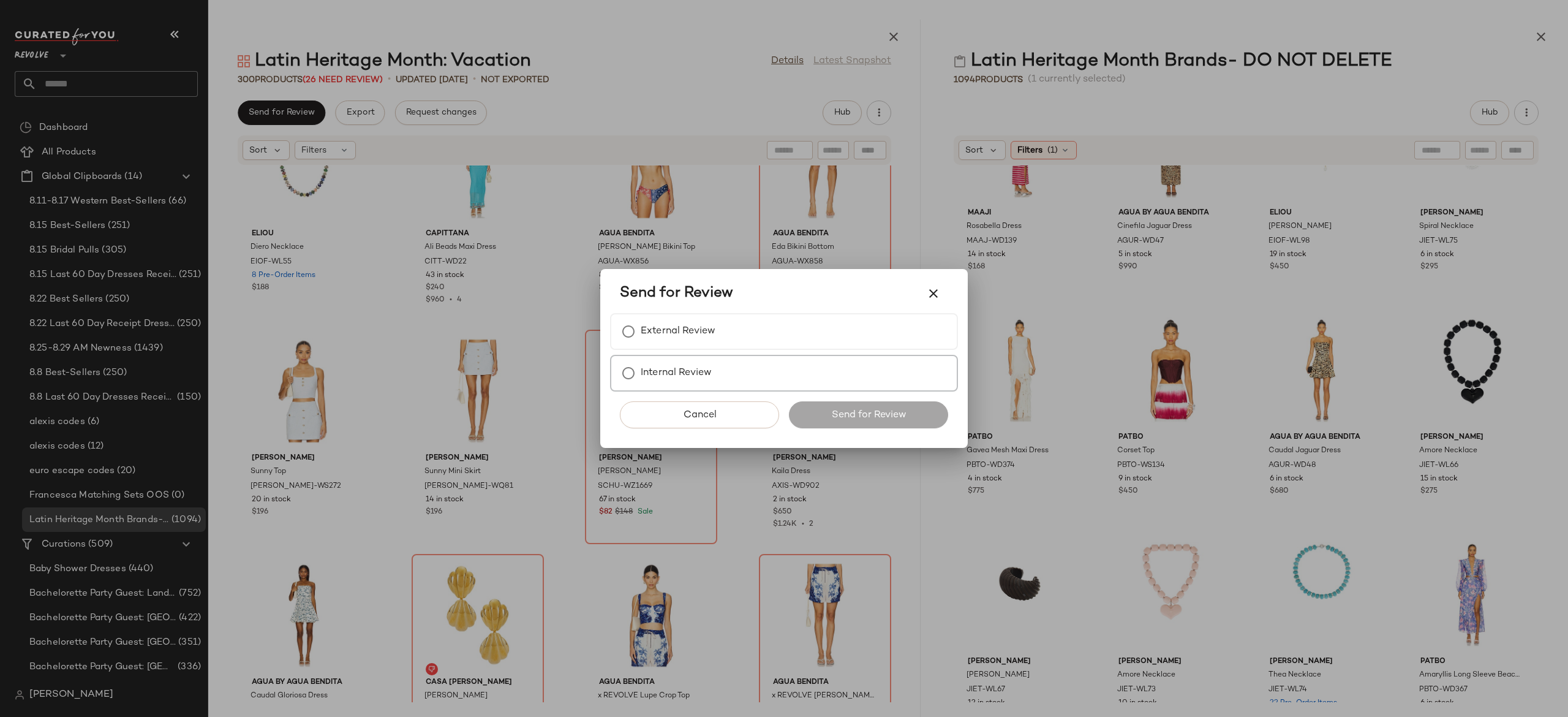
click at [671, 377] on label "Internal Review" at bounding box center [676, 373] width 71 height 25
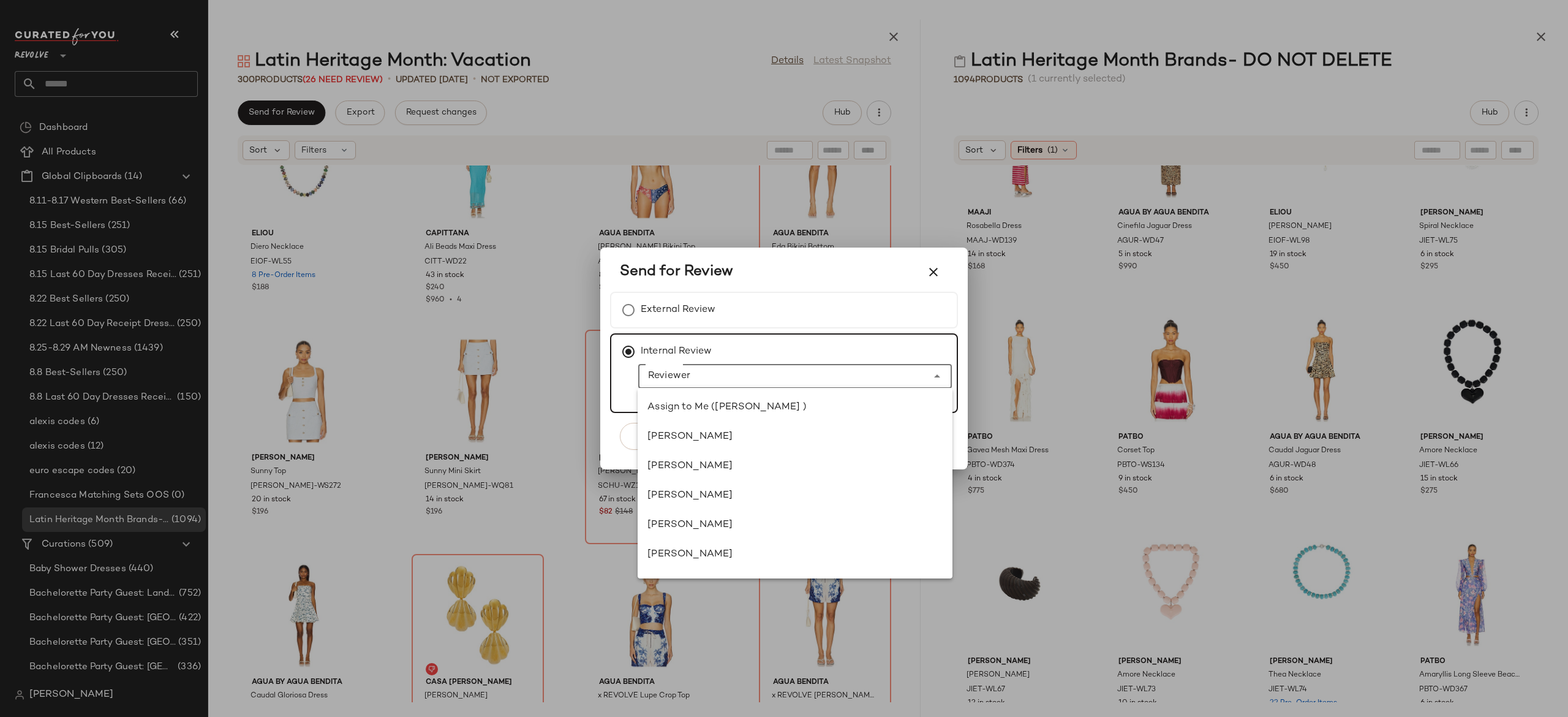
click at [676, 377] on input "Reviewer" at bounding box center [783, 376] width 289 height 15
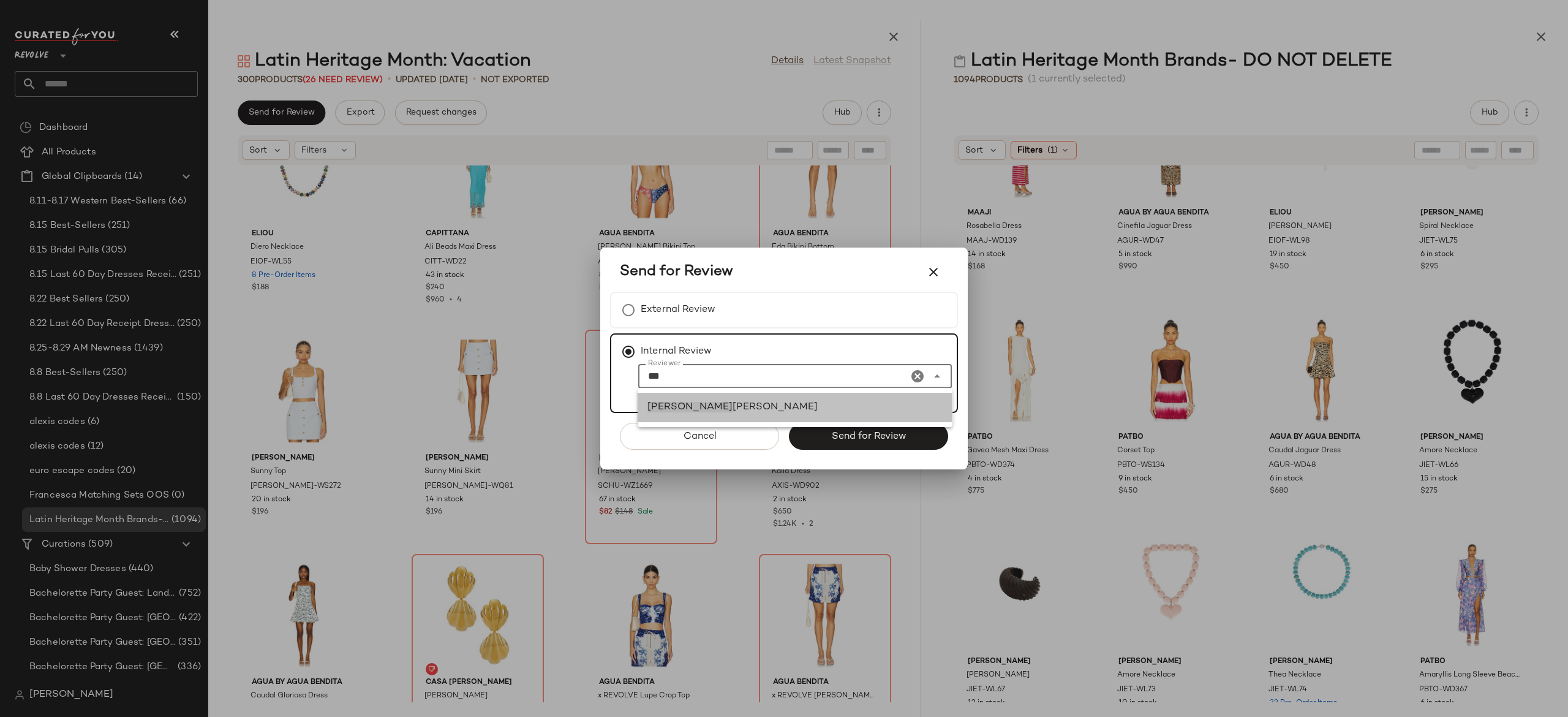
click at [733, 407] on span "lah Clayton" at bounding box center [775, 407] width 85 height 11
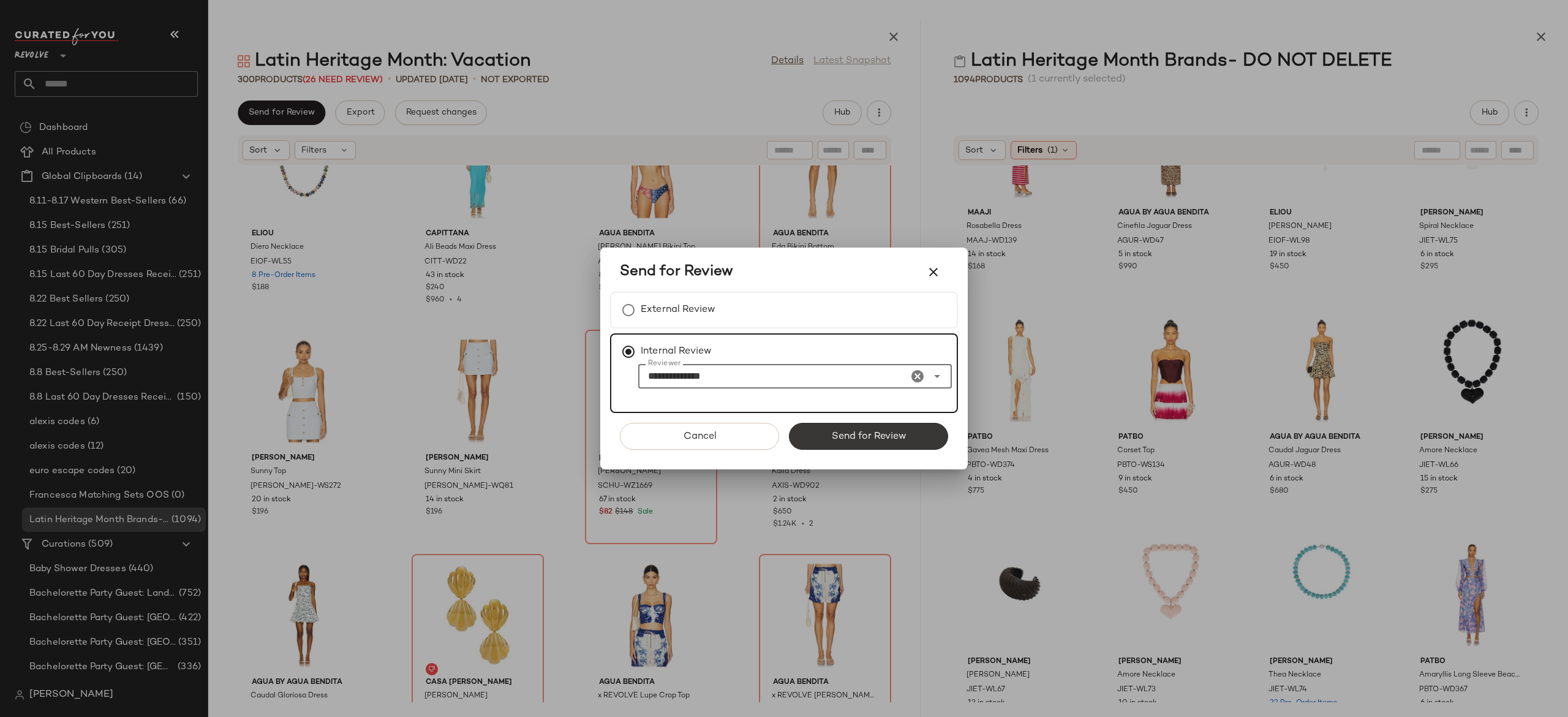
type input "**********"
click at [811, 433] on button "Send for Review" at bounding box center [868, 436] width 159 height 27
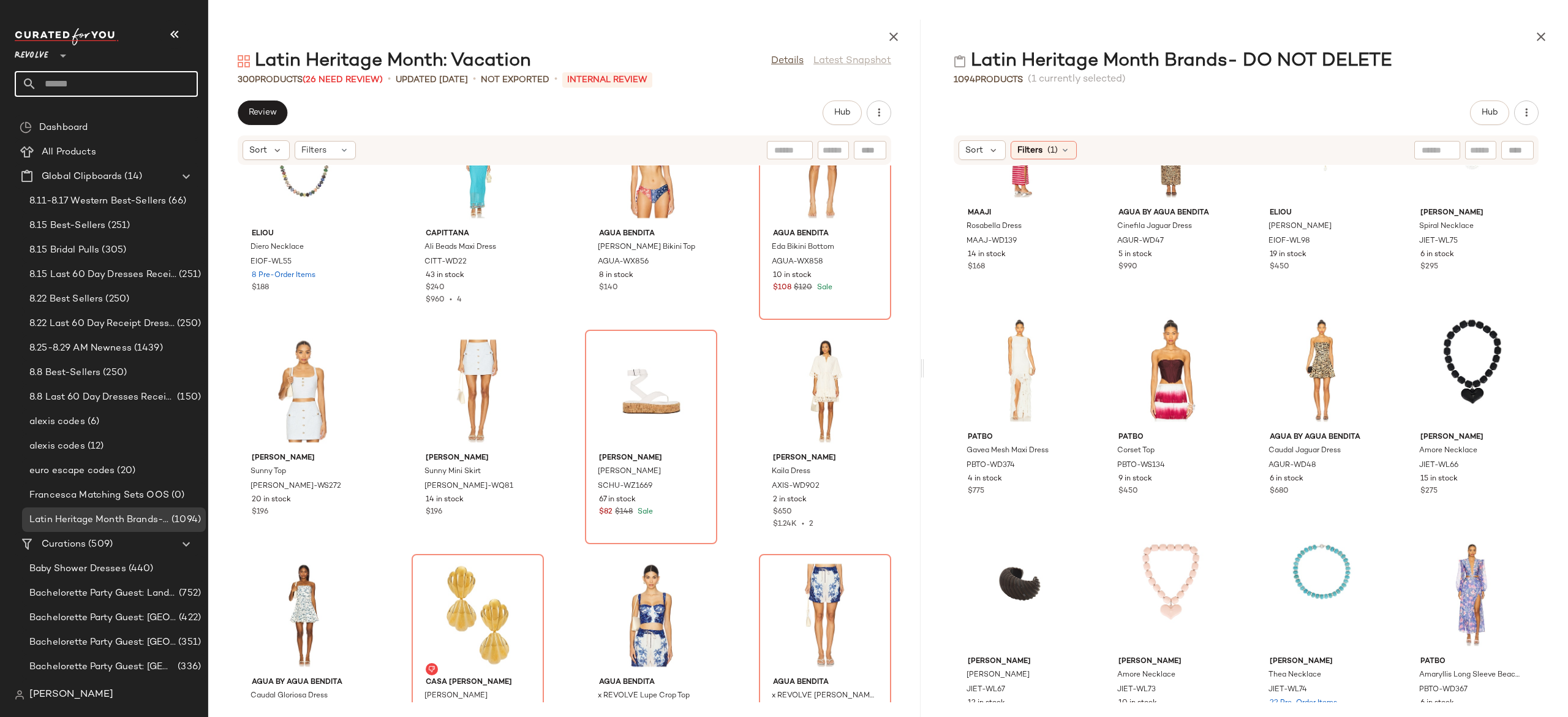
click at [151, 90] on input "text" at bounding box center [118, 83] width 161 height 25
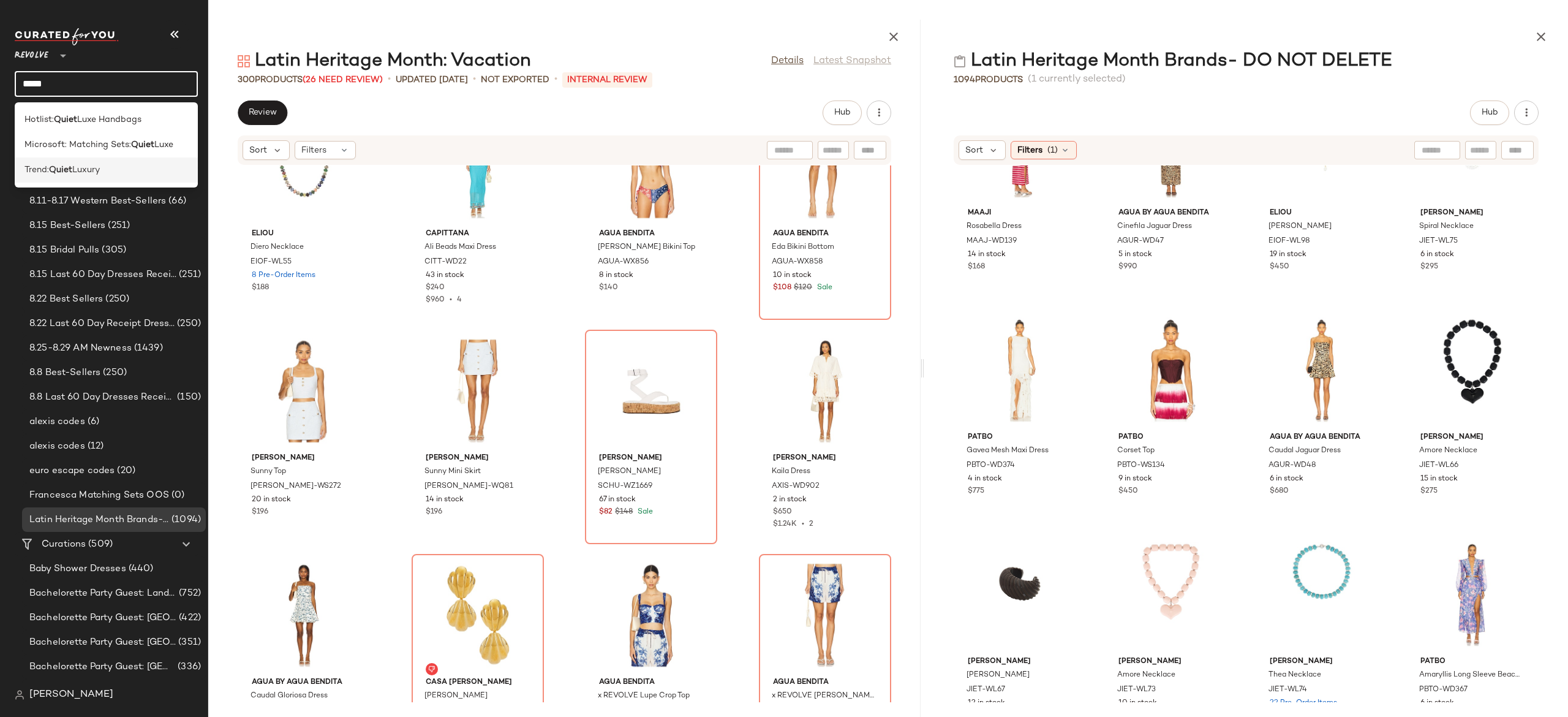
type input "*****"
click at [116, 171] on div "Trend: Quiet Luxury" at bounding box center [106, 170] width 164 height 13
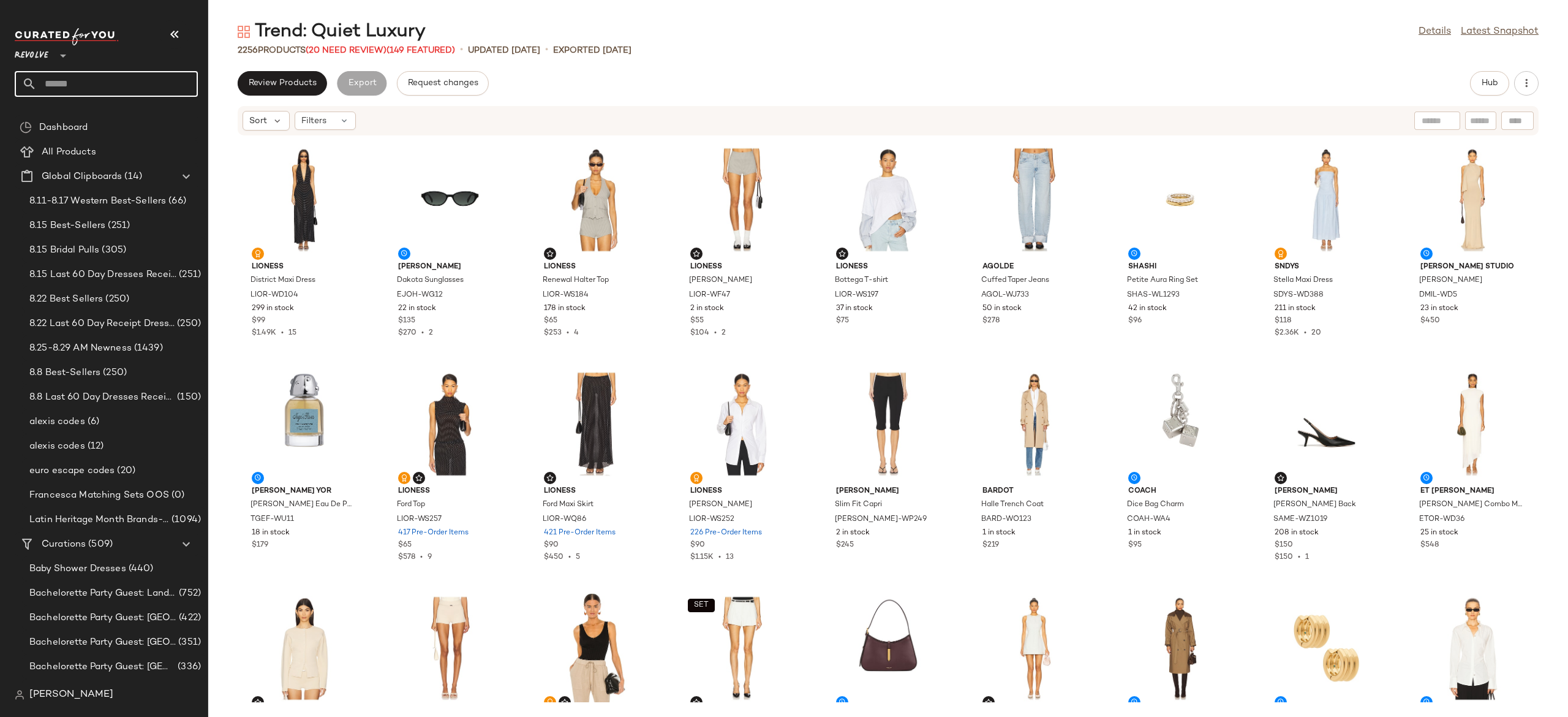
click at [184, 81] on input "text" at bounding box center [118, 83] width 161 height 25
type input "********"
click at [141, 119] on span "e's: Date Night Dresses" at bounding box center [146, 119] width 95 height 13
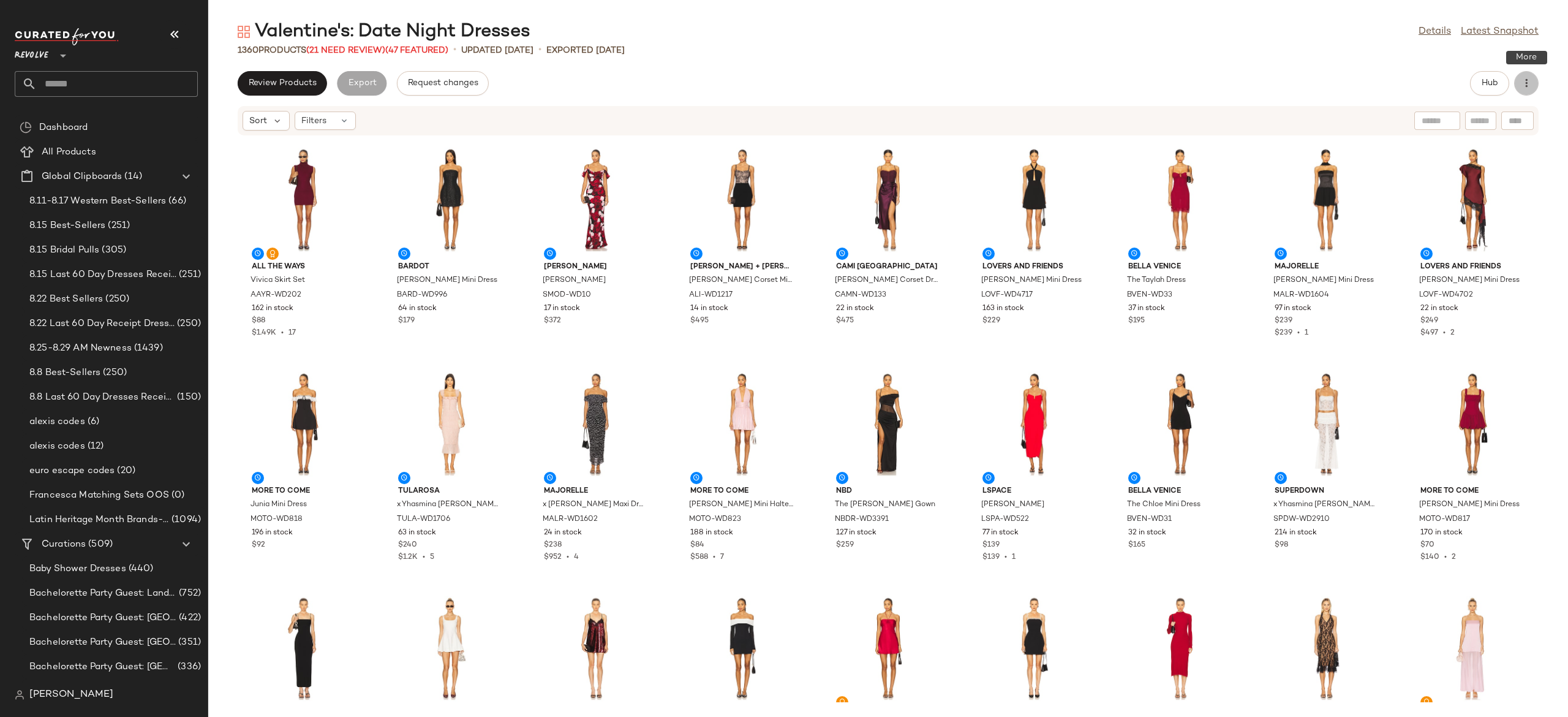
click at [1520, 82] on icon "button" at bounding box center [1527, 83] width 12 height 12
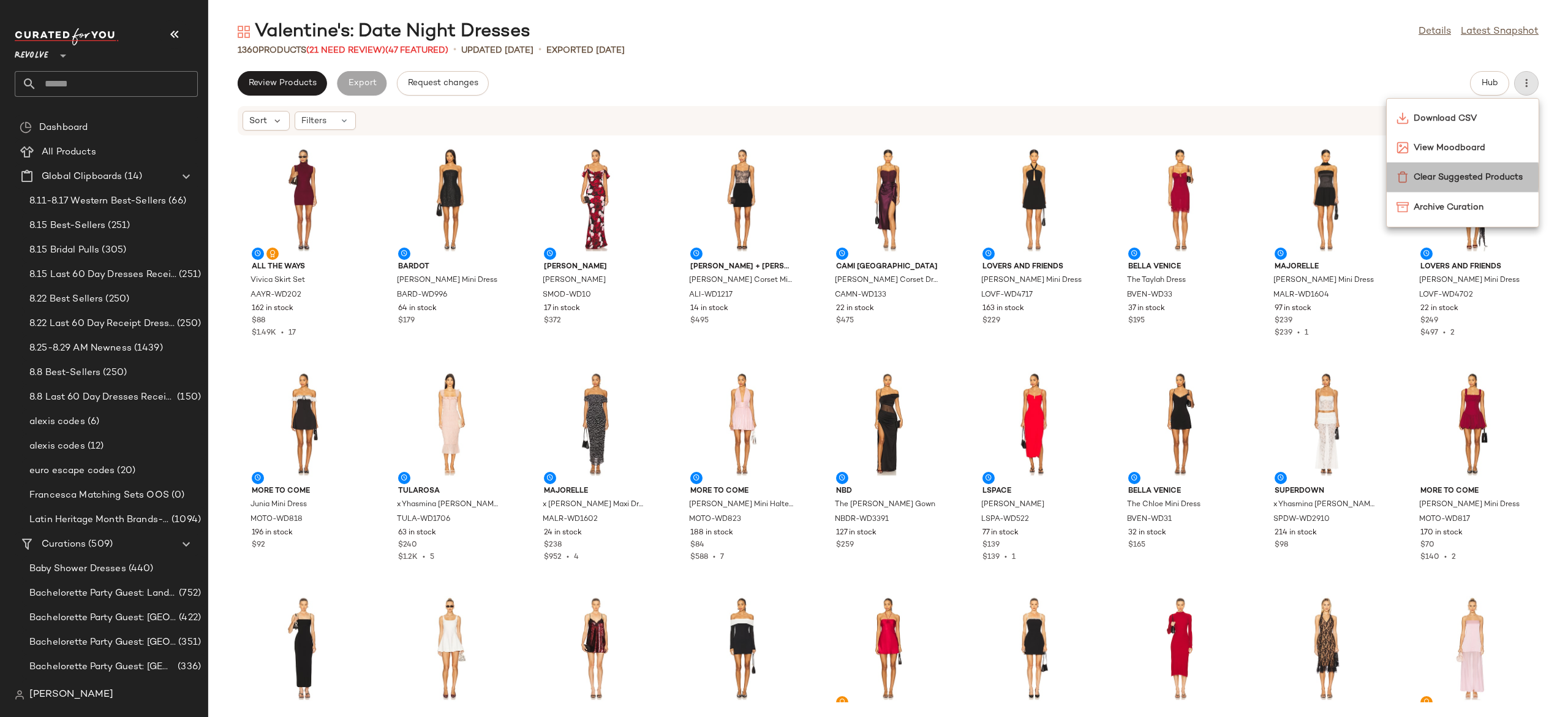
click at [1446, 176] on span "Clear Suggested Products" at bounding box center [1471, 177] width 115 height 13
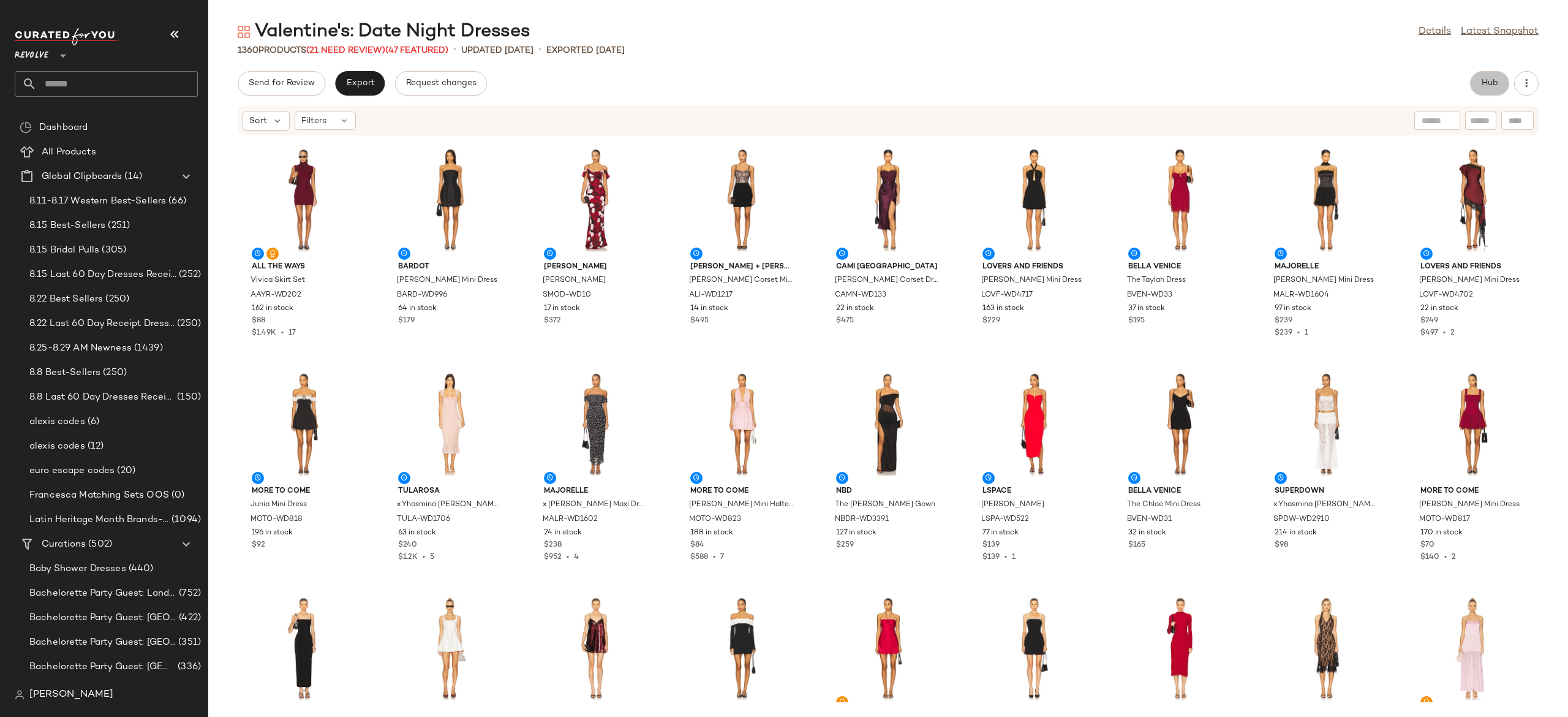
click at [1494, 78] on span "Hub" at bounding box center [1490, 83] width 17 height 10
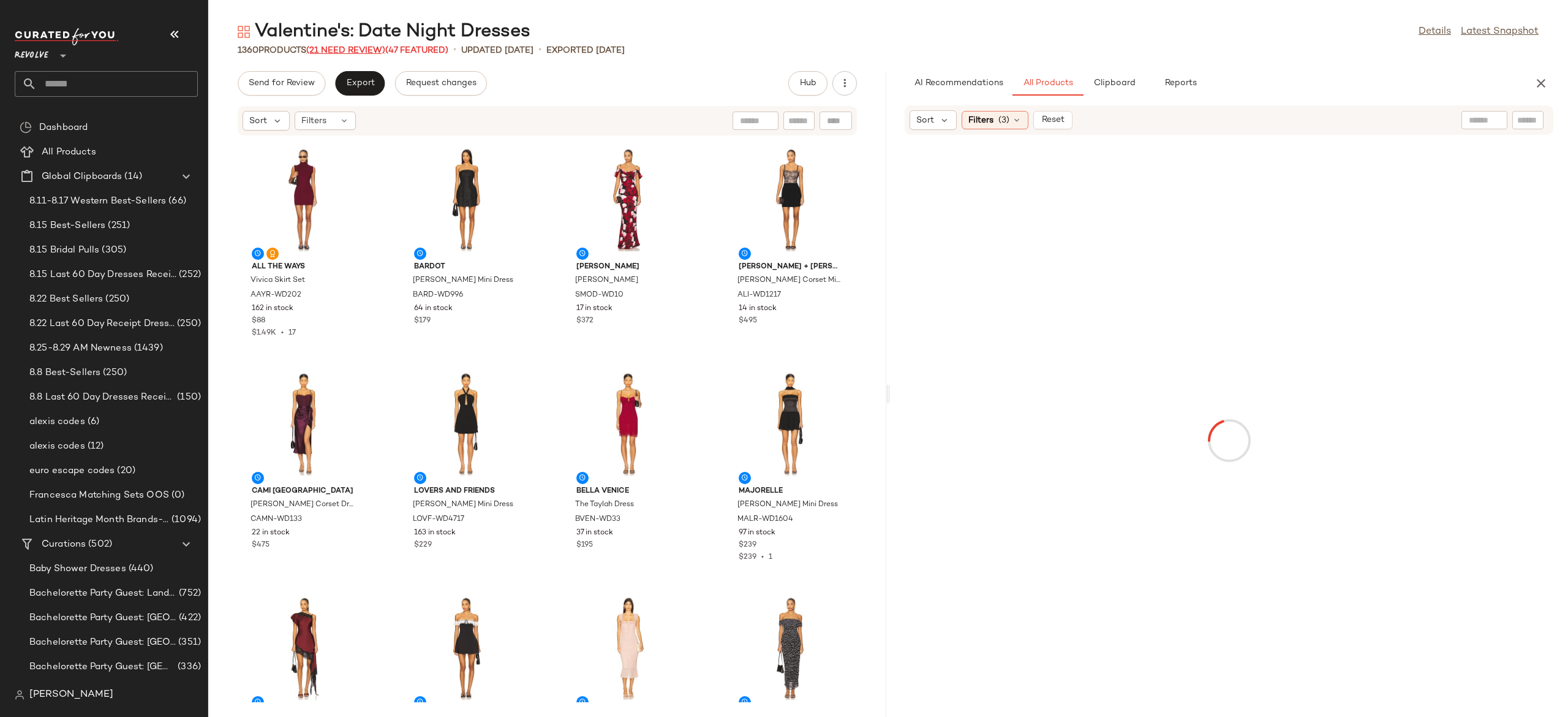
click at [376, 53] on span "(21 Need Review)" at bounding box center [346, 51] width 79 height 9
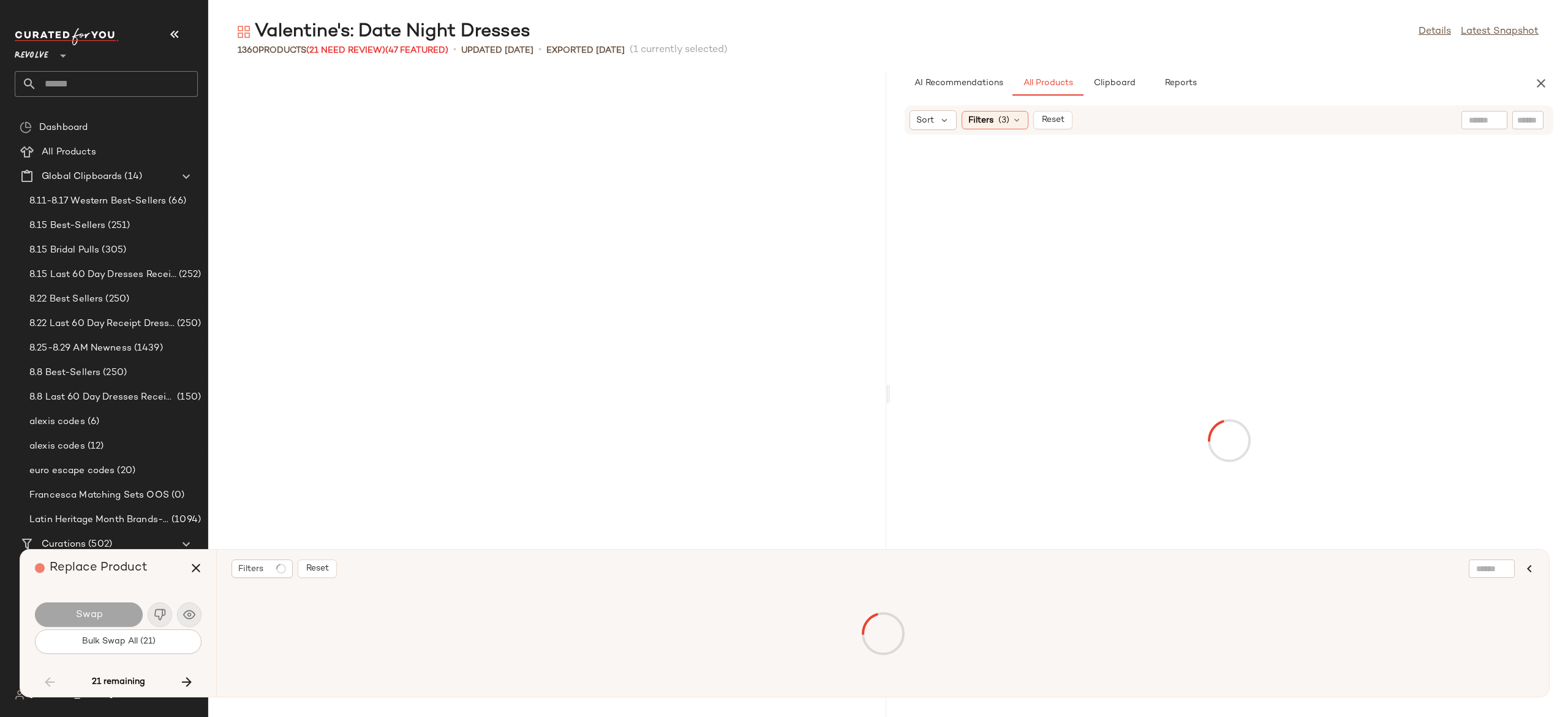
scroll to position [4934, 0]
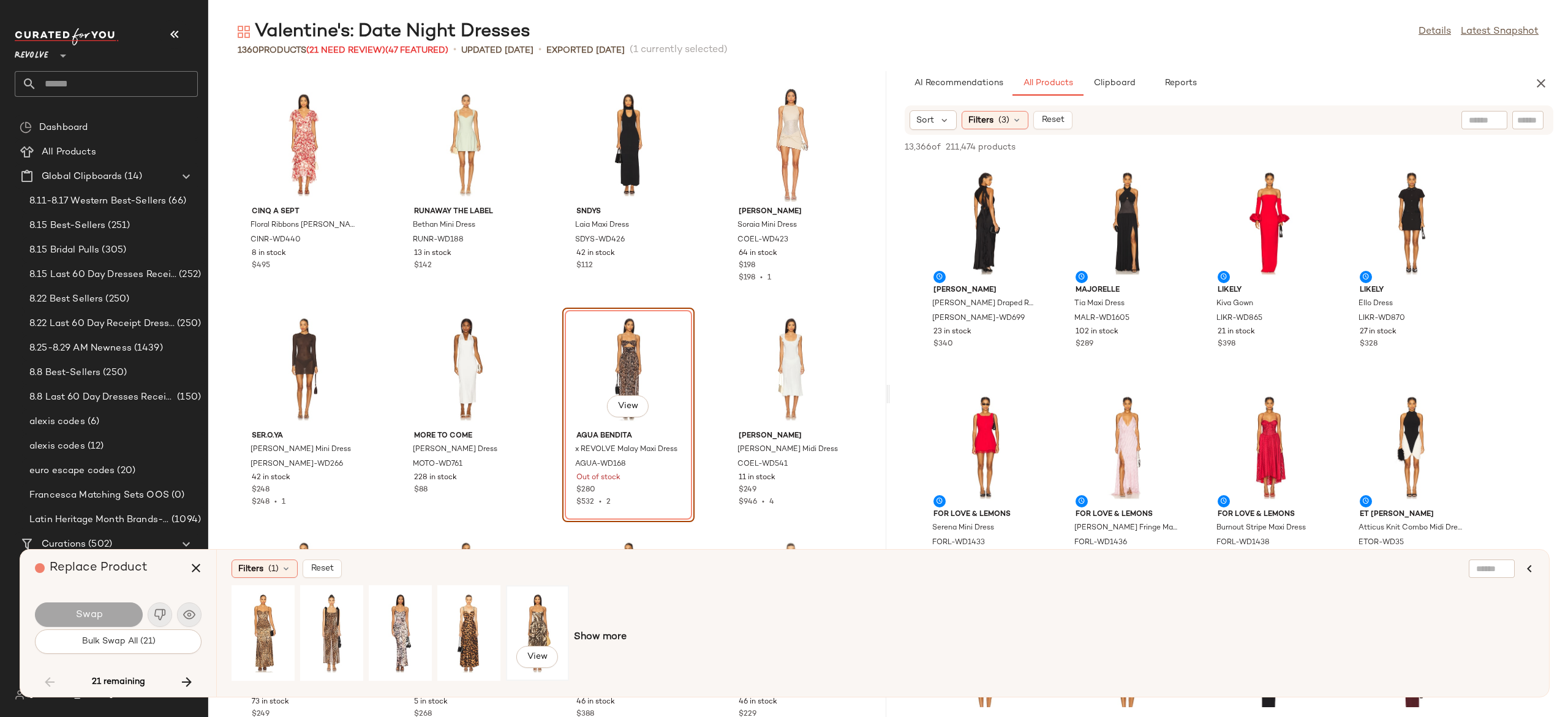
click at [522, 620] on div "View" at bounding box center [537, 632] width 55 height 87
click at [121, 612] on button "Swap" at bounding box center [88, 615] width 108 height 25
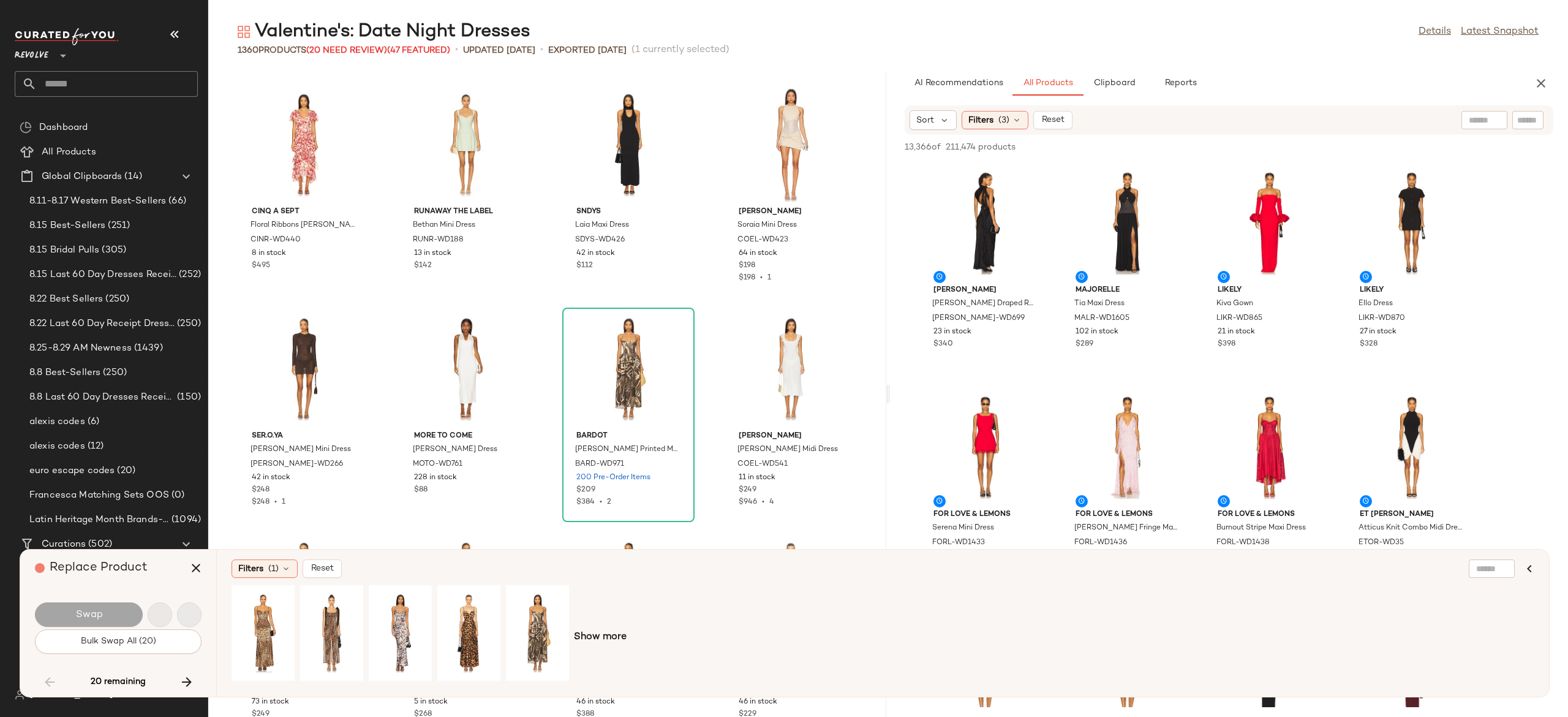
scroll to position [12782, 0]
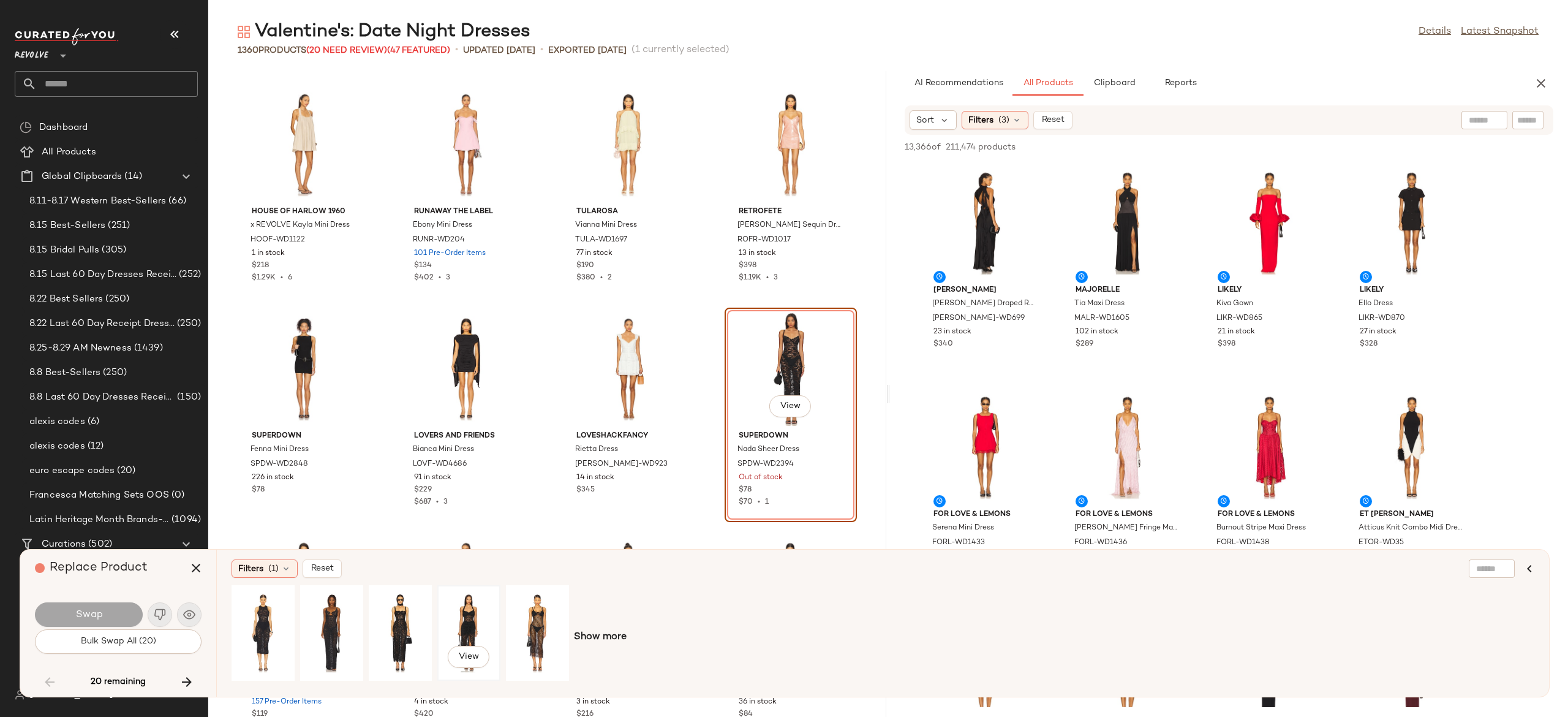
click at [466, 609] on div "View" at bounding box center [469, 632] width 55 height 87
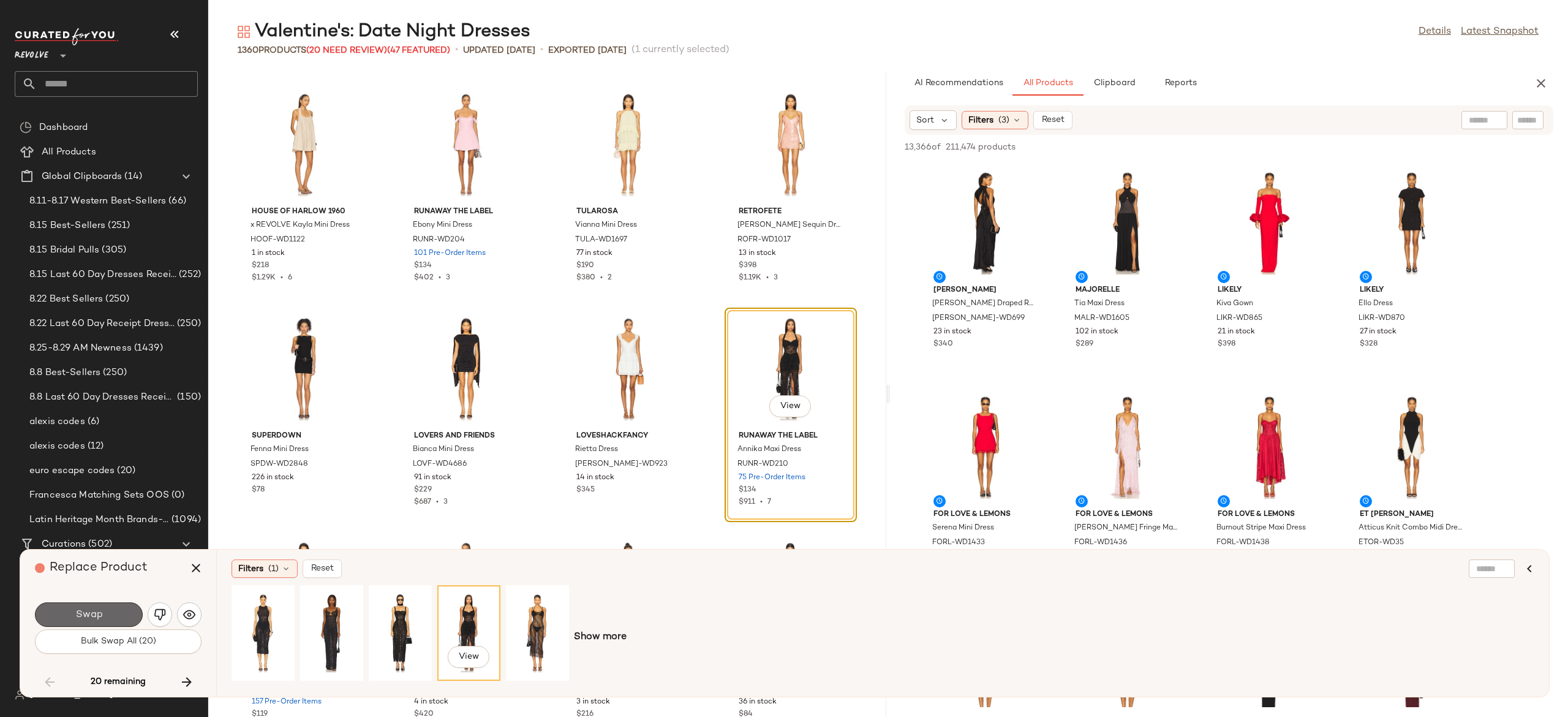
click at [120, 612] on button "Swap" at bounding box center [88, 615] width 108 height 25
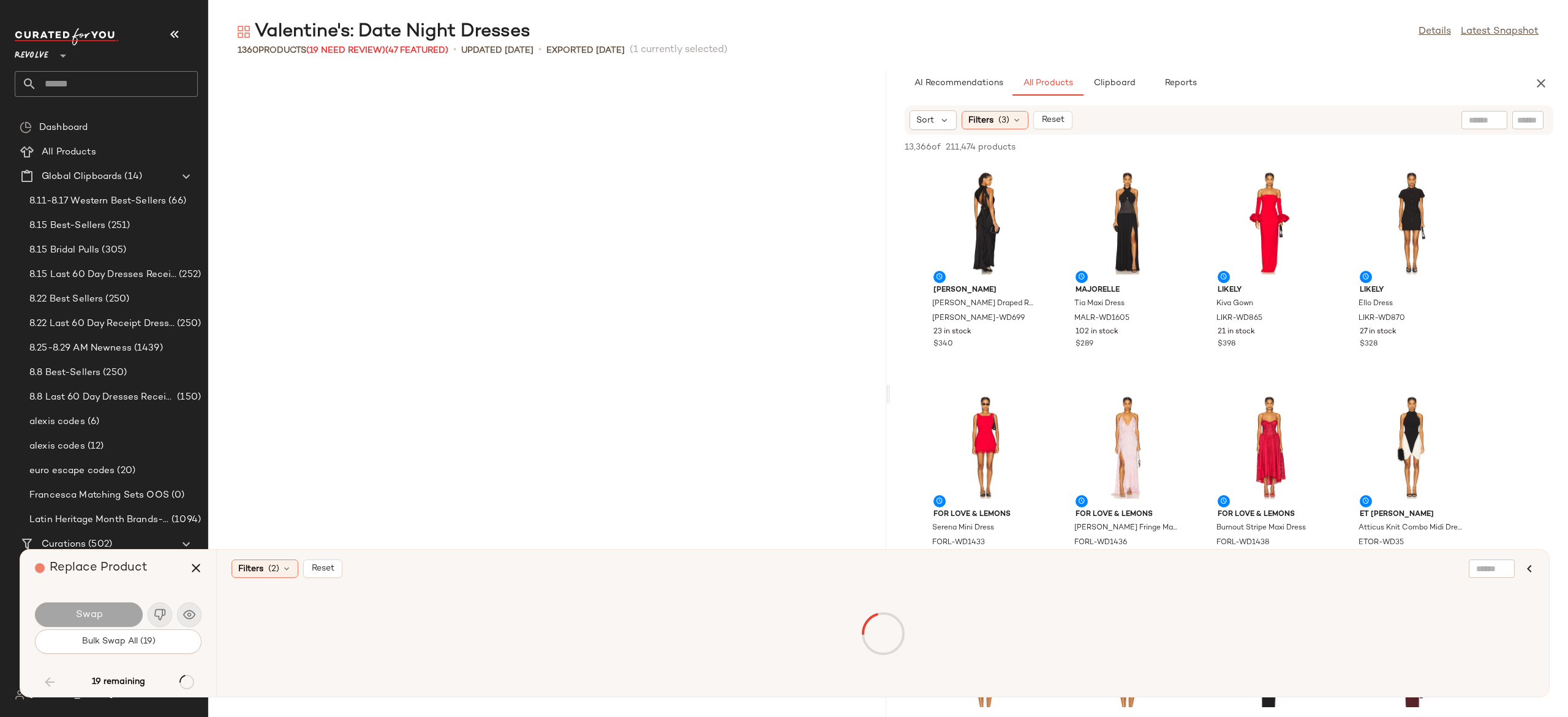
scroll to position [14352, 0]
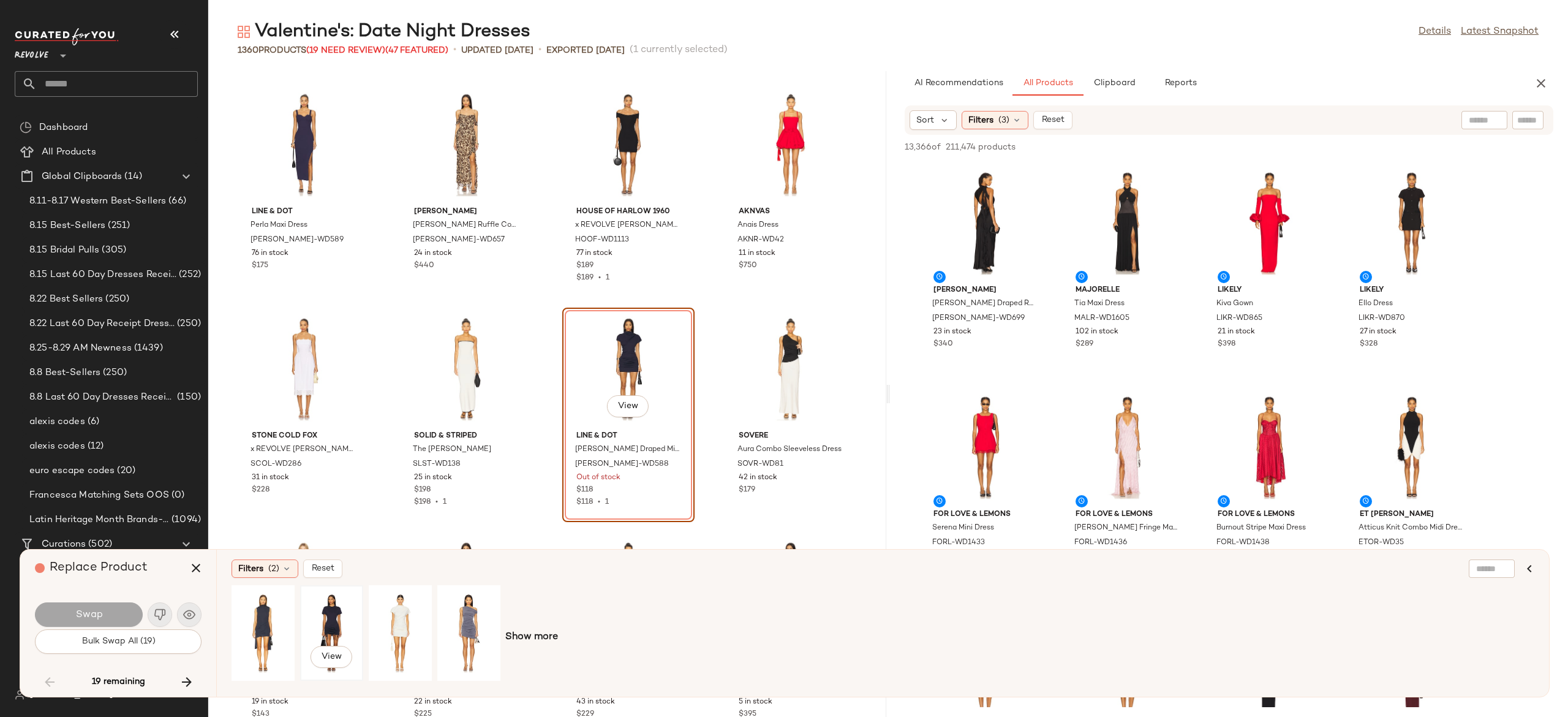
click at [327, 608] on div "View" at bounding box center [331, 632] width 55 height 87
click at [118, 615] on button "Swap" at bounding box center [88, 615] width 108 height 25
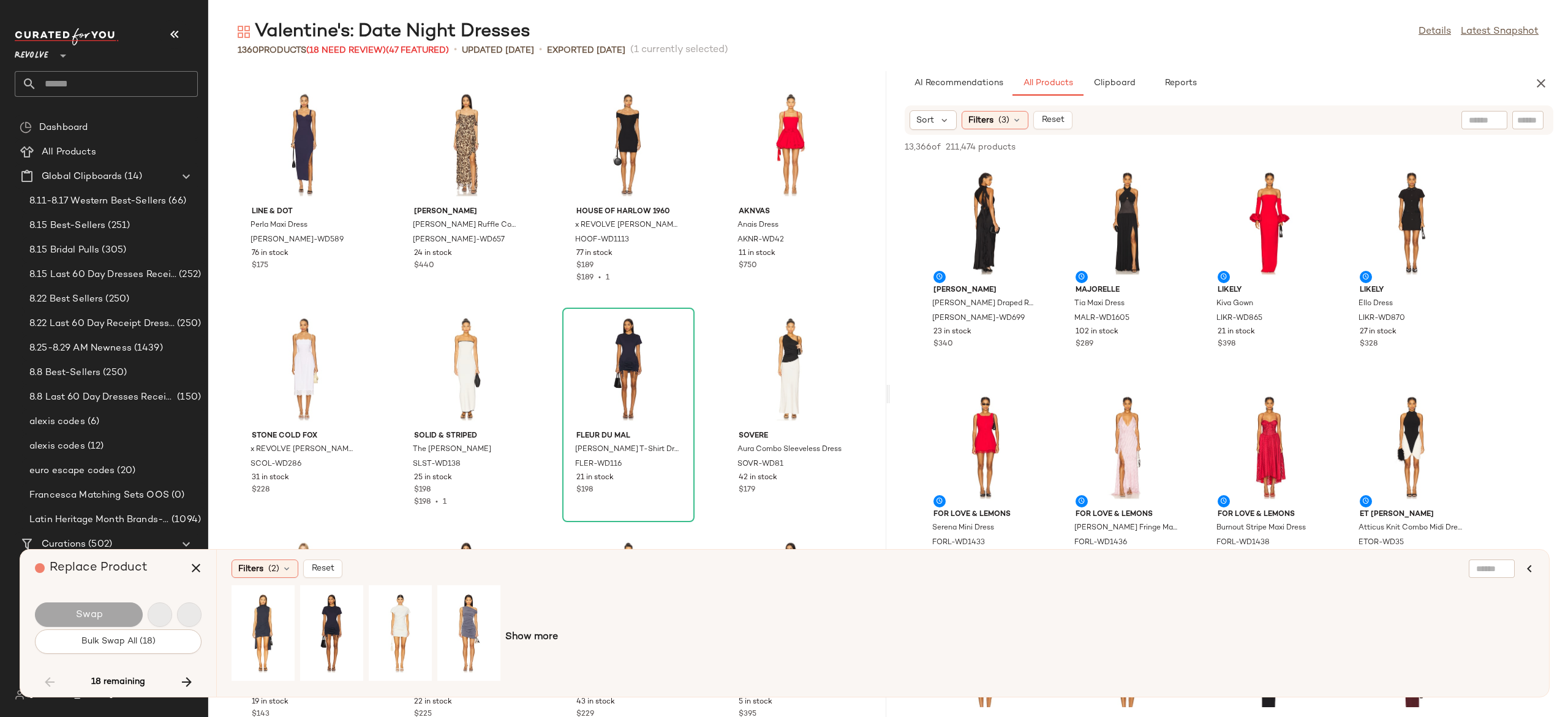
scroll to position [27135, 0]
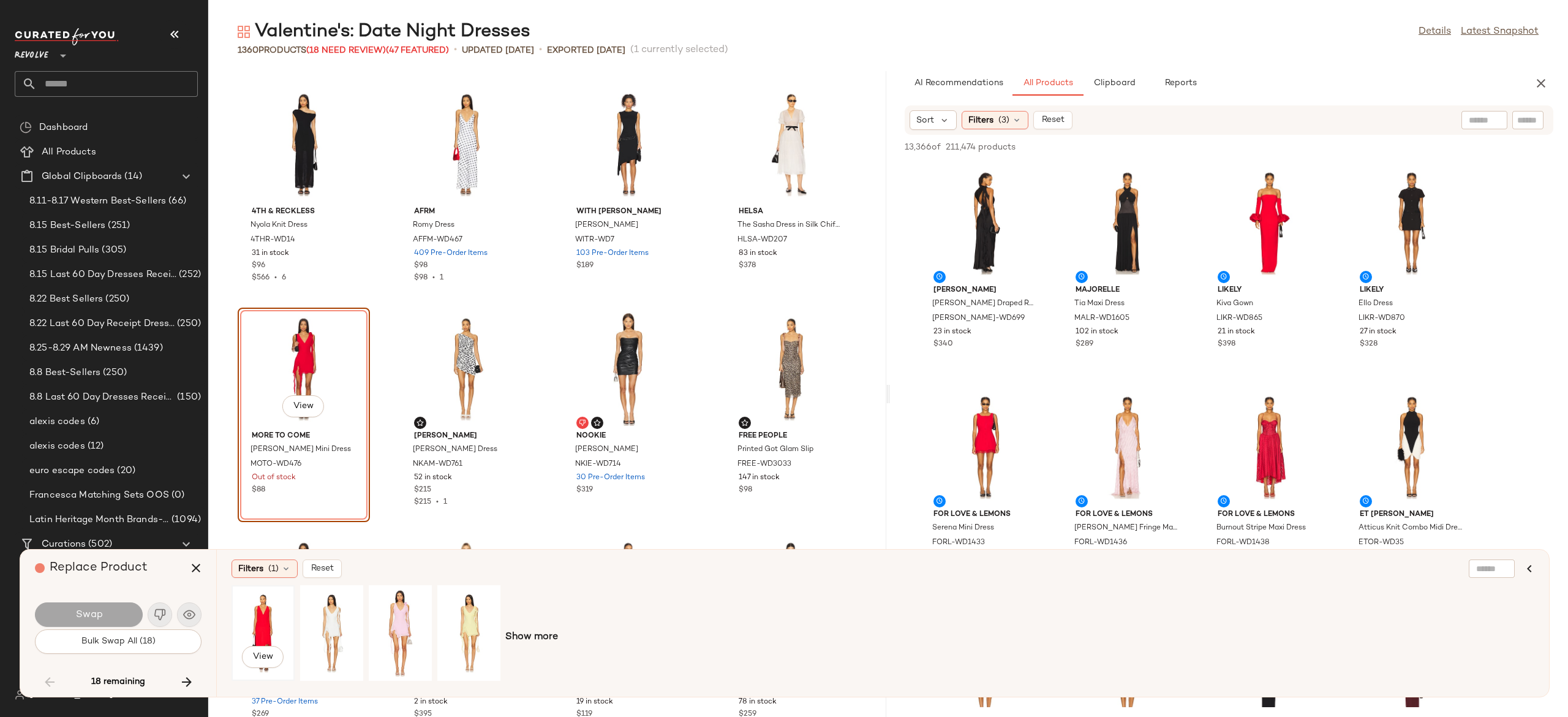
click at [262, 627] on div "View" at bounding box center [263, 632] width 55 height 87
click at [123, 619] on button "Swap" at bounding box center [88, 615] width 108 height 25
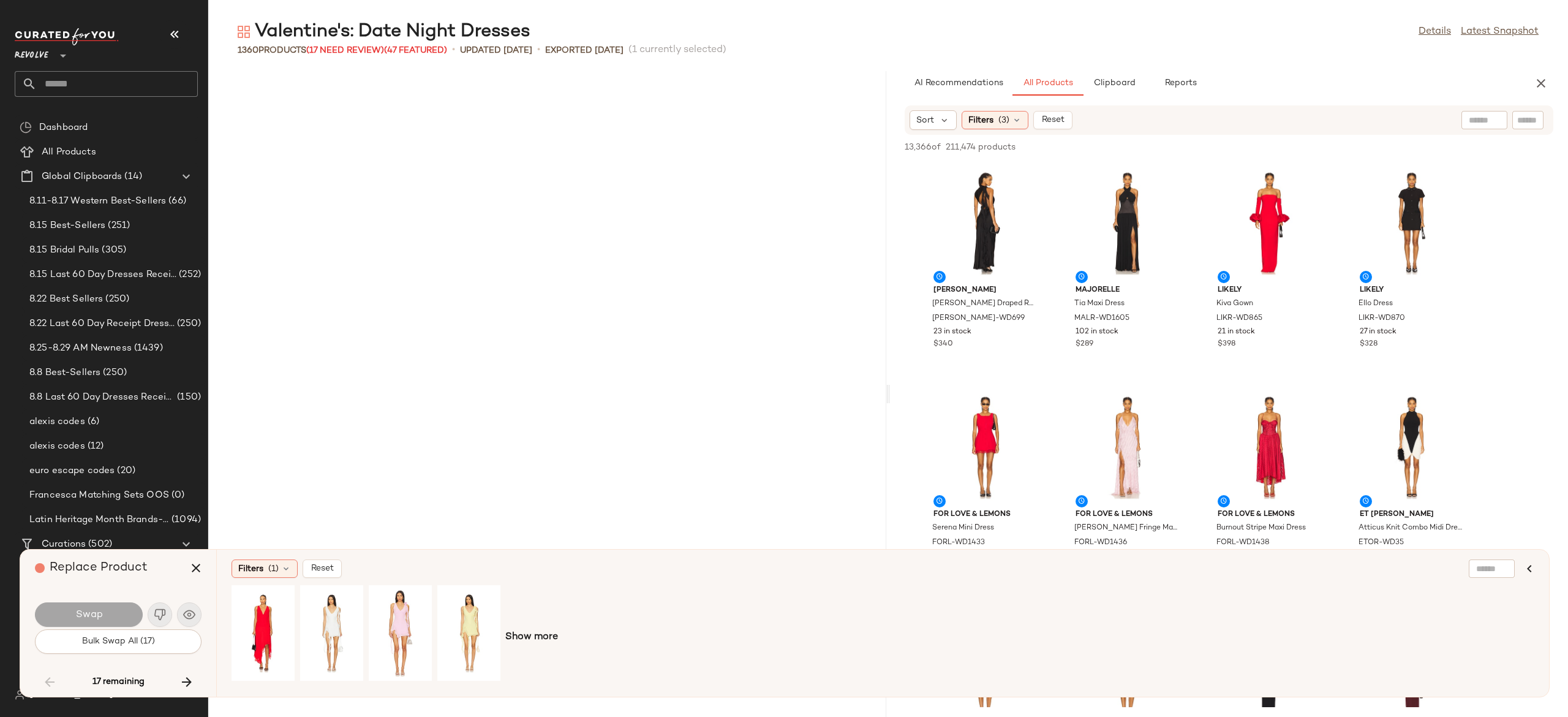
scroll to position [31171, 0]
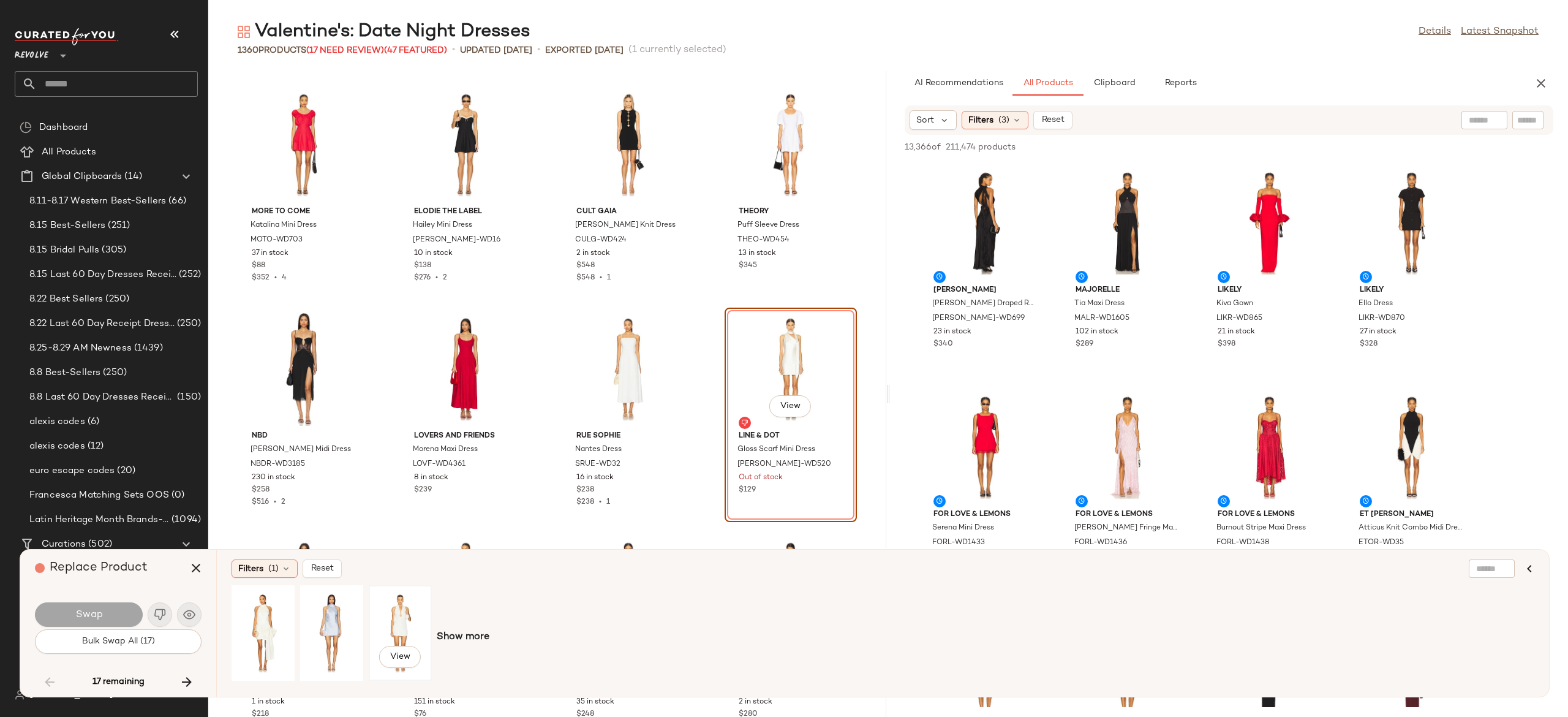
click at [400, 606] on div "View" at bounding box center [400, 632] width 55 height 87
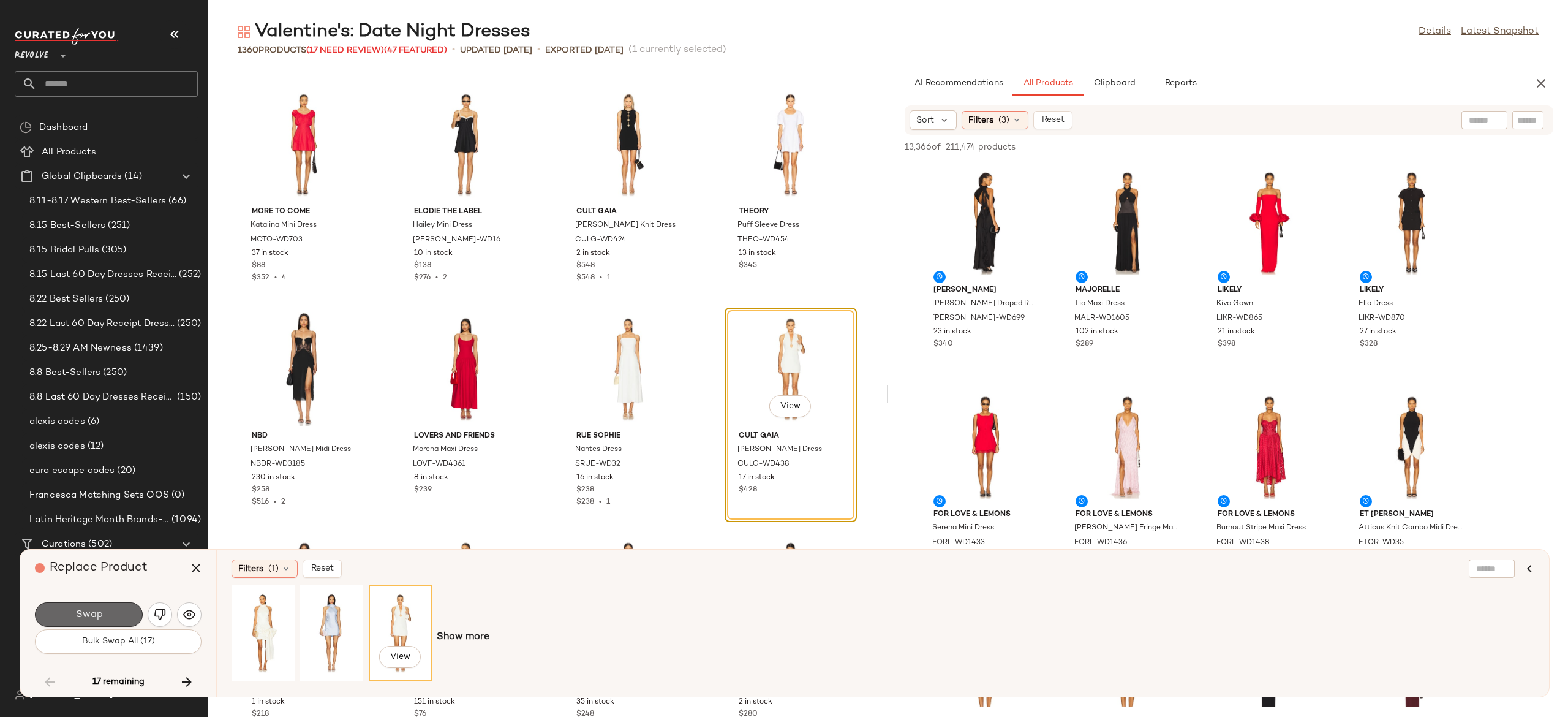
click at [125, 622] on button "Swap" at bounding box center [88, 615] width 108 height 25
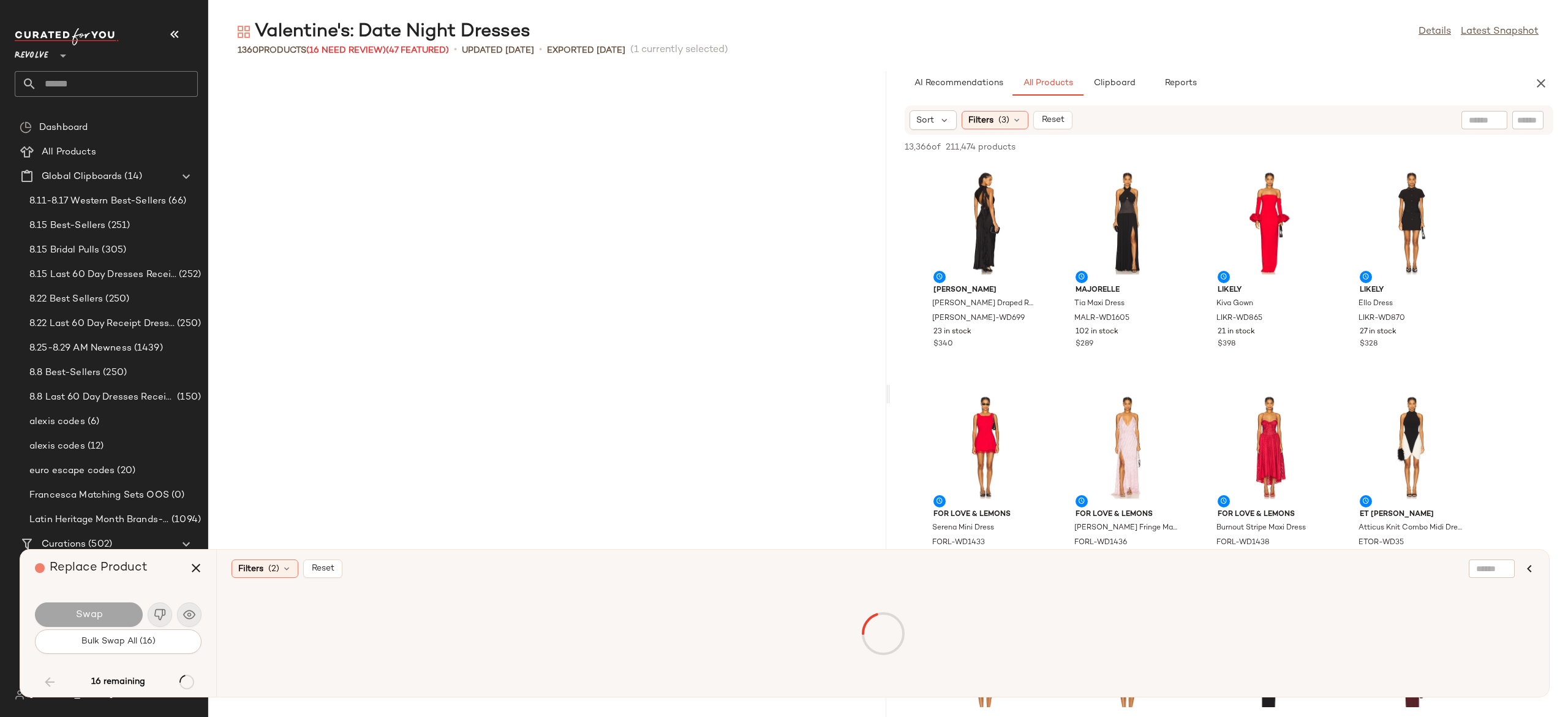
scroll to position [31844, 0]
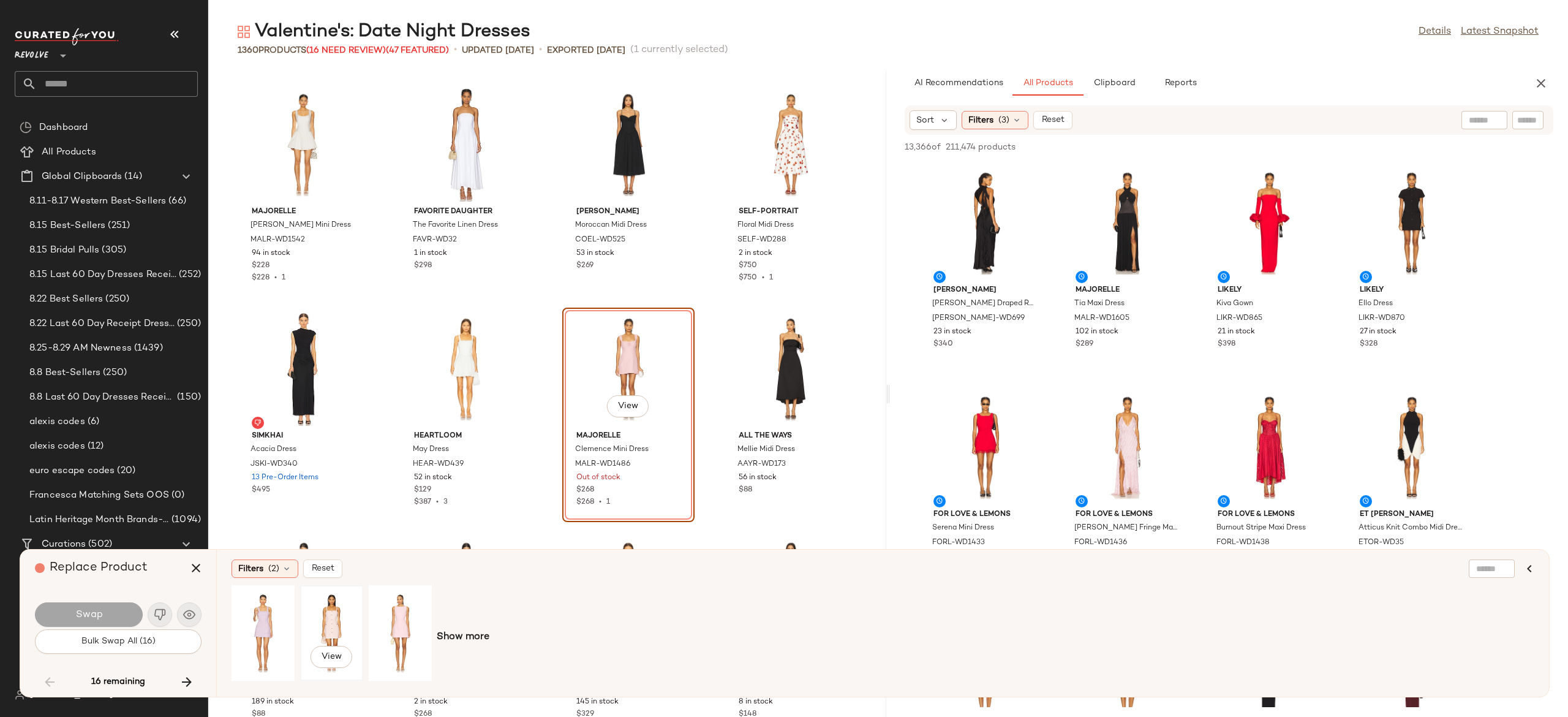
click at [336, 616] on div "View" at bounding box center [331, 632] width 55 height 87
click at [121, 612] on button "Swap" at bounding box center [88, 615] width 108 height 25
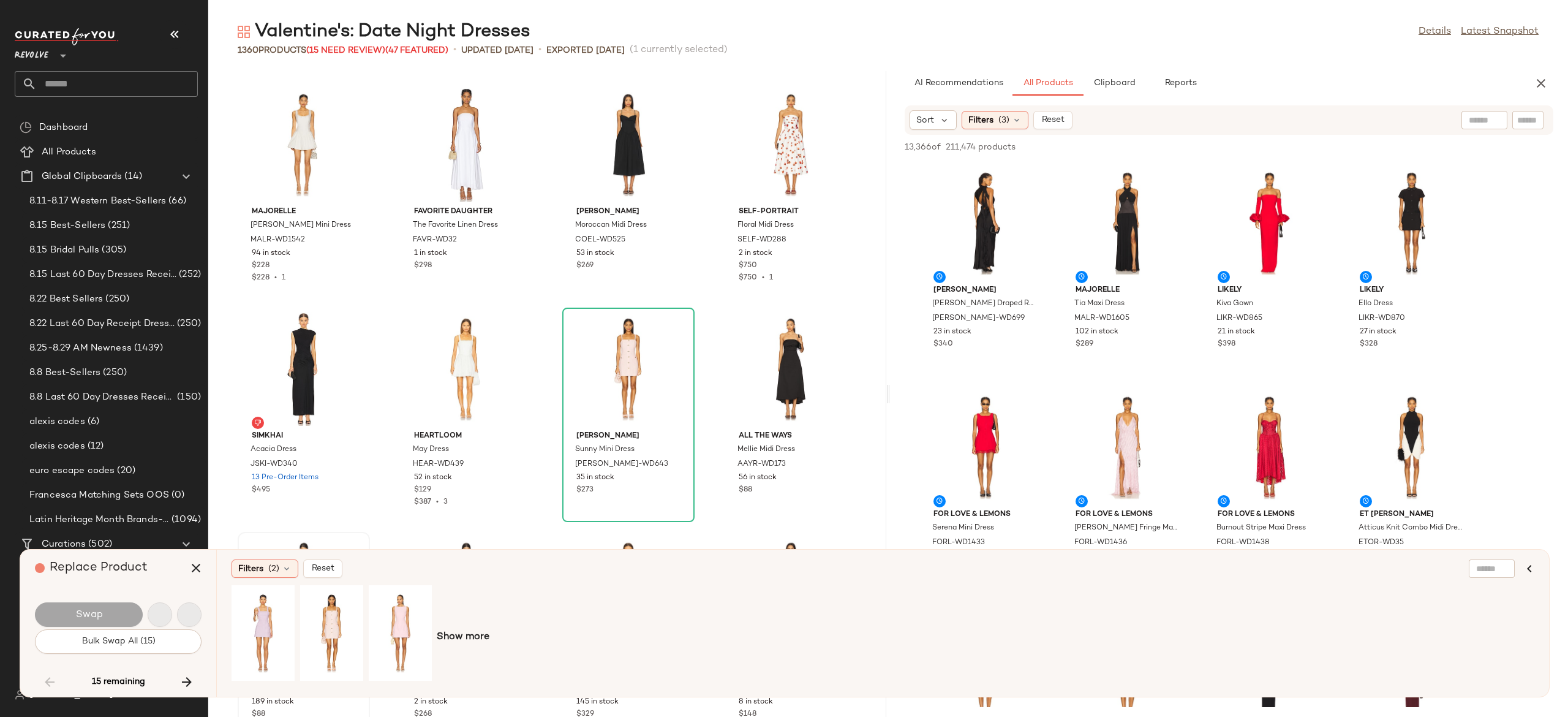
scroll to position [34086, 0]
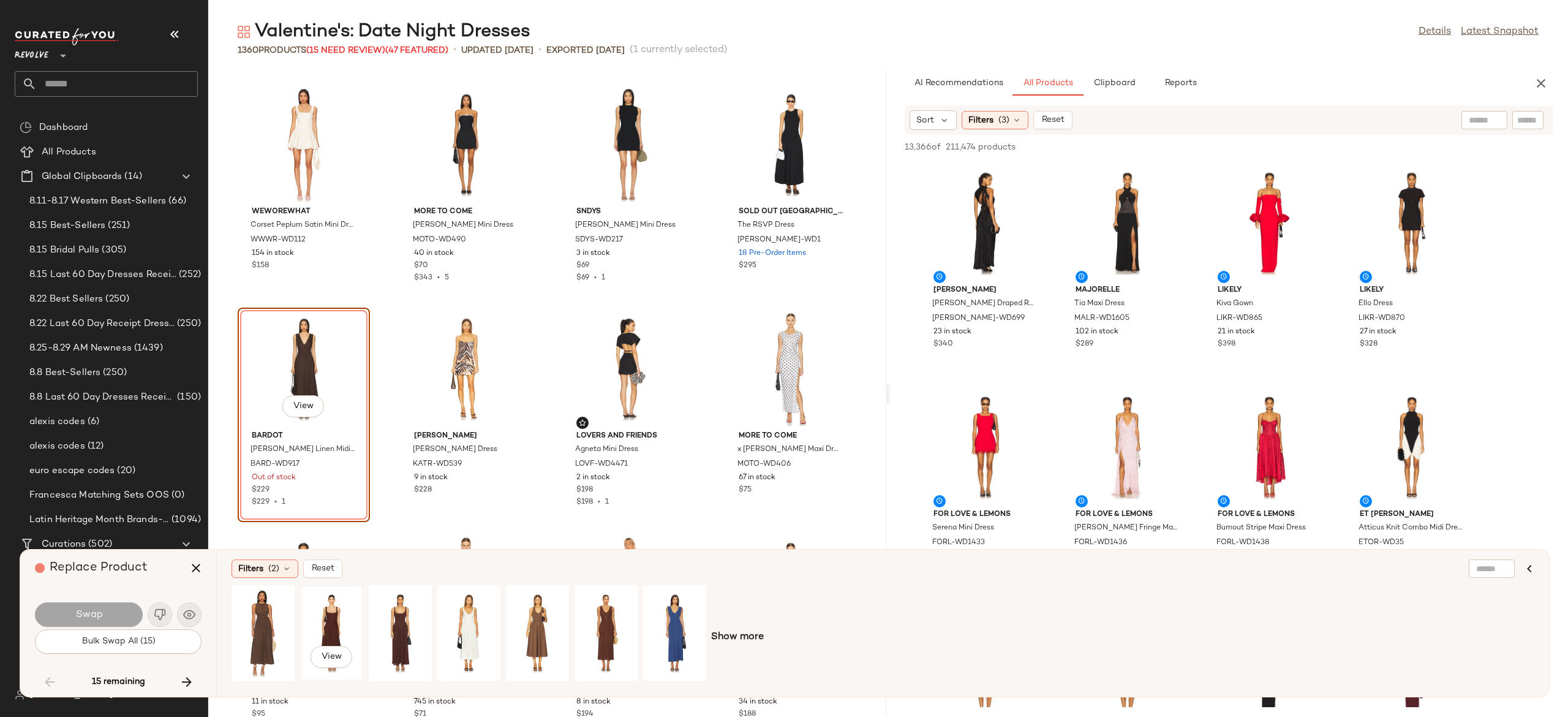
click at [333, 614] on div "View" at bounding box center [331, 632] width 55 height 87
click at [394, 615] on div "View" at bounding box center [400, 632] width 55 height 87
click at [618, 610] on div "View" at bounding box center [605, 632] width 55 height 87
click at [106, 602] on button "Swap" at bounding box center [88, 615] width 108 height 25
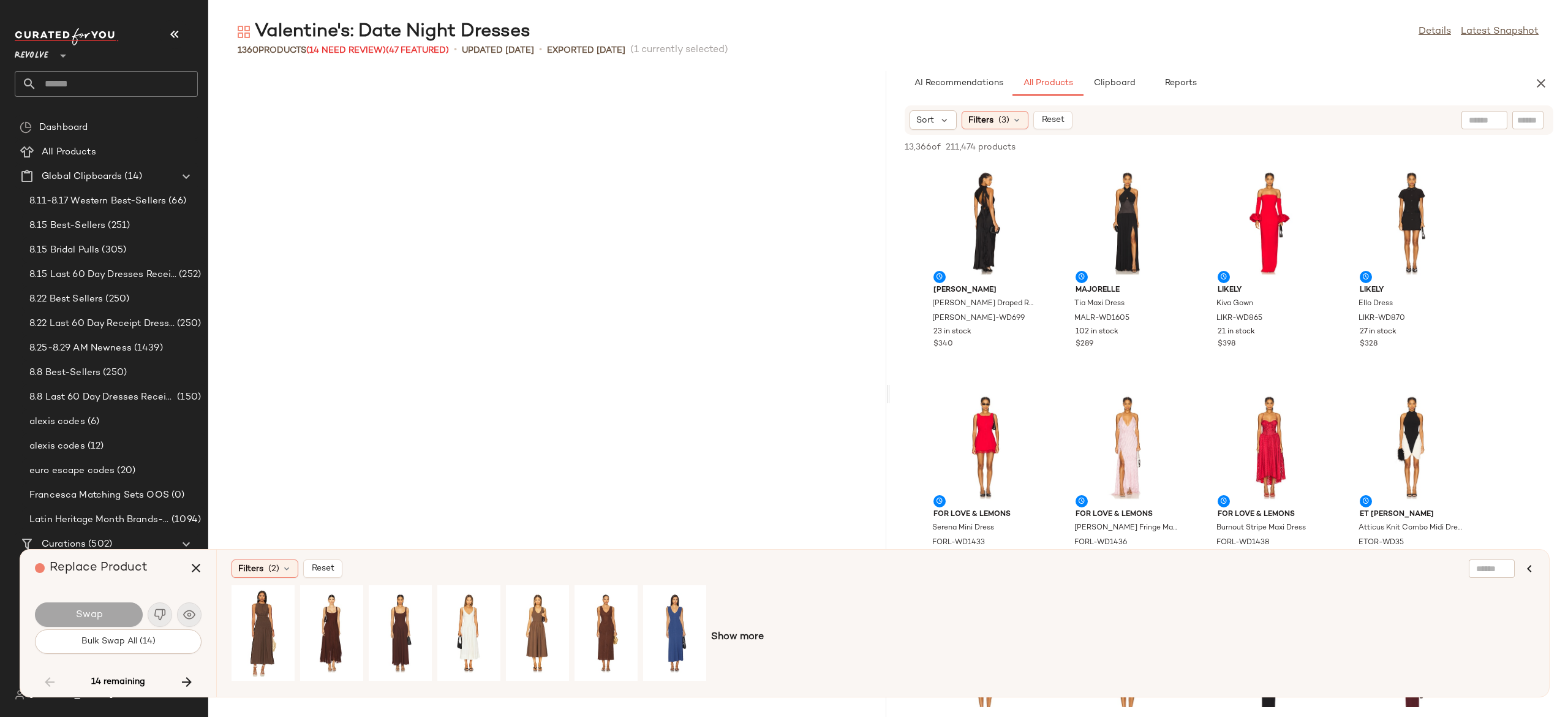
scroll to position [37450, 0]
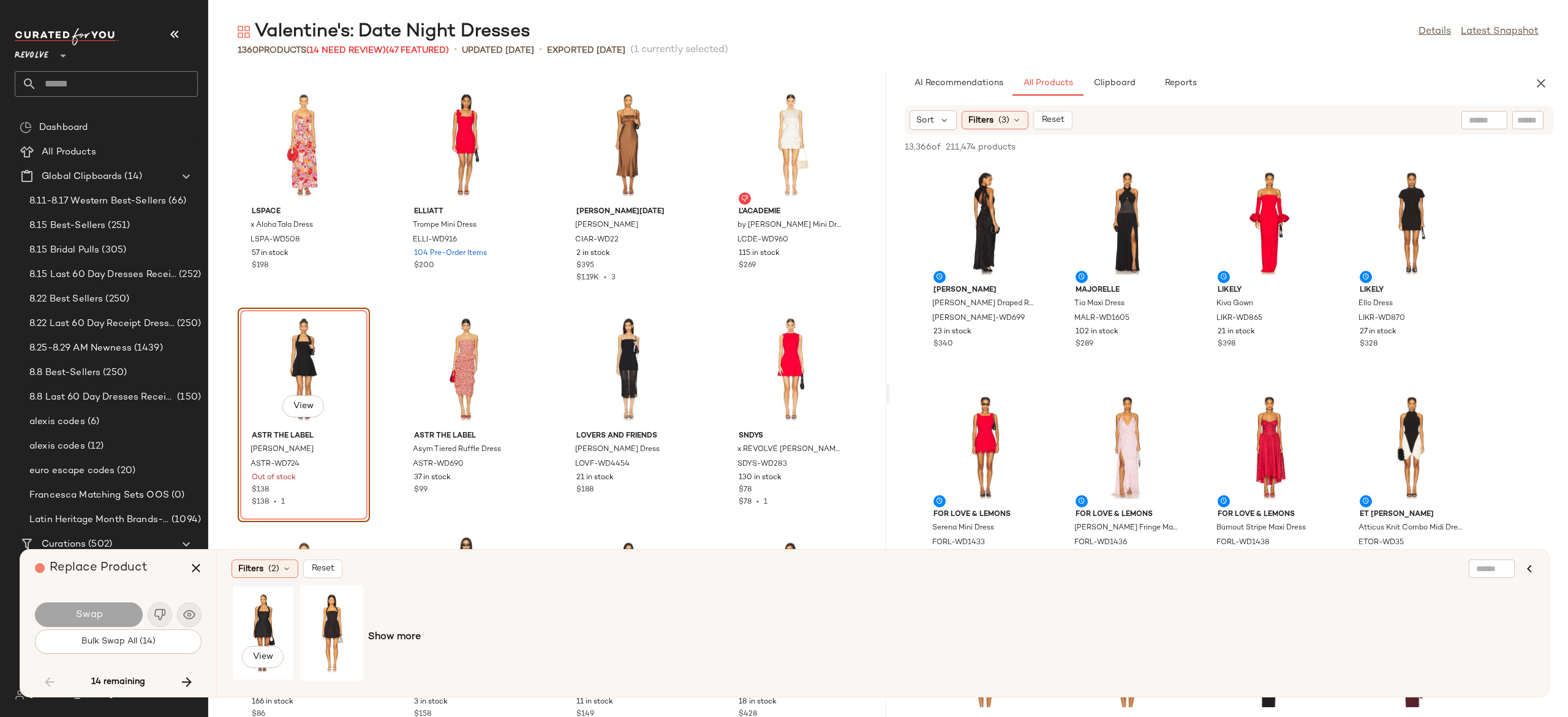
click at [264, 625] on div "View" at bounding box center [263, 632] width 55 height 87
click at [121, 620] on button "Swap" at bounding box center [88, 615] width 108 height 25
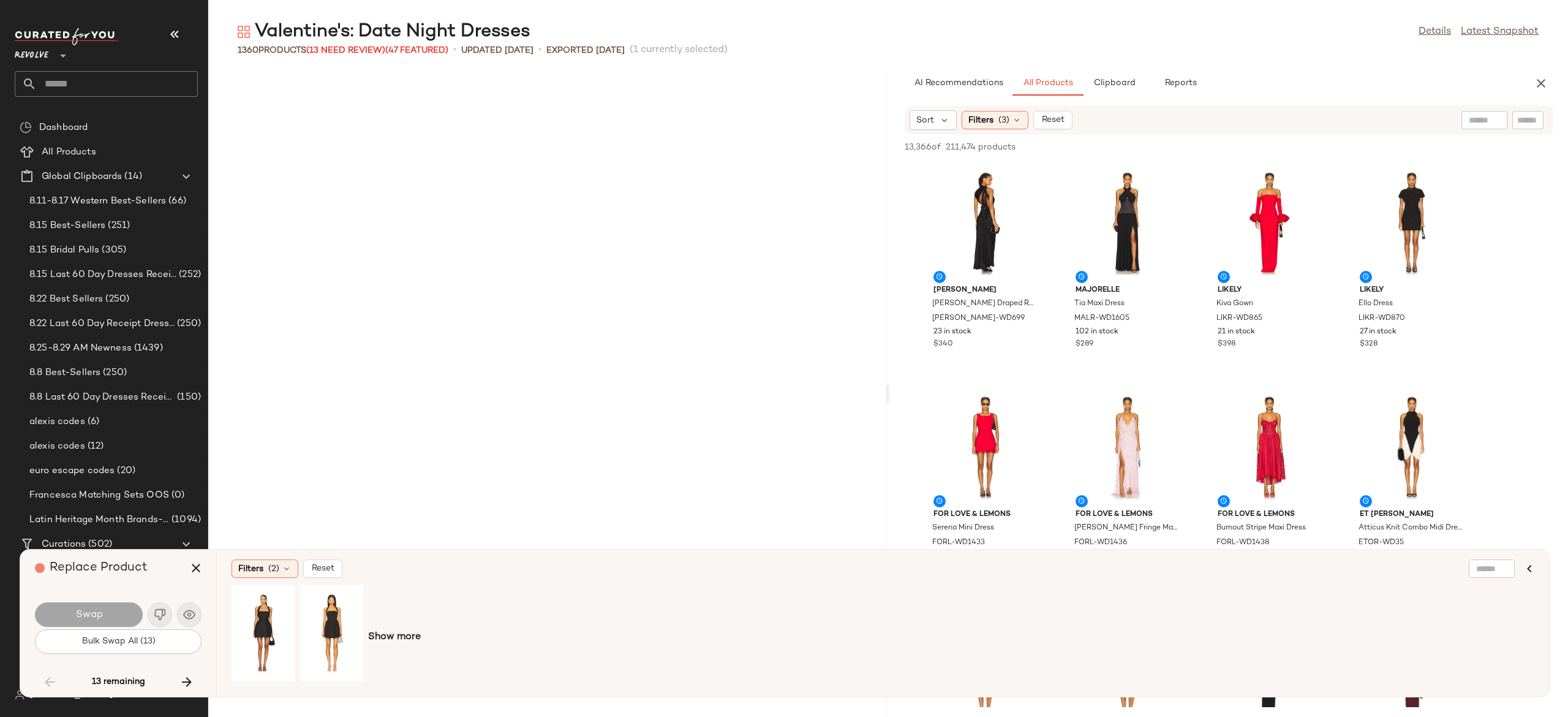
scroll to position [40365, 0]
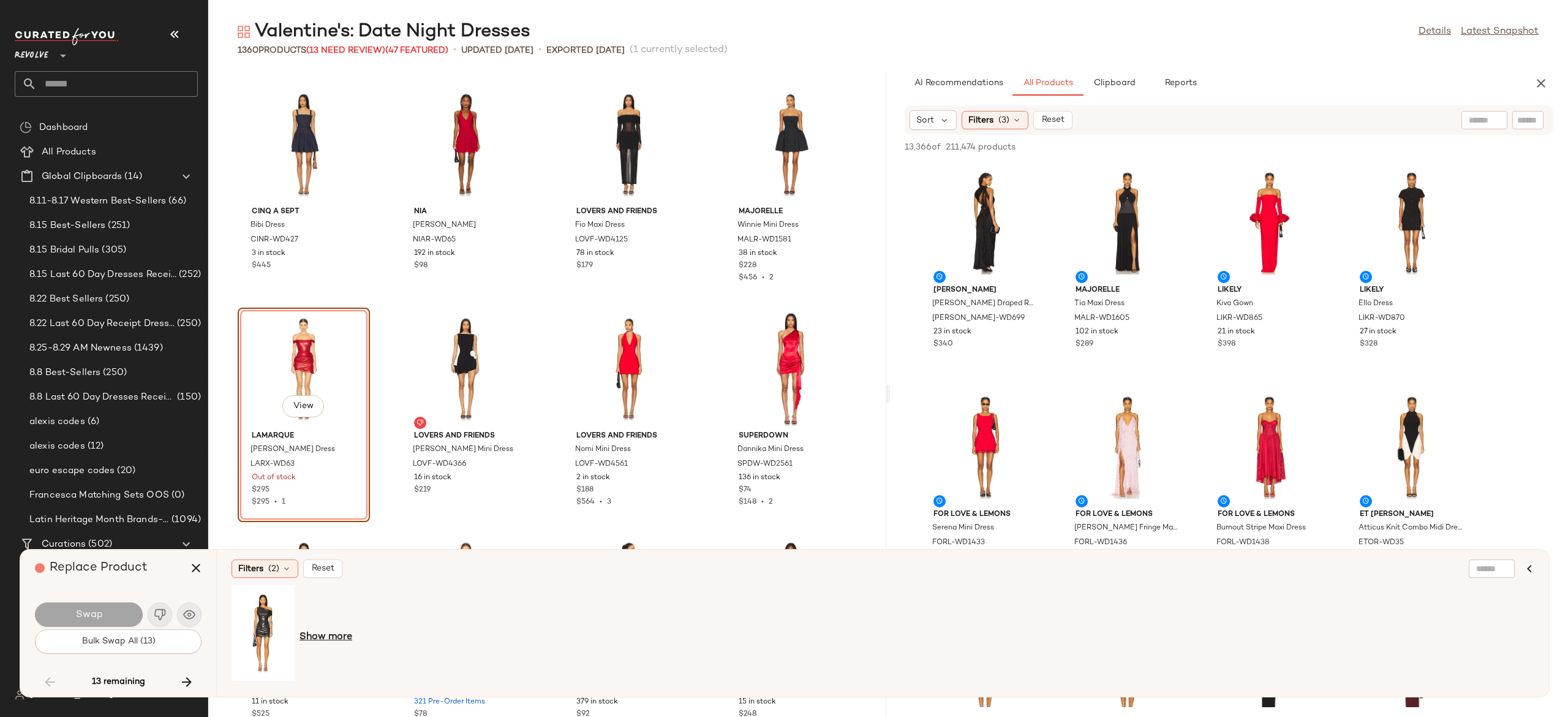
click at [336, 633] on span "Show more" at bounding box center [326, 637] width 53 height 15
click at [264, 619] on div "View" at bounding box center [263, 632] width 55 height 87
click at [111, 606] on button "Swap" at bounding box center [88, 615] width 108 height 25
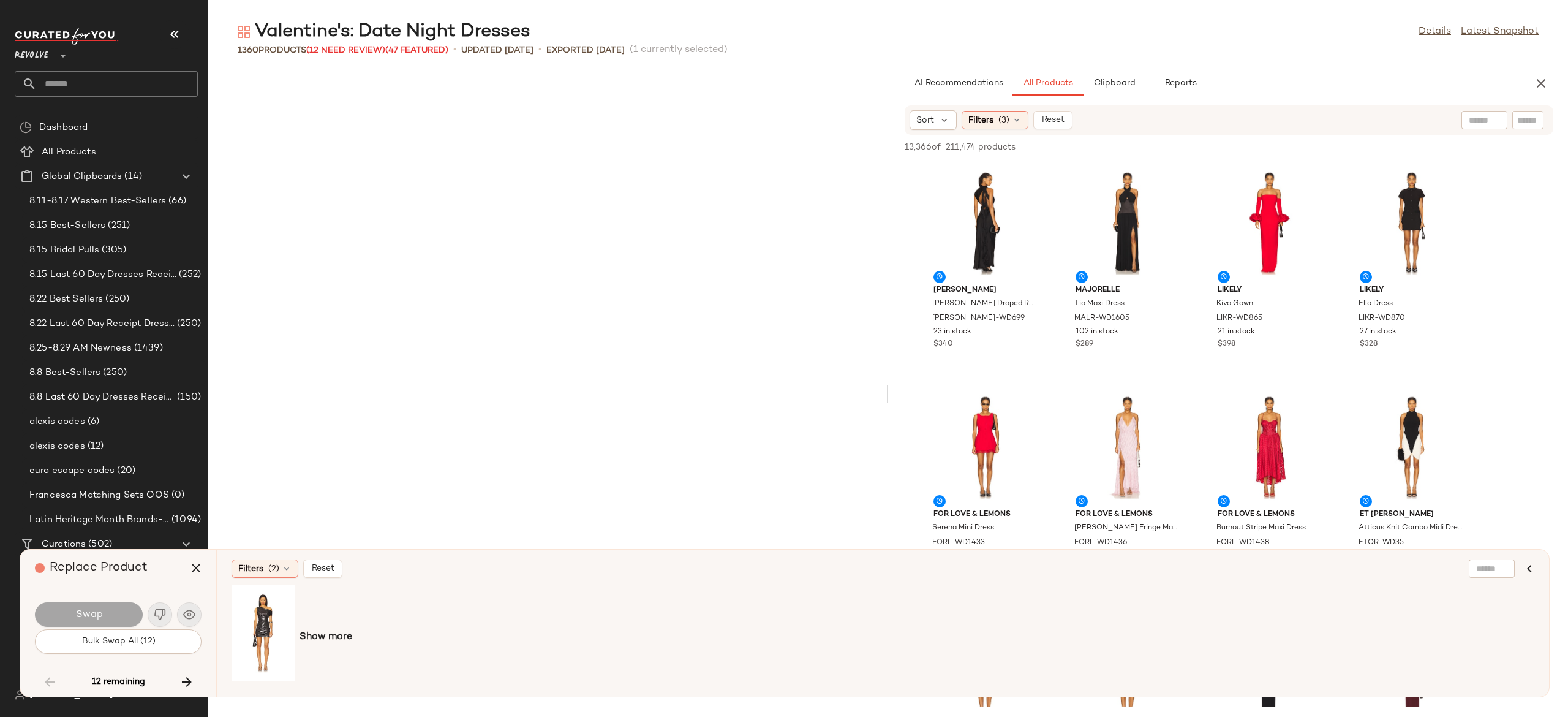
scroll to position [45747, 0]
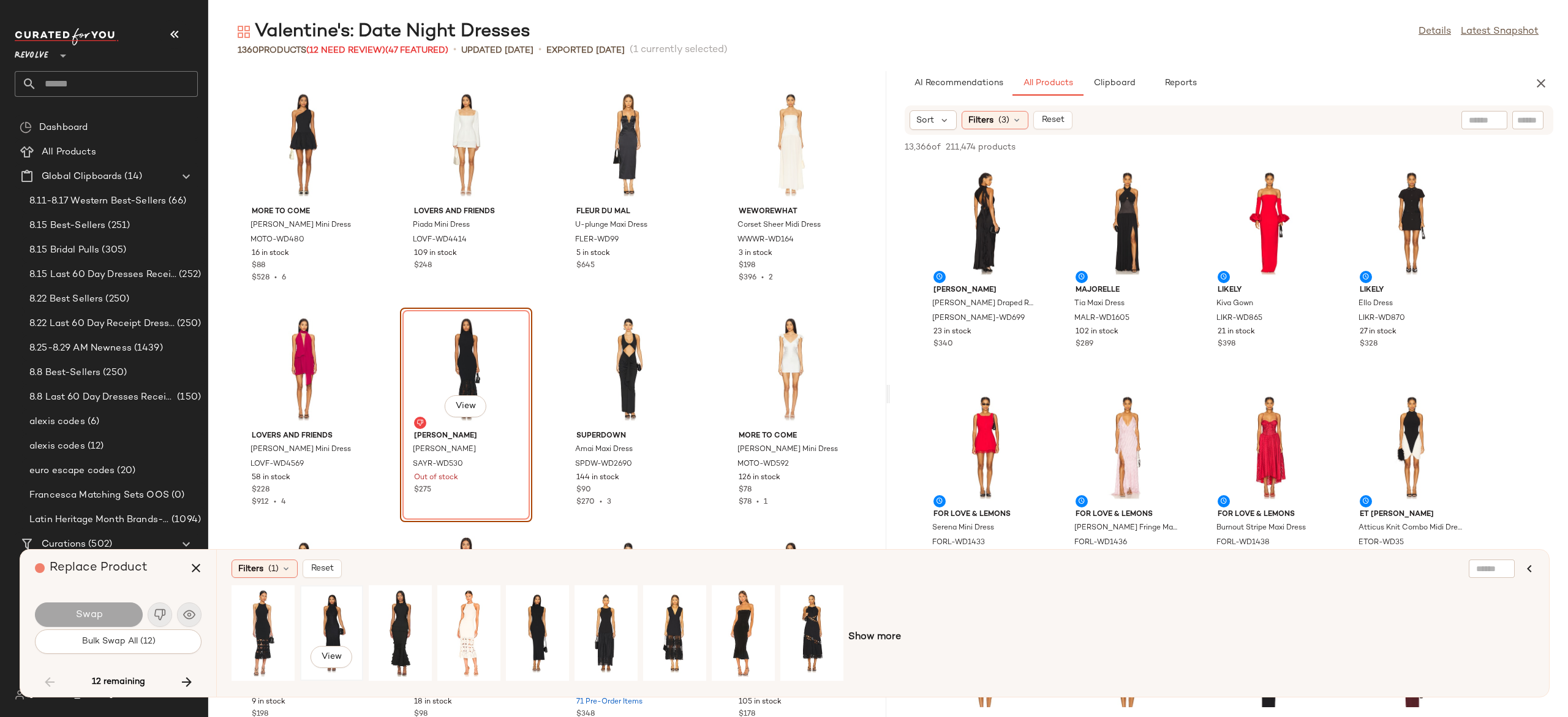
click at [336, 615] on div "View" at bounding box center [331, 632] width 55 height 87
click at [258, 622] on div "View" at bounding box center [263, 632] width 55 height 87
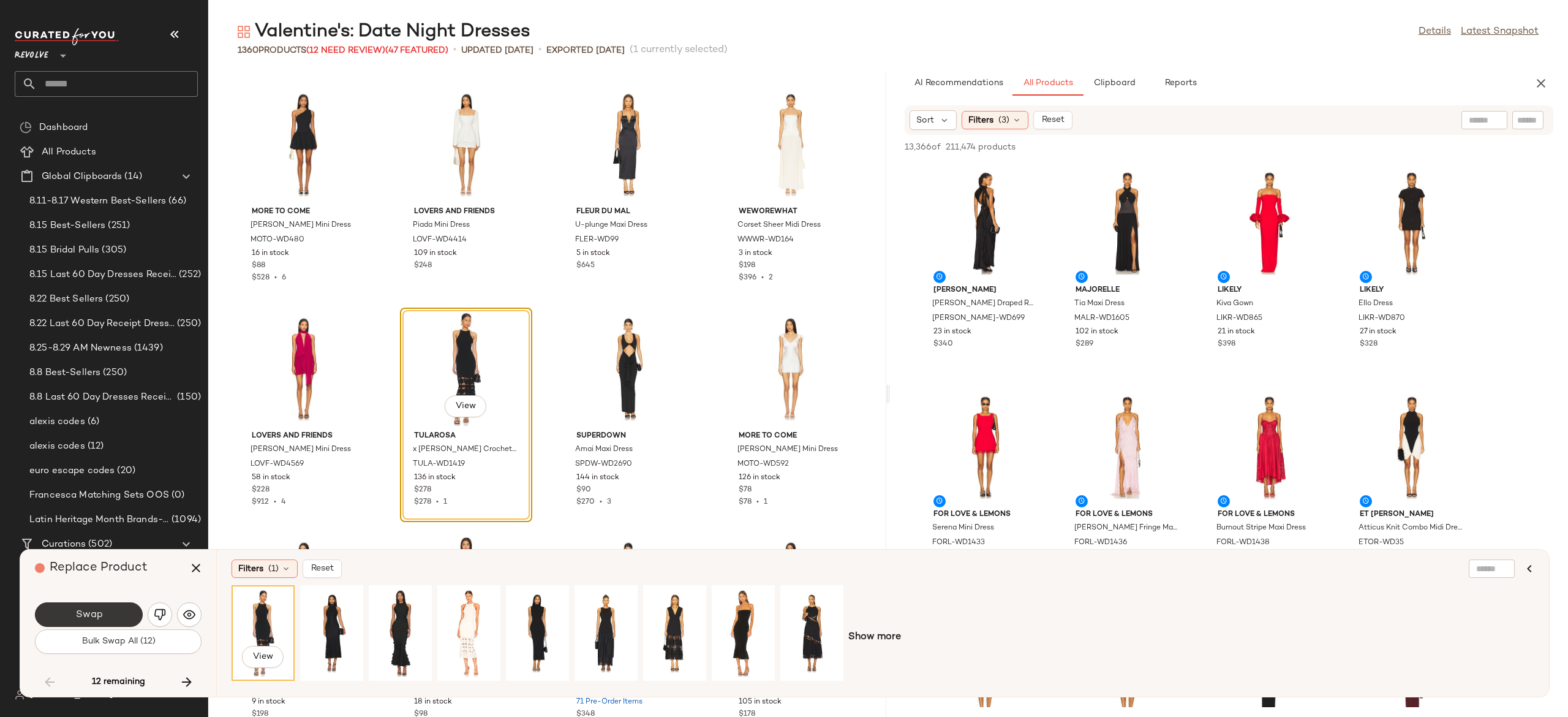
click at [113, 612] on button "Swap" at bounding box center [88, 615] width 108 height 25
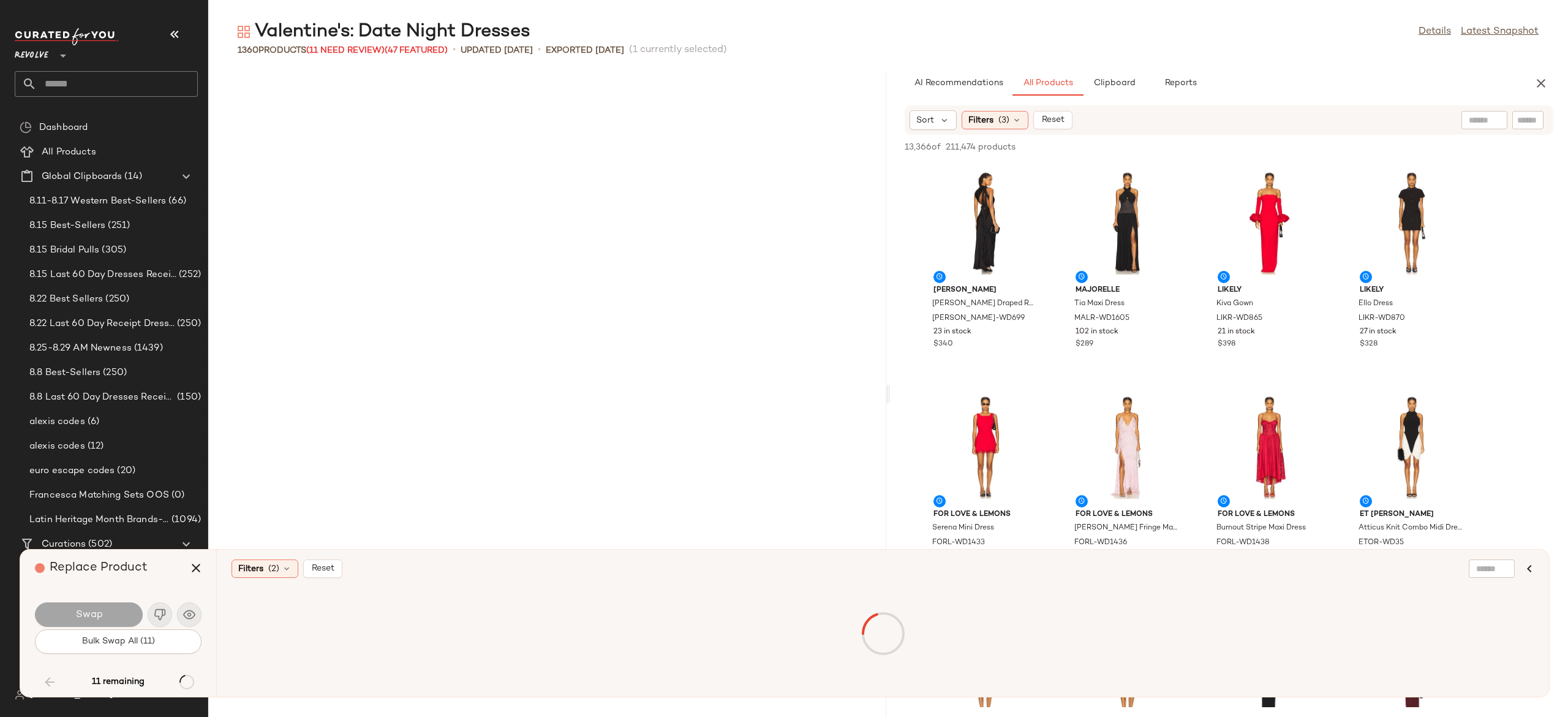
scroll to position [46644, 0]
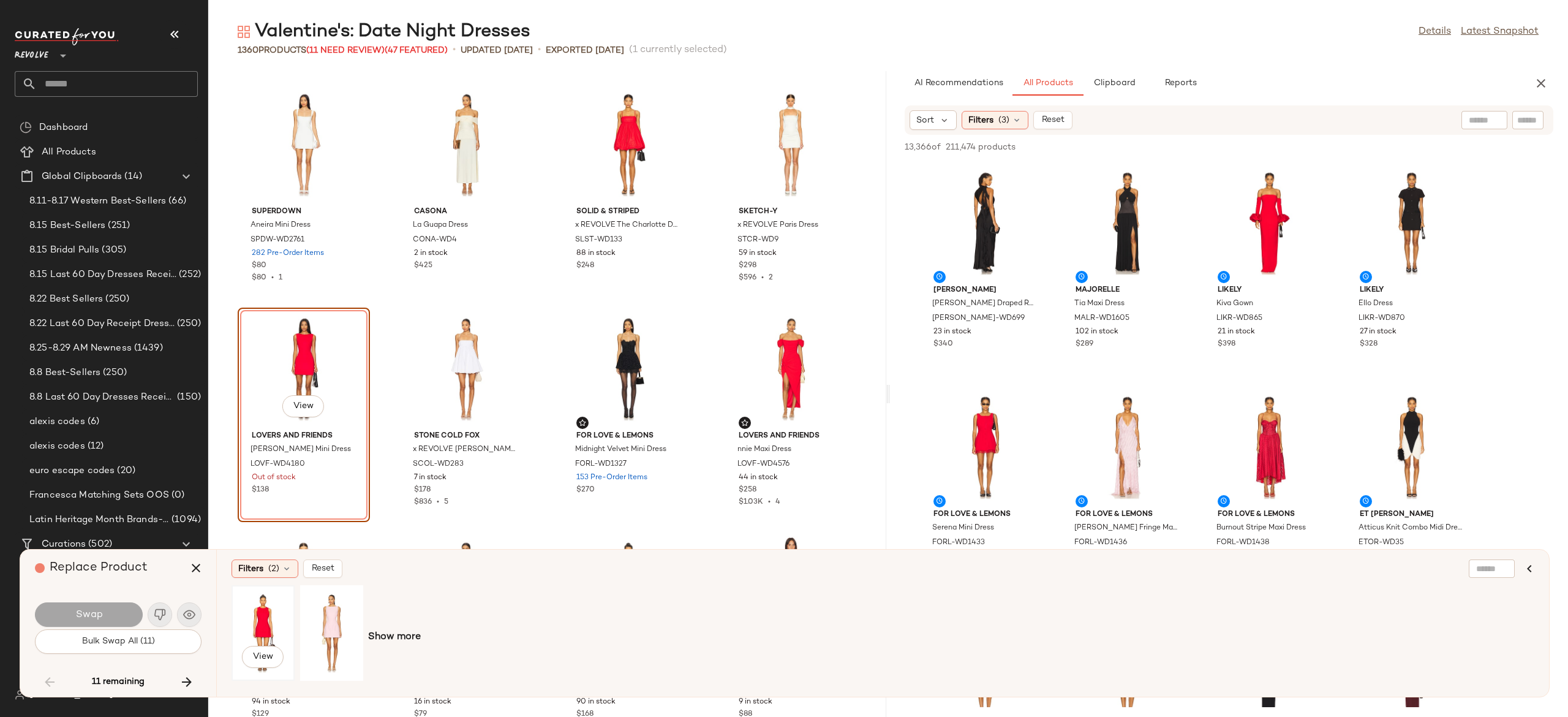
click at [268, 618] on div "View" at bounding box center [263, 632] width 55 height 87
click at [121, 618] on button "Swap" at bounding box center [88, 615] width 108 height 25
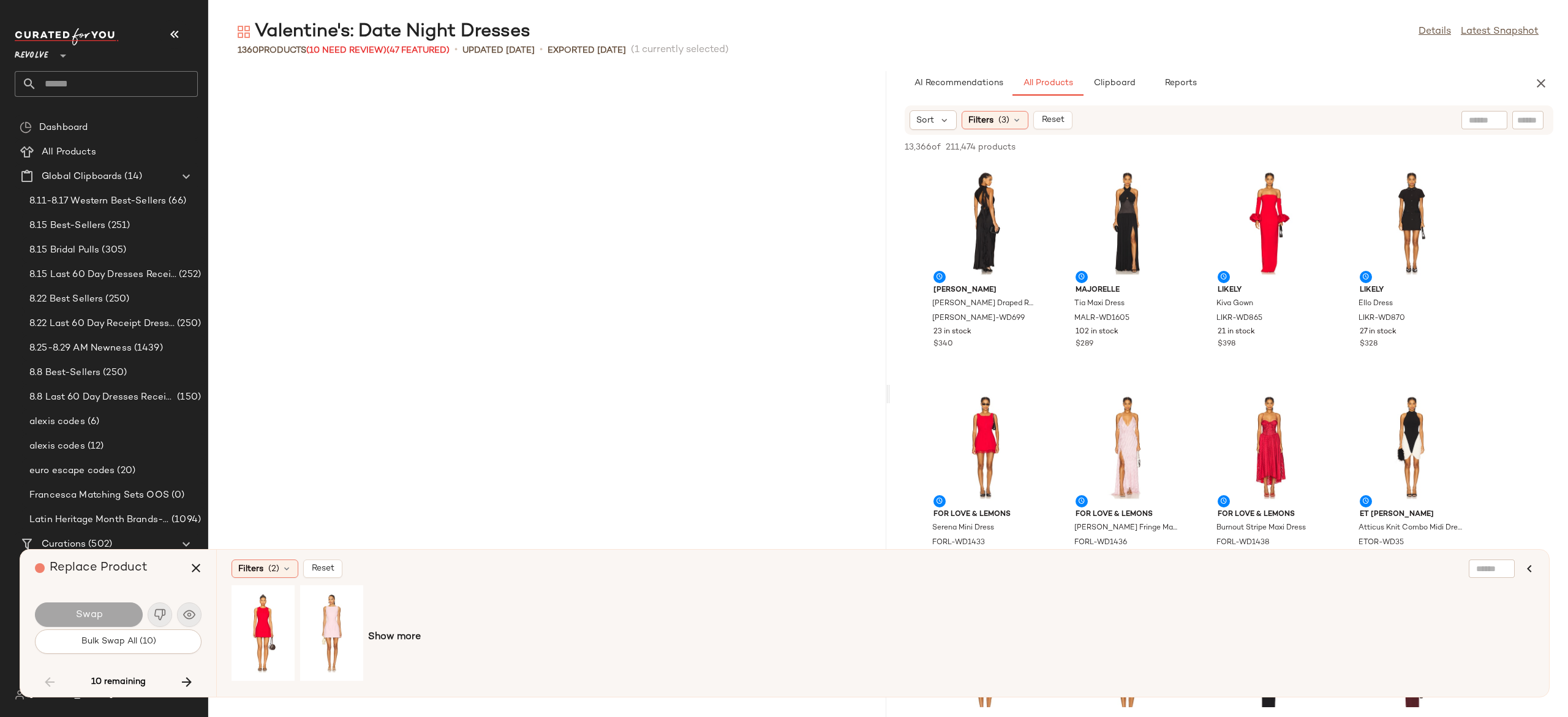
scroll to position [50008, 0]
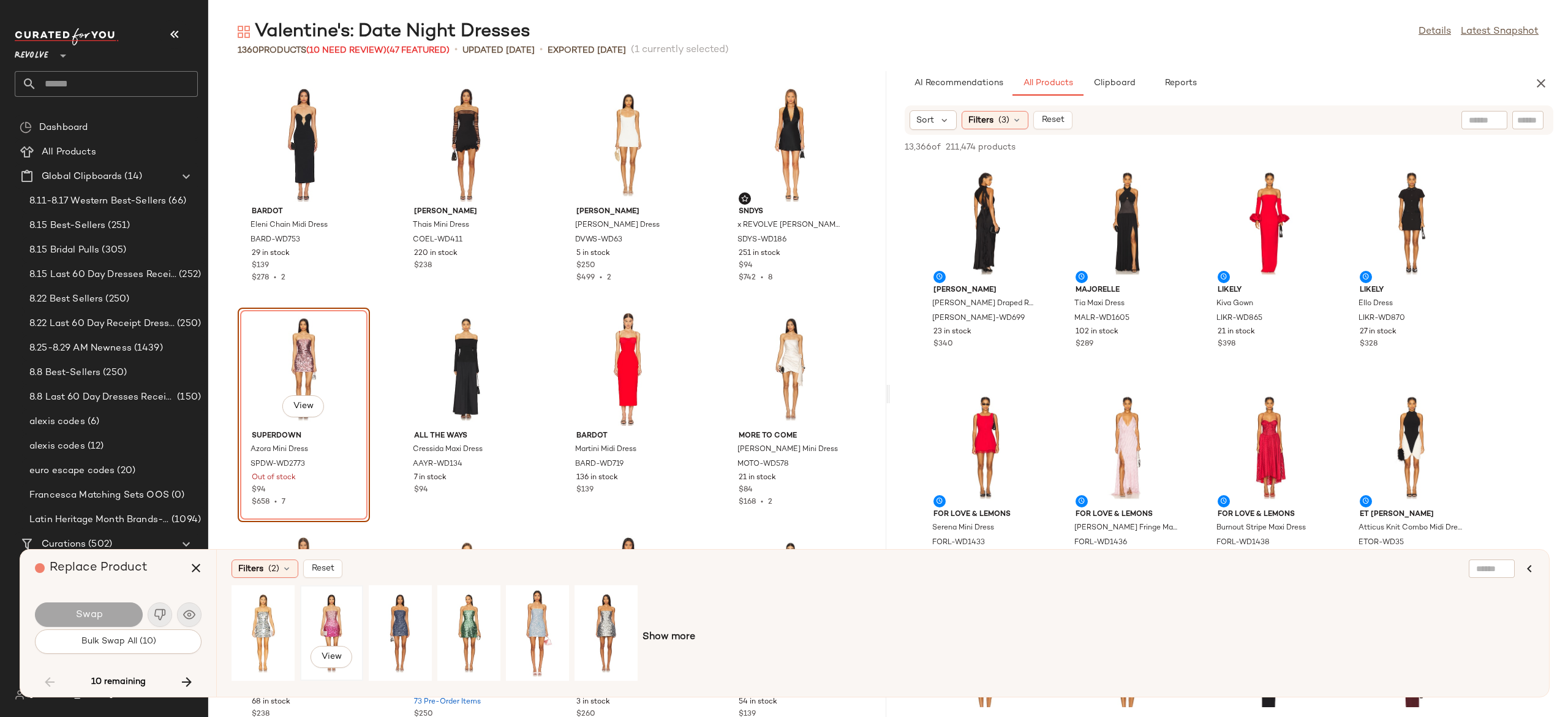
click at [336, 607] on div "View" at bounding box center [331, 632] width 55 height 87
click at [116, 619] on button "Swap" at bounding box center [88, 615] width 108 height 25
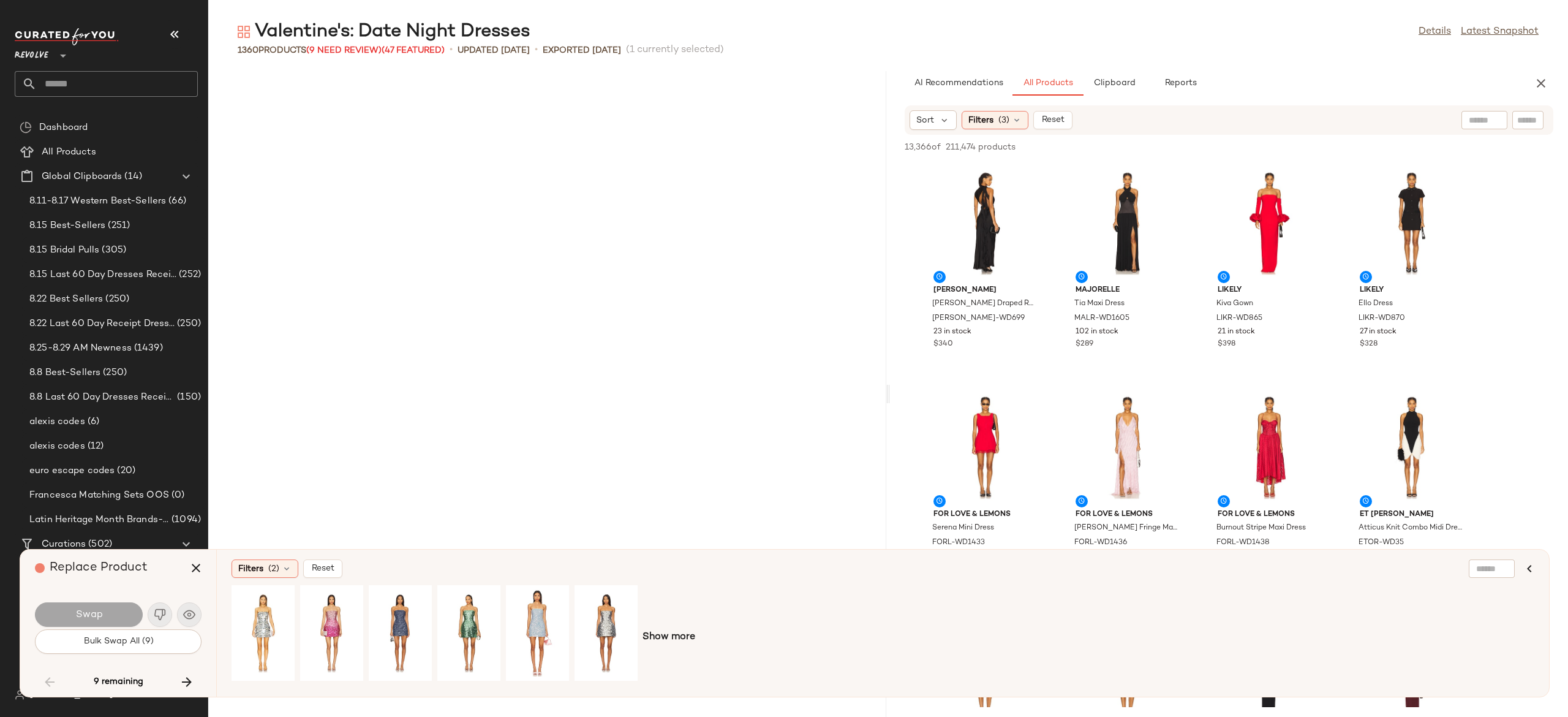
scroll to position [52924, 0]
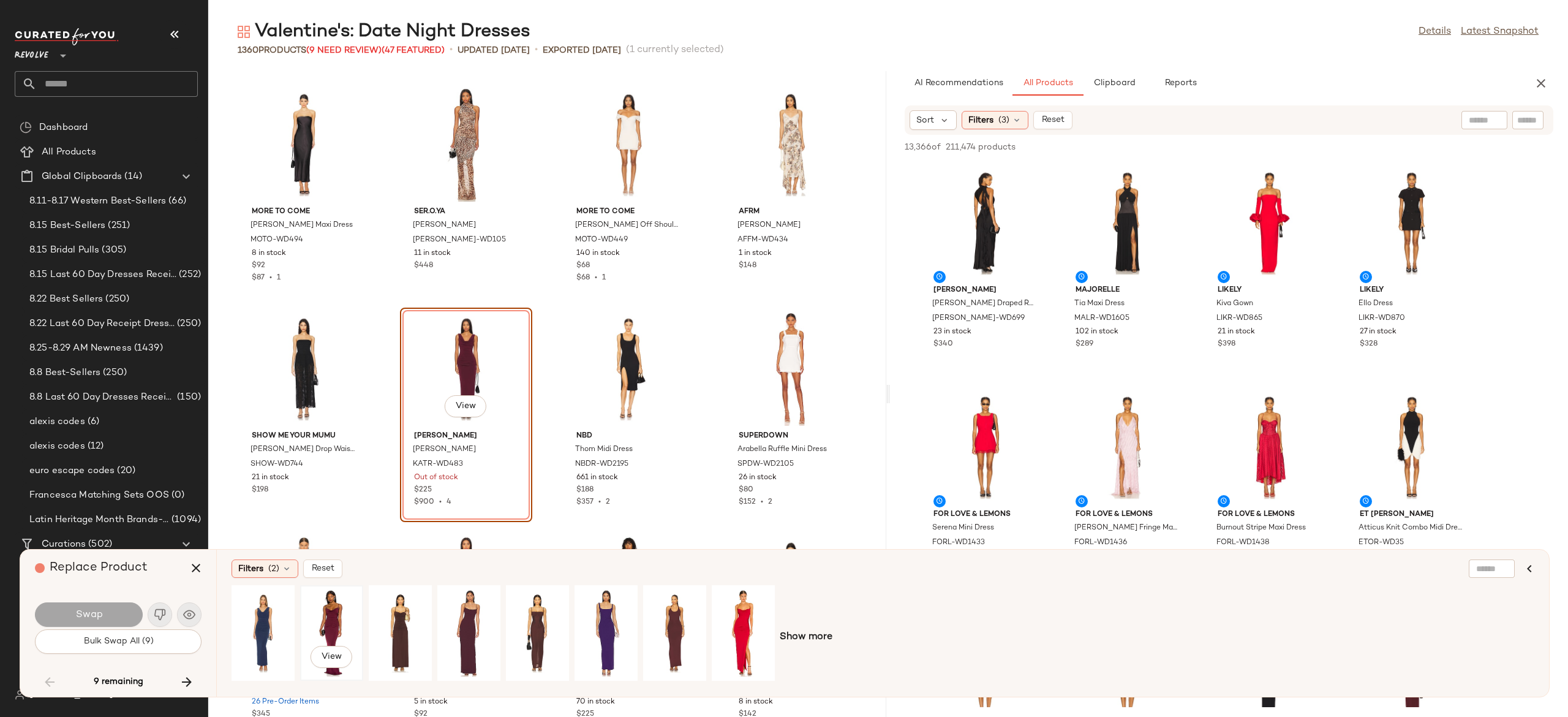
click at [327, 616] on div "View" at bounding box center [331, 632] width 55 height 87
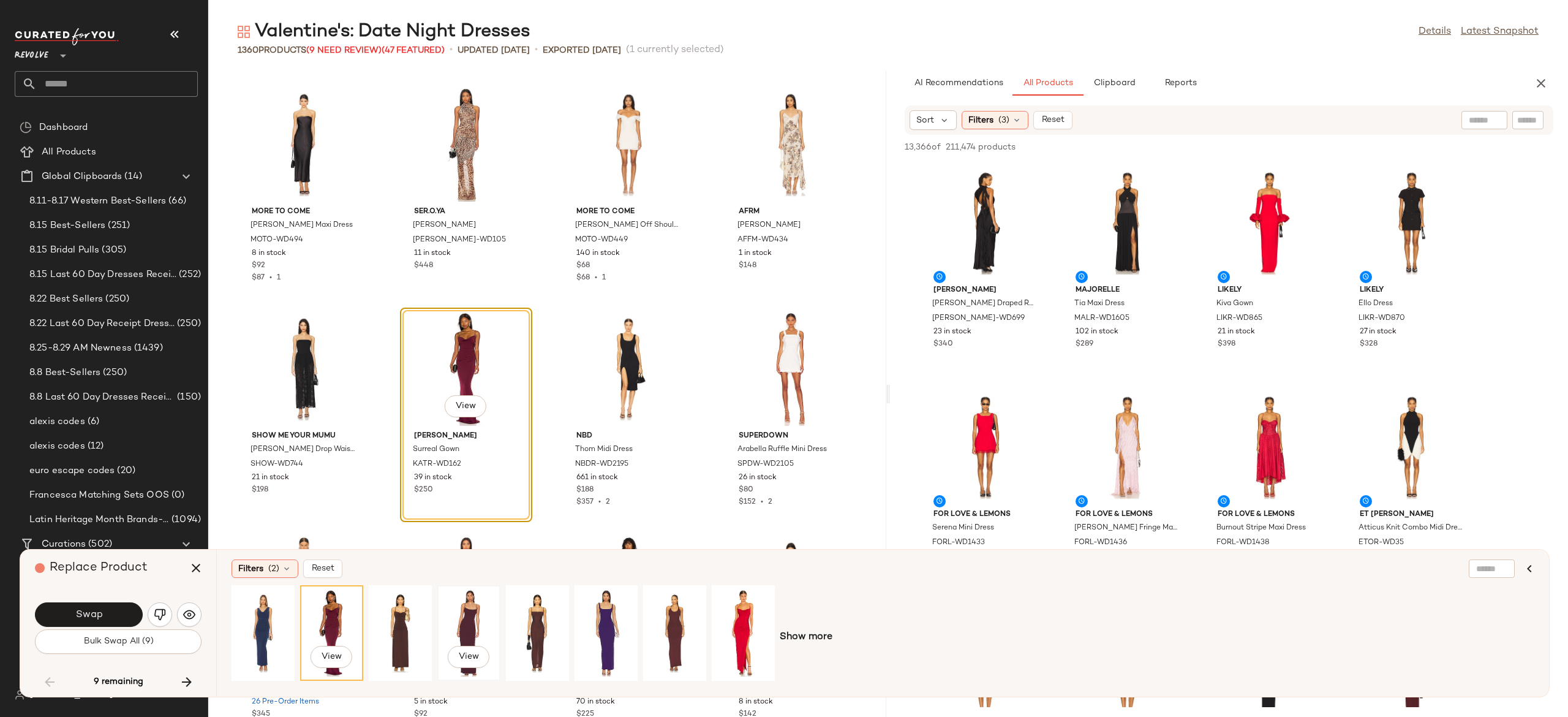
click at [468, 618] on div "View" at bounding box center [469, 632] width 55 height 87
click at [740, 606] on div "View" at bounding box center [743, 632] width 55 height 87
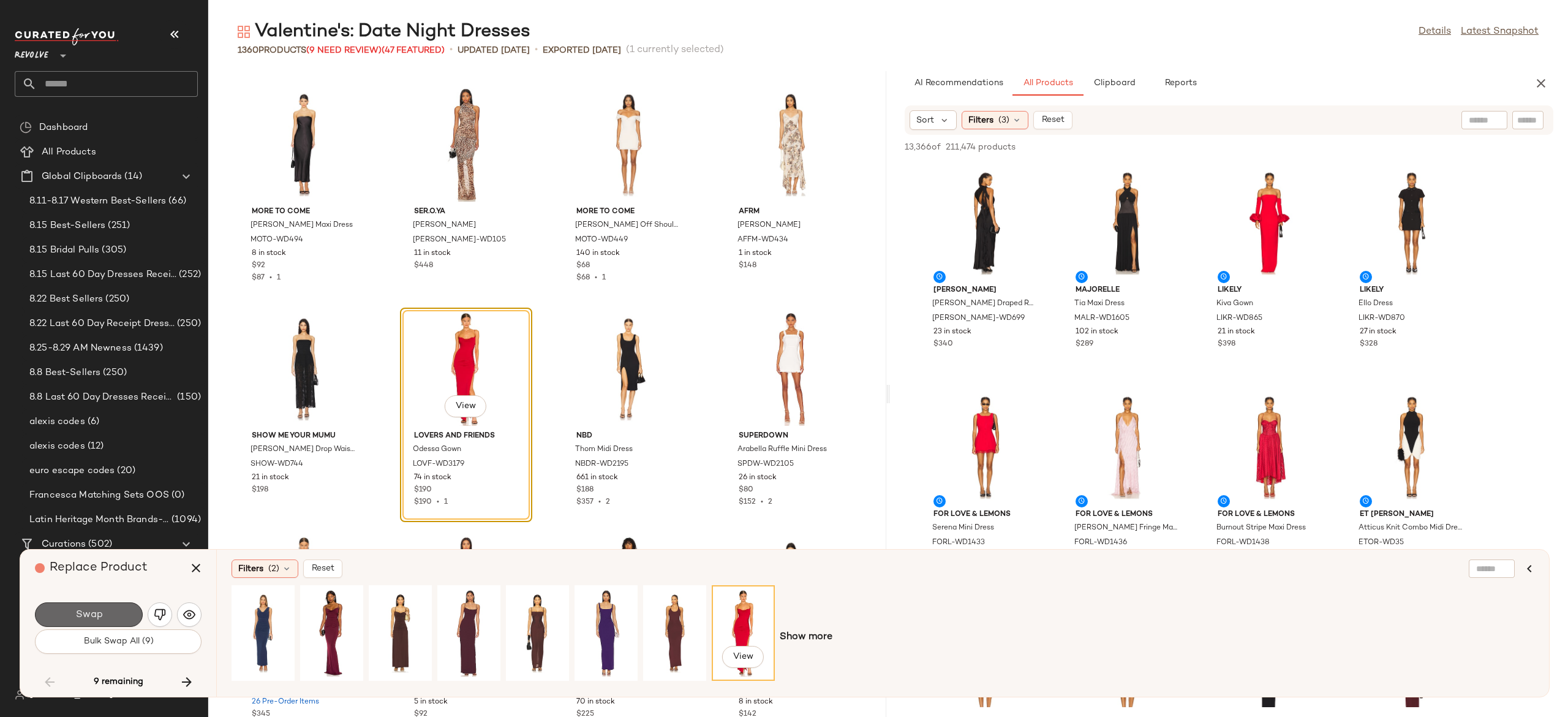
click at [121, 617] on button "Swap" at bounding box center [88, 615] width 108 height 25
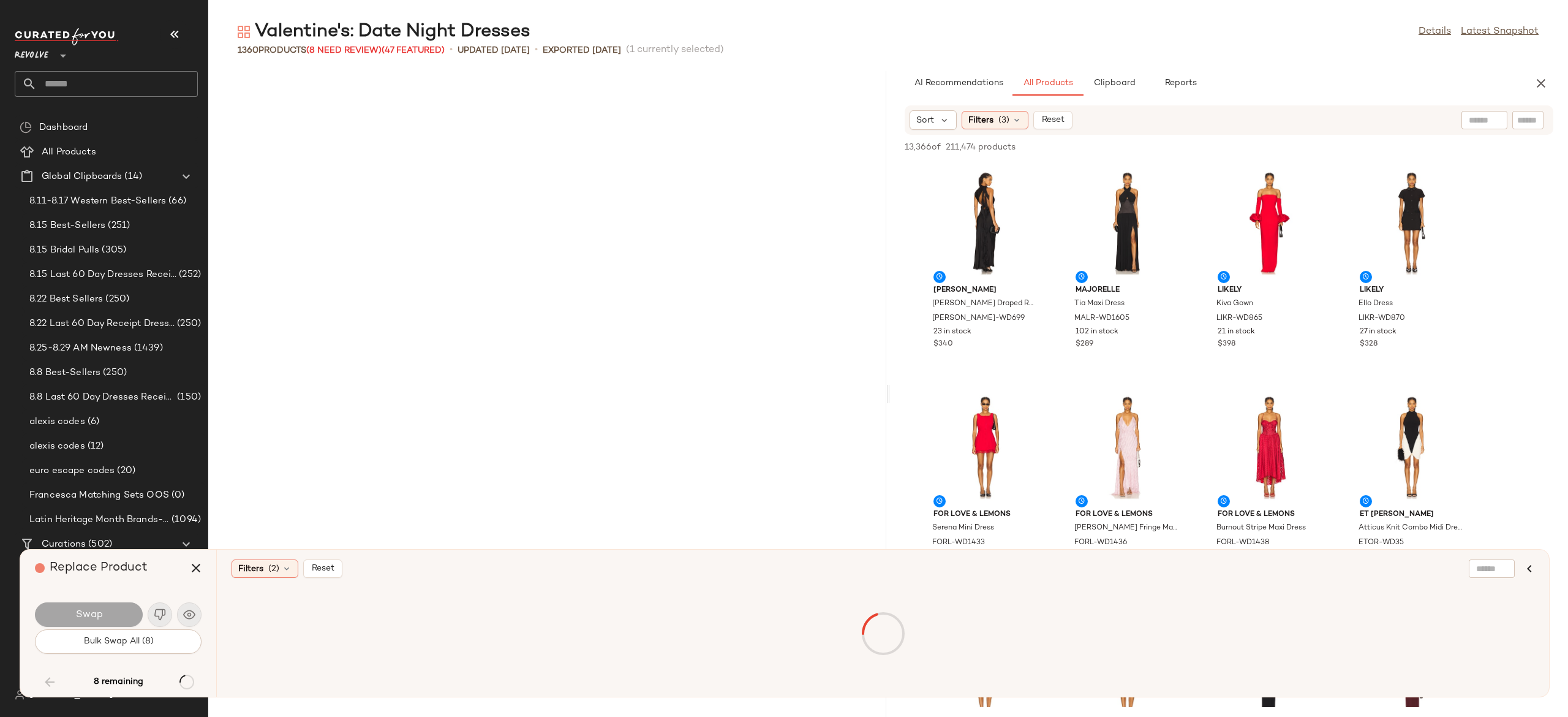
scroll to position [53820, 0]
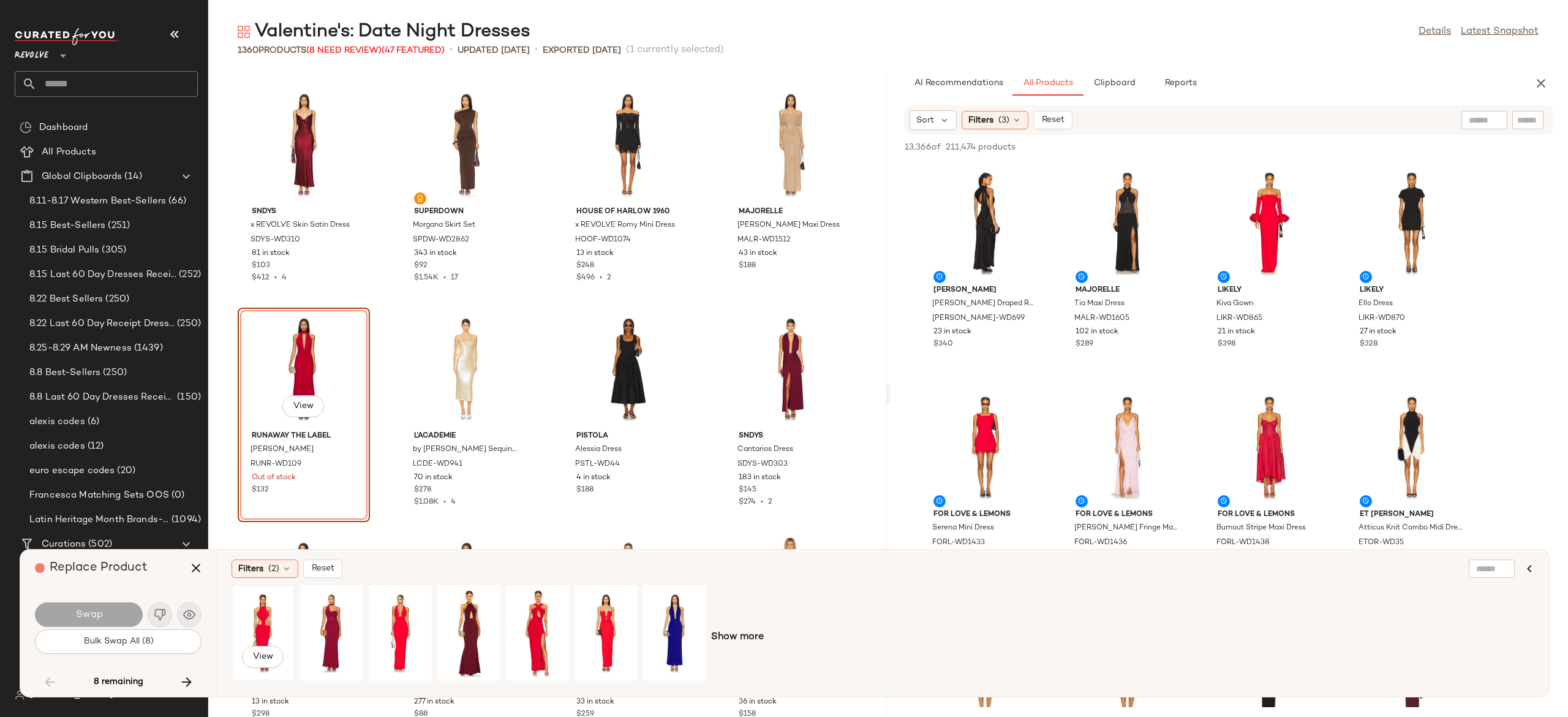
click at [261, 615] on div "View" at bounding box center [263, 632] width 55 height 87
click at [403, 618] on div "View" at bounding box center [400, 632] width 55 height 87
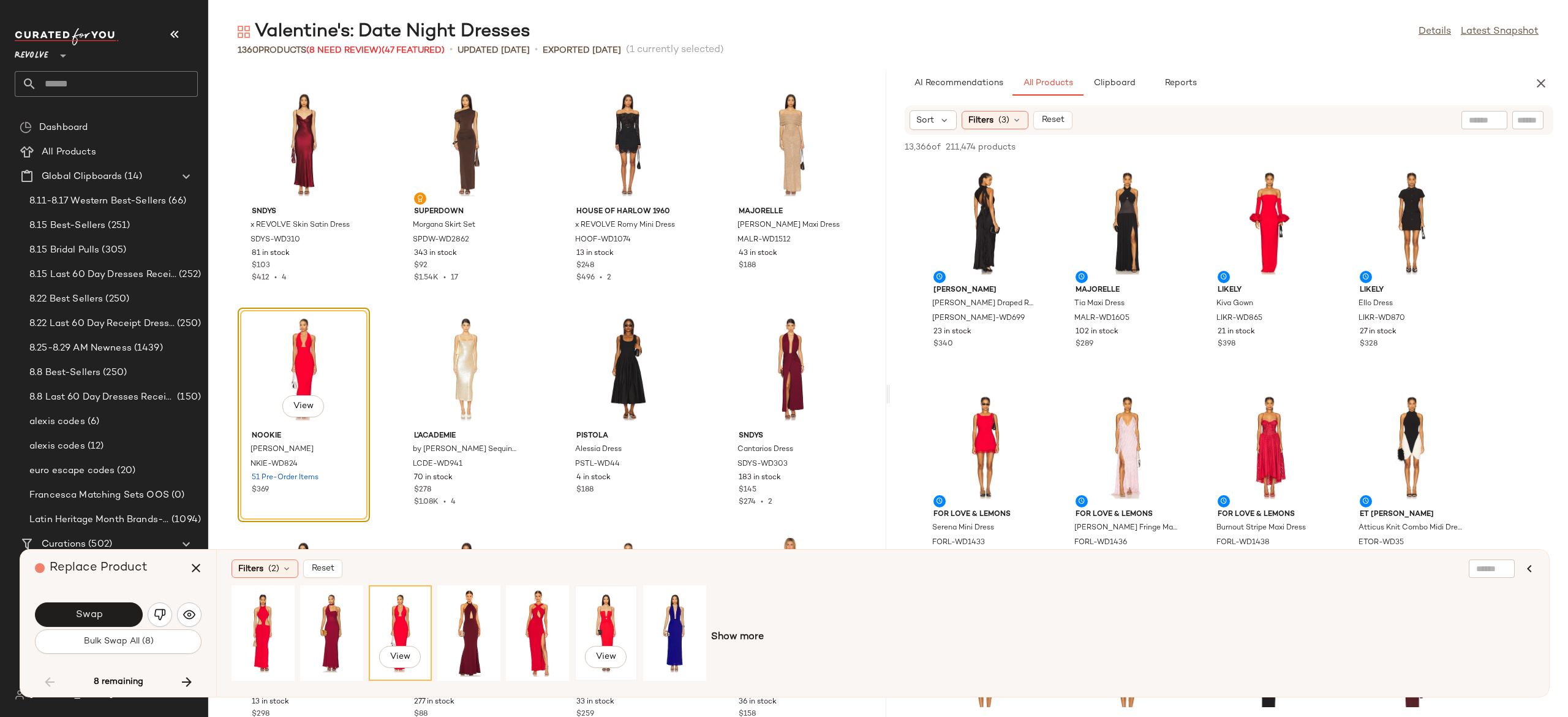
click at [601, 616] on div "View" at bounding box center [605, 632] width 55 height 87
click at [126, 612] on button "Swap" at bounding box center [88, 615] width 108 height 25
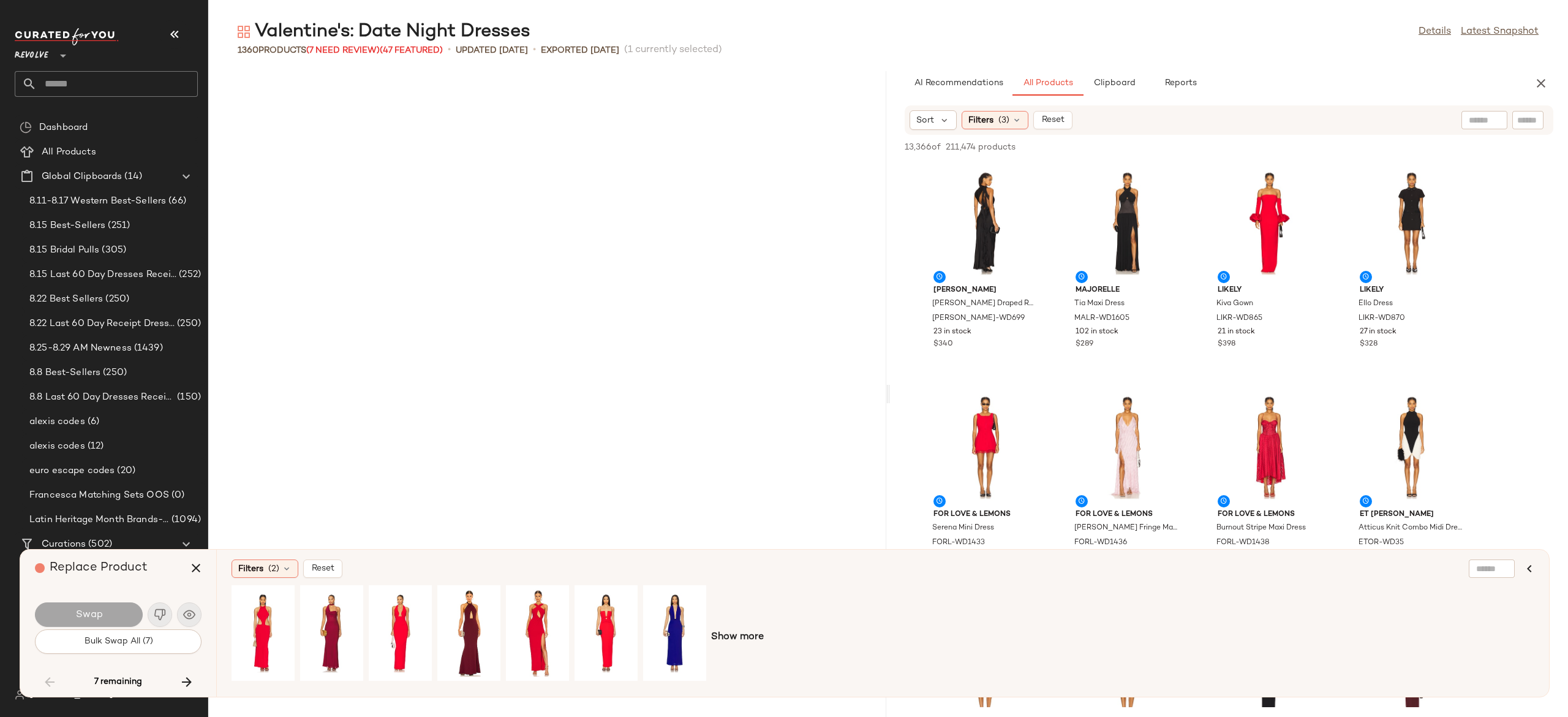
scroll to position [54717, 0]
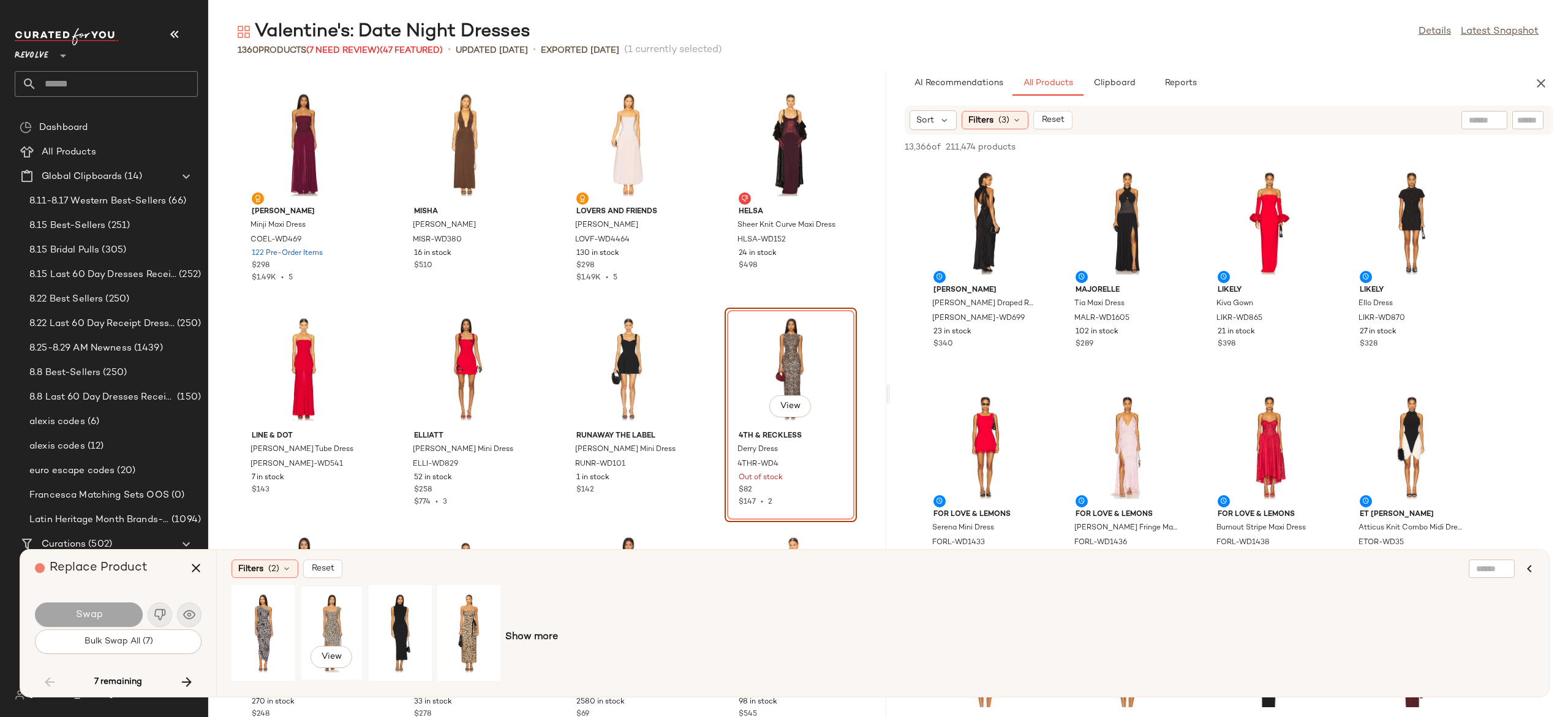
click at [331, 622] on div "View" at bounding box center [331, 632] width 55 height 87
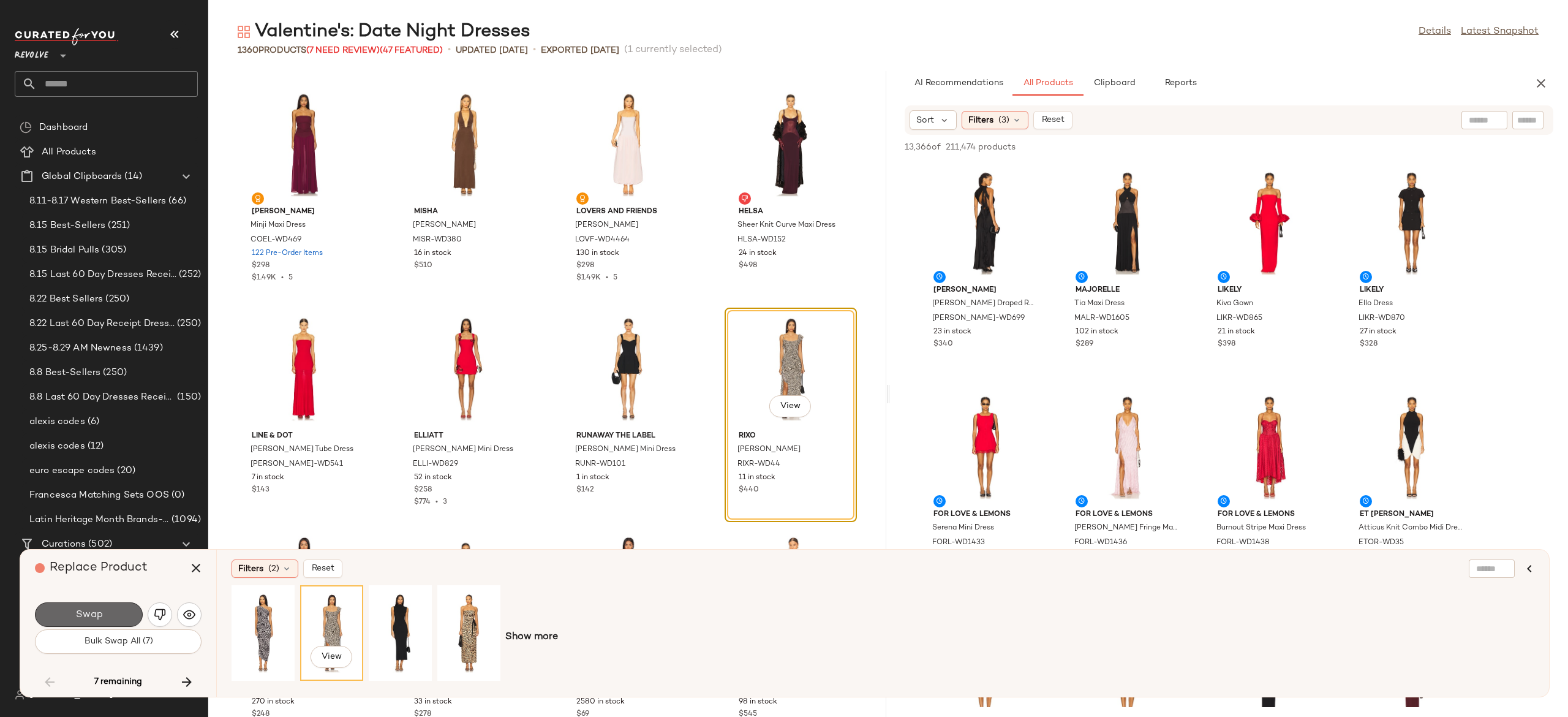
click at [128, 610] on button "Swap" at bounding box center [88, 615] width 108 height 25
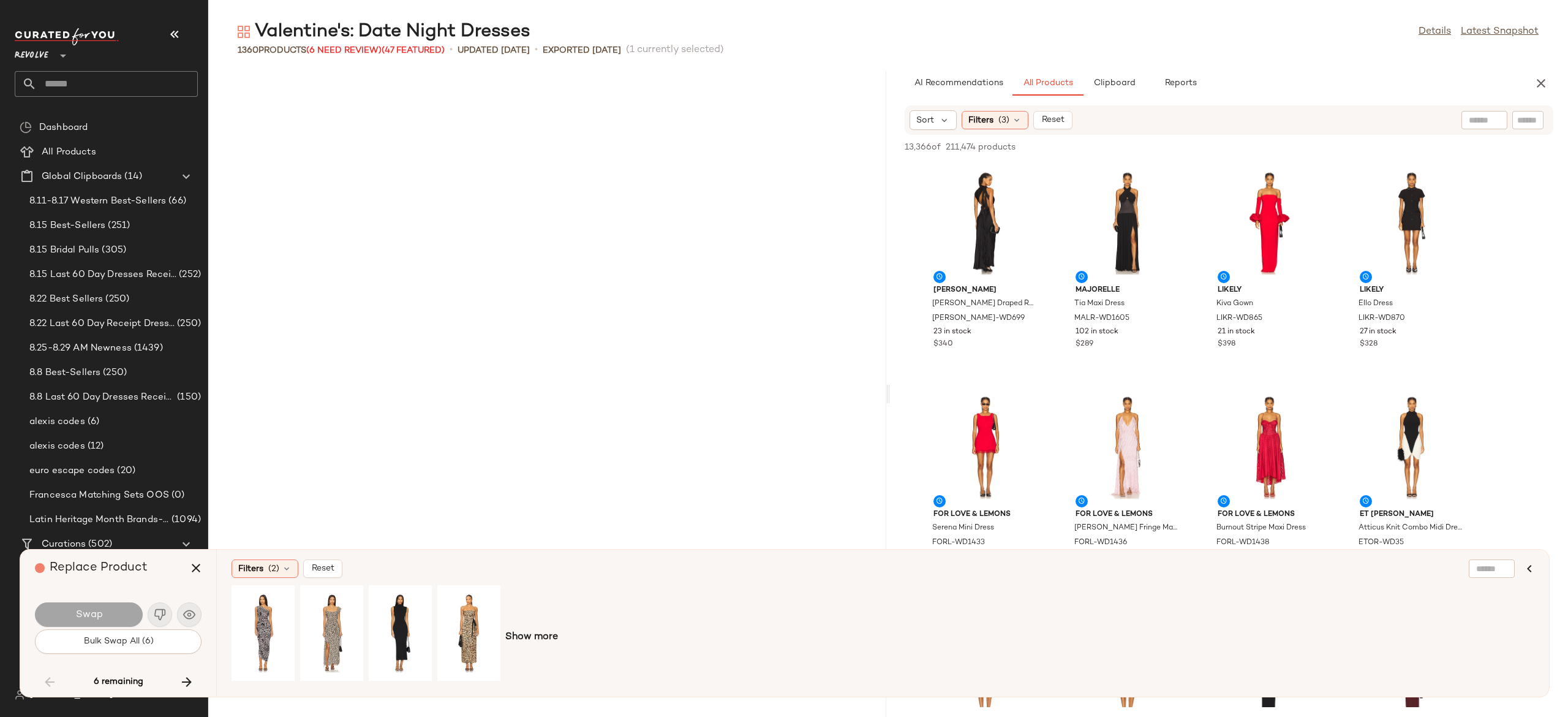
scroll to position [68396, 0]
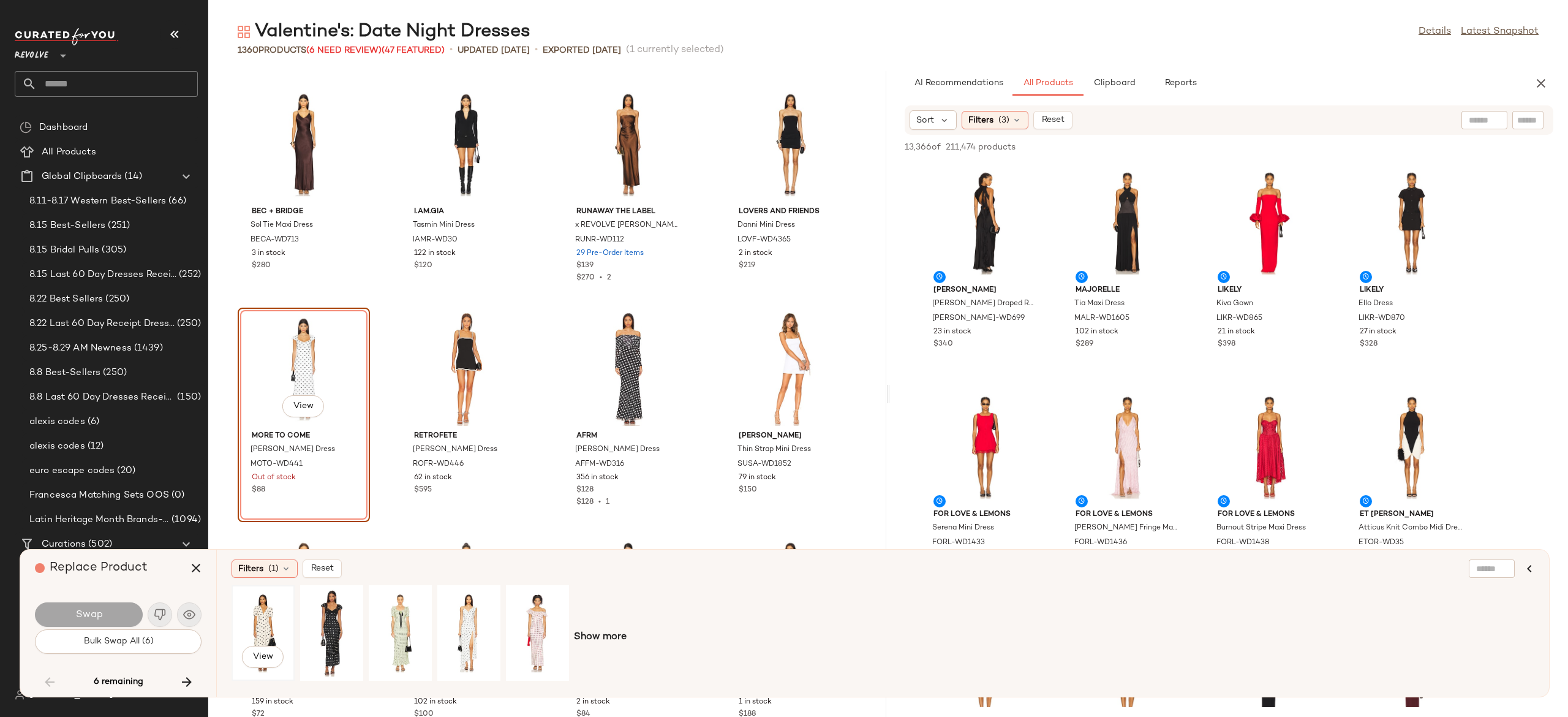
click at [266, 620] on div "View" at bounding box center [263, 632] width 55 height 87
click at [473, 606] on div "View" at bounding box center [469, 632] width 55 height 87
click at [122, 617] on button "Swap" at bounding box center [88, 615] width 108 height 25
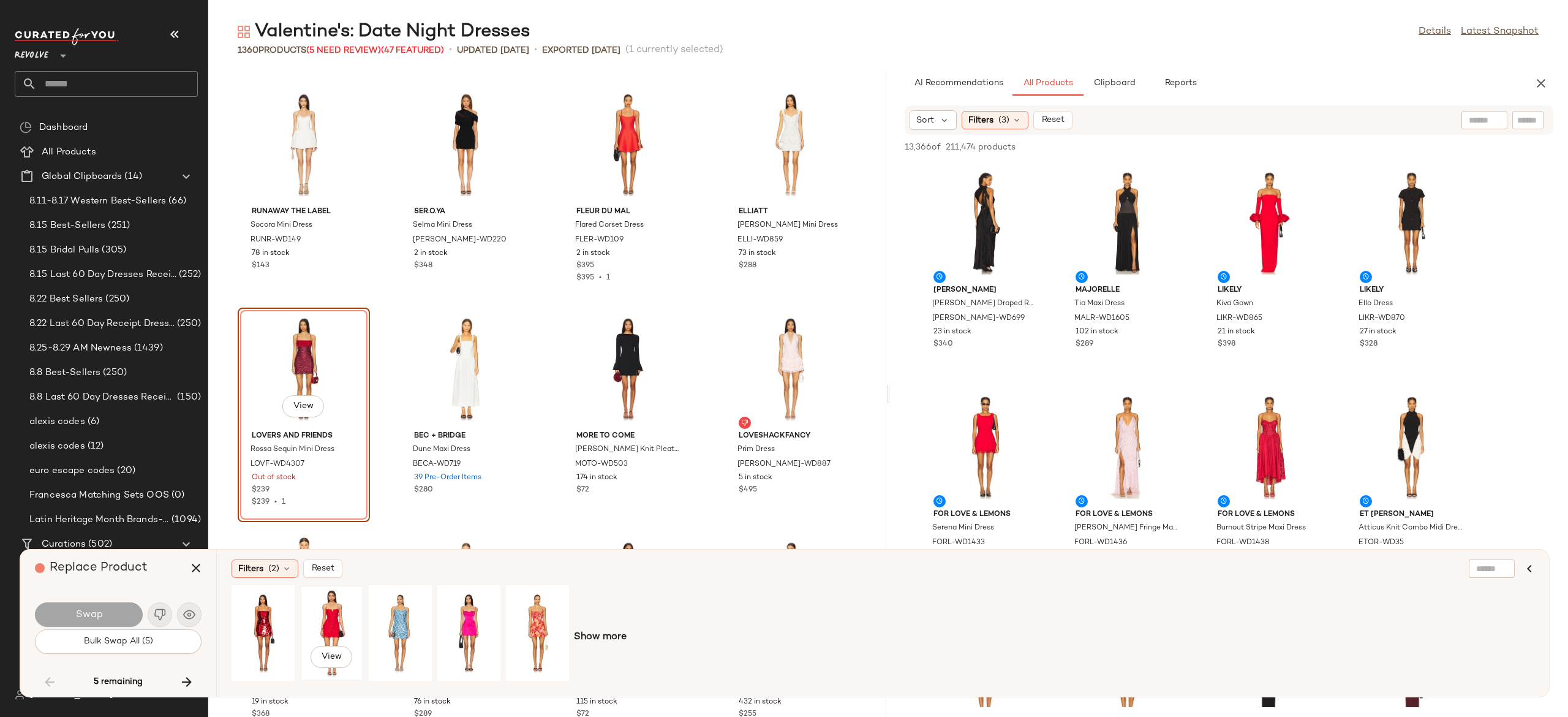
click at [327, 609] on div "View" at bounding box center [331, 632] width 55 height 87
click at [261, 619] on div "View" at bounding box center [263, 632] width 55 height 87
click at [544, 614] on div "View" at bounding box center [537, 632] width 55 height 87
click at [263, 612] on div "View" at bounding box center [263, 632] width 55 height 87
click at [328, 612] on div "View" at bounding box center [331, 632] width 55 height 87
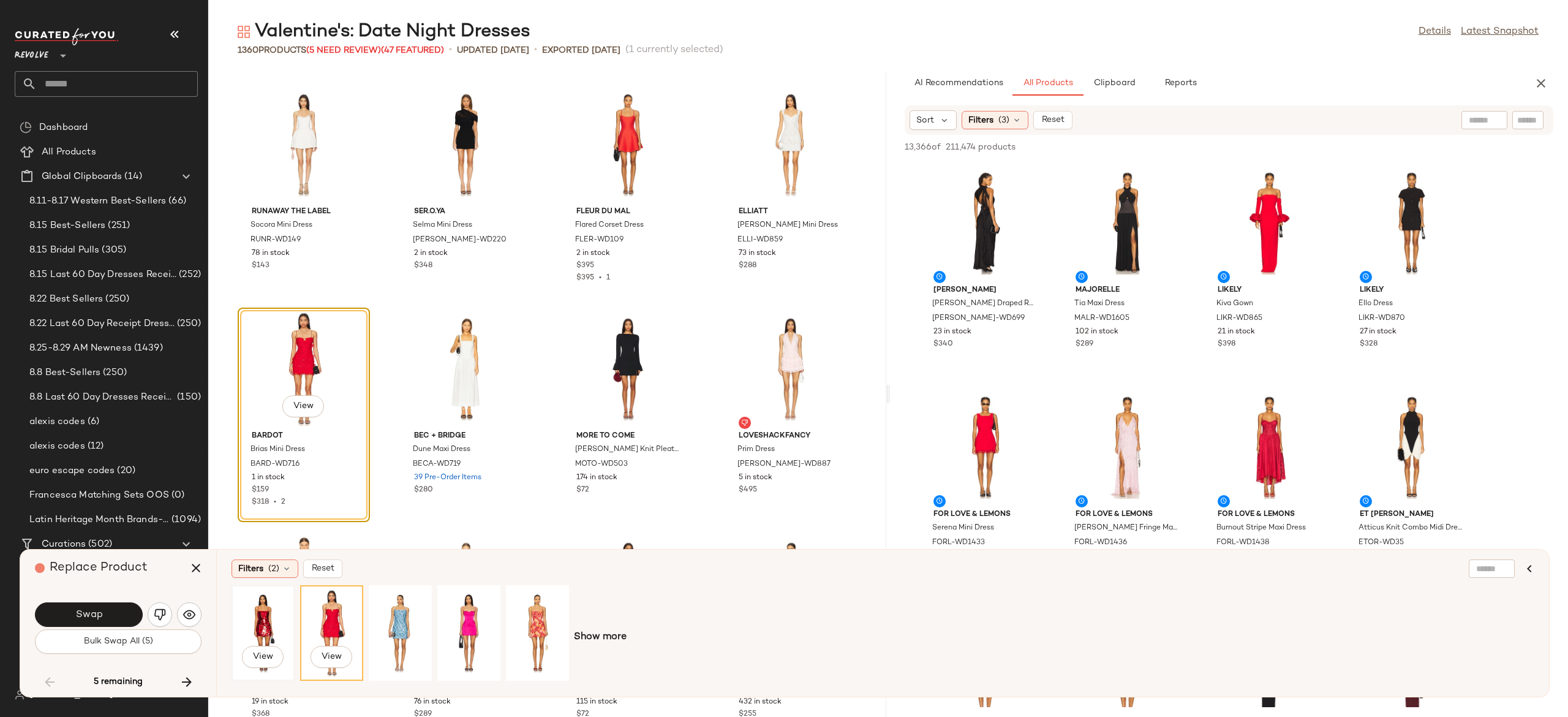
click at [260, 624] on div "View" at bounding box center [263, 632] width 55 height 87
click at [586, 632] on span "Show more" at bounding box center [600, 637] width 53 height 15
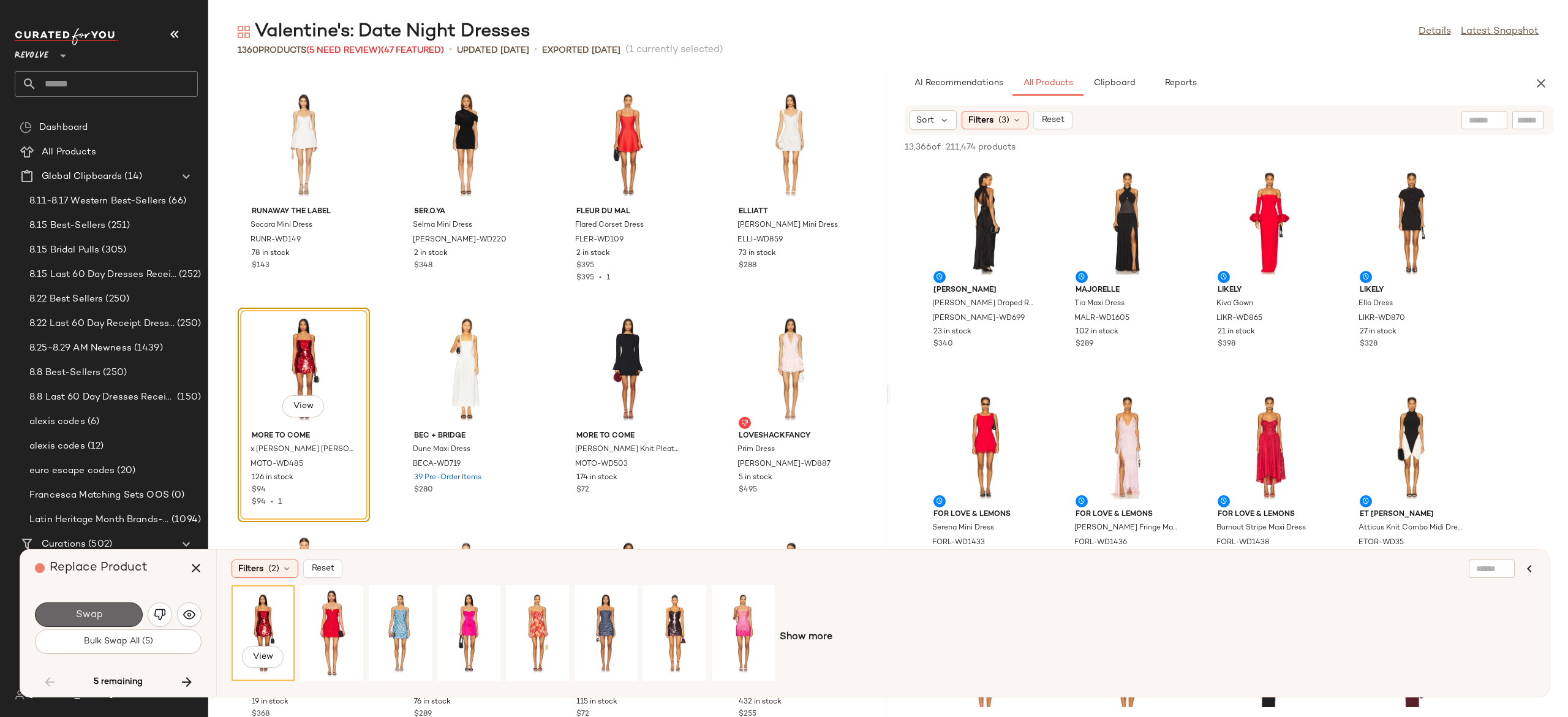
click at [116, 619] on button "Swap" at bounding box center [88, 615] width 108 height 25
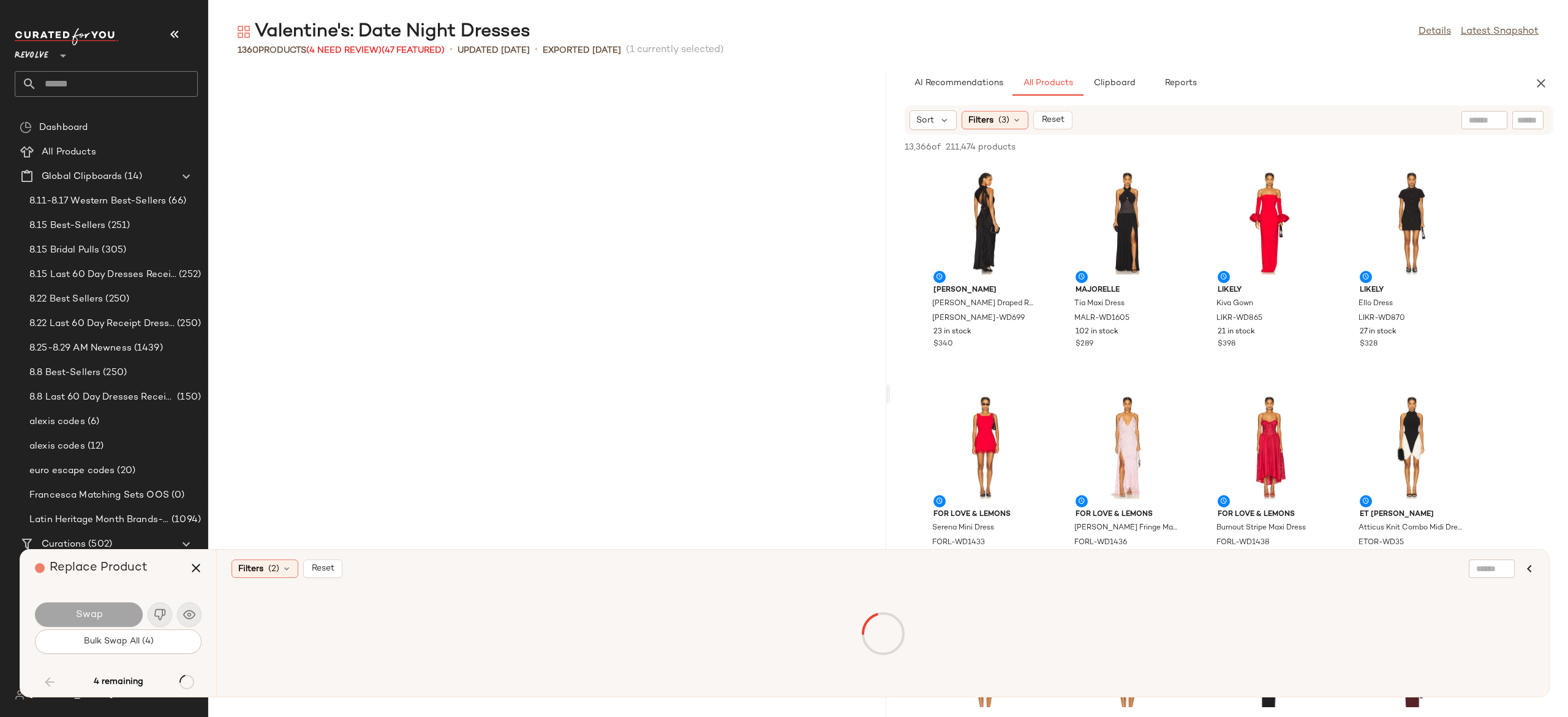
scroll to position [71088, 0]
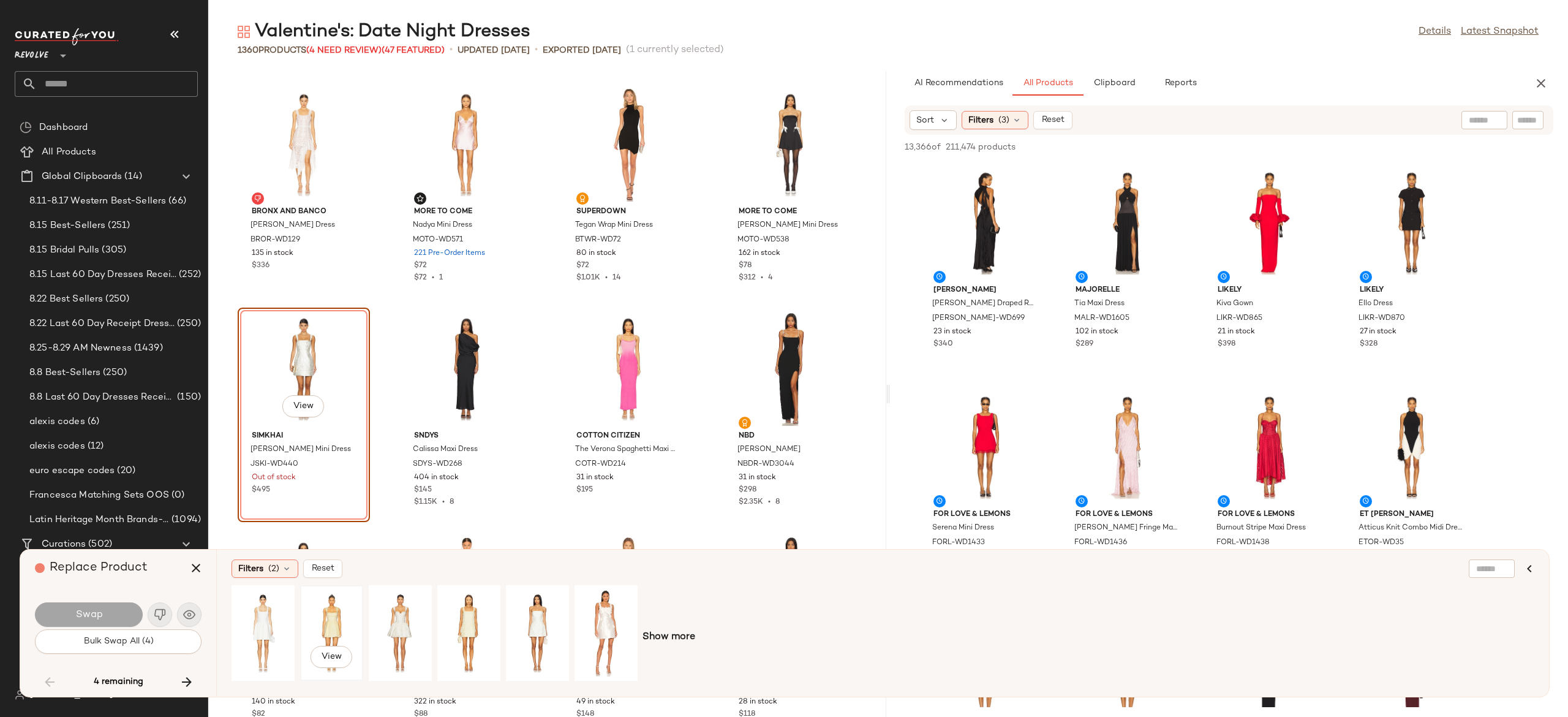
click at [329, 619] on div "View" at bounding box center [331, 632] width 55 height 87
click at [123, 615] on button "Swap" at bounding box center [88, 615] width 108 height 25
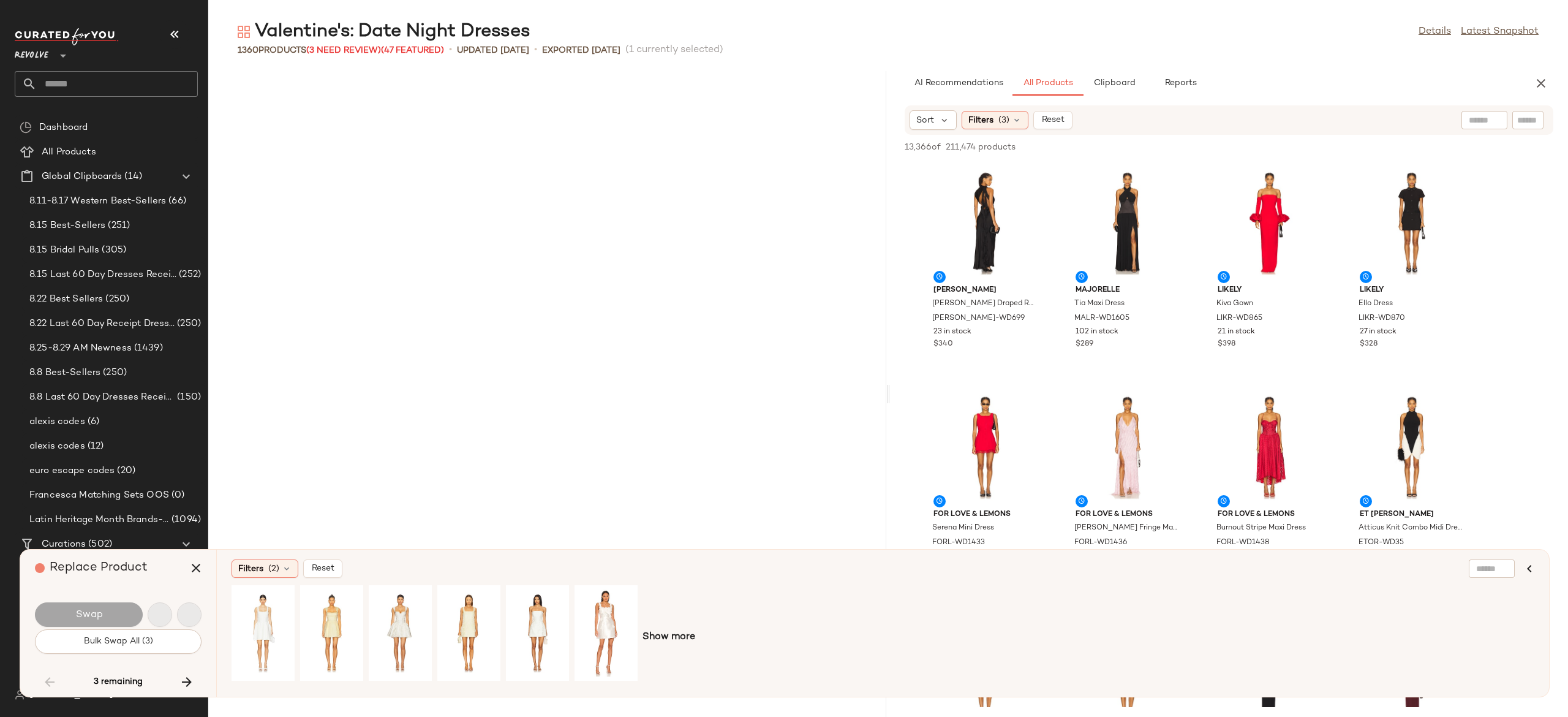
scroll to position [72209, 0]
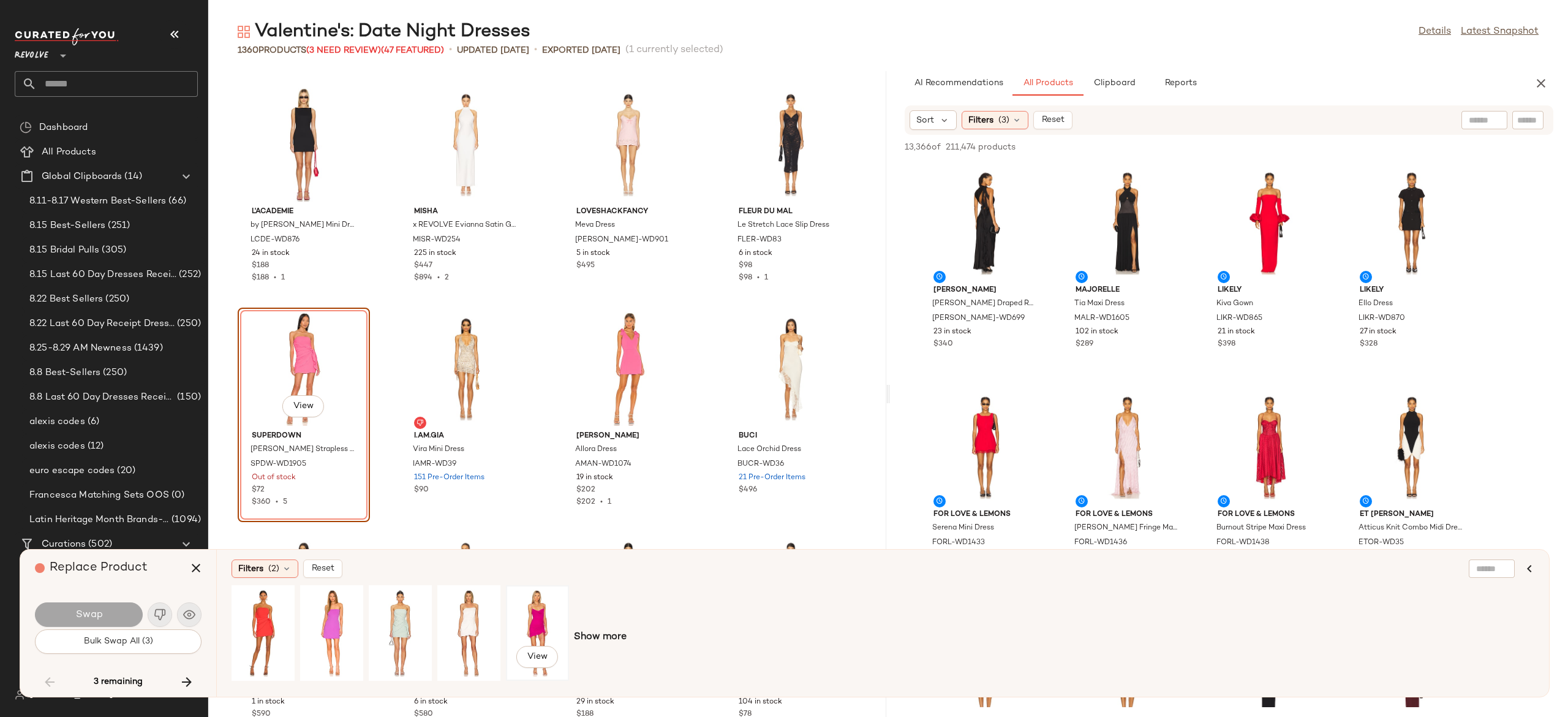
click at [528, 612] on div "View" at bounding box center [537, 632] width 55 height 87
click at [333, 614] on div "View" at bounding box center [331, 632] width 55 height 87
click at [522, 616] on div "View" at bounding box center [537, 632] width 55 height 87
click at [128, 612] on button "Swap" at bounding box center [88, 615] width 108 height 25
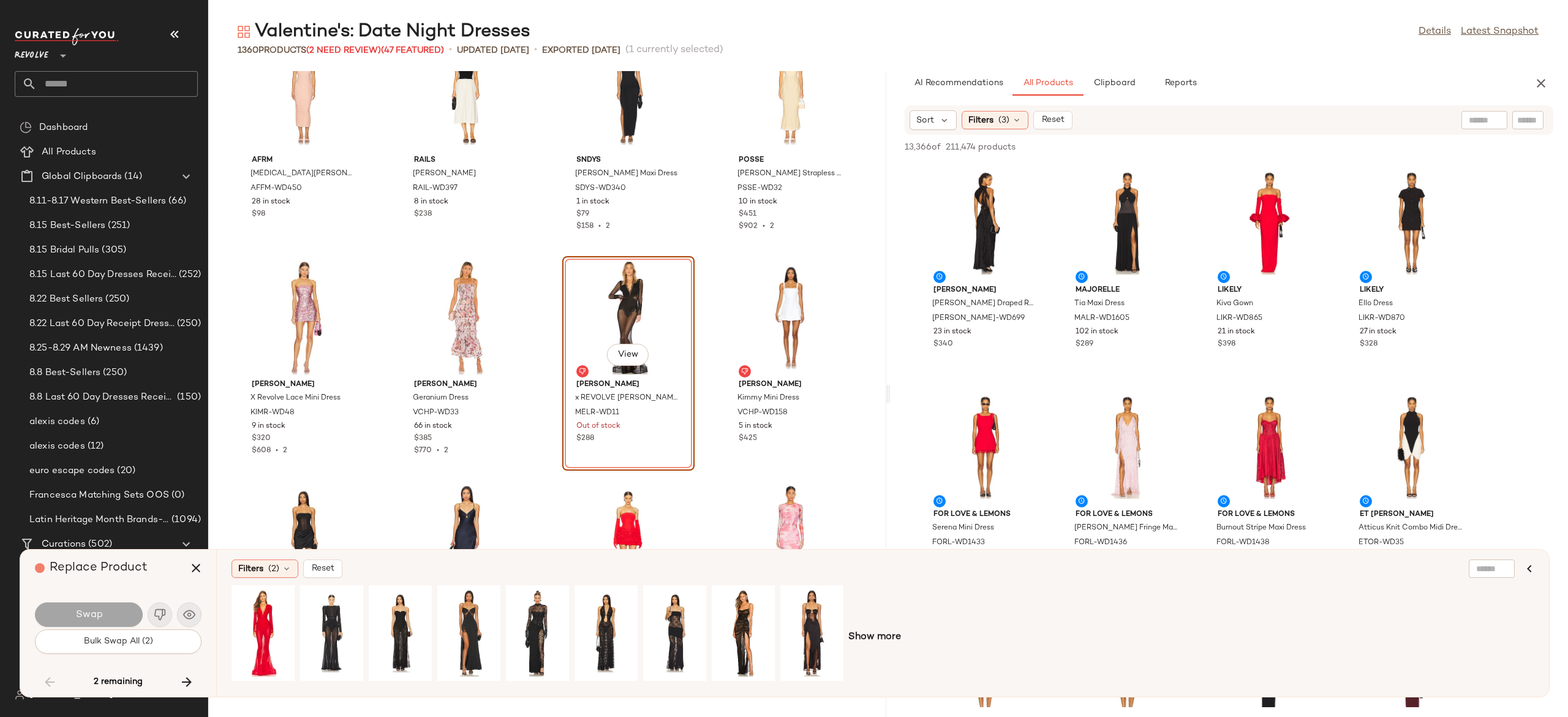
scroll to position [74503, 0]
click at [330, 615] on div "View" at bounding box center [331, 632] width 55 height 87
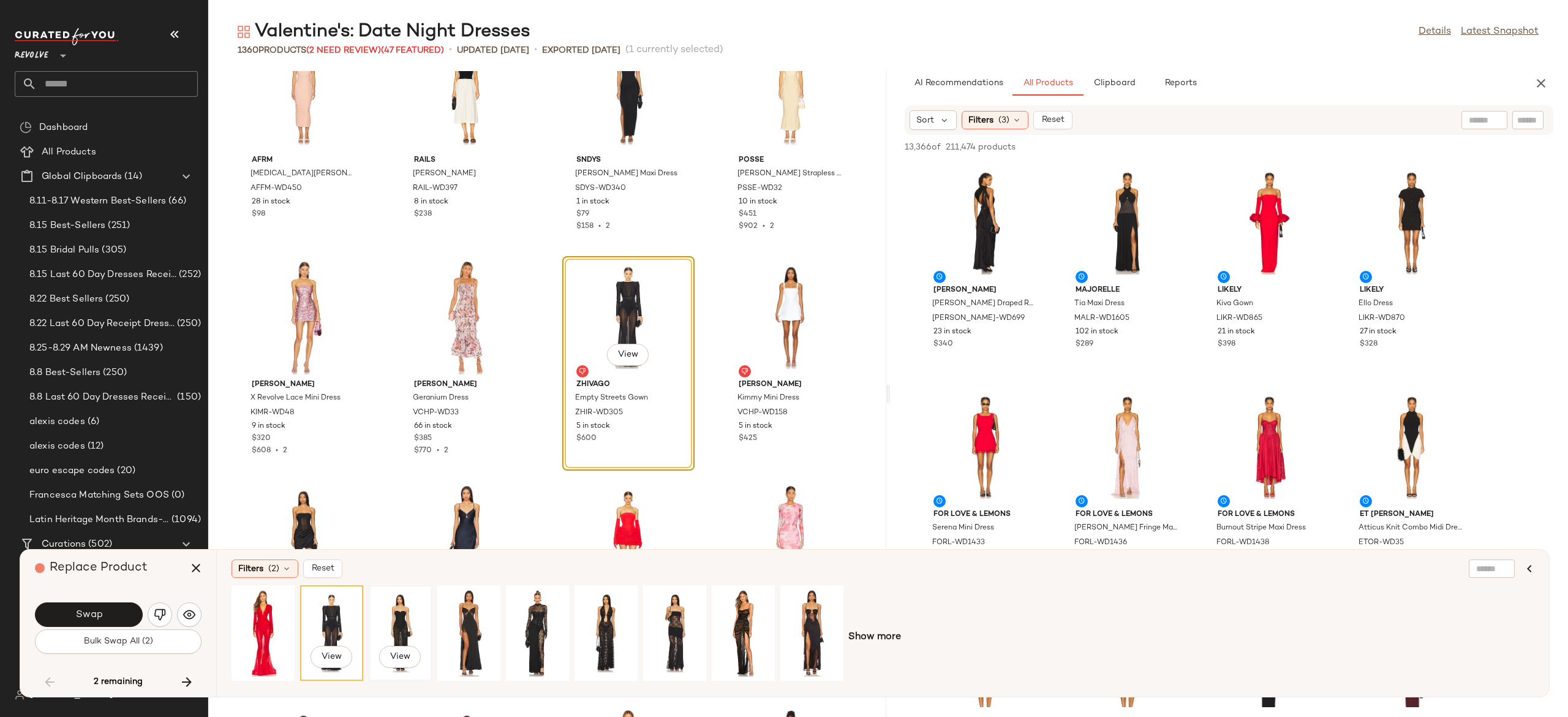
click at [403, 612] on div "View" at bounding box center [400, 632] width 55 height 87
click at [467, 615] on div "View" at bounding box center [469, 632] width 55 height 87
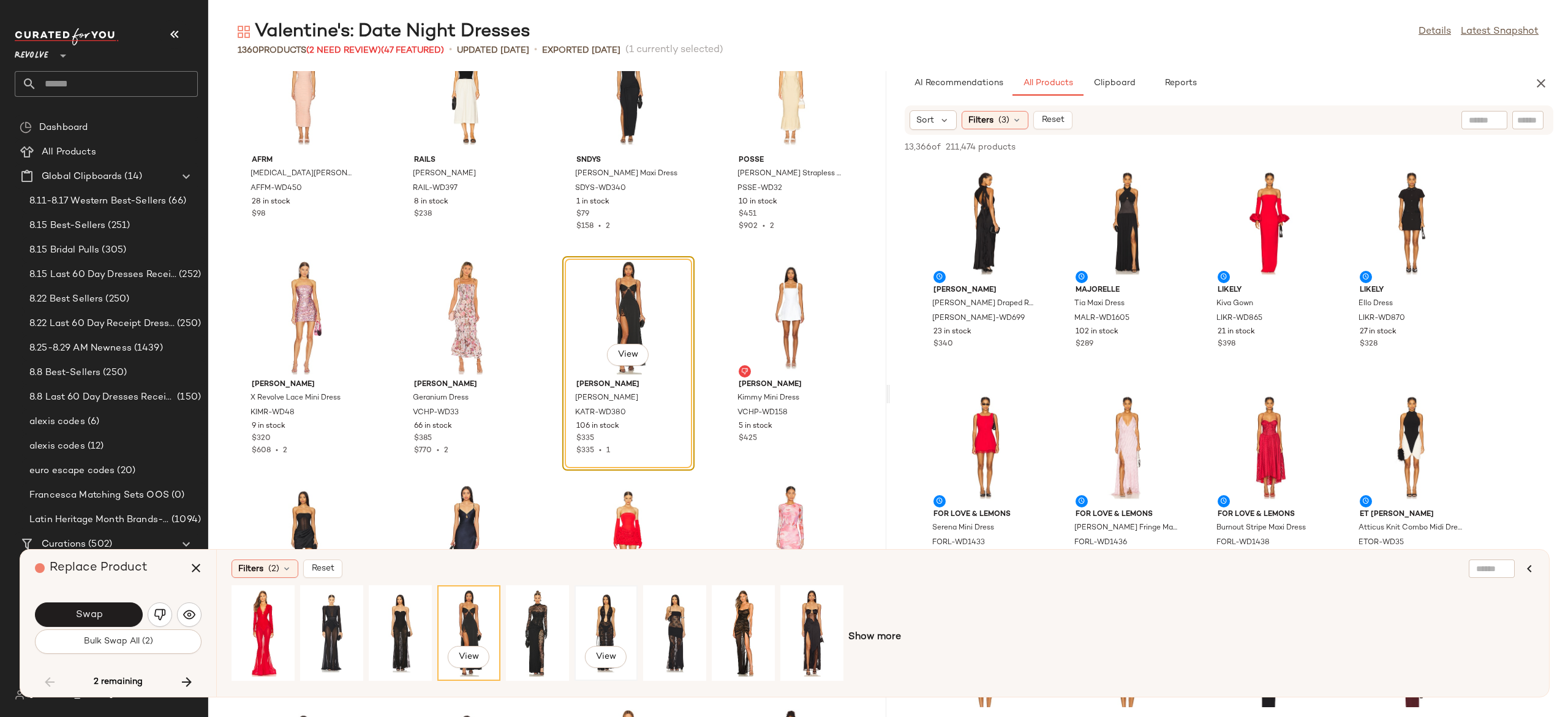
click at [601, 610] on div "View" at bounding box center [605, 632] width 55 height 87
click at [405, 615] on div "View" at bounding box center [400, 632] width 55 height 87
click at [107, 616] on button "Swap" at bounding box center [88, 615] width 108 height 25
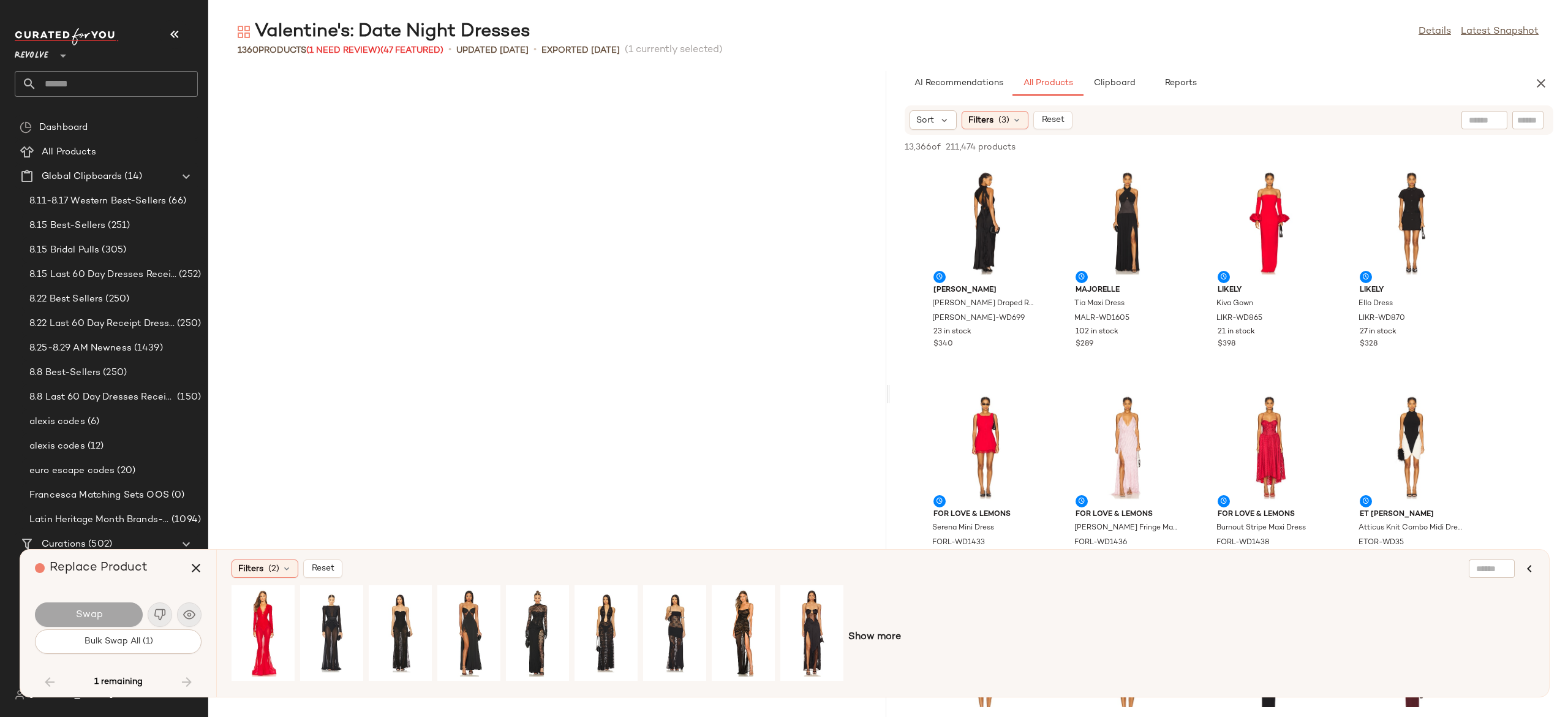
scroll to position [75602, 0]
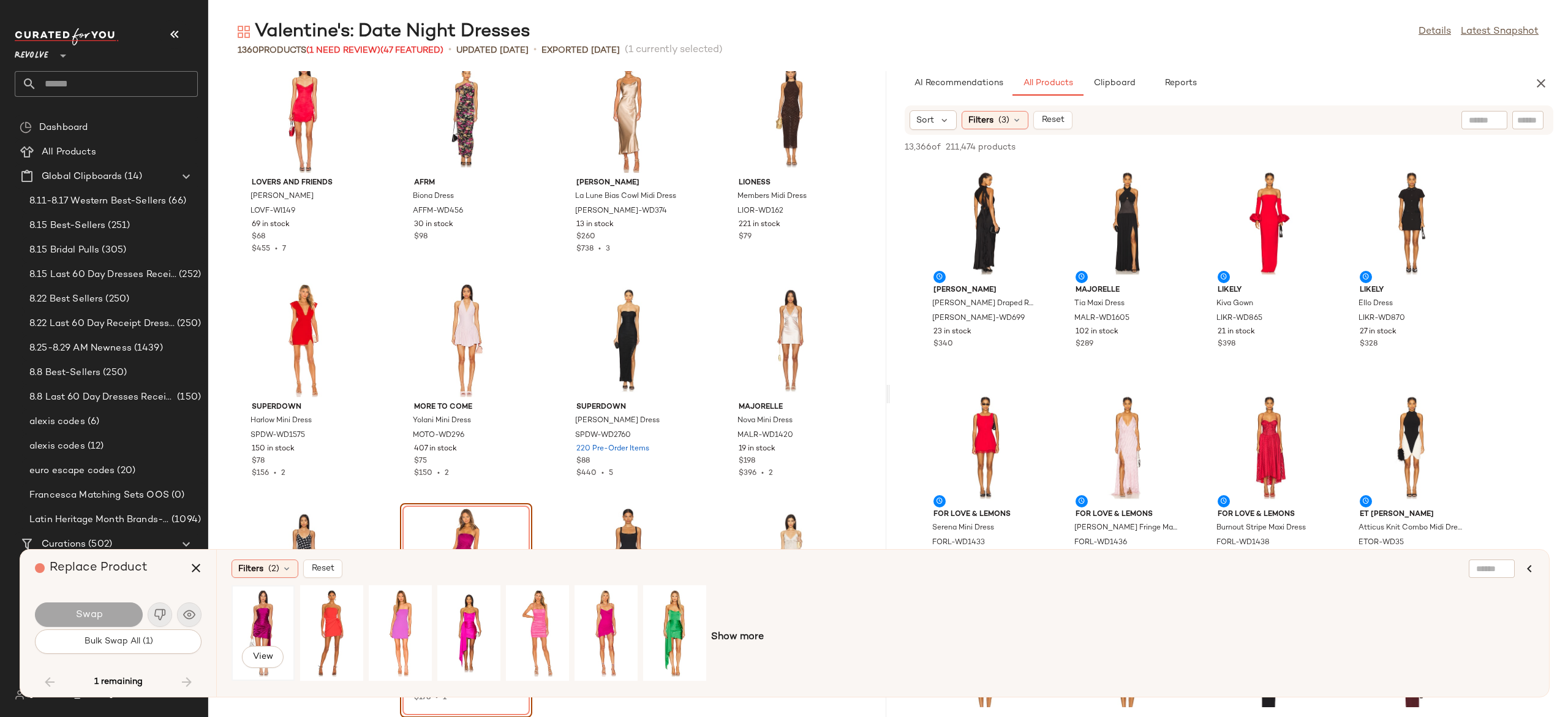
click at [267, 619] on div "View" at bounding box center [263, 632] width 55 height 87
click at [120, 616] on button "Swap" at bounding box center [88, 615] width 108 height 25
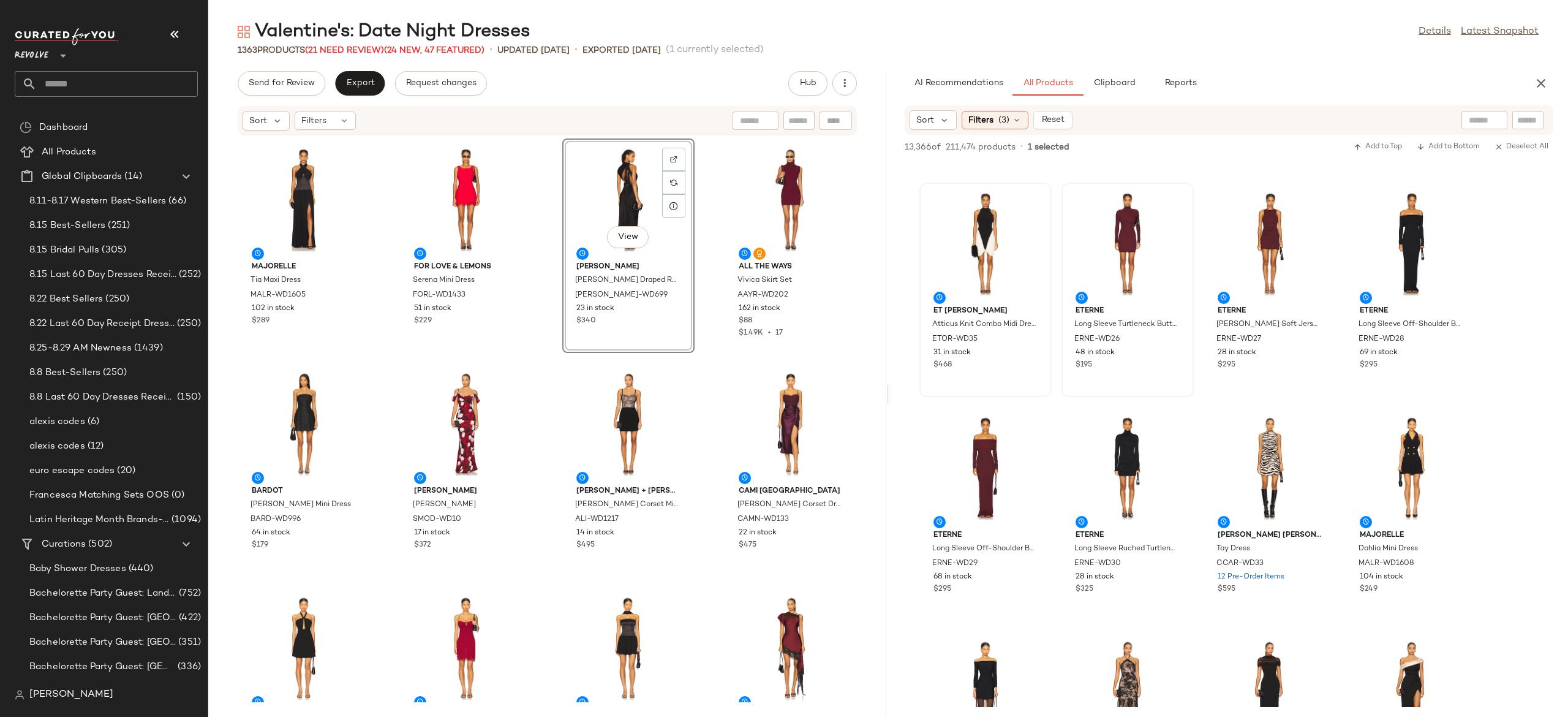
scroll to position [332, 0]
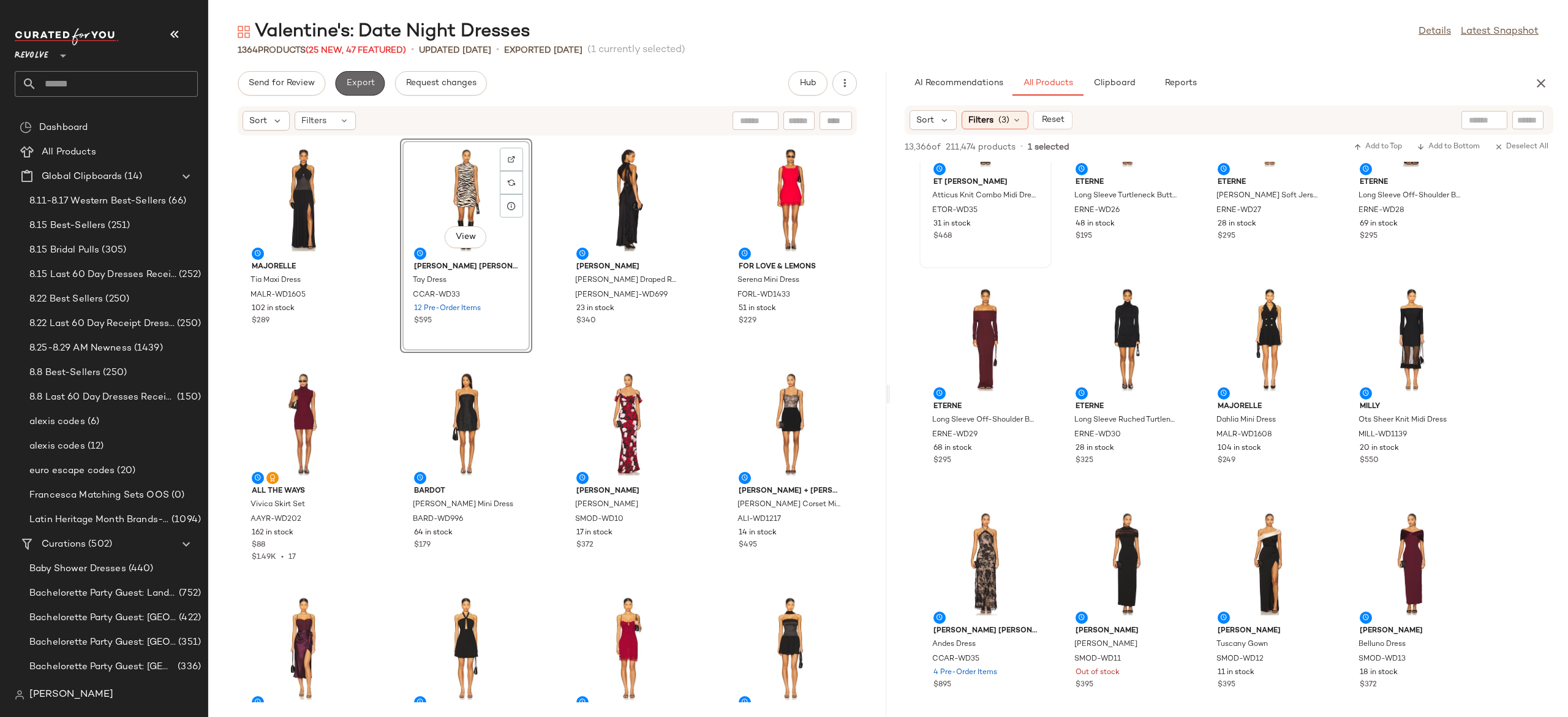
click at [366, 80] on span "Export" at bounding box center [360, 83] width 28 height 10
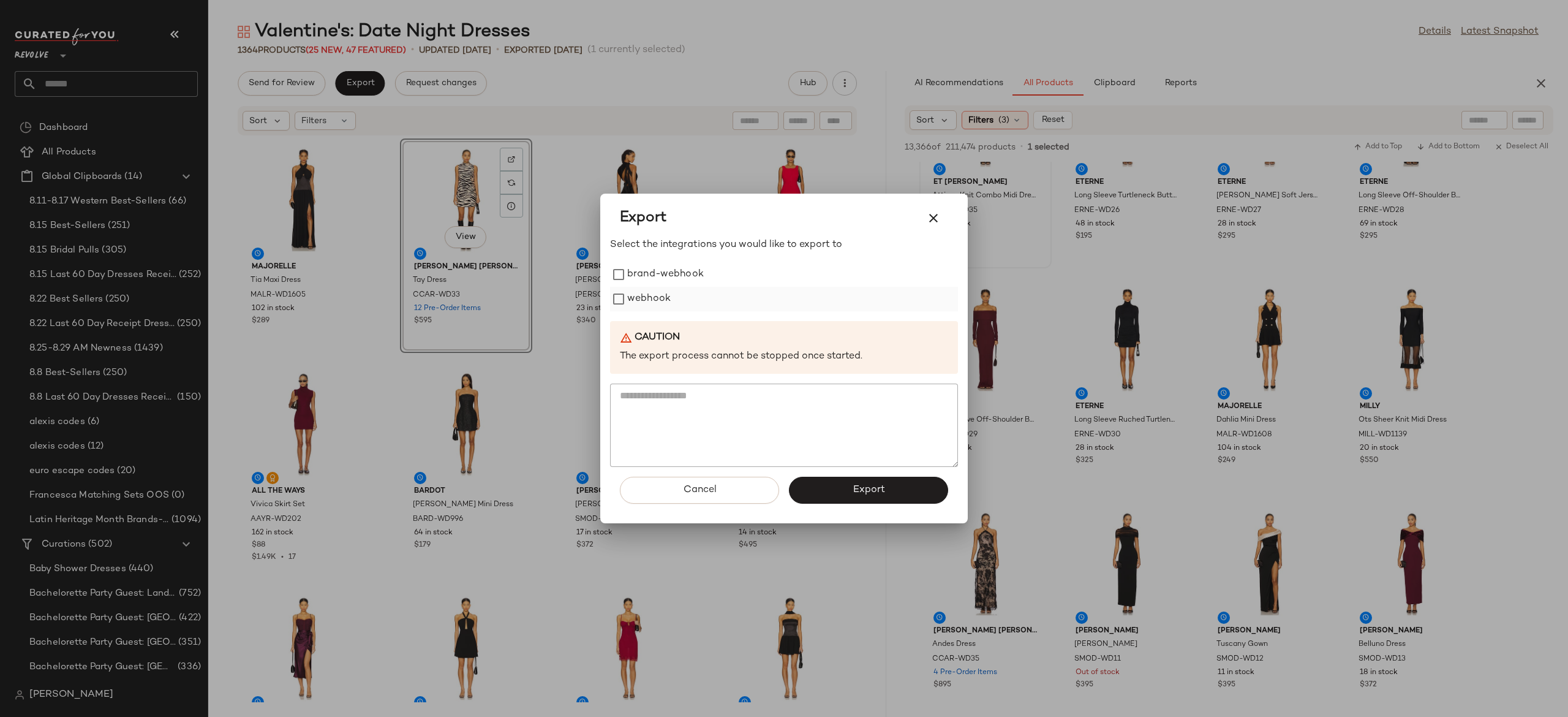
click at [649, 297] on label "webhook" at bounding box center [648, 299] width 44 height 25
click at [811, 485] on button "Export" at bounding box center [868, 490] width 159 height 27
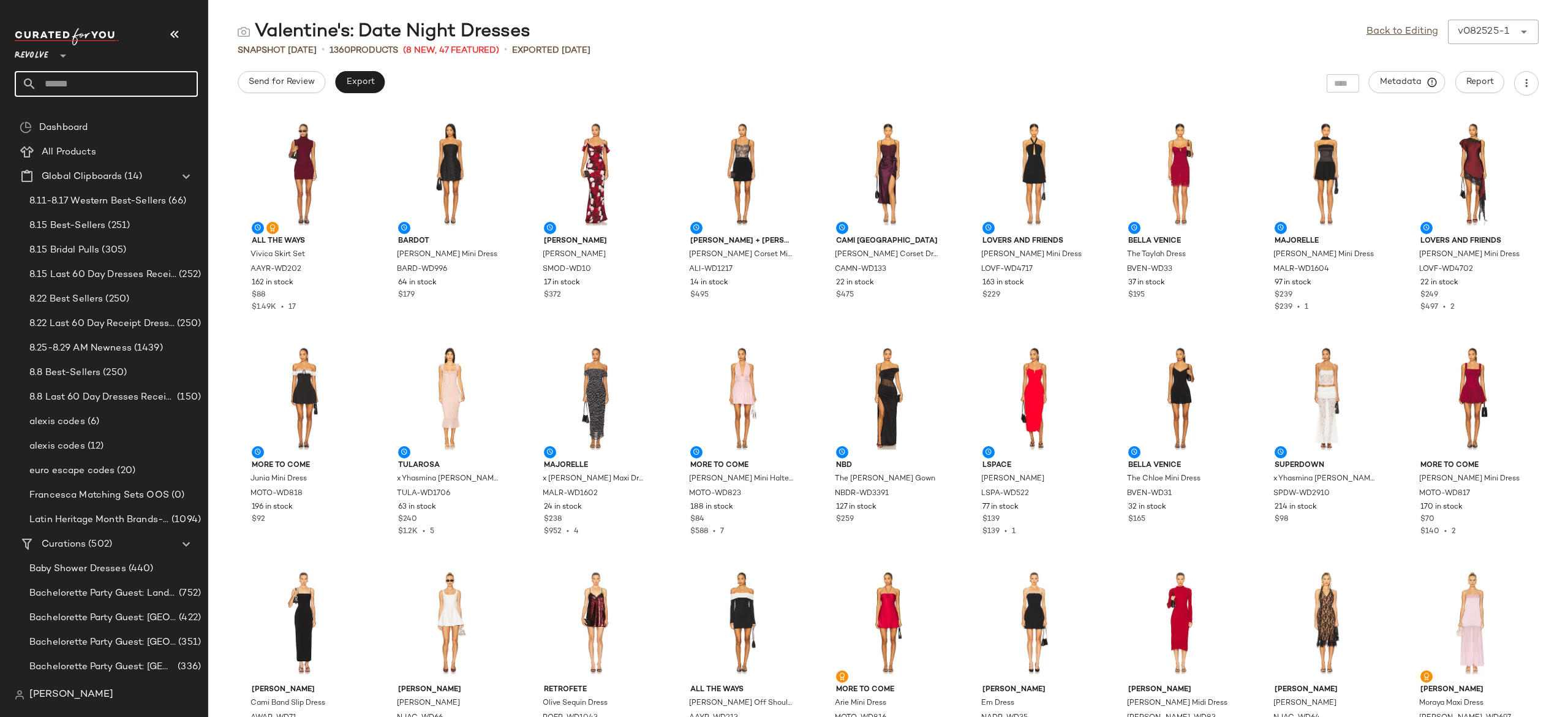
click at [181, 90] on input "text" at bounding box center [118, 83] width 161 height 25
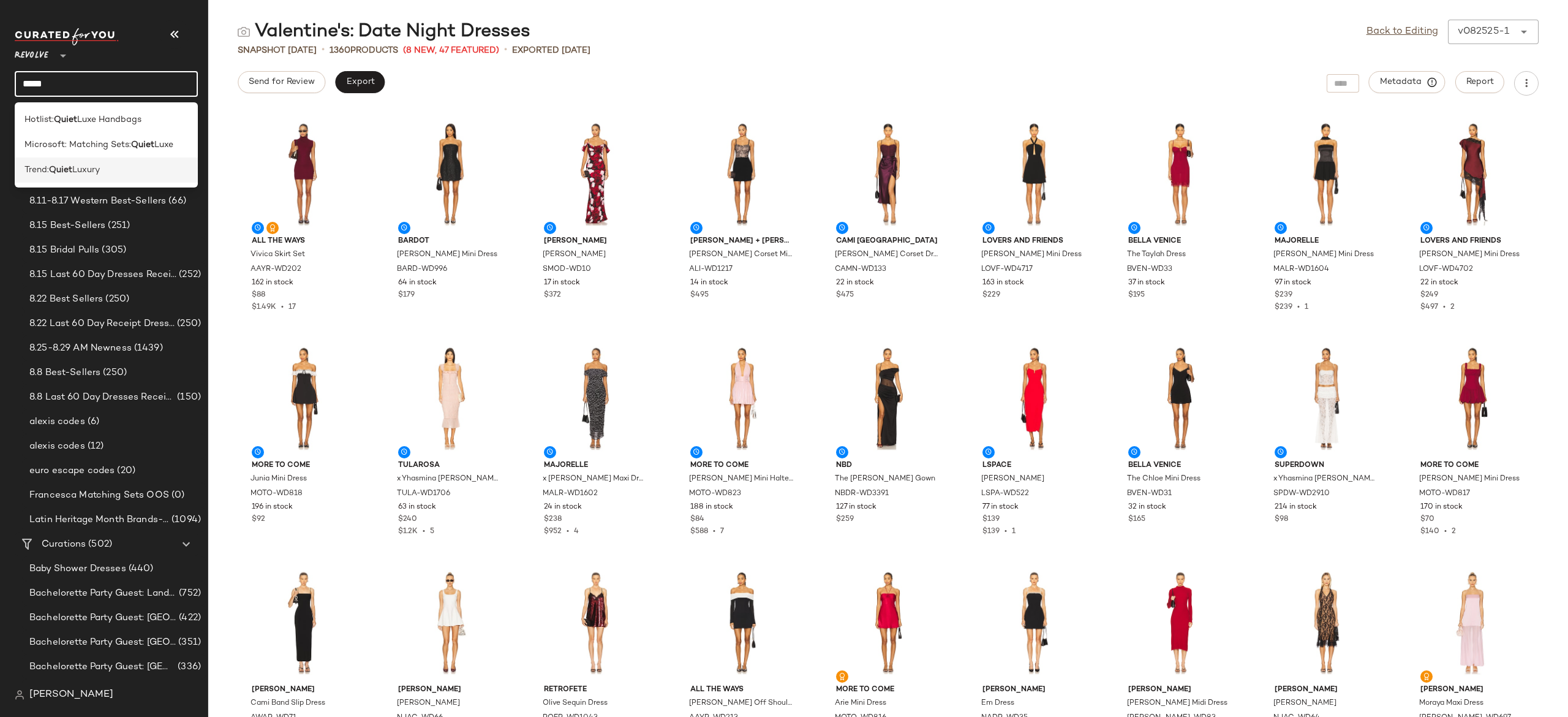
type input "*****"
click at [128, 173] on div "Trend: Quiet Luxury" at bounding box center [106, 170] width 164 height 13
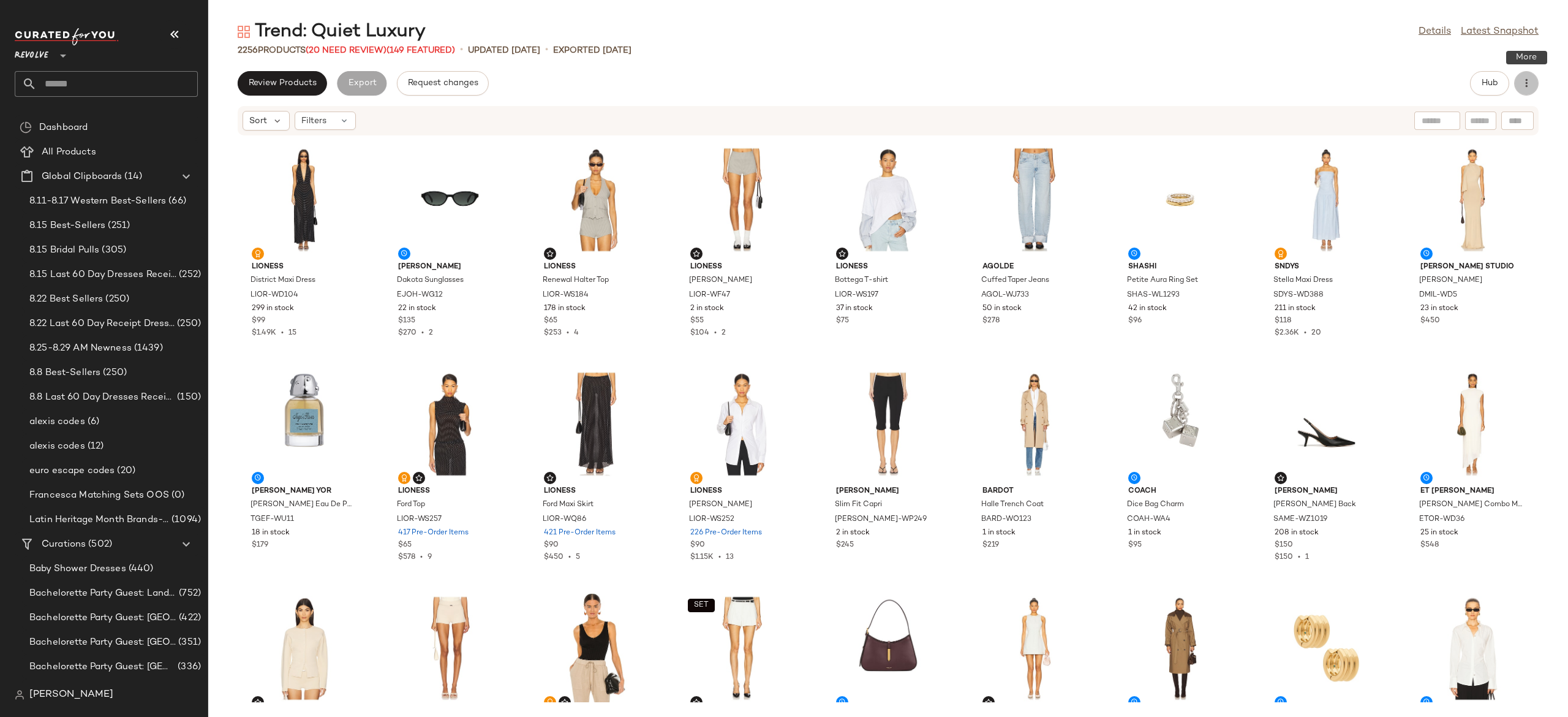
click at [1531, 83] on icon "button" at bounding box center [1527, 83] width 12 height 12
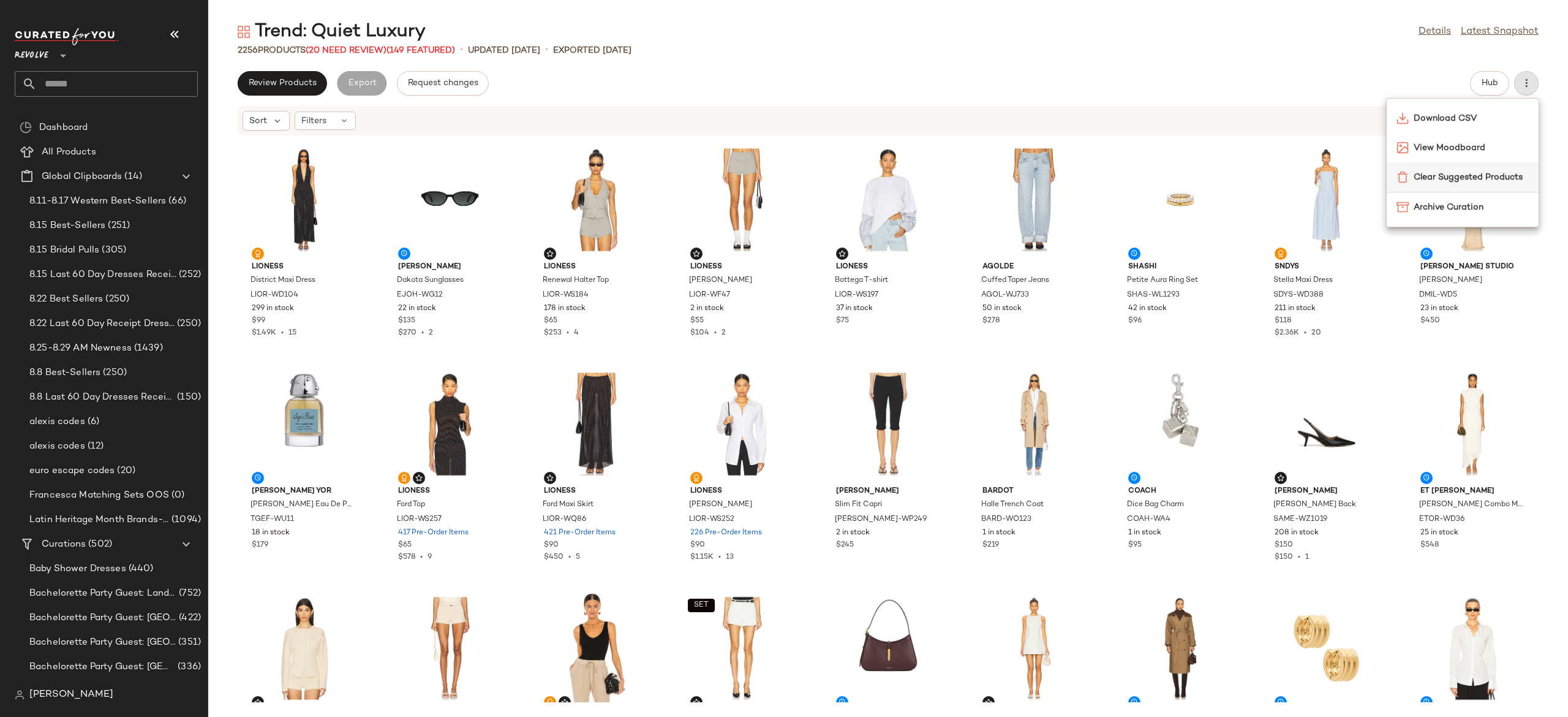
click at [1427, 174] on span "Clear Suggested Products" at bounding box center [1471, 177] width 115 height 13
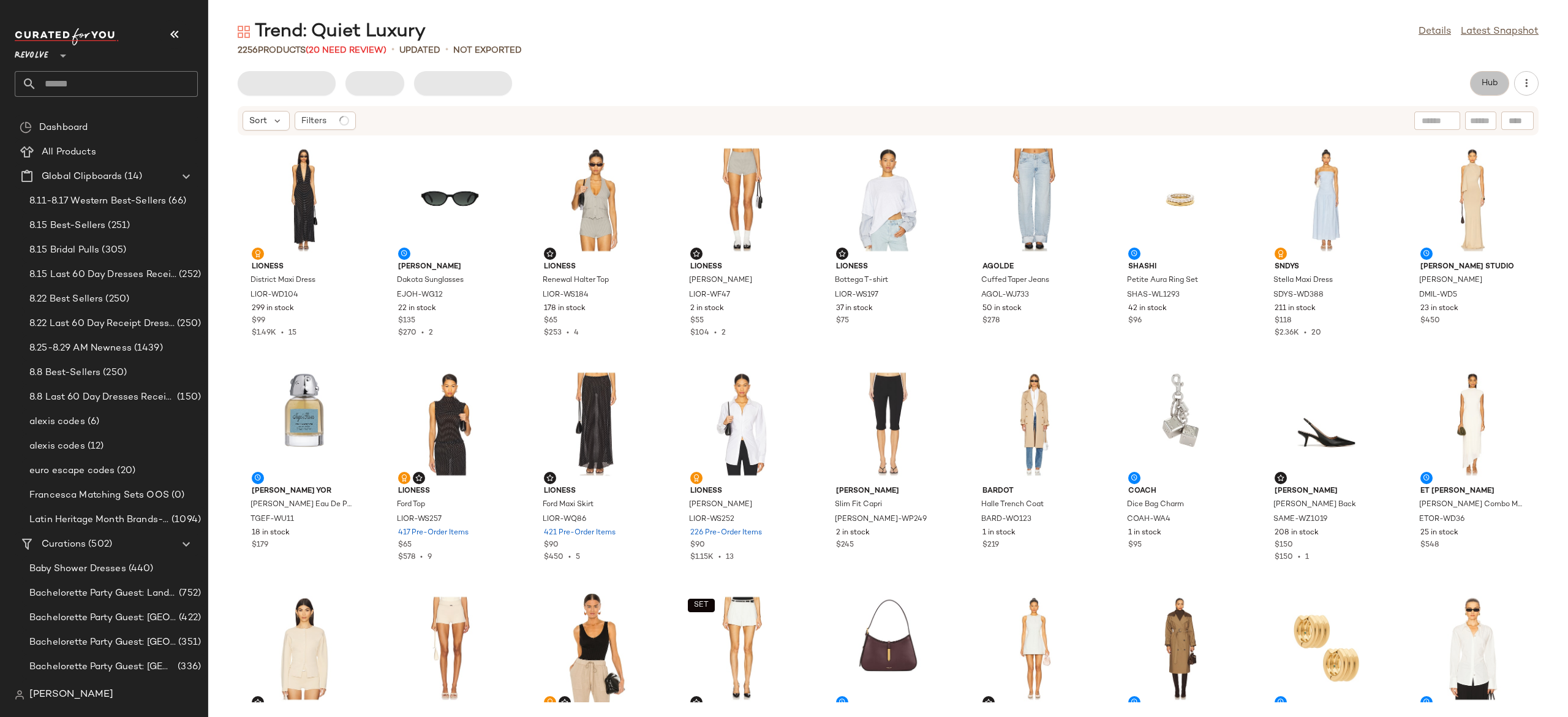
click at [1482, 85] on span "Hub" at bounding box center [1490, 83] width 17 height 10
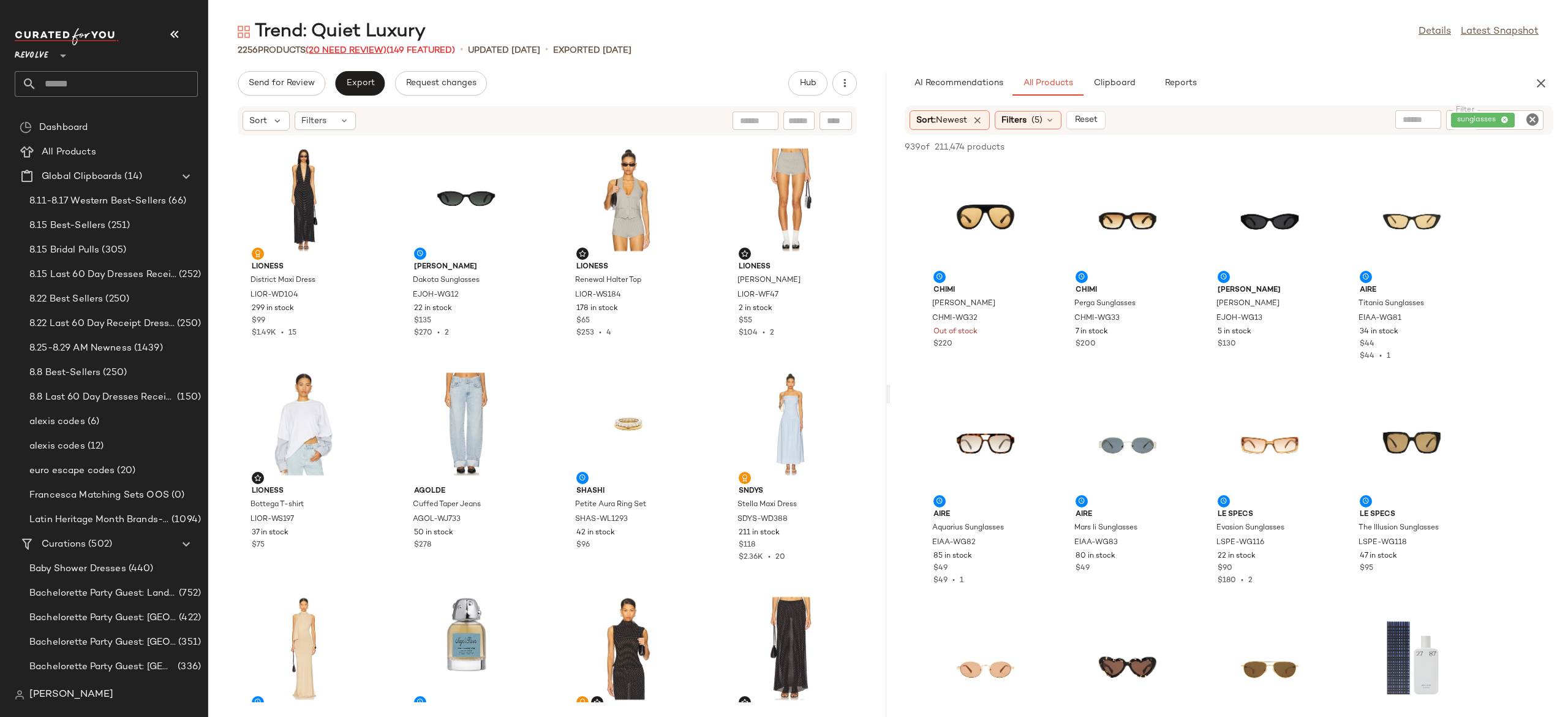
click at [373, 48] on span "(20 Need Review)" at bounding box center [346, 51] width 81 height 9
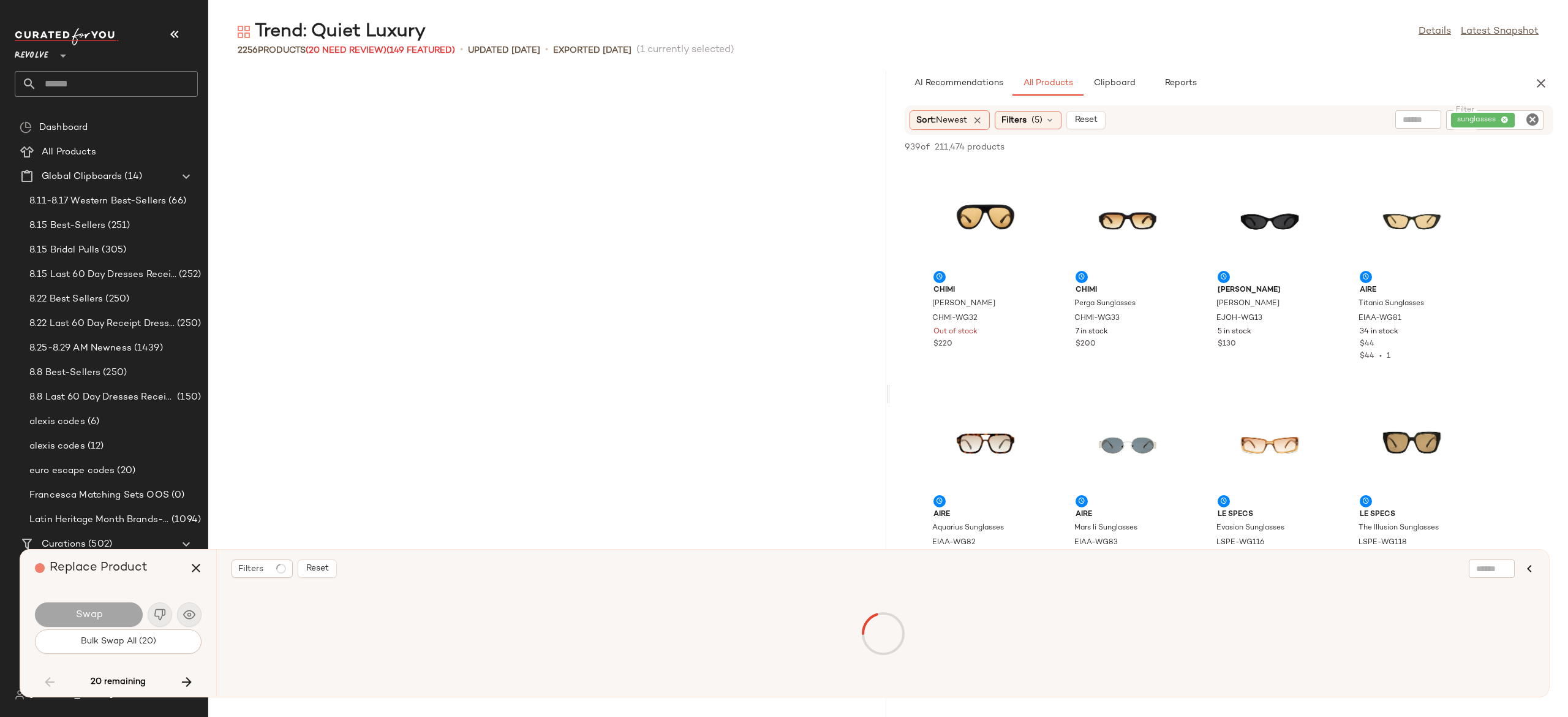
scroll to position [4037, 0]
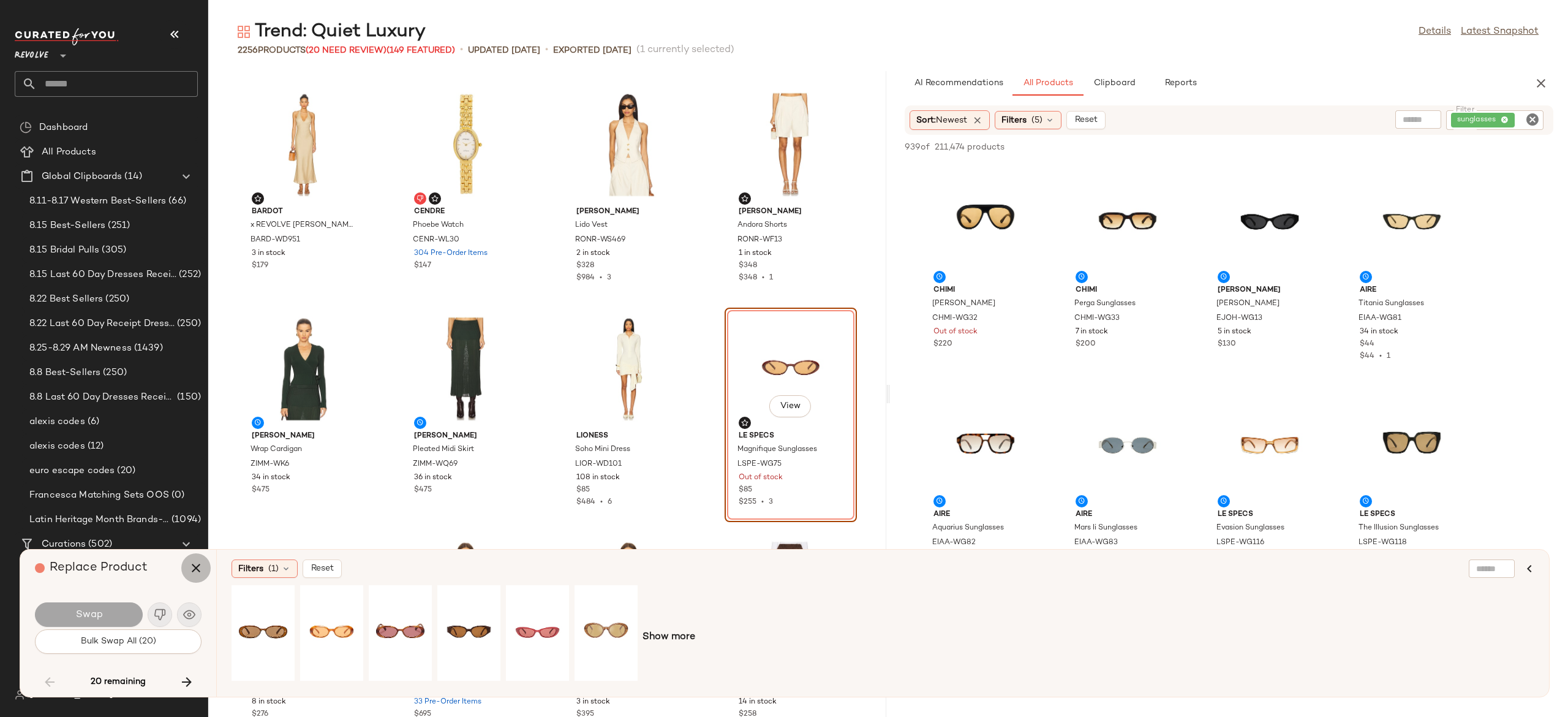
click at [192, 569] on icon "button" at bounding box center [196, 568] width 15 height 15
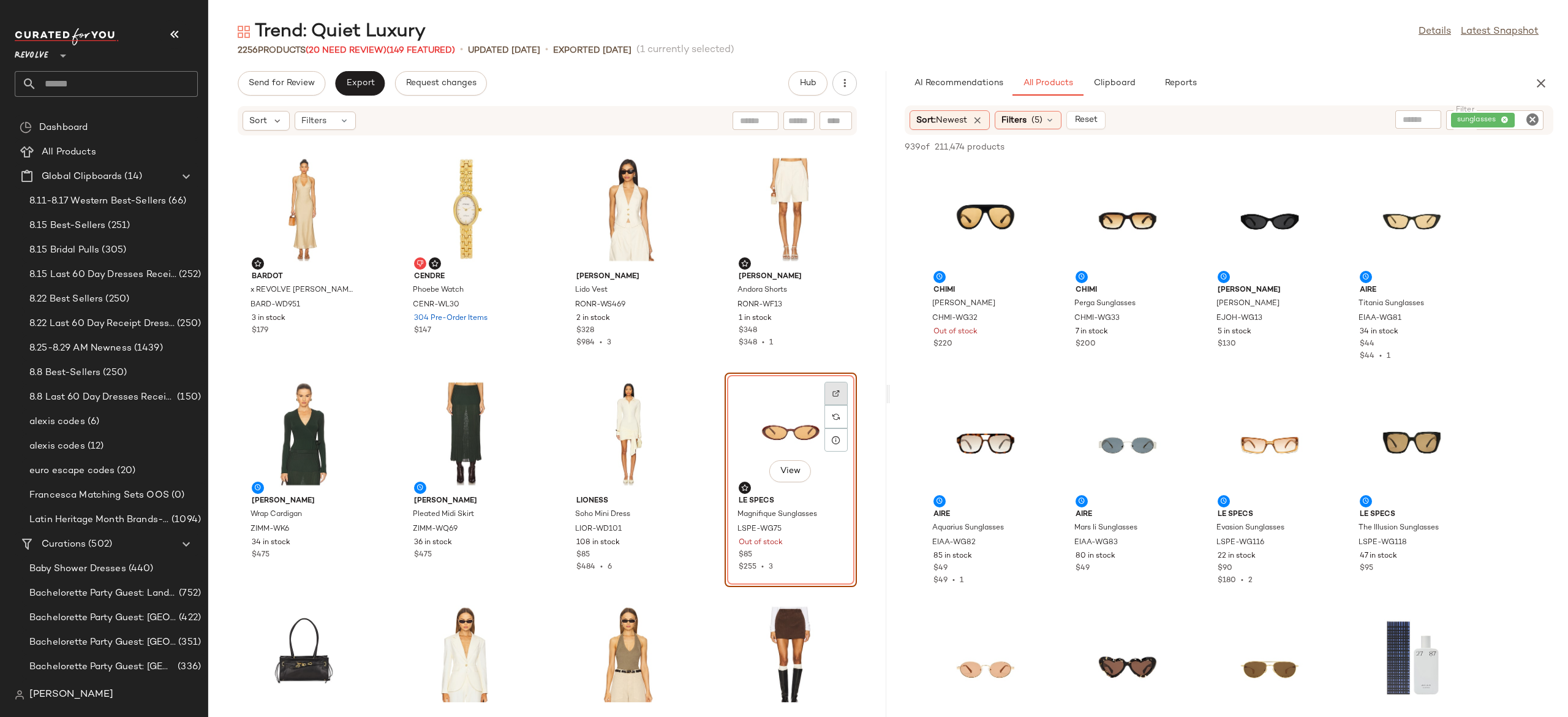
click at [833, 394] on img at bounding box center [837, 393] width 8 height 8
click at [830, 511] on img "button" at bounding box center [834, 515] width 8 height 8
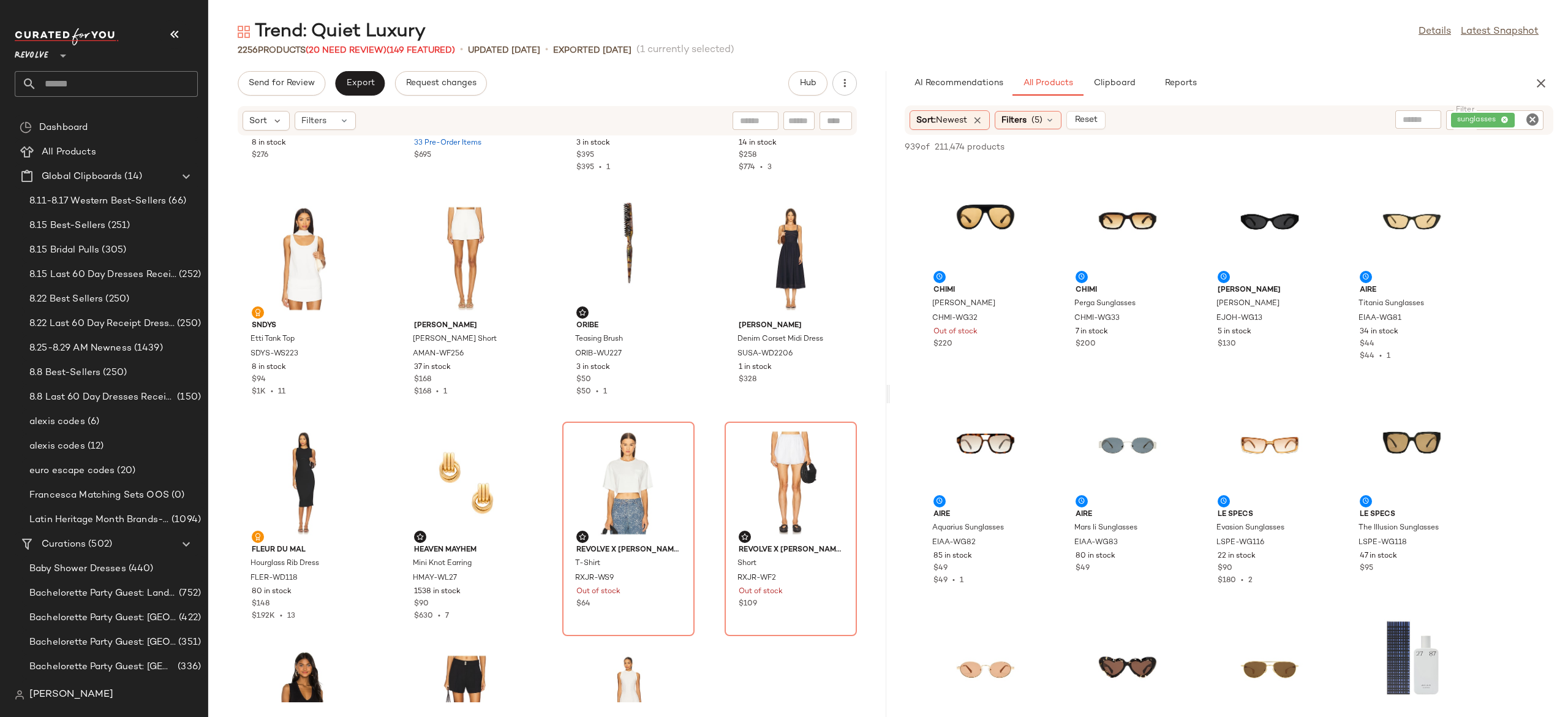
scroll to position [4662, 0]
click at [670, 443] on img at bounding box center [674, 441] width 8 height 8
click at [669, 563] on img "button" at bounding box center [672, 563] width 8 height 8
click at [833, 440] on img at bounding box center [837, 441] width 8 height 8
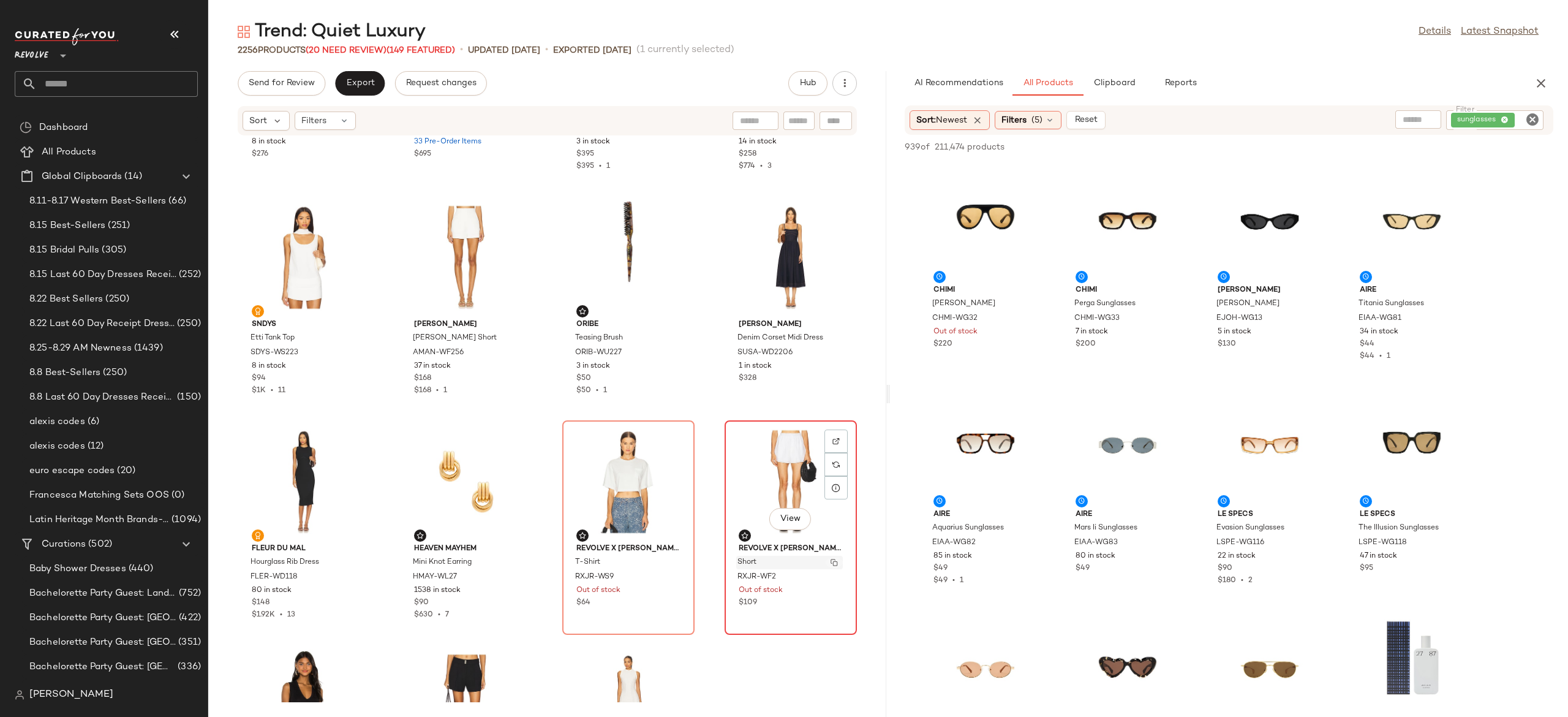
click at [830, 565] on img "button" at bounding box center [834, 563] width 8 height 8
click at [833, 441] on img at bounding box center [837, 441] width 8 height 8
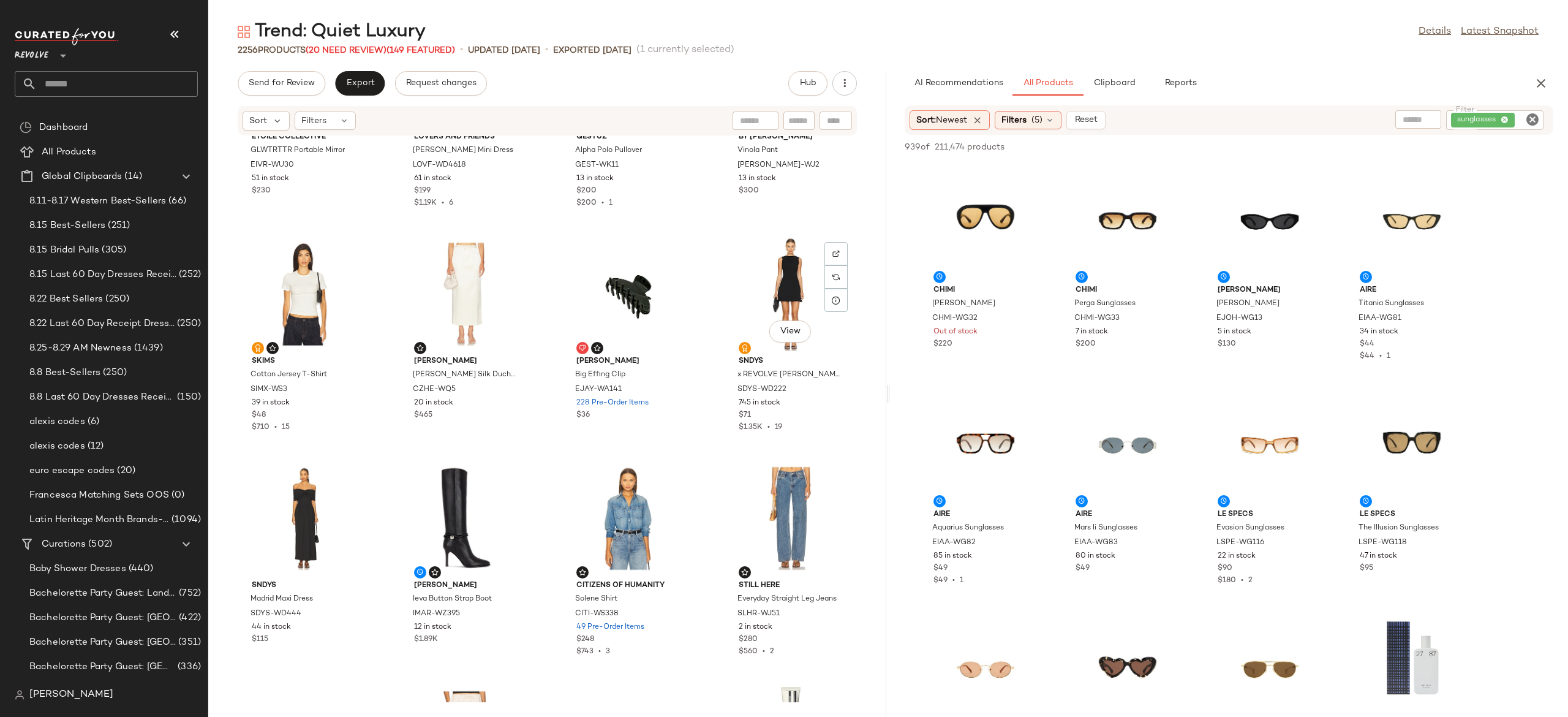
scroll to position [5530, 0]
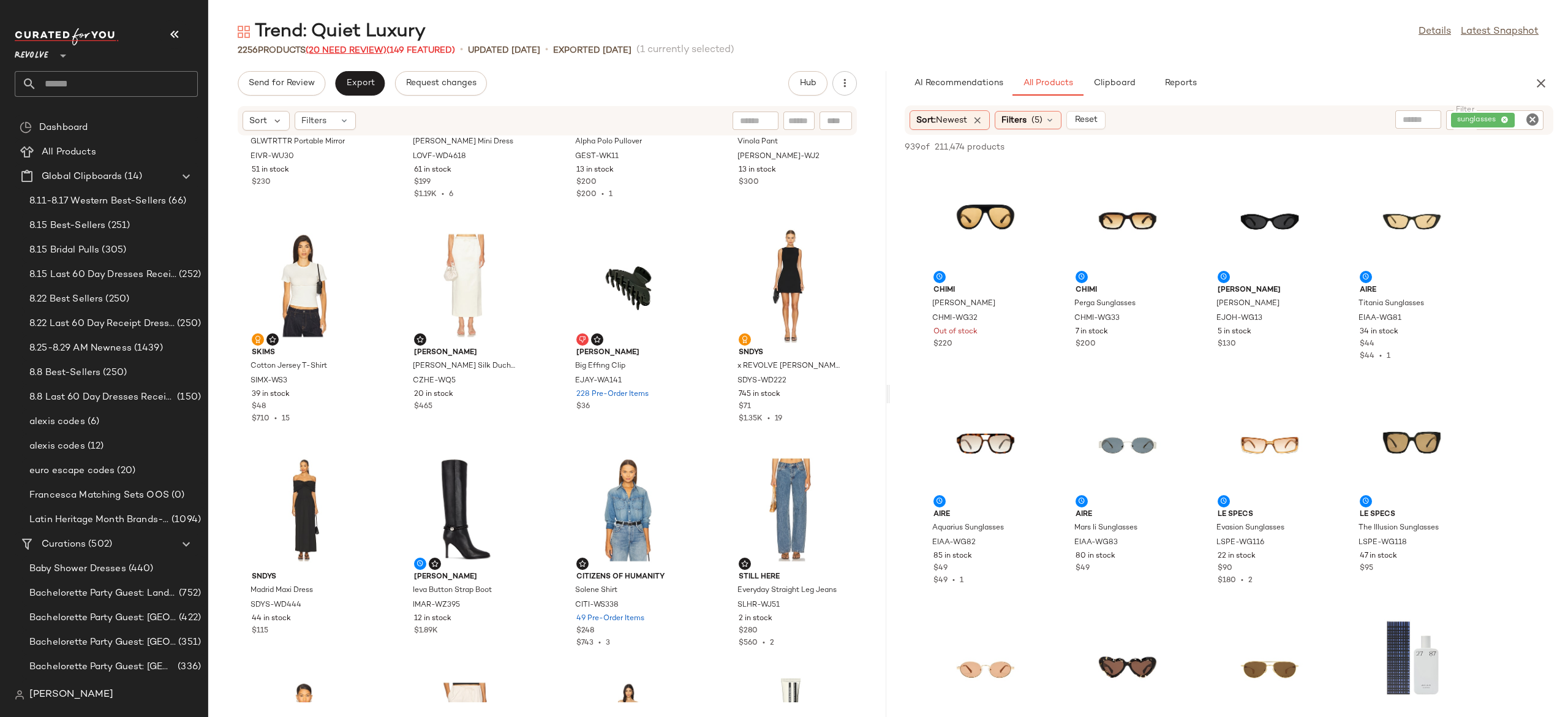
click at [377, 48] on span "(20 Need Review)" at bounding box center [346, 51] width 81 height 9
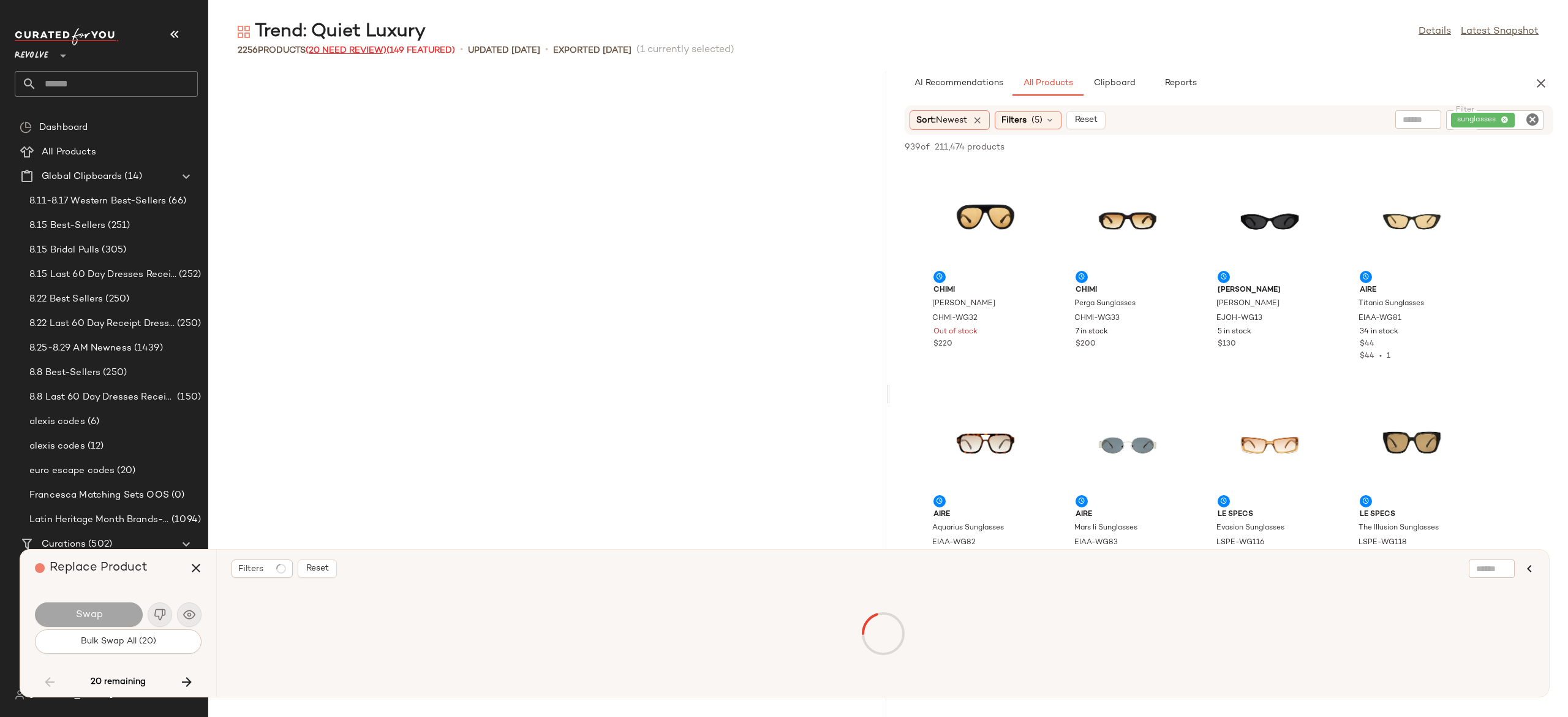
scroll to position [4037, 0]
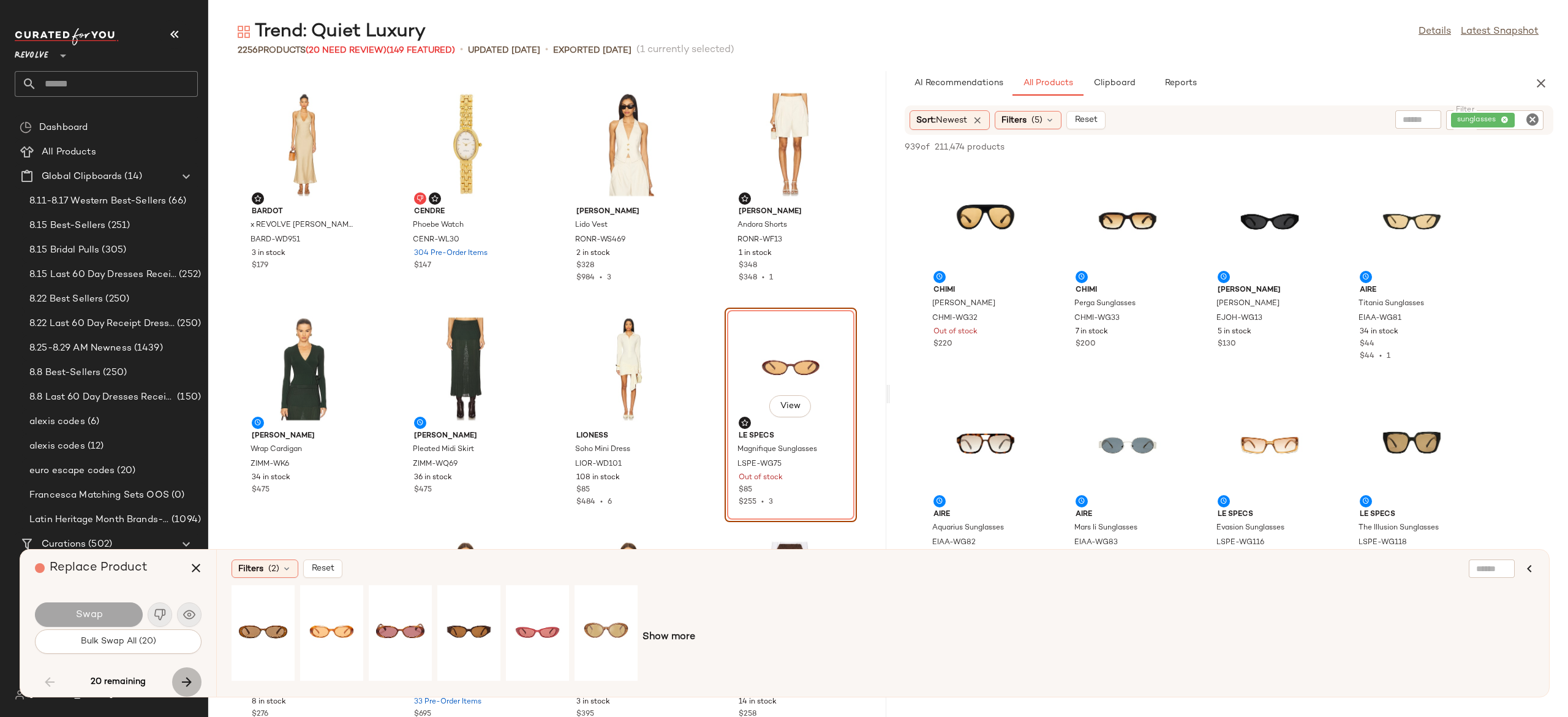
click at [184, 676] on icon "button" at bounding box center [187, 682] width 15 height 15
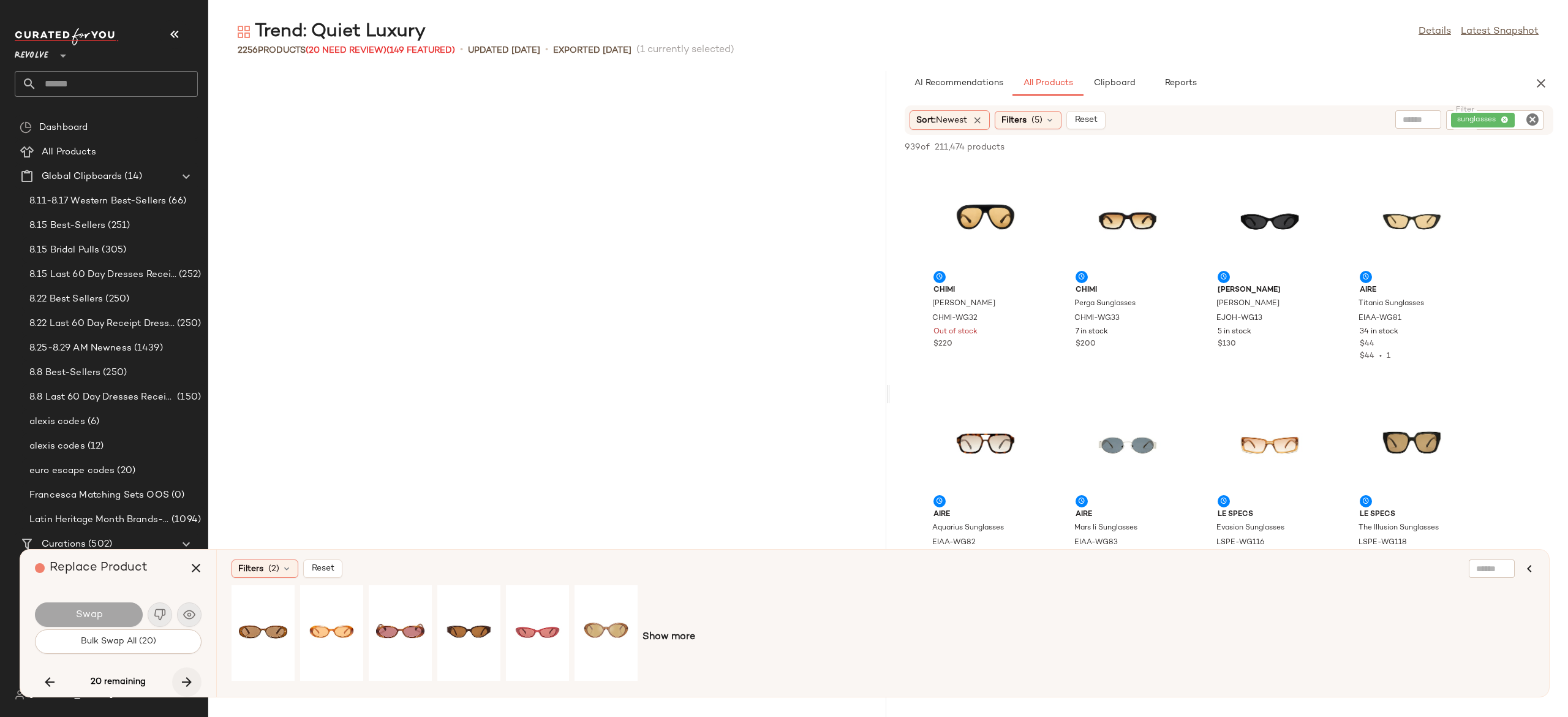
scroll to position [4709, 0]
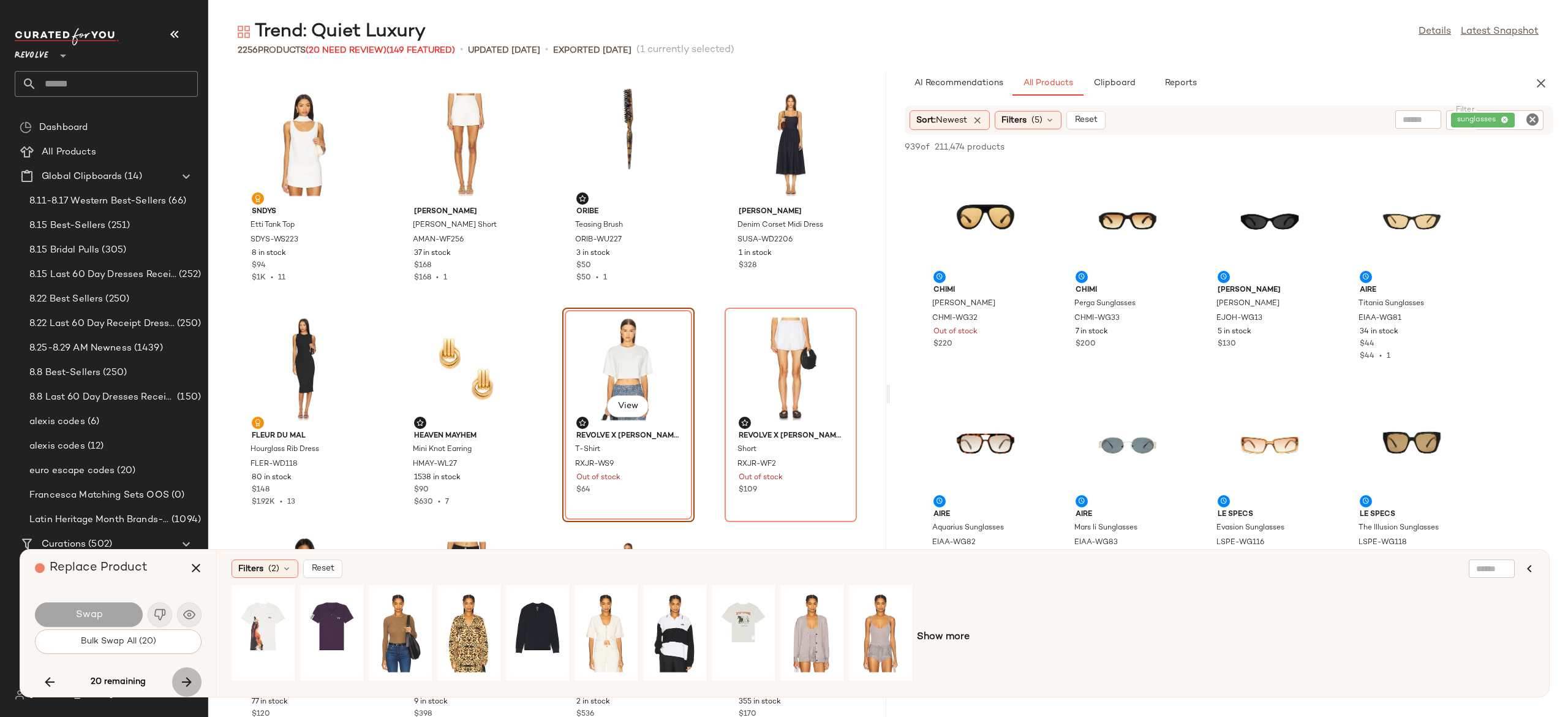
click at [184, 676] on icon "button" at bounding box center [187, 682] width 15 height 15
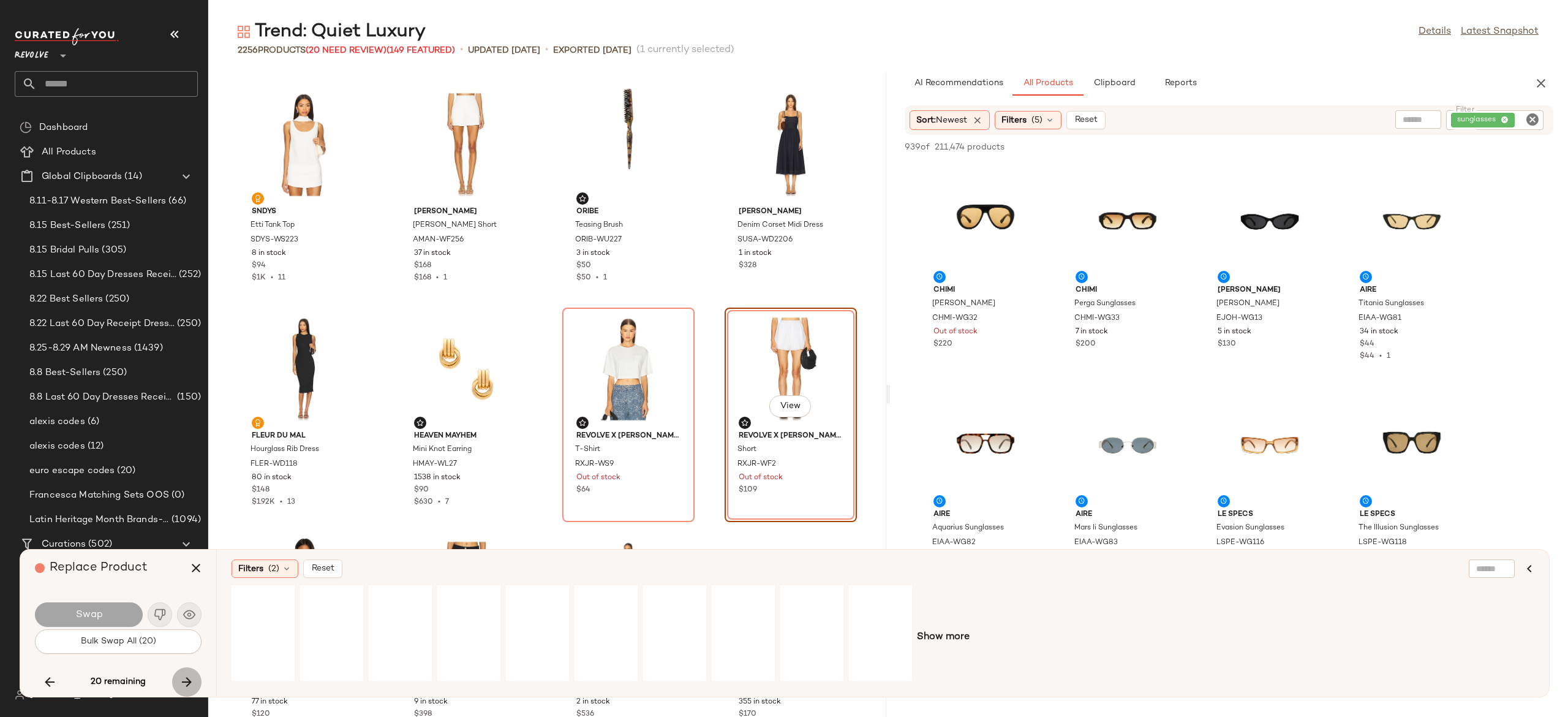
click at [184, 676] on icon "button" at bounding box center [187, 682] width 15 height 15
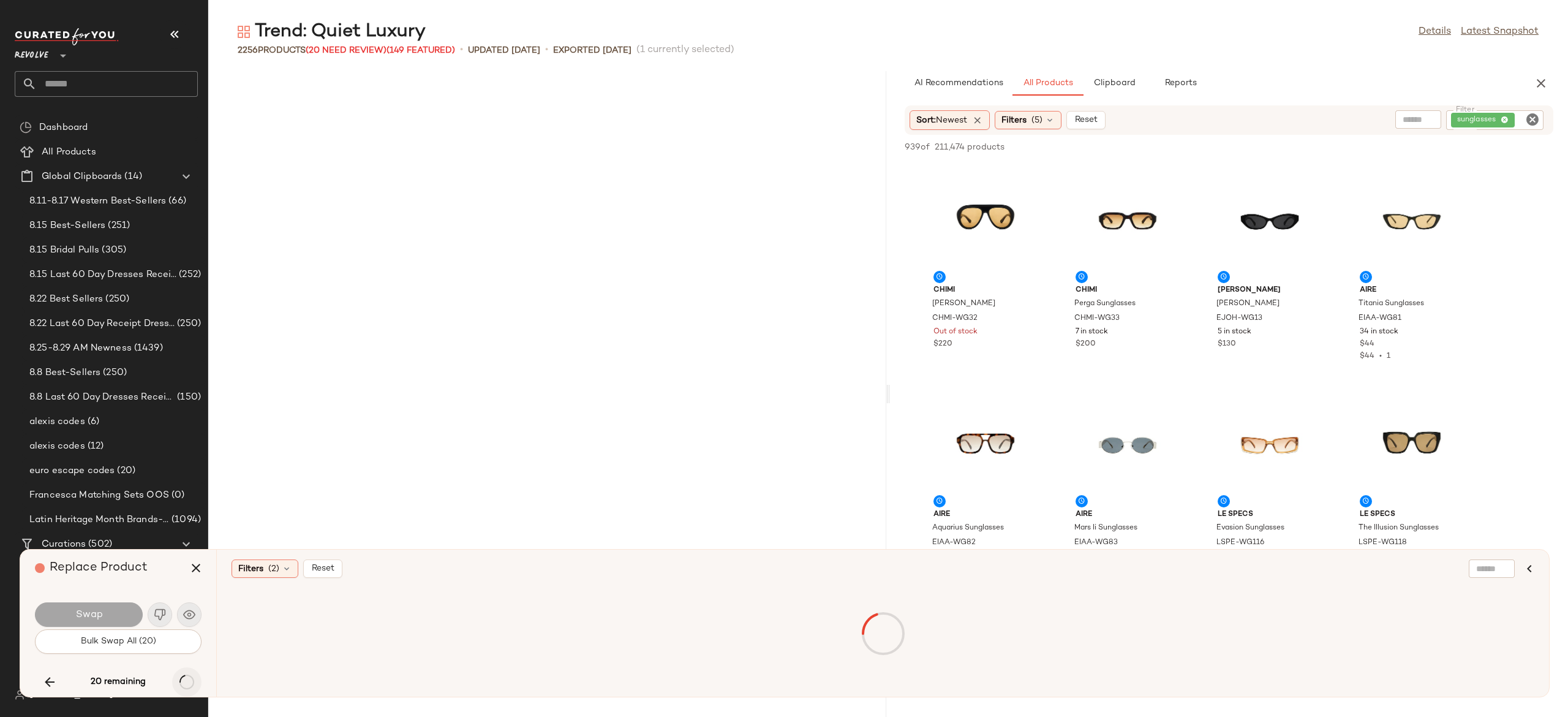
scroll to position [7401, 0]
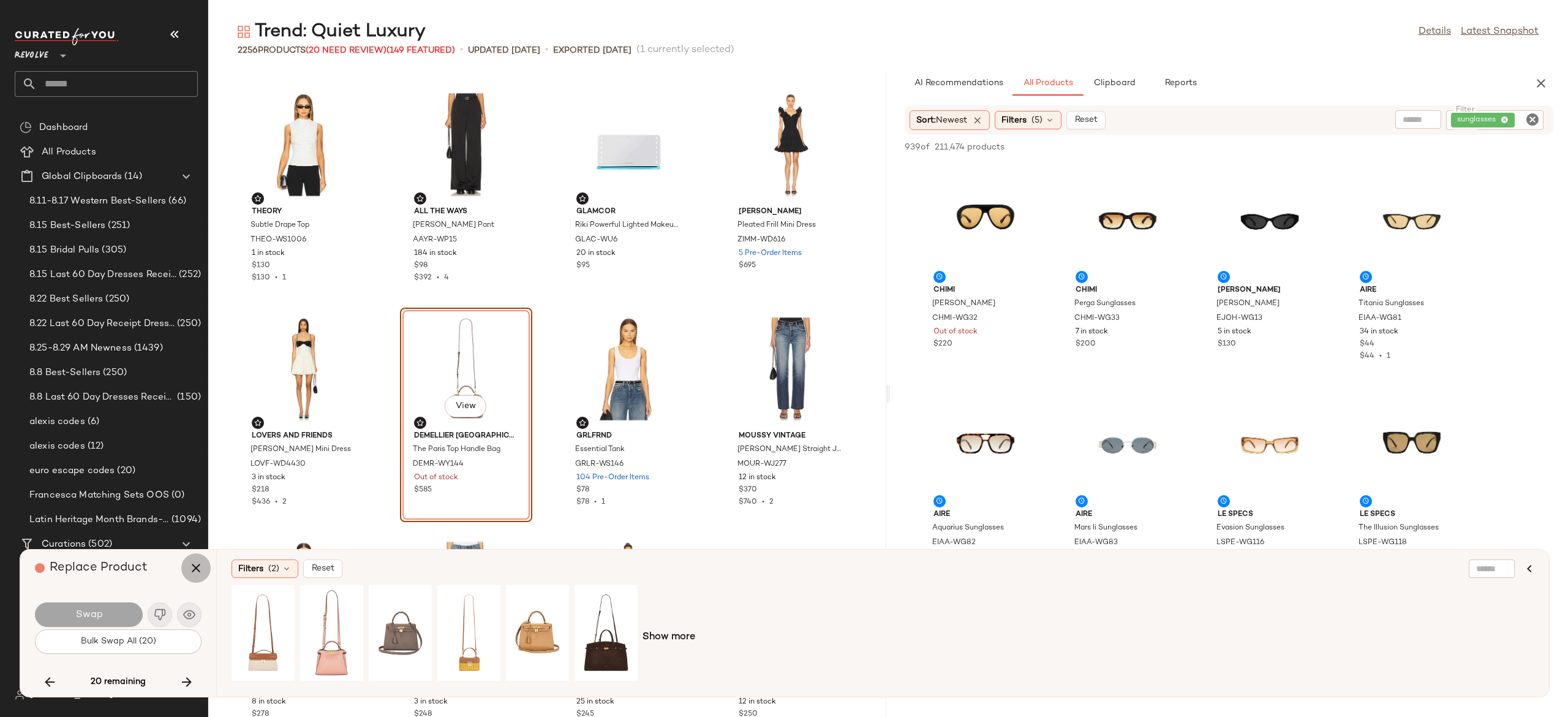
click at [194, 571] on icon "button" at bounding box center [196, 568] width 15 height 15
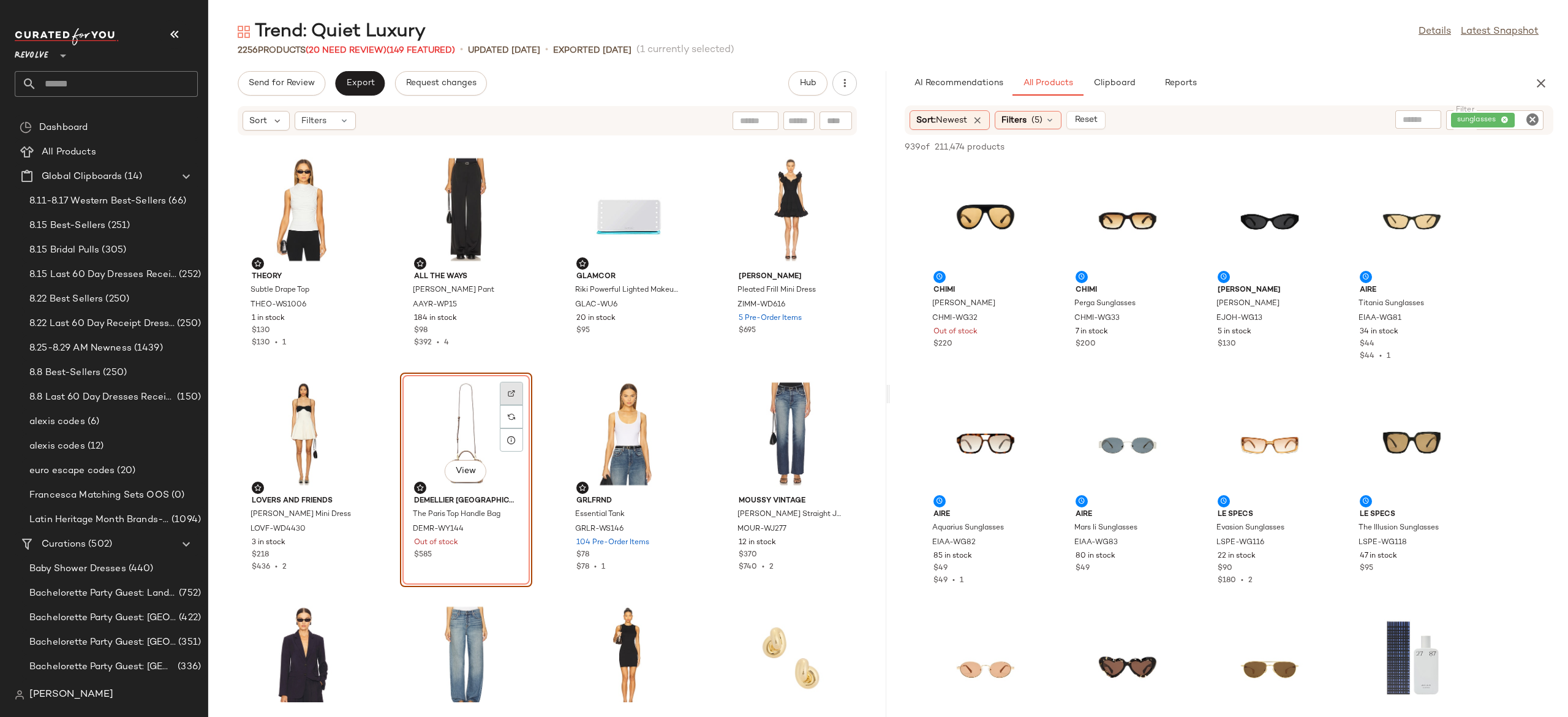
click at [508, 391] on img at bounding box center [512, 393] width 8 height 8
click at [1533, 118] on icon "Clear Filter" at bounding box center [1532, 119] width 15 height 15
type input "***"
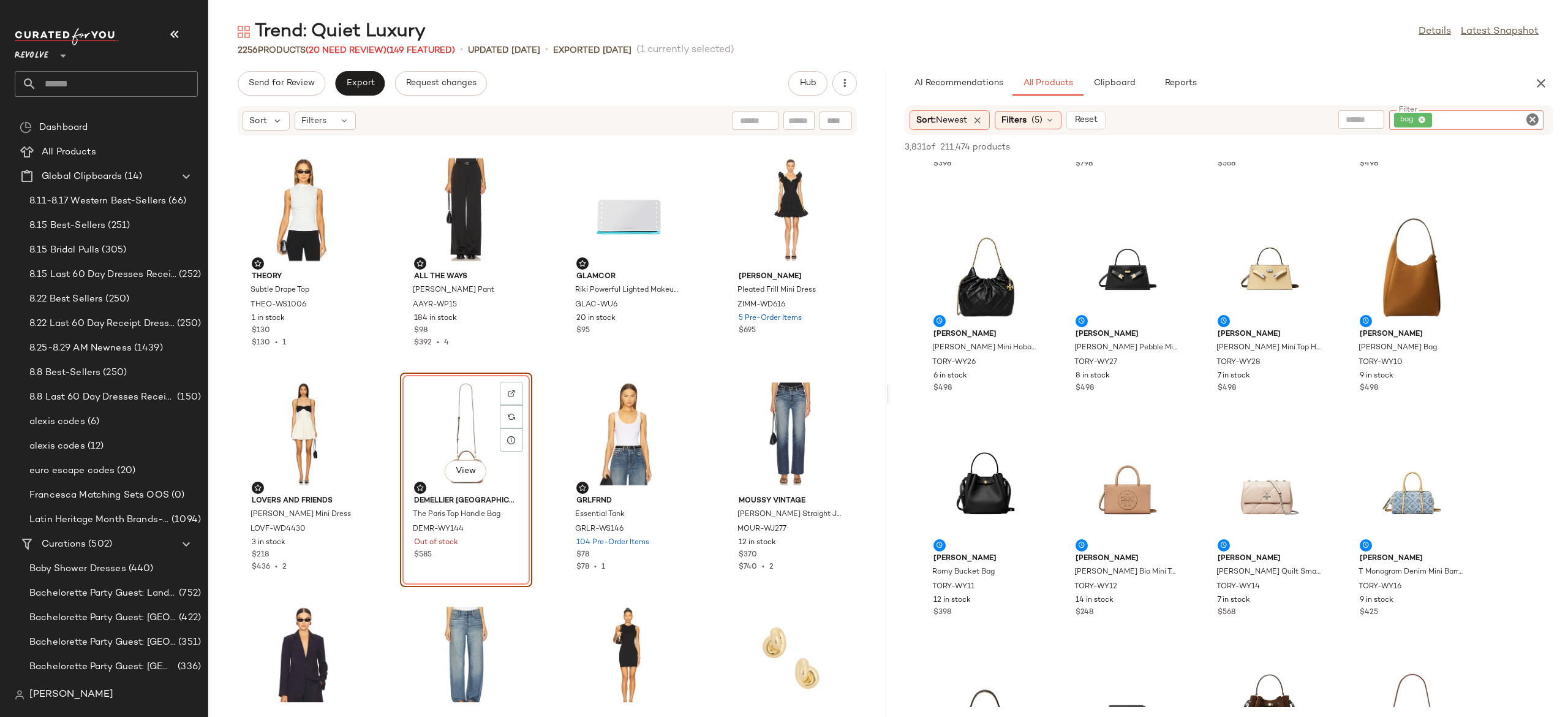
scroll to position [1300, 0]
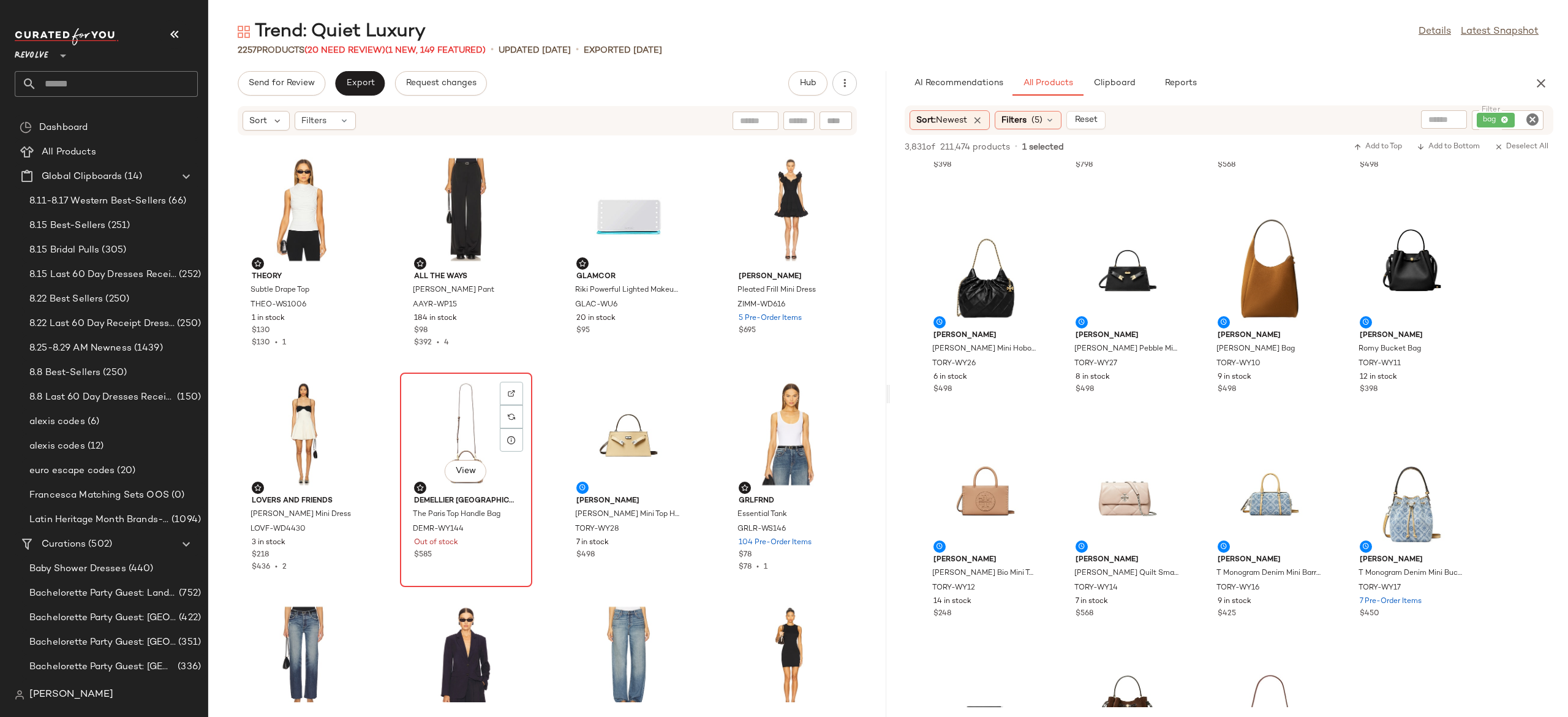
click at [471, 433] on div "View" at bounding box center [466, 433] width 124 height 114
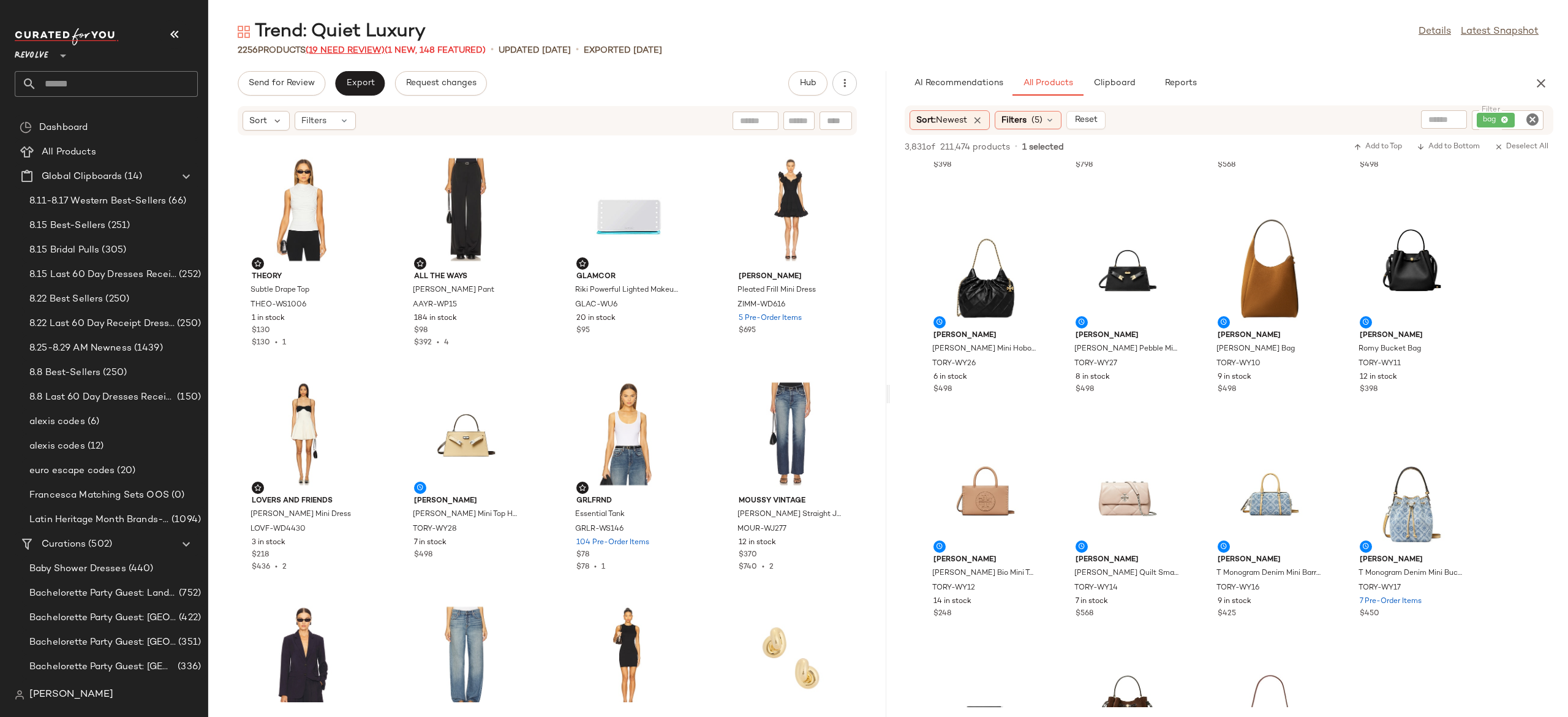
click at [370, 50] on span "(19 Need Review)" at bounding box center [345, 51] width 79 height 9
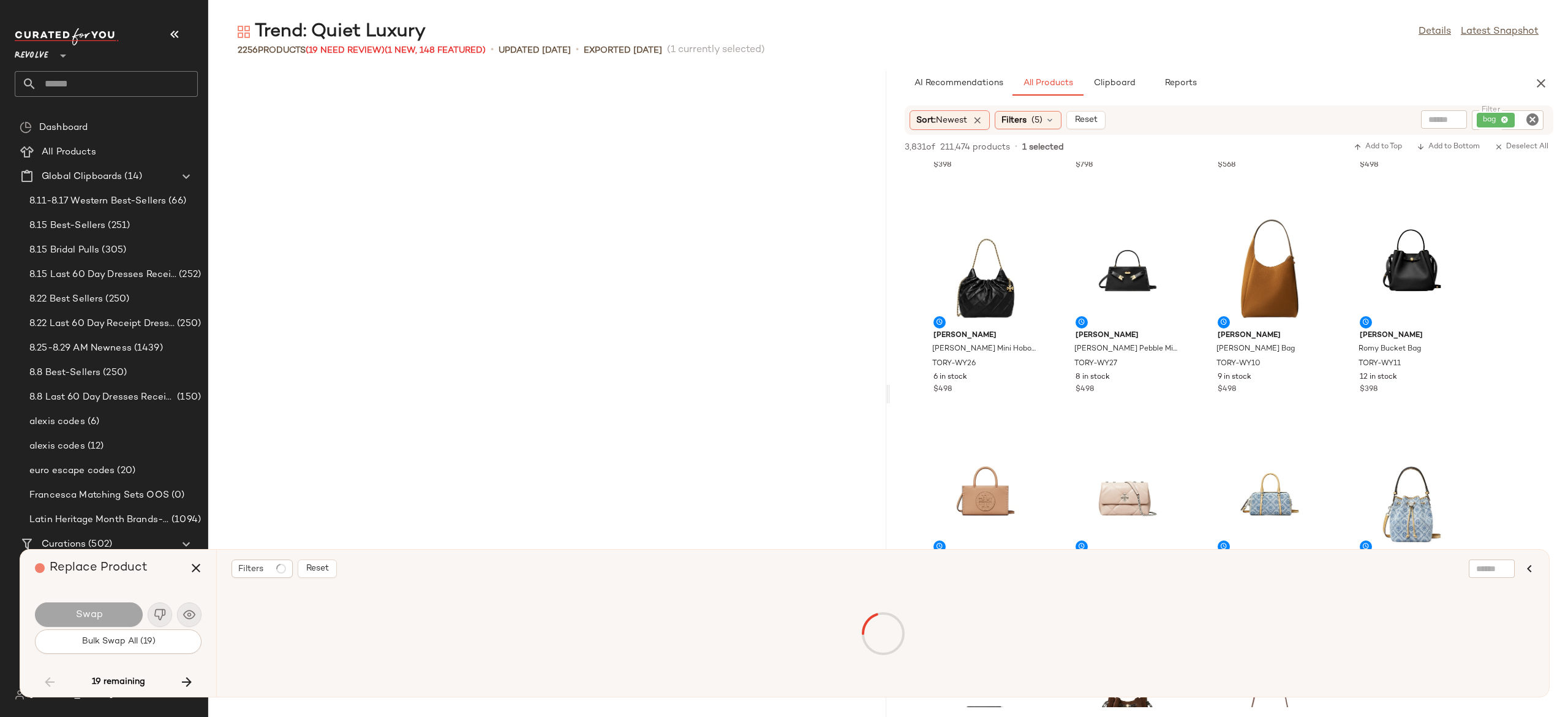
scroll to position [4037, 0]
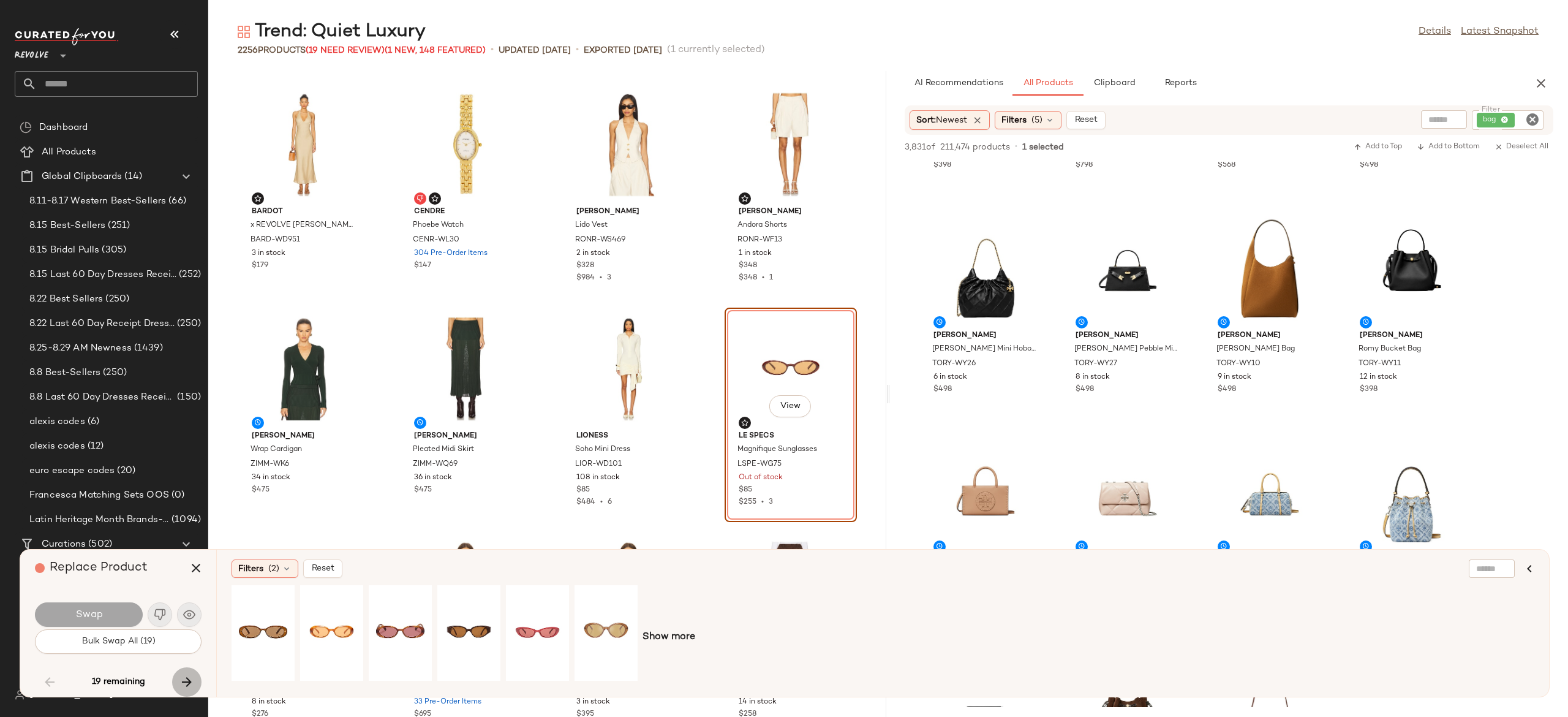
click at [183, 676] on icon "button" at bounding box center [187, 682] width 15 height 15
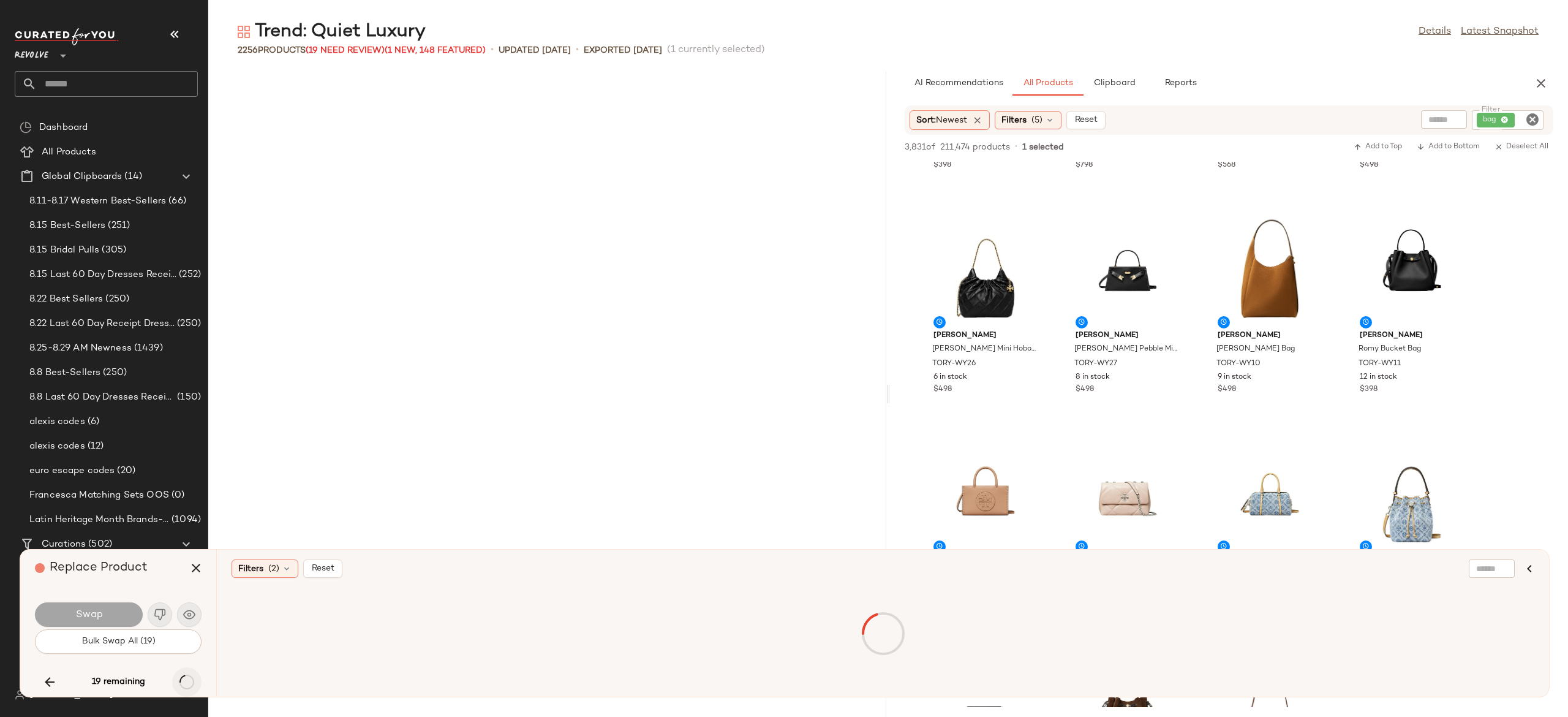
scroll to position [4709, 0]
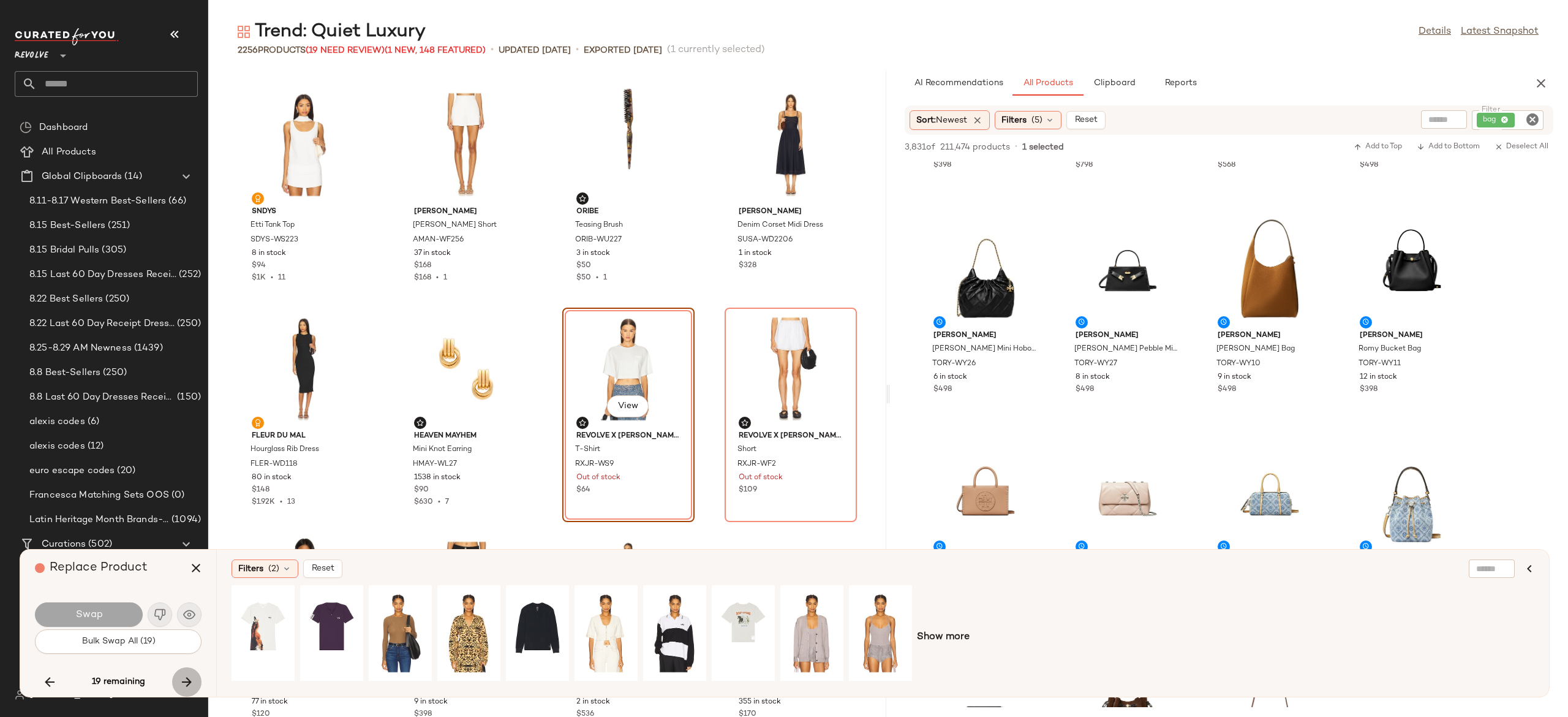
click at [183, 676] on icon "button" at bounding box center [187, 682] width 15 height 15
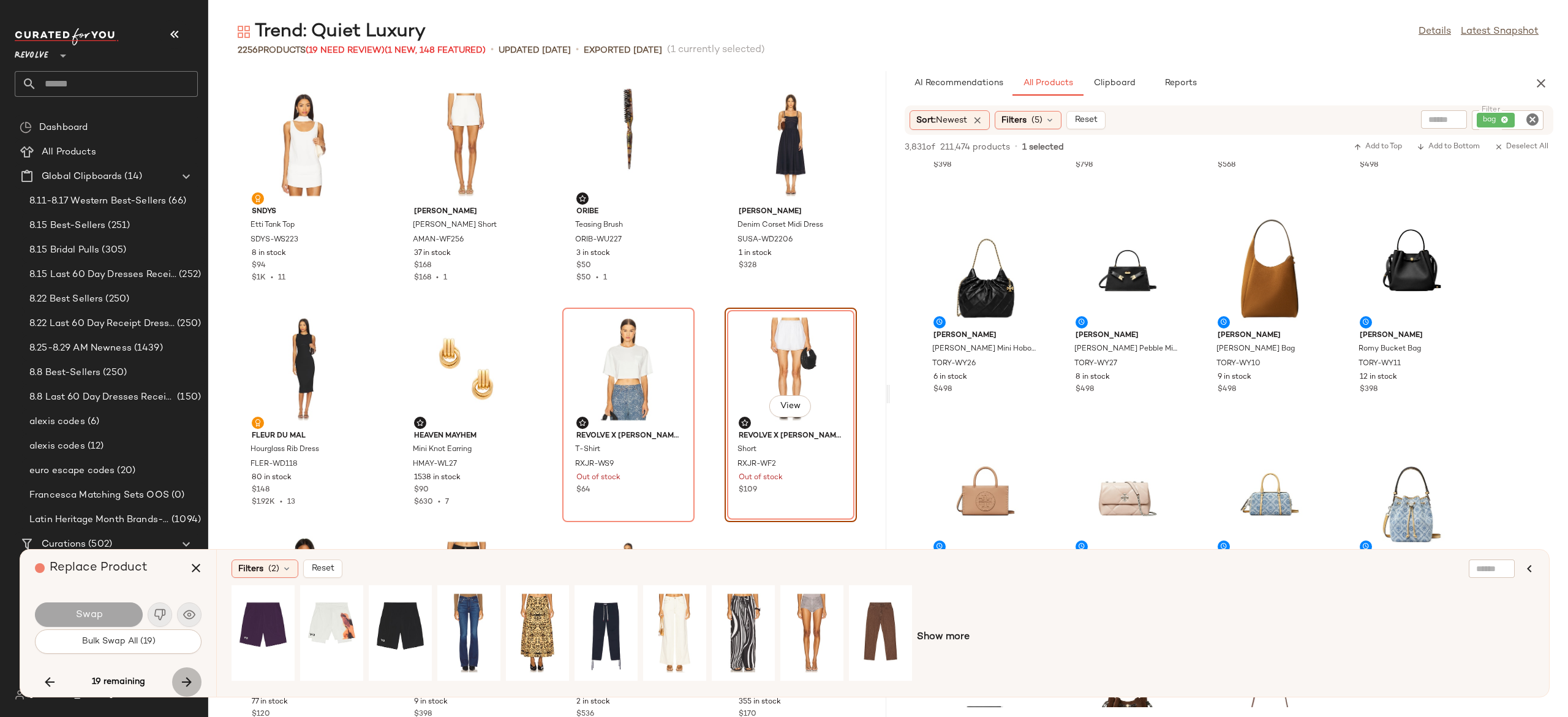
click at [183, 676] on icon "button" at bounding box center [187, 682] width 15 height 15
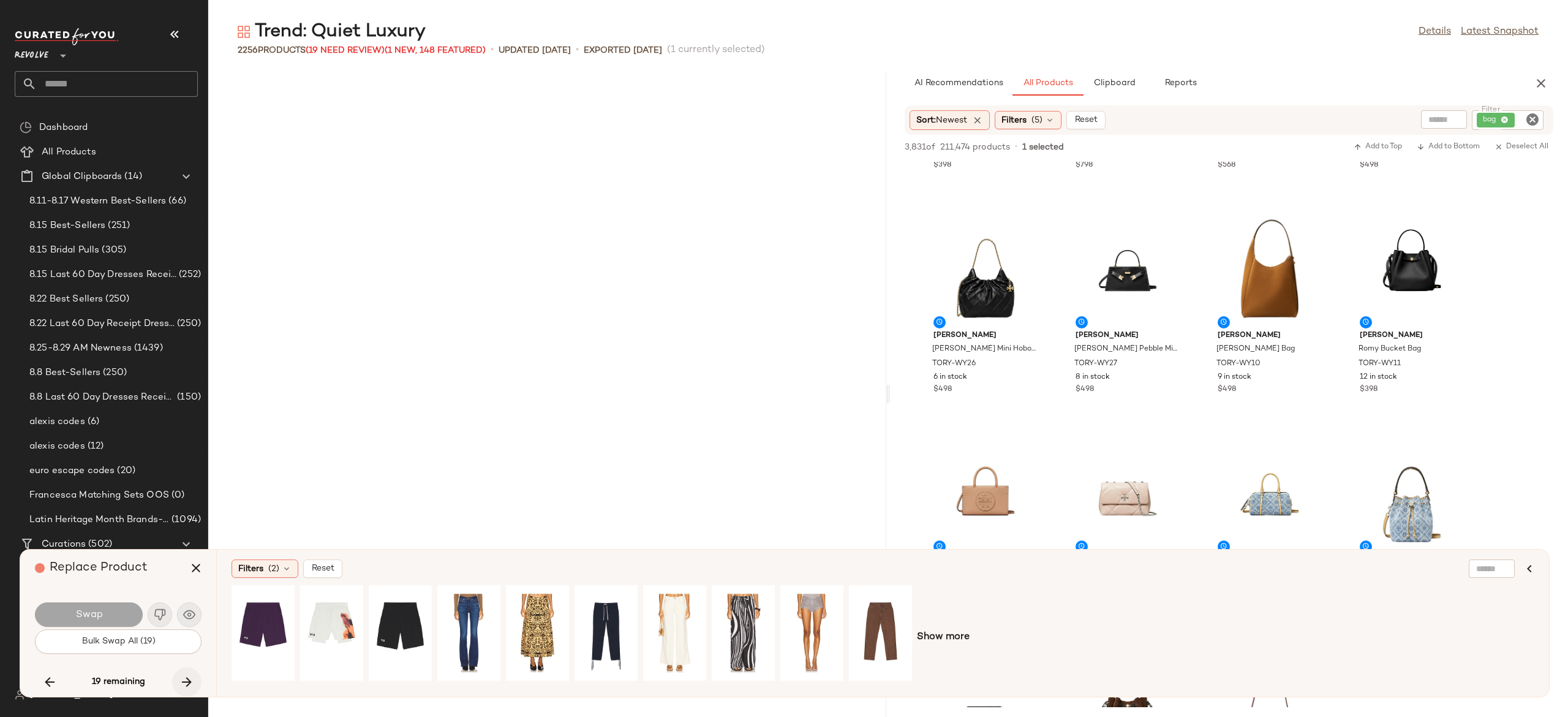
scroll to position [12782, 0]
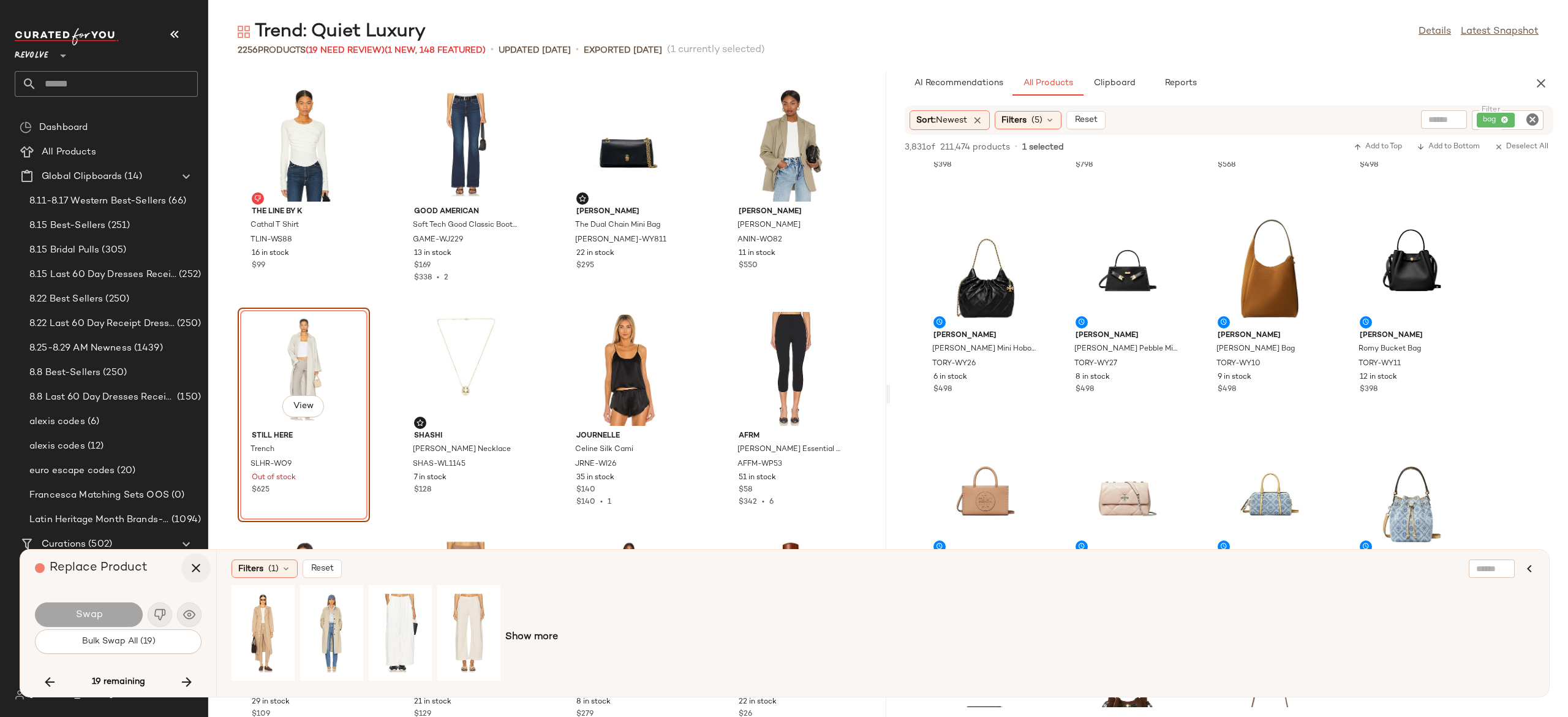
click at [195, 567] on icon "button" at bounding box center [196, 568] width 15 height 15
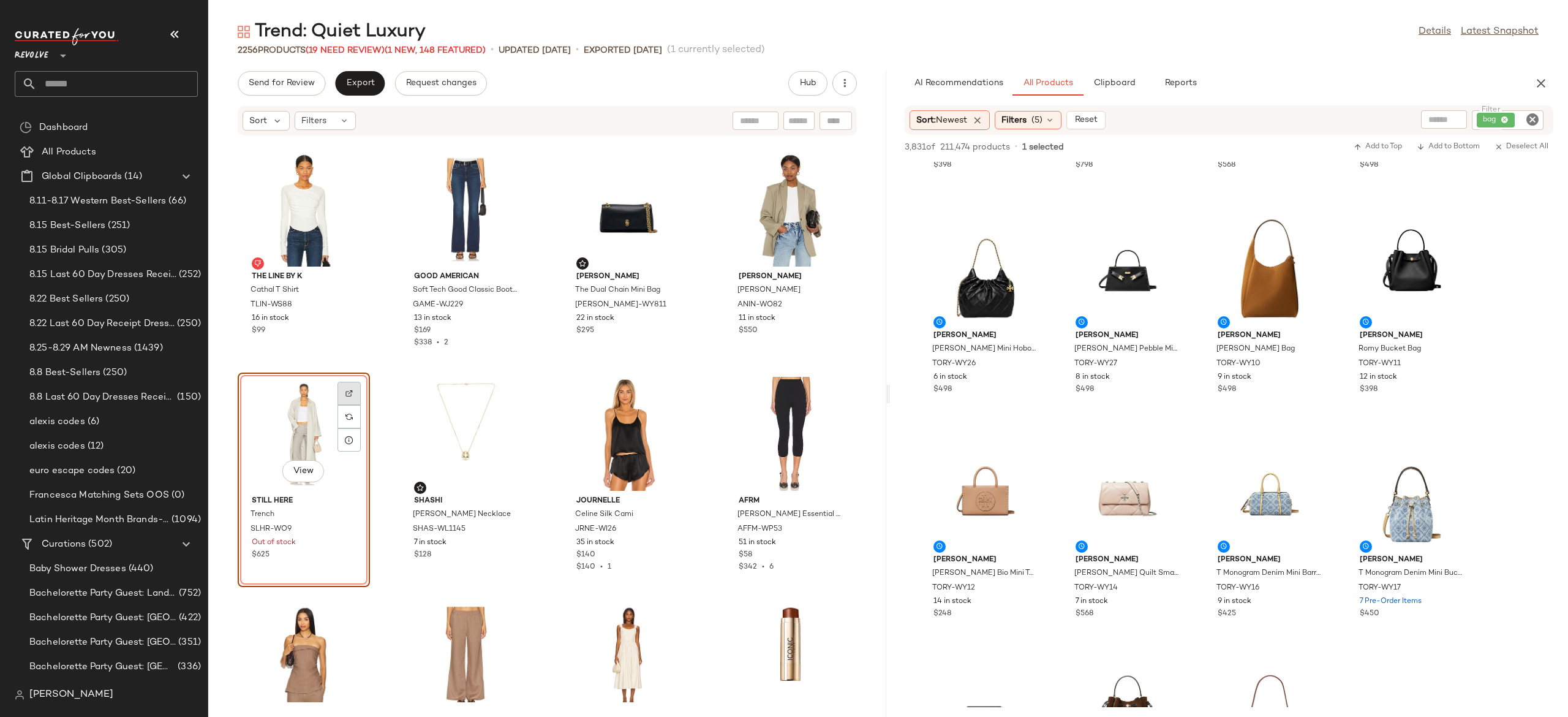
click at [350, 391] on img at bounding box center [350, 393] width 8 height 8
click at [1524, 118] on input "Filter" at bounding box center [1528, 120] width 22 height 13
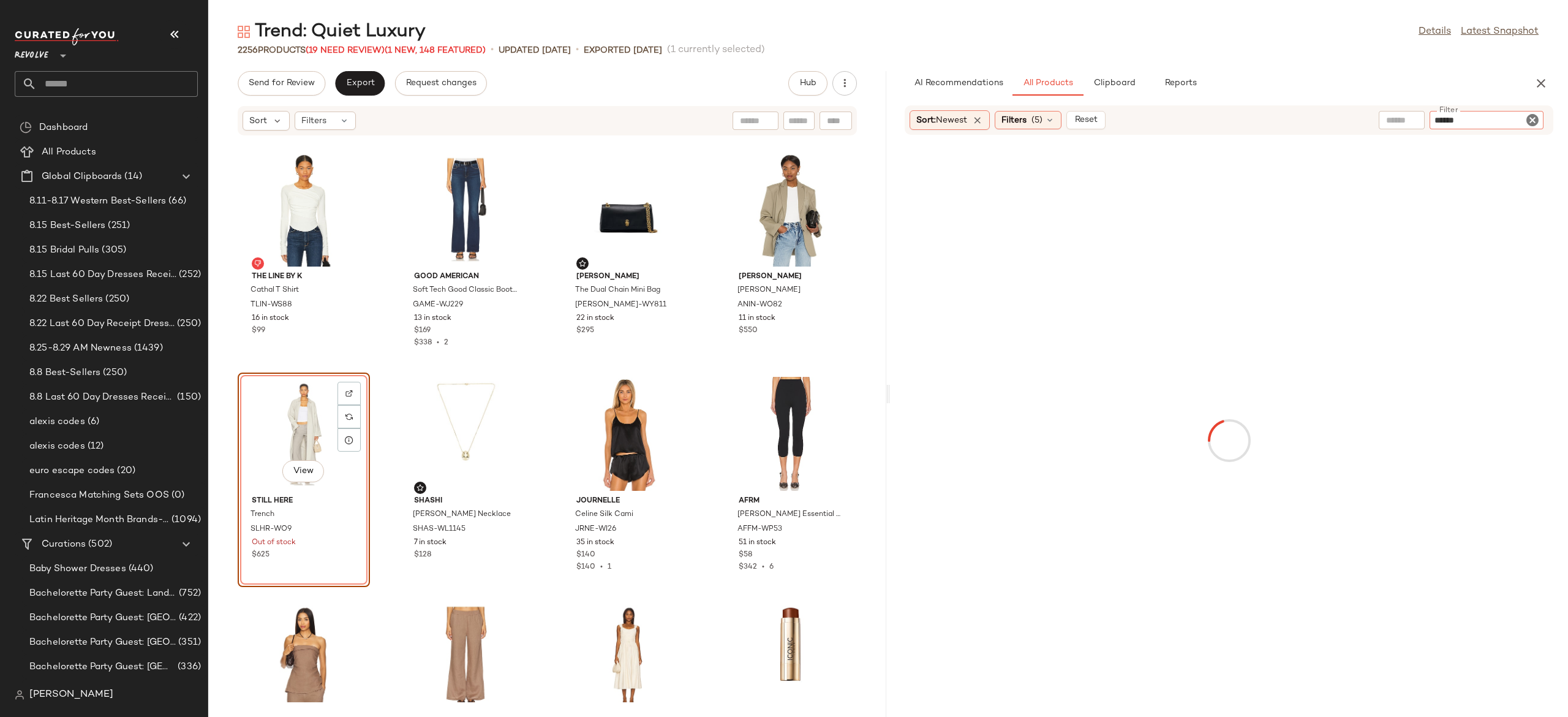
type input "******"
click at [1532, 122] on icon "Clear Filter" at bounding box center [1532, 119] width 15 height 15
click at [1405, 122] on input "text" at bounding box center [1401, 120] width 31 height 13
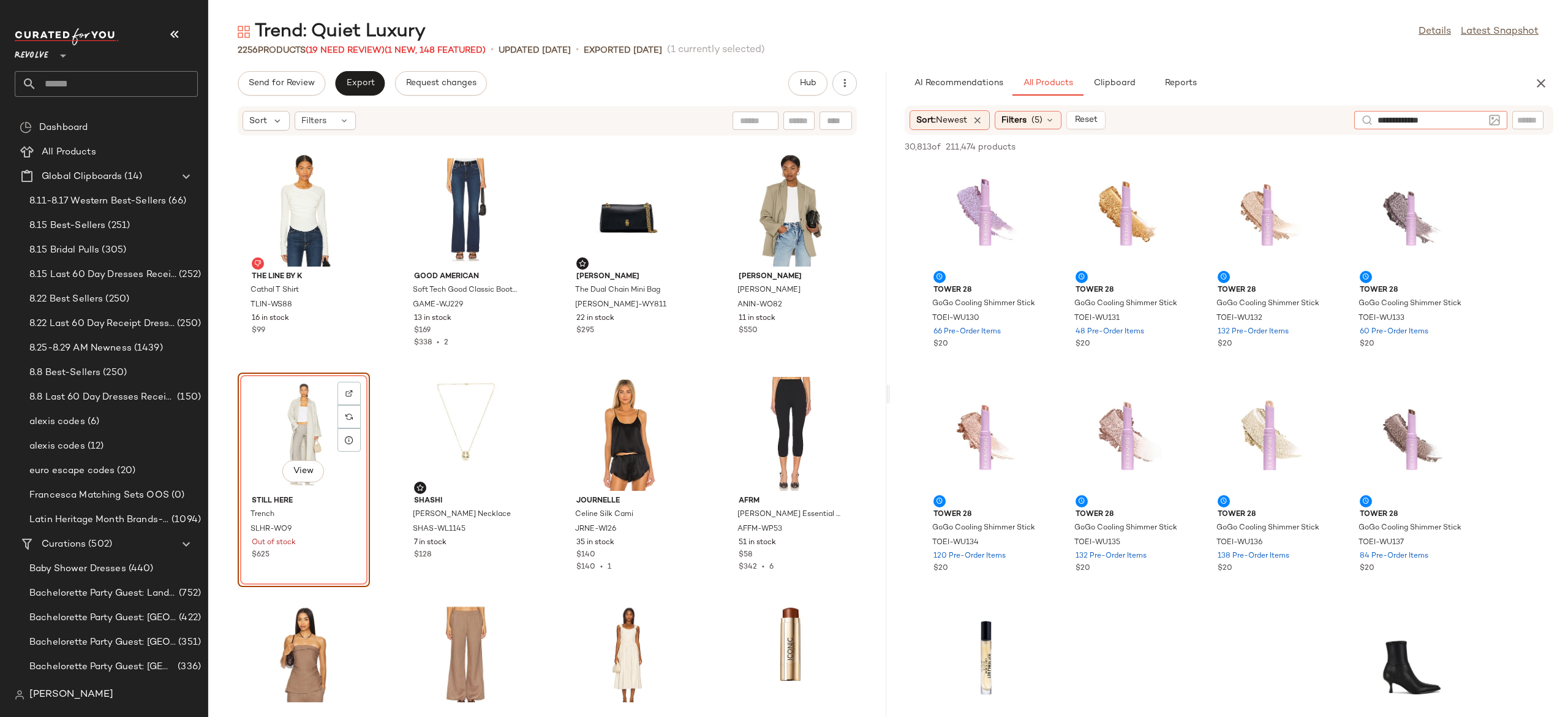
type input "**********"
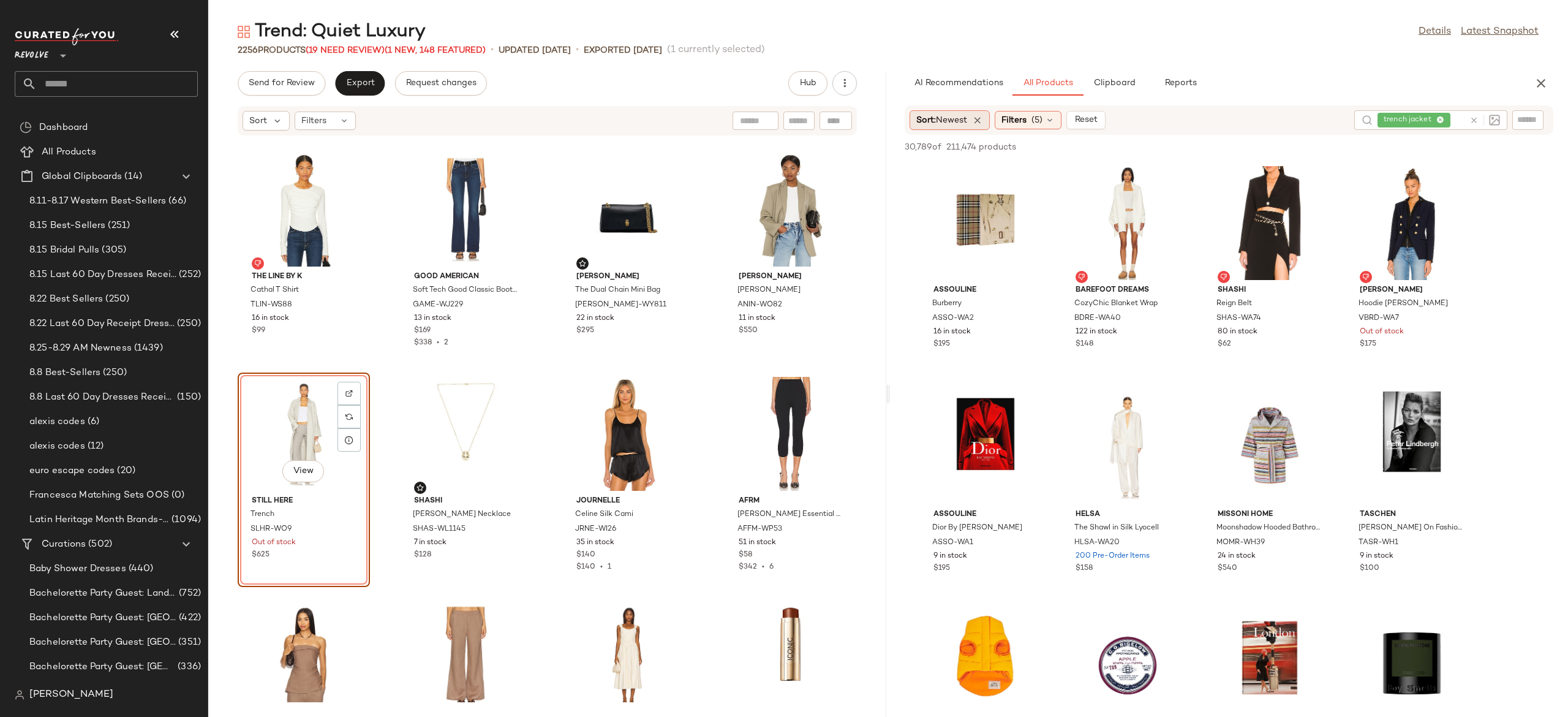
click at [976, 127] on div "Sort: Newest" at bounding box center [950, 121] width 80 height 20
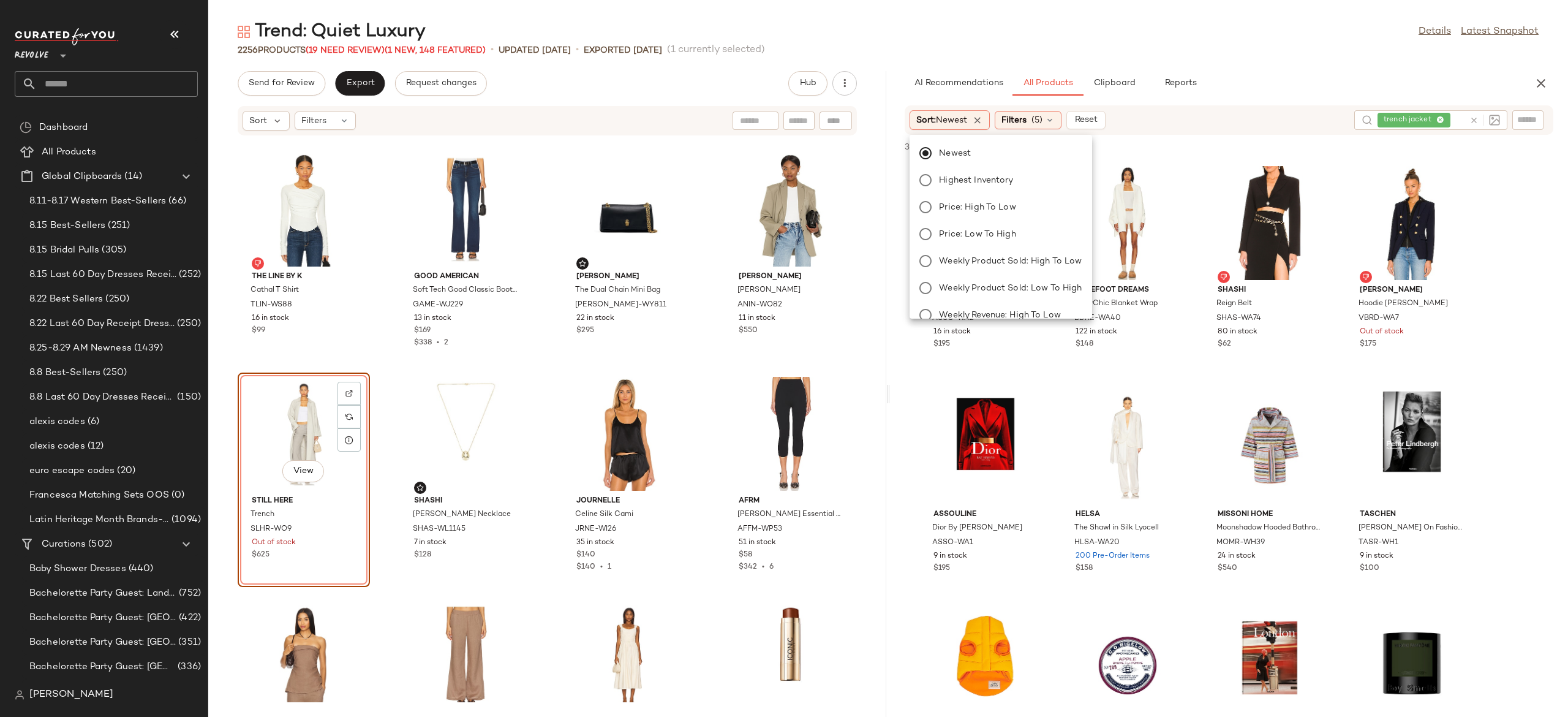
click at [1155, 134] on div "30,789 of 211,474 products • 0 selected Add to Top Add to Bottom Deselect All" at bounding box center [1228, 148] width 678 height 27
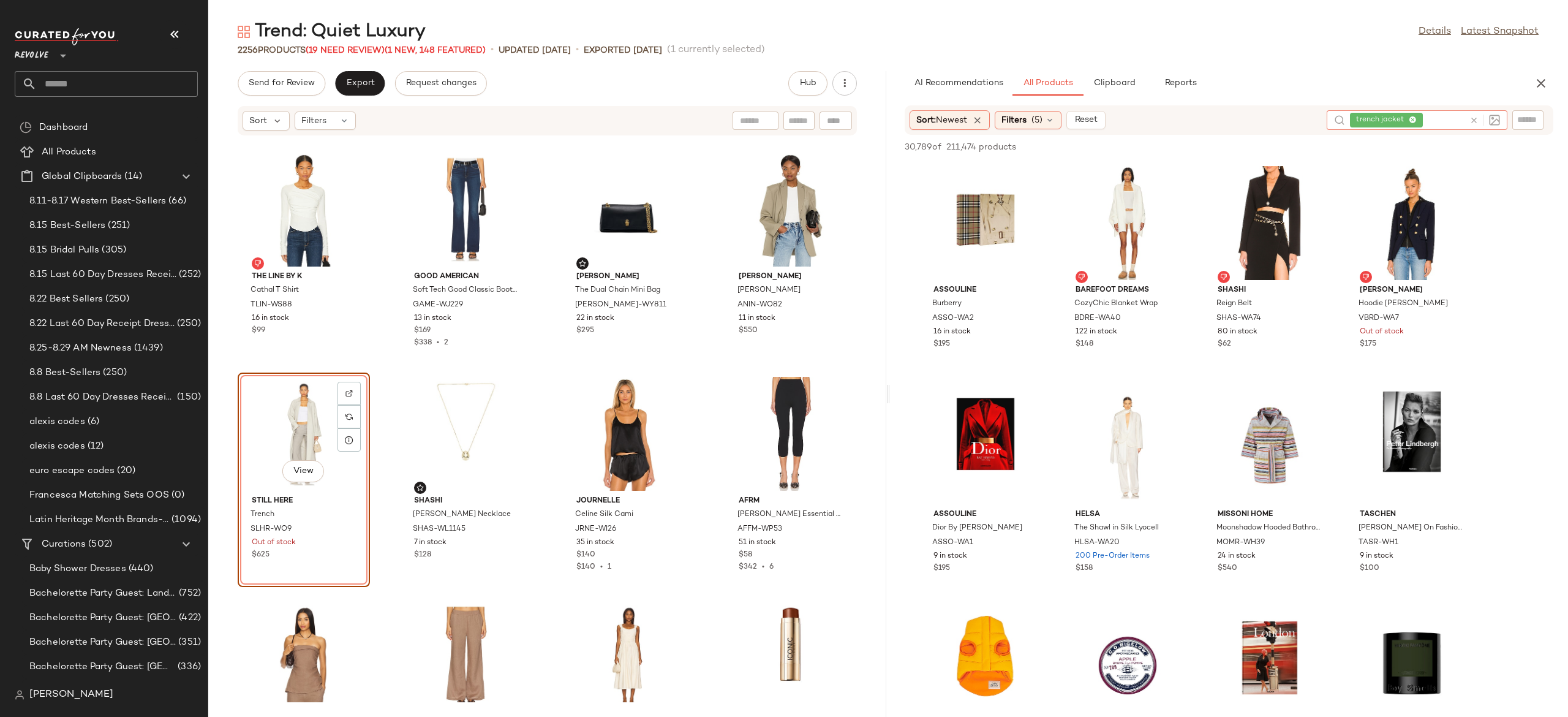
click at [1474, 119] on icon at bounding box center [1474, 121] width 9 height 9
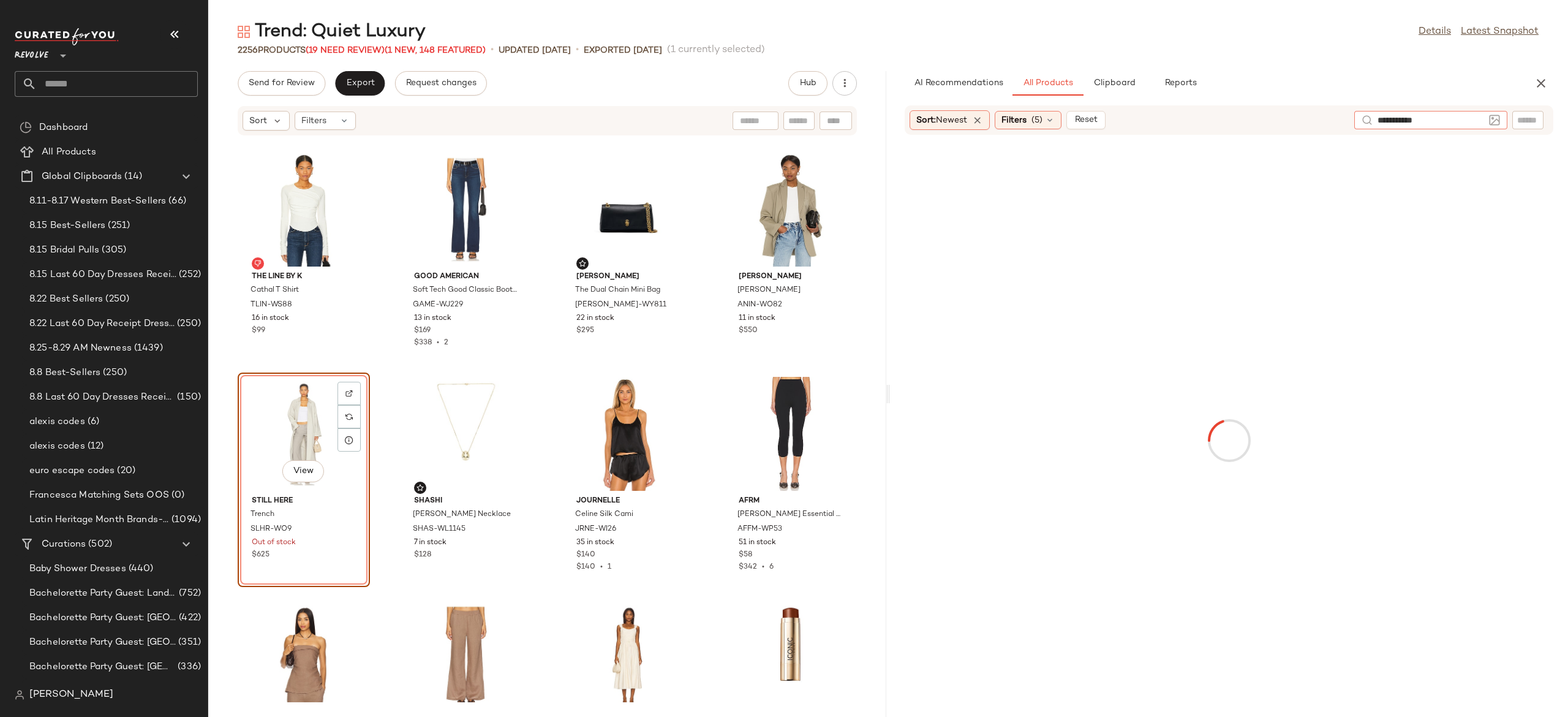
type input "**********"
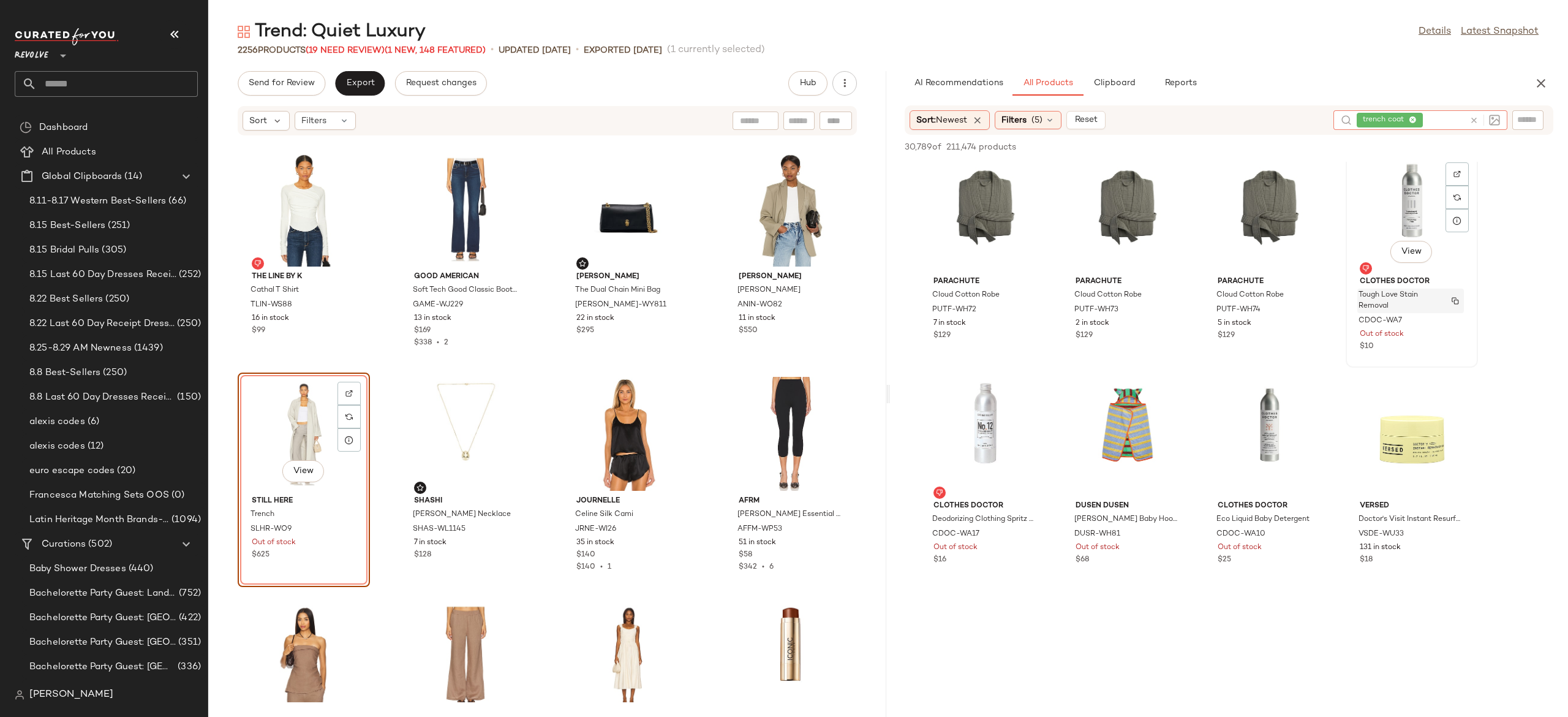
scroll to position [1131, 0]
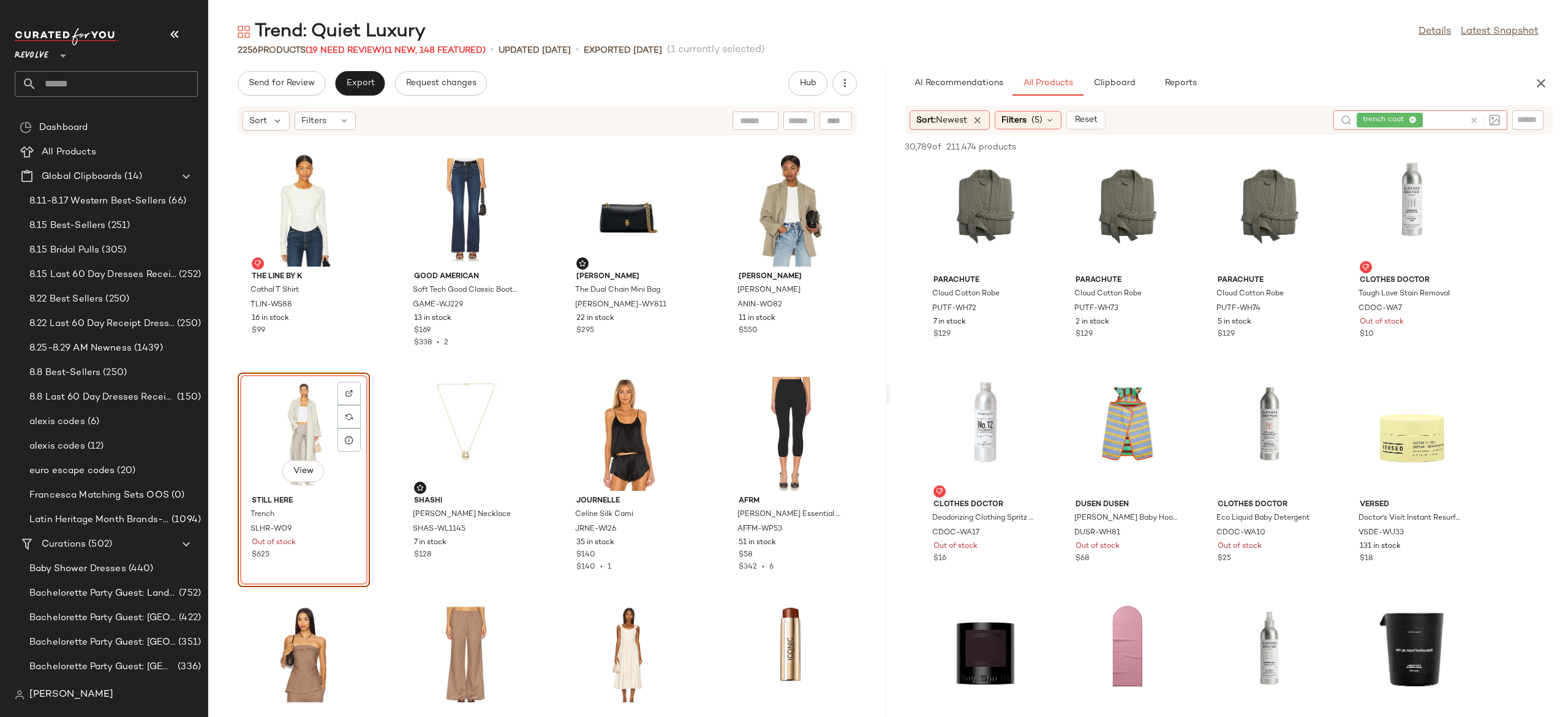
click at [1474, 116] on icon at bounding box center [1474, 121] width 9 height 9
click at [1523, 115] on input "Filter" at bounding box center [1487, 120] width 104 height 13
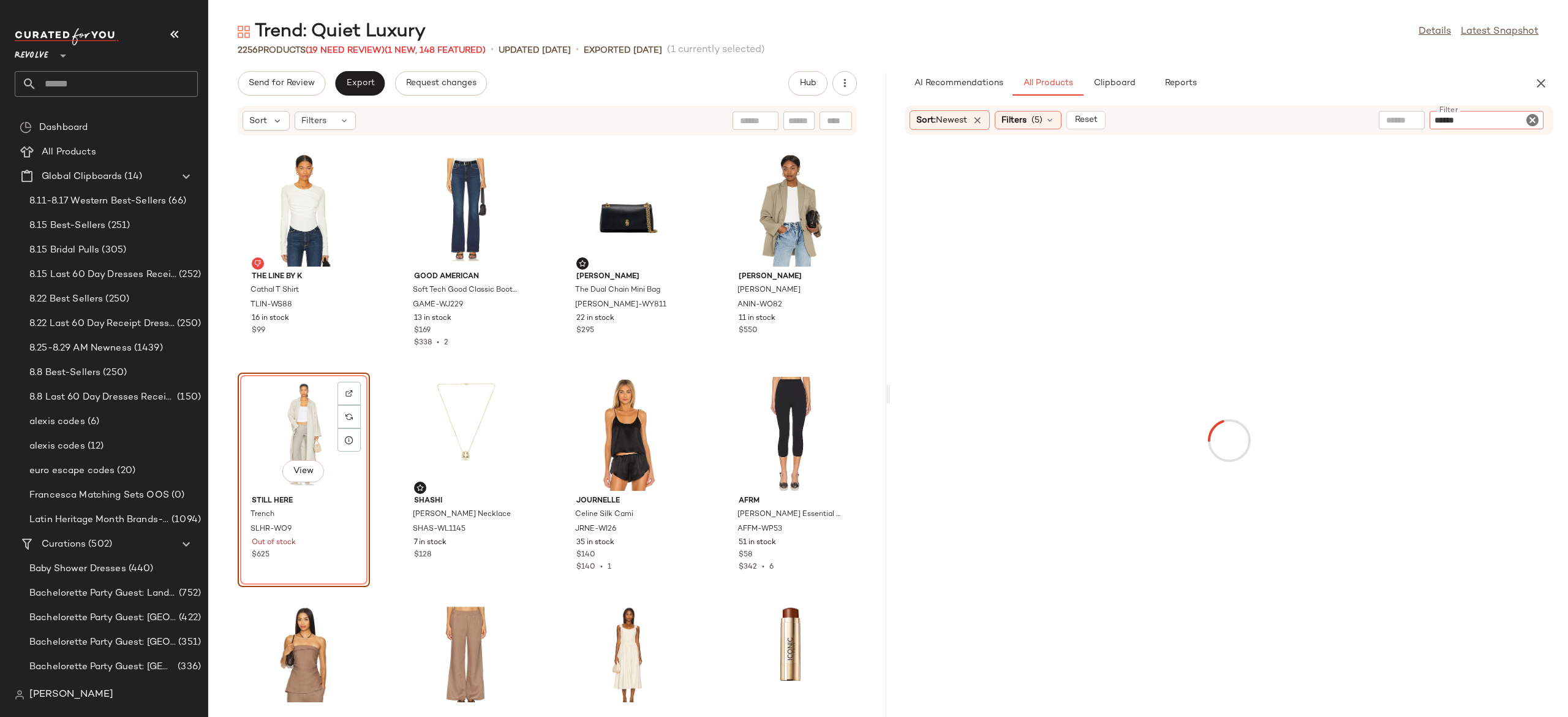
type input "******"
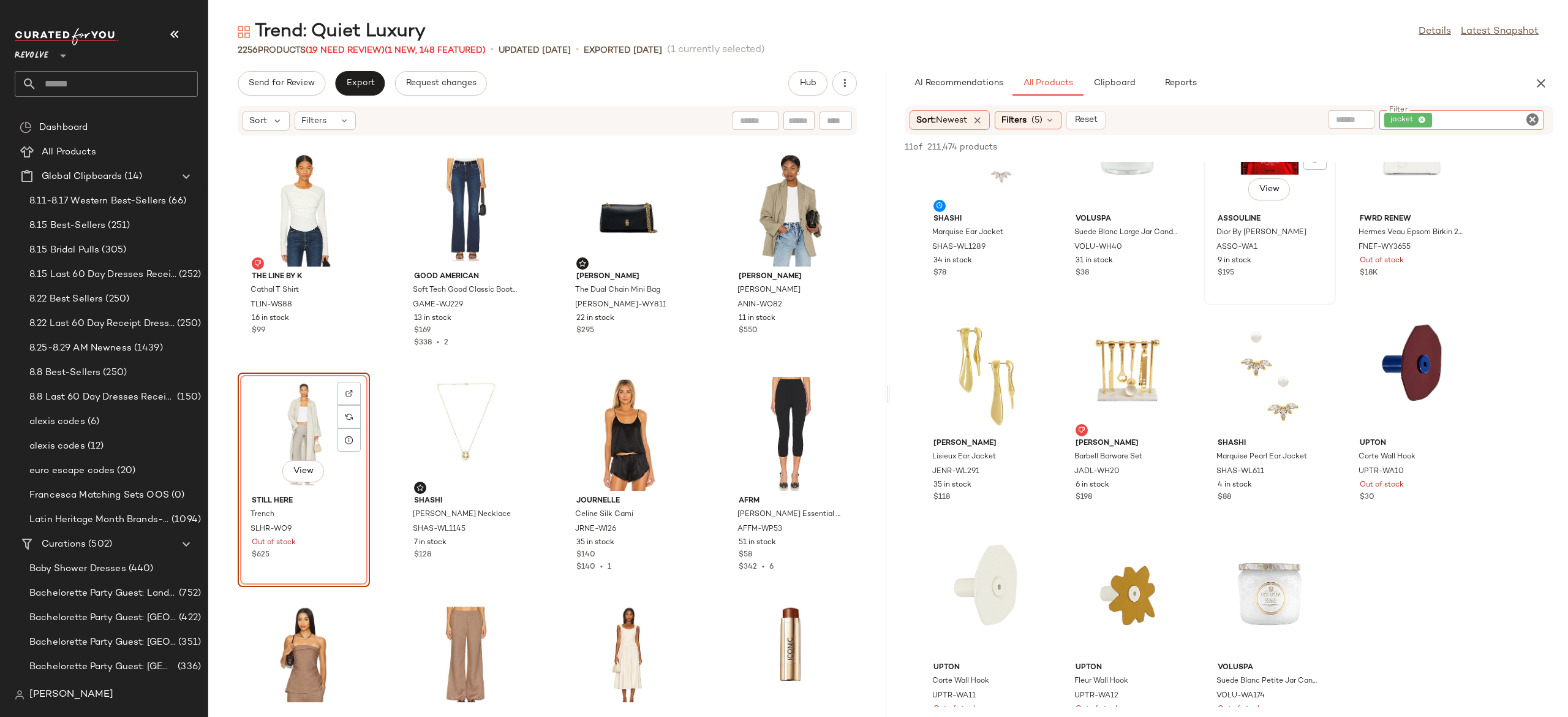
scroll to position [0, 0]
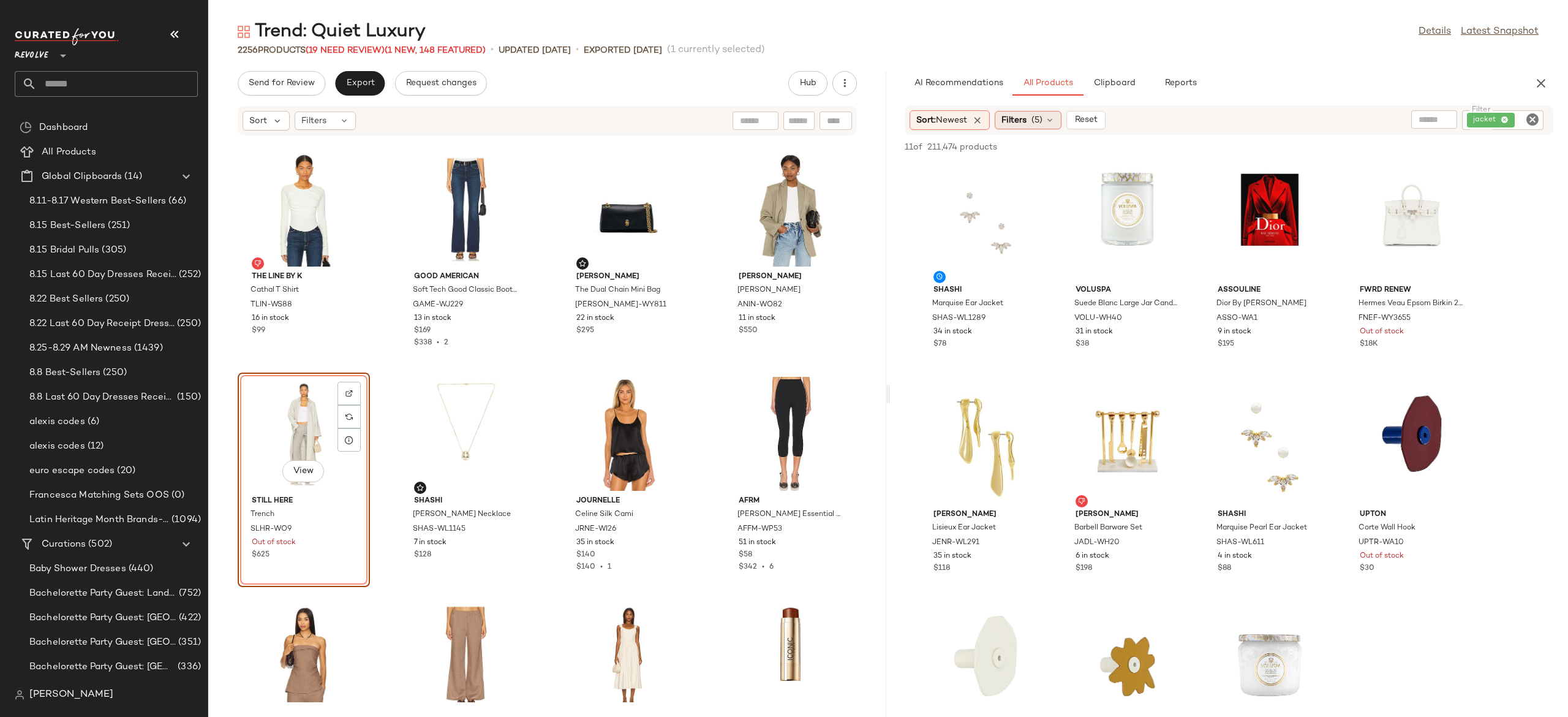
click at [1053, 115] on icon at bounding box center [1049, 120] width 10 height 10
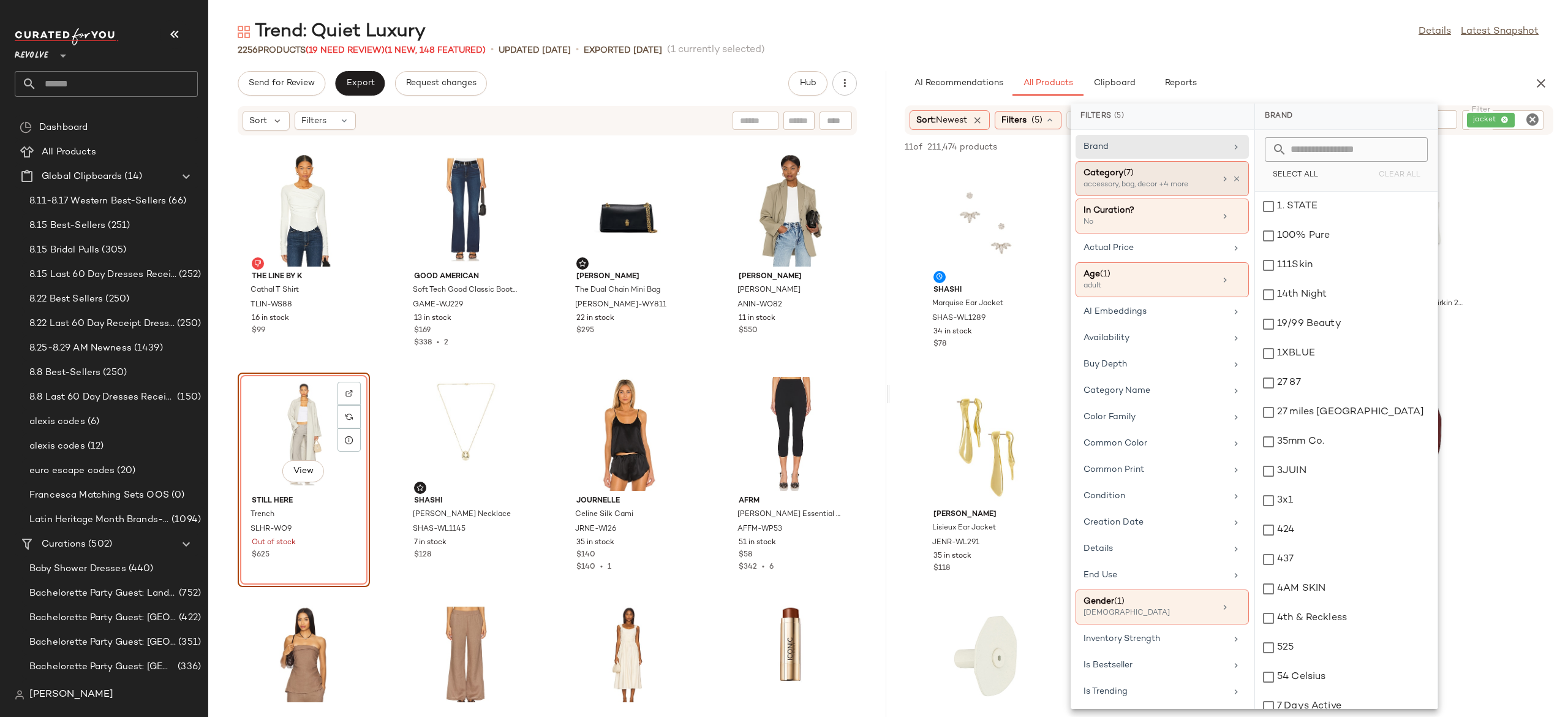
click at [1184, 178] on div "Category (7)" at bounding box center [1149, 173] width 131 height 13
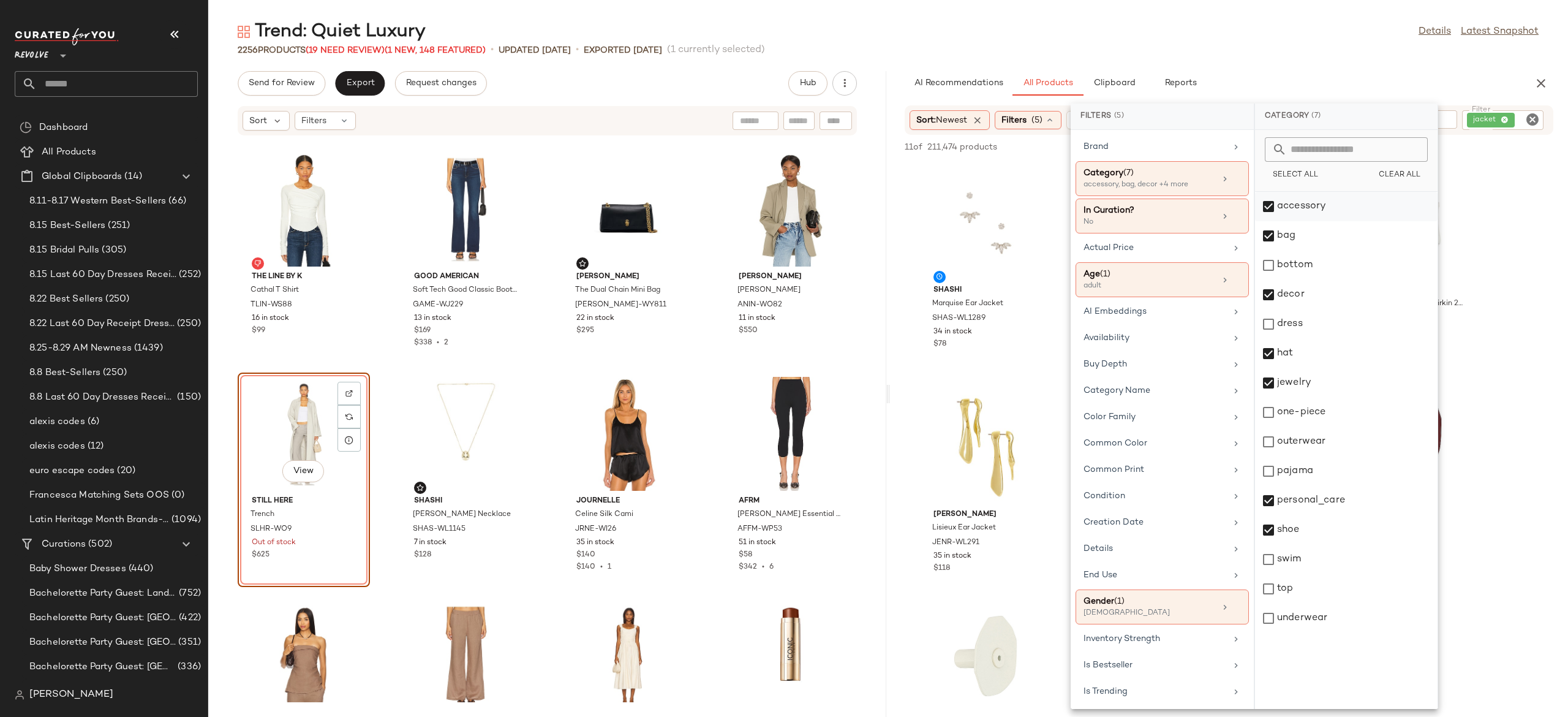
click at [1268, 203] on div "accessory" at bounding box center [1347, 207] width 183 height 29
click at [1268, 234] on div "bag" at bounding box center [1347, 236] width 183 height 29
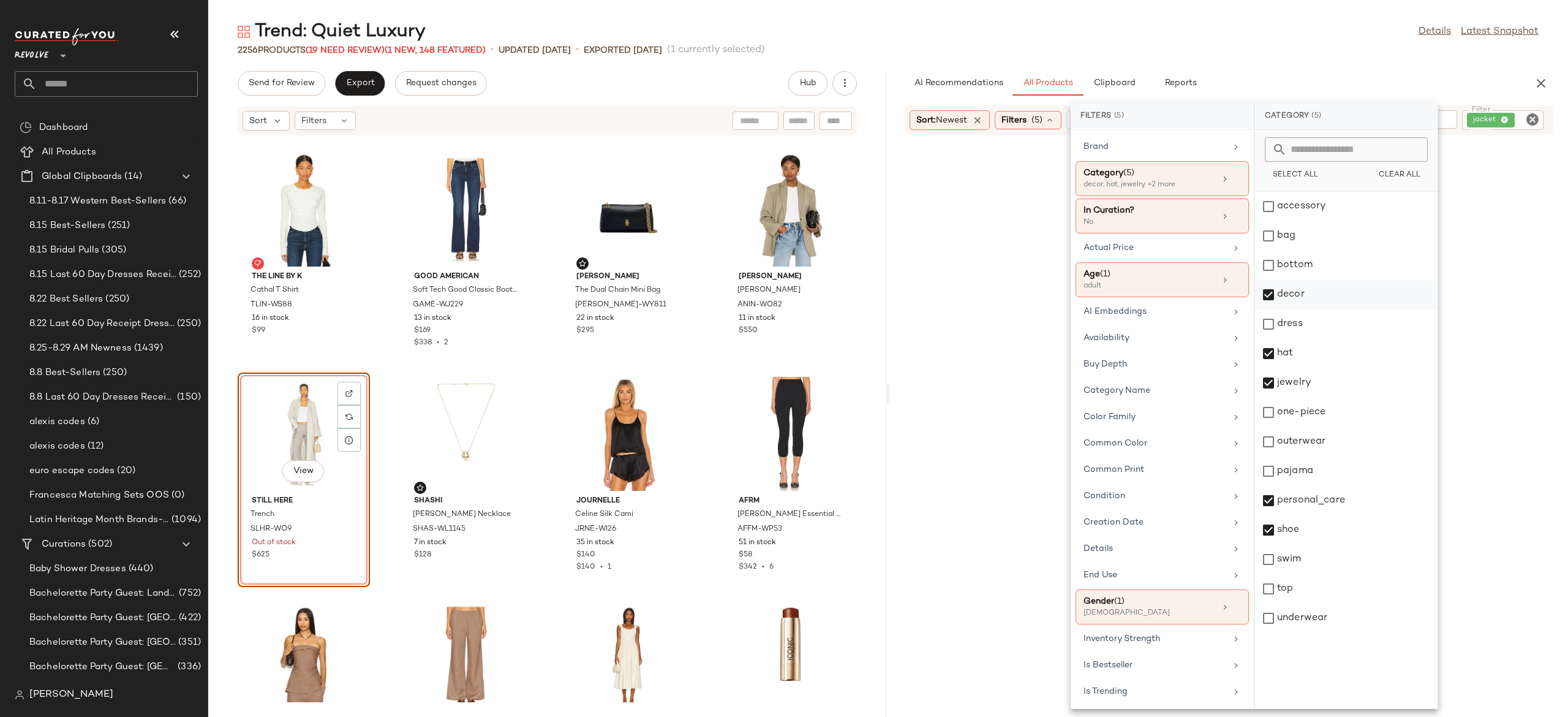
click at [1270, 292] on div "decor" at bounding box center [1347, 294] width 183 height 29
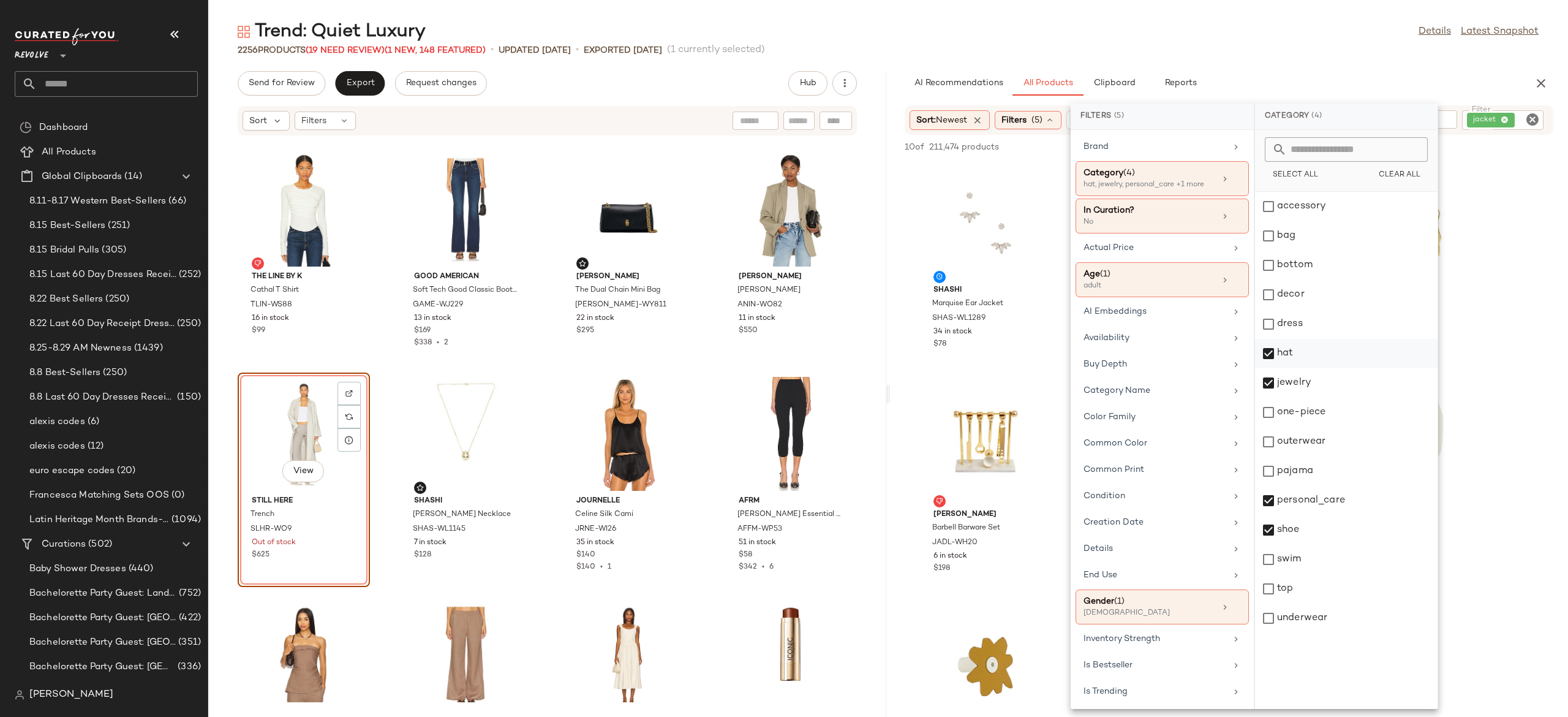
click at [1270, 352] on div "hat" at bounding box center [1347, 354] width 183 height 29
click at [1270, 383] on div "jewelry" at bounding box center [1347, 383] width 183 height 29
click at [1268, 497] on div "personal_care" at bounding box center [1347, 500] width 183 height 29
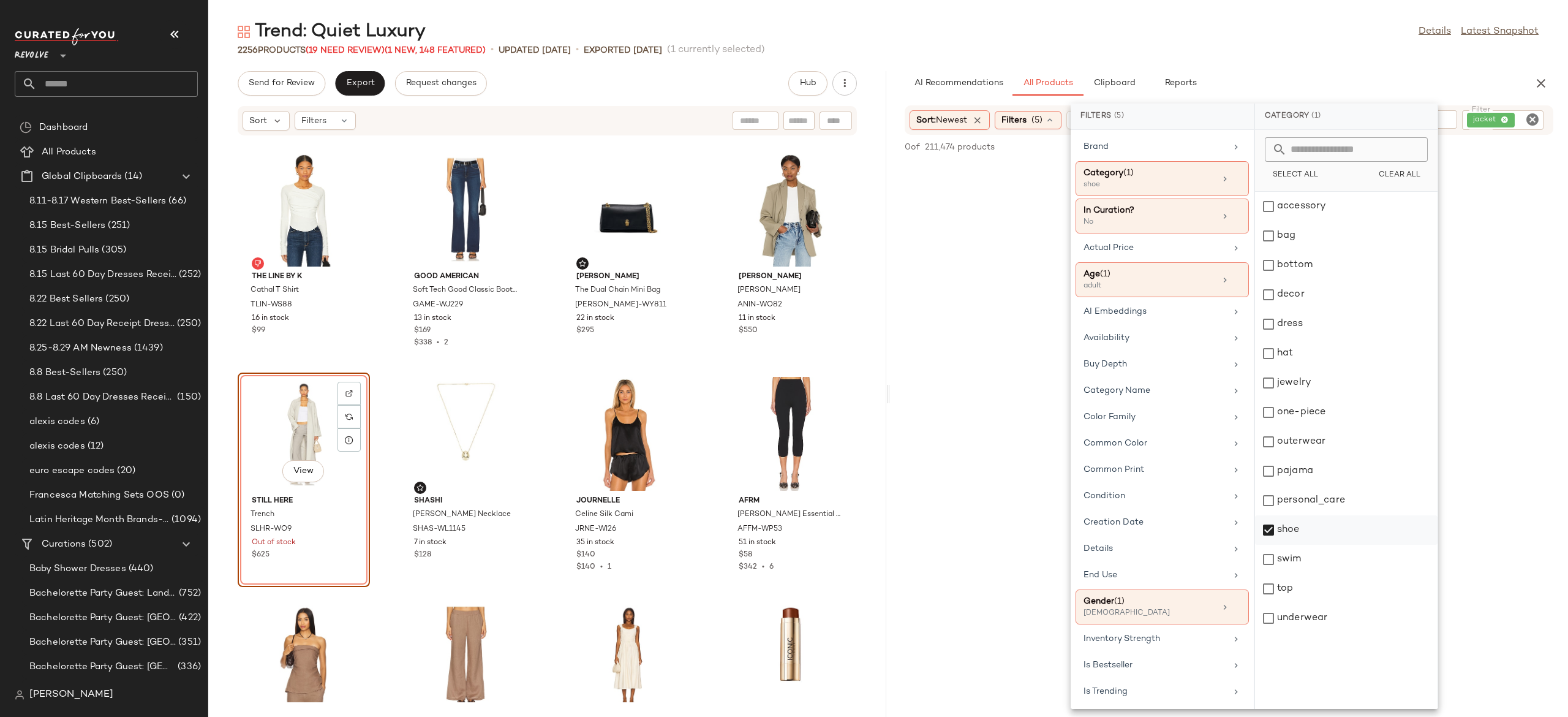
click at [1271, 524] on div "shoe" at bounding box center [1347, 530] width 183 height 29
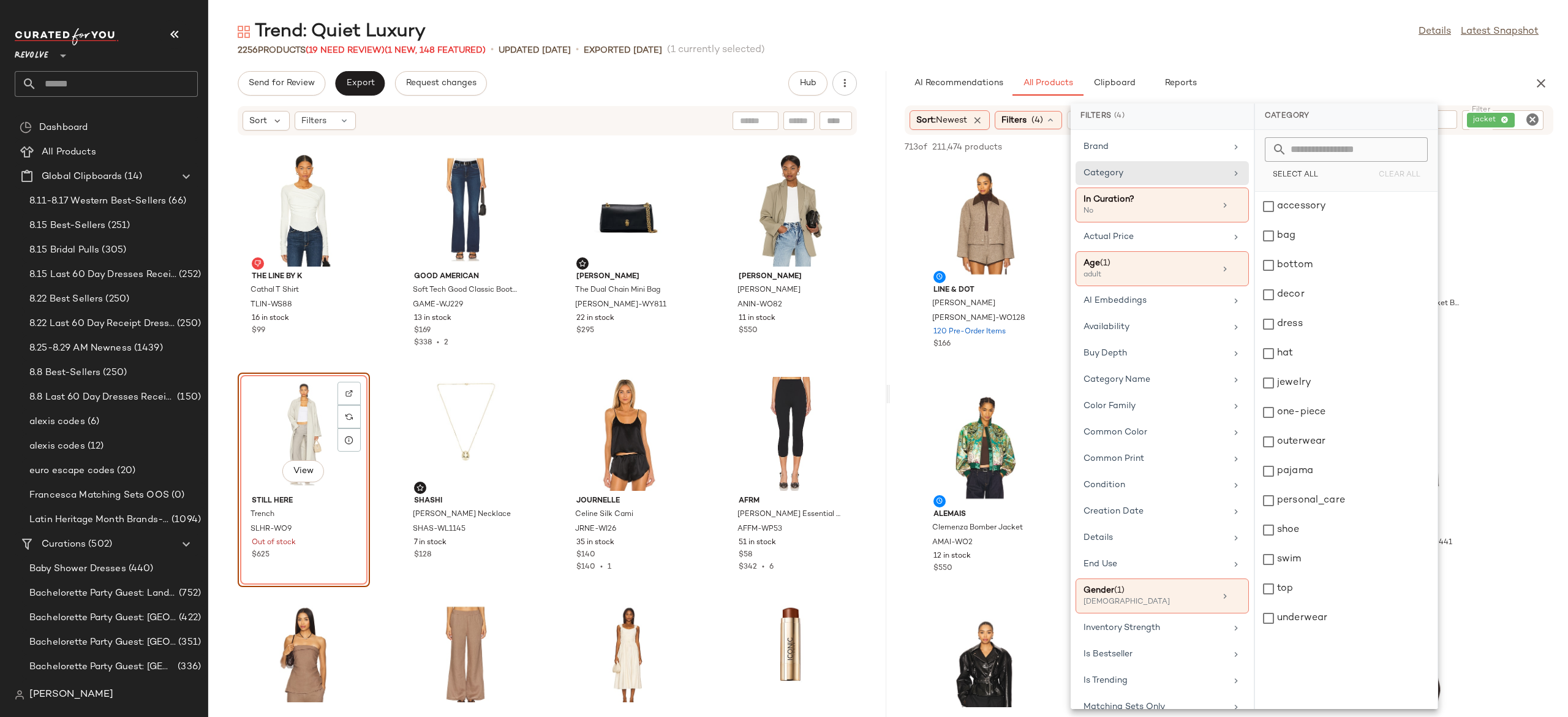
click at [1360, 74] on div "AI Recommendations All Products Clipboard Reports" at bounding box center [1209, 83] width 609 height 25
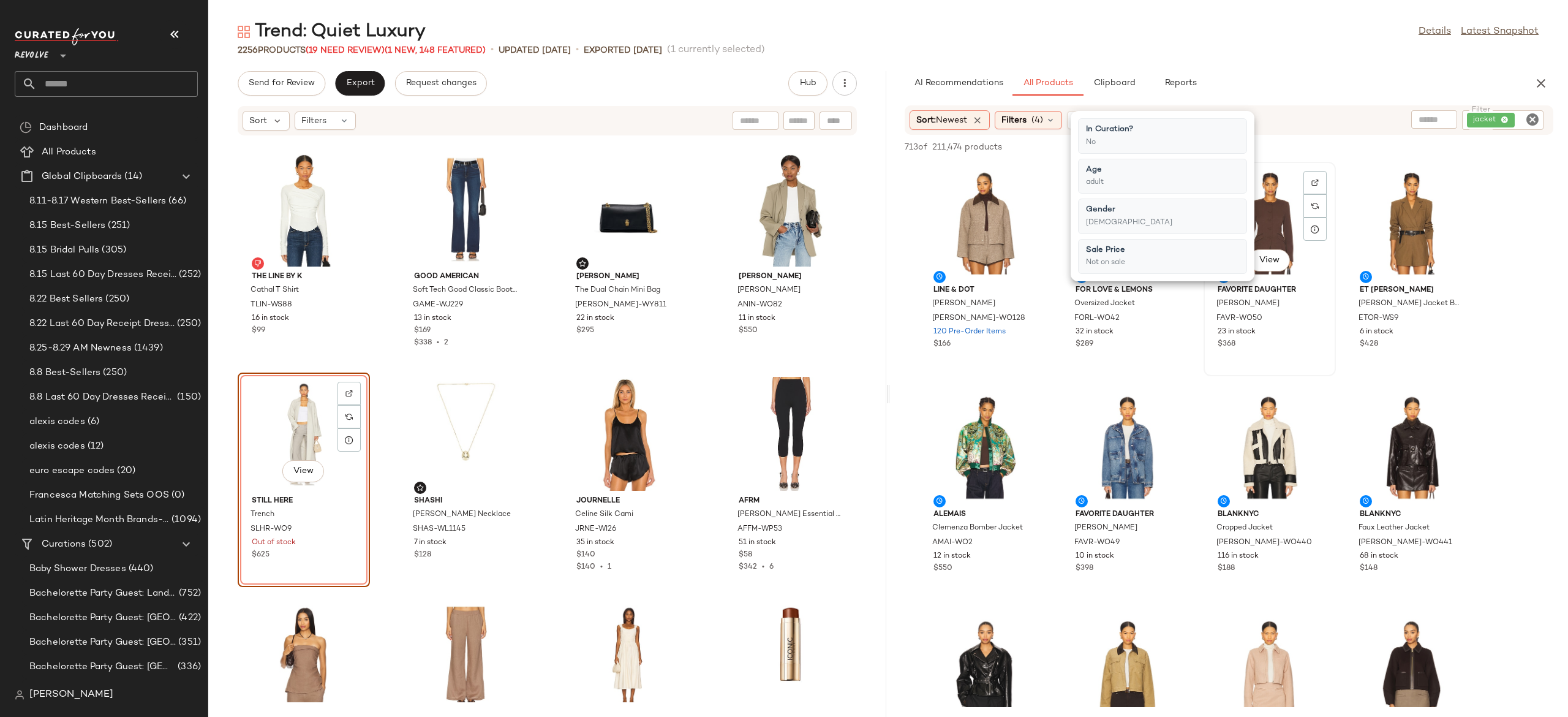
click at [1329, 347] on div "Favorite Daughter [PERSON_NAME] FAVR-WO50 23 in stock $368" at bounding box center [1269, 315] width 124 height 71
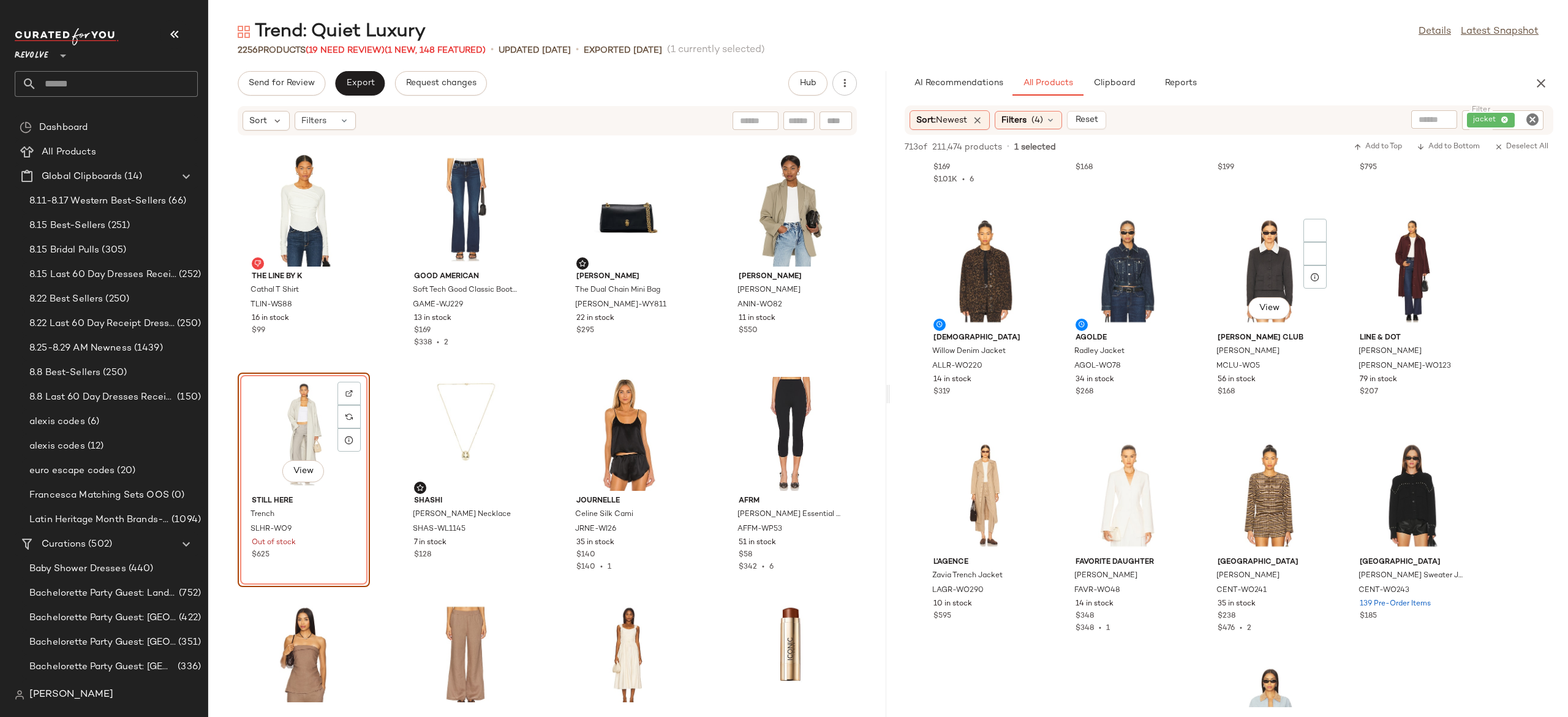
scroll to position [1973, 0]
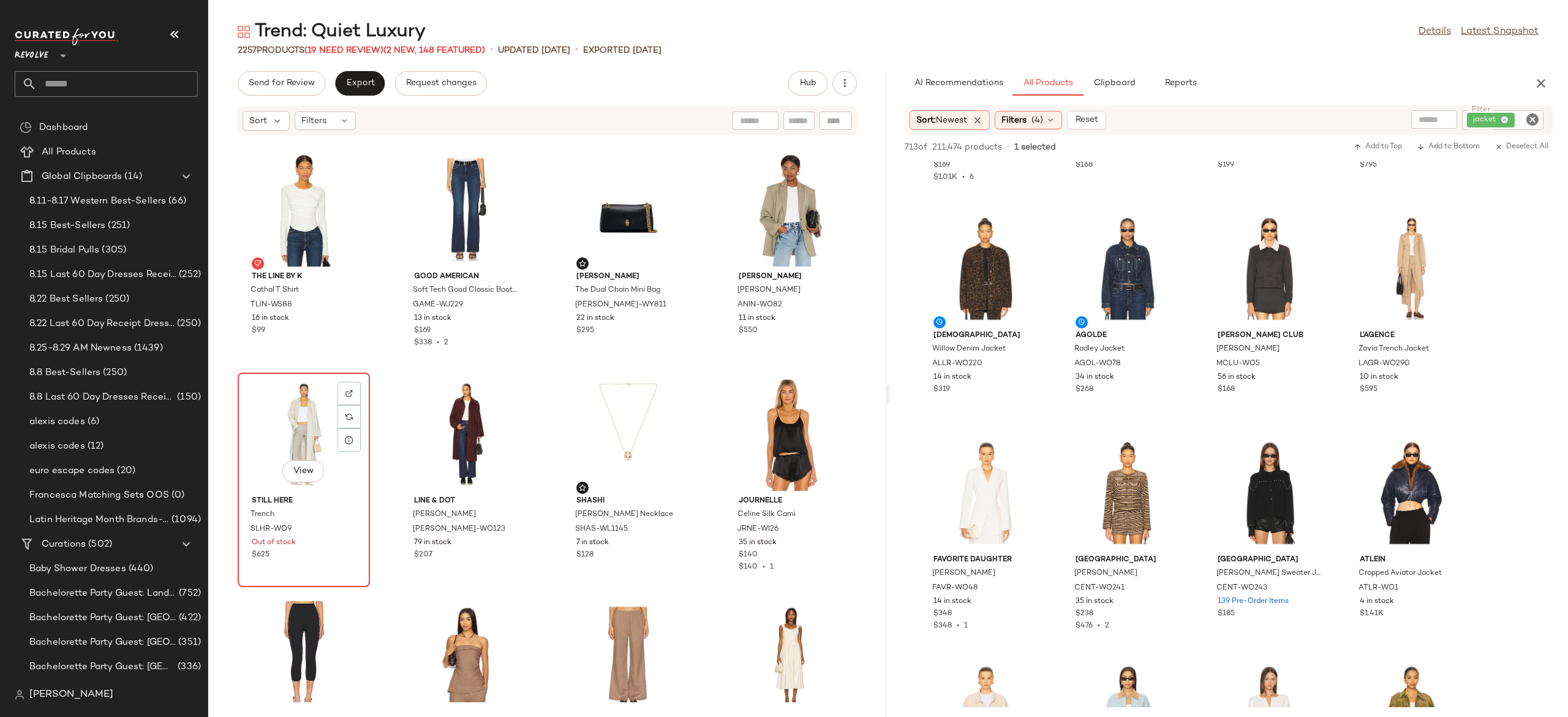
click at [311, 443] on div "View" at bounding box center [303, 433] width 124 height 114
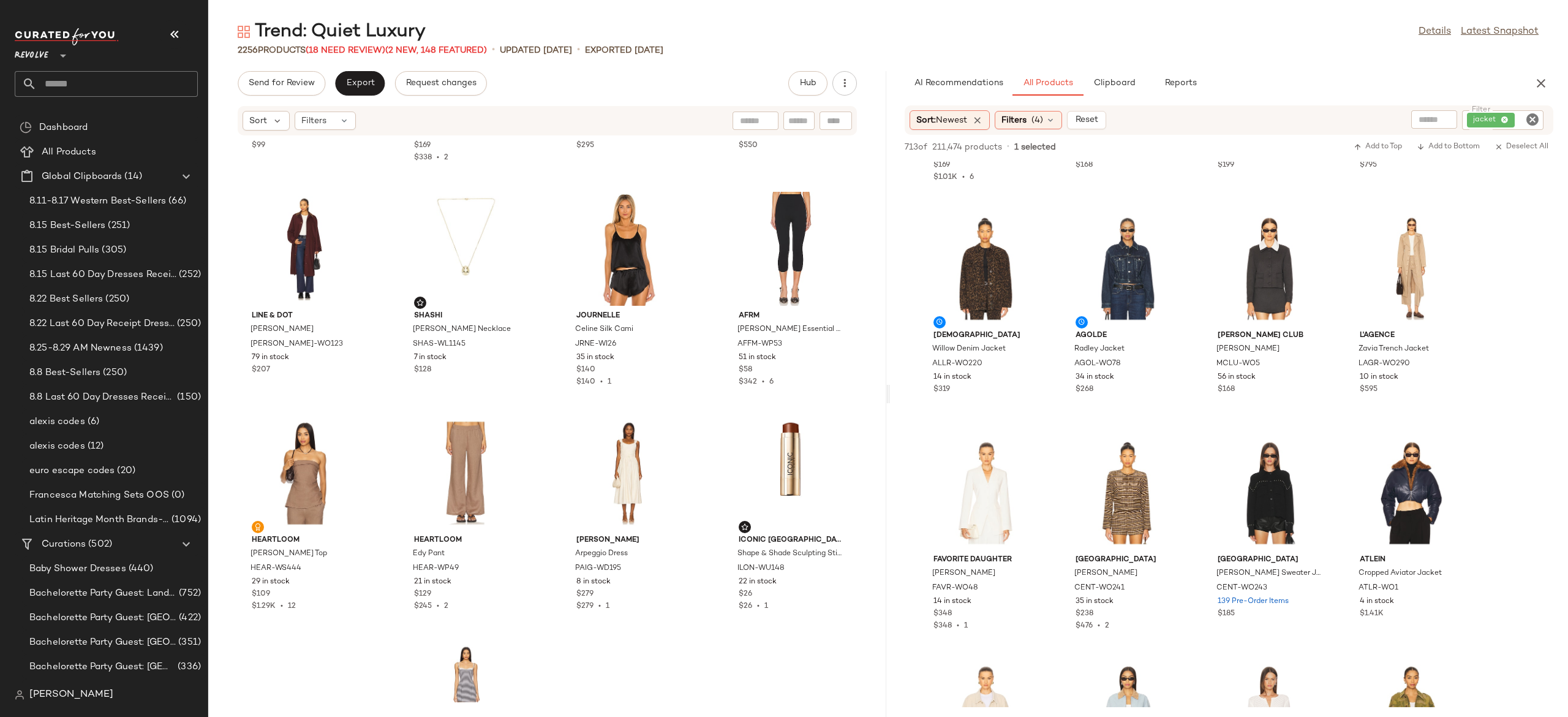
scroll to position [12982, 0]
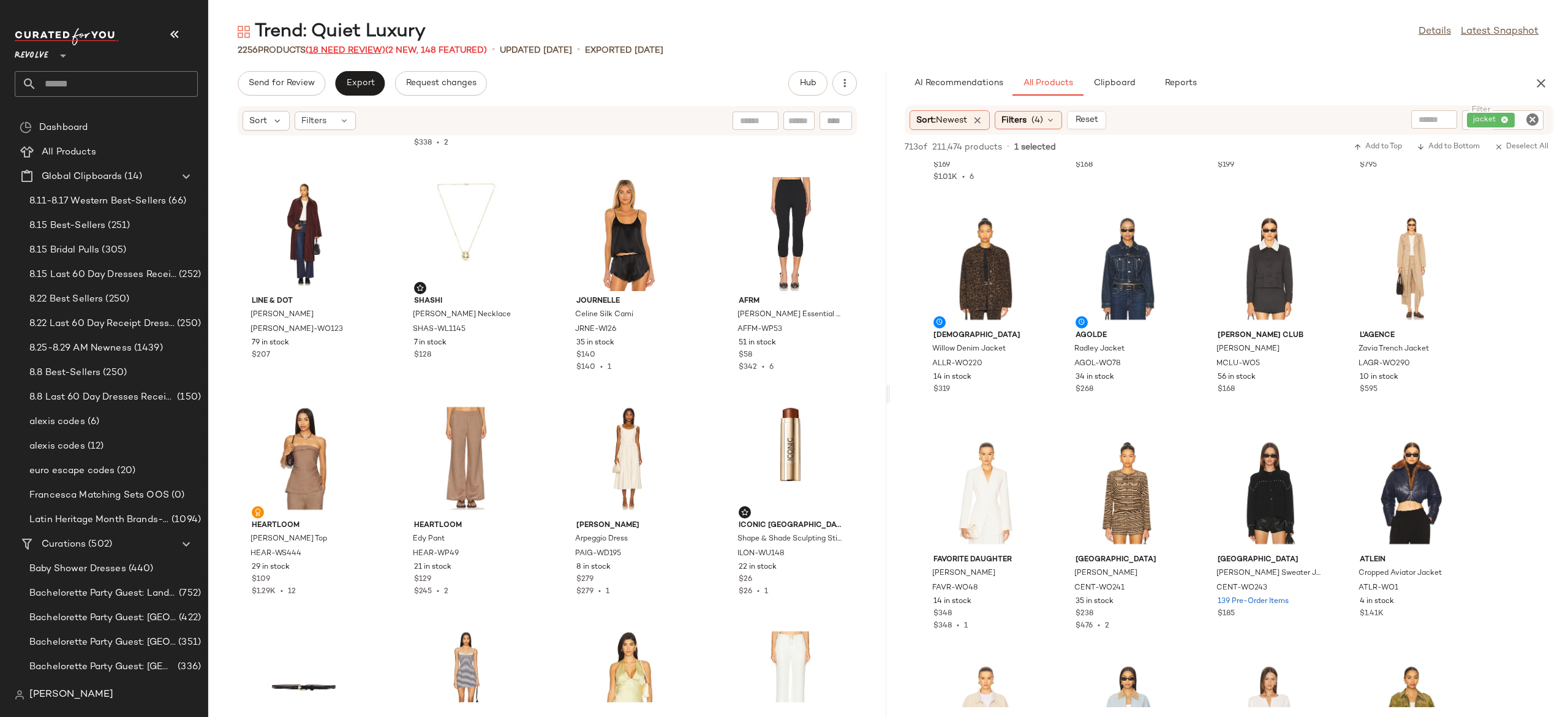
click at [380, 49] on span "(18 Need Review)" at bounding box center [346, 51] width 80 height 9
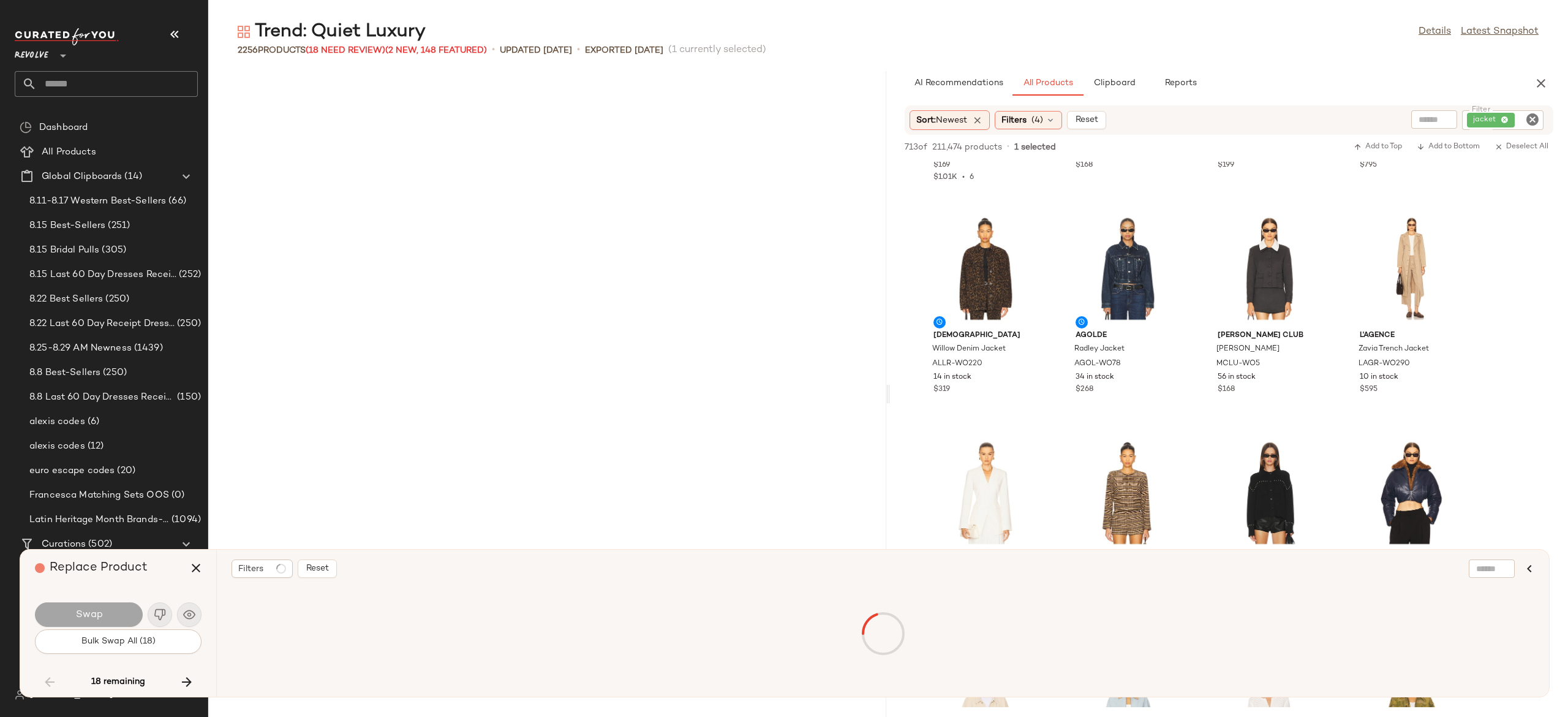
scroll to position [4037, 0]
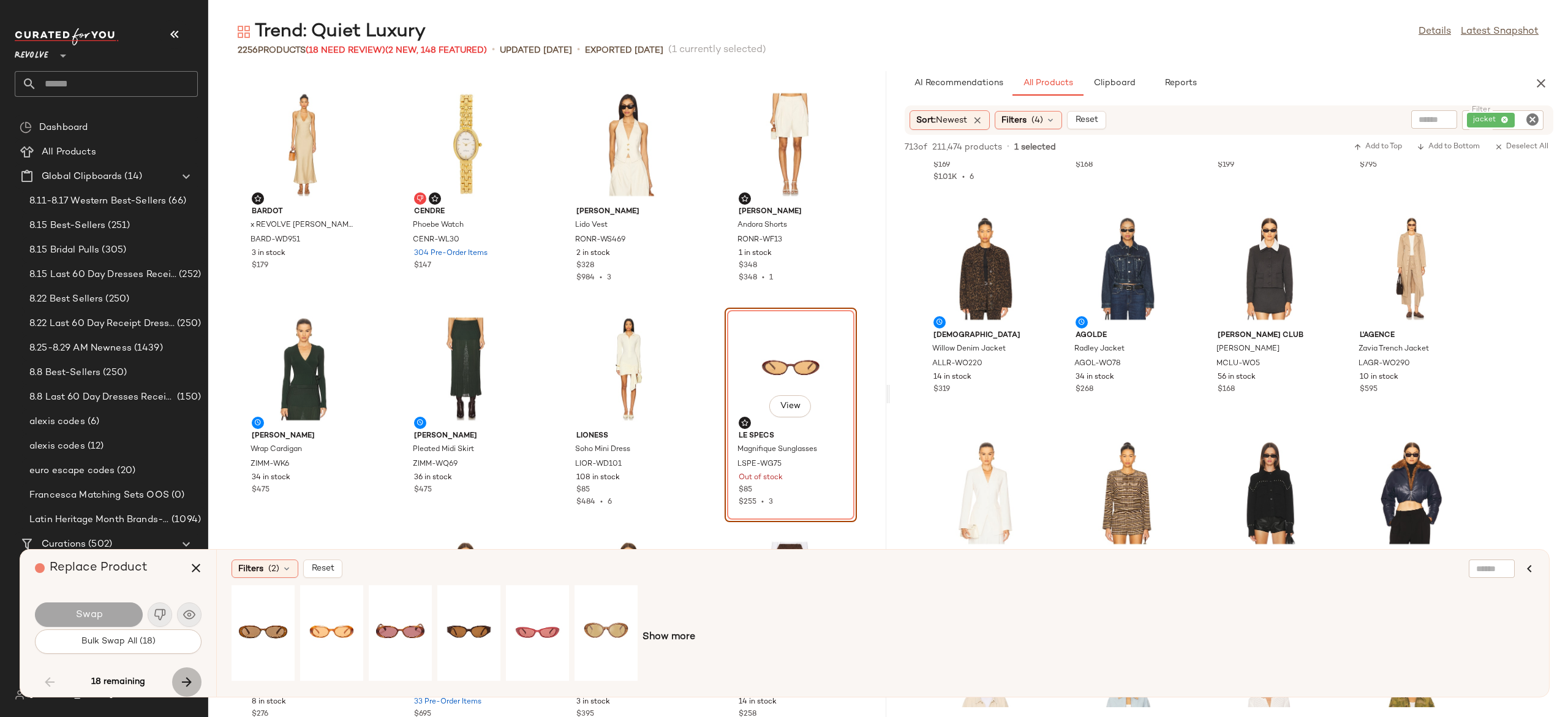
click at [185, 682] on icon "button" at bounding box center [187, 682] width 15 height 15
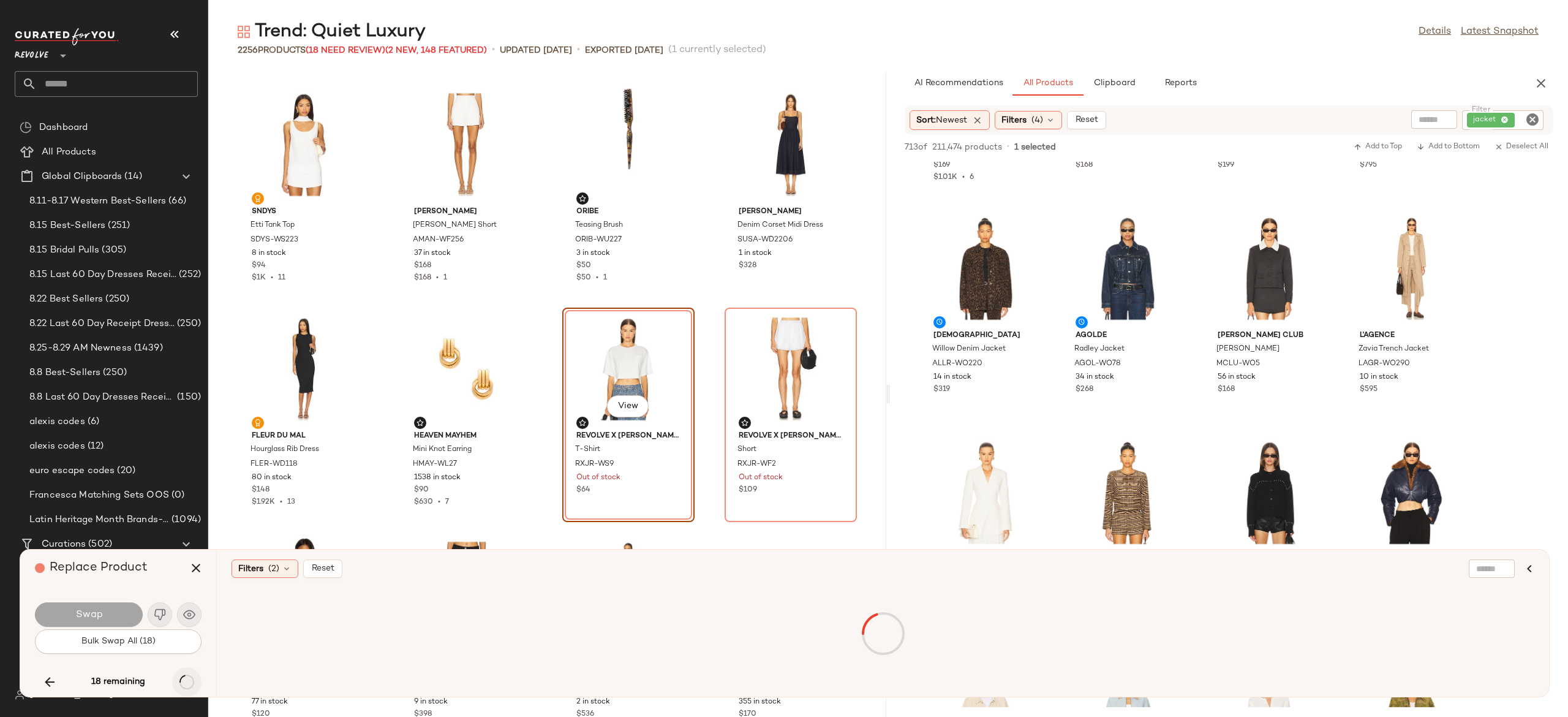
click at [185, 682] on div "18 remaining" at bounding box center [118, 682] width 167 height 29
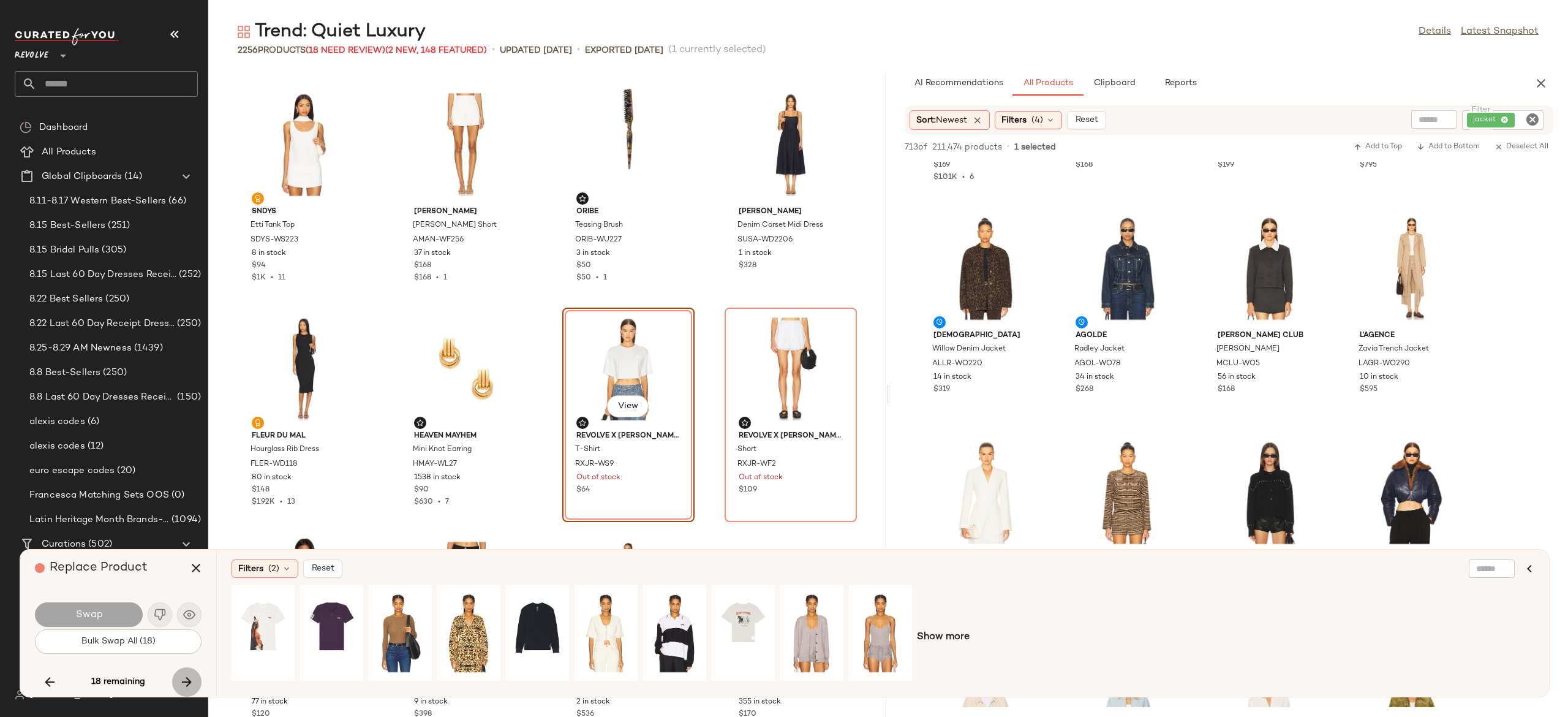
click at [185, 682] on icon "button" at bounding box center [187, 682] width 15 height 15
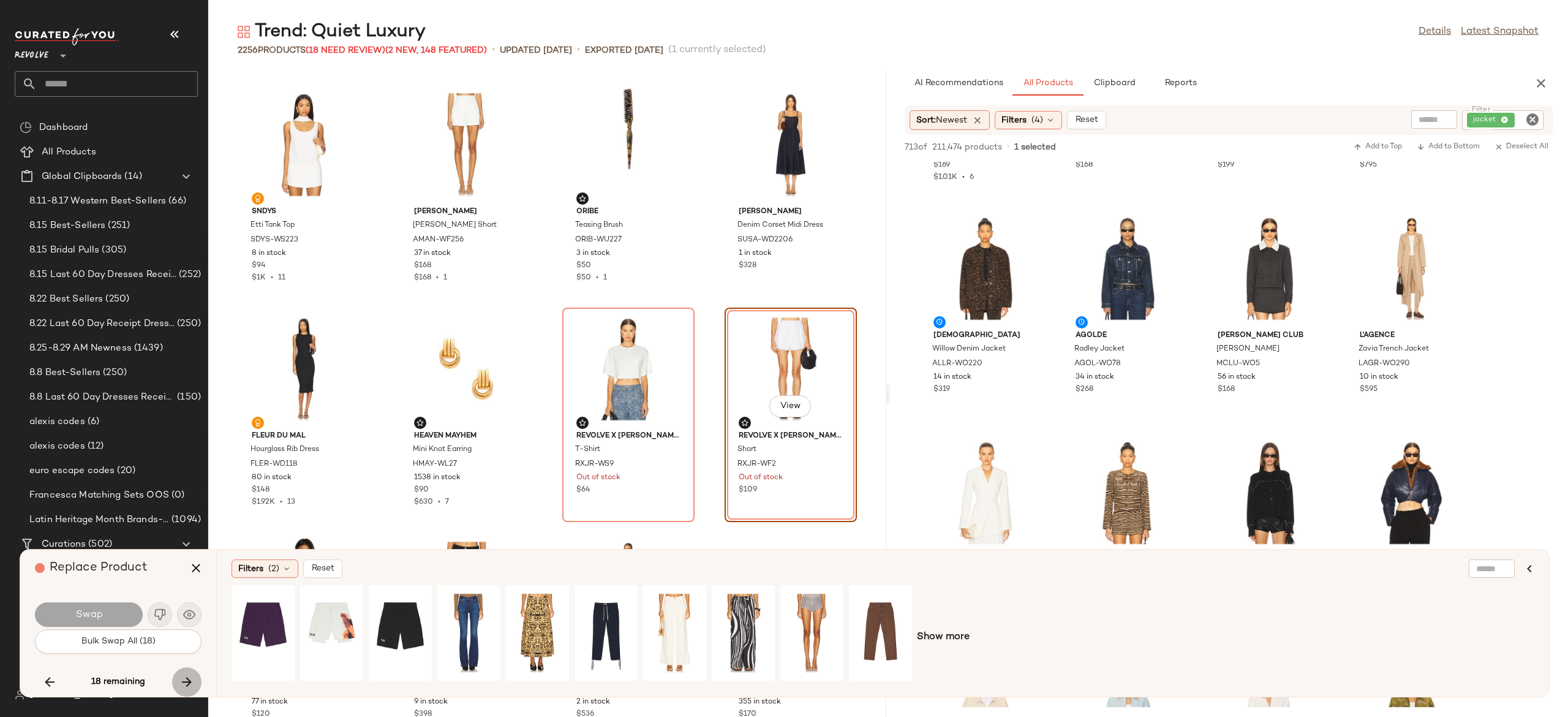
click at [185, 682] on icon "button" at bounding box center [187, 682] width 15 height 15
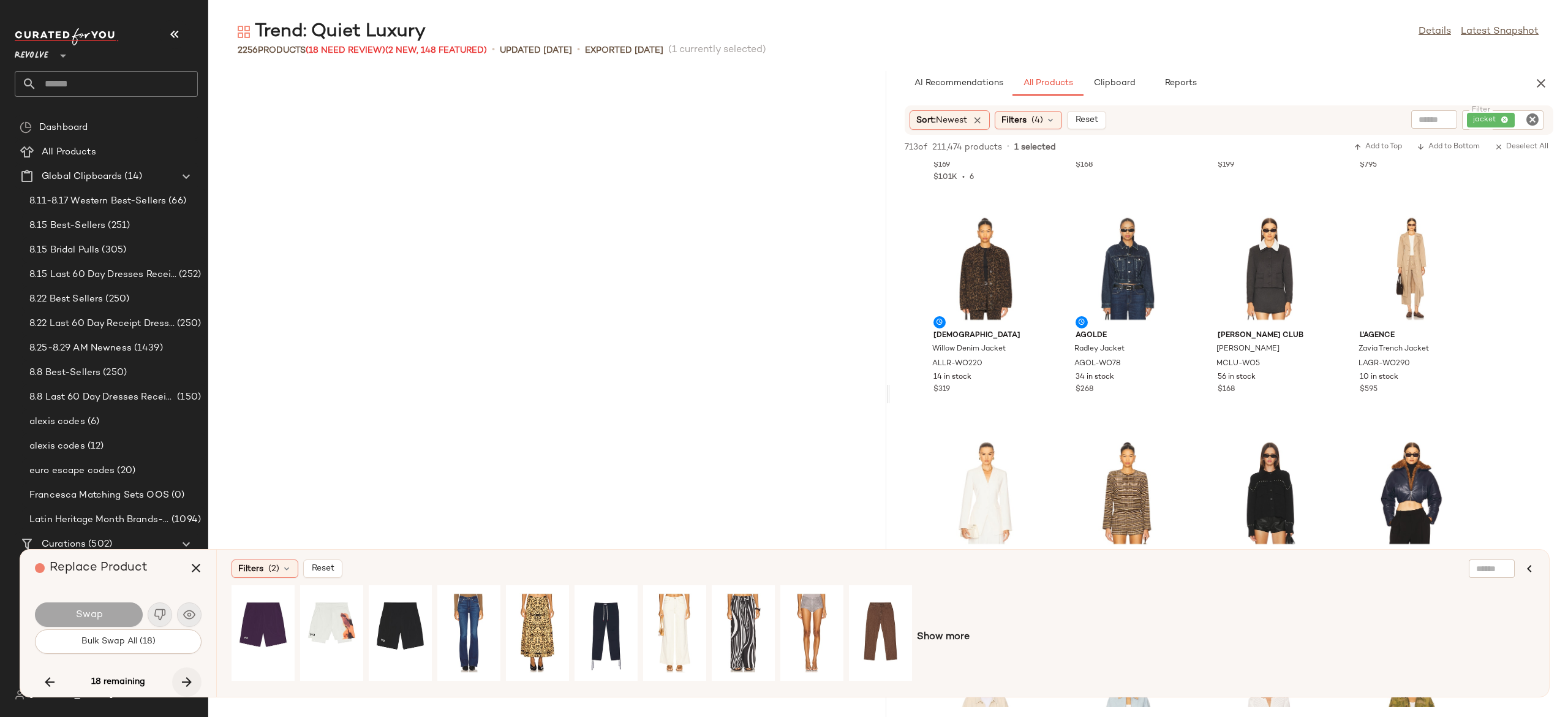
scroll to position [13903, 0]
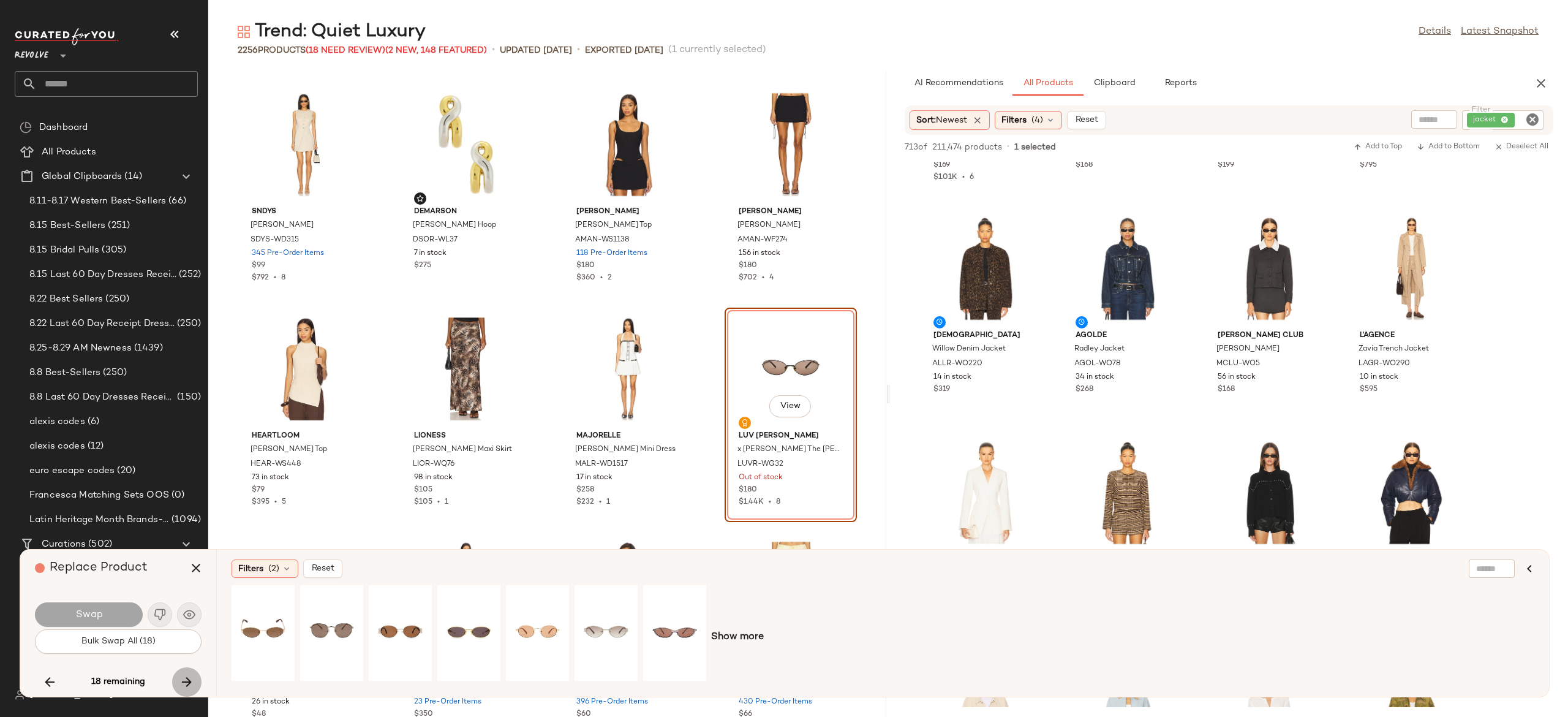
click at [185, 682] on icon "button" at bounding box center [187, 682] width 15 height 15
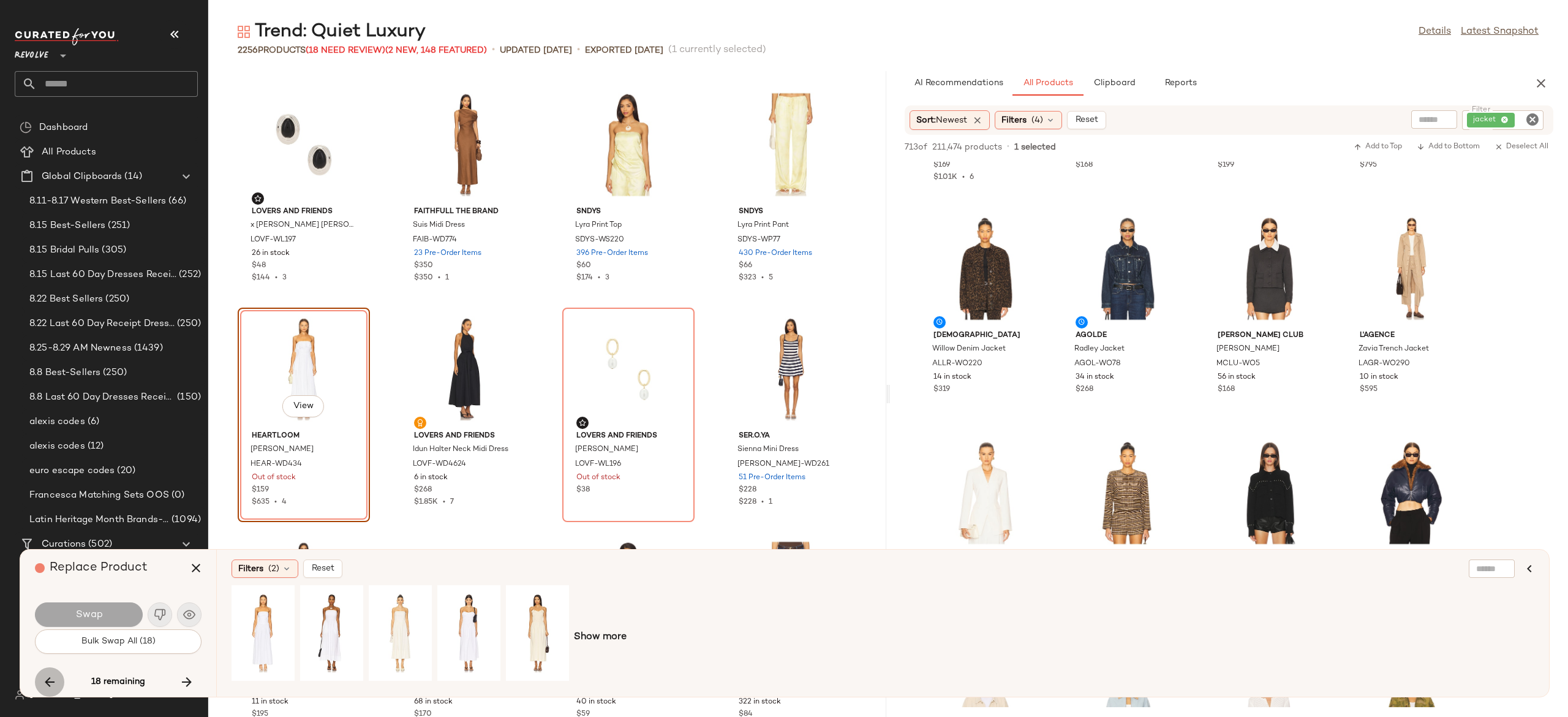
click at [47, 680] on icon "button" at bounding box center [49, 682] width 15 height 15
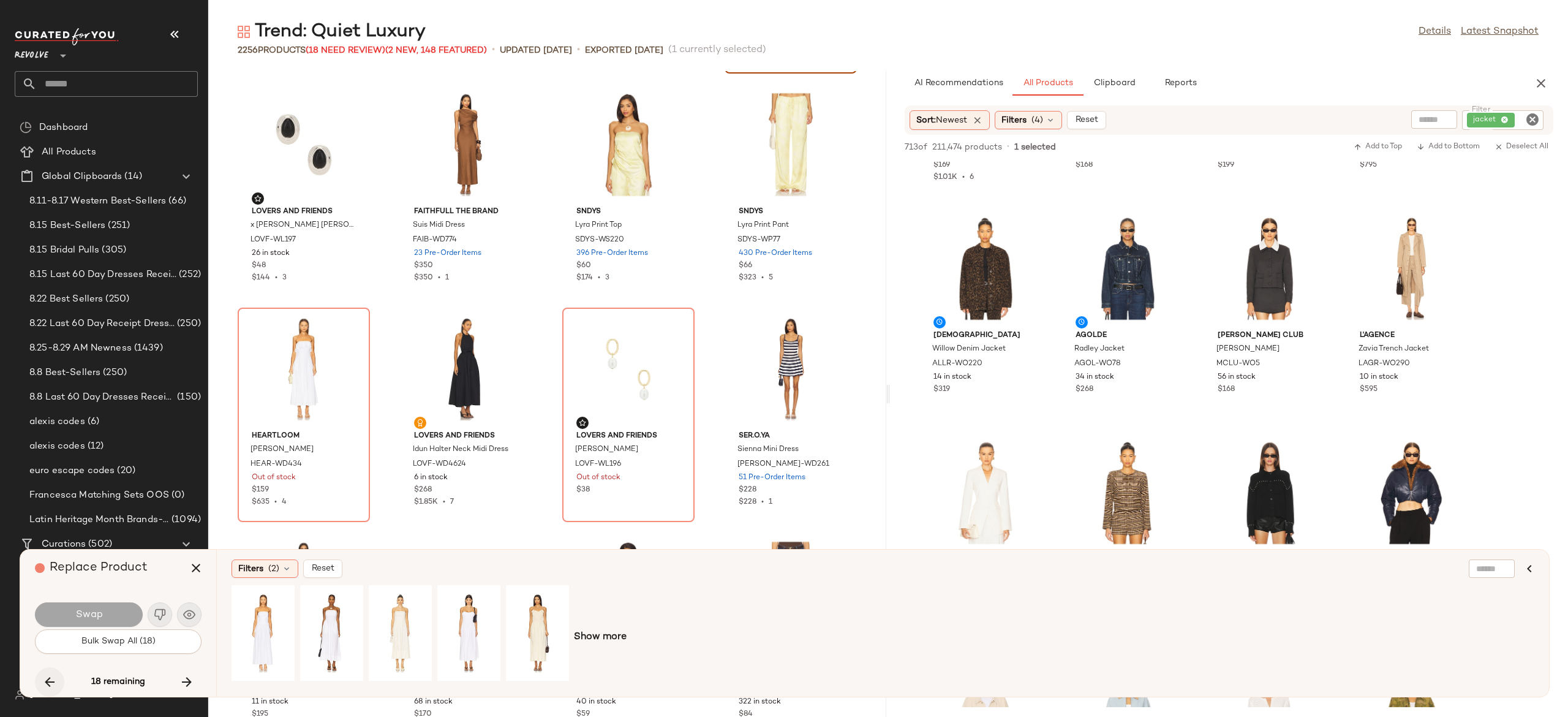
scroll to position [13903, 0]
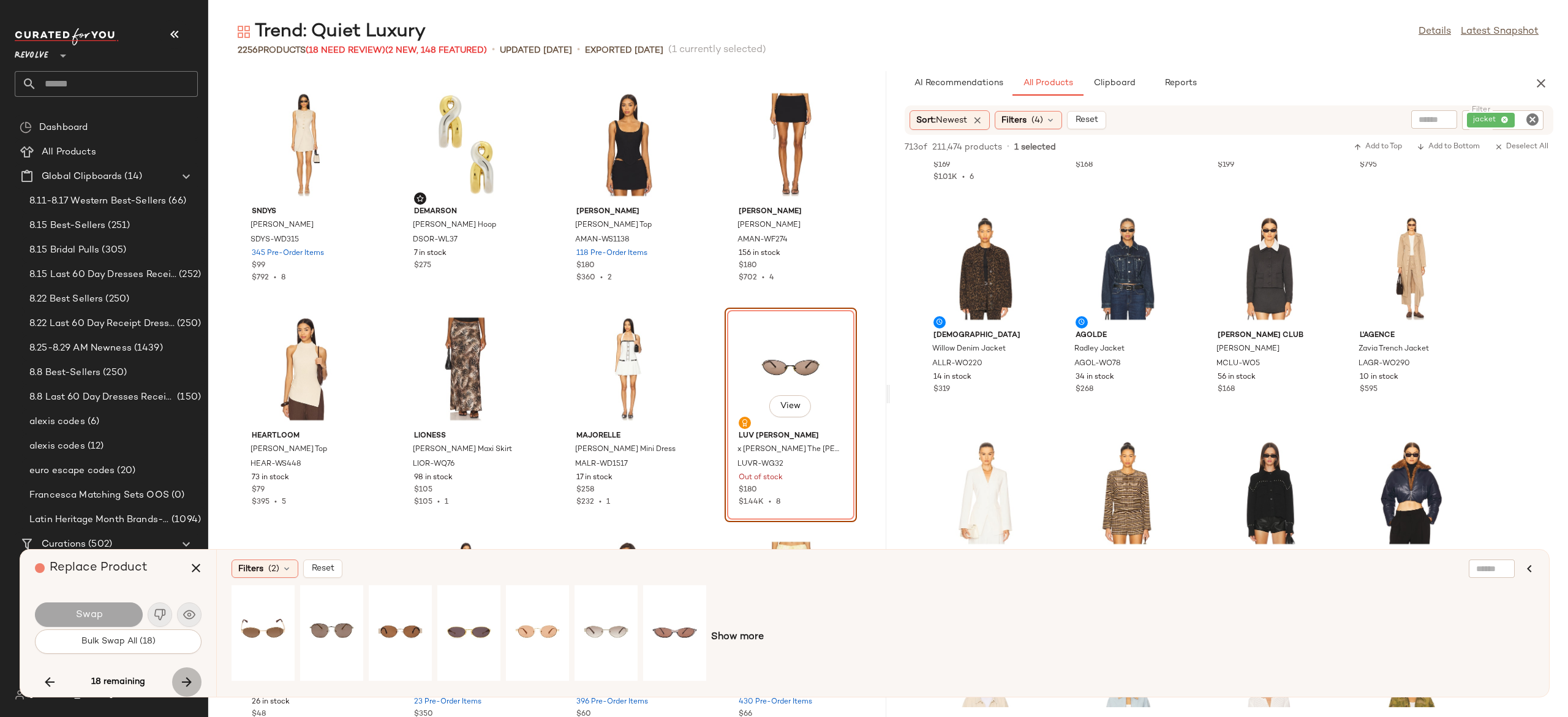
click at [187, 676] on icon "button" at bounding box center [187, 682] width 15 height 15
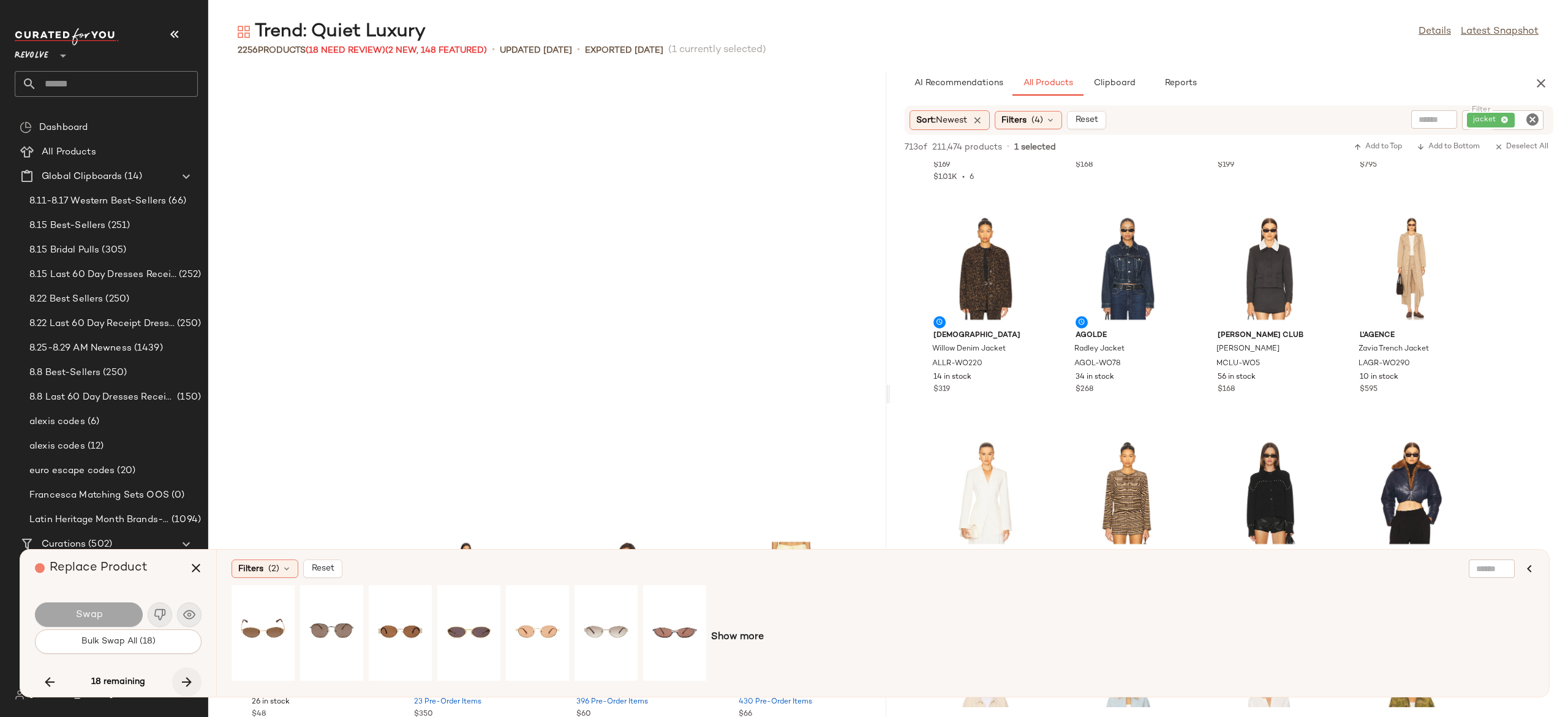
scroll to position [14352, 0]
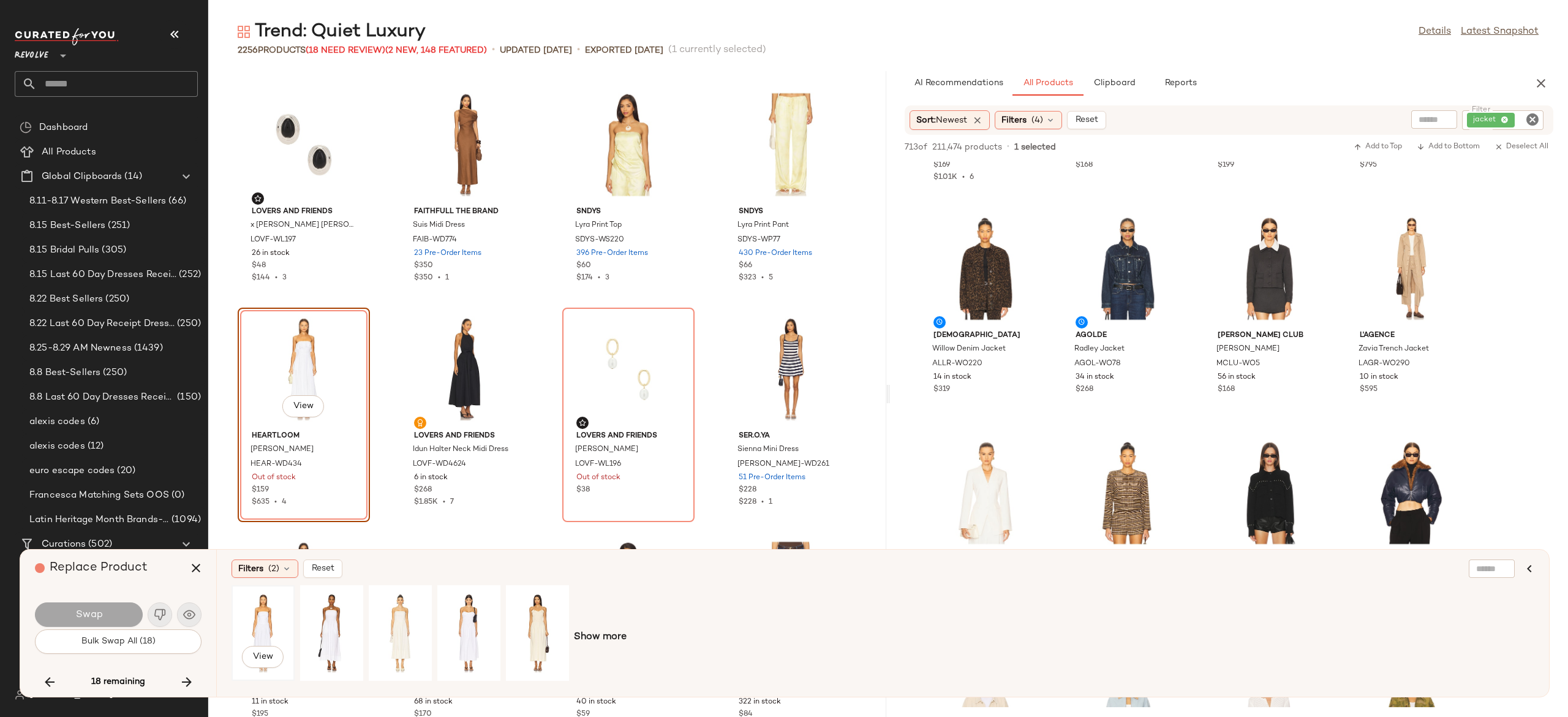
click at [270, 616] on div "View" at bounding box center [263, 632] width 55 height 87
click at [336, 615] on div "View" at bounding box center [331, 632] width 55 height 87
click at [118, 619] on button "Swap" at bounding box center [88, 615] width 108 height 25
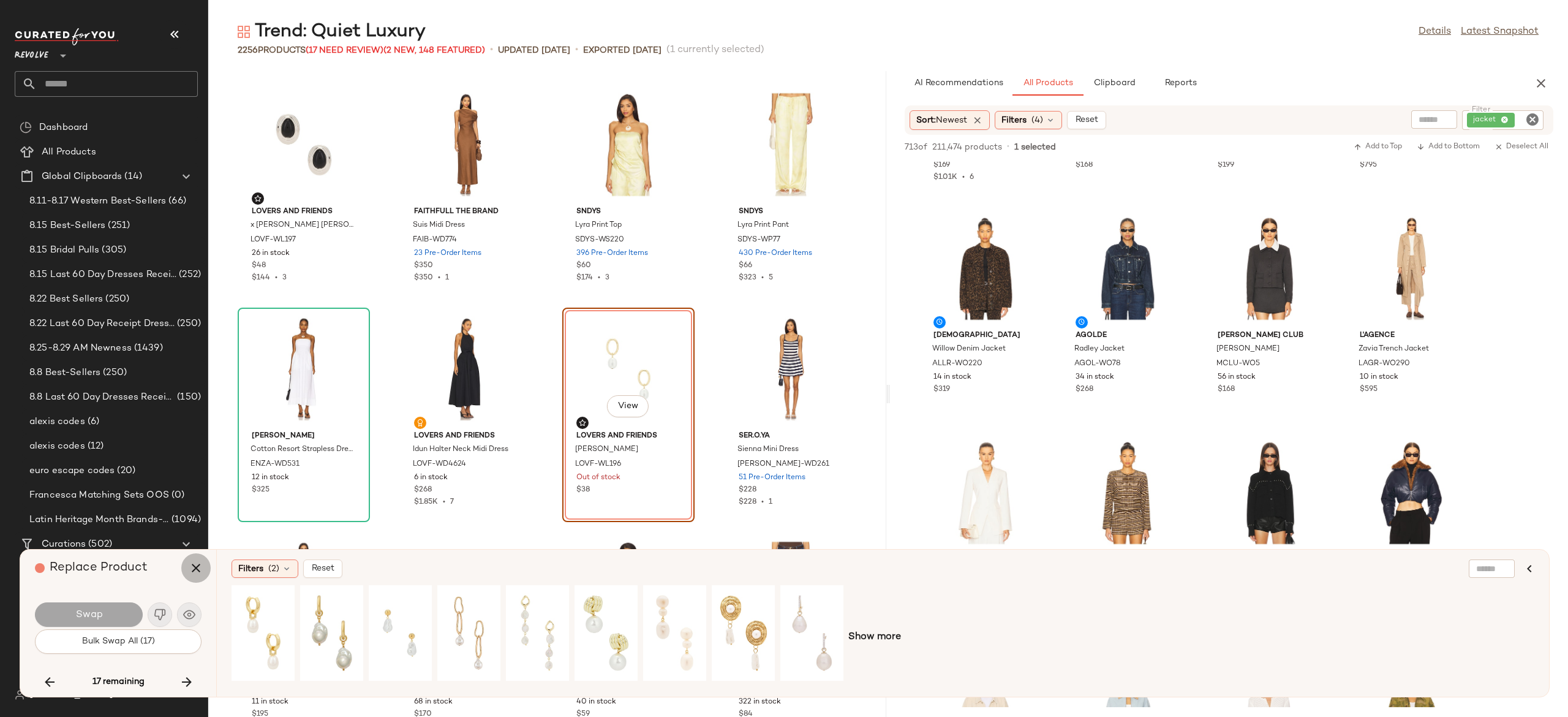
click at [196, 570] on icon "button" at bounding box center [196, 568] width 15 height 15
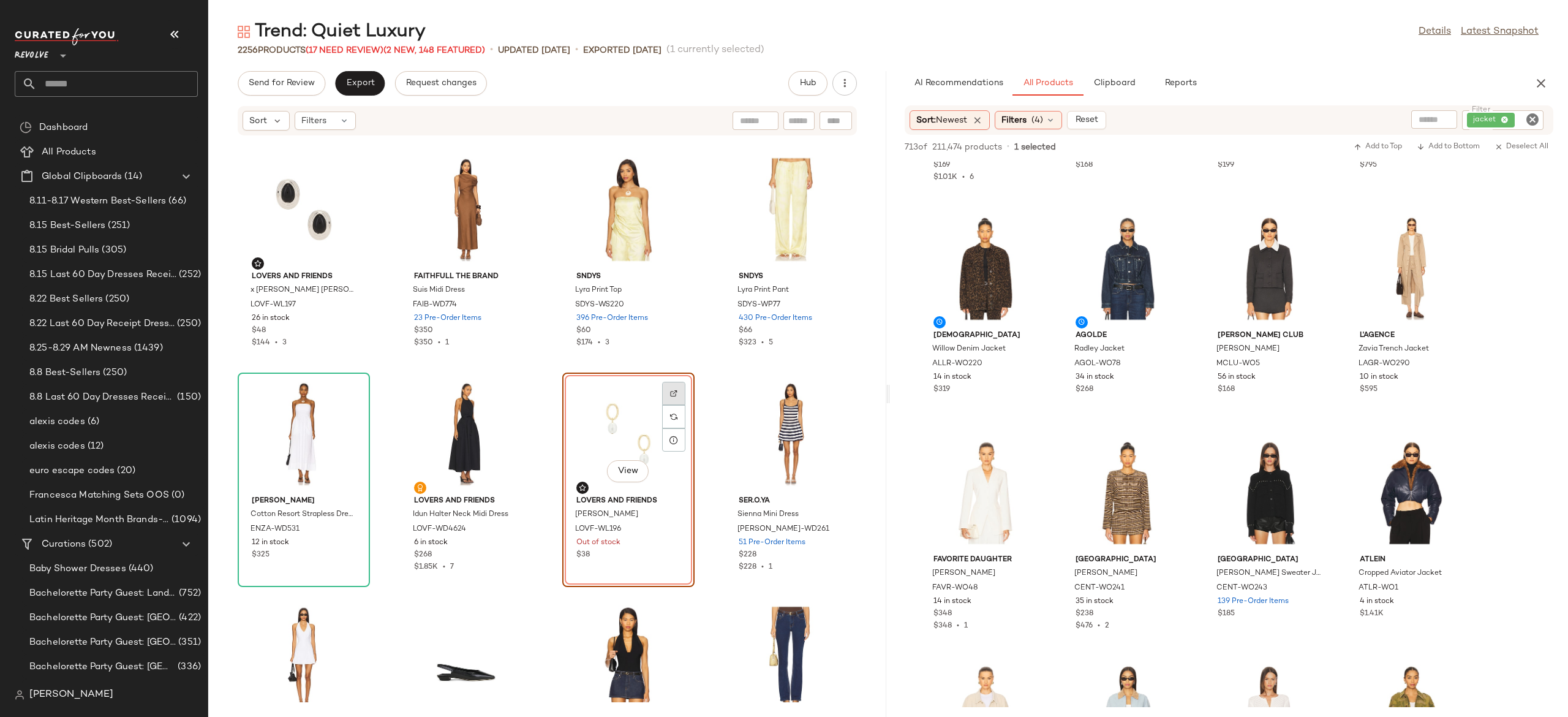
click at [670, 390] on img at bounding box center [674, 393] width 8 height 8
click at [365, 77] on button "Export" at bounding box center [360, 83] width 50 height 25
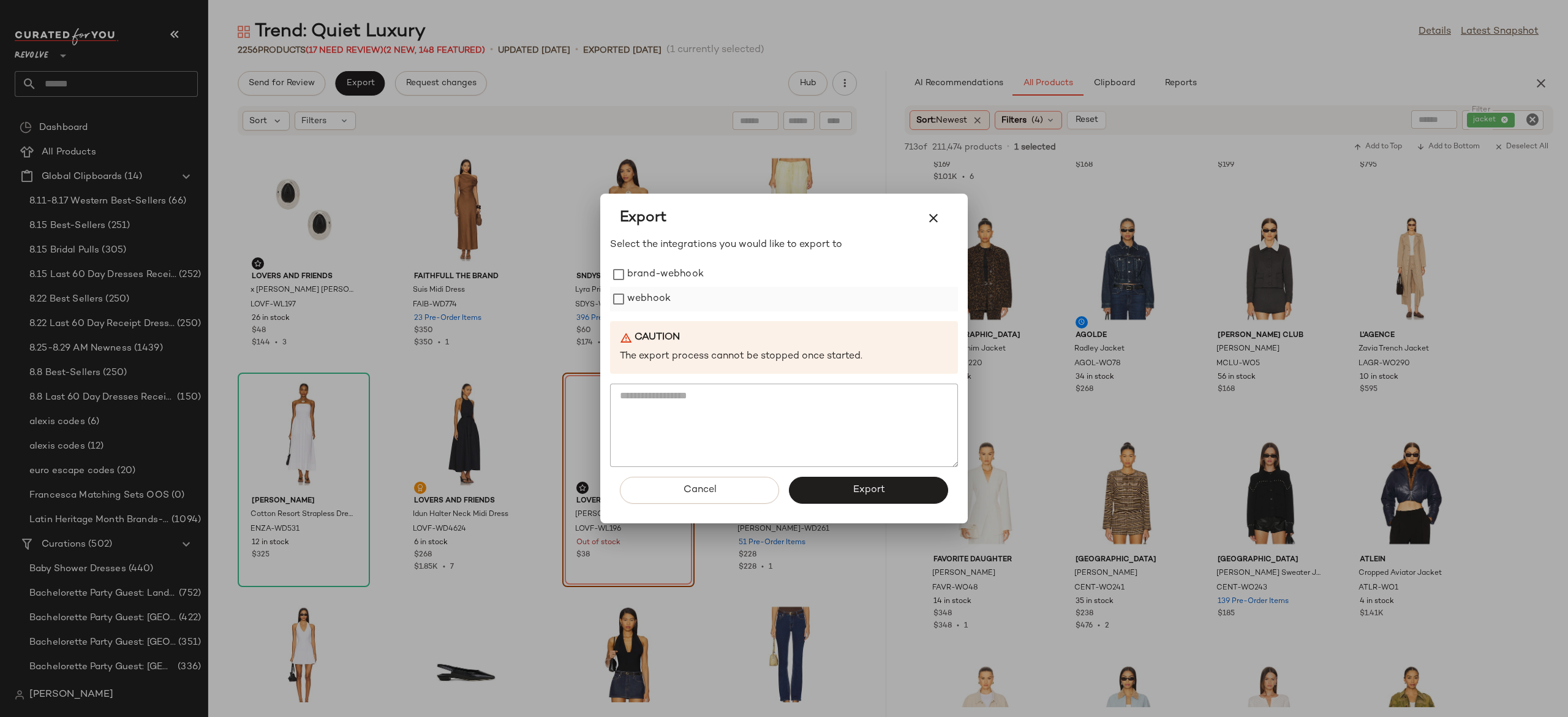
click at [636, 297] on label "webhook" at bounding box center [648, 299] width 44 height 25
click at [827, 493] on button "Export" at bounding box center [868, 490] width 159 height 27
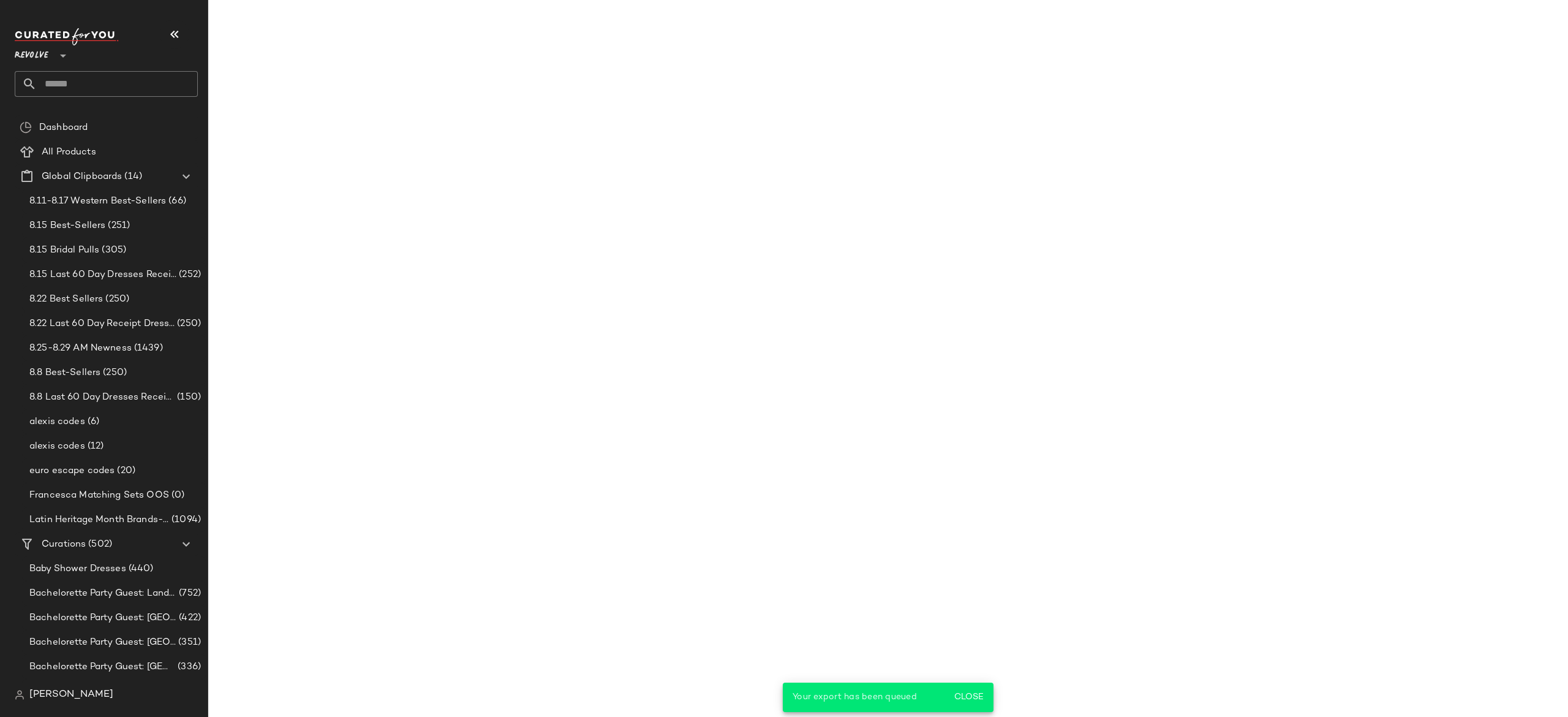
scroll to position [2422, 0]
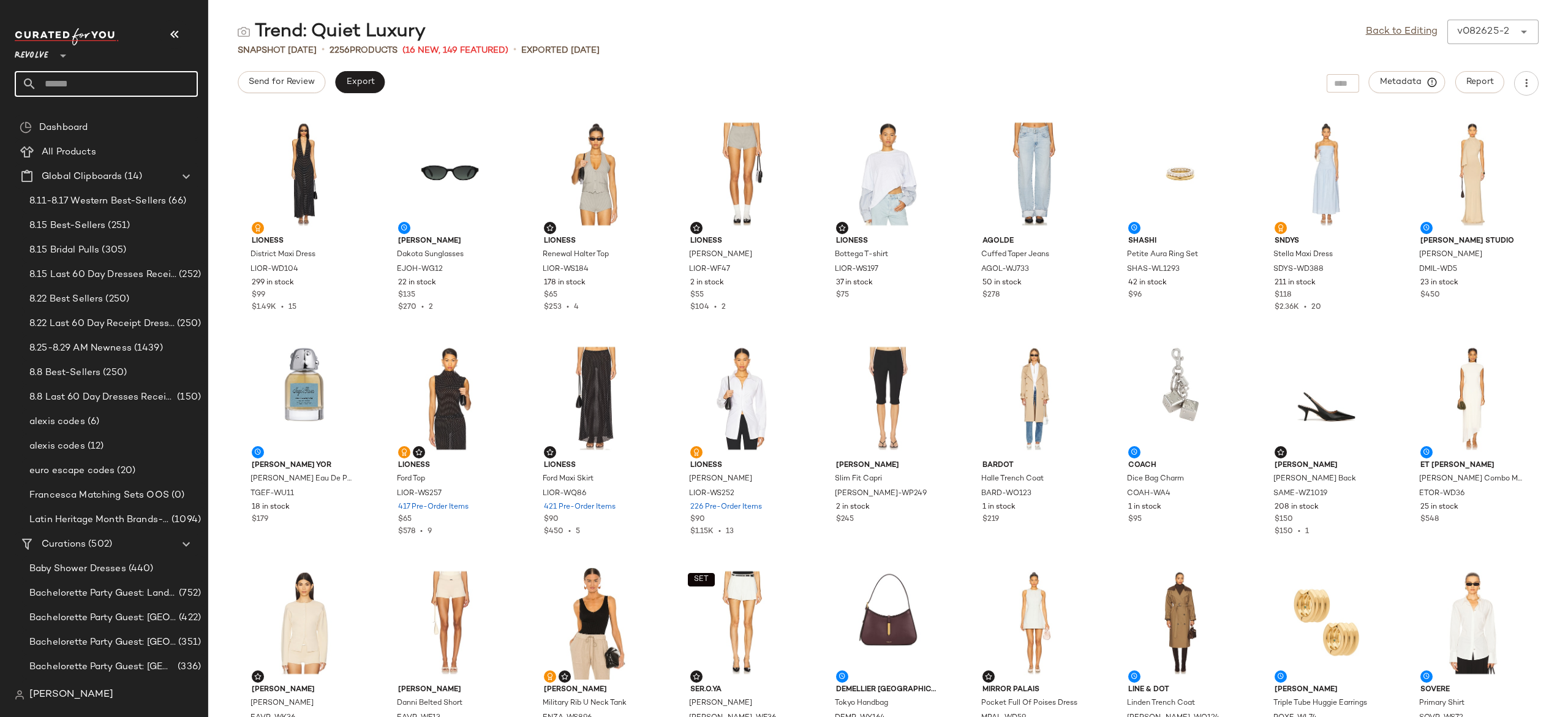
click at [182, 83] on input "text" at bounding box center [118, 83] width 161 height 25
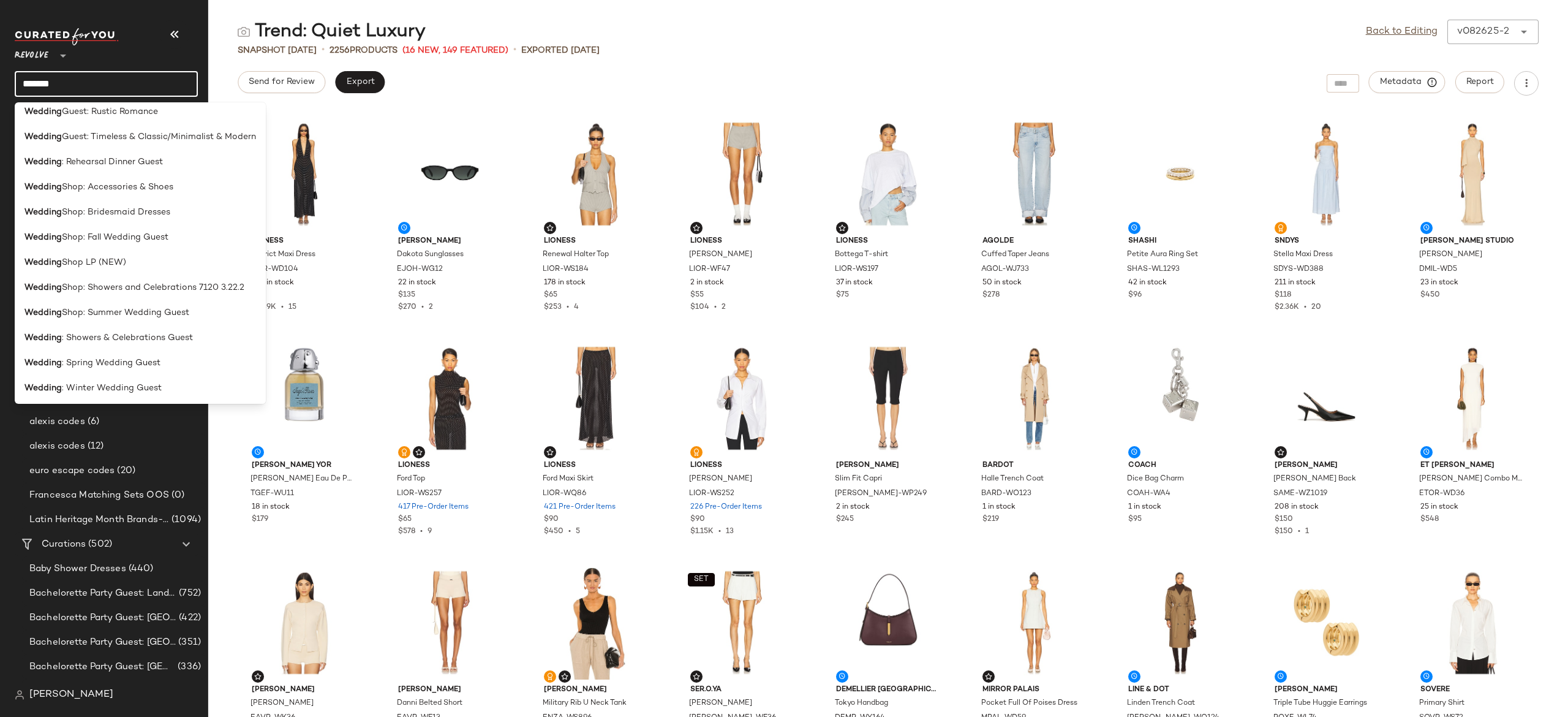
scroll to position [437, 0]
type input "*******"
click at [118, 258] on span "Shop LP (NEW)" at bounding box center [94, 261] width 65 height 13
